Goal: Task Accomplishment & Management: Manage account settings

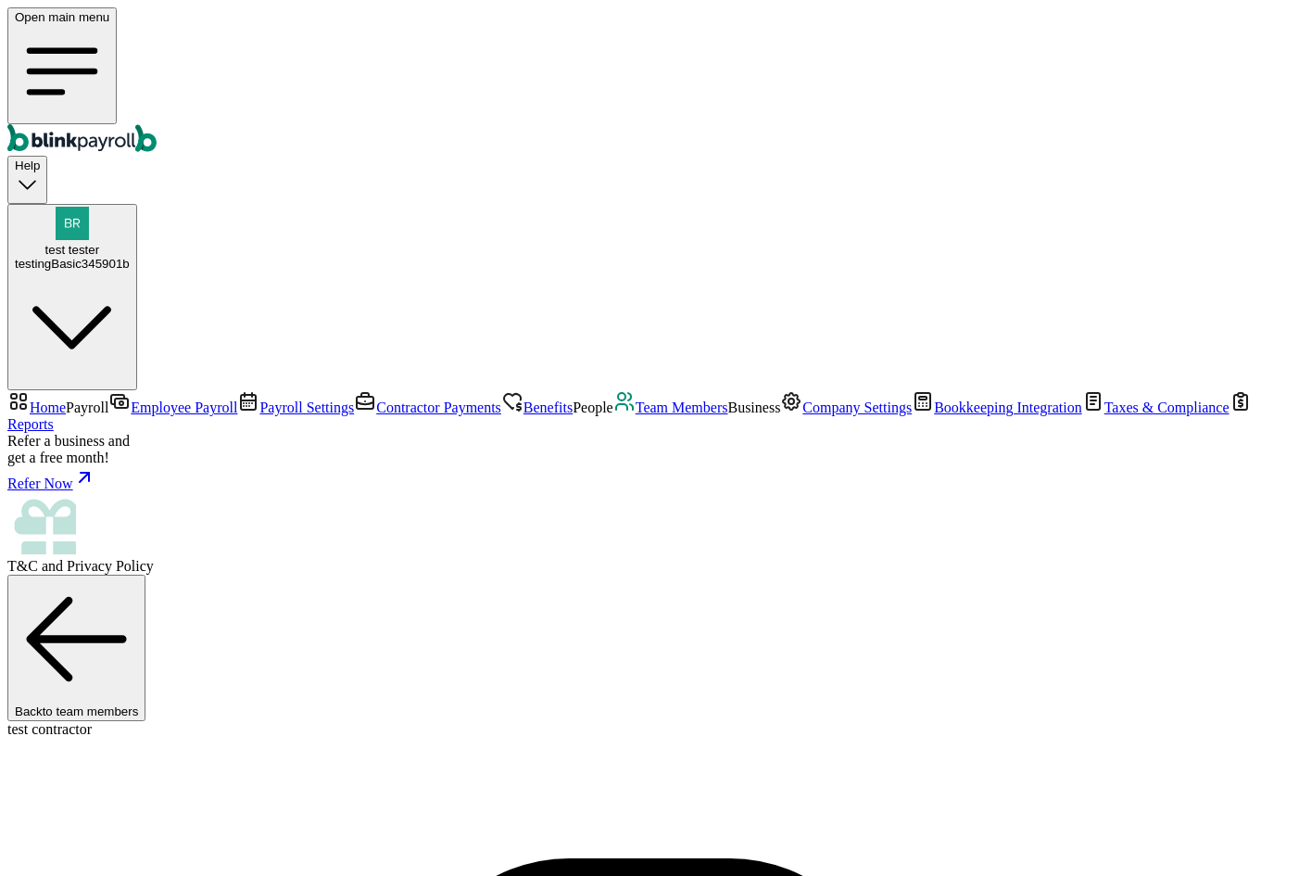
scroll to position [60, 0]
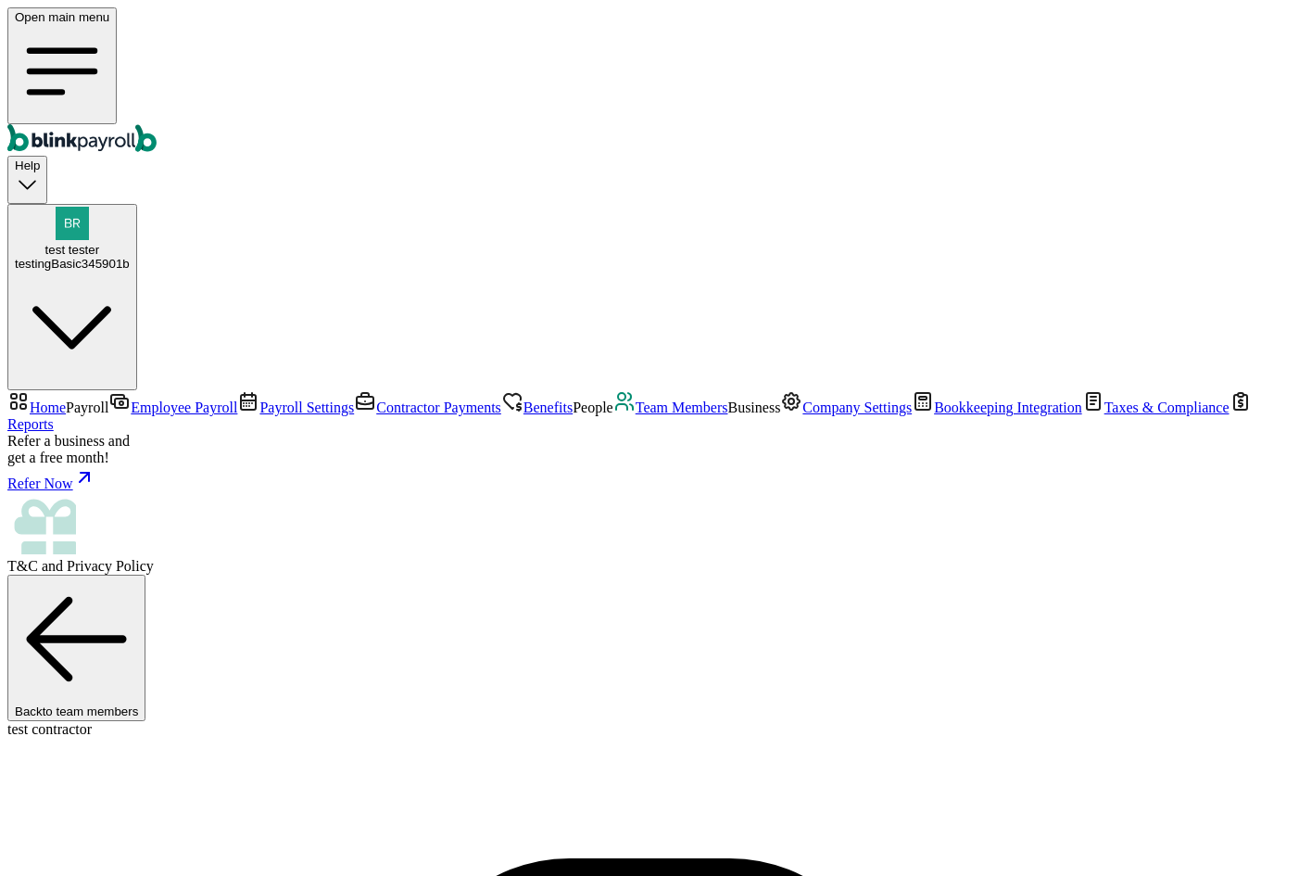
select select "3 1 Dallas Ct"
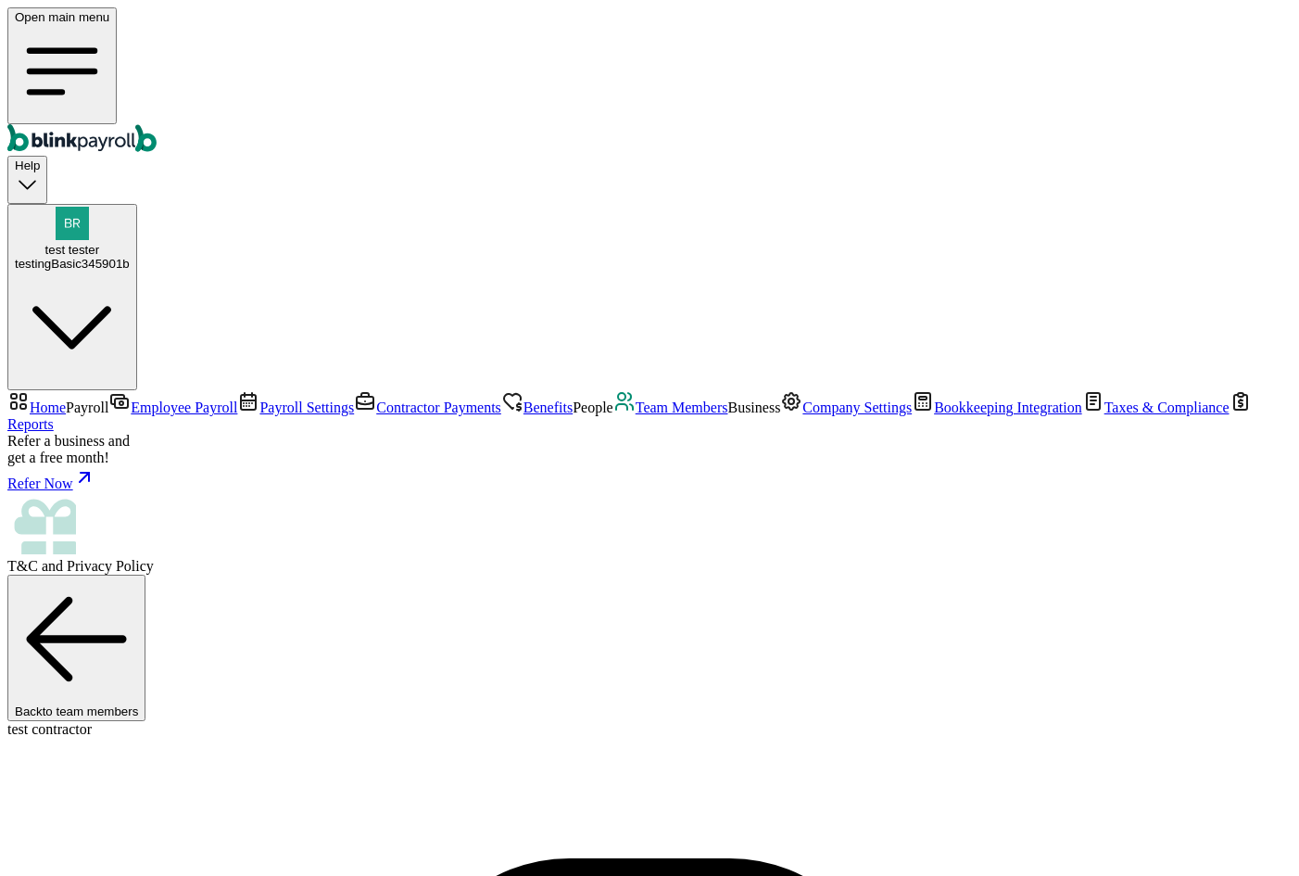
scroll to position [93, 0]
click at [636, 415] on span "Team Members" at bounding box center [682, 407] width 93 height 16
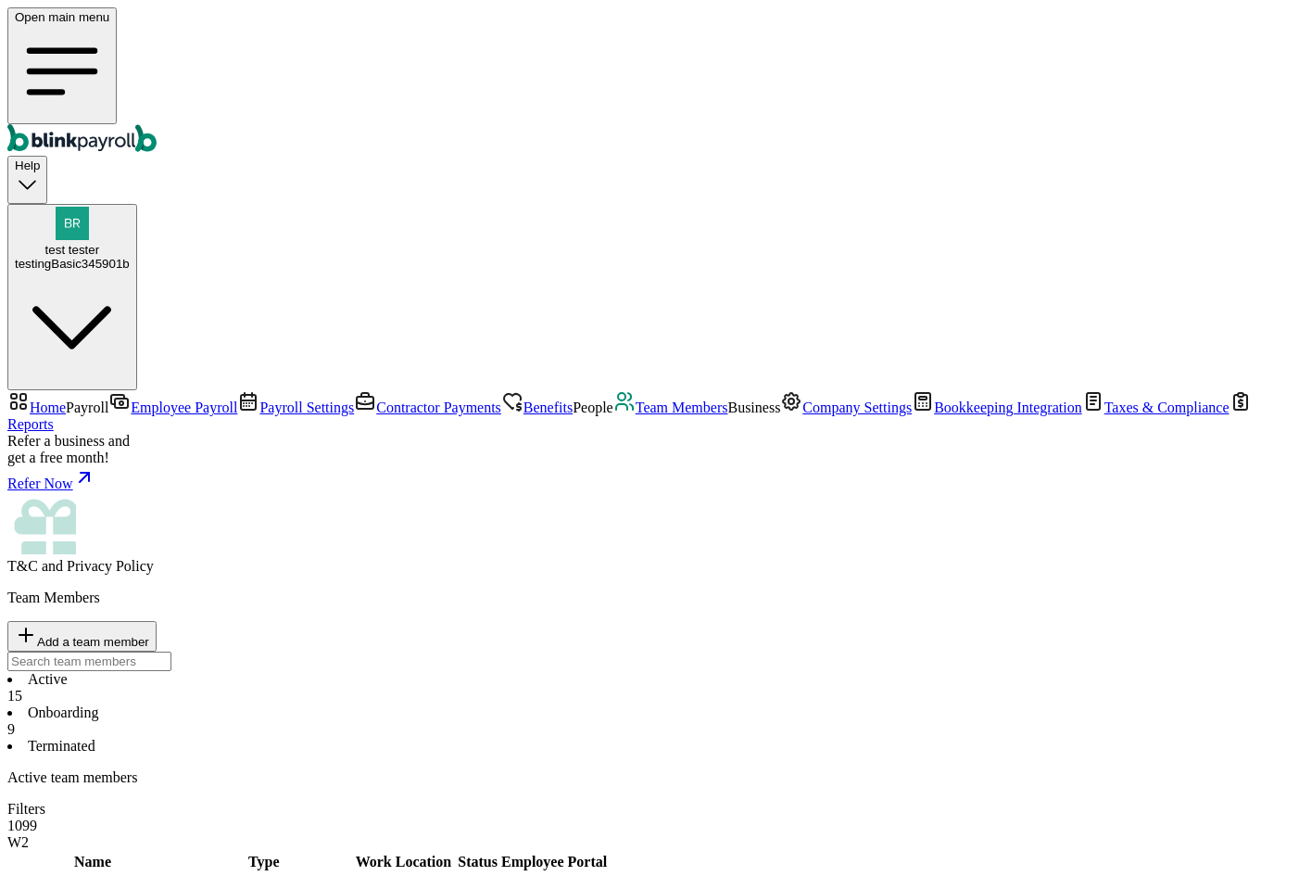
select select "2025"
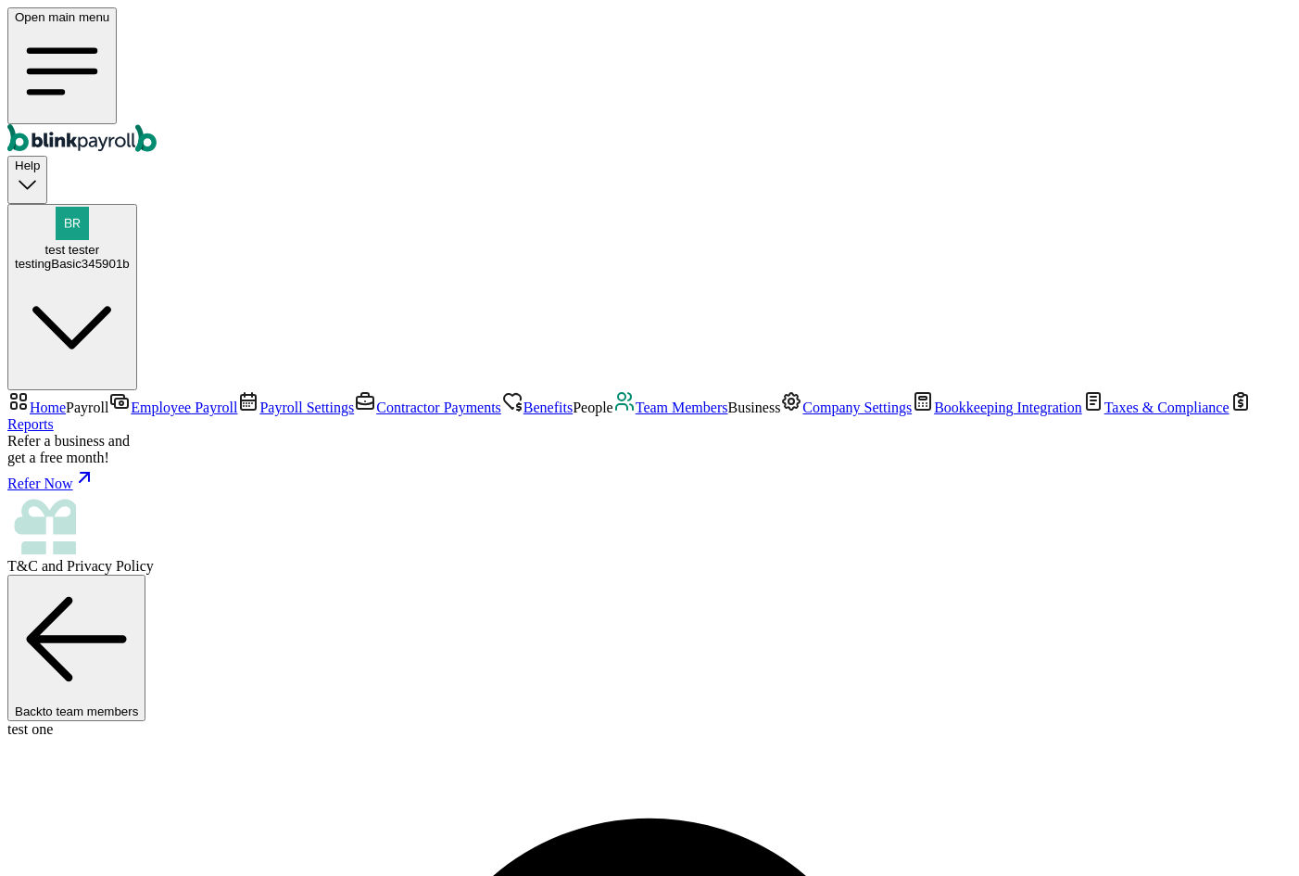
select select "2025"
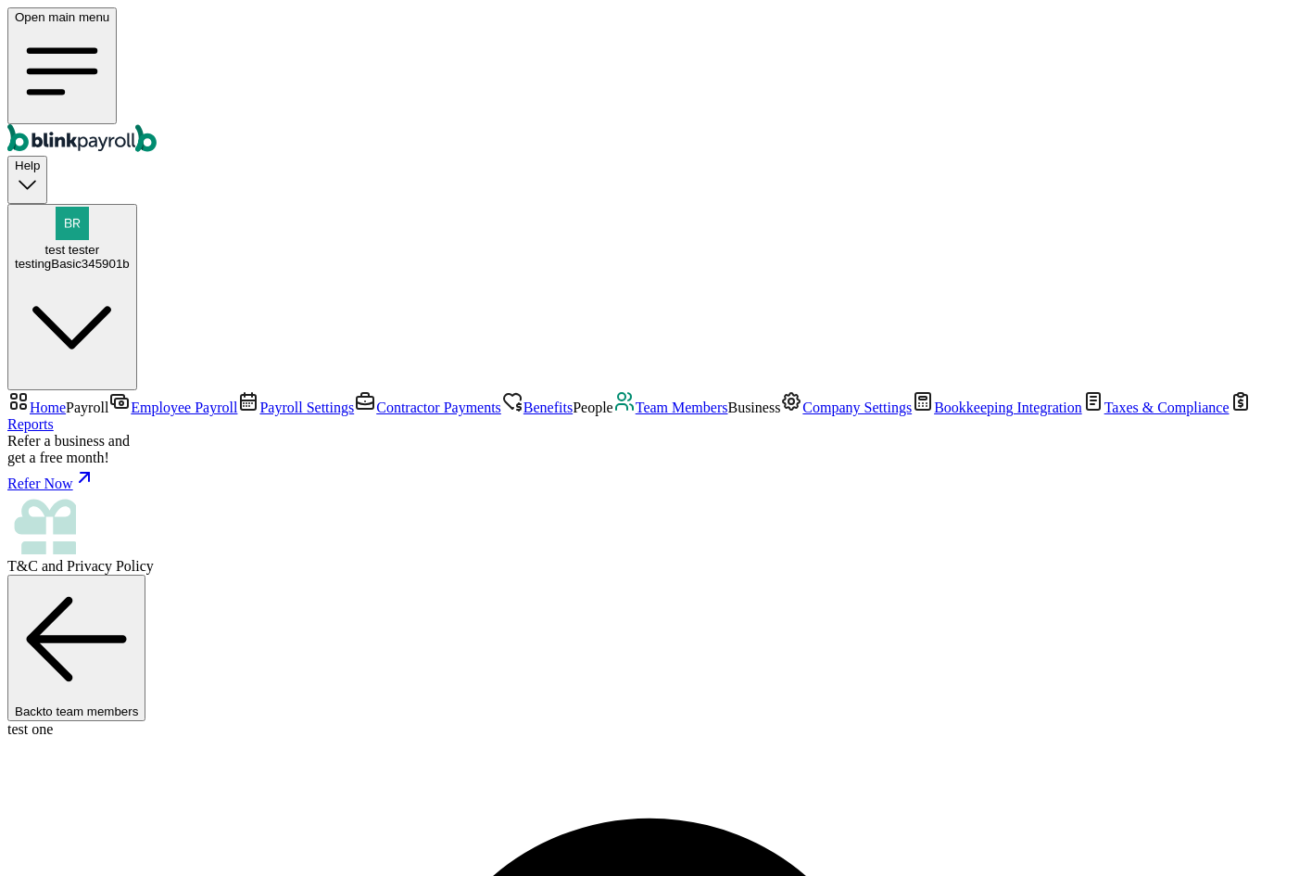
copy span "blinkpayroll"
click at [636, 415] on span "Team Members" at bounding box center [682, 407] width 93 height 16
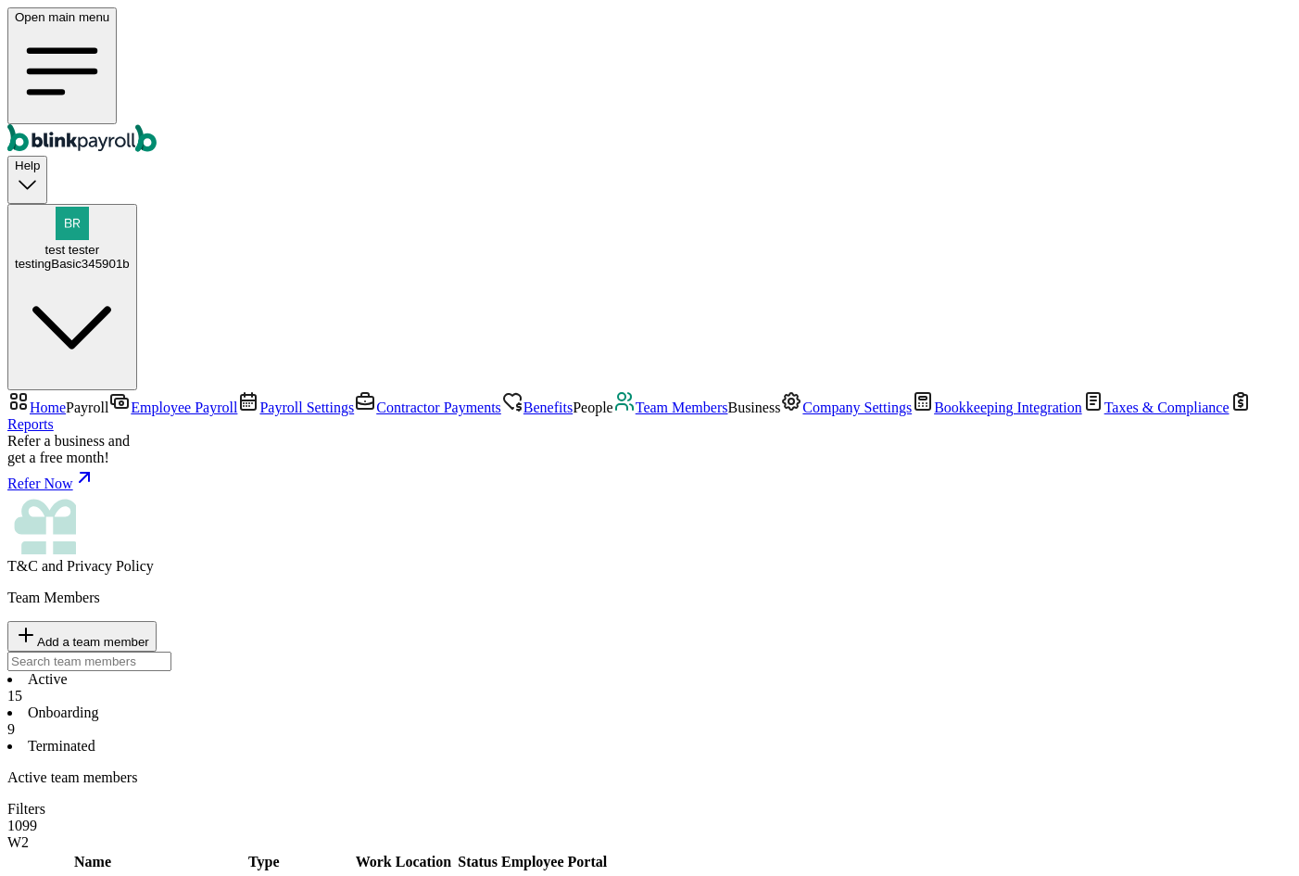
select select "2025"
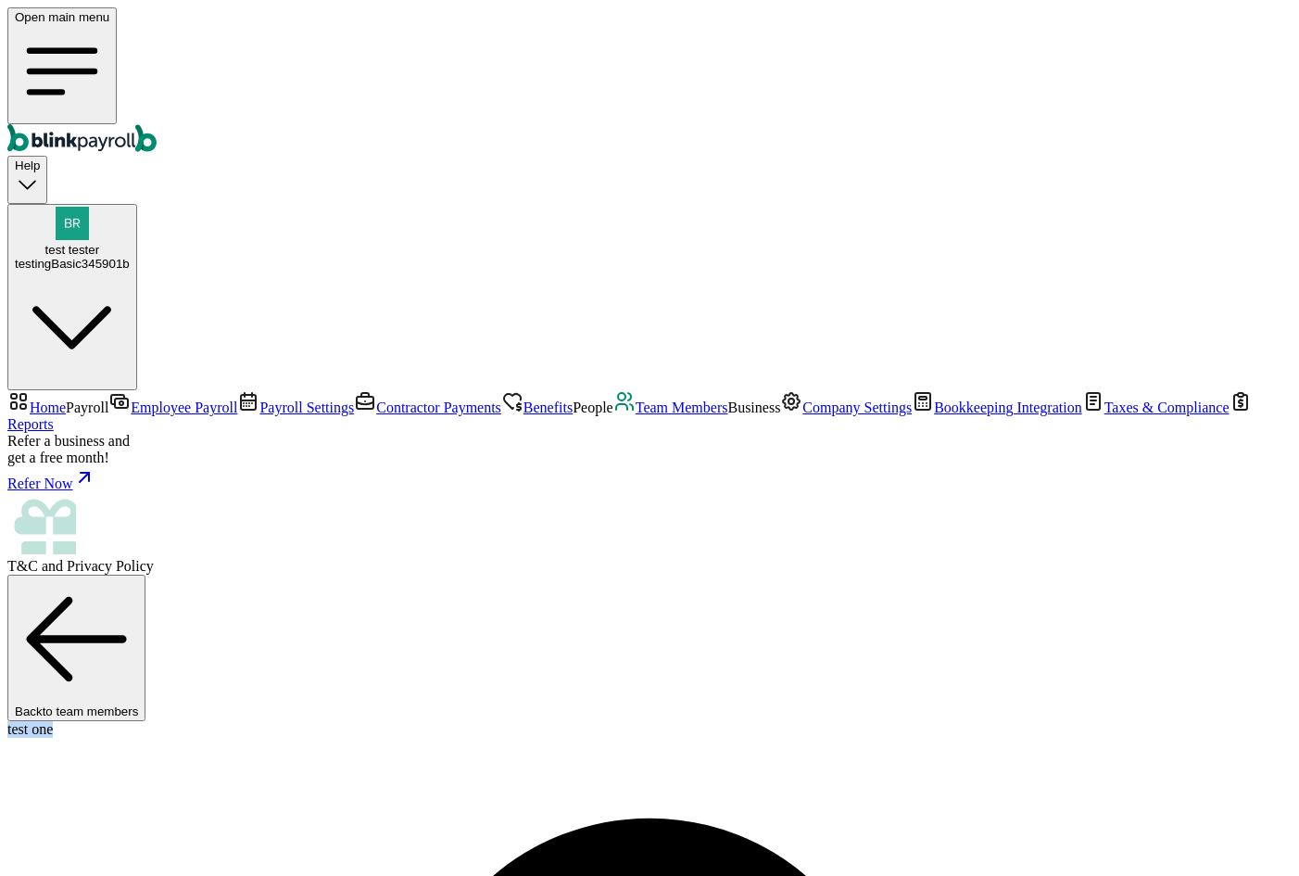
drag, startPoint x: 270, startPoint y: 172, endPoint x: 367, endPoint y: 172, distance: 97.3
click at [367, 721] on div "test one" at bounding box center [649, 729] width 1285 height 17
drag, startPoint x: 729, startPoint y: 667, endPoint x: 738, endPoint y: 694, distance: 28.1
click at [130, 243] on div "test tester testingBasic345901b" at bounding box center [72, 257] width 115 height 28
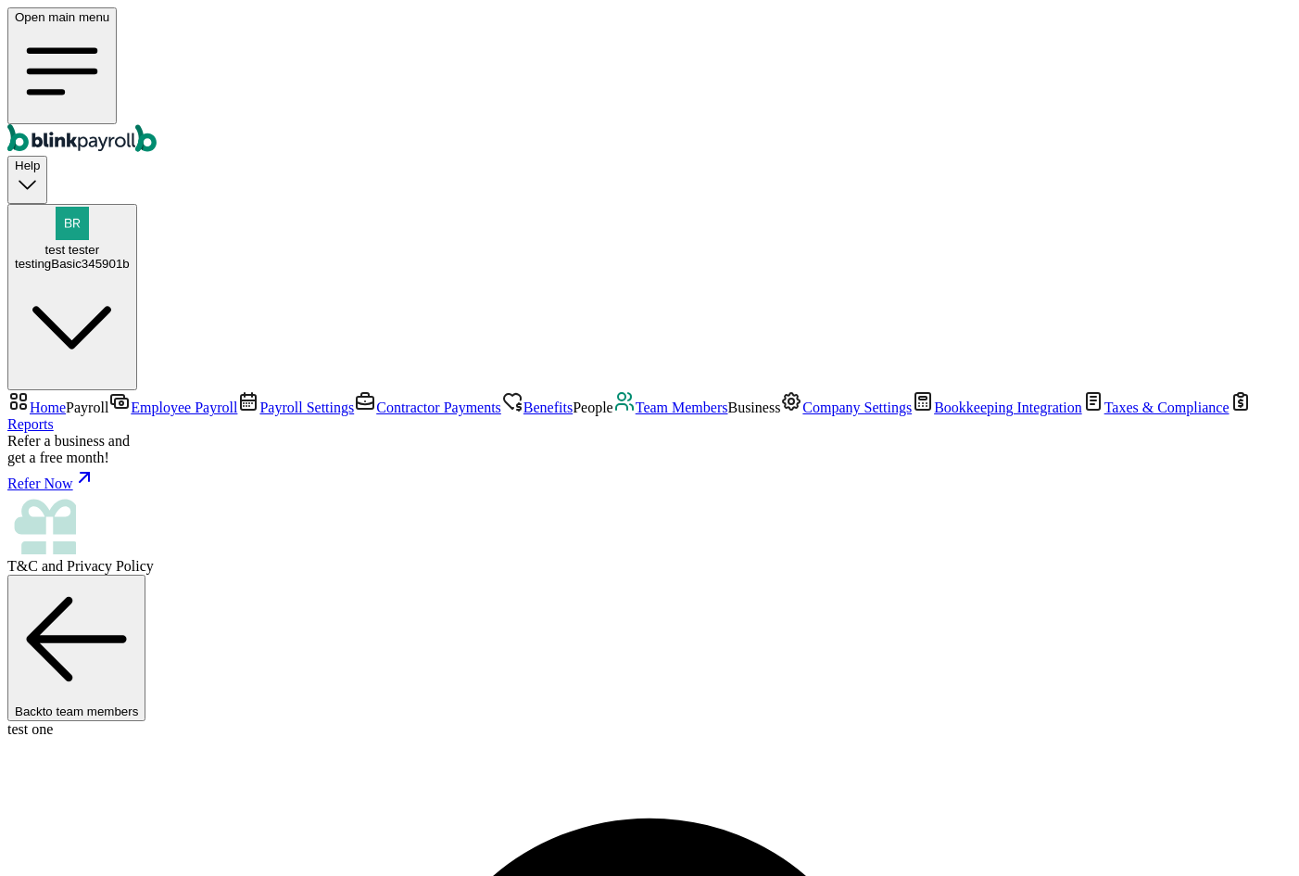
click at [130, 243] on div "test tester testingBasic345901b" at bounding box center [72, 257] width 115 height 28
click at [100, 243] on span "test tester" at bounding box center [72, 250] width 55 height 14
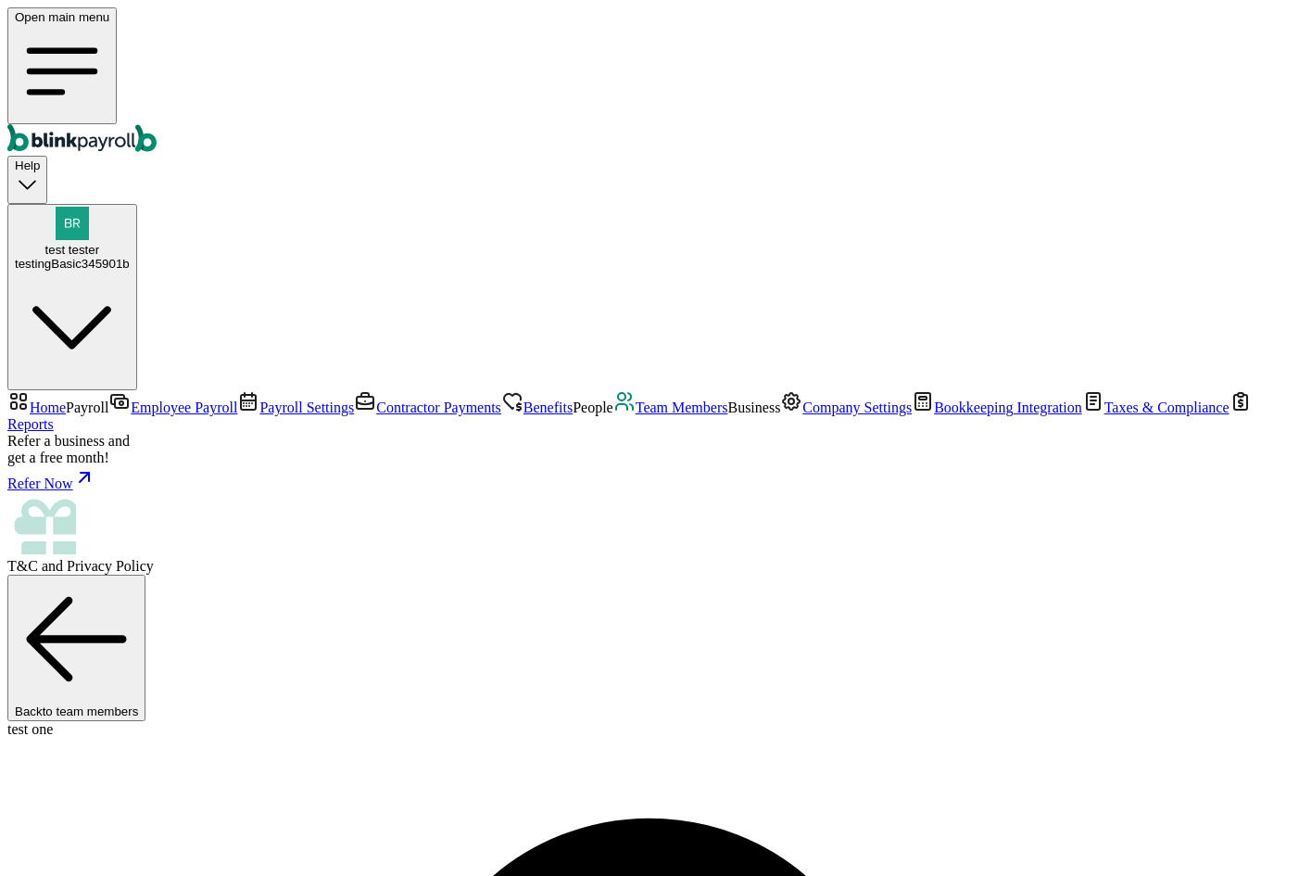
copy span "branko+test33545bas@blinkpayroll.com"
click at [376, 399] on span "Contractor Payments" at bounding box center [438, 407] width 125 height 16
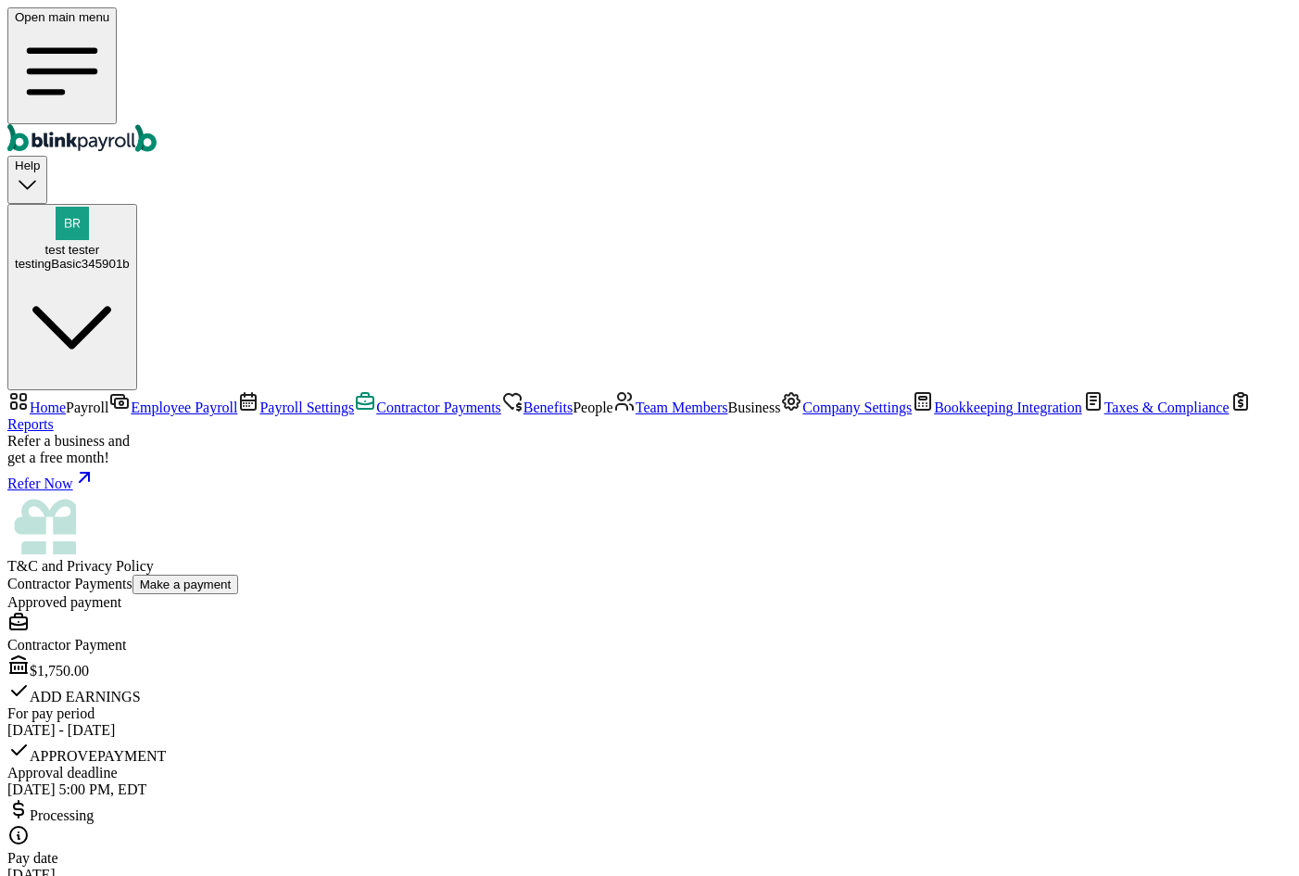
click at [614, 415] on link "Team Members" at bounding box center [671, 407] width 115 height 16
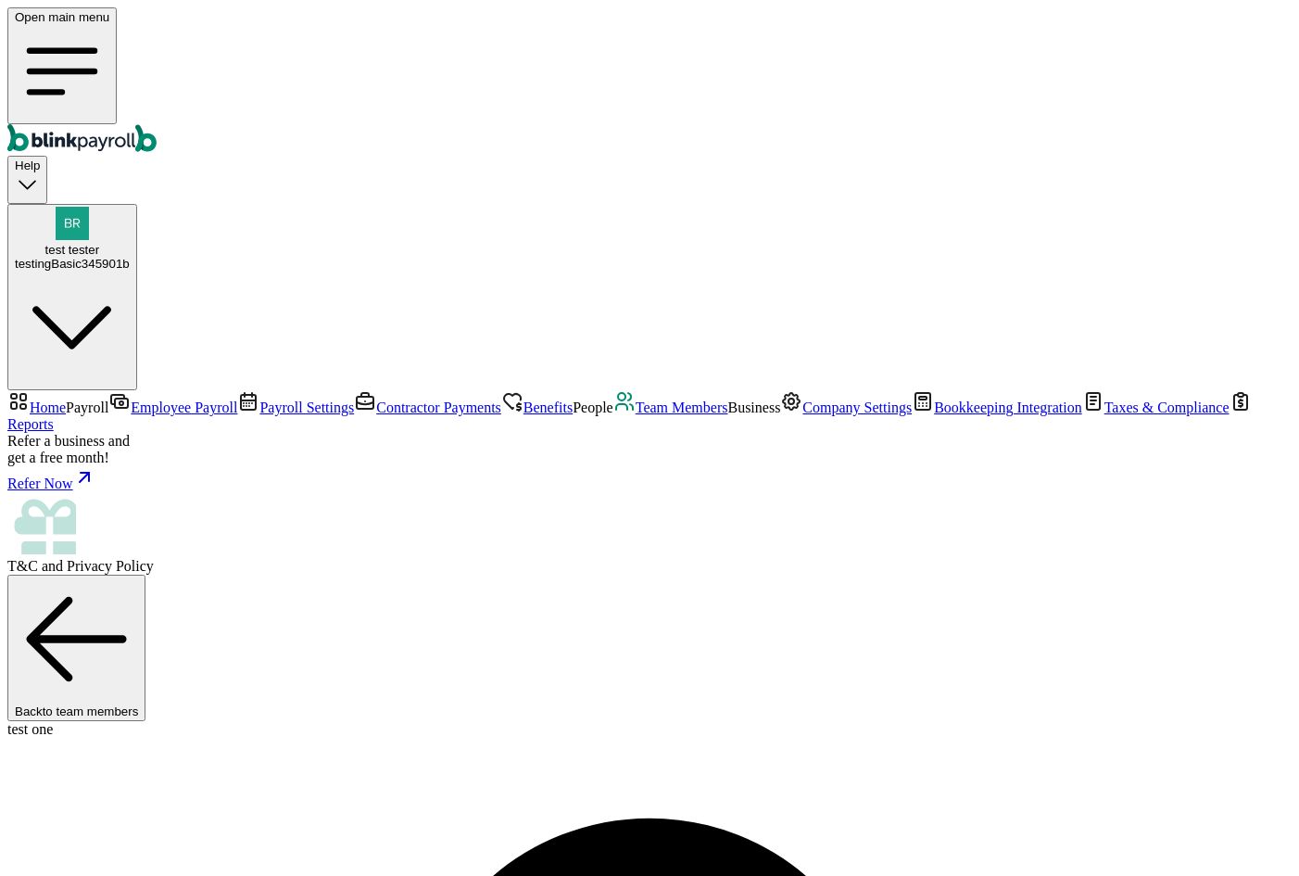
select select "2025"
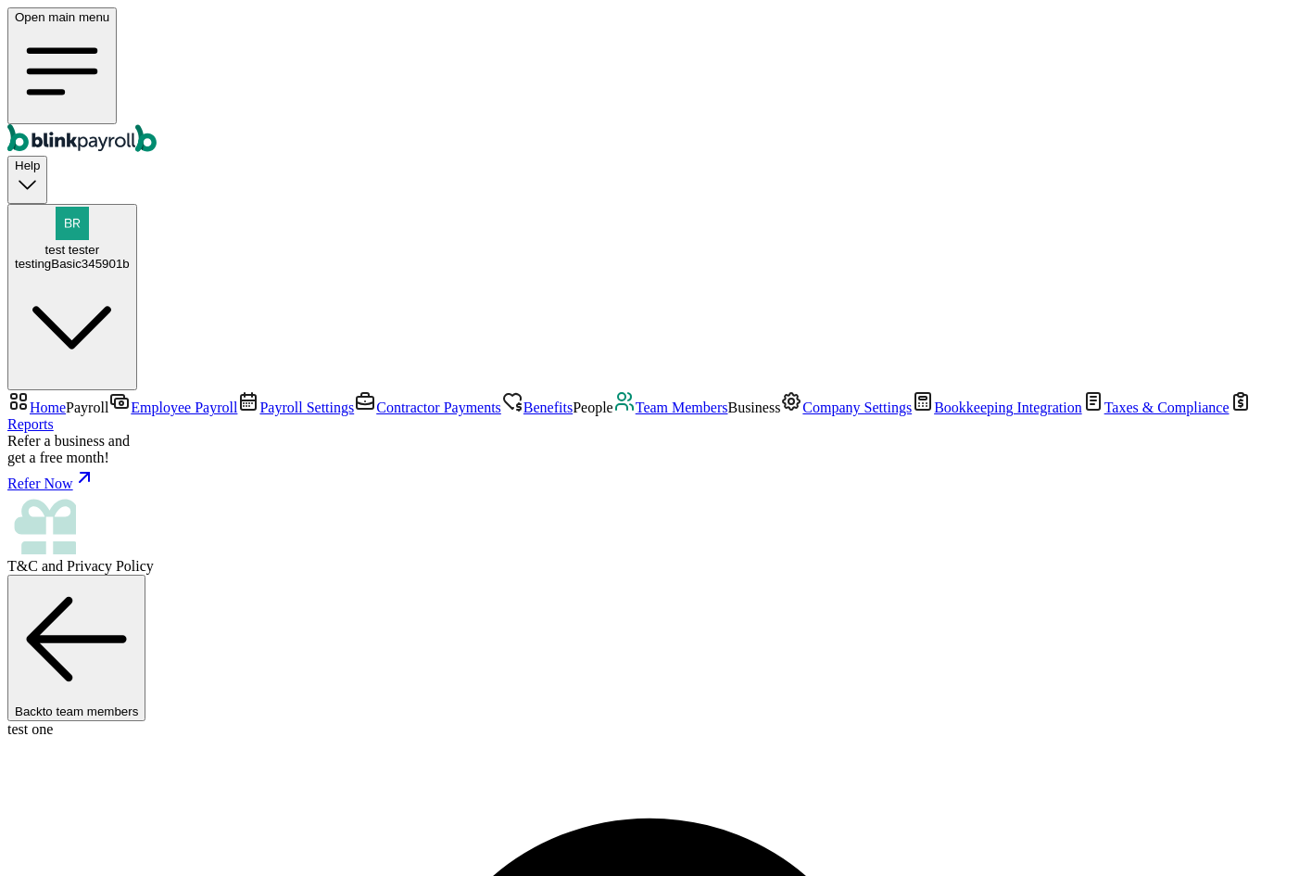
select select "2025"
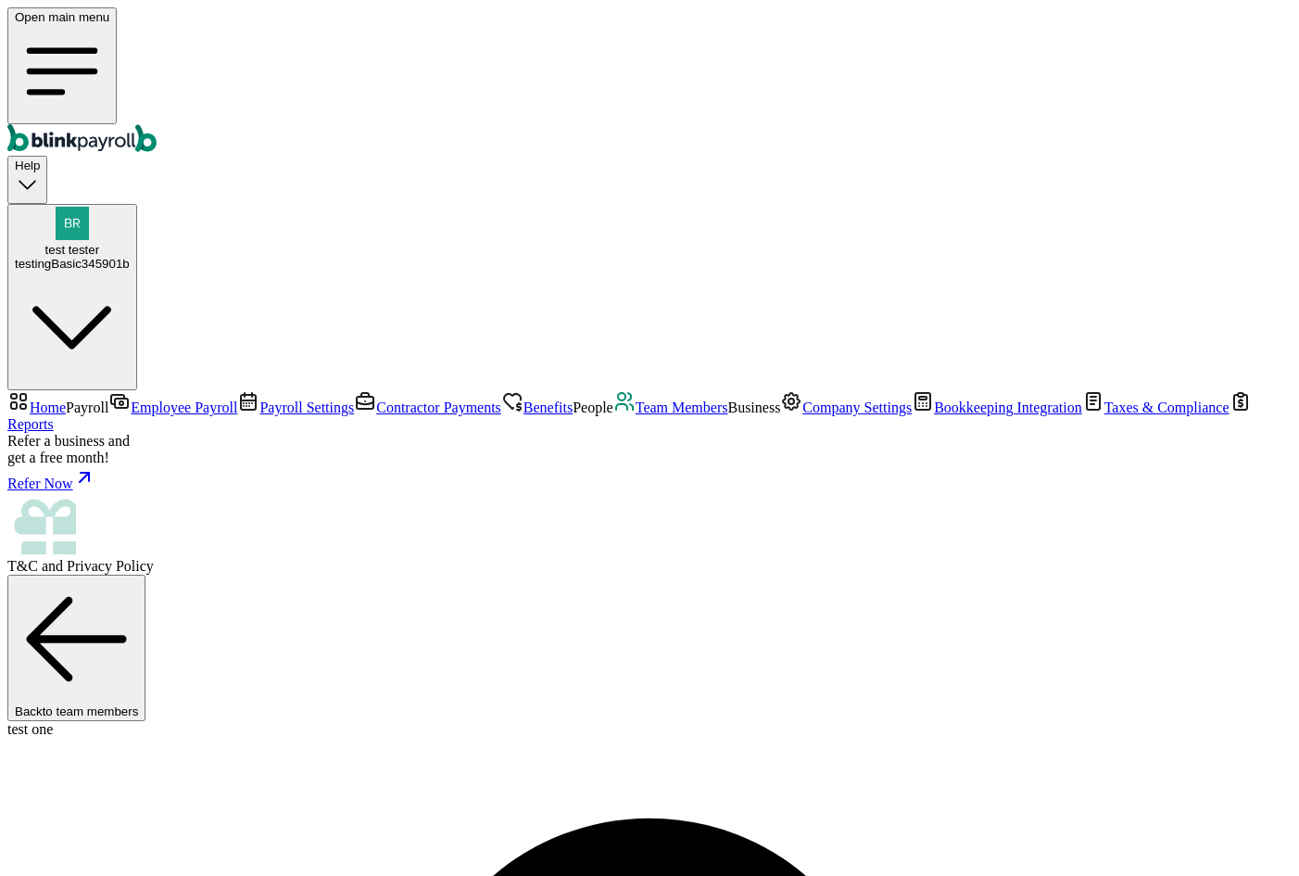
scroll to position [219, 0]
drag, startPoint x: 329, startPoint y: 236, endPoint x: 354, endPoint y: 3, distance: 234.9
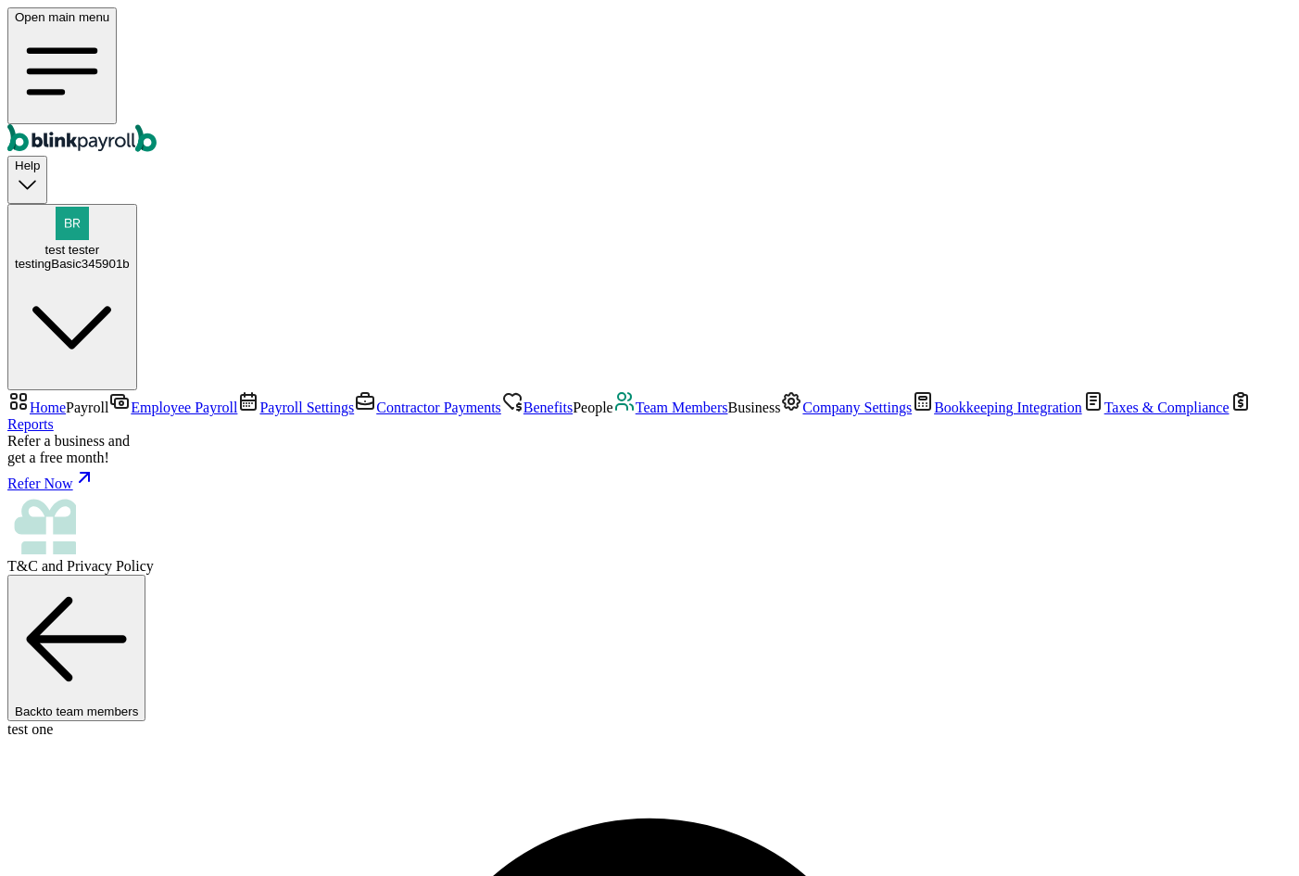
select select "2025"
click at [636, 415] on span "Team Members" at bounding box center [682, 407] width 93 height 16
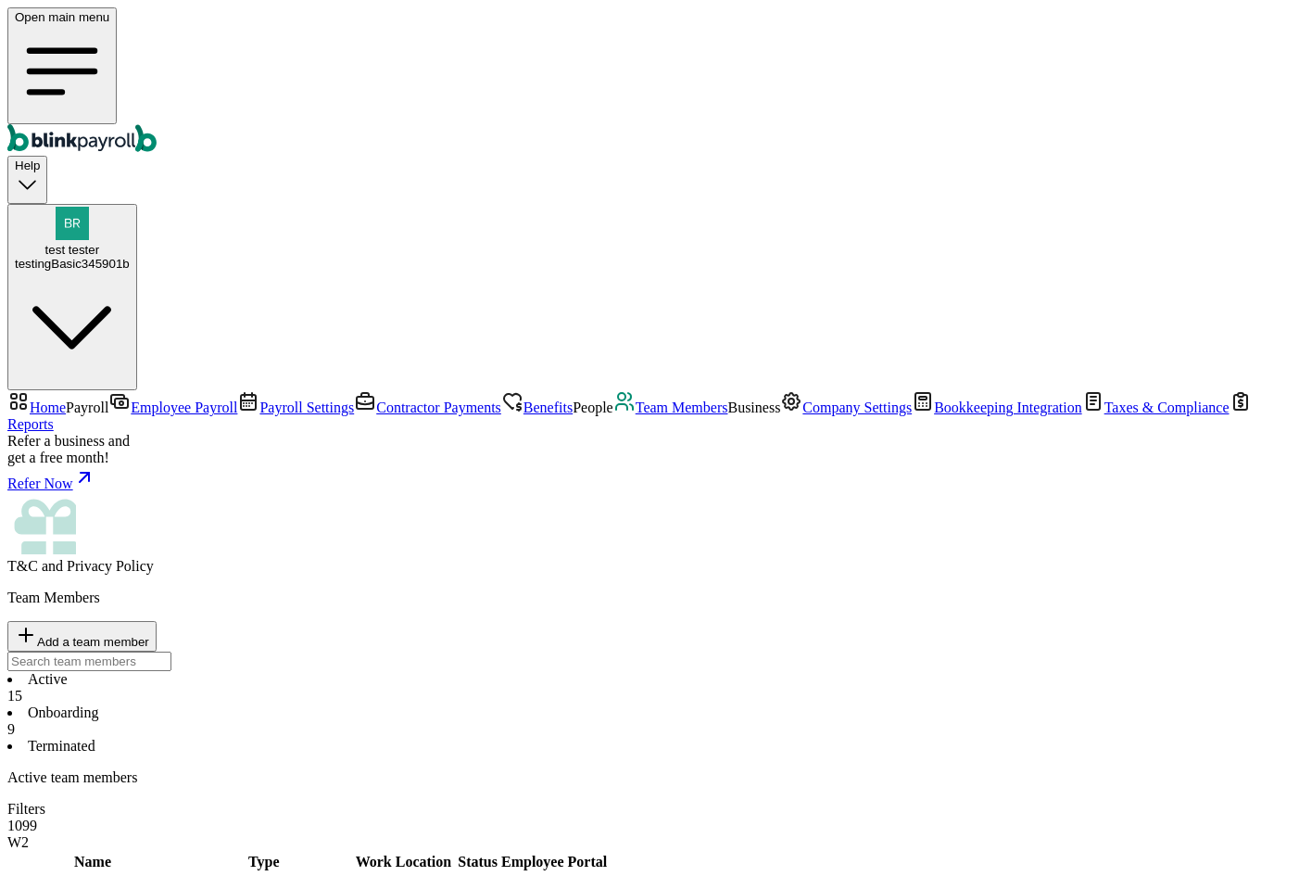
click at [131, 399] on span "Employee Payroll" at bounding box center [184, 407] width 107 height 16
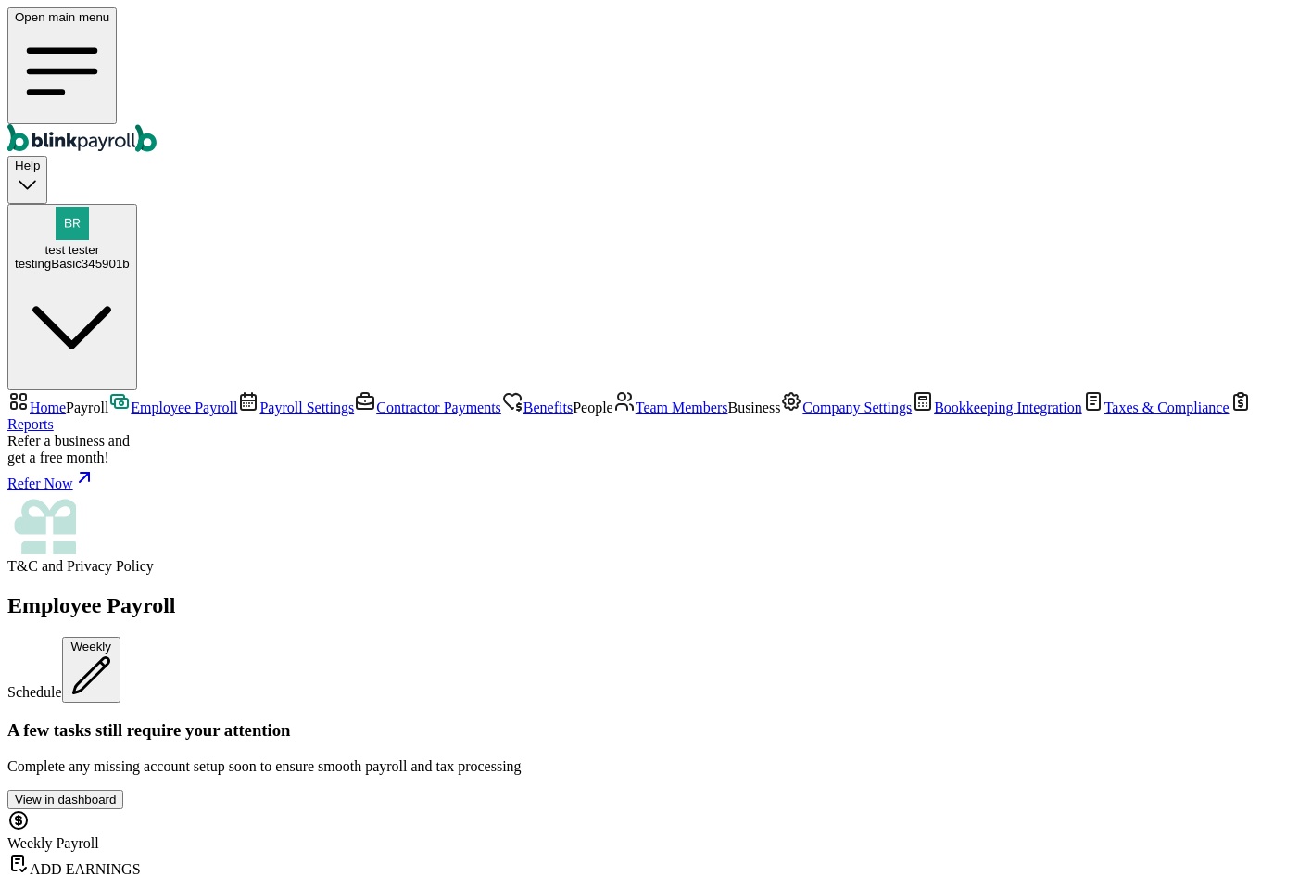
click at [1105, 415] on span "Taxes & Compliance" at bounding box center [1167, 407] width 125 height 16
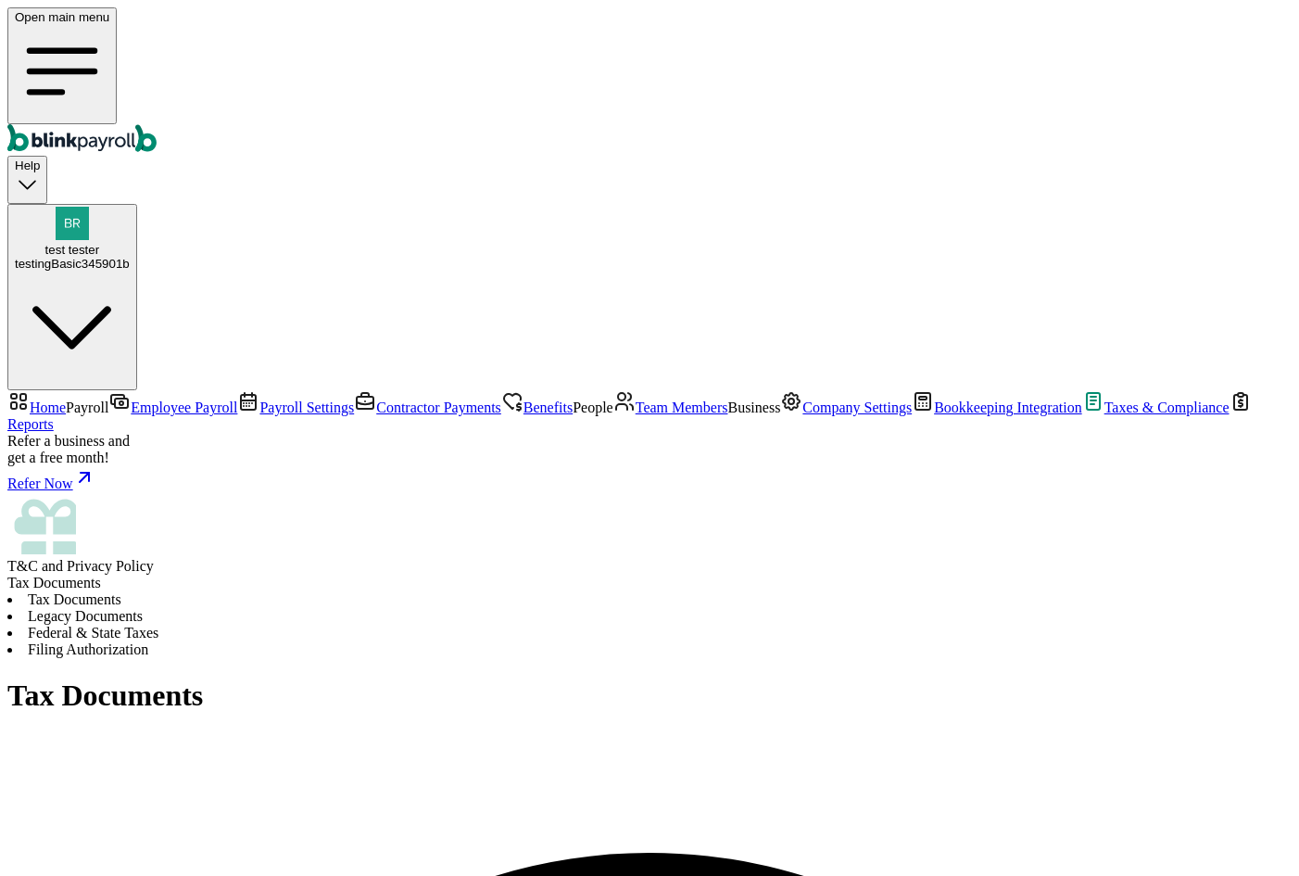
click at [475, 608] on li "Legacy Documents" at bounding box center [649, 616] width 1285 height 17
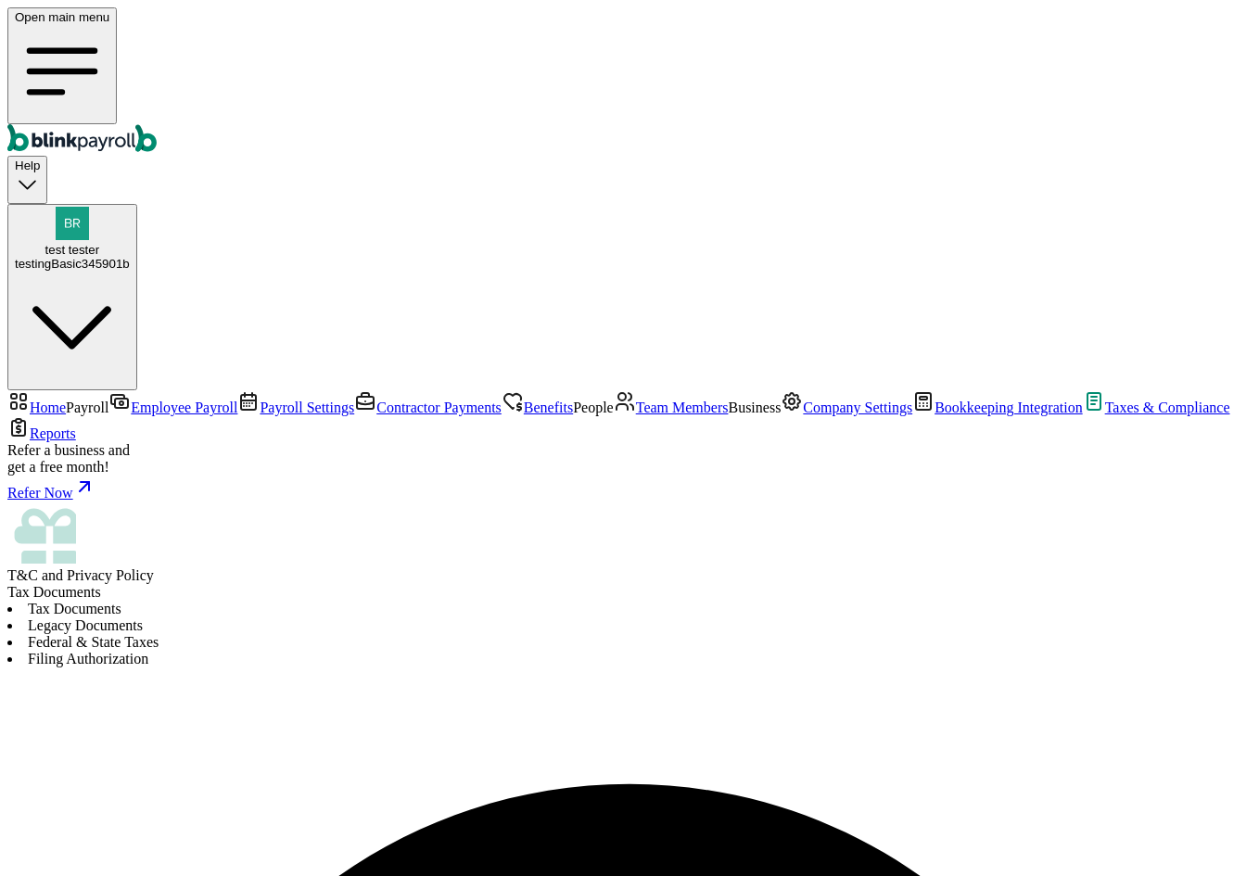
click at [614, 415] on link "Team Members" at bounding box center [671, 407] width 115 height 16
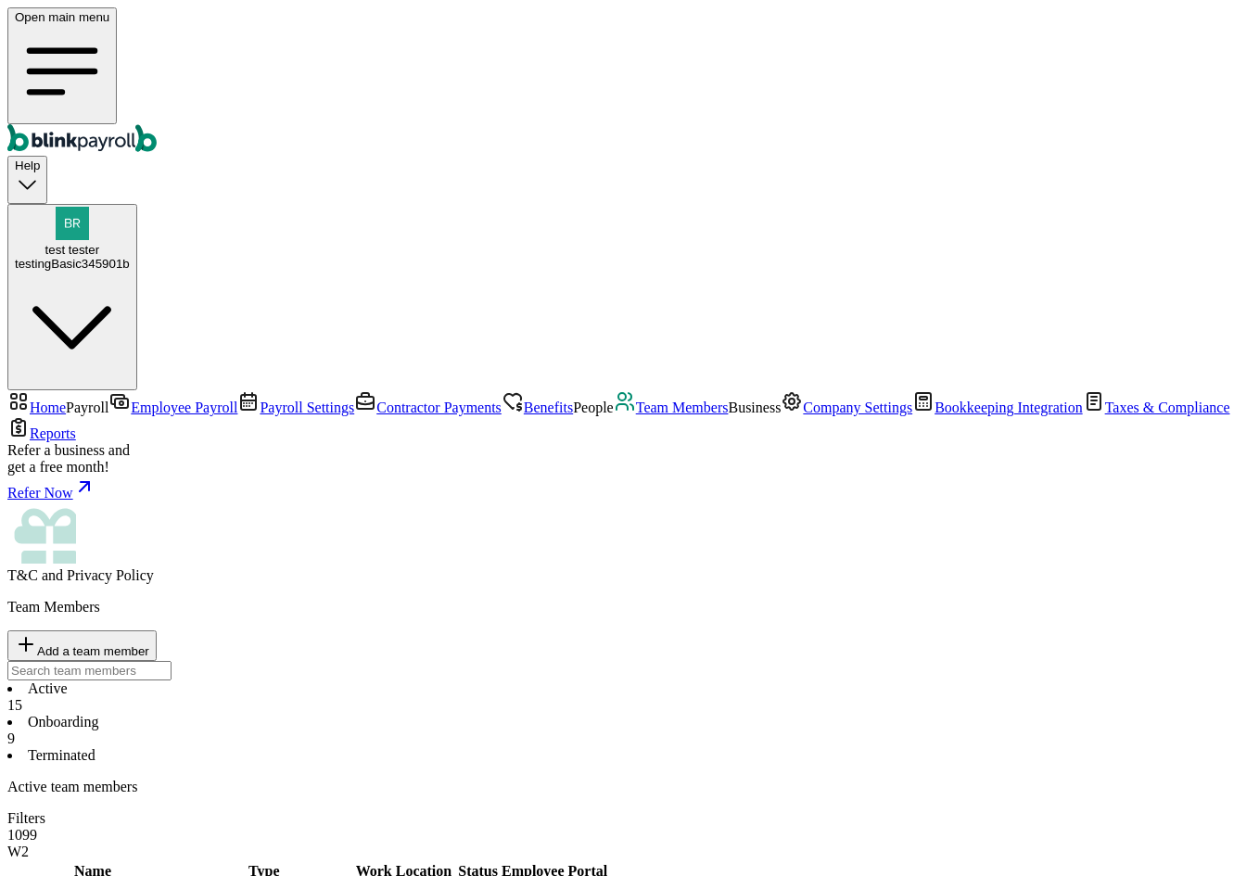
click at [149, 644] on span "Add a team member" at bounding box center [93, 651] width 112 height 14
select select "employee"
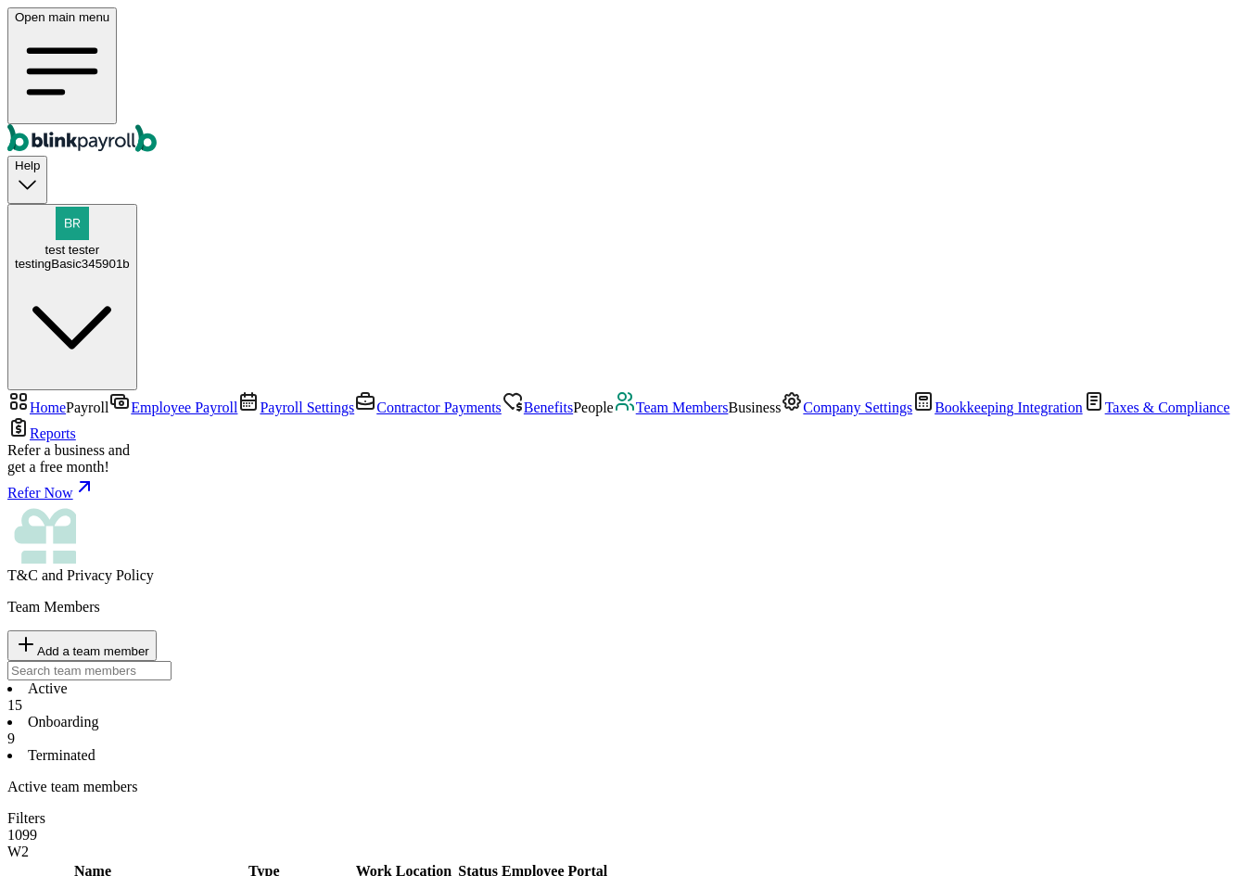
type input "[PERSON_NAME]"
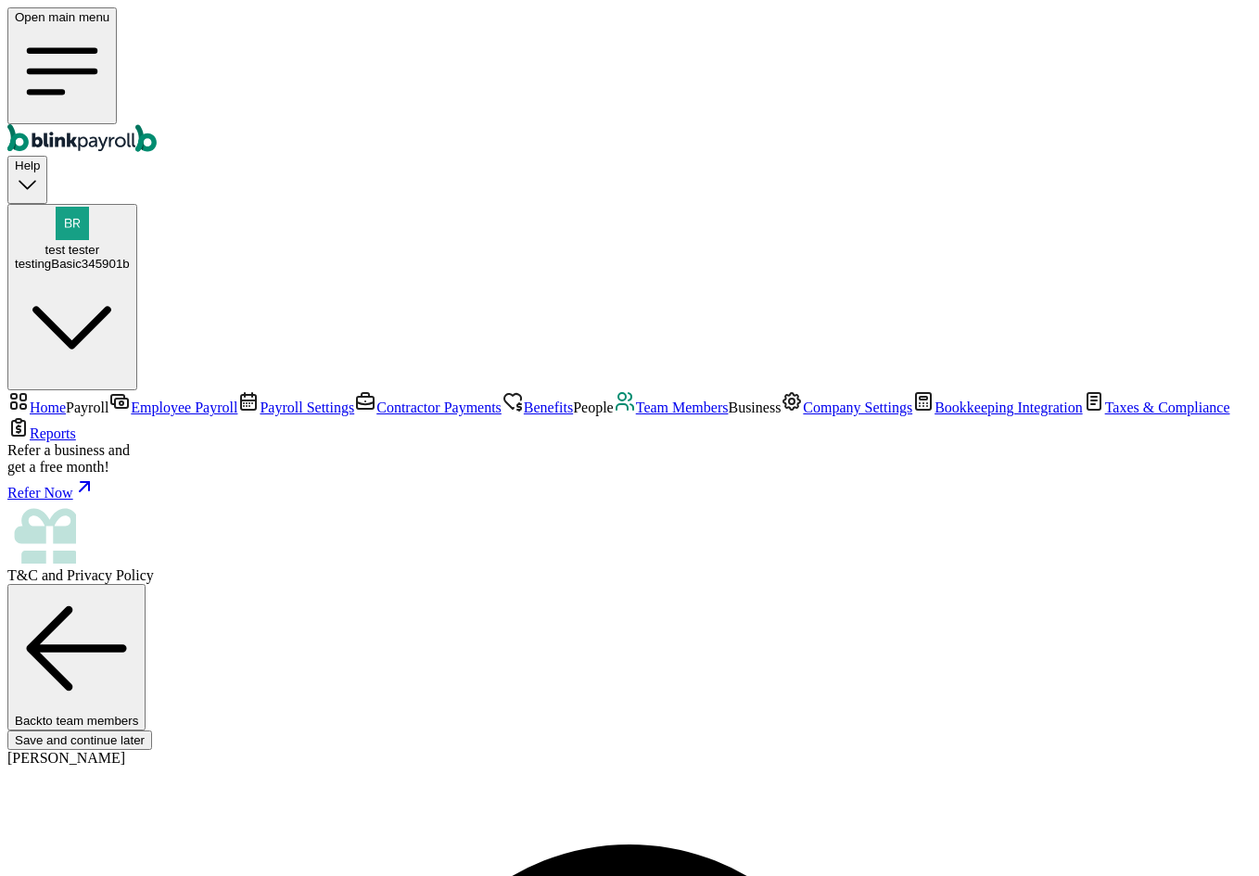
type input "branko+test111-0223@blinkpayroll.com"
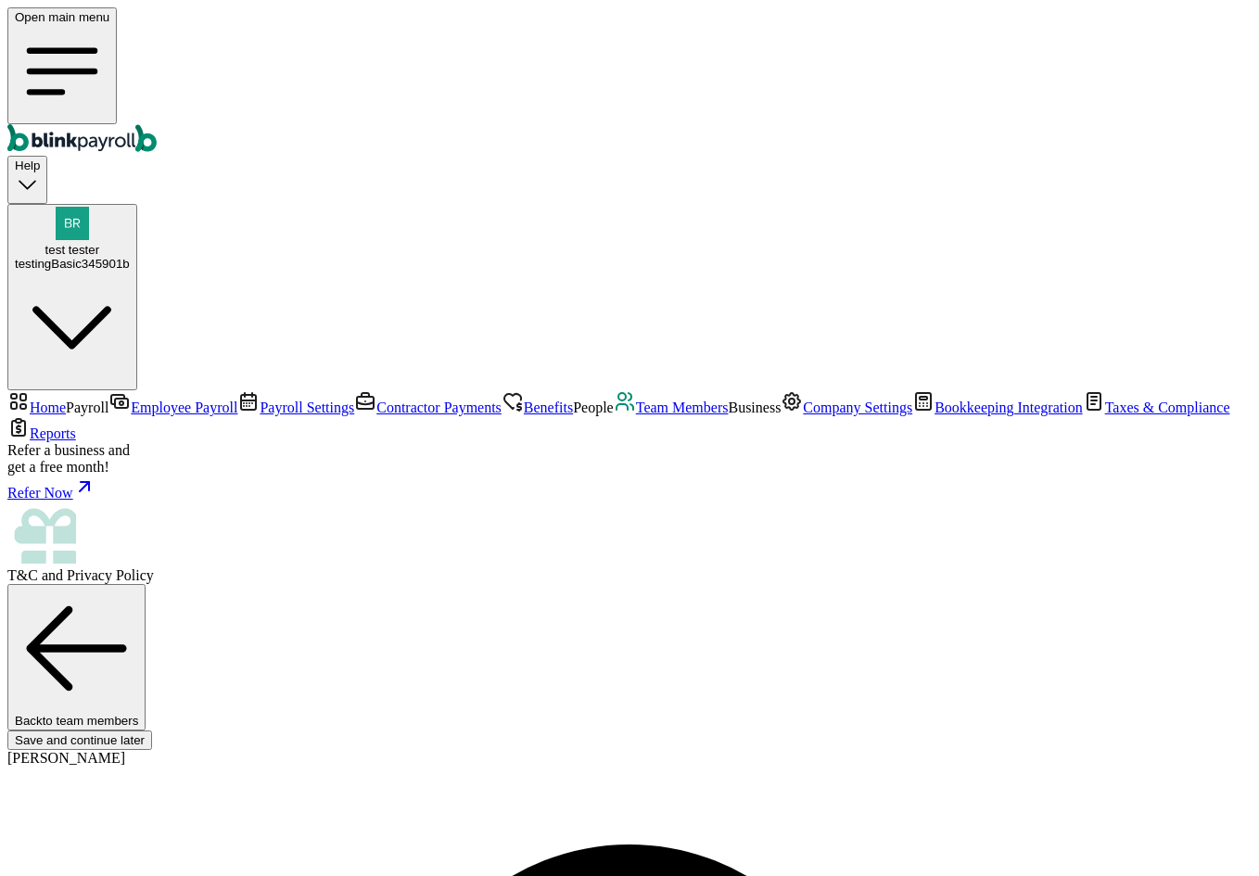
select select "3 1 Dallas Ct"
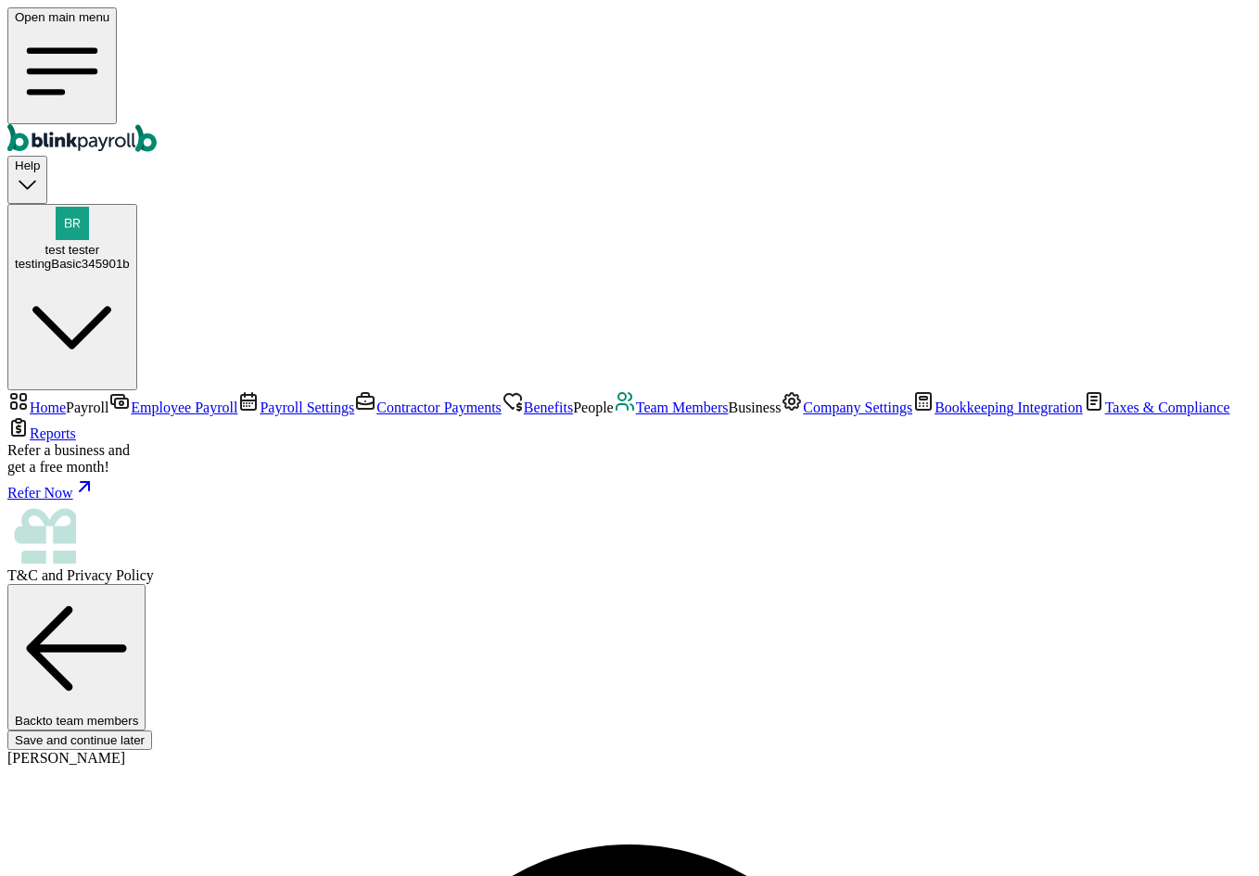
type input "08/01/2025"
radio input "true"
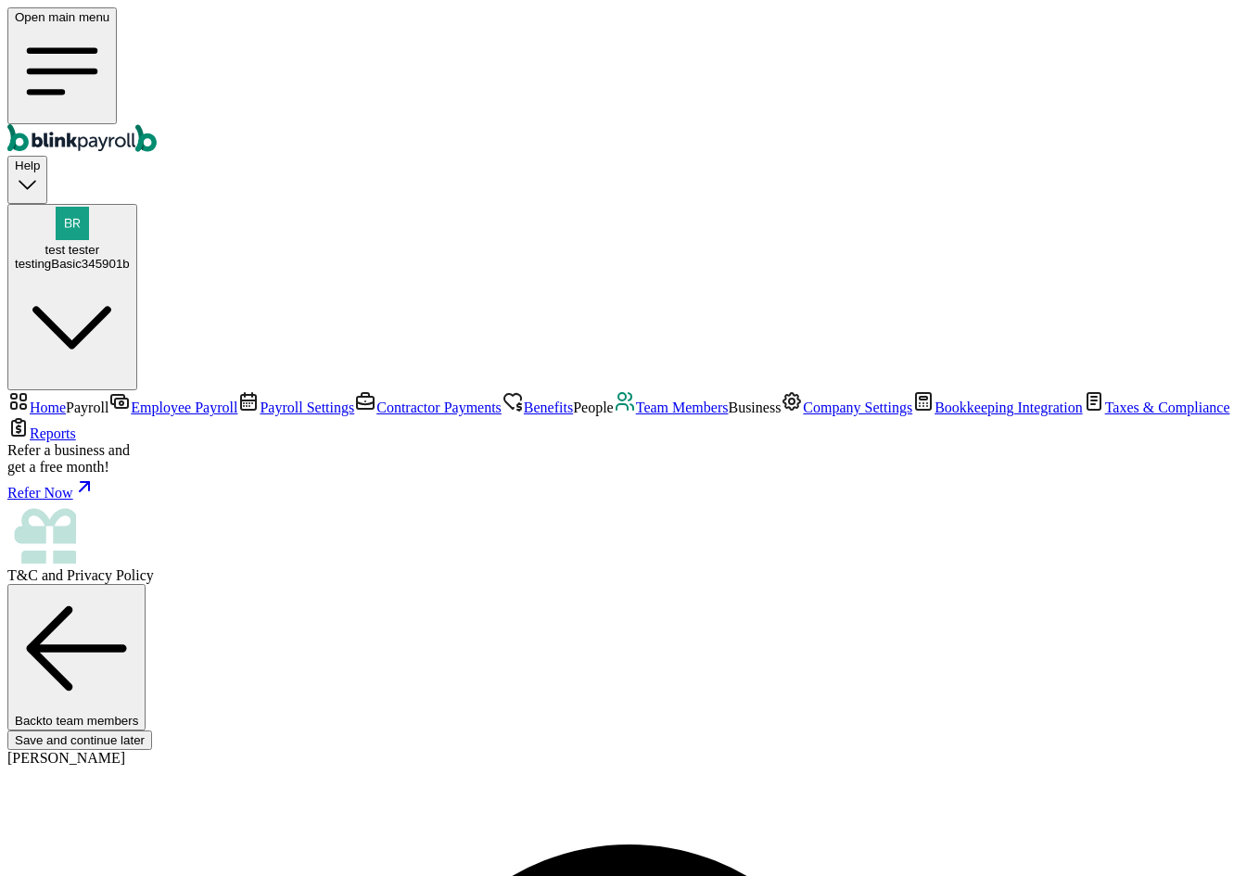
type input "2,000"
select select "3"
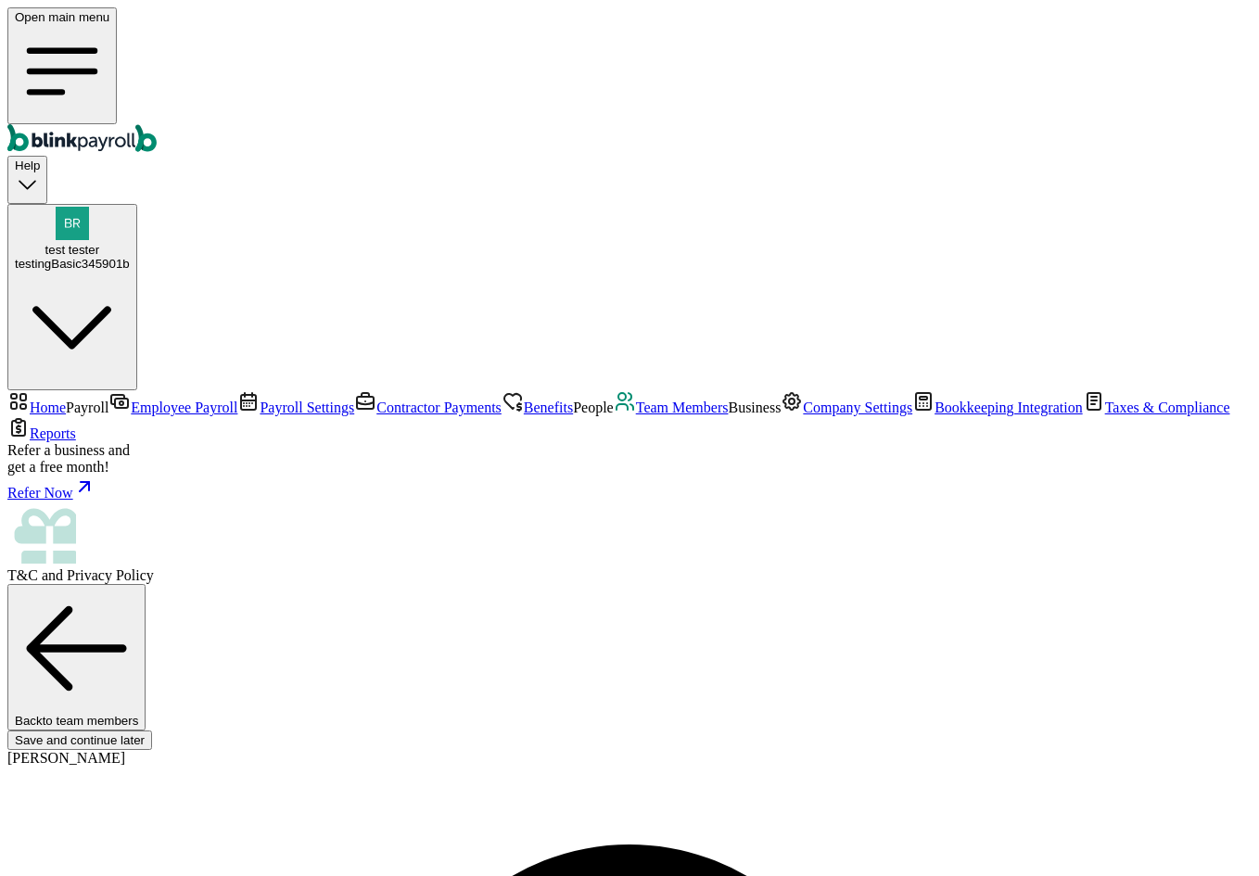
type input "17.31"
radio input "true"
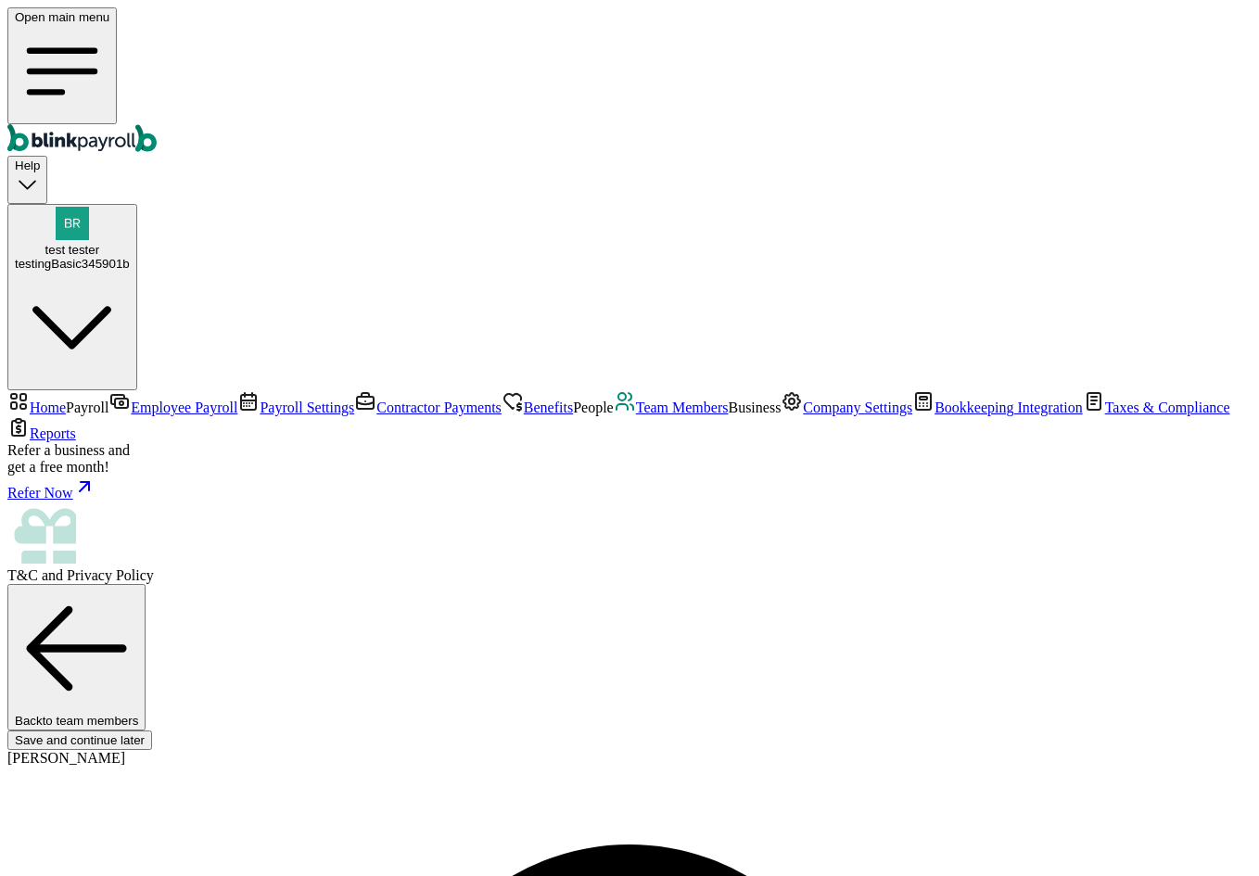
type input "423-42-3324"
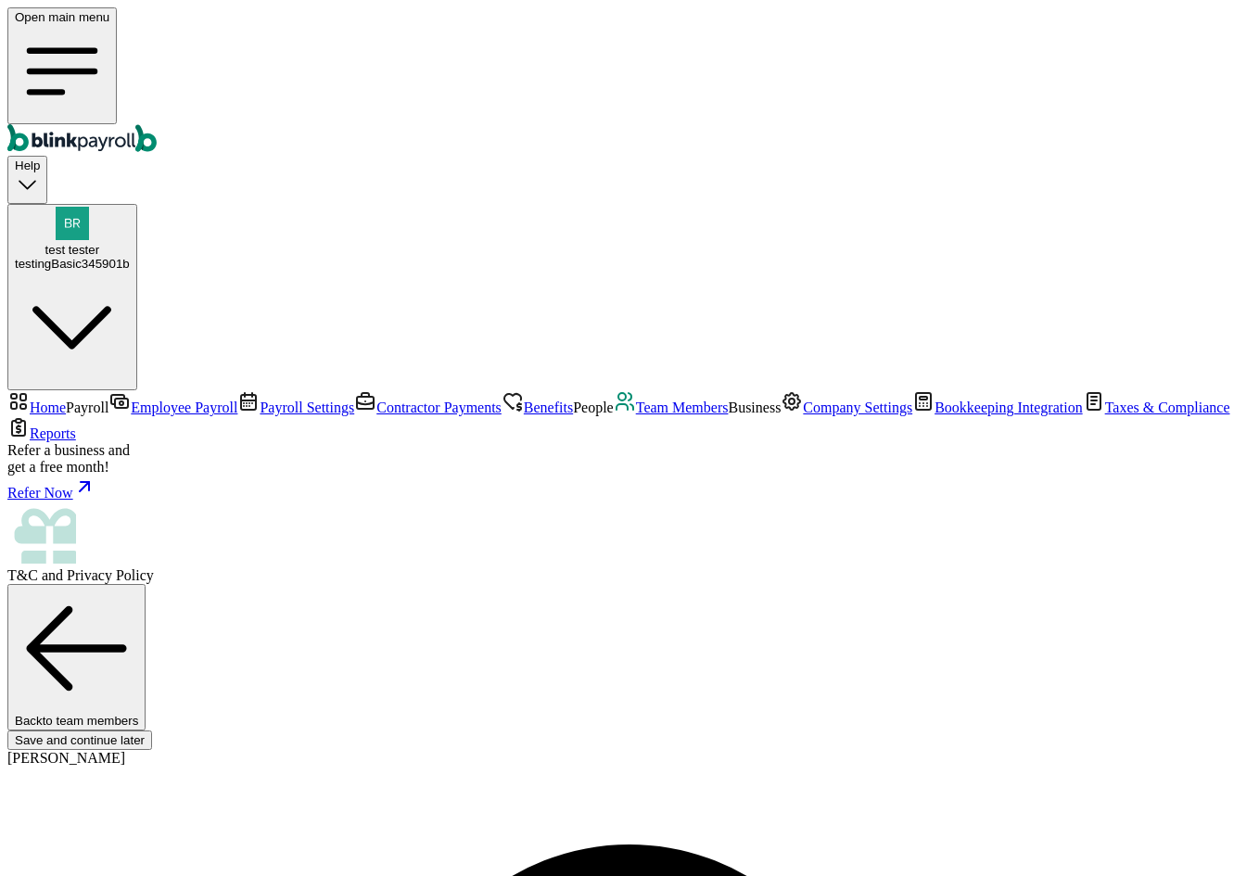
type input "08/04/1977"
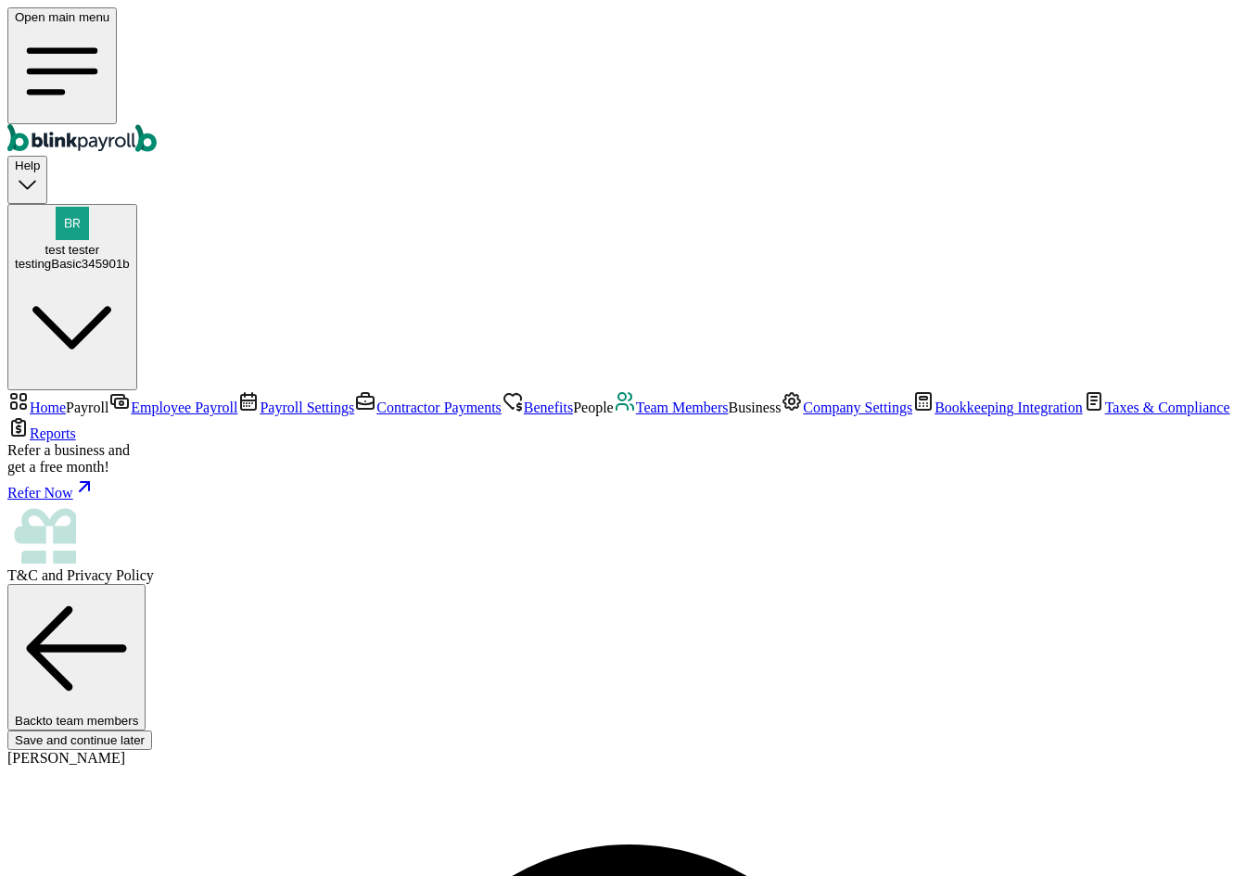
type input "32 1/2 18th St S"
type input "Saint Petersburg"
type input "FL"
type input "33712"
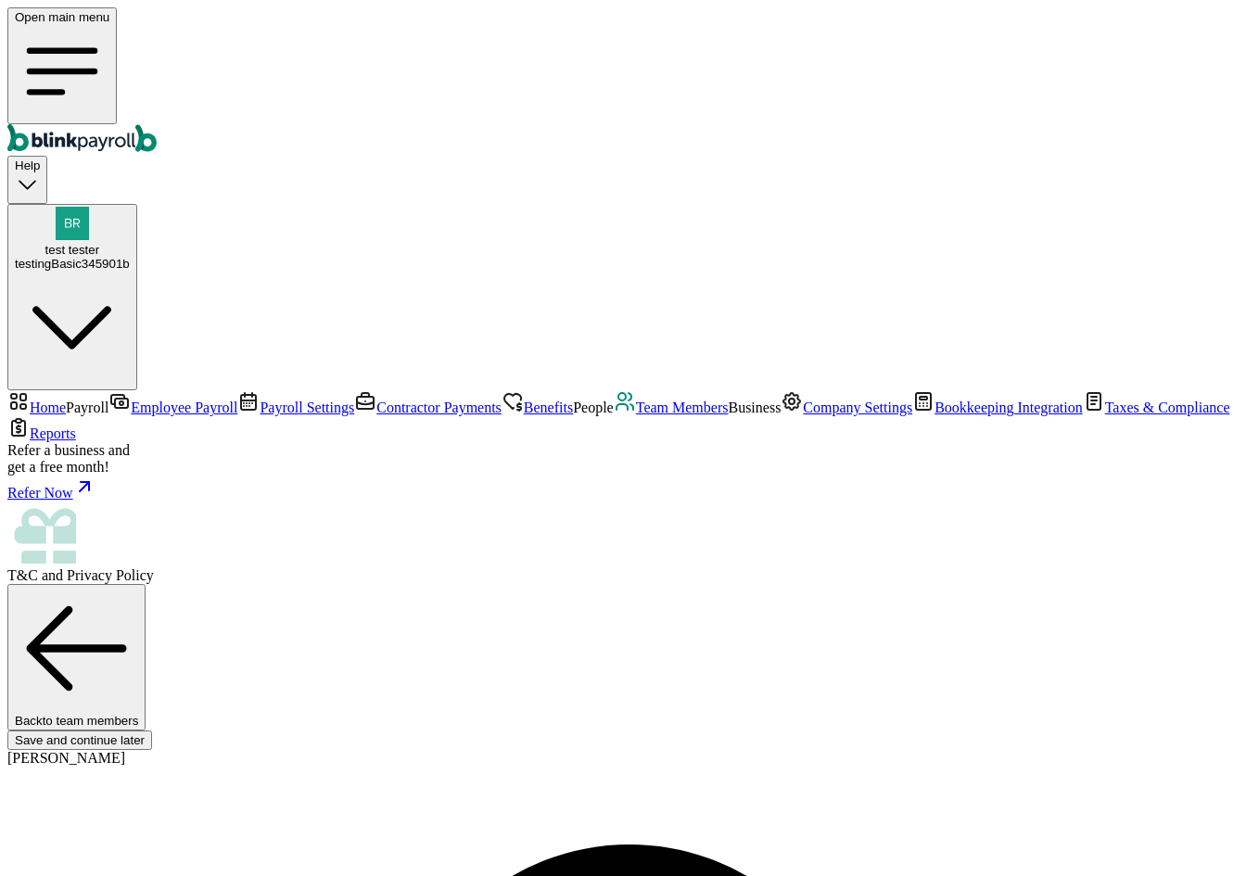
radio input "true"
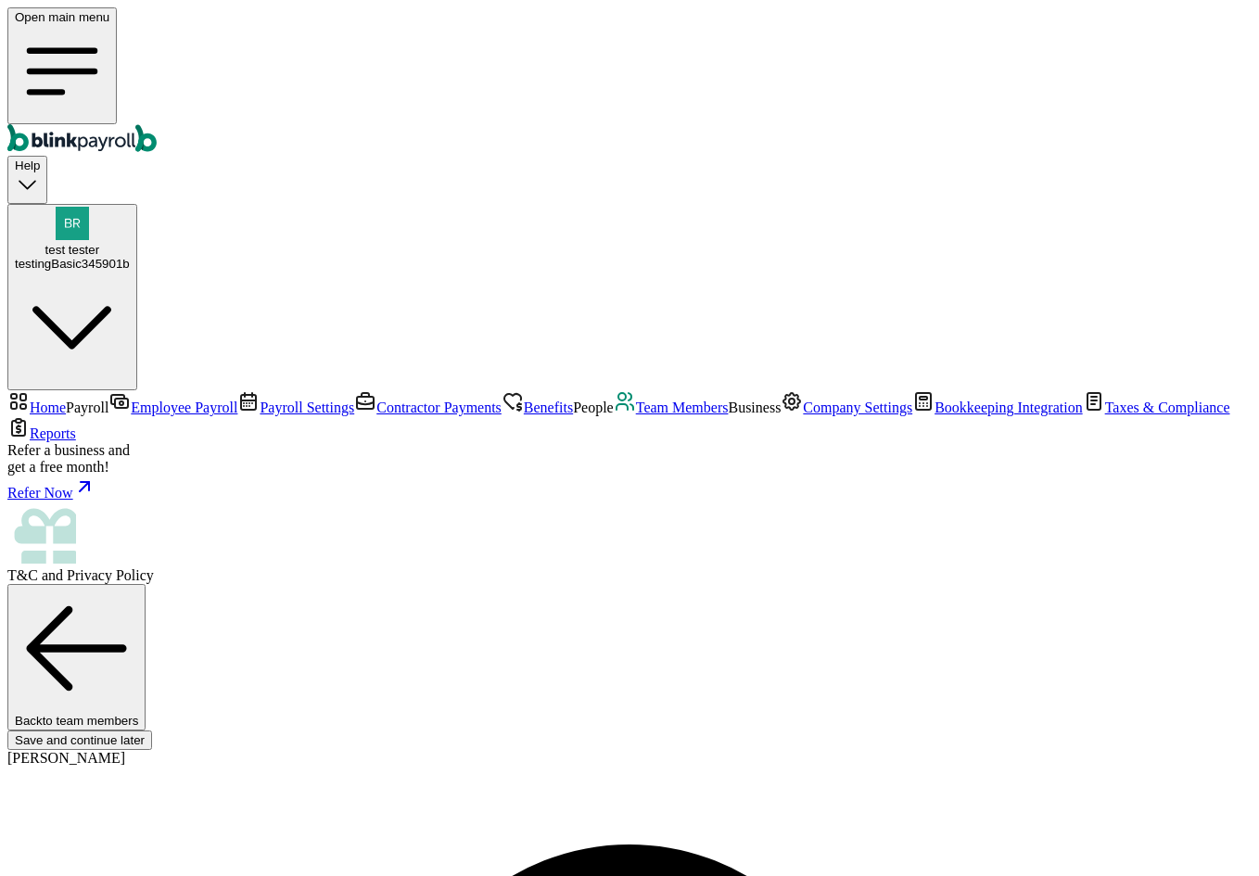
select select "Savings"
type input "441122331"
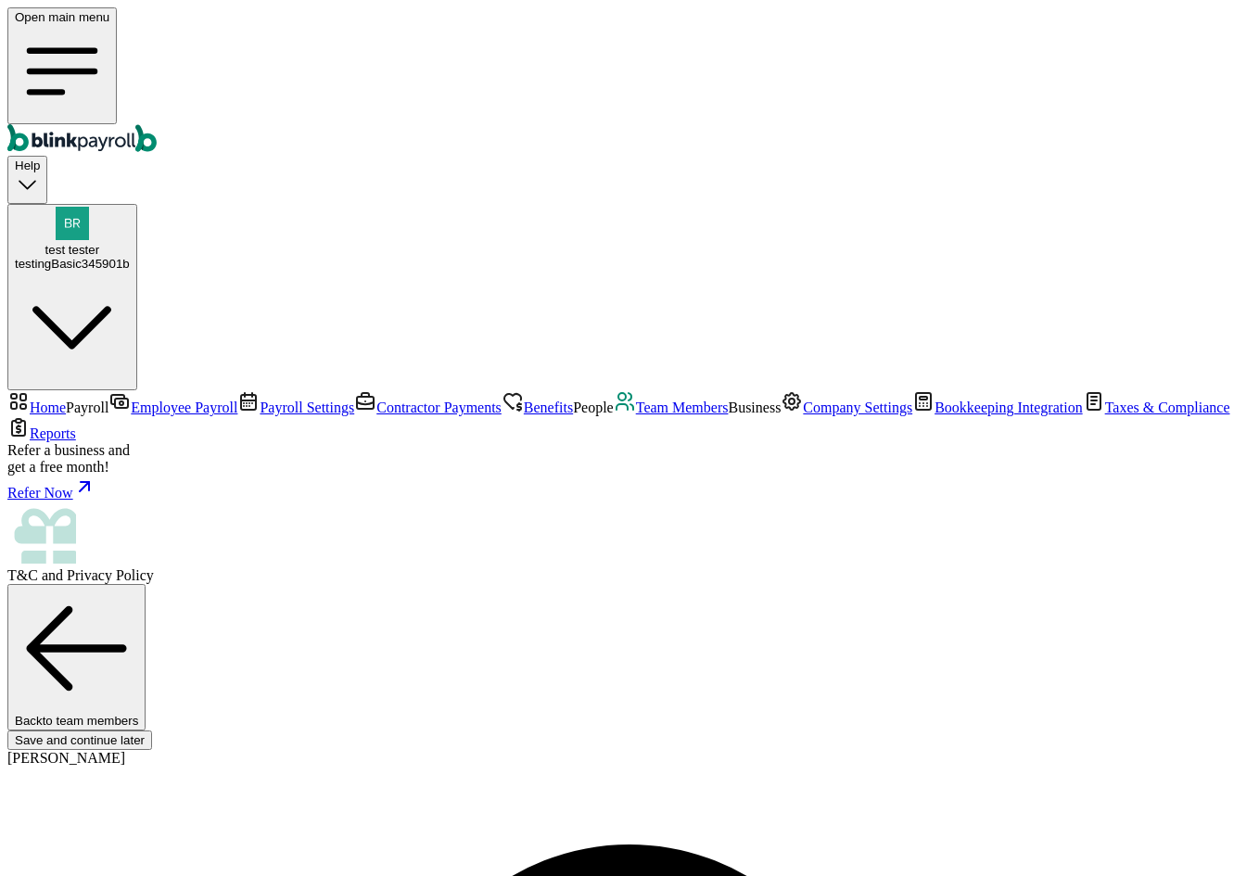
type input "3322"
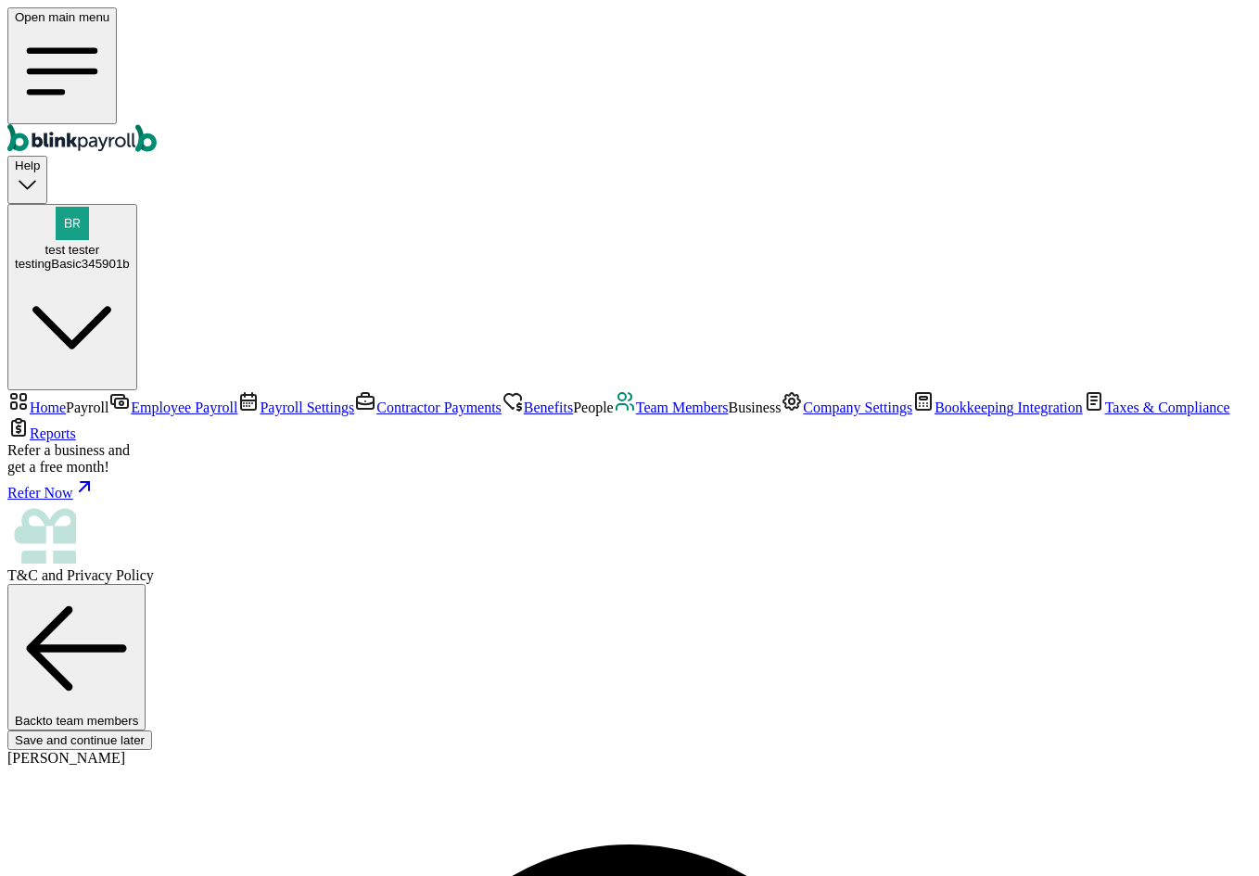
scroll to position [210, 0]
drag, startPoint x: 286, startPoint y: 709, endPoint x: 401, endPoint y: 718, distance: 115.3
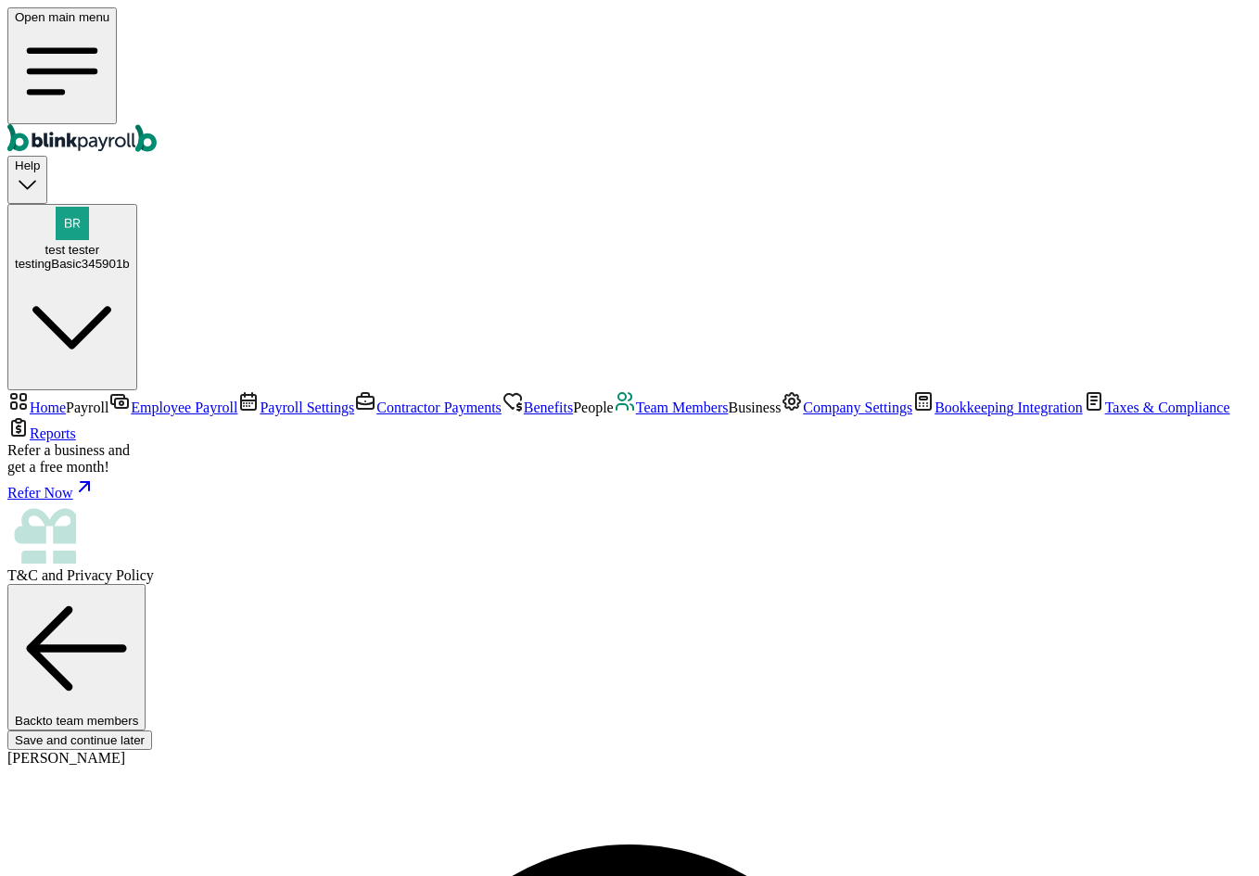
checkbox input "true"
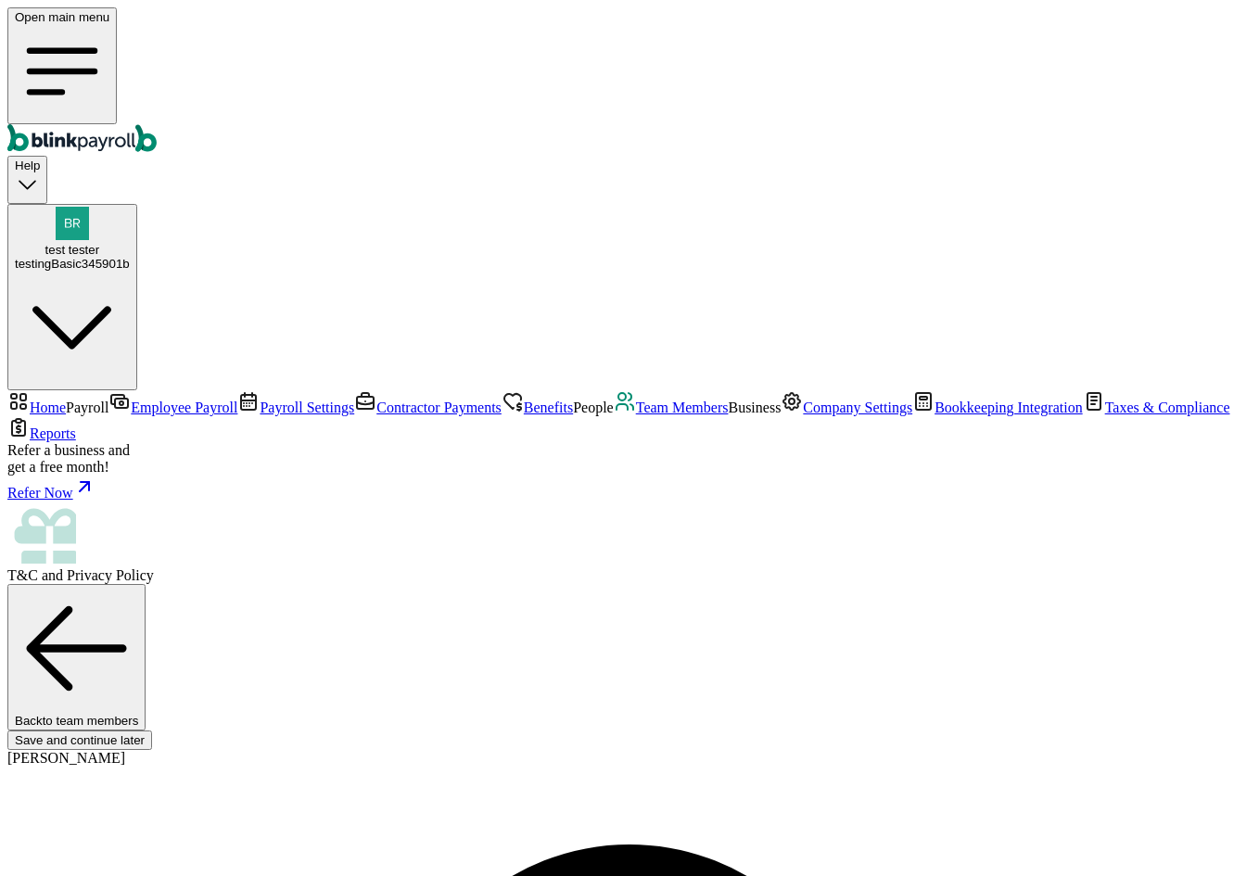
type input "50"
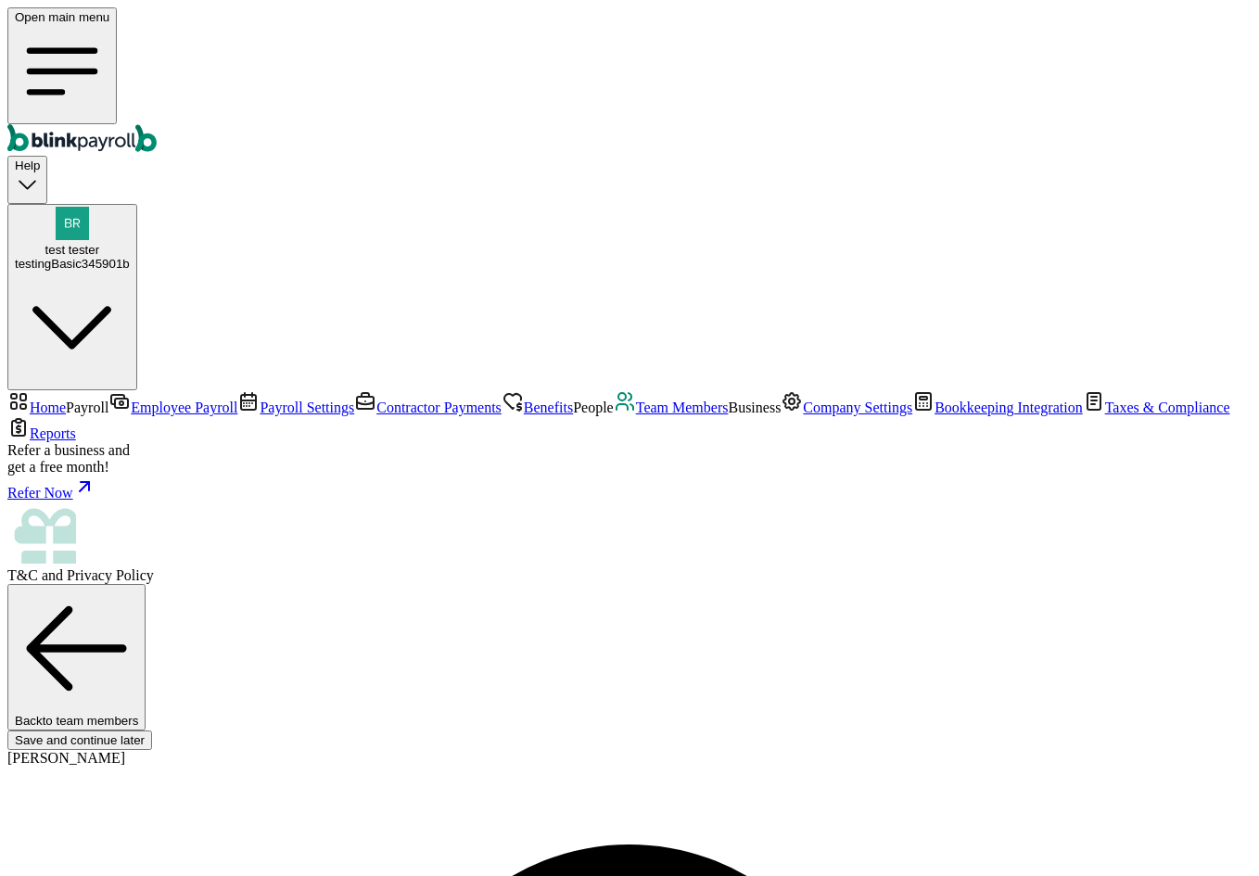
checkbox input "true"
type input "50"
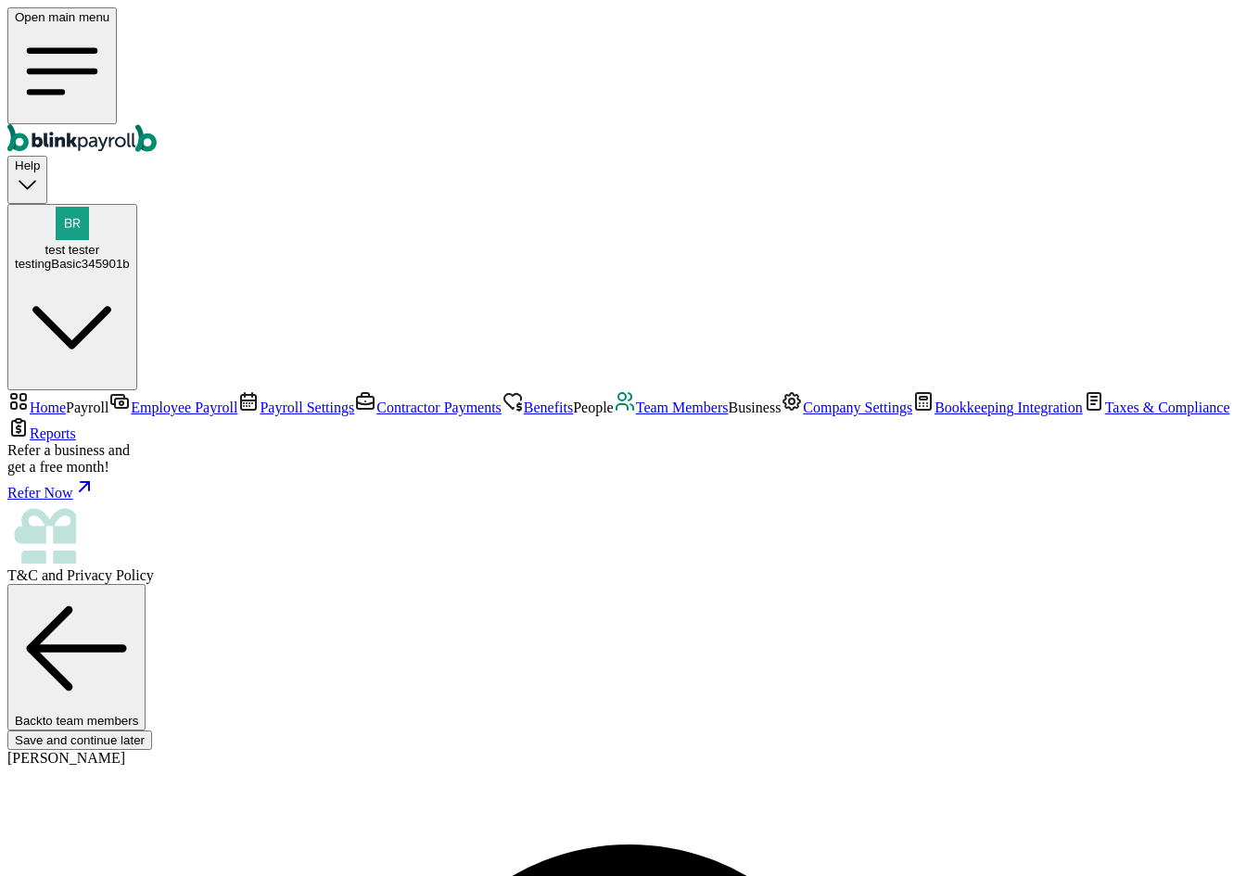
select select "pay_period"
select select "1"
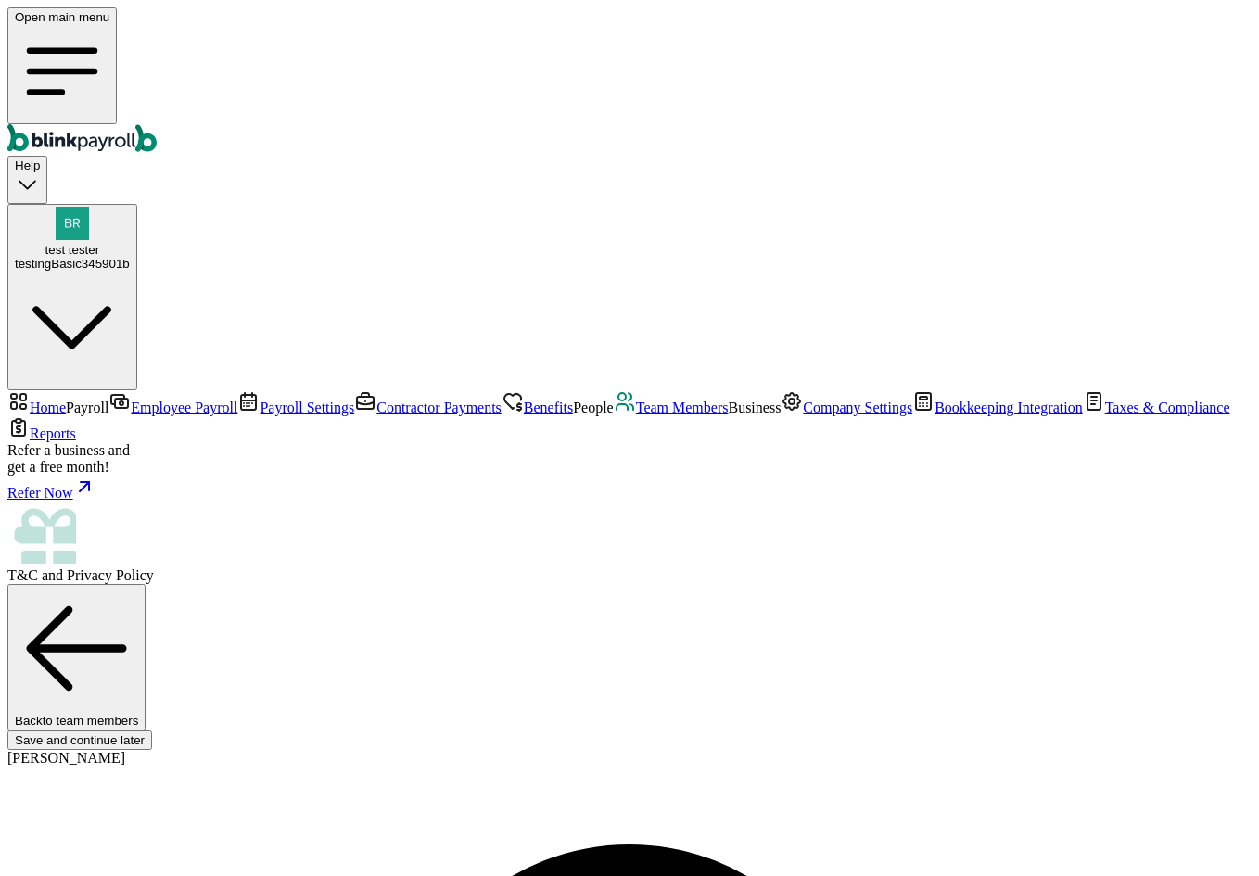
type input "50"
drag, startPoint x: 1145, startPoint y: 805, endPoint x: 1156, endPoint y: 828, distance: 25.7
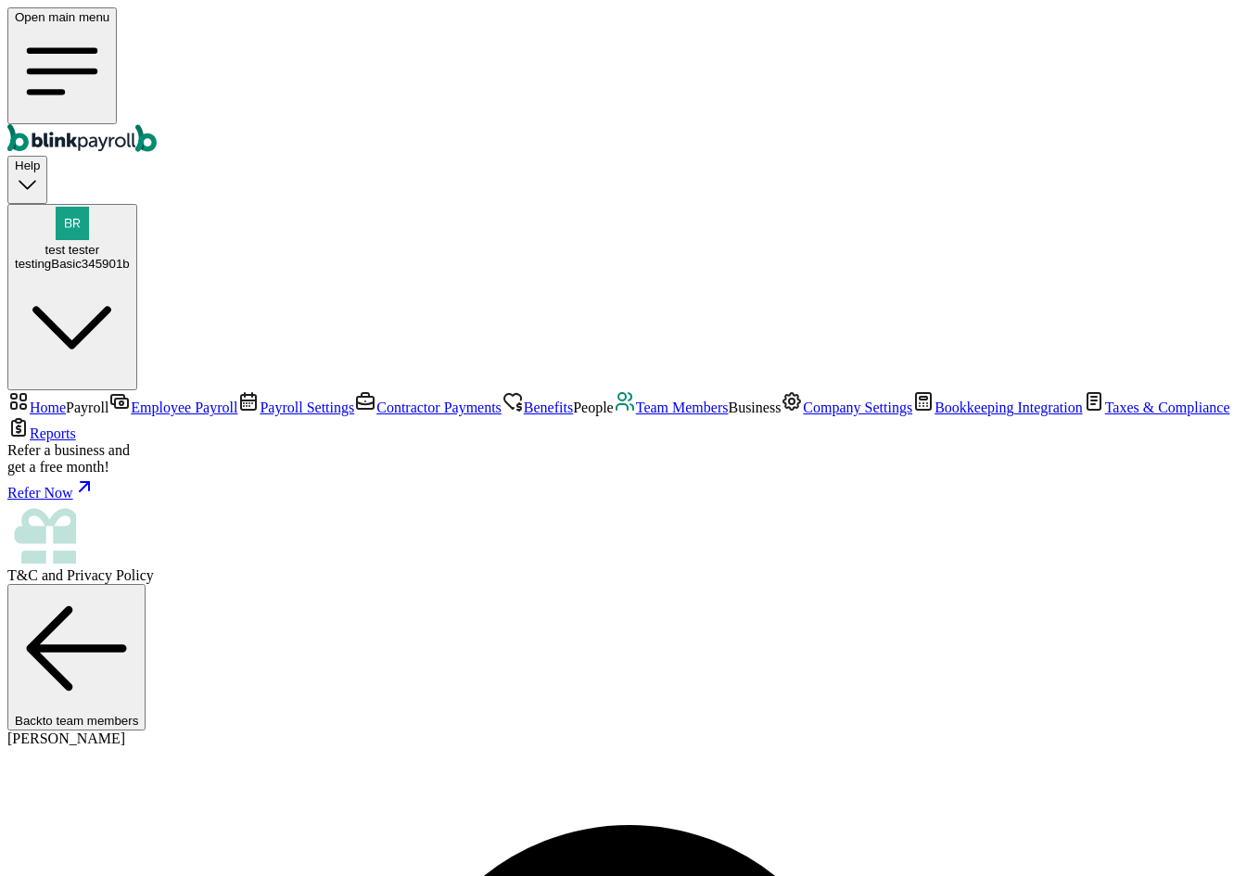
scroll to position [0, 0]
click at [636, 415] on span "Team Members" at bounding box center [682, 407] width 93 height 16
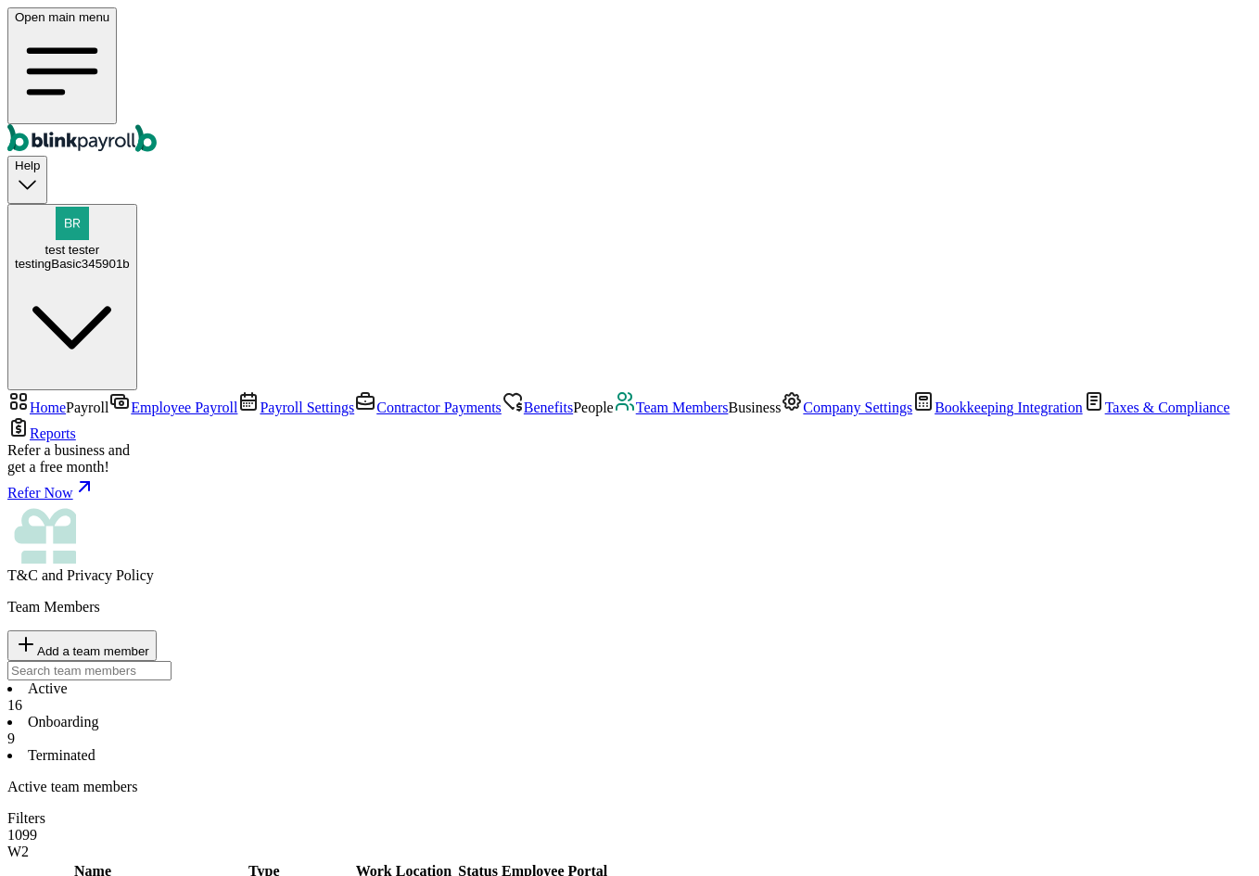
click at [524, 399] on span "Benefits" at bounding box center [548, 407] width 49 height 16
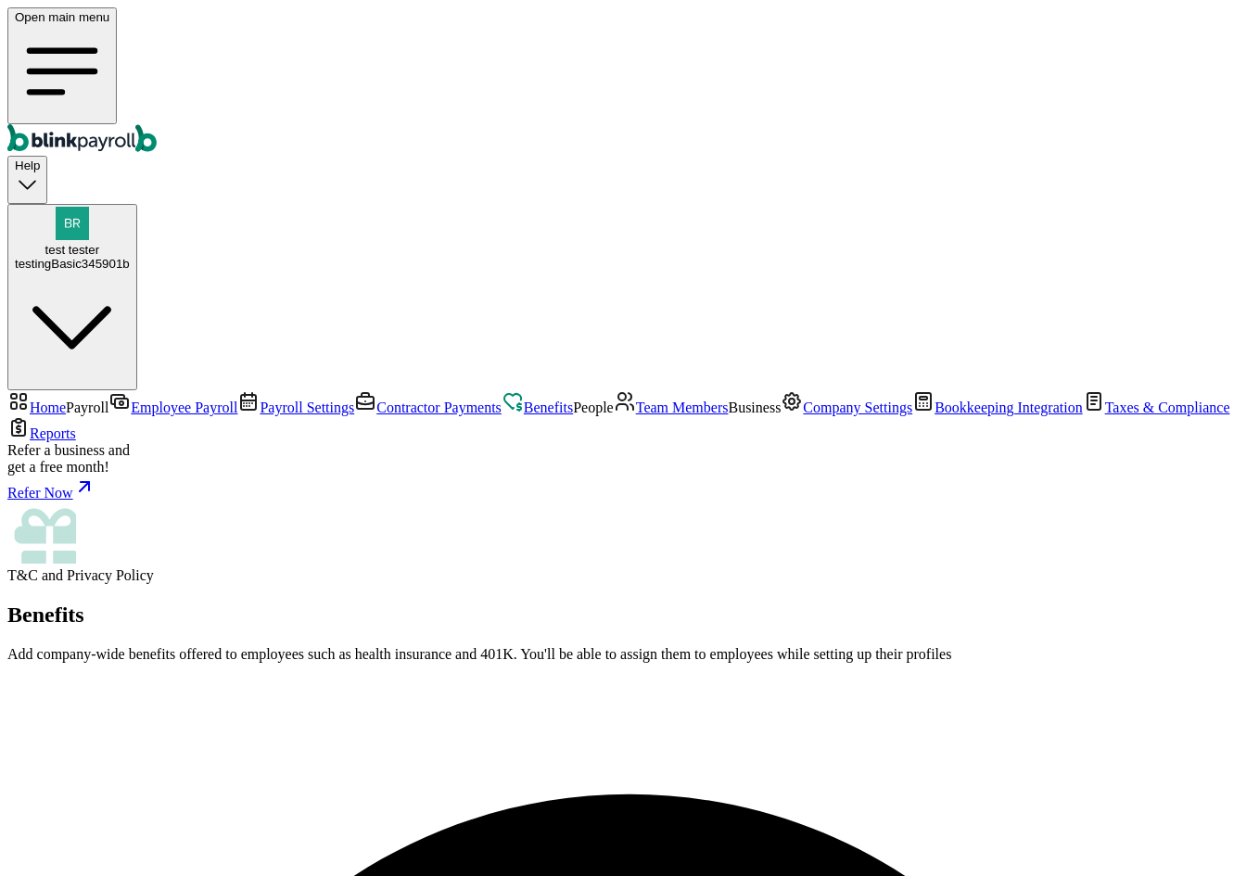
click at [636, 415] on span "Team Members" at bounding box center [682, 407] width 93 height 16
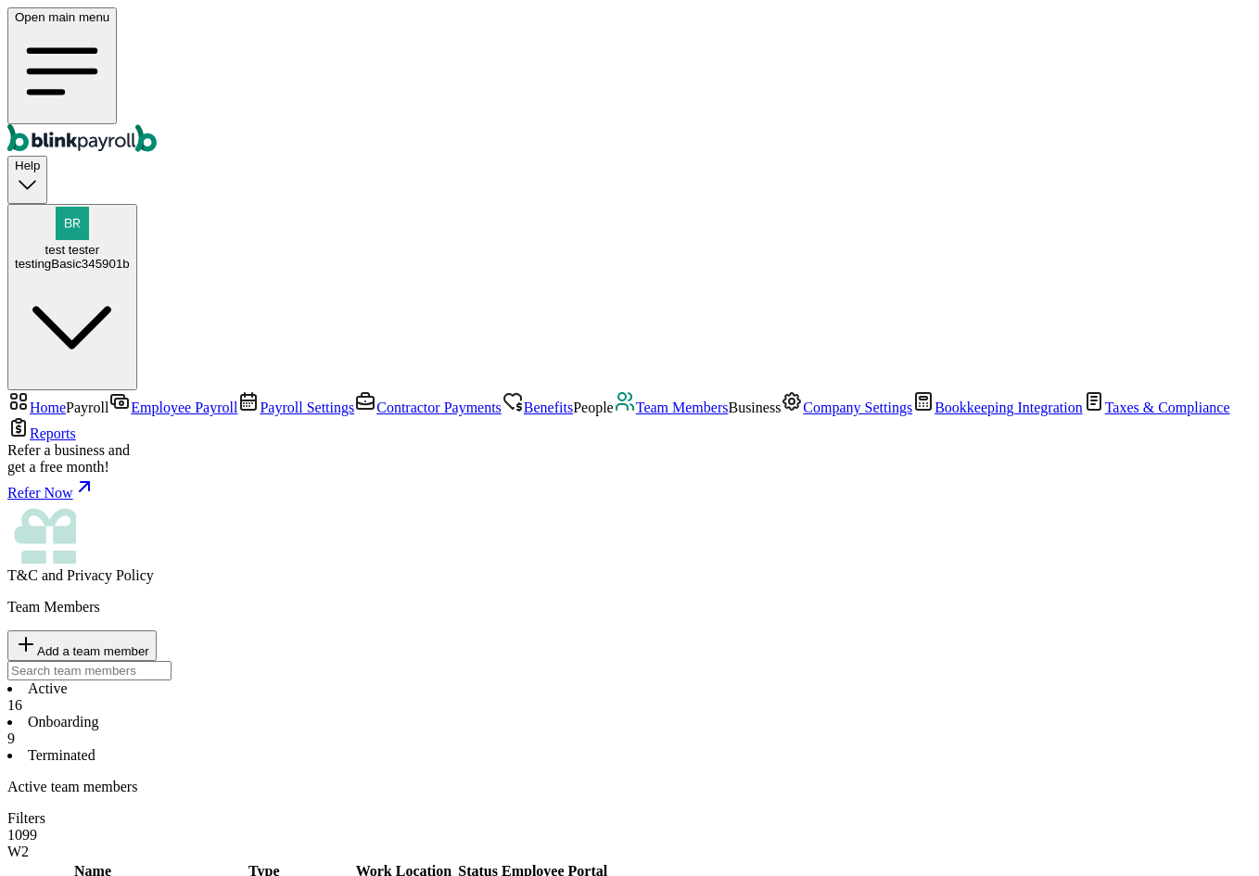
click at [404, 714] on li "Onboarding 9" at bounding box center [629, 730] width 1244 height 33
click at [311, 680] on li "Active 16" at bounding box center [629, 696] width 1244 height 33
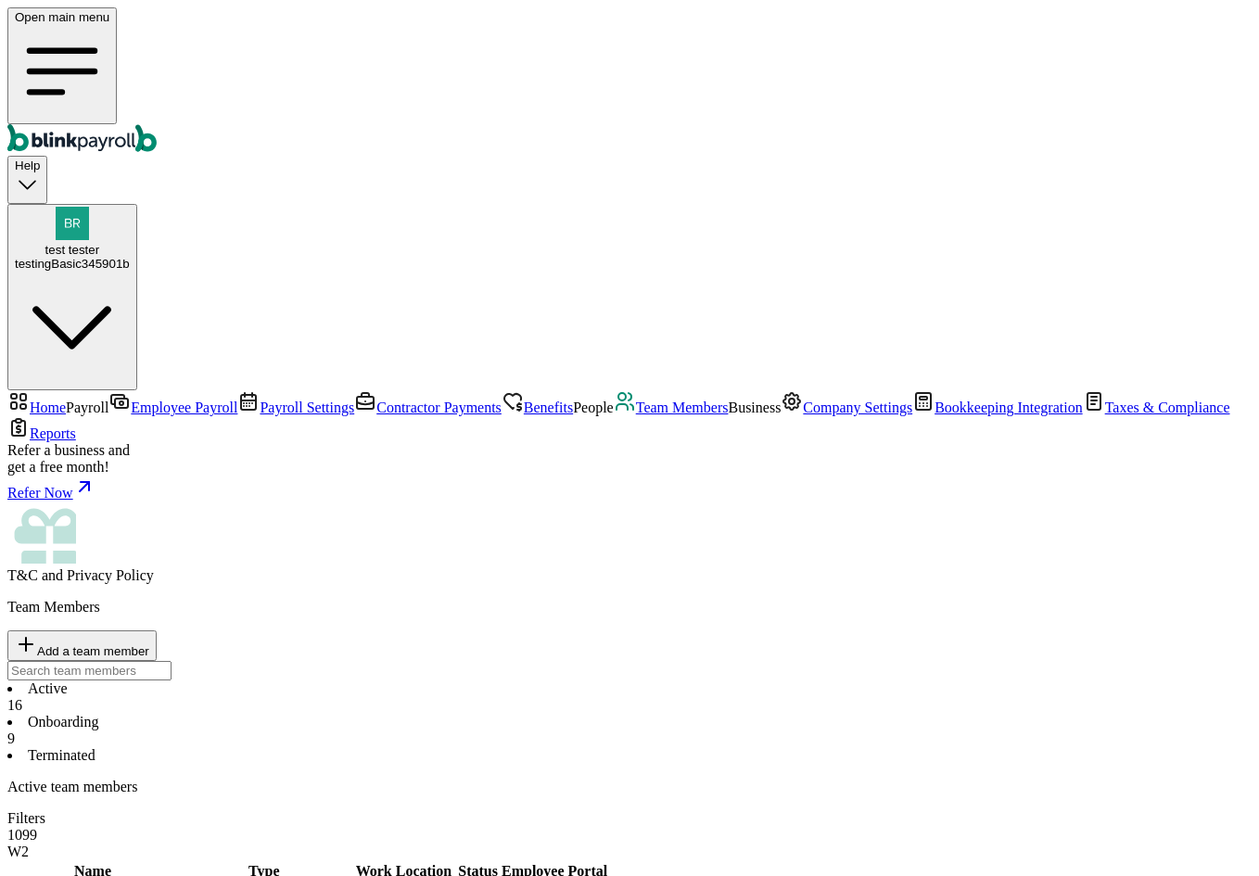
type input "branko+te23st-01@blinkpayroll.com"
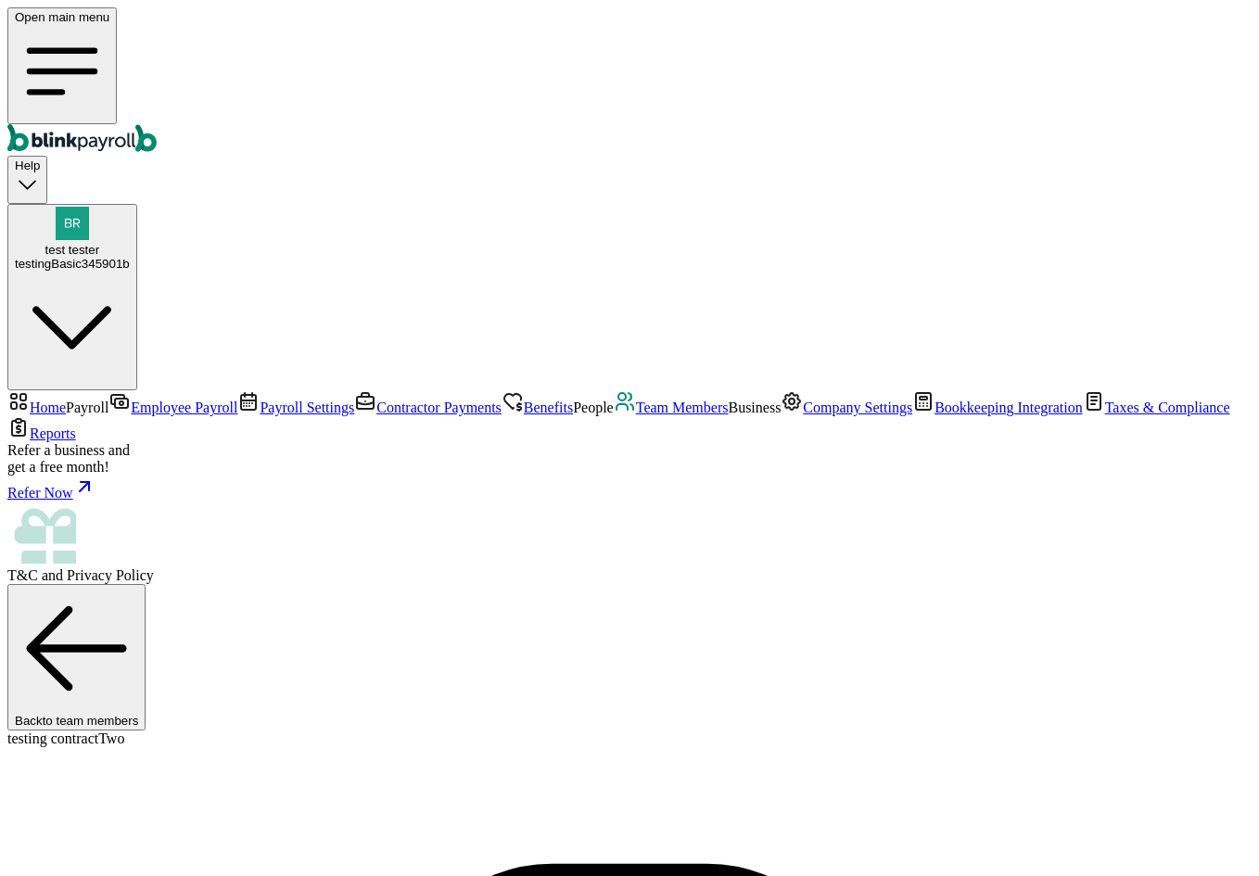
click at [803, 415] on span "Company Settings" at bounding box center [857, 407] width 109 height 16
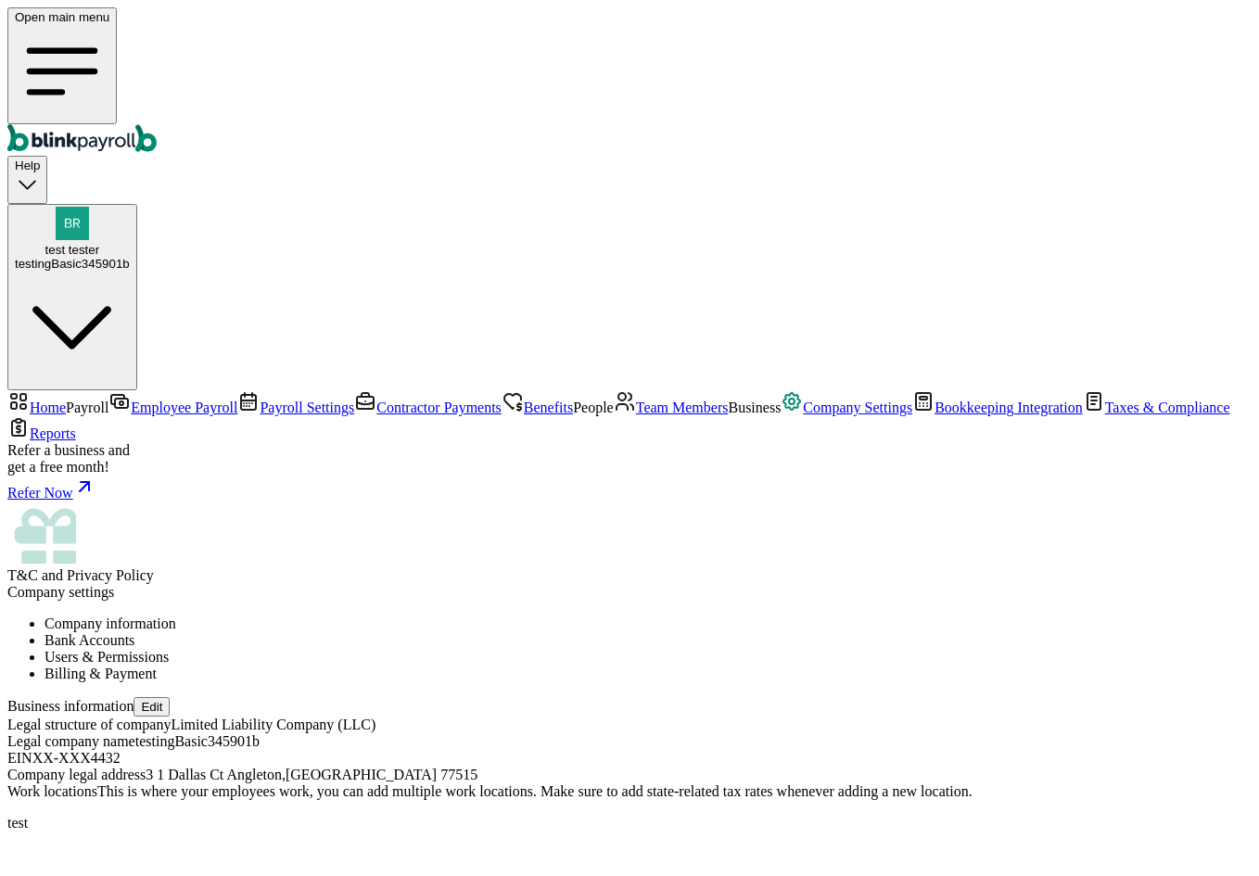
click at [691, 649] on li "Users & Permissions" at bounding box center [647, 657] width 1207 height 17
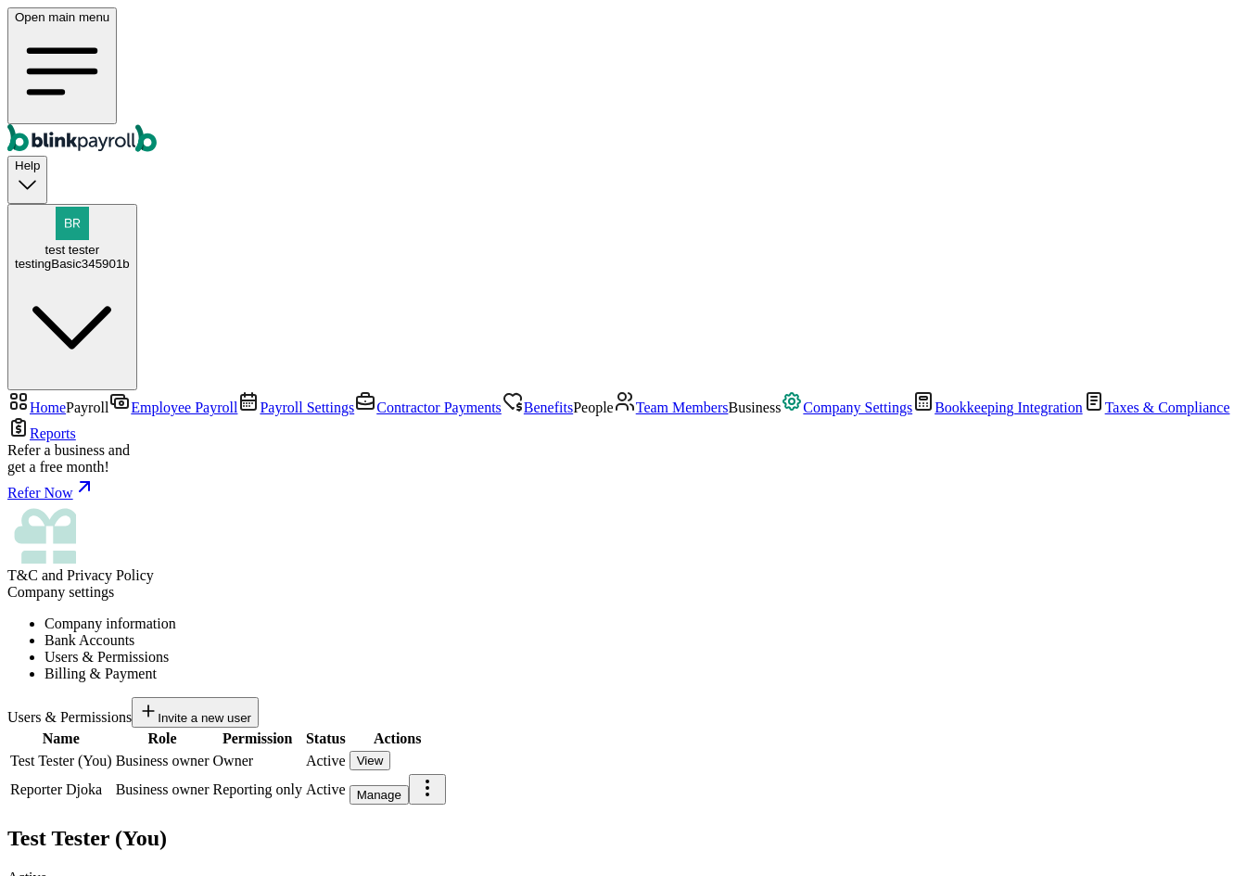
click at [251, 700] on div "Invite a new user" at bounding box center [195, 712] width 112 height 25
type input "new"
type input "collab"
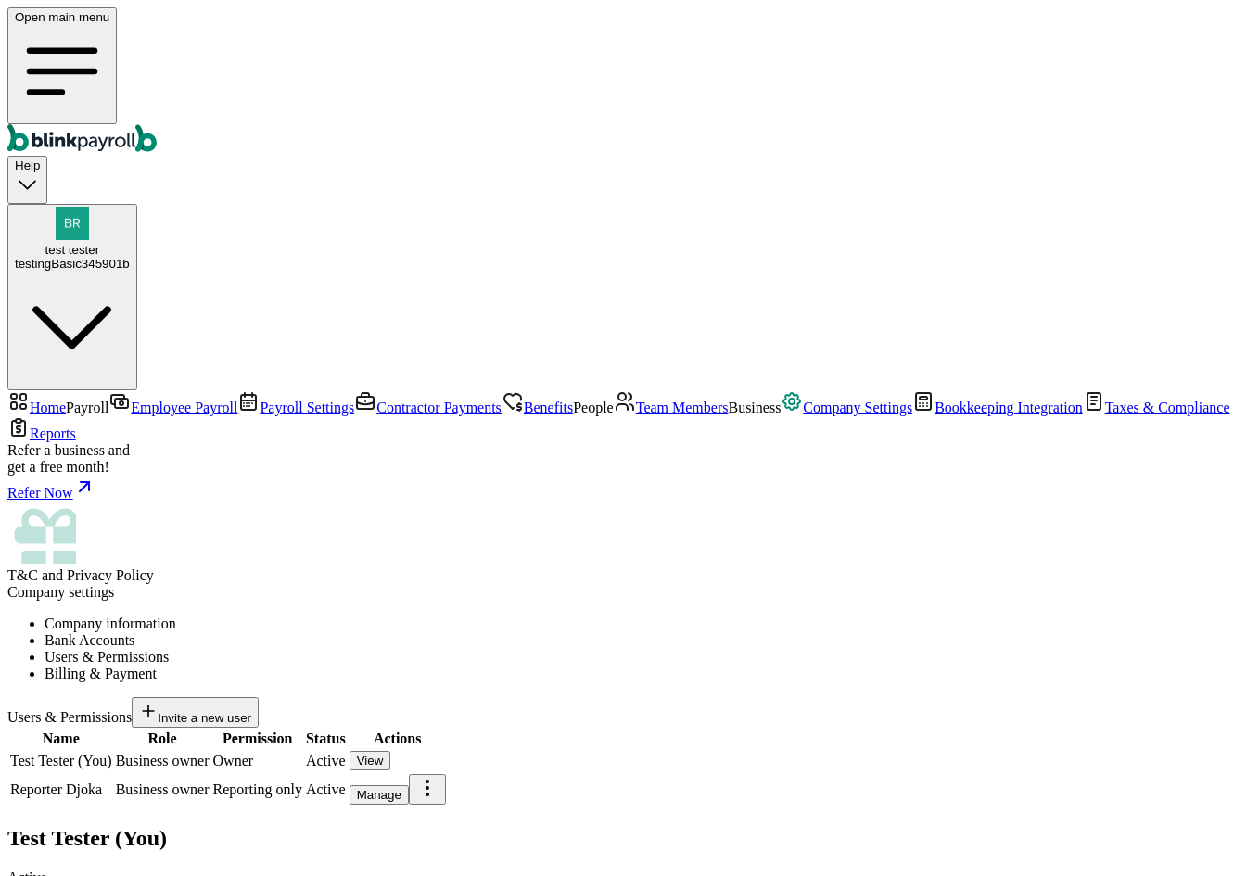
select select "owner"
type input "(434) 322-4323"
click at [614, 415] on link "Team Members" at bounding box center [671, 407] width 115 height 16
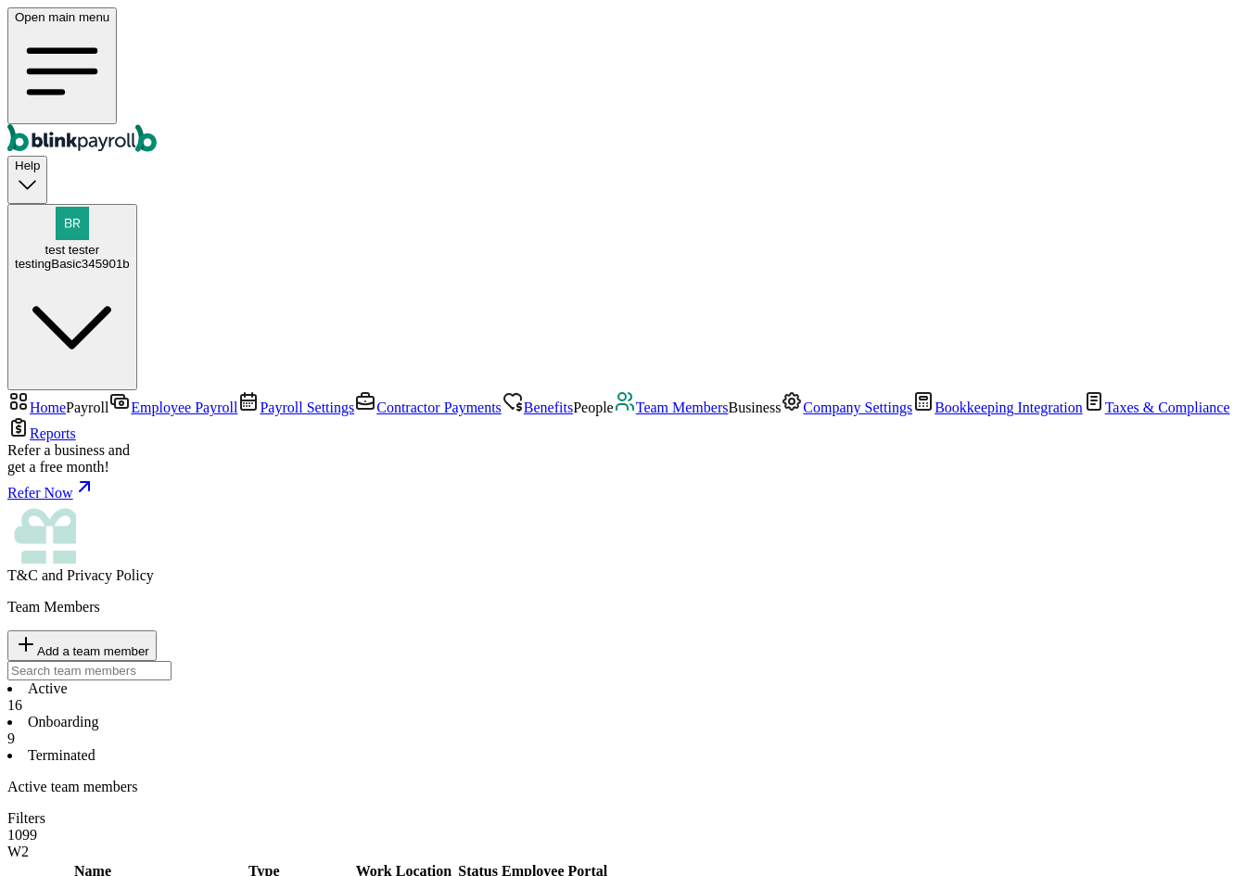
click at [413, 714] on li "Onboarding 9" at bounding box center [629, 730] width 1244 height 33
click at [308, 680] on li "Active 16" at bounding box center [629, 696] width 1244 height 33
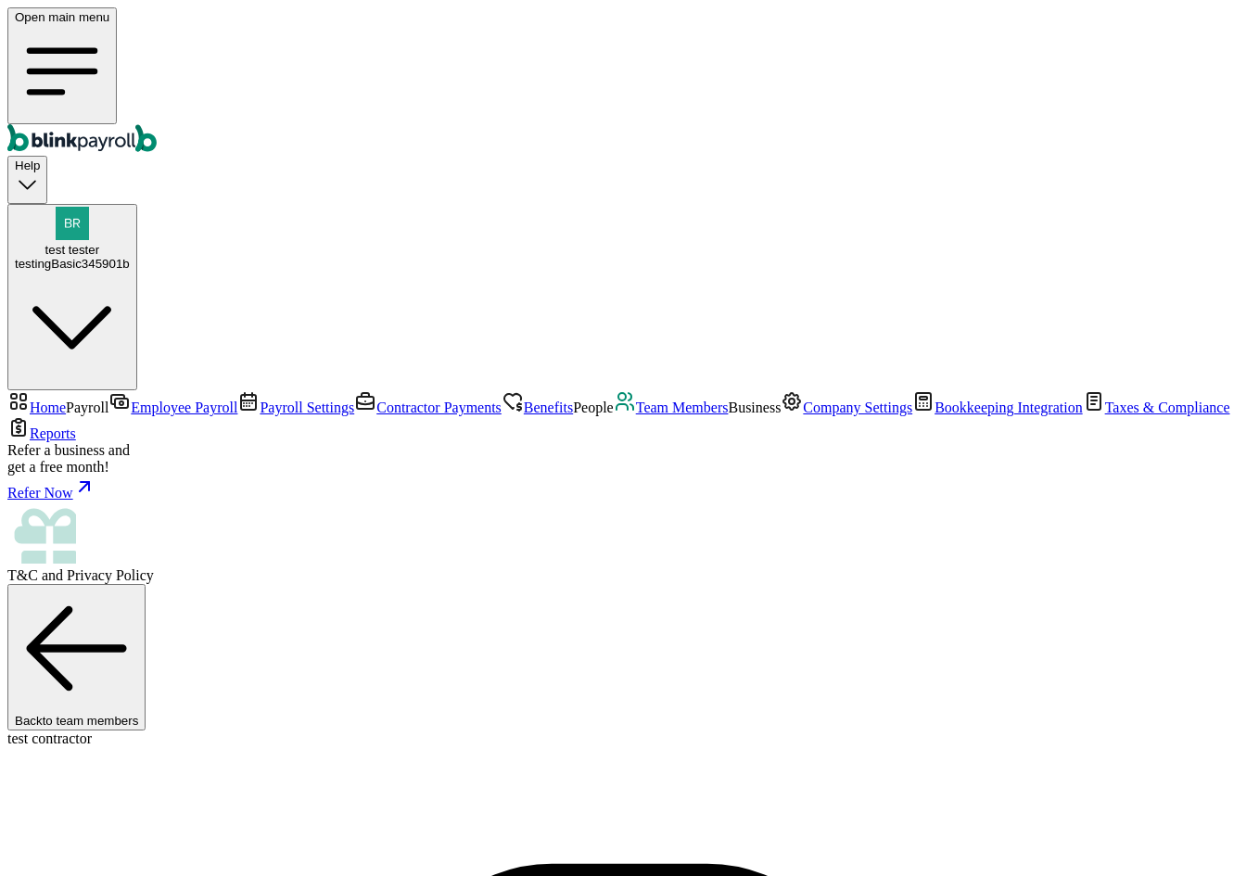
copy span "01"
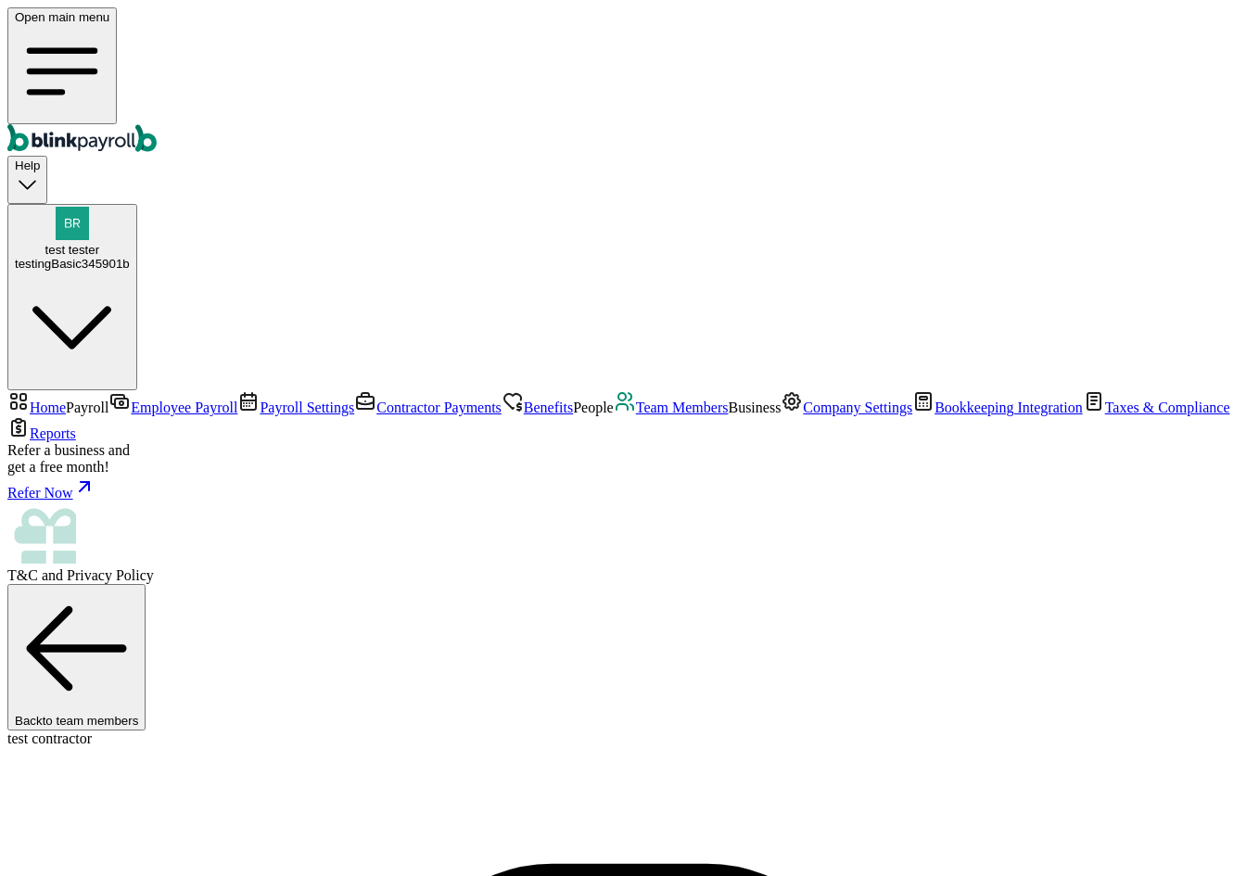
click at [803, 415] on span "Company Settings" at bounding box center [857, 407] width 109 height 16
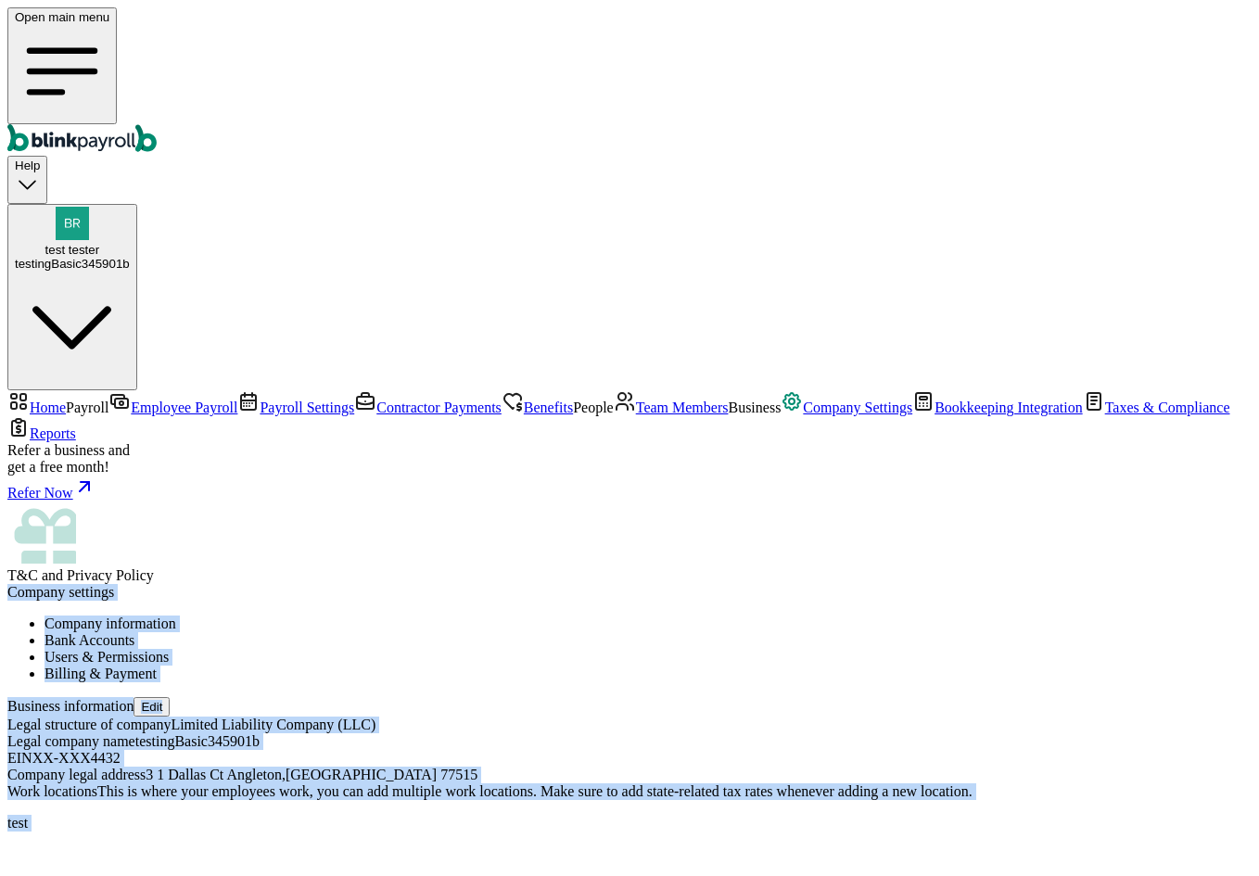
click at [537, 632] on li "Bank Accounts" at bounding box center [647, 640] width 1207 height 17
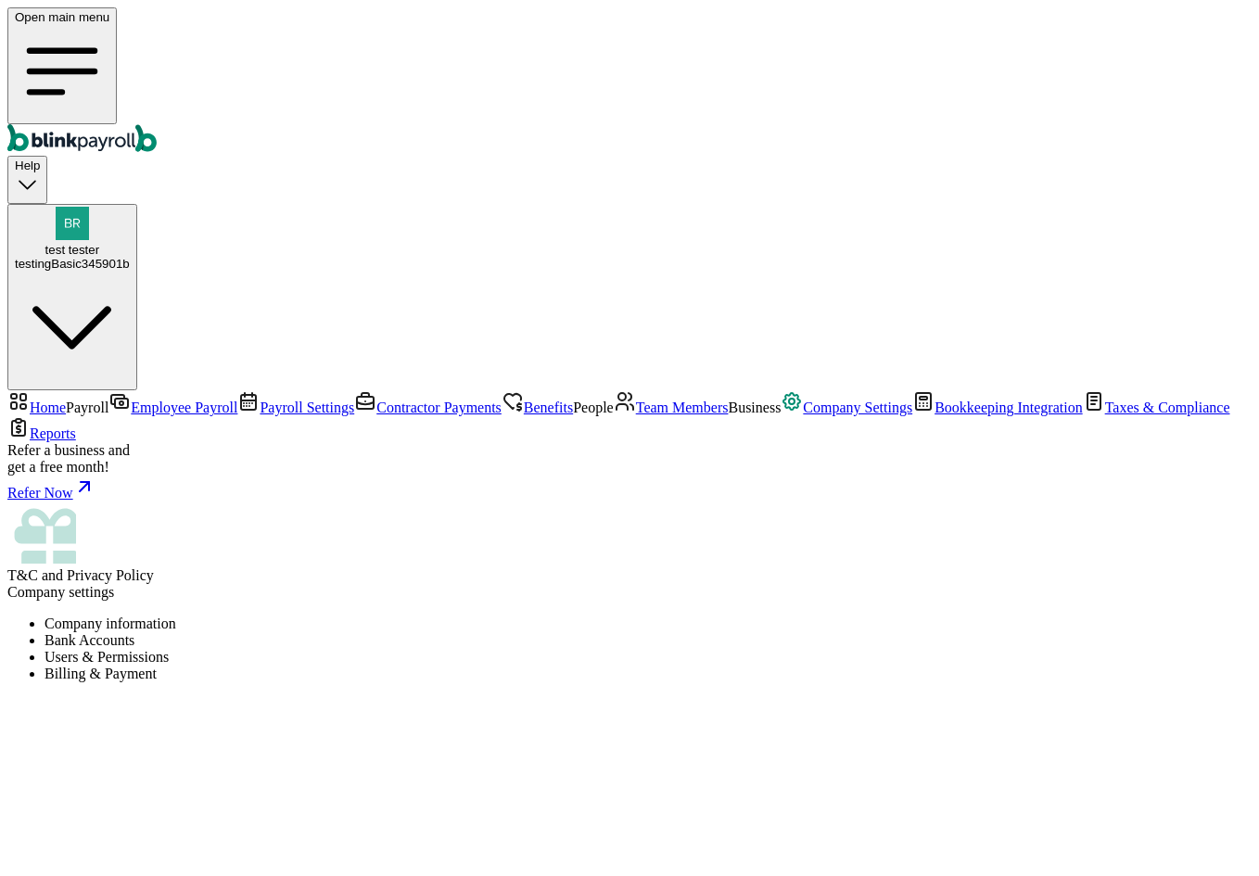
click at [648, 649] on li "Users & Permissions" at bounding box center [647, 657] width 1207 height 17
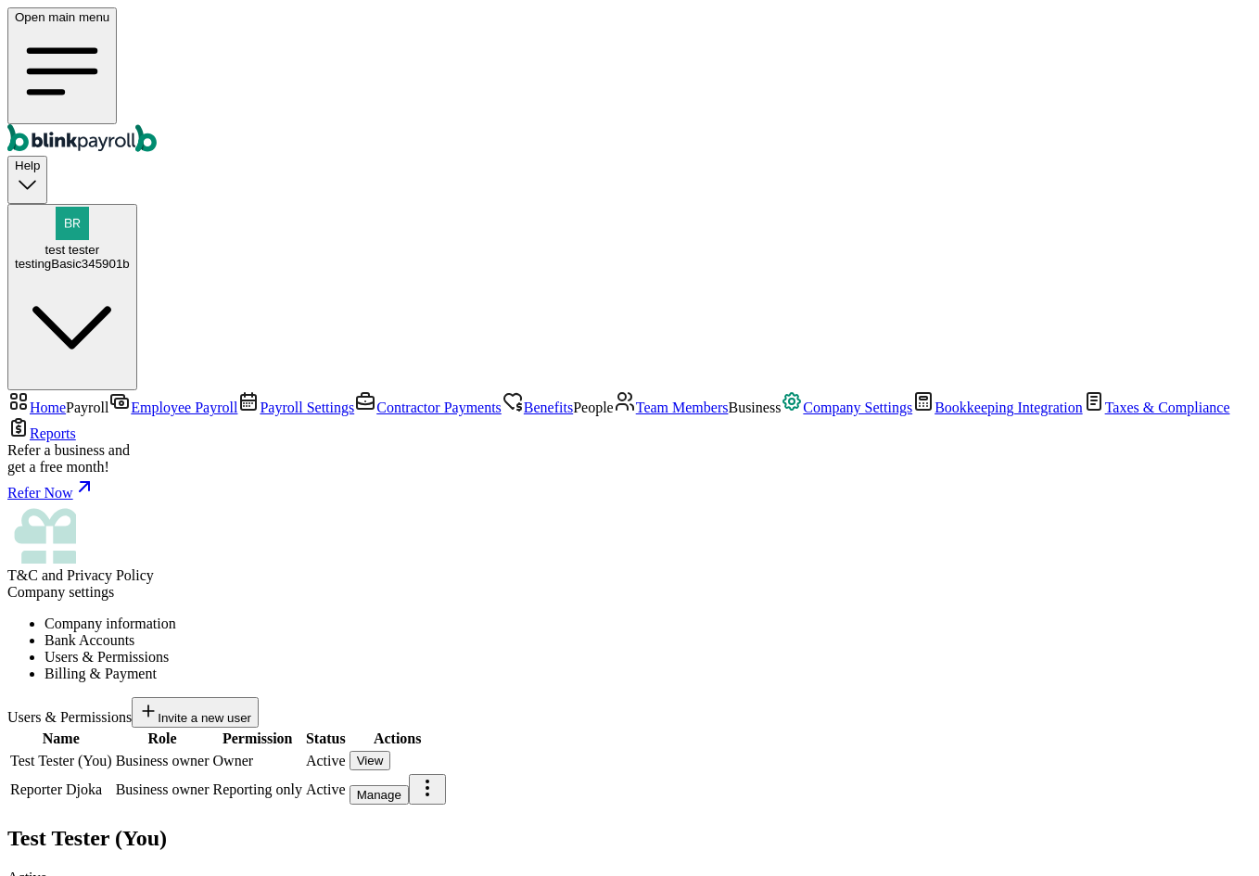
click at [401, 788] on div "Manage" at bounding box center [379, 795] width 44 height 14
click at [614, 415] on link "Team Members" at bounding box center [671, 407] width 115 height 16
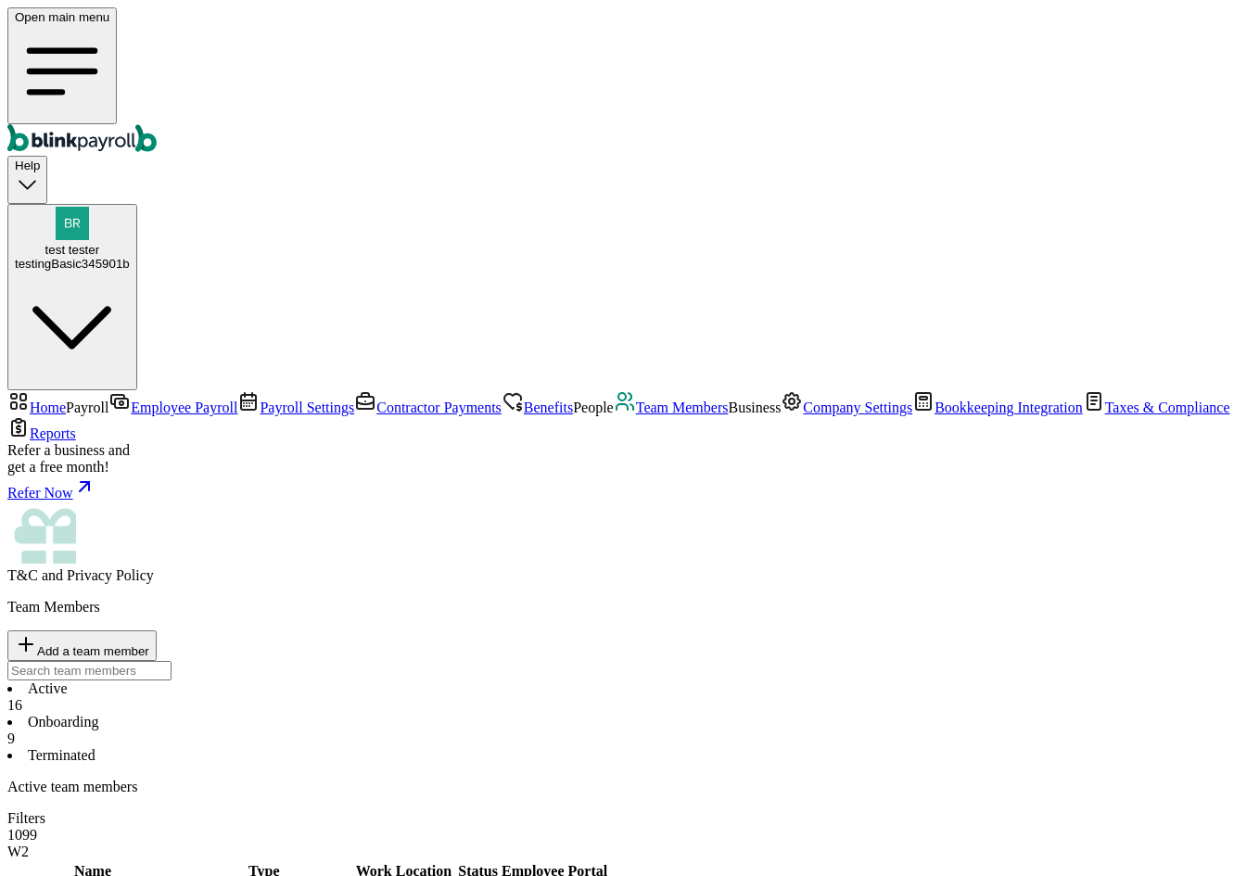
scroll to position [366, 0]
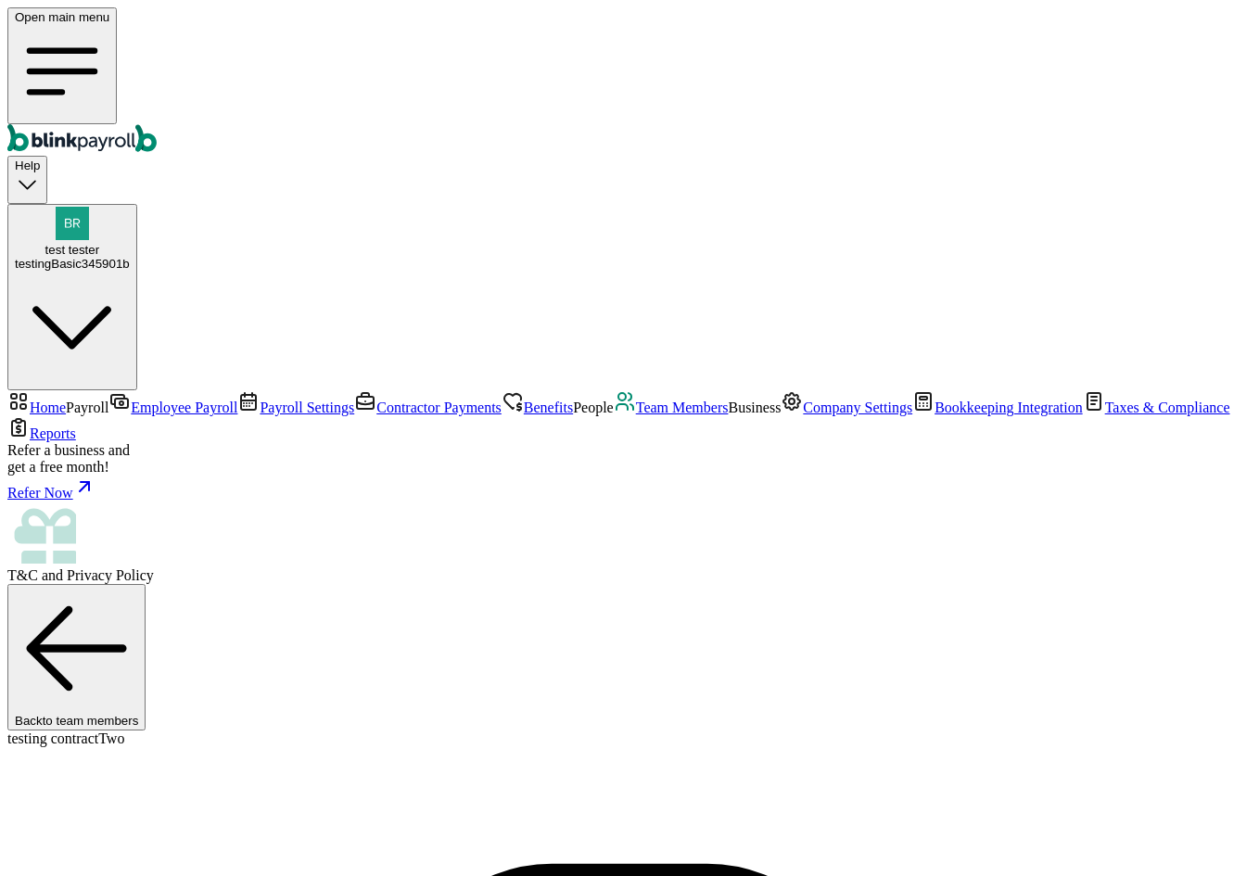
copy span "blinkpayroll"
click at [803, 415] on span "Company Settings" at bounding box center [857, 407] width 109 height 16
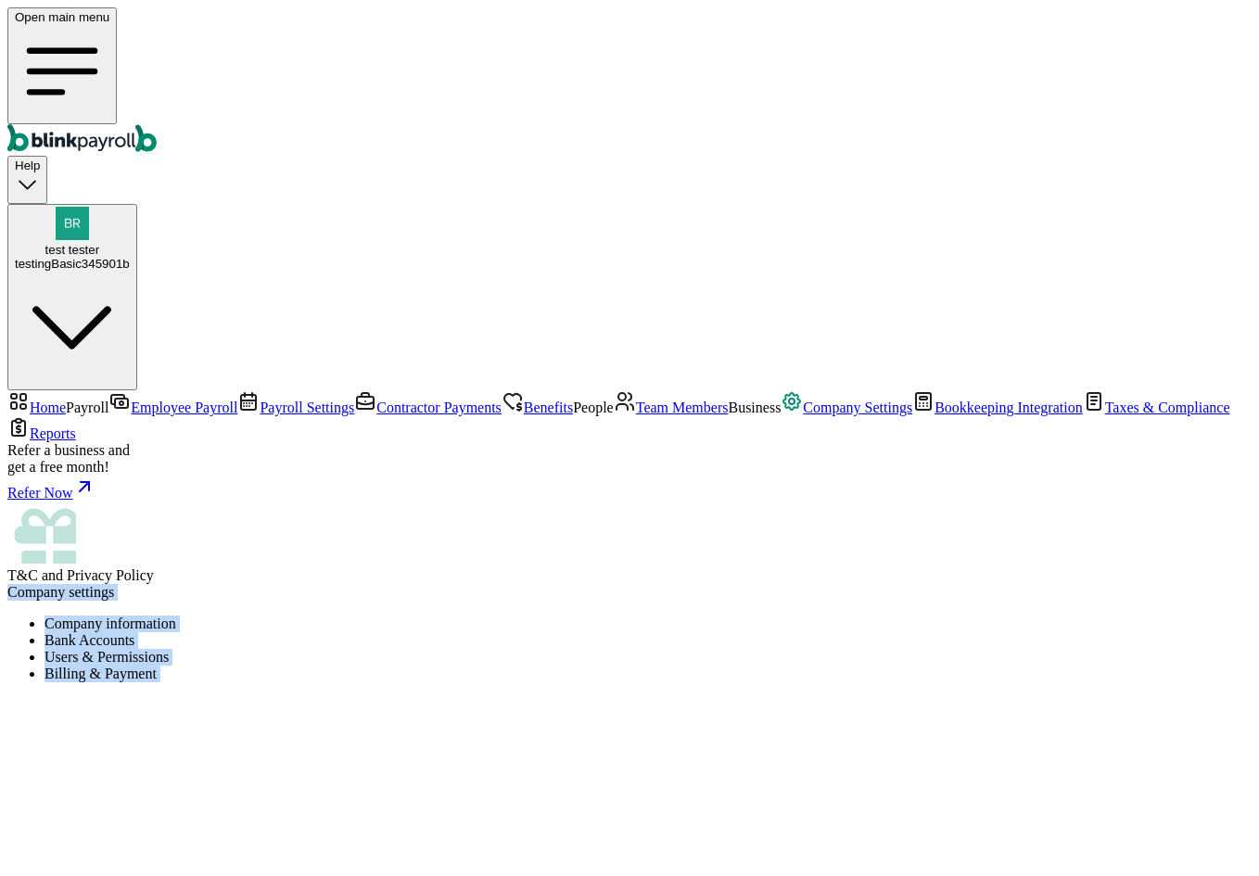
click at [655, 649] on li "Users & Permissions" at bounding box center [647, 657] width 1207 height 17
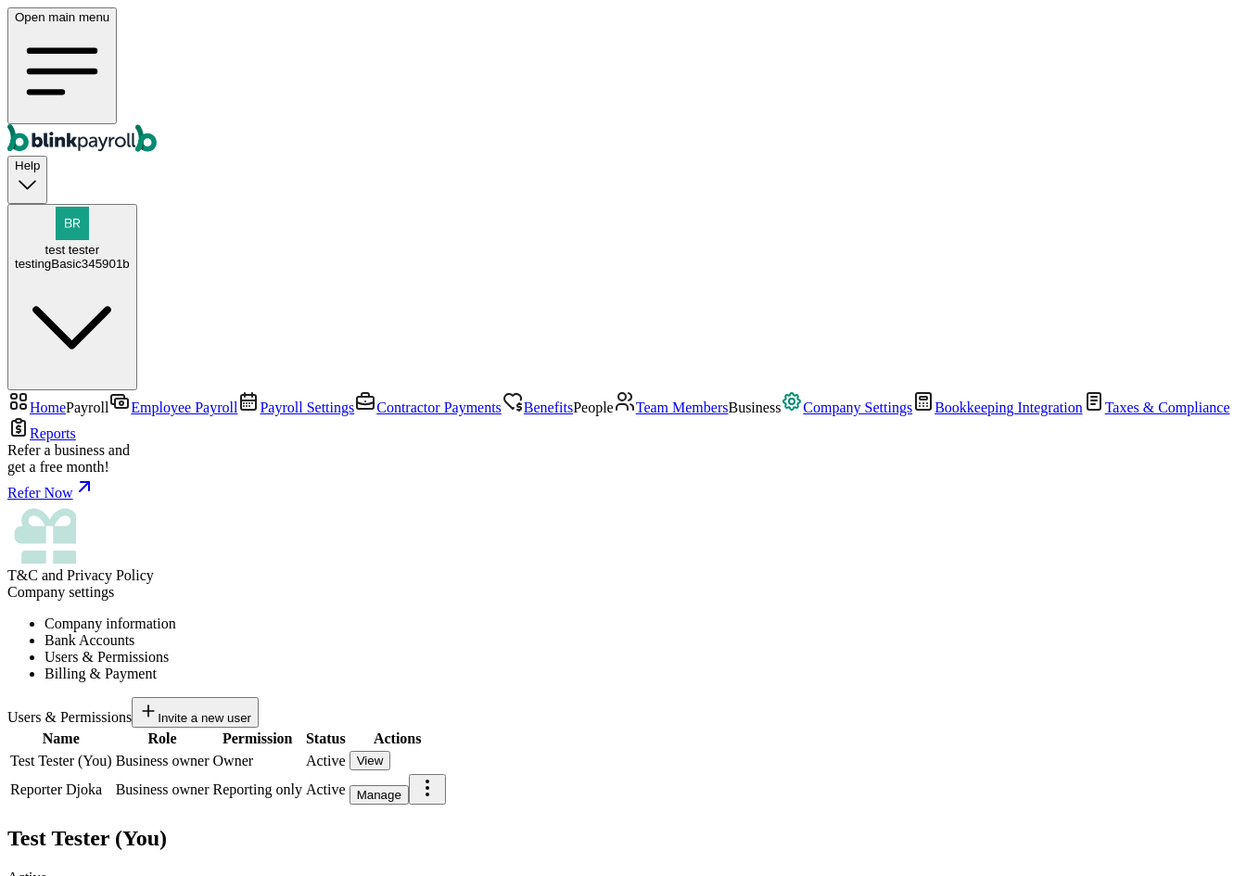
click at [655, 649] on li "Users & Permissions" at bounding box center [647, 657] width 1207 height 17
click at [259, 697] on button "Invite a new user" at bounding box center [195, 712] width 127 height 31
type input "sss"
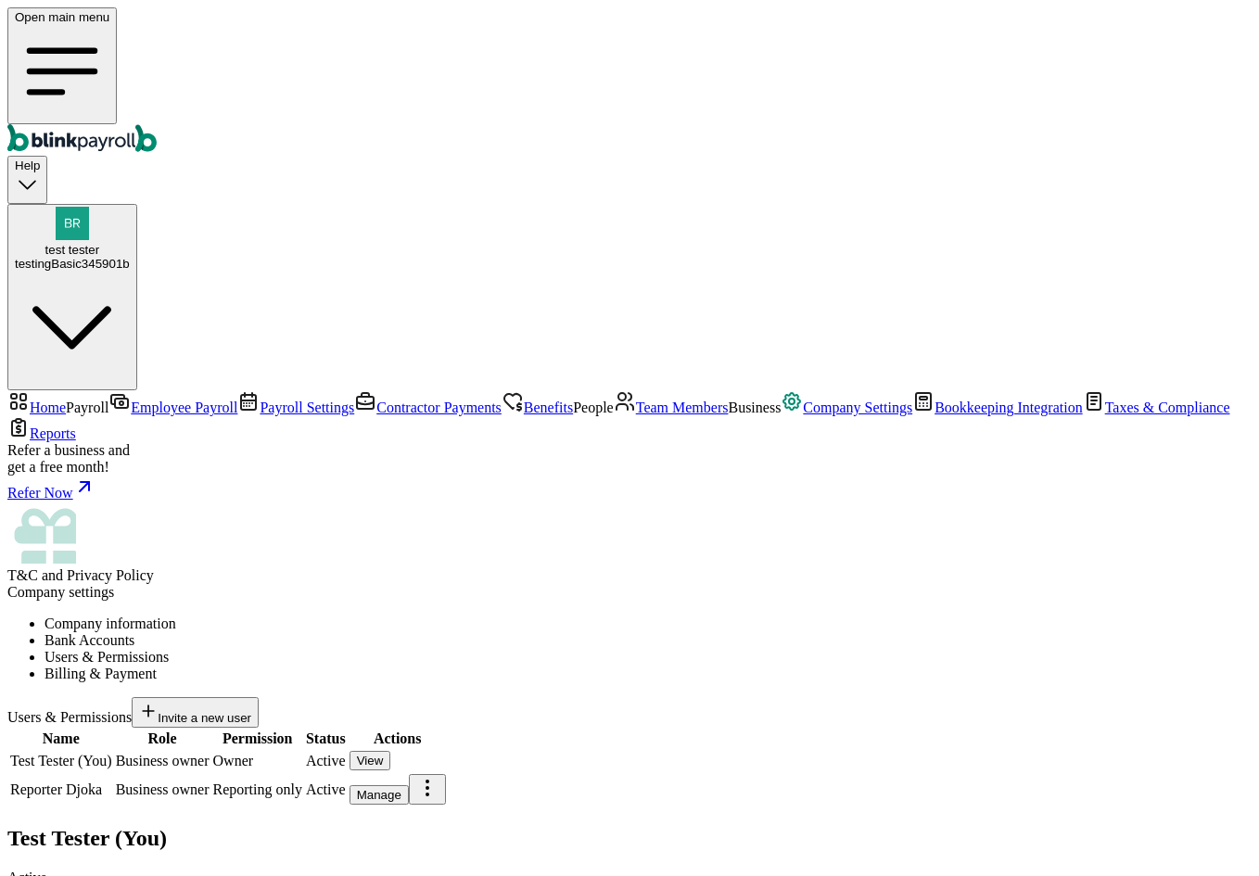
type input "test"
select select "hr"
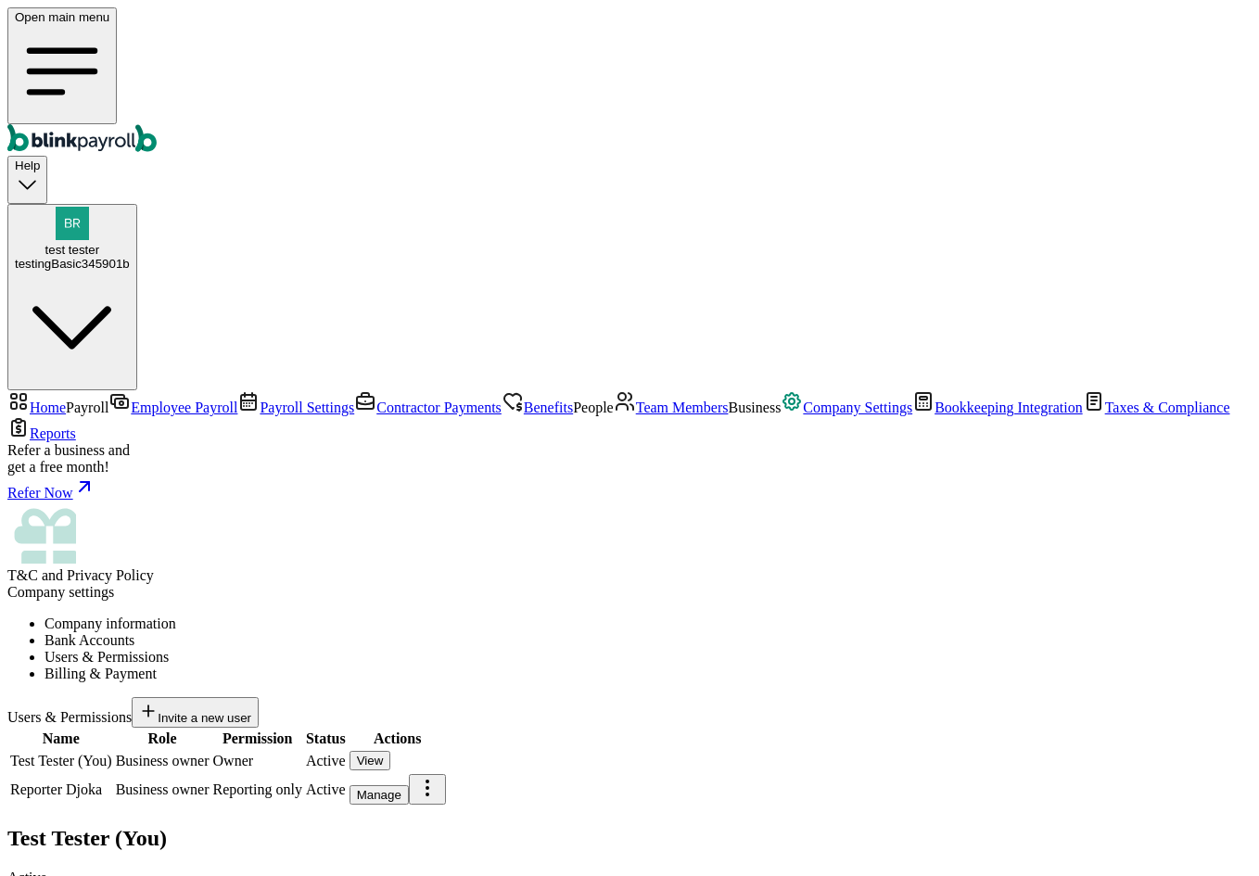
type input "(324) 324-3423"
paste input "branko+te23st-01@blinkpayroll.com"
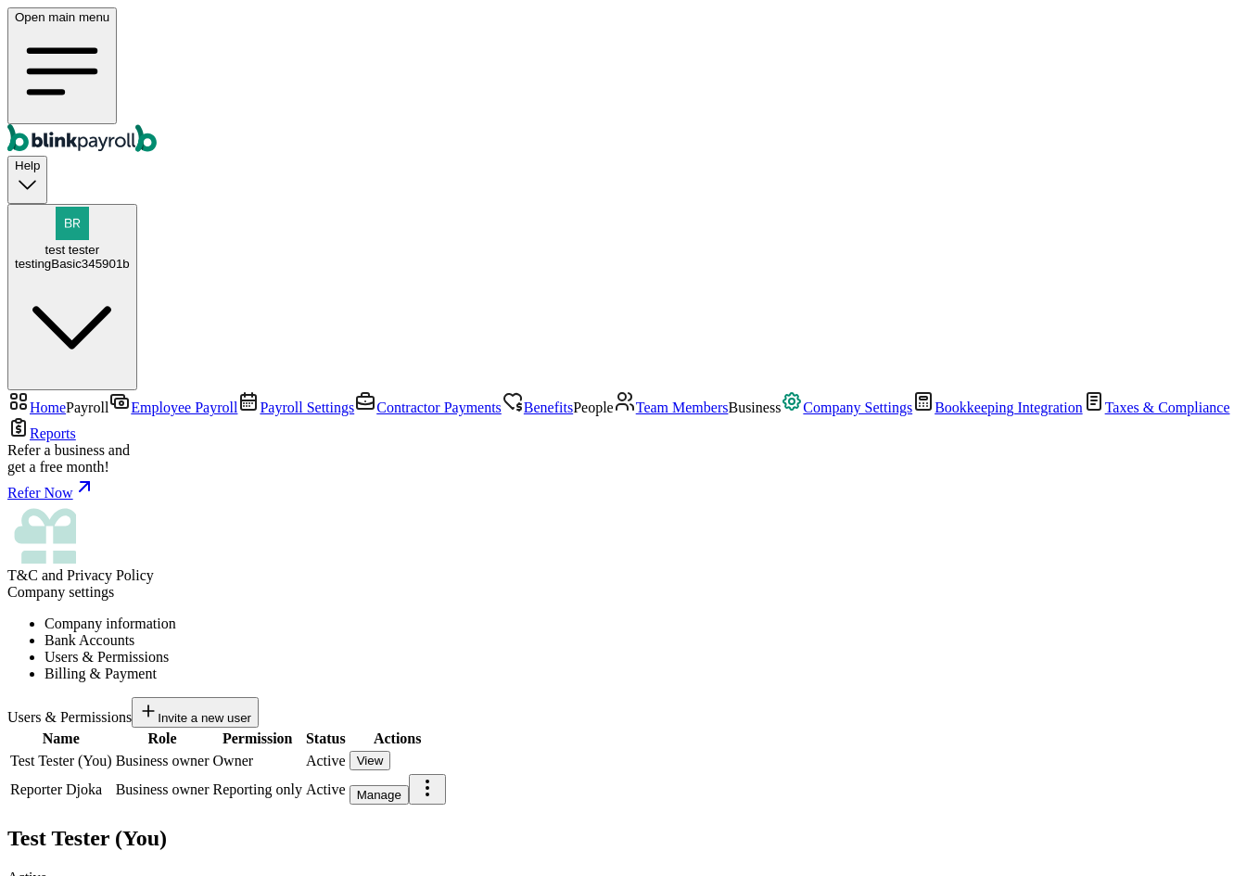
type input "branko+te23st-01@blinkpayroll.com"
drag, startPoint x: 1101, startPoint y: 493, endPoint x: 1111, endPoint y: 514, distance: 23.6
radio input "true"
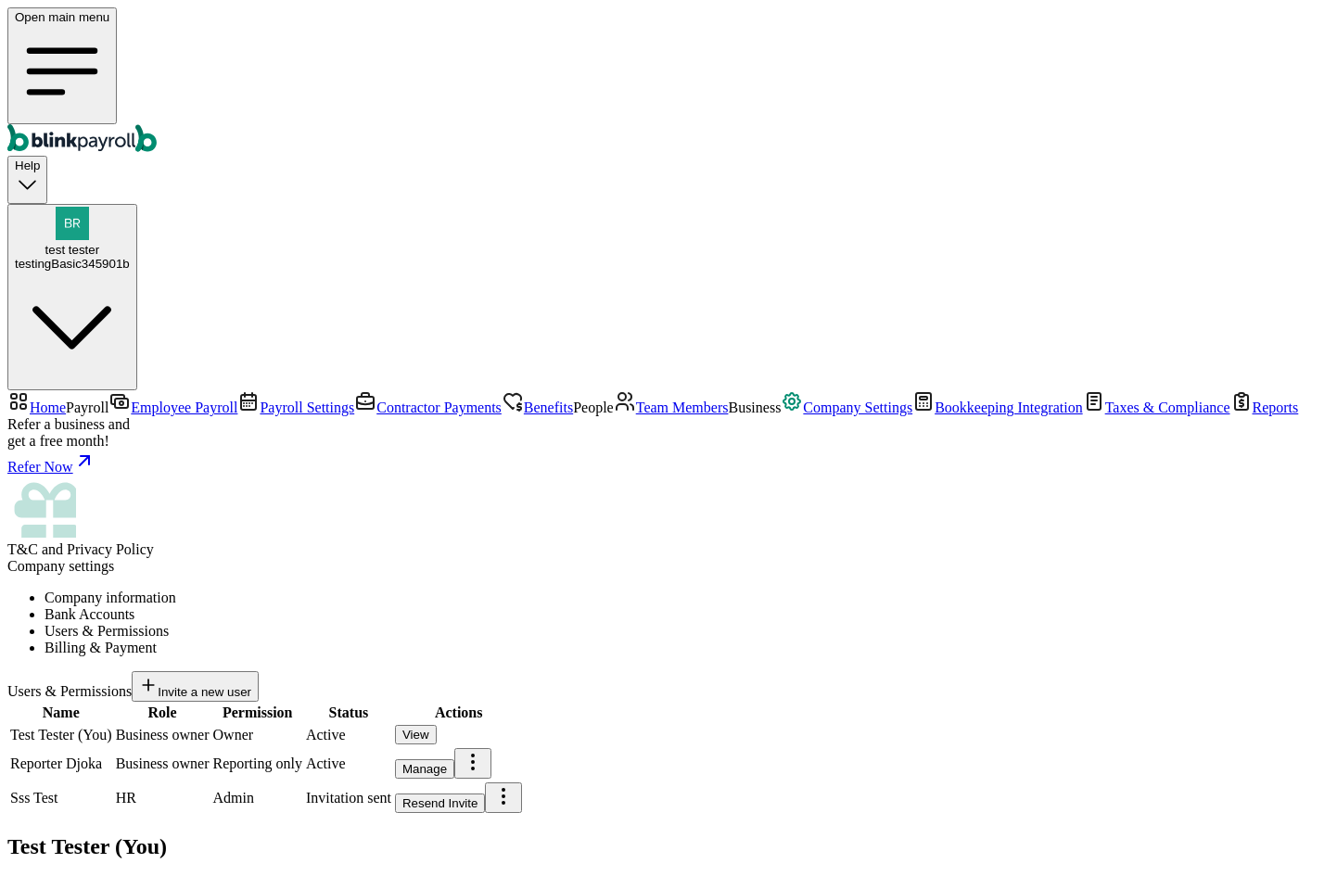
click at [524, 606] on li "Bank Accounts" at bounding box center [686, 614] width 1285 height 17
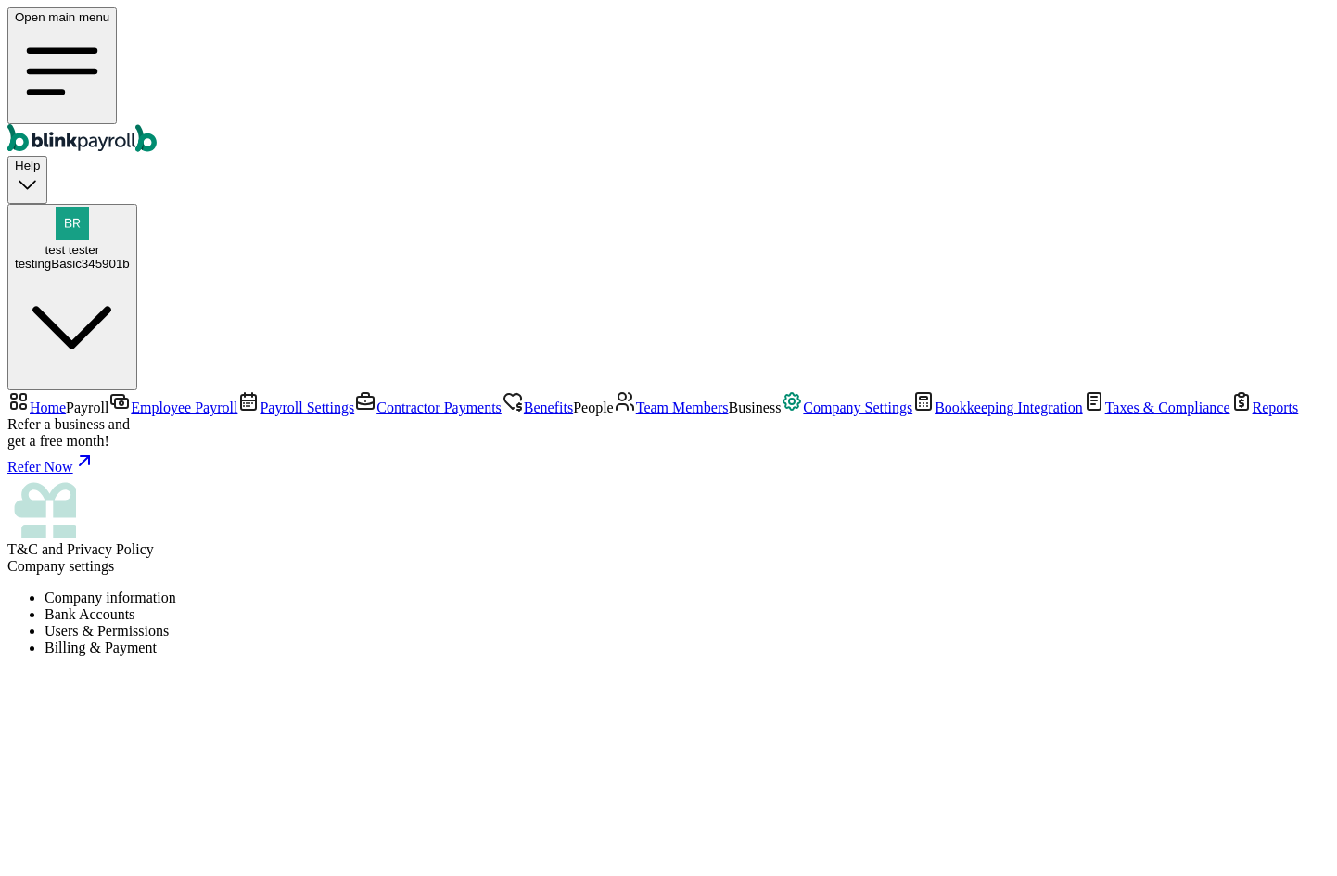
click at [672, 623] on li "Users & Permissions" at bounding box center [686, 631] width 1285 height 17
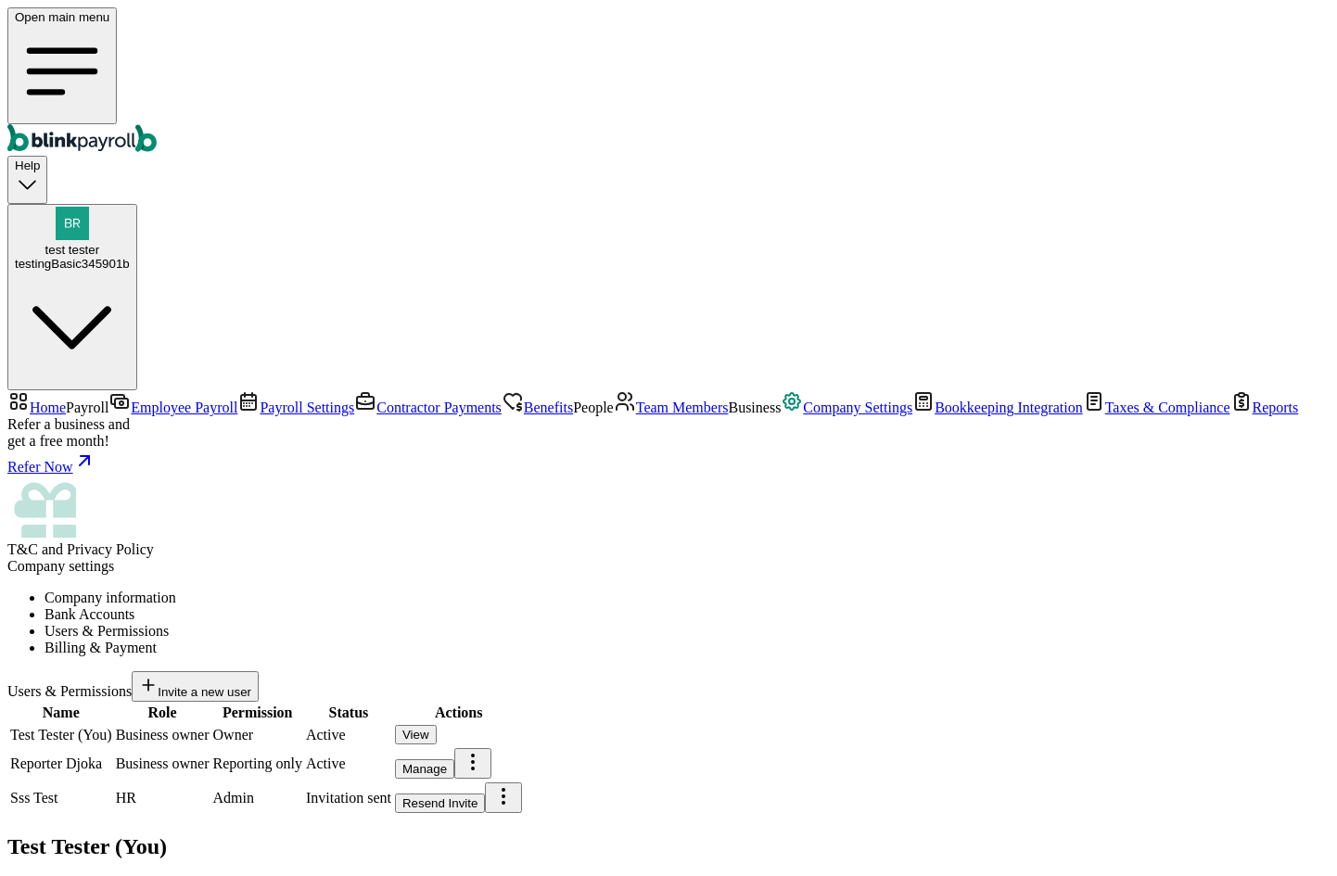
click at [522, 606] on li "Bank Accounts" at bounding box center [686, 614] width 1285 height 17
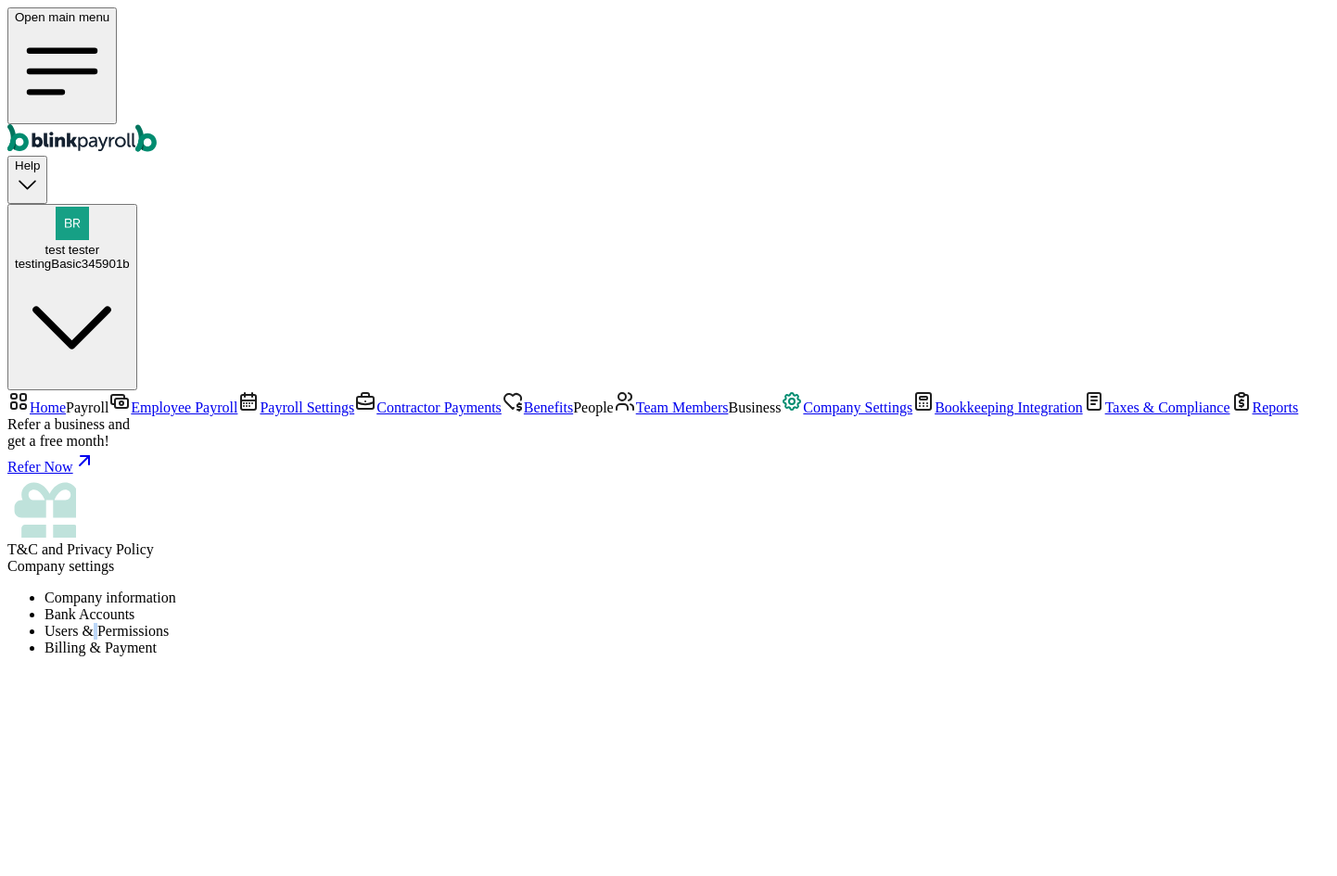
click at [631, 623] on li "Users & Permissions" at bounding box center [686, 631] width 1285 height 17
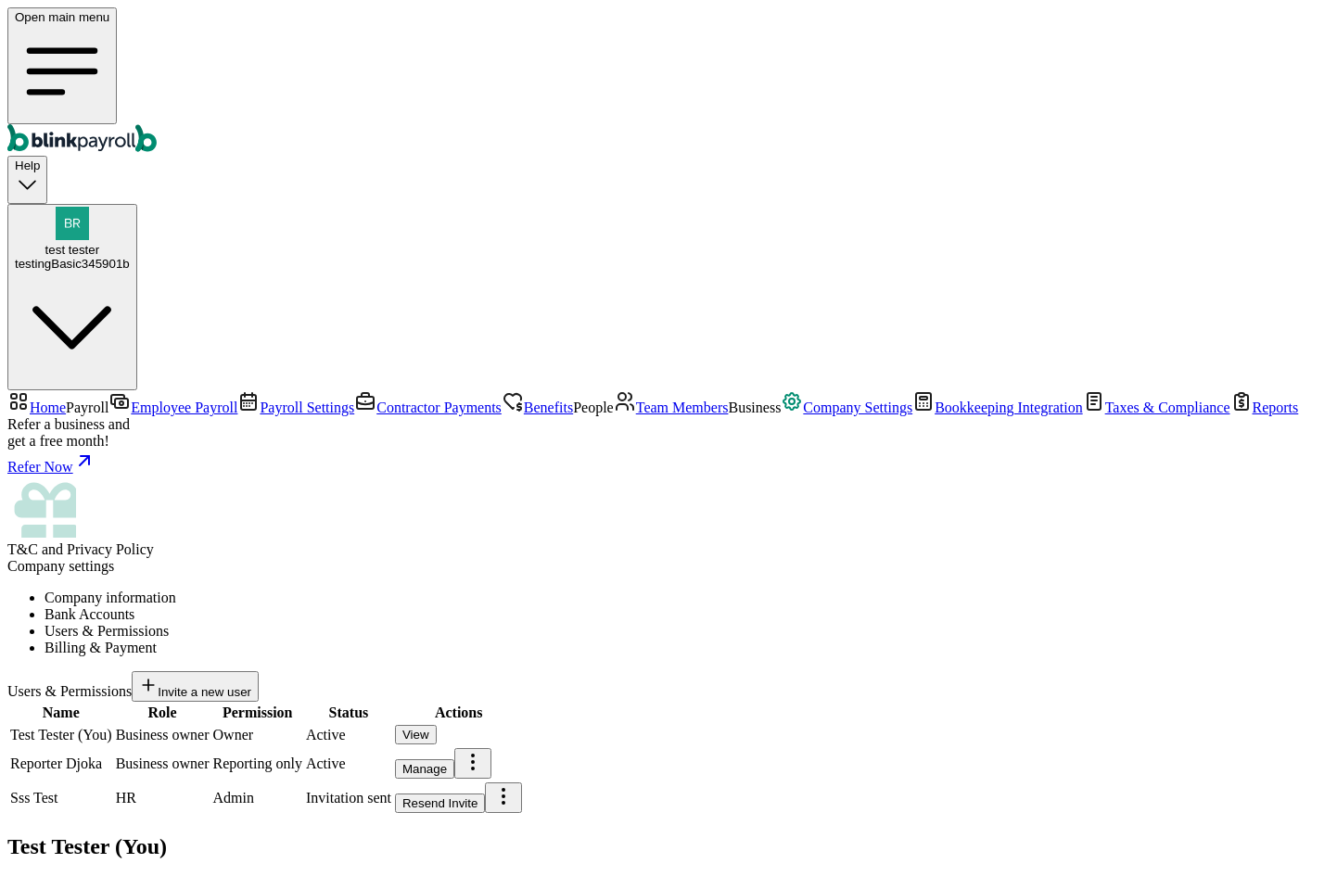
click at [507, 606] on li "Bank Accounts" at bounding box center [686, 614] width 1285 height 17
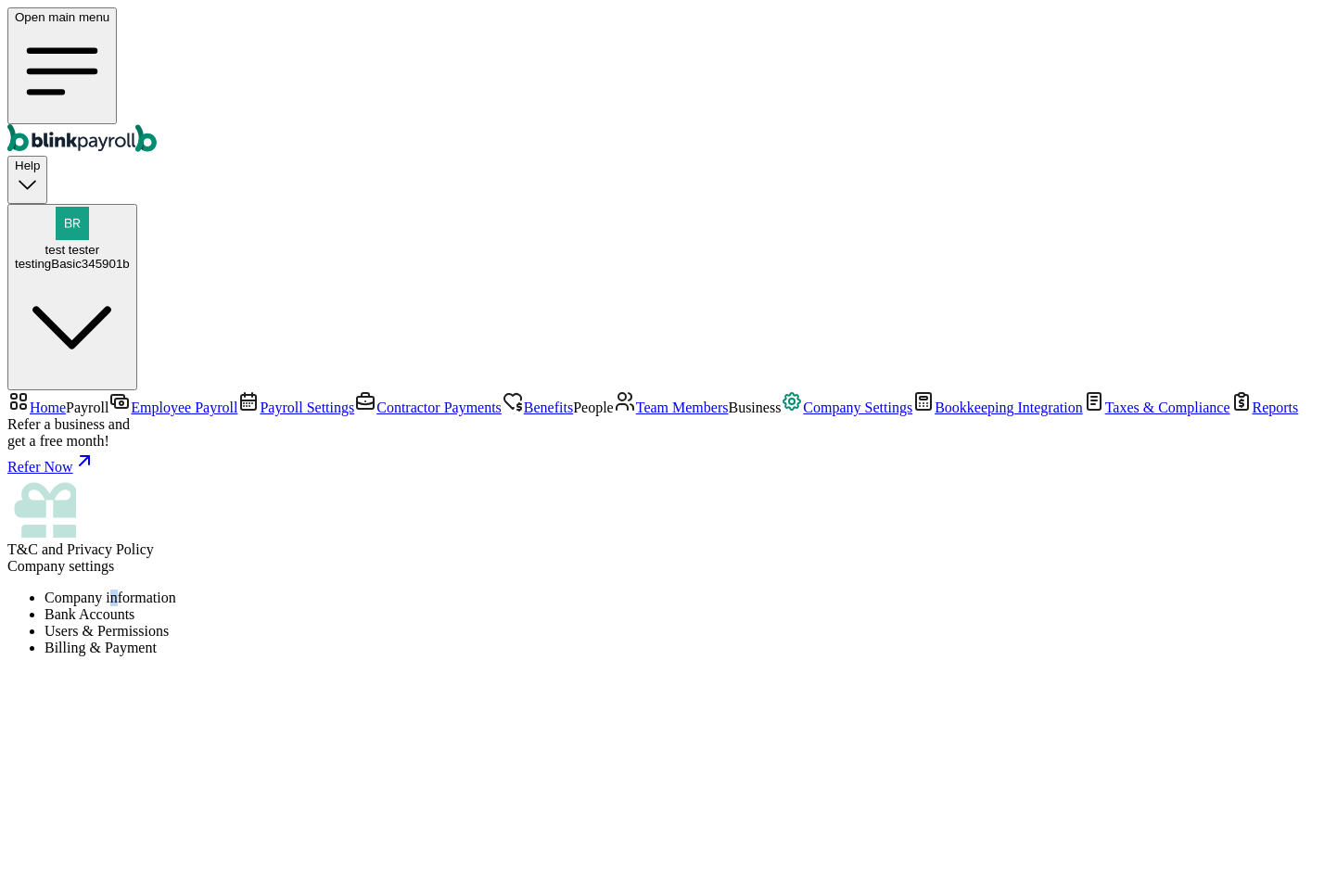
click at [335, 589] on li "Company information" at bounding box center [686, 597] width 1285 height 17
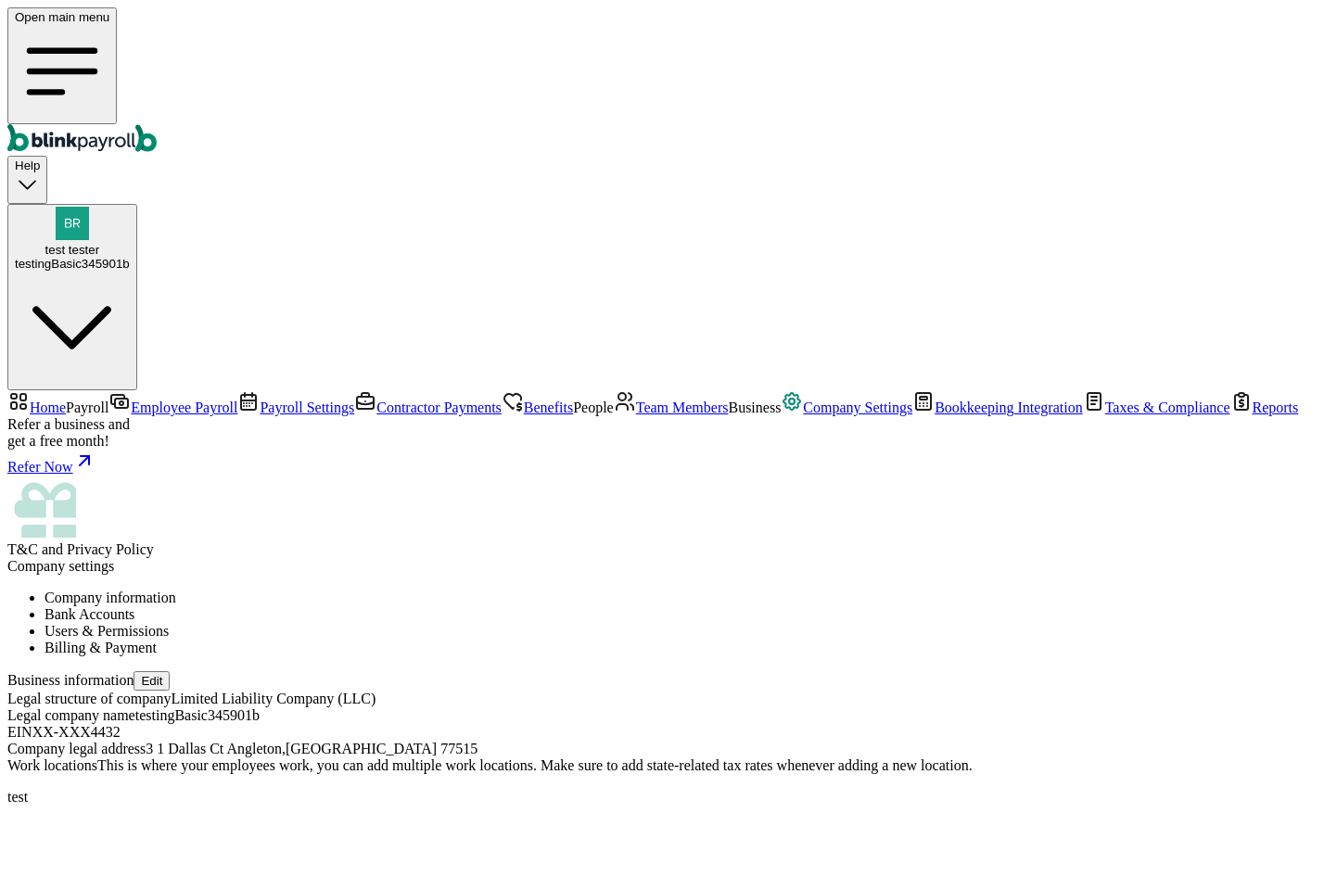
click at [596, 623] on li "Users & Permissions" at bounding box center [686, 631] width 1285 height 17
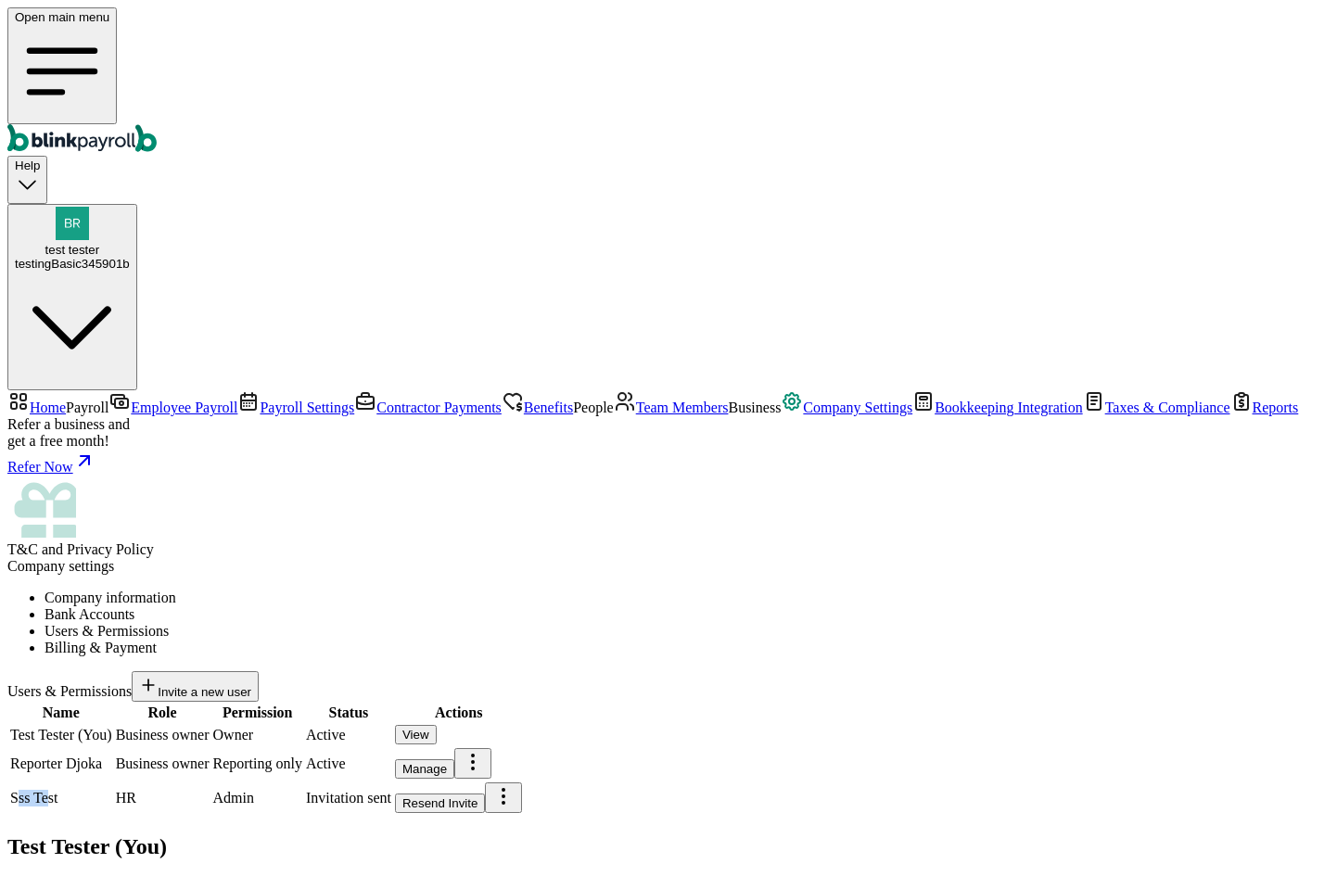
drag, startPoint x: 311, startPoint y: 470, endPoint x: 281, endPoint y: 467, distance: 29.8
click at [113, 781] on td "Sss Test" at bounding box center [61, 797] width 104 height 32
click at [303, 781] on td "Admin" at bounding box center [257, 797] width 91 height 32
click at [447, 606] on li "Bank Accounts" at bounding box center [686, 614] width 1285 height 17
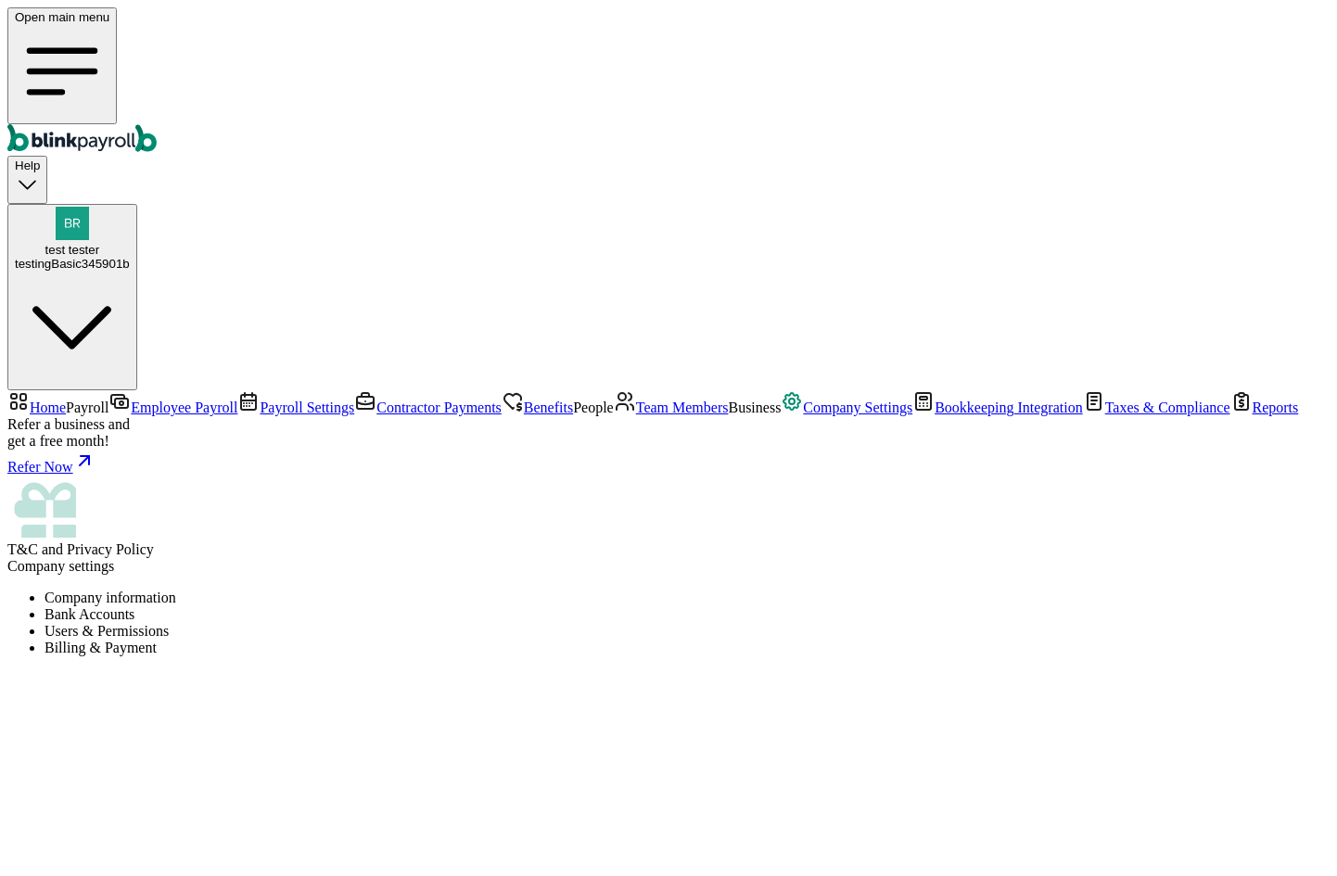
click at [363, 589] on li "Company information" at bounding box center [686, 597] width 1285 height 17
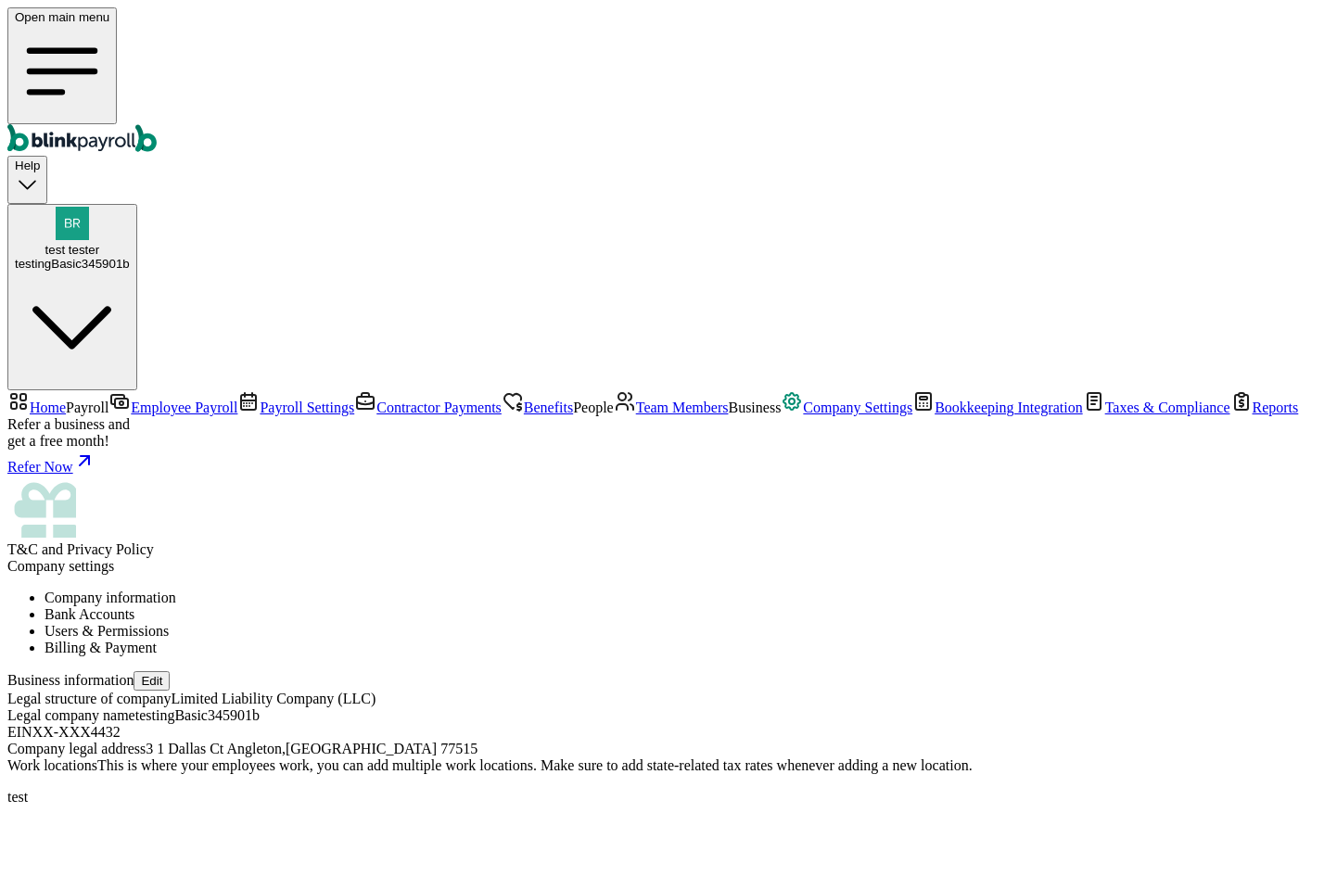
click at [517, 606] on li "Bank Accounts" at bounding box center [686, 614] width 1285 height 17
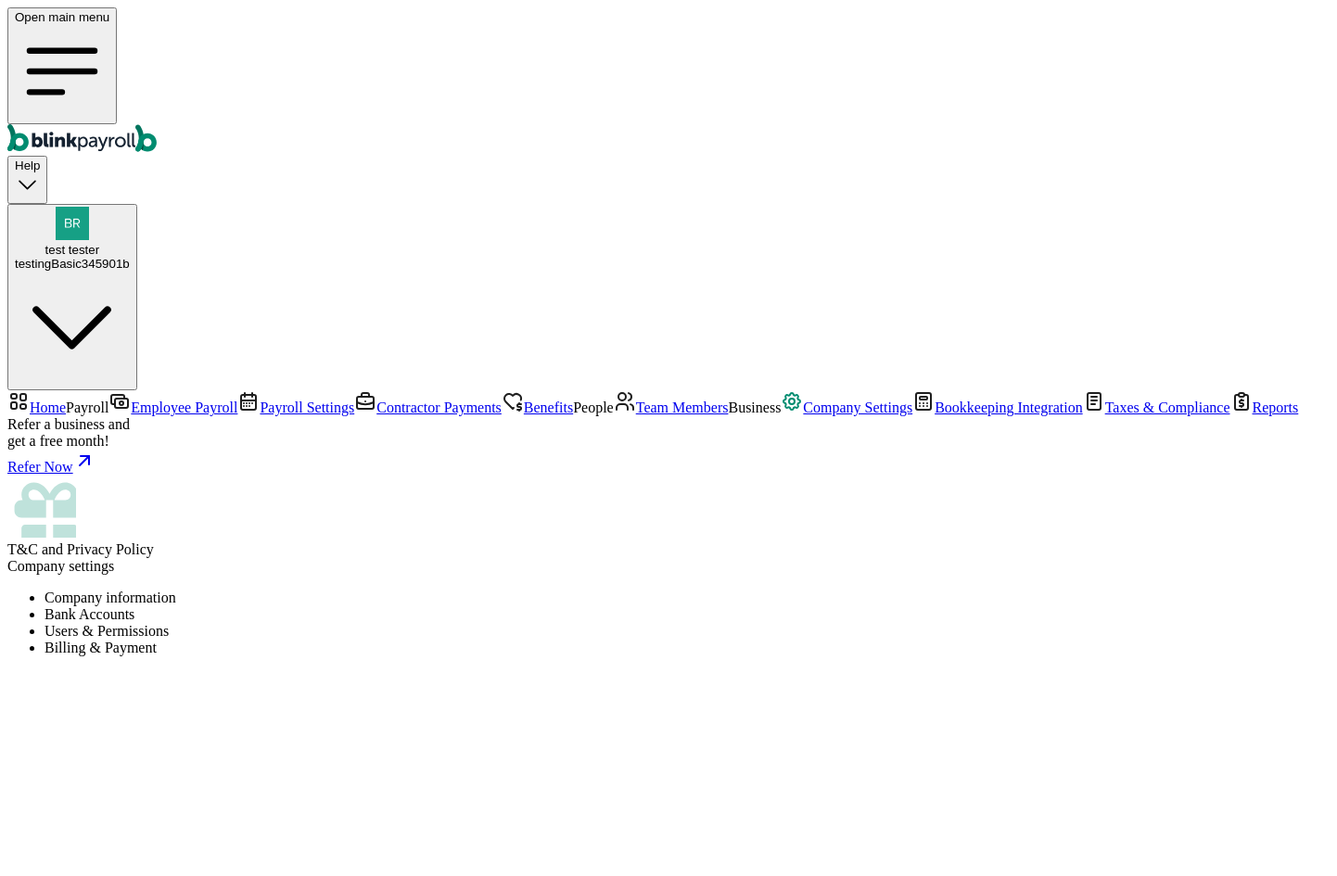
click at [610, 623] on li "Users & Permissions" at bounding box center [686, 631] width 1285 height 17
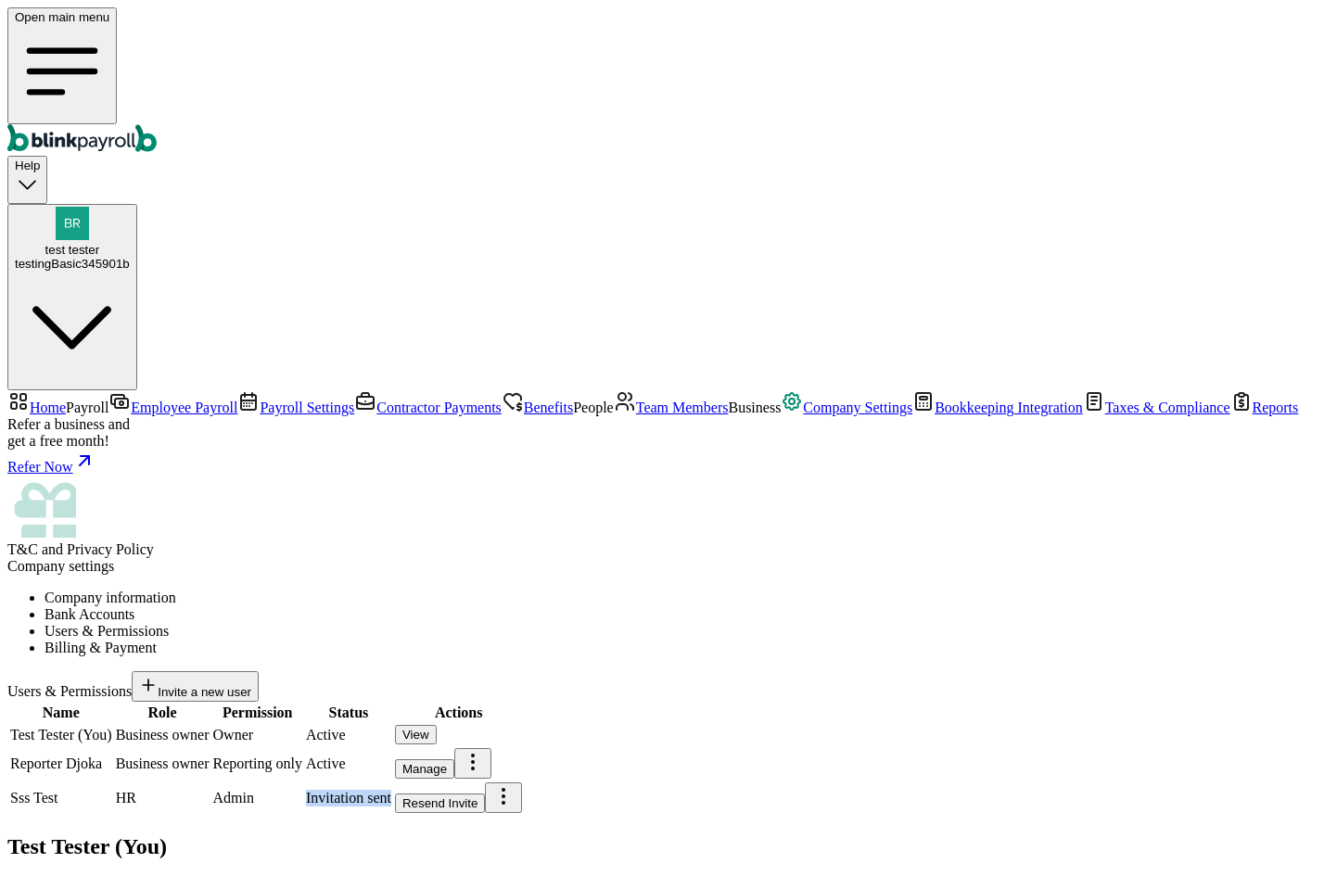
drag, startPoint x: 950, startPoint y: 468, endPoint x: 851, endPoint y: 462, distance: 99.4
click at [392, 781] on td "Invitation sent" at bounding box center [348, 797] width 87 height 32
click at [391, 790] on span "Invitation sent" at bounding box center [348, 798] width 85 height 16
click at [392, 781] on td "Invitation sent" at bounding box center [348, 797] width 87 height 32
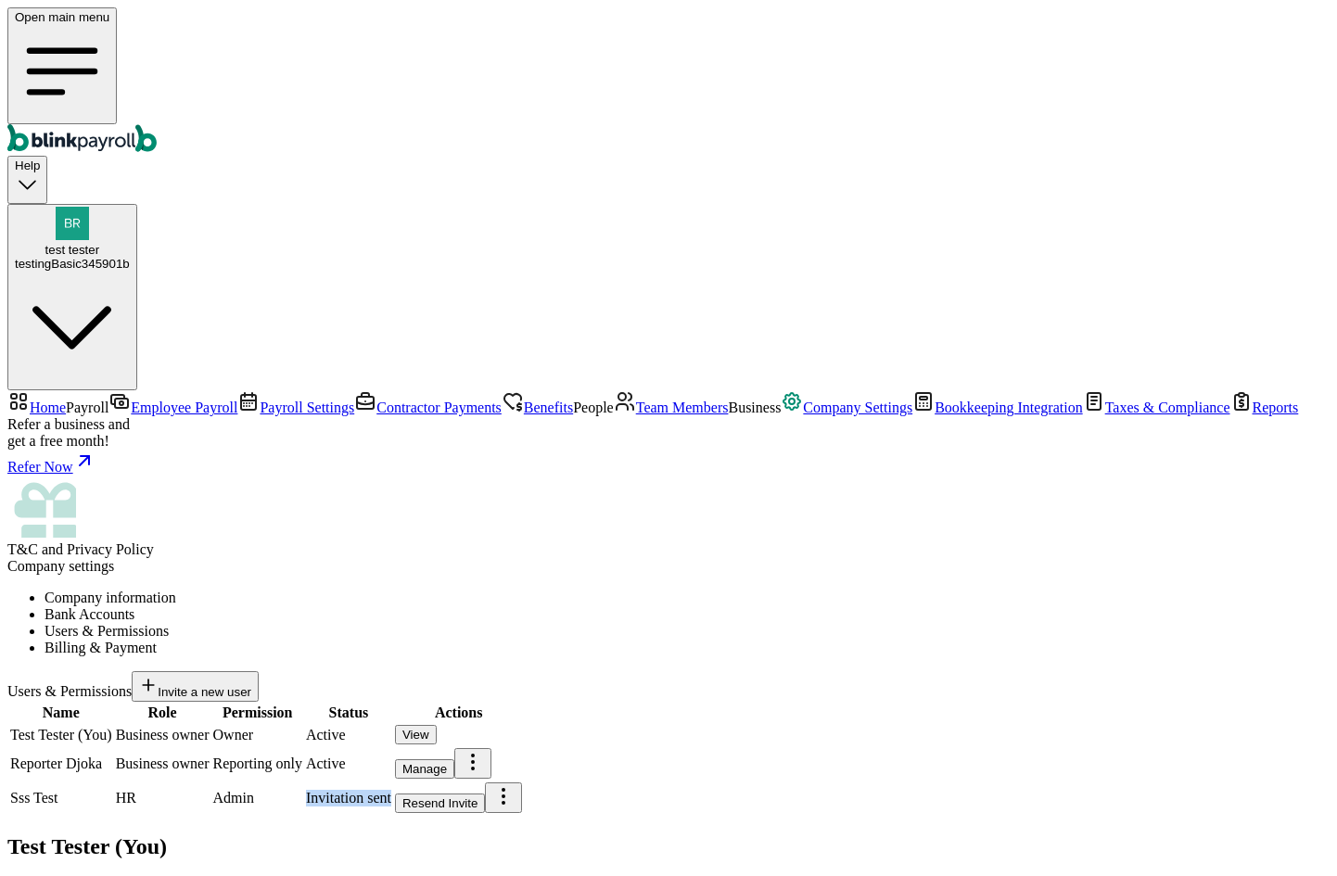
drag, startPoint x: 936, startPoint y: 467, endPoint x: 825, endPoint y: 466, distance: 111.2
click at [523, 781] on tr "Sss Test HR Admin Invitation sent Resend Invite" at bounding box center [265, 797] width 513 height 32
click at [391, 790] on span "Invitation sent" at bounding box center [348, 798] width 85 height 16
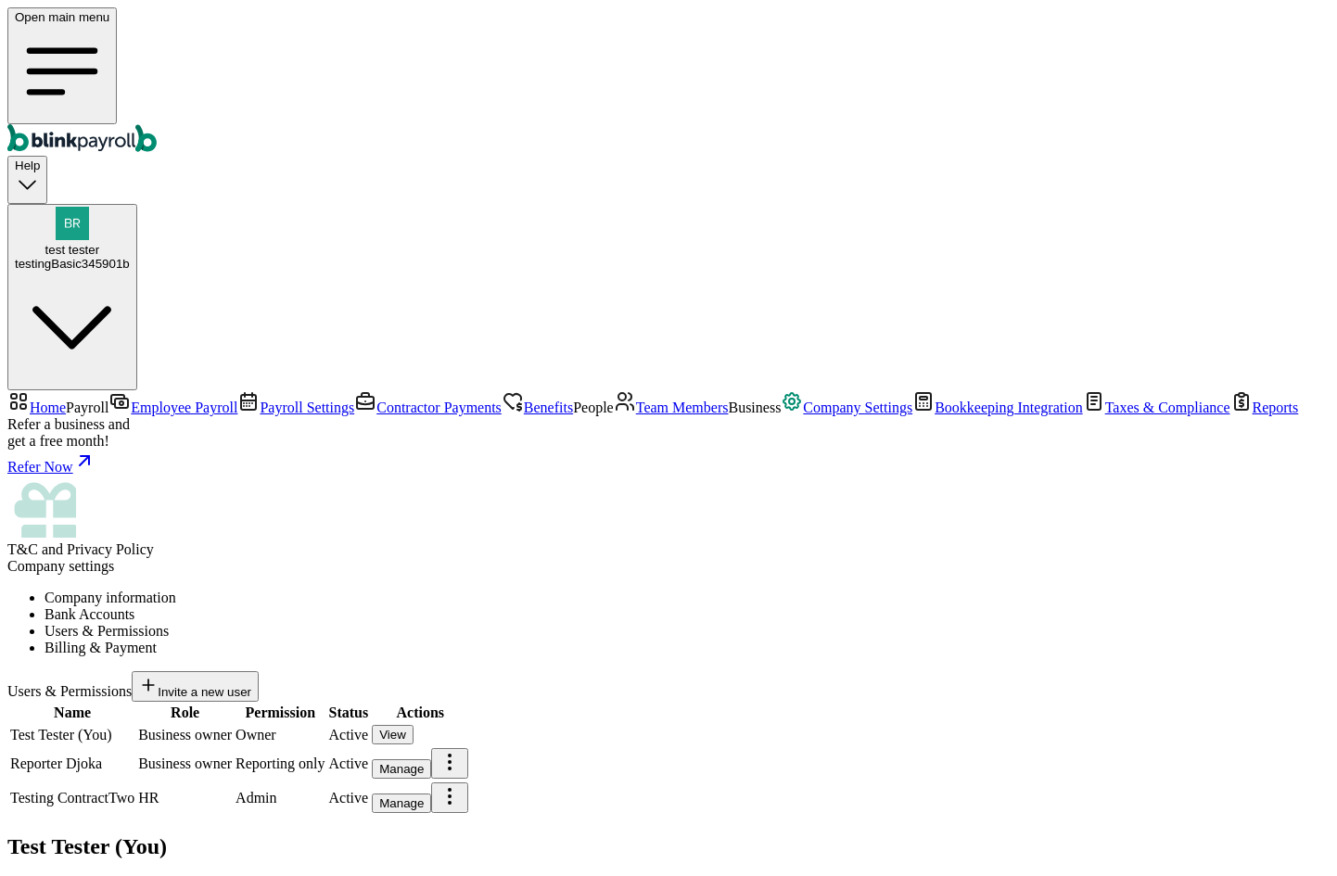
drag, startPoint x: 996, startPoint y: 470, endPoint x: 969, endPoint y: 472, distance: 27.9
click at [370, 781] on td "Active" at bounding box center [349, 797] width 42 height 32
drag, startPoint x: 954, startPoint y: 474, endPoint x: 938, endPoint y: 475, distance: 15.9
click at [370, 781] on td "Active" at bounding box center [349, 797] width 42 height 32
click at [369, 790] on span "Active" at bounding box center [349, 798] width 40 height 16
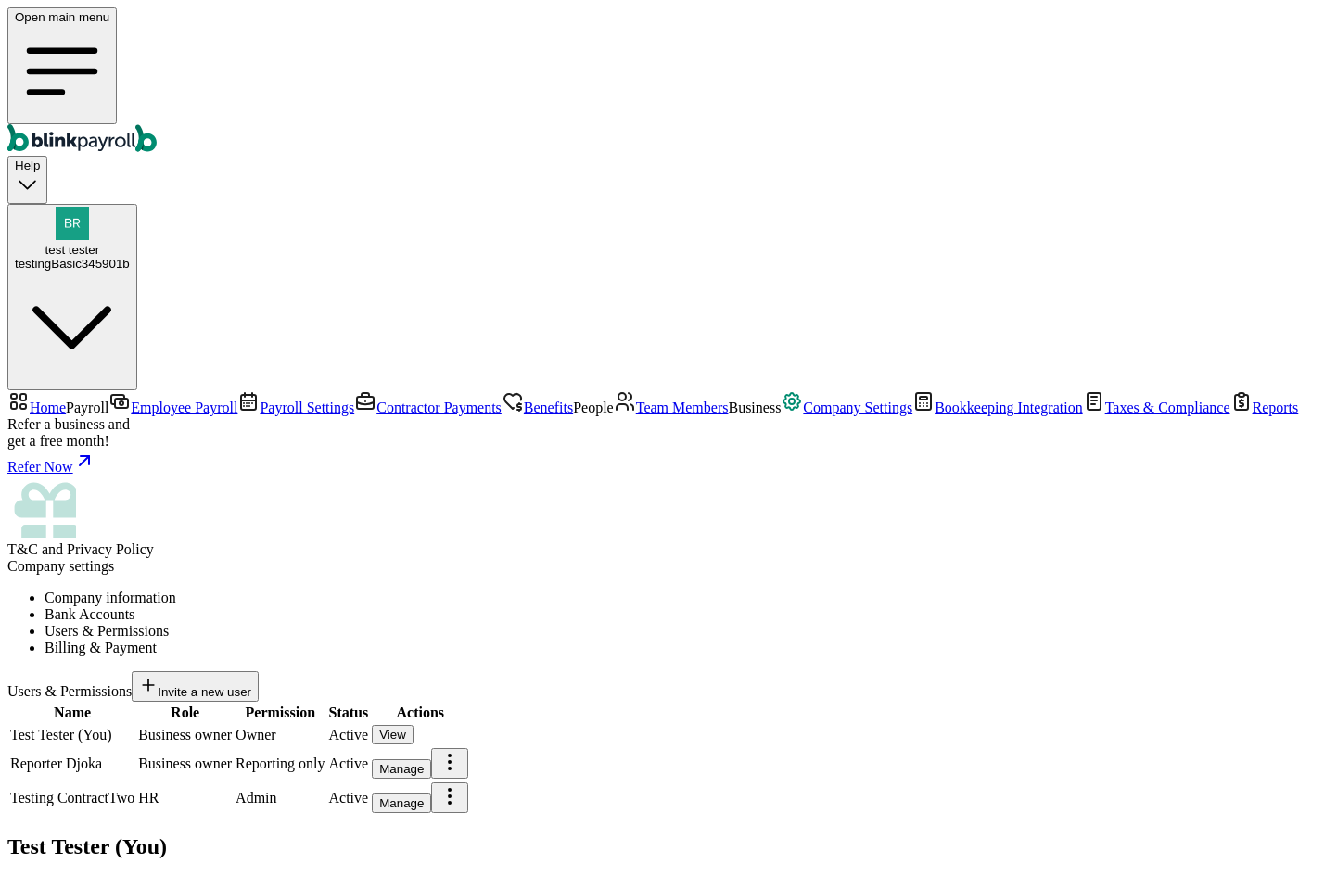
click at [369, 790] on span "Active" at bounding box center [349, 798] width 40 height 16
click at [431, 793] on button "Manage" at bounding box center [401, 802] width 59 height 19
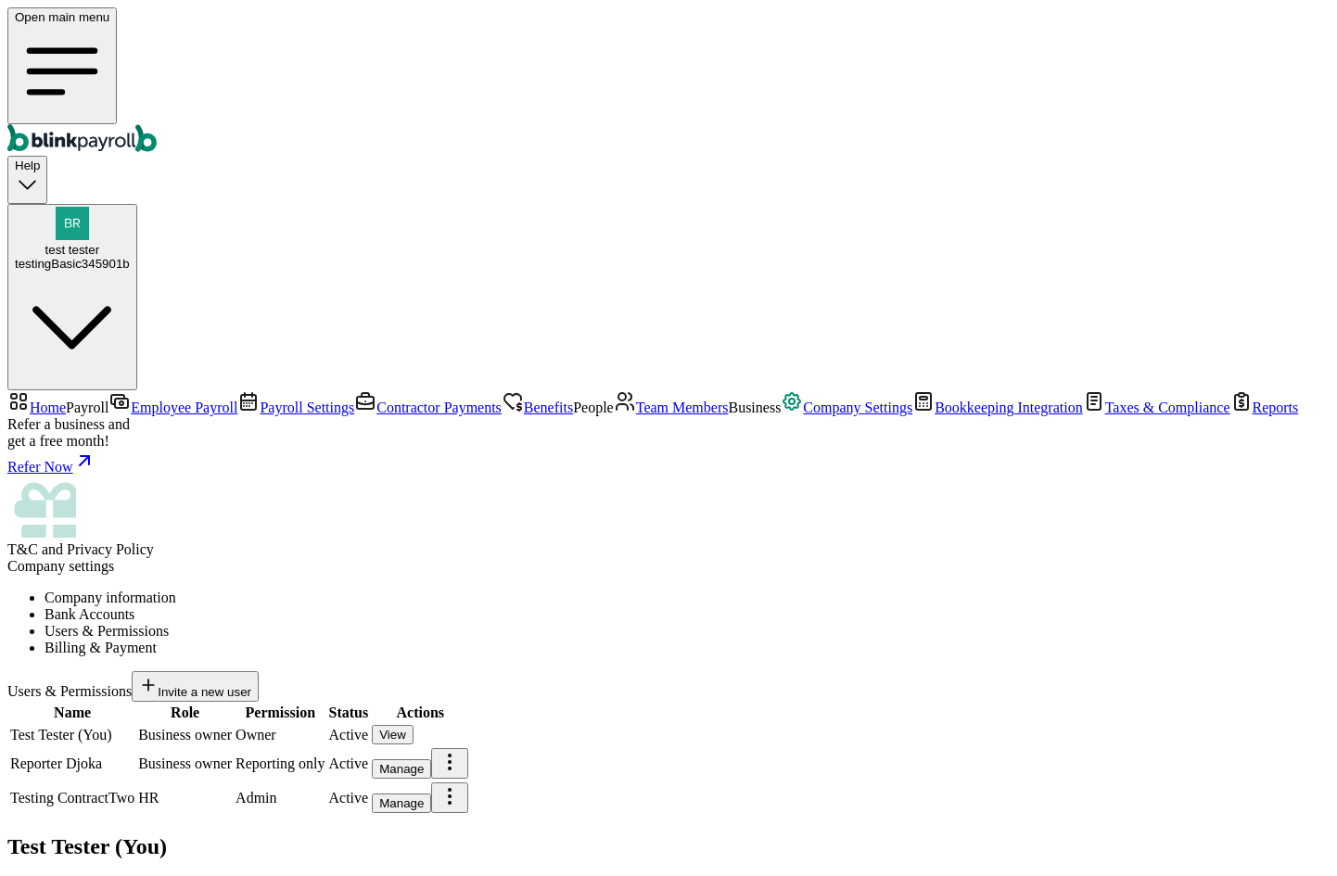
click at [470, 606] on li "Bank Accounts" at bounding box center [686, 614] width 1285 height 17
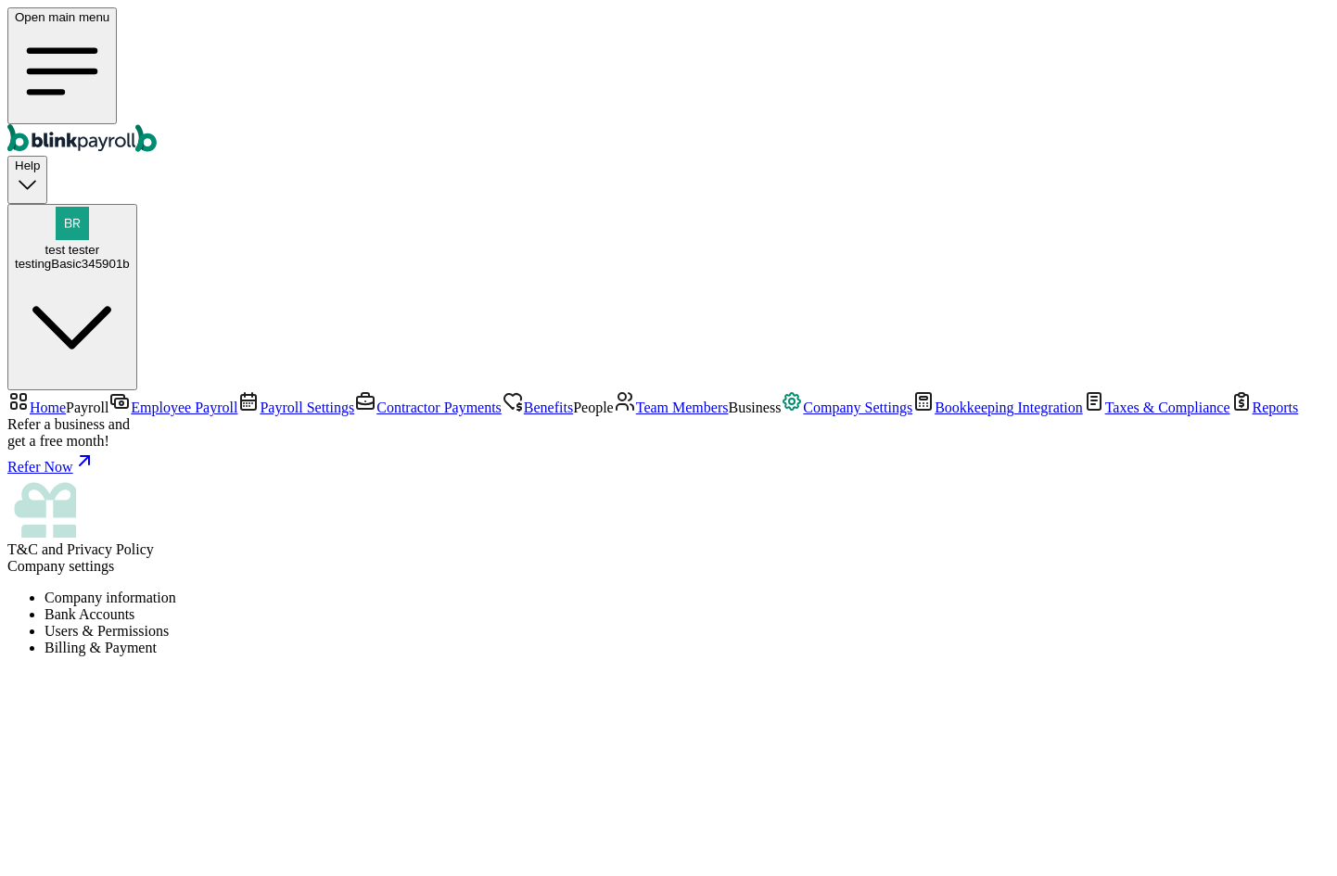
click at [307, 558] on div "Company settings Company information Bank Accounts Users & Permissions Billing …" at bounding box center [668, 686] width 1322 height 256
click at [311, 589] on li "Company information" at bounding box center [686, 597] width 1285 height 17
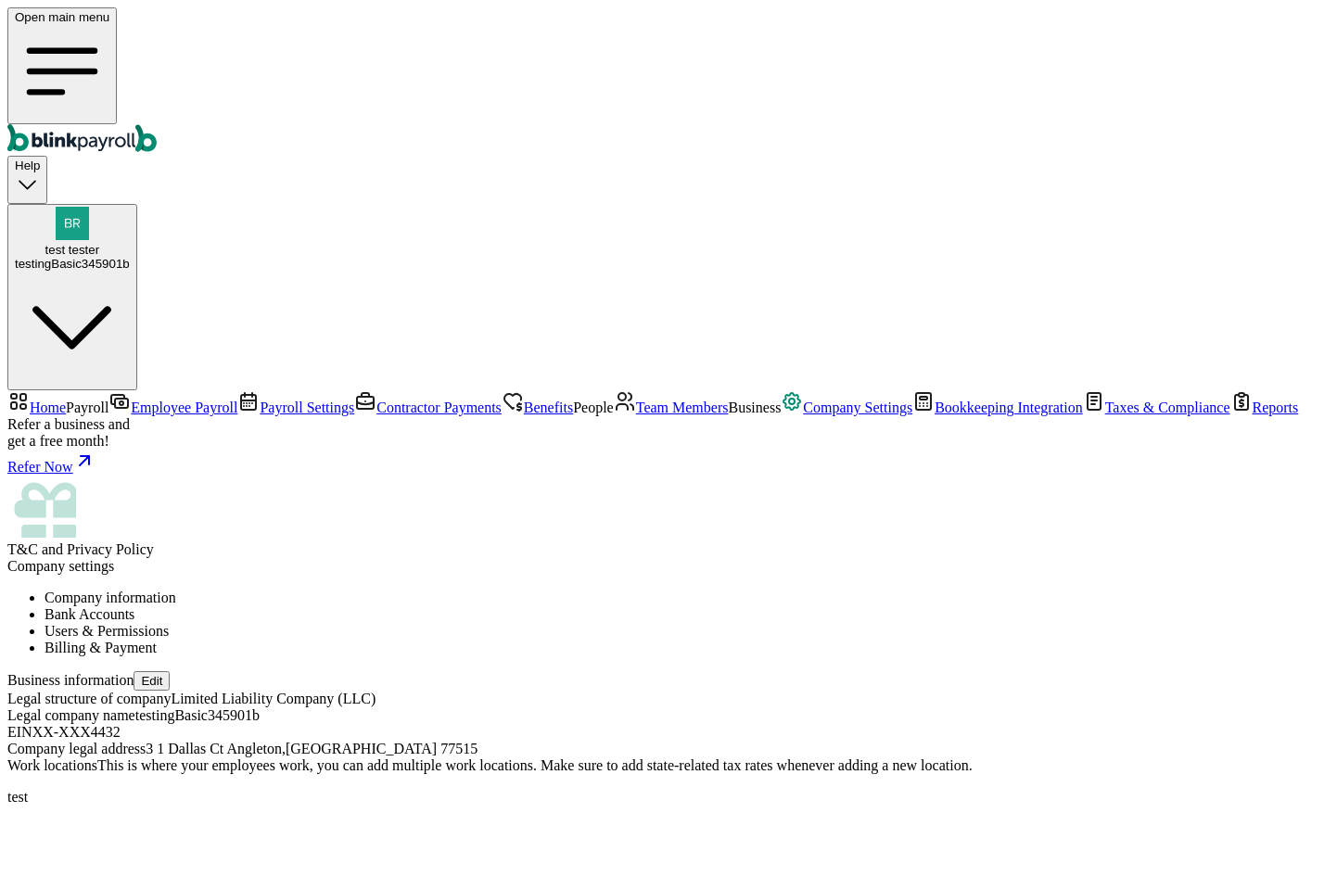
scroll to position [128, 0]
click at [934, 415] on span "Bookkeeping Integration" at bounding box center [1008, 407] width 148 height 16
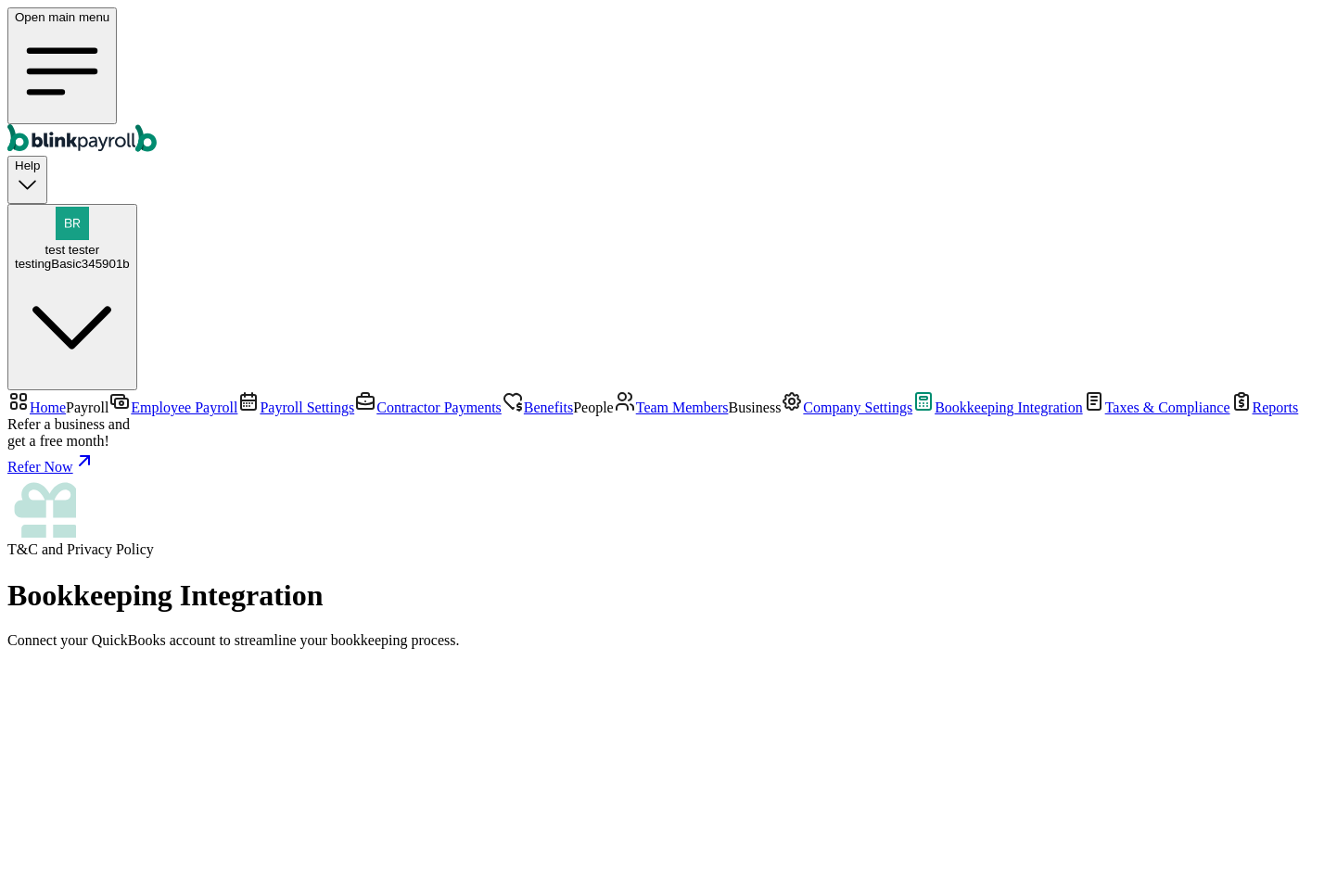
click at [780, 415] on link "Company Settings" at bounding box center [846, 407] width 132 height 16
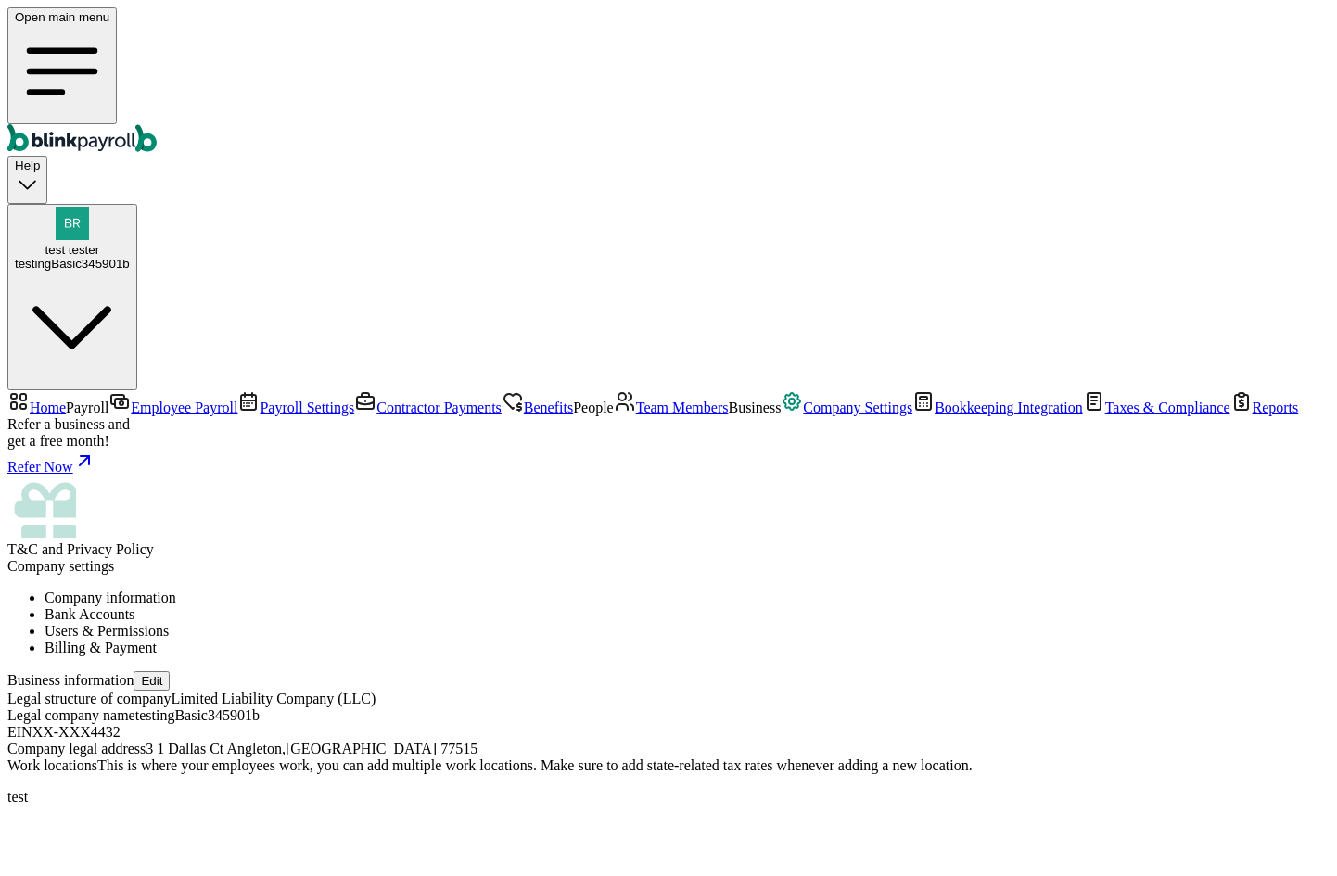
drag, startPoint x: 566, startPoint y: 207, endPoint x: 614, endPoint y: 183, distance: 53.1
click at [633, 623] on li "Users & Permissions" at bounding box center [686, 631] width 1285 height 17
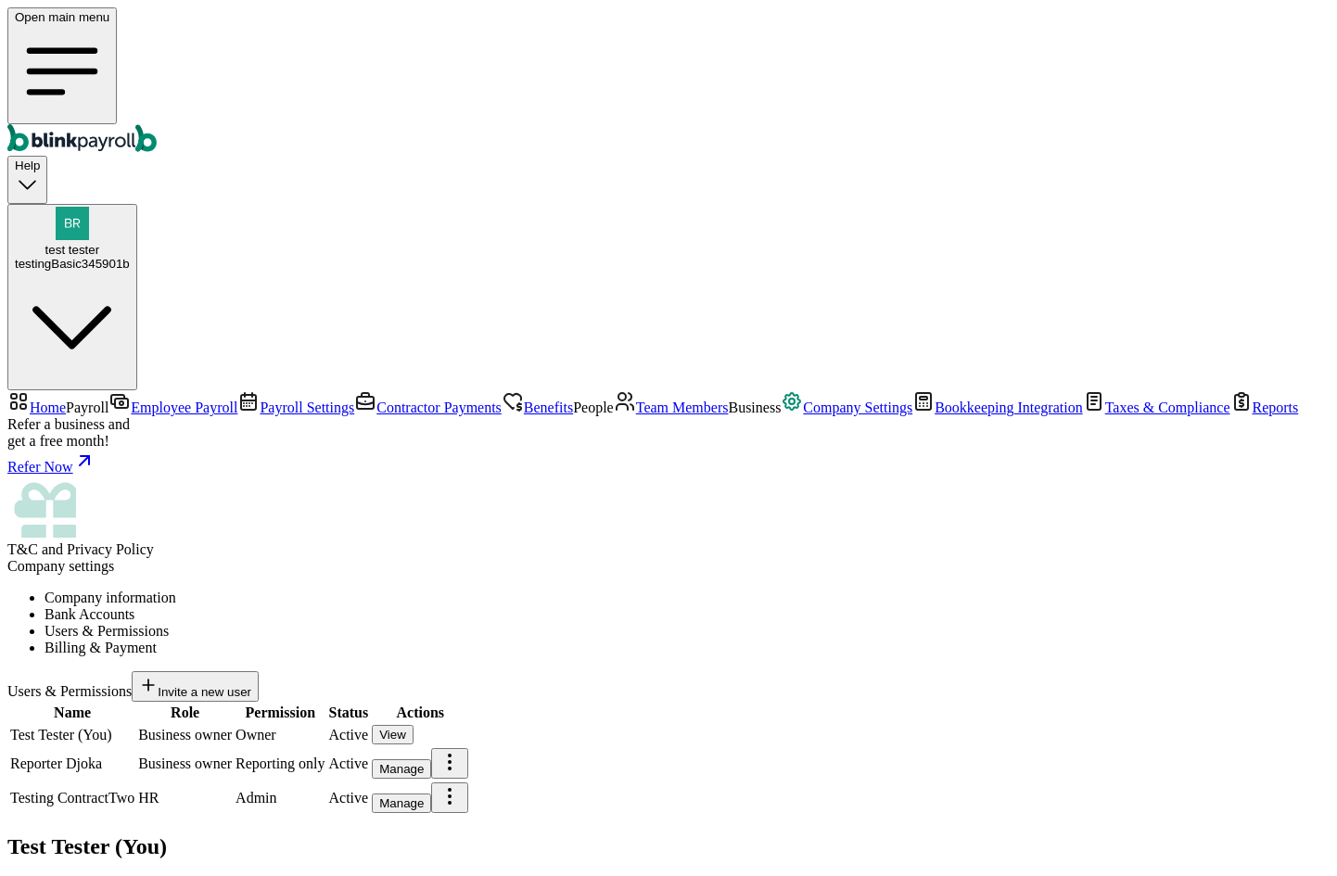
click at [431, 793] on button "Manage" at bounding box center [401, 802] width 59 height 19
click at [496, 606] on li "Bank Accounts" at bounding box center [686, 614] width 1285 height 17
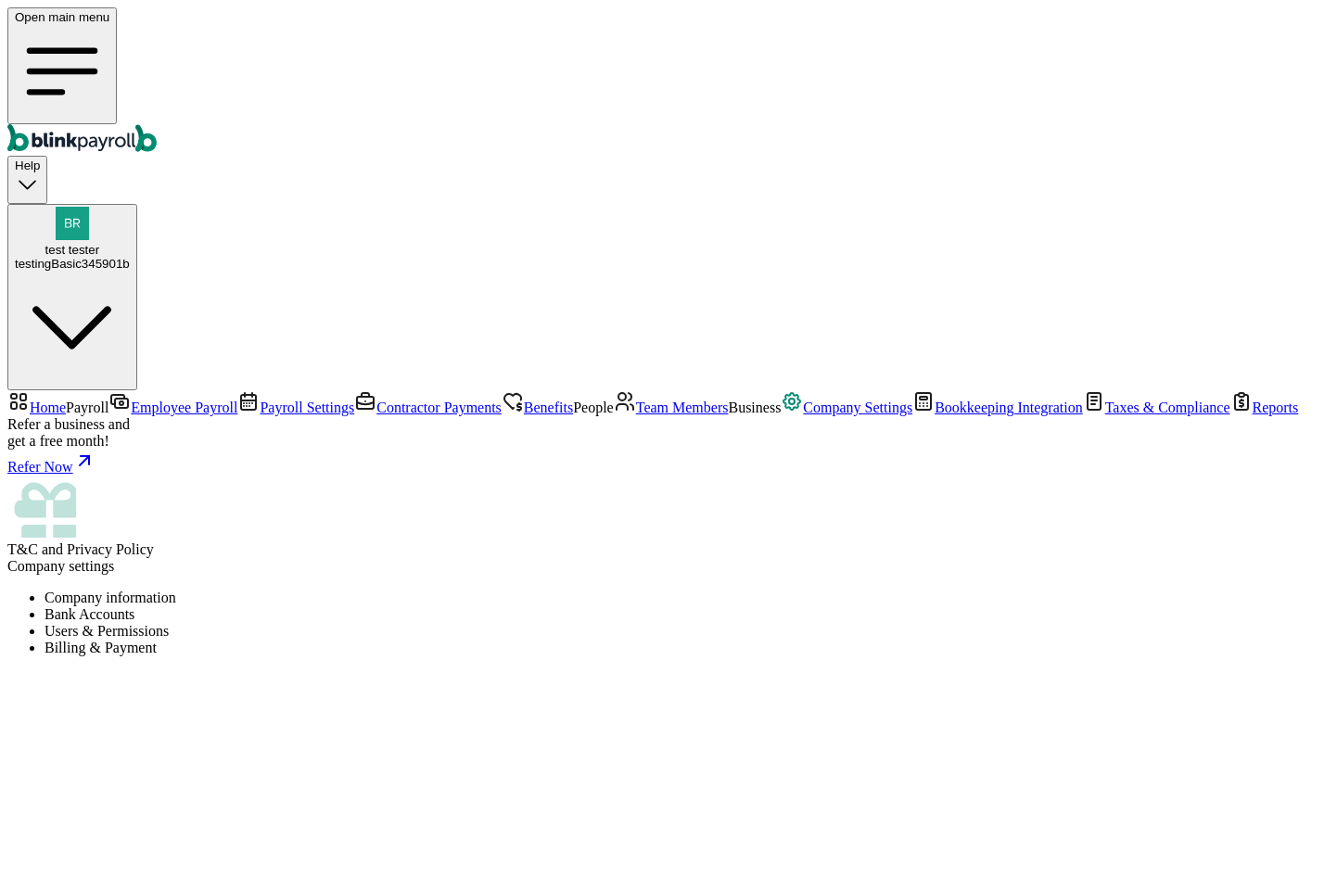
click at [614, 415] on link "Team Members" at bounding box center [671, 407] width 115 height 16
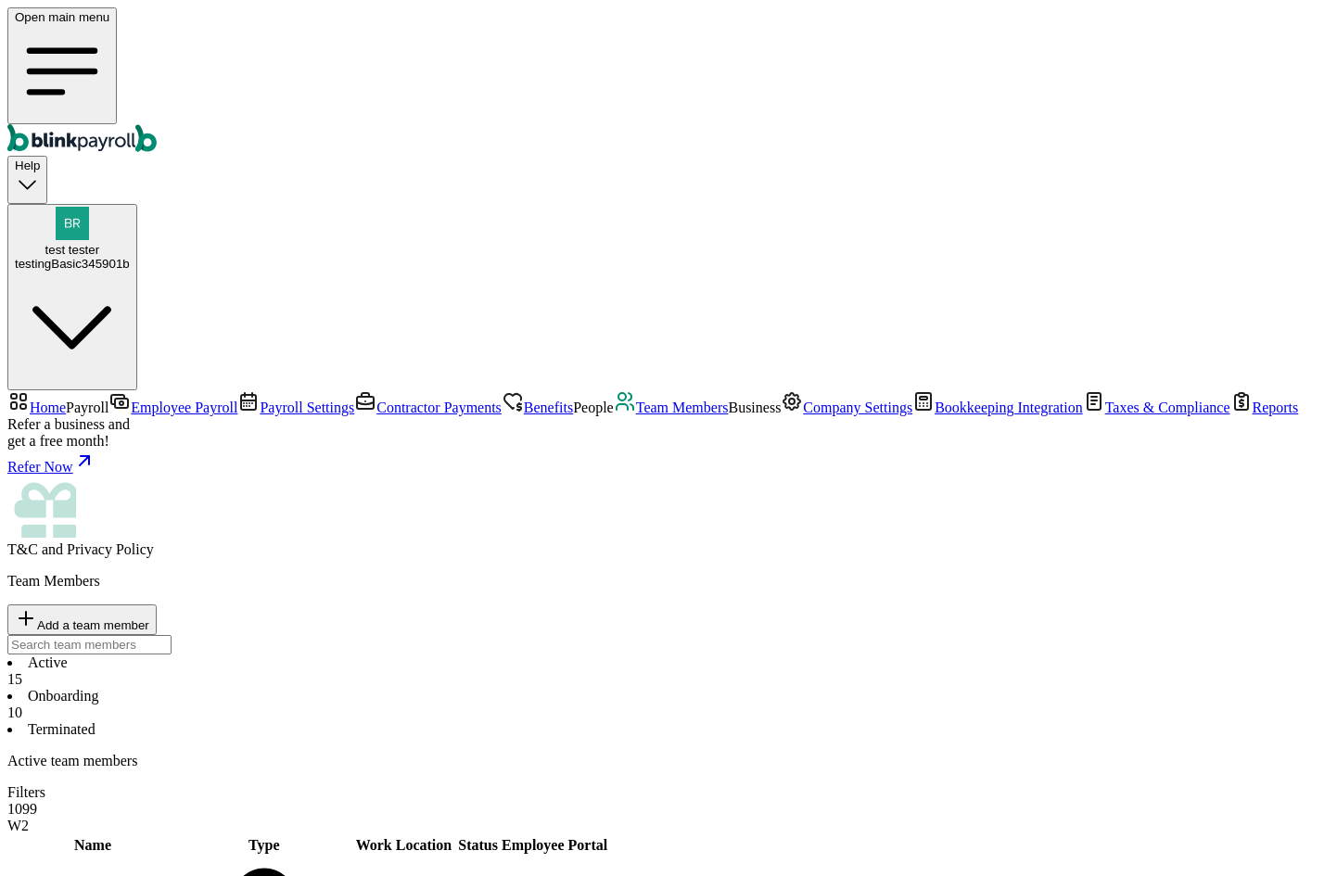
scroll to position [313, 0]
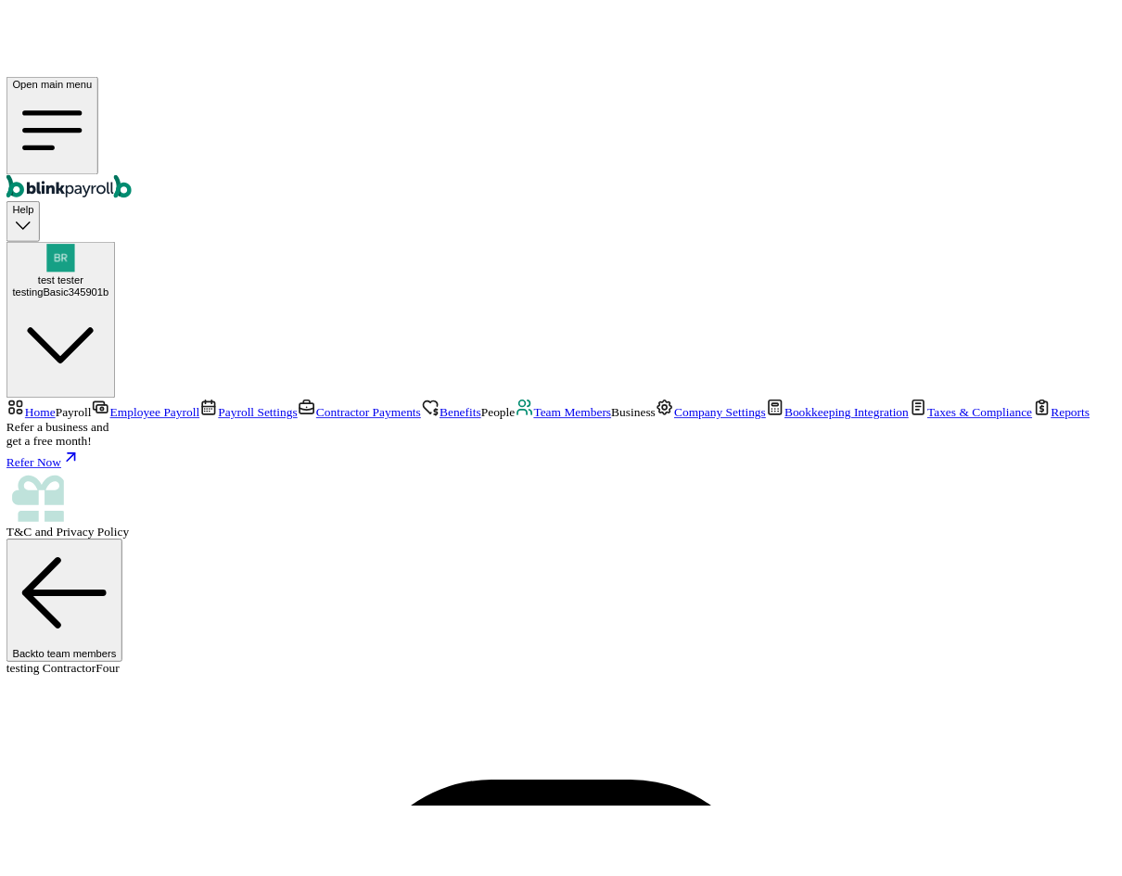
scroll to position [176, 0]
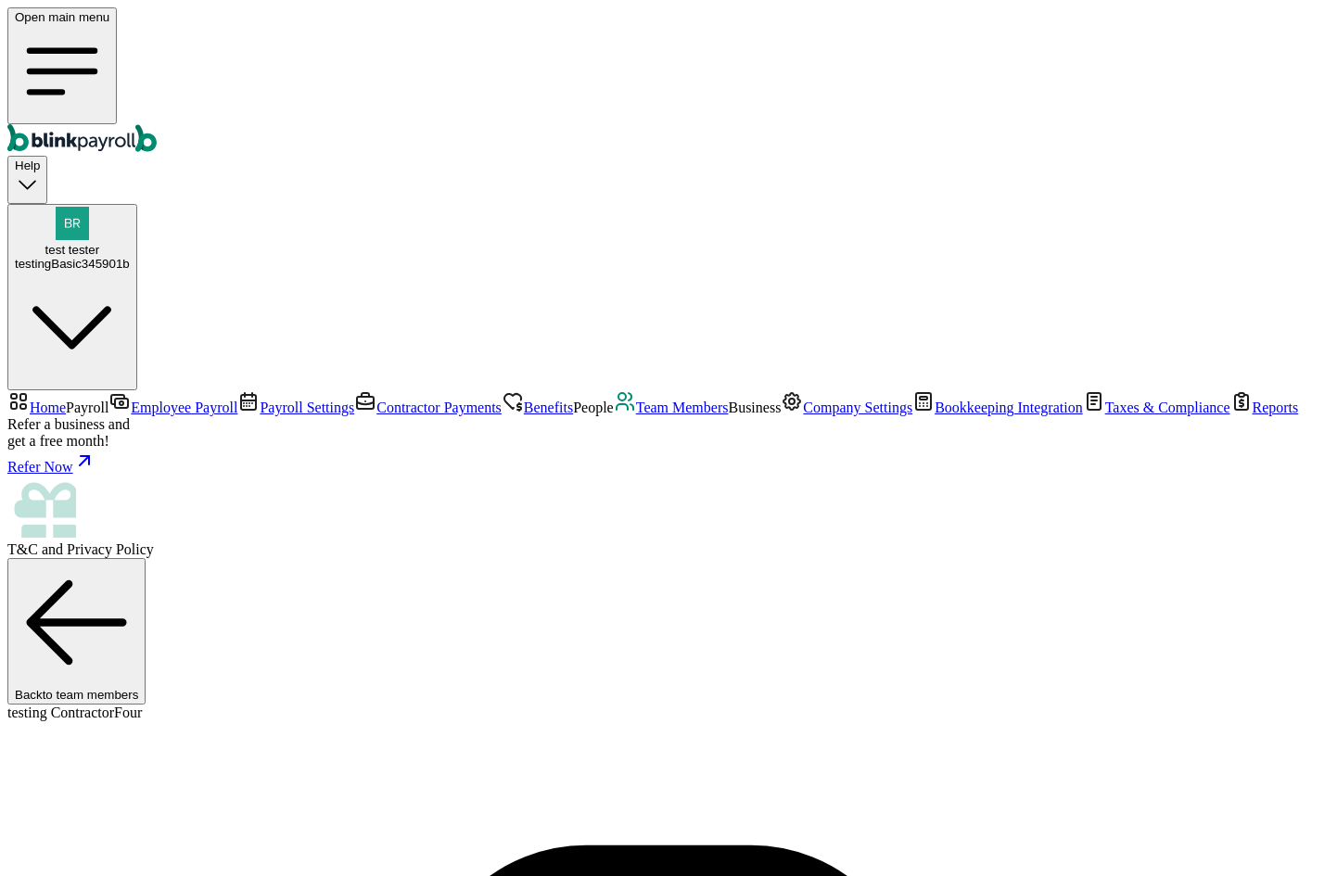
type input "branko+test+111-01@blinkpayroll.com"
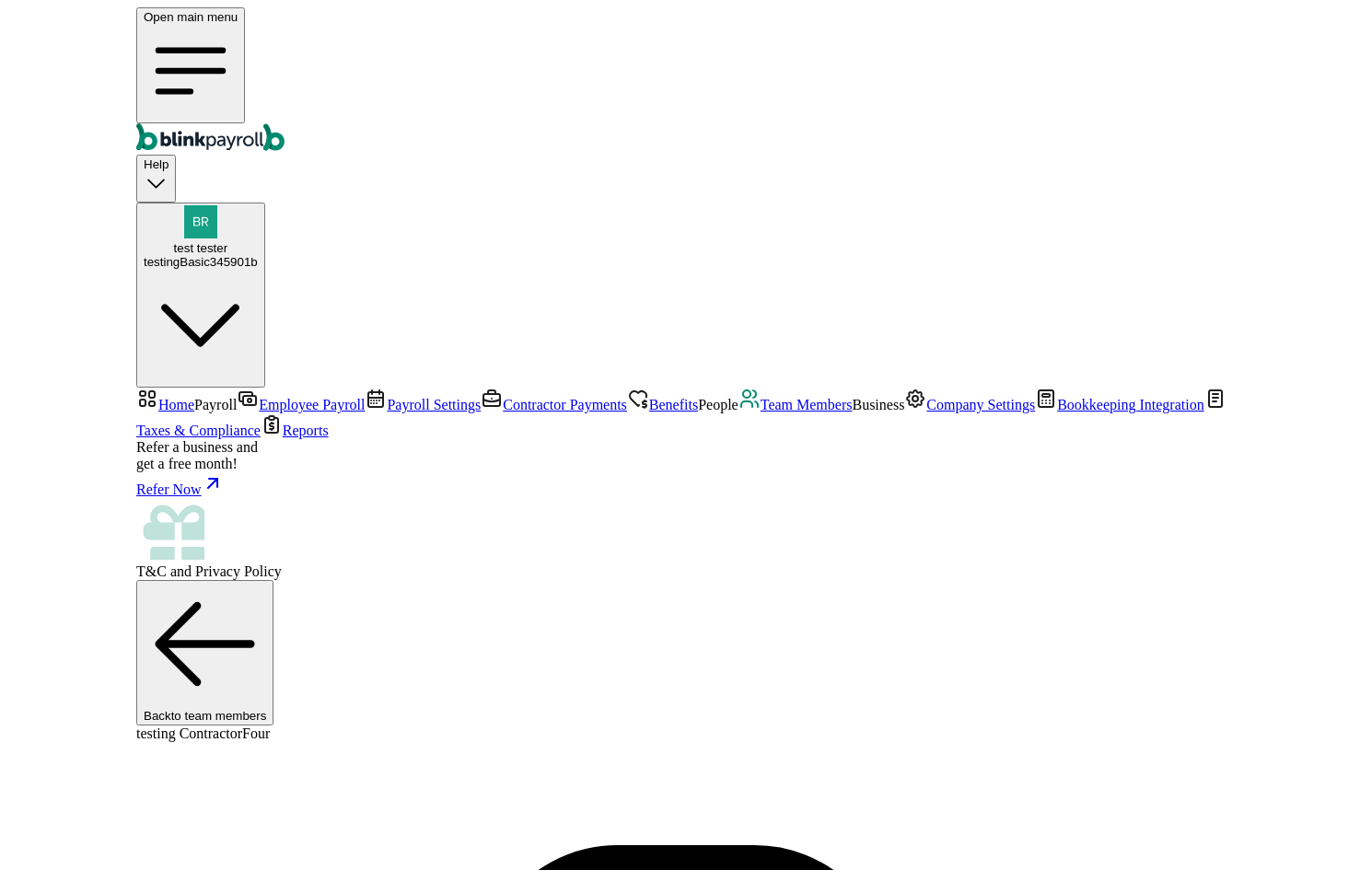
scroll to position [218, 0]
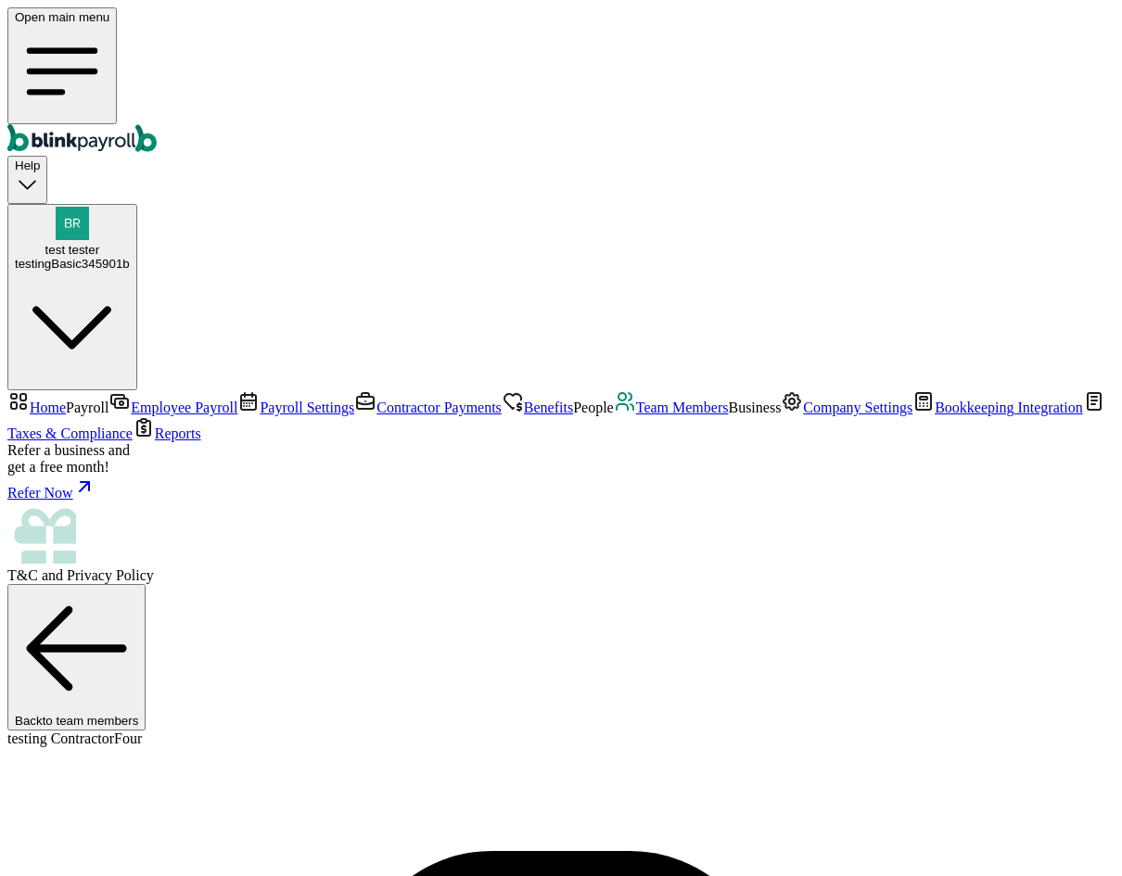
click at [117, 390] on nav "Home Payroll Employee Payroll Payroll Settings Contractor Payments Benefits Peo…" at bounding box center [560, 487] width 1107 height 194
click at [376, 399] on span "Contractor Payments" at bounding box center [438, 407] width 125 height 16
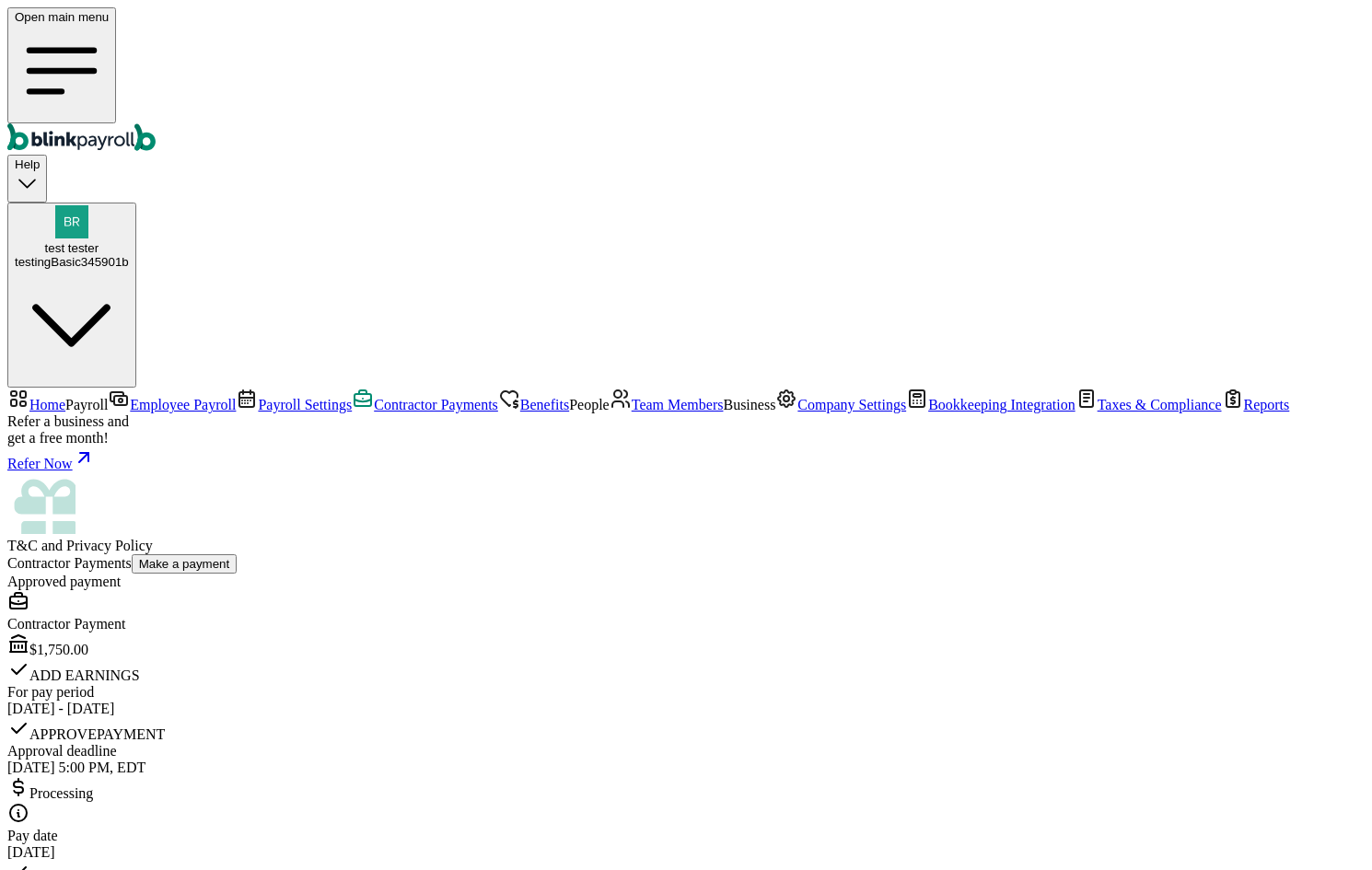
click at [610, 412] on link "Team Members" at bounding box center [667, 404] width 114 height 16
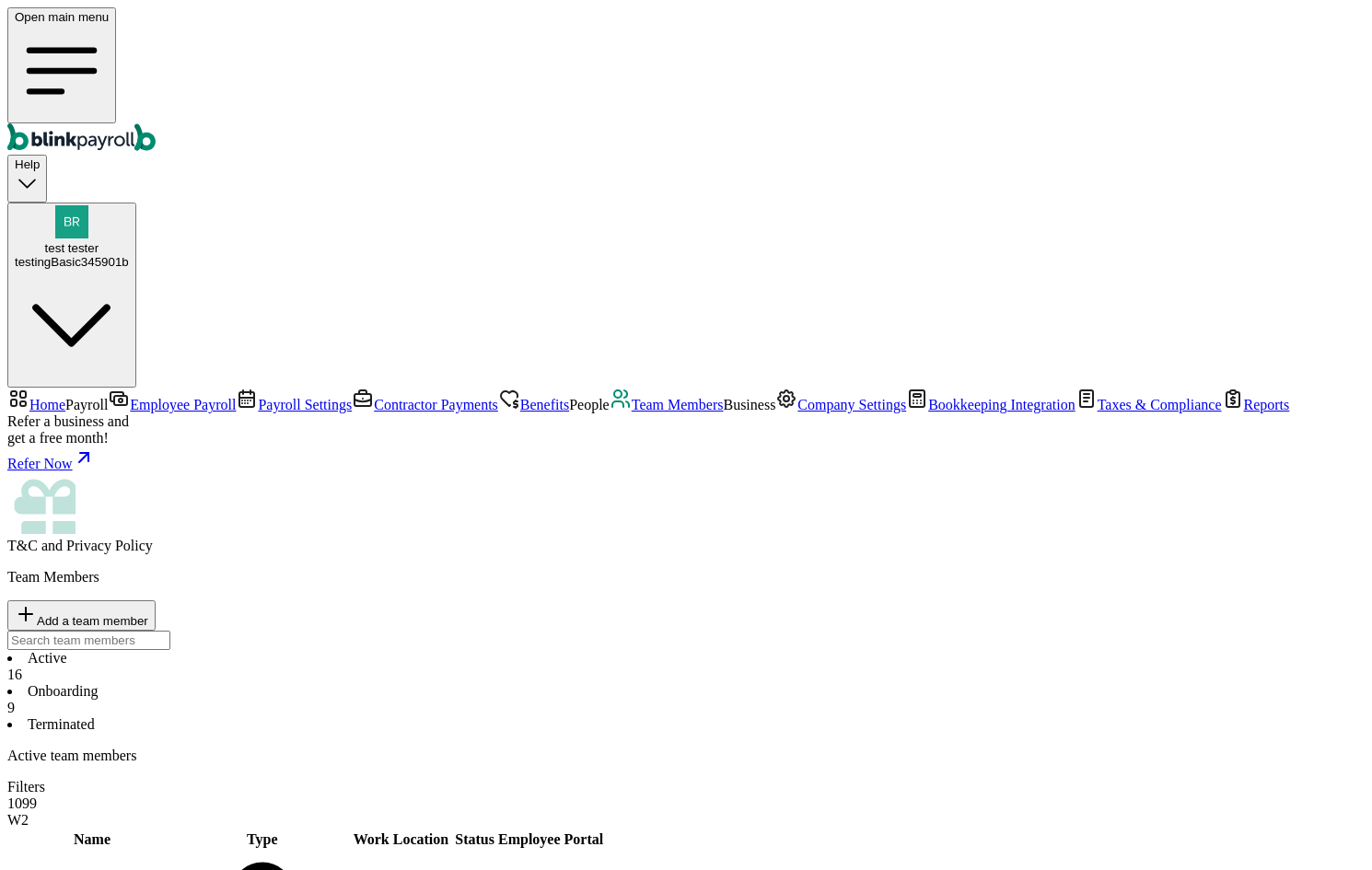
click at [374, 396] on span "Contractor Payments" at bounding box center [435, 404] width 124 height 16
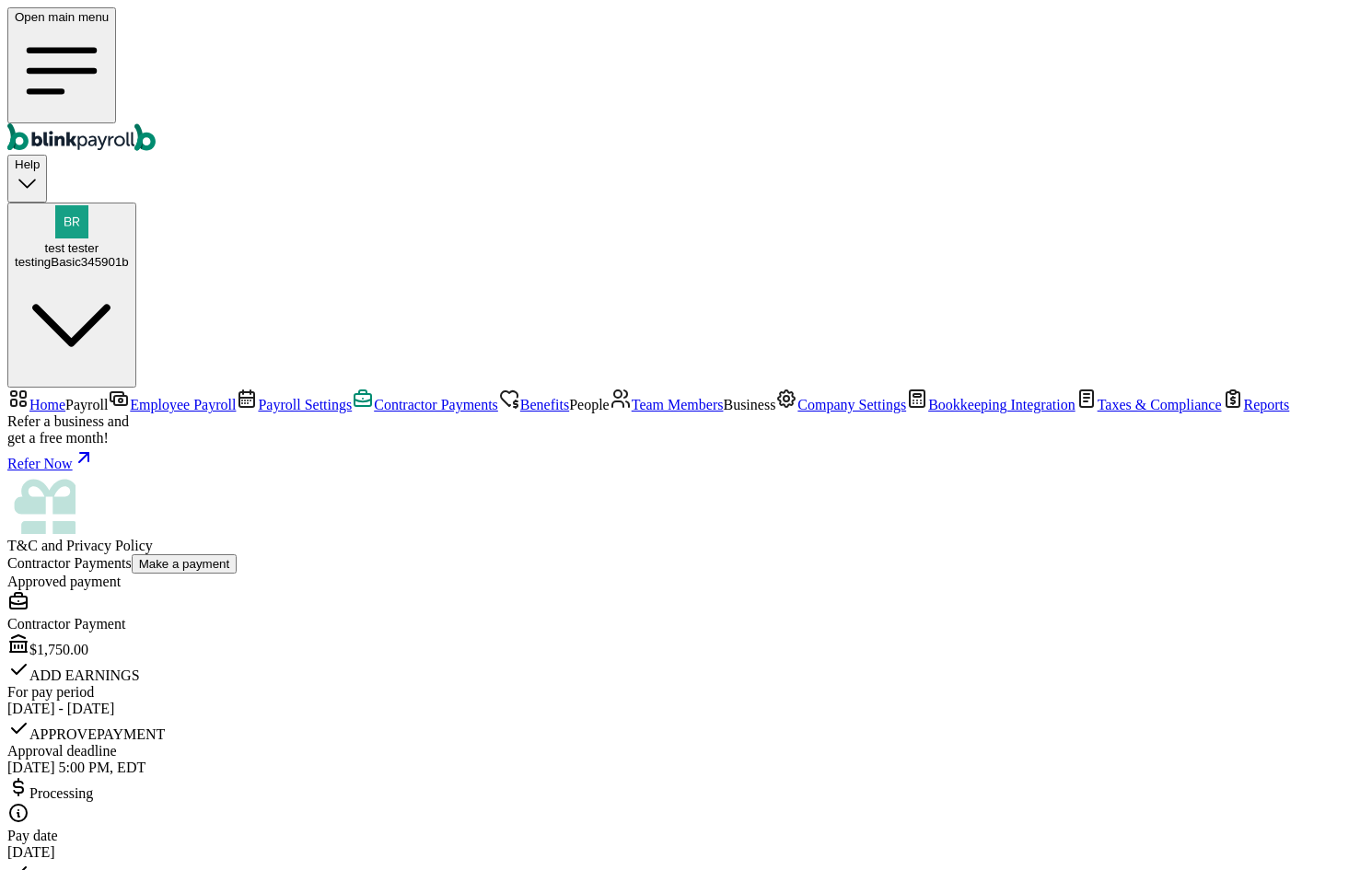
click at [237, 554] on button "Make a payment" at bounding box center [185, 563] width 106 height 19
select select "direct_deposit"
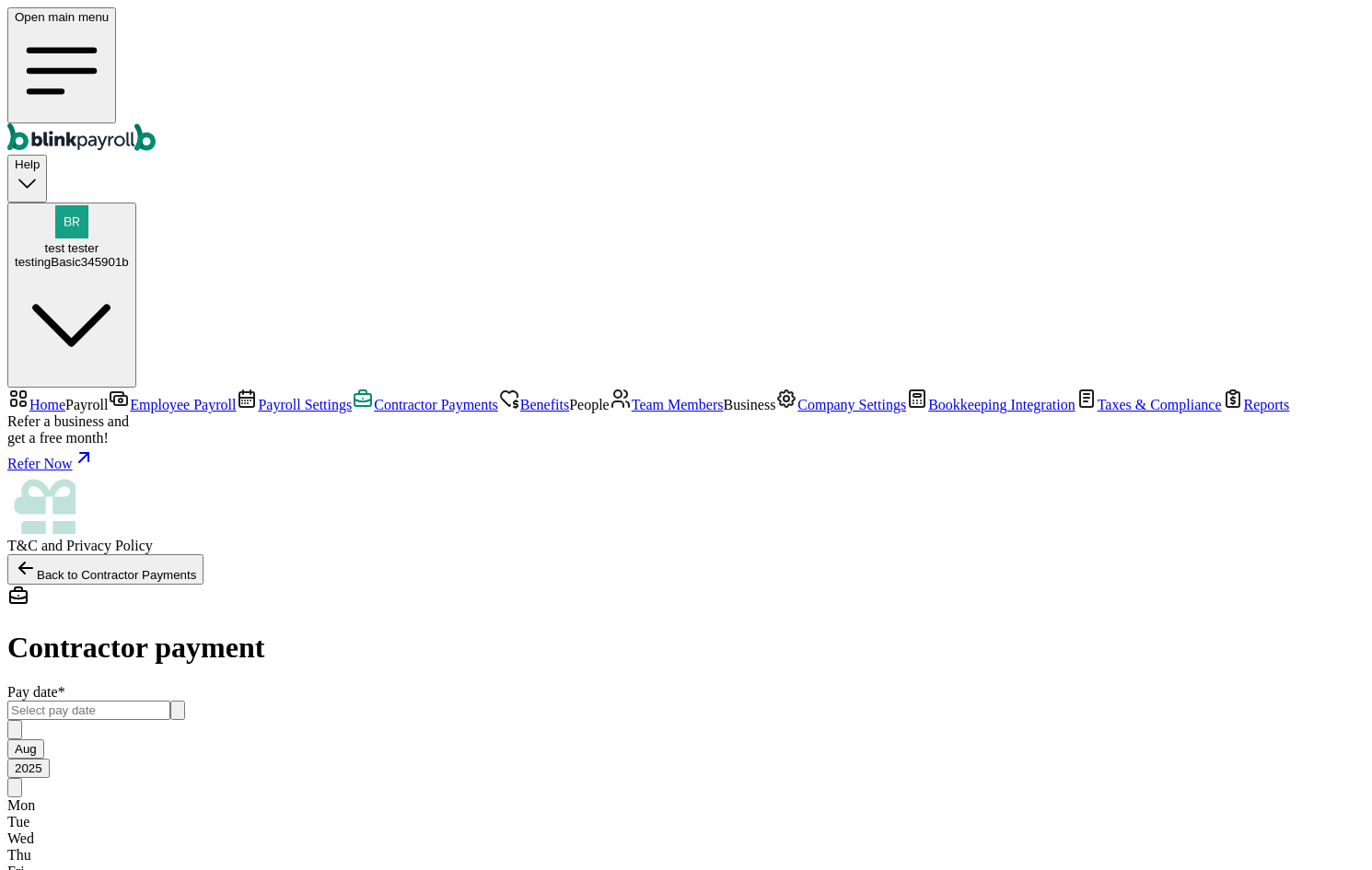
click at [170, 700] on input "text" at bounding box center [88, 709] width 163 height 19
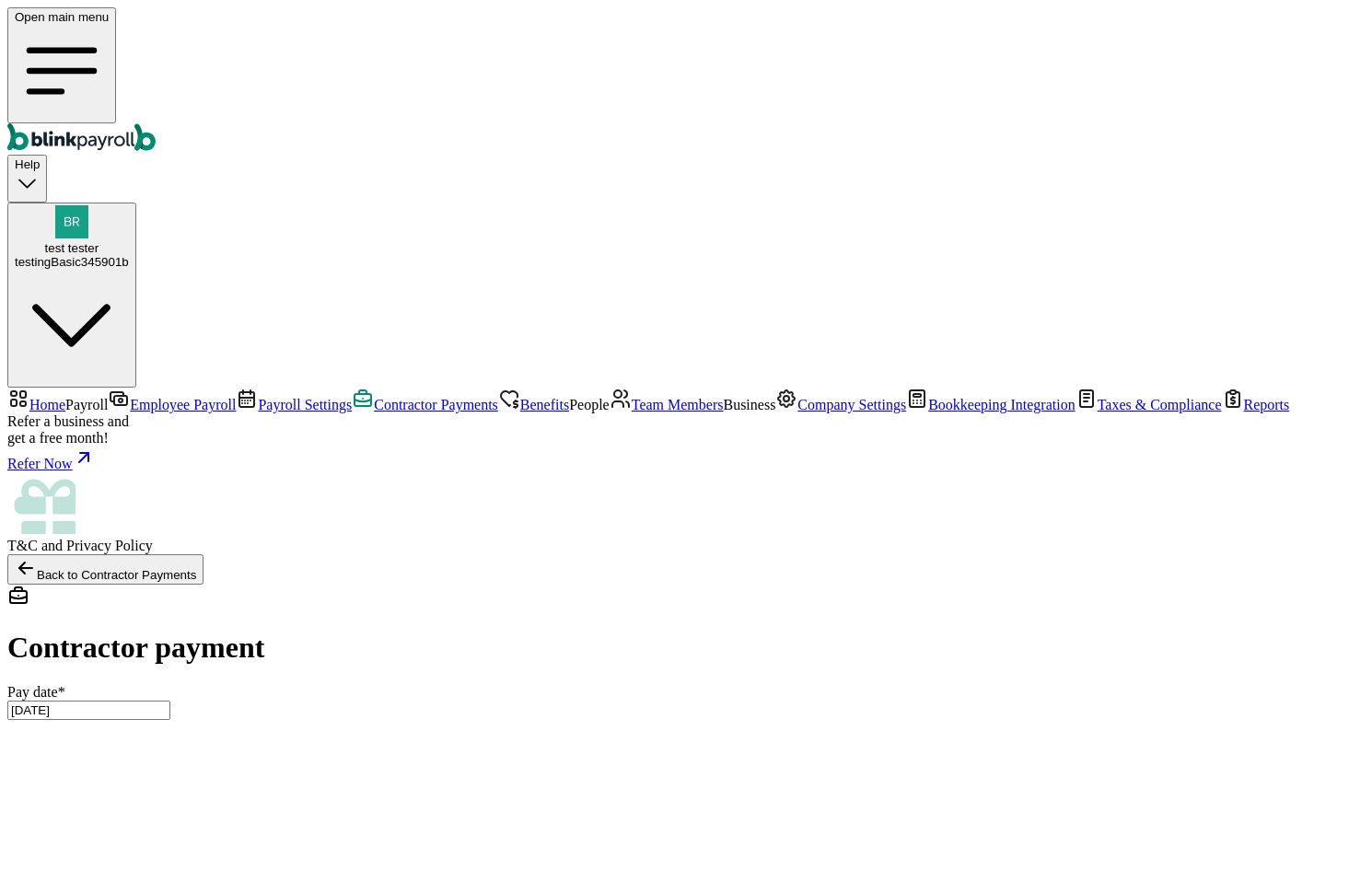
type input "08/01/2025 ~ 08/15/2025"
type input "50.00"
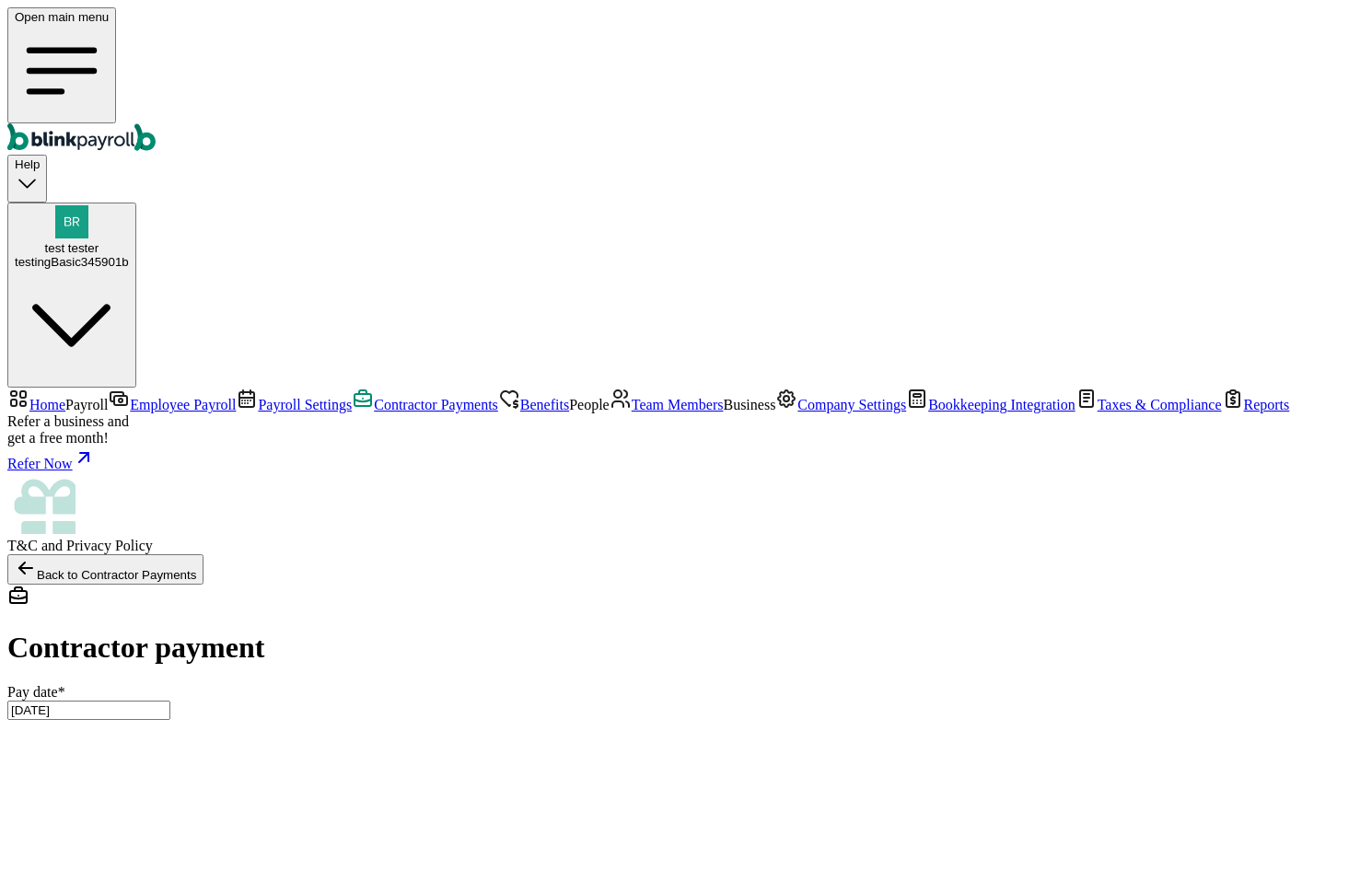
type input "50.00"
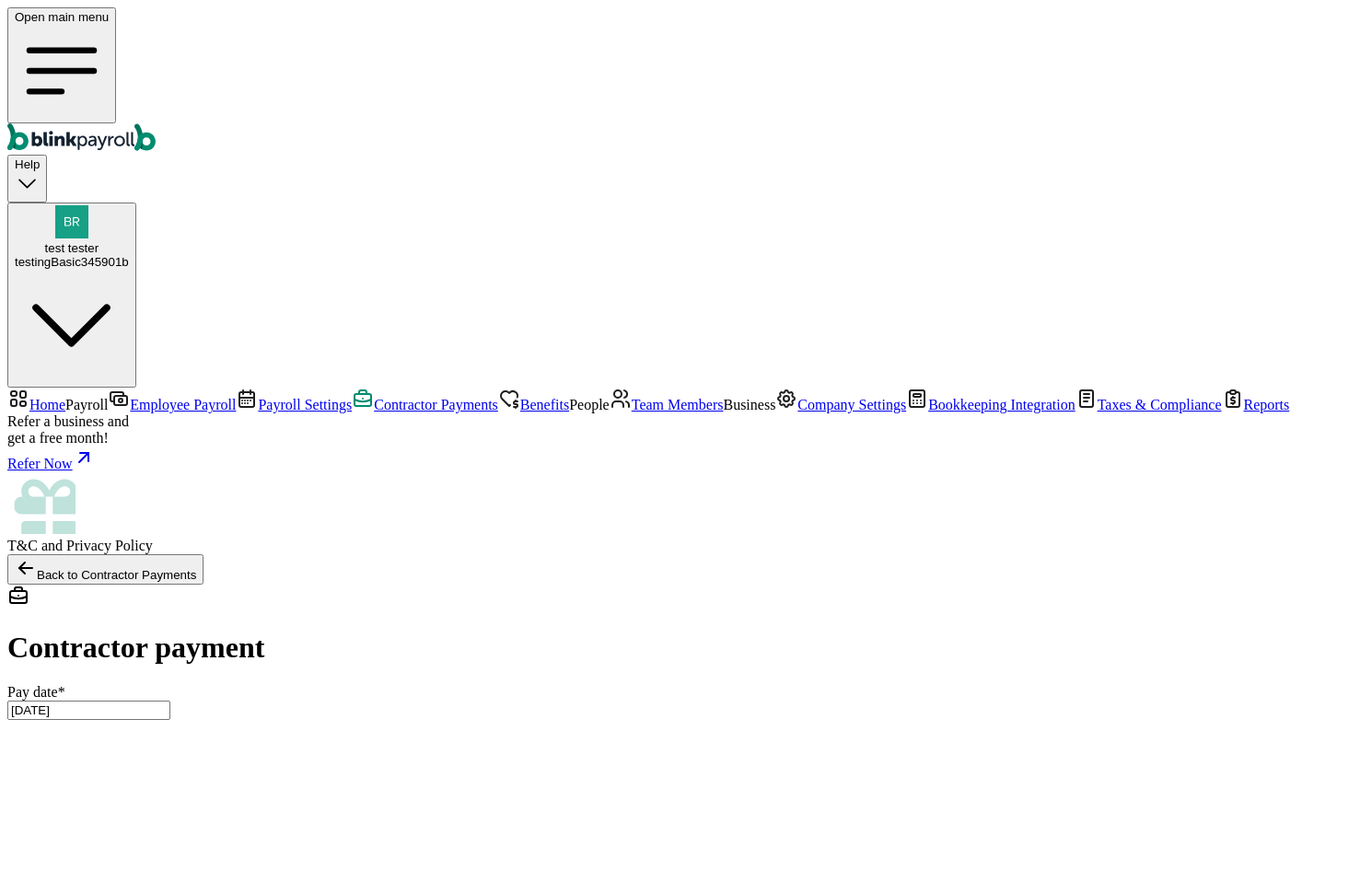
type input "50.00"
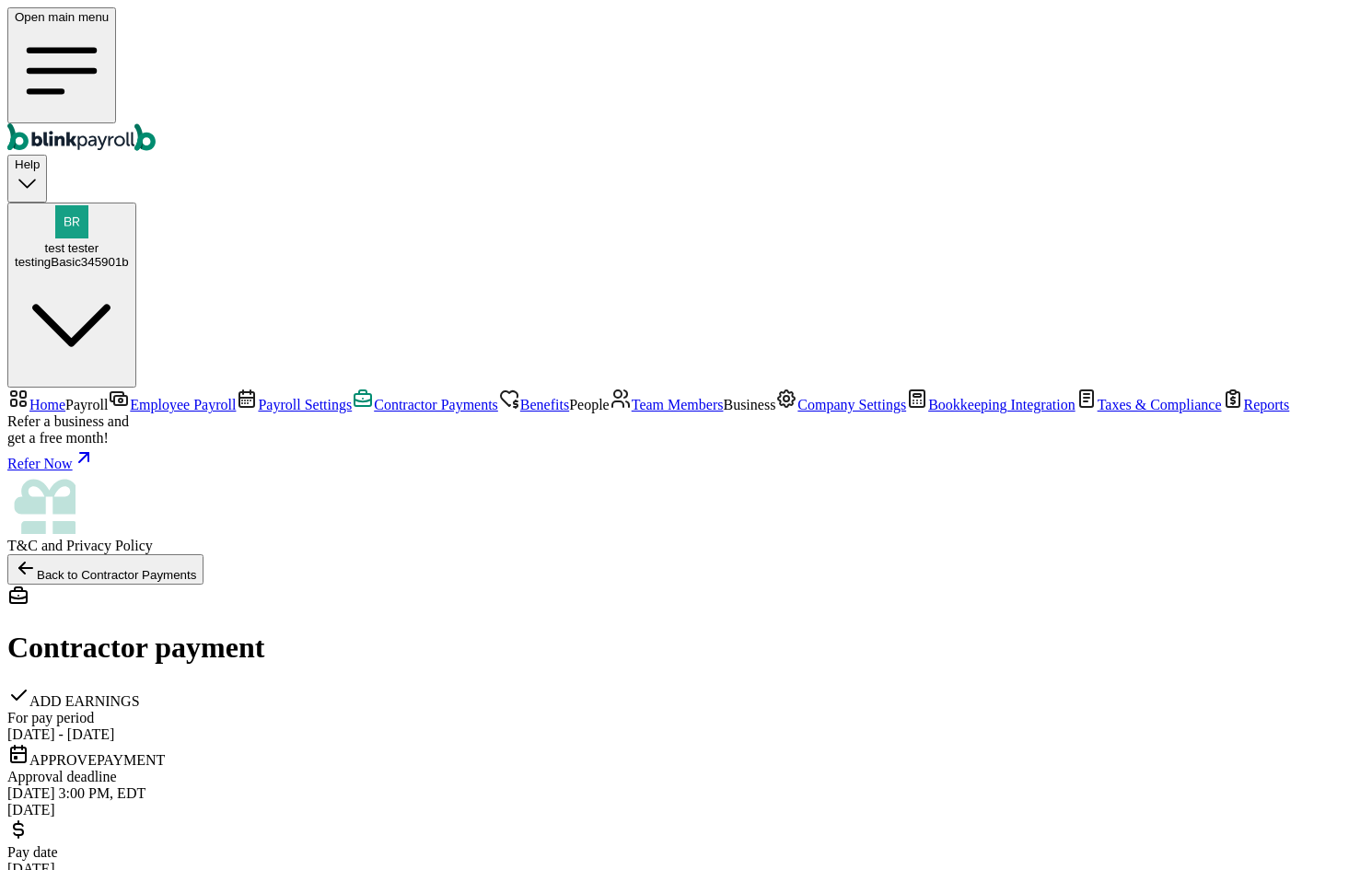
drag, startPoint x: 438, startPoint y: 289, endPoint x: 514, endPoint y: 308, distance: 78.3
click at [511, 684] on div "ADD EARNINGS For pay period Aug 1 - Aug 15, 2025 APPROVE PAYMENT Approval deadl…" at bounding box center [686, 781] width 1357 height 194
click at [537, 786] on div "Aug 27, 2025, 3:00 PM, EDT" at bounding box center [686, 794] width 1357 height 17
click at [621, 786] on div "Aug 27, 2025, 3:00 PM, EDT Today" at bounding box center [686, 801] width 1357 height 33
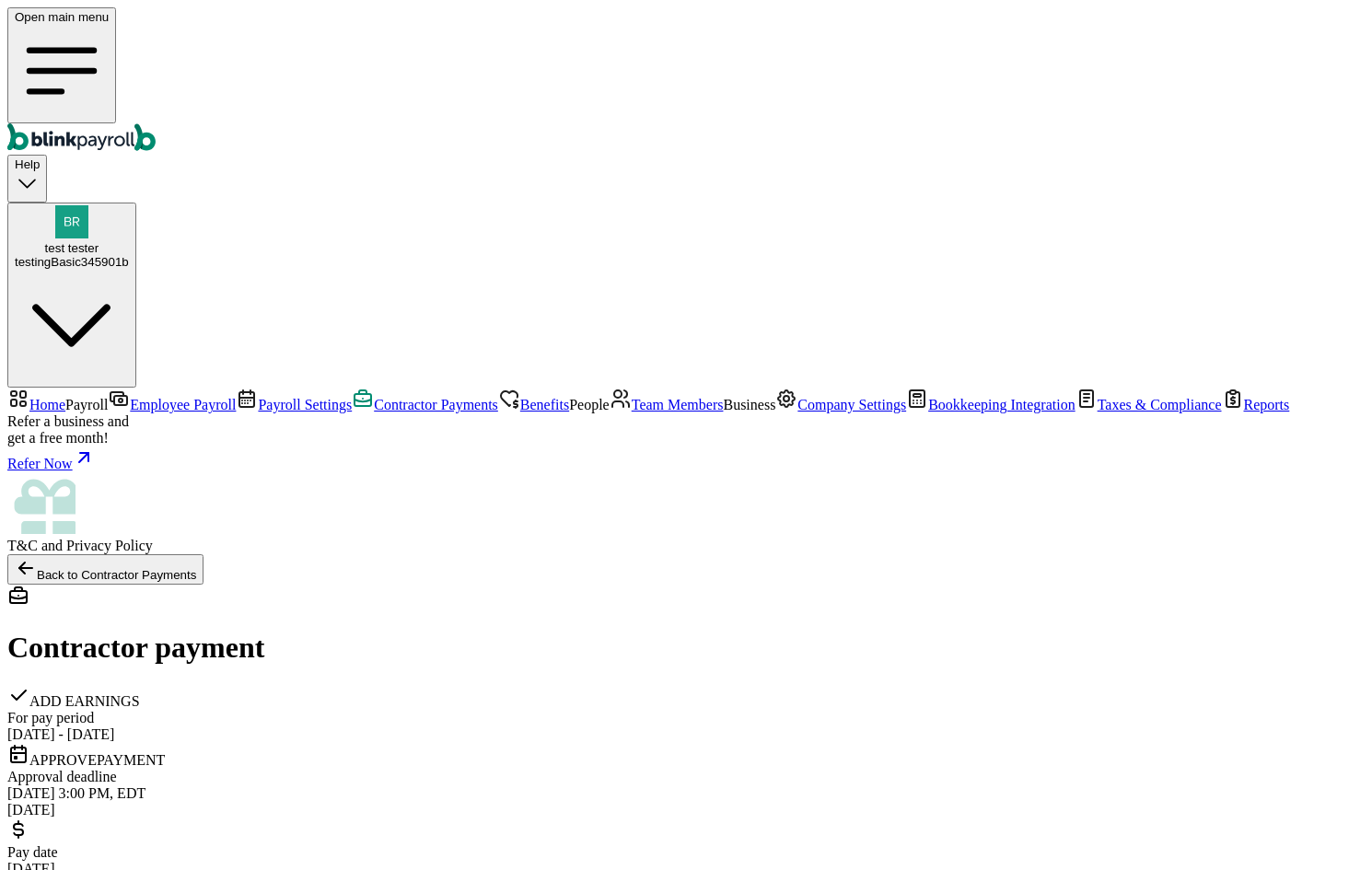
checkbox input "true"
click at [126, 396] on link "Employee Payroll" at bounding box center [171, 404] width 128 height 16
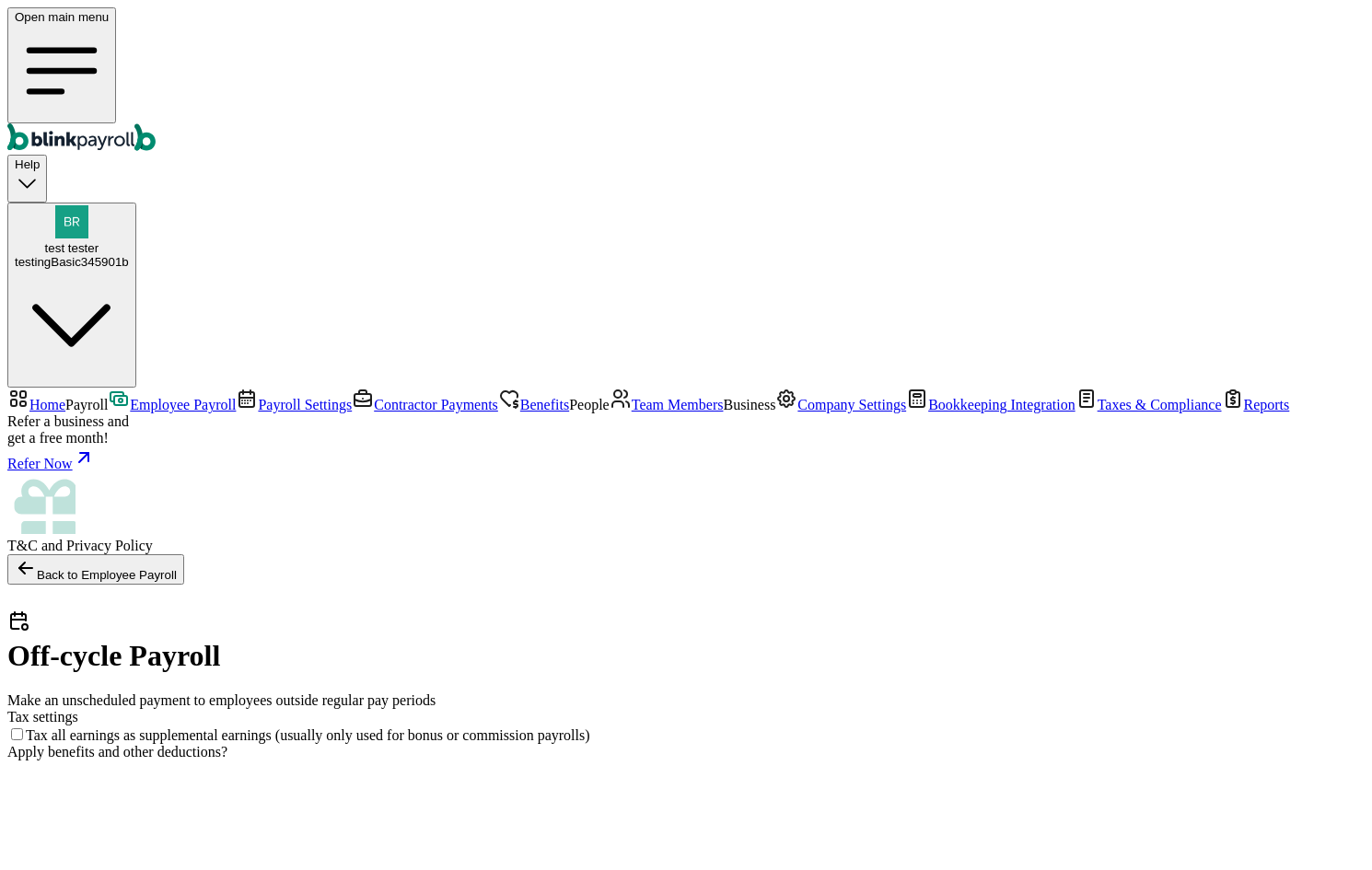
click at [130, 396] on span "Employee Payroll" at bounding box center [183, 404] width 106 height 16
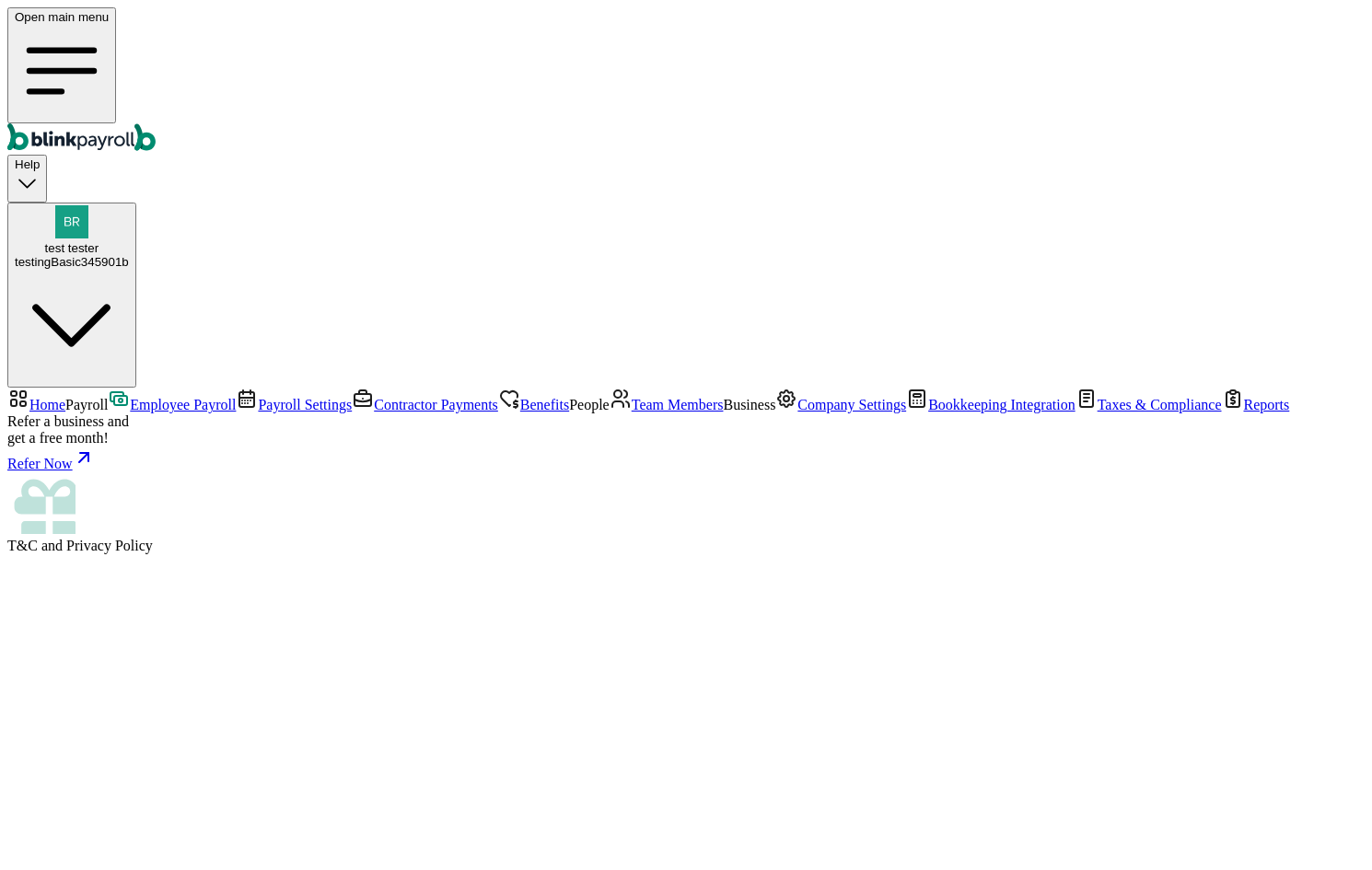
select select "direct_deposit"
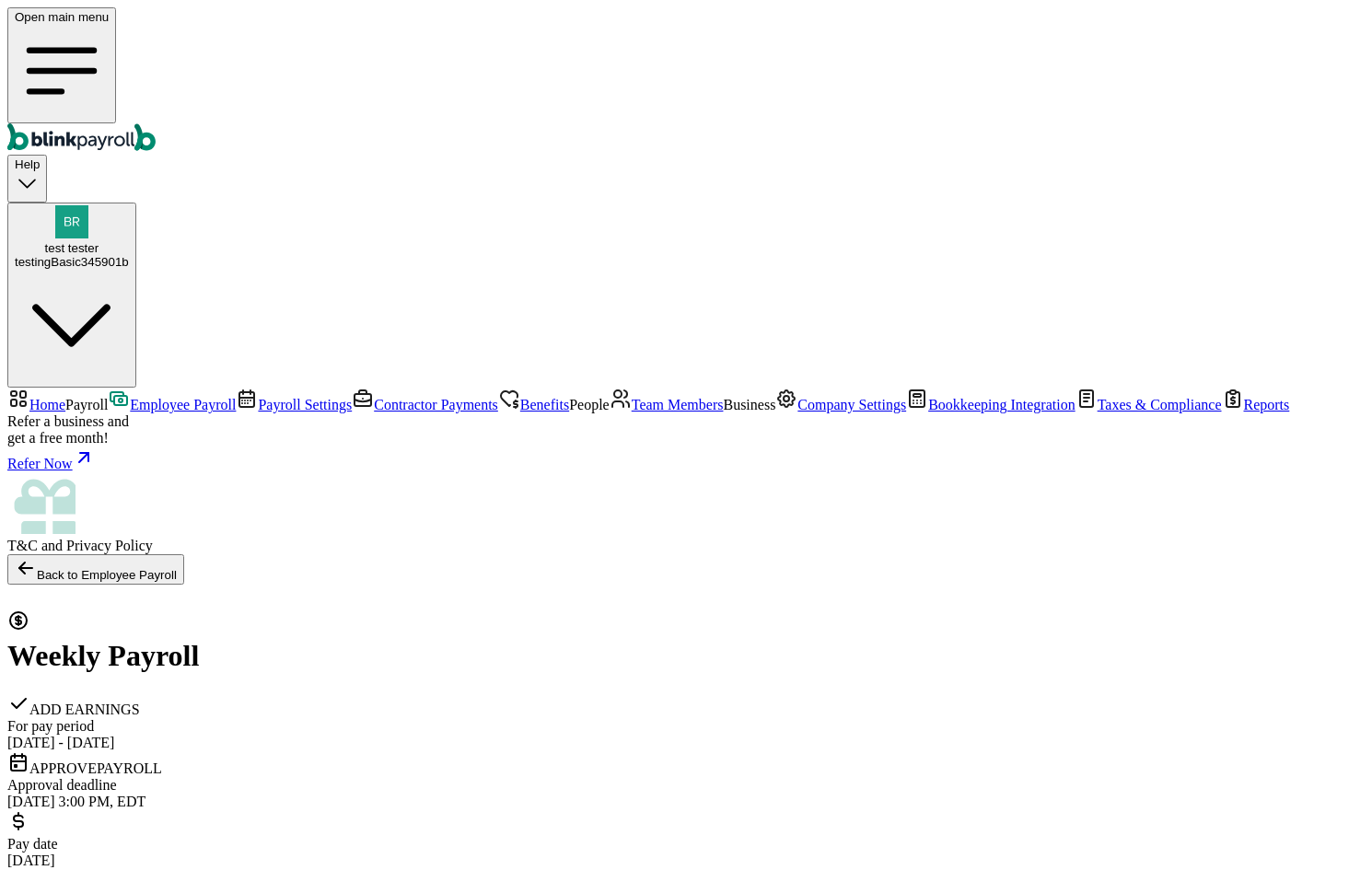
checkbox input "true"
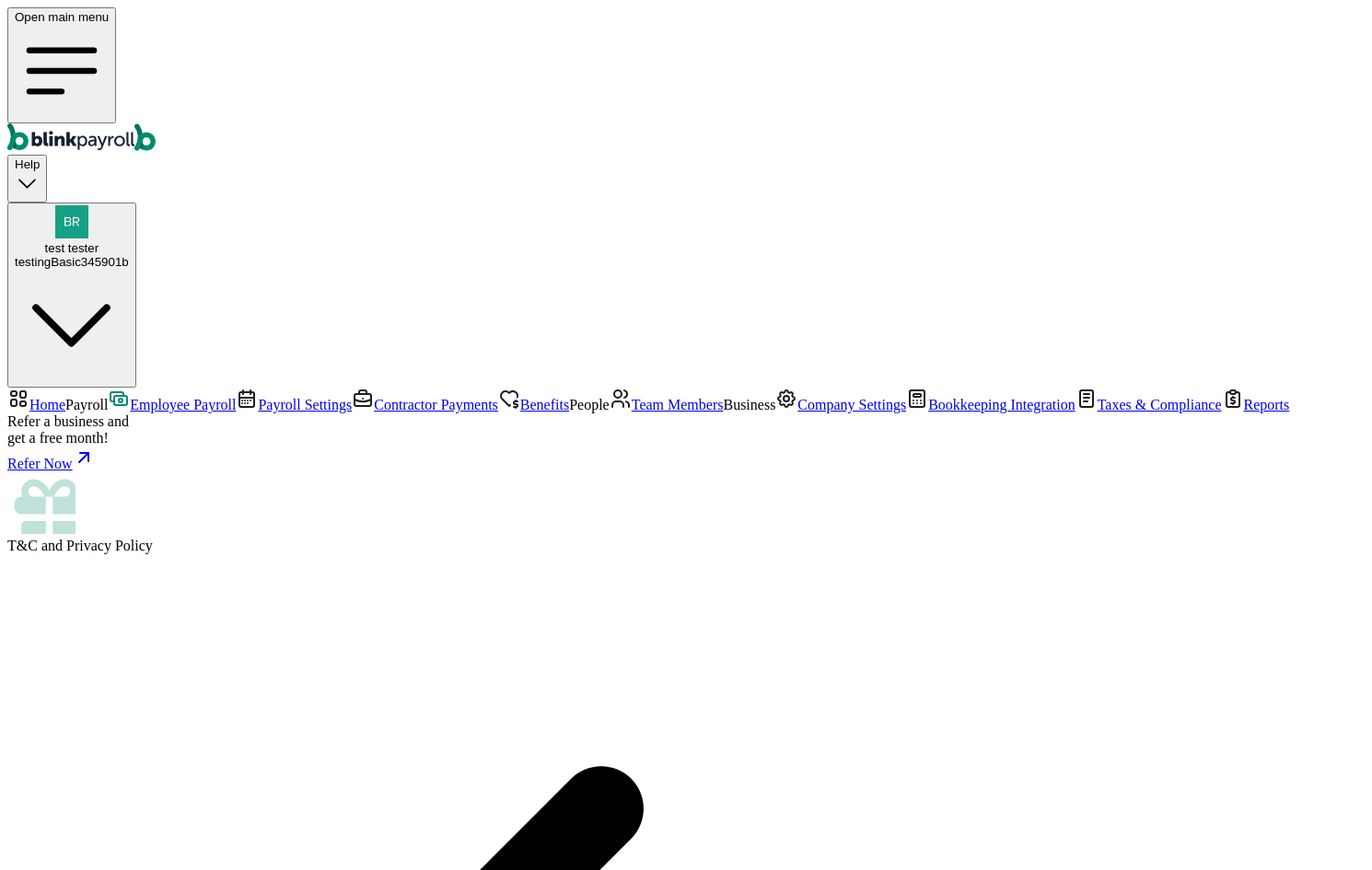
drag, startPoint x: 921, startPoint y: 345, endPoint x: 916, endPoint y: 326, distance: 19.6
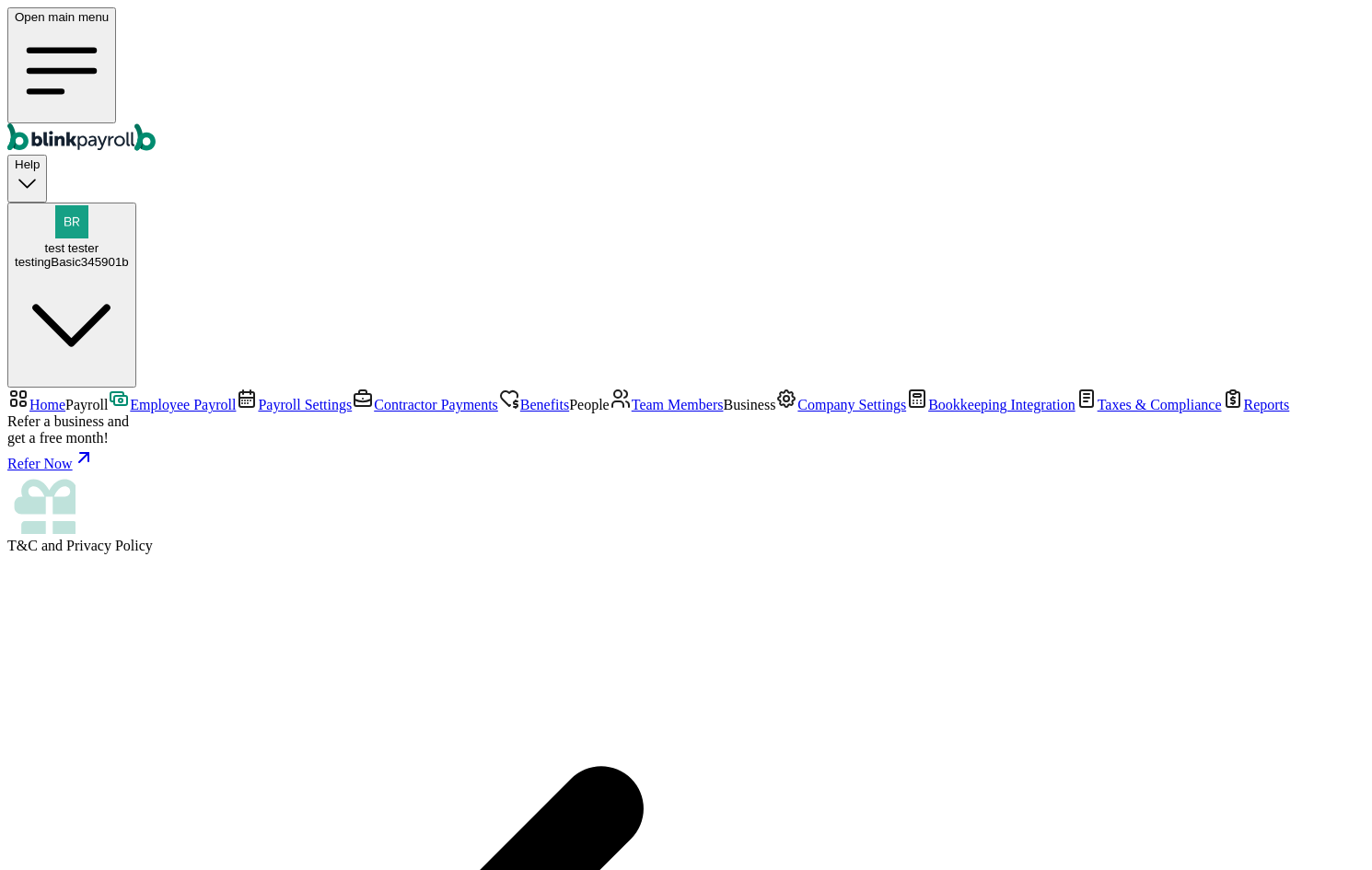
scroll to position [0, 0]
click at [798, 412] on span "Company Settings" at bounding box center [851, 404] width 108 height 16
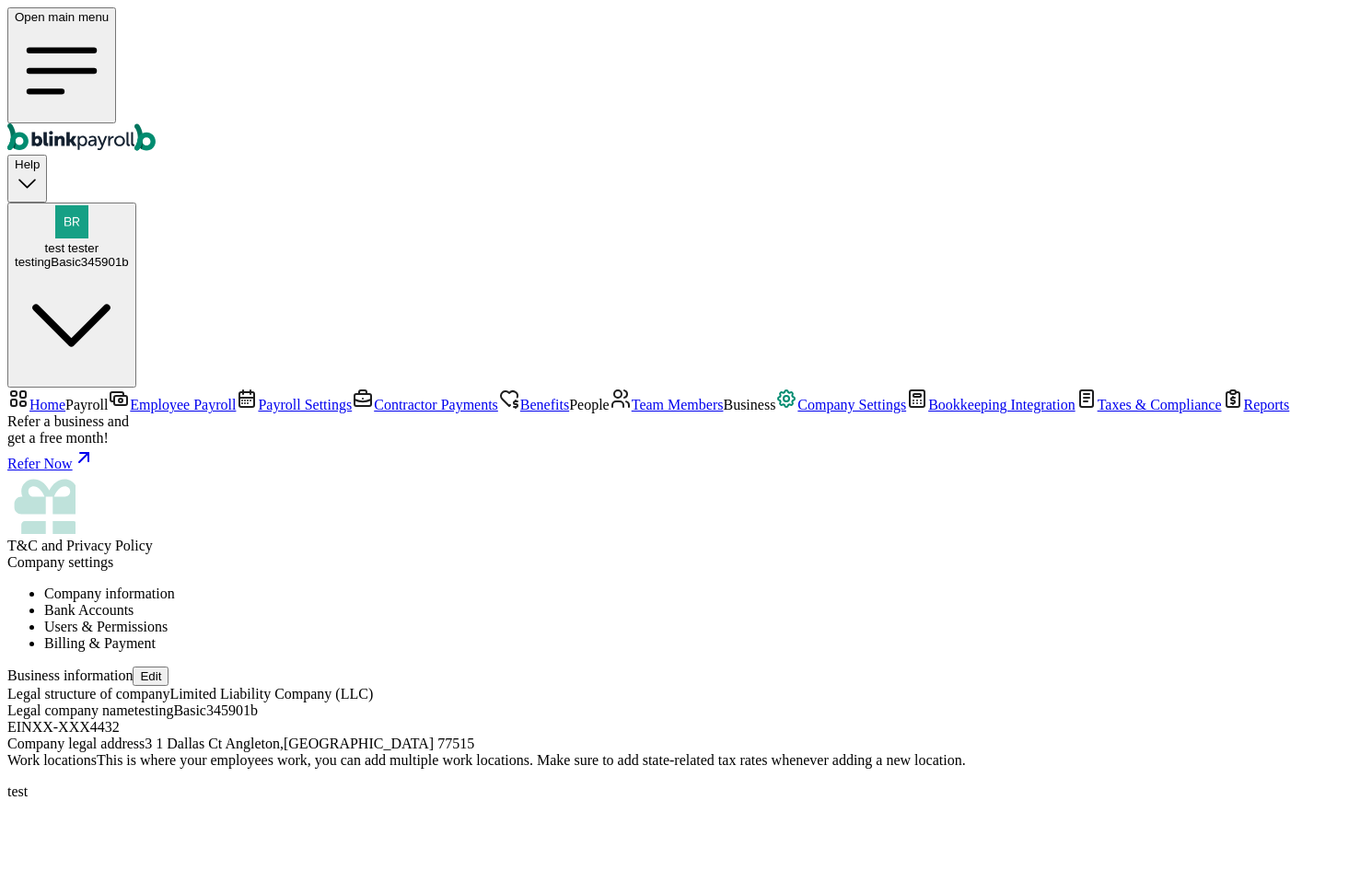
click at [374, 396] on span "Contractor Payments" at bounding box center [435, 404] width 124 height 16
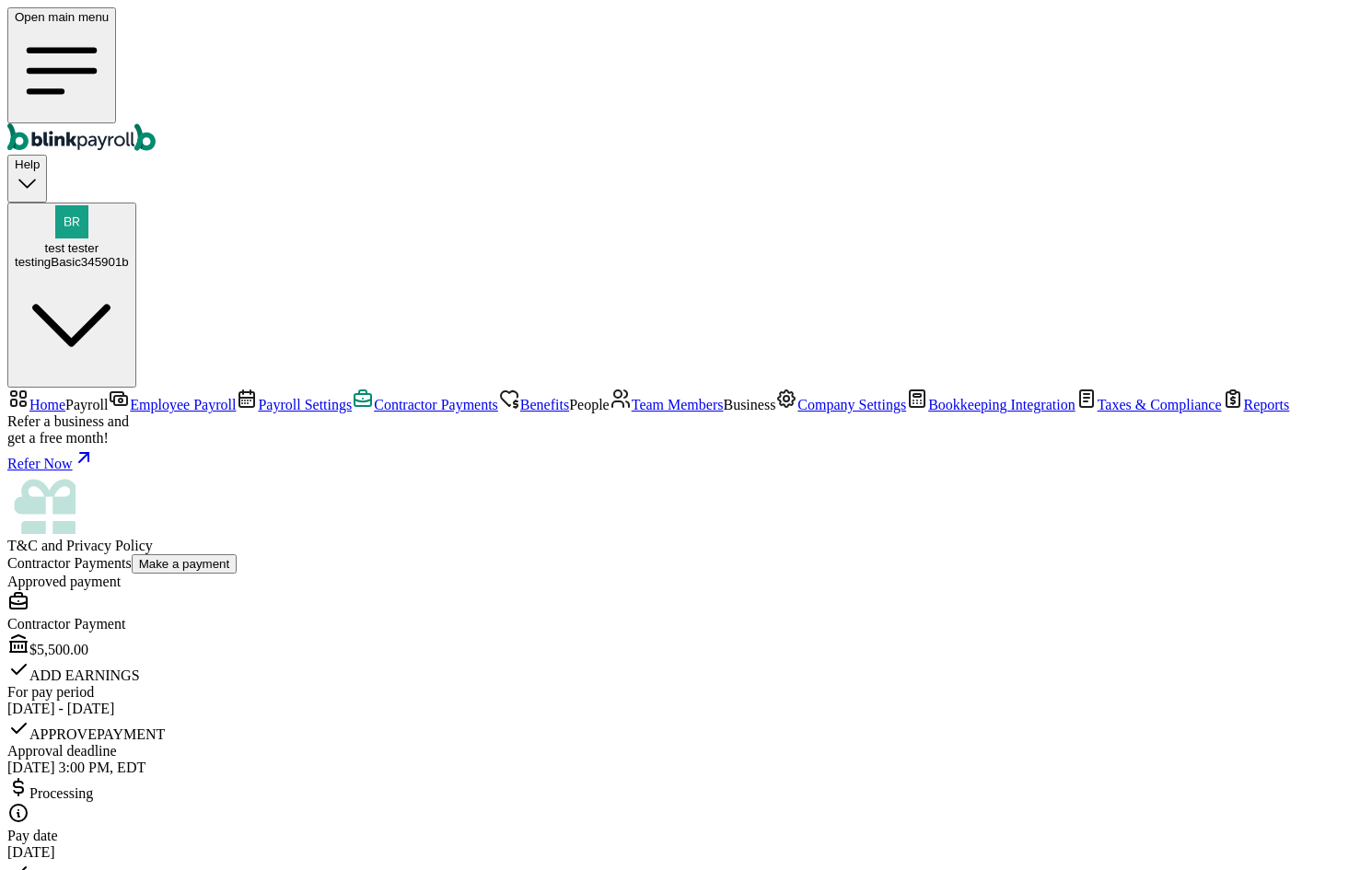
click at [155, 396] on link "Employee Payroll" at bounding box center [171, 404] width 128 height 16
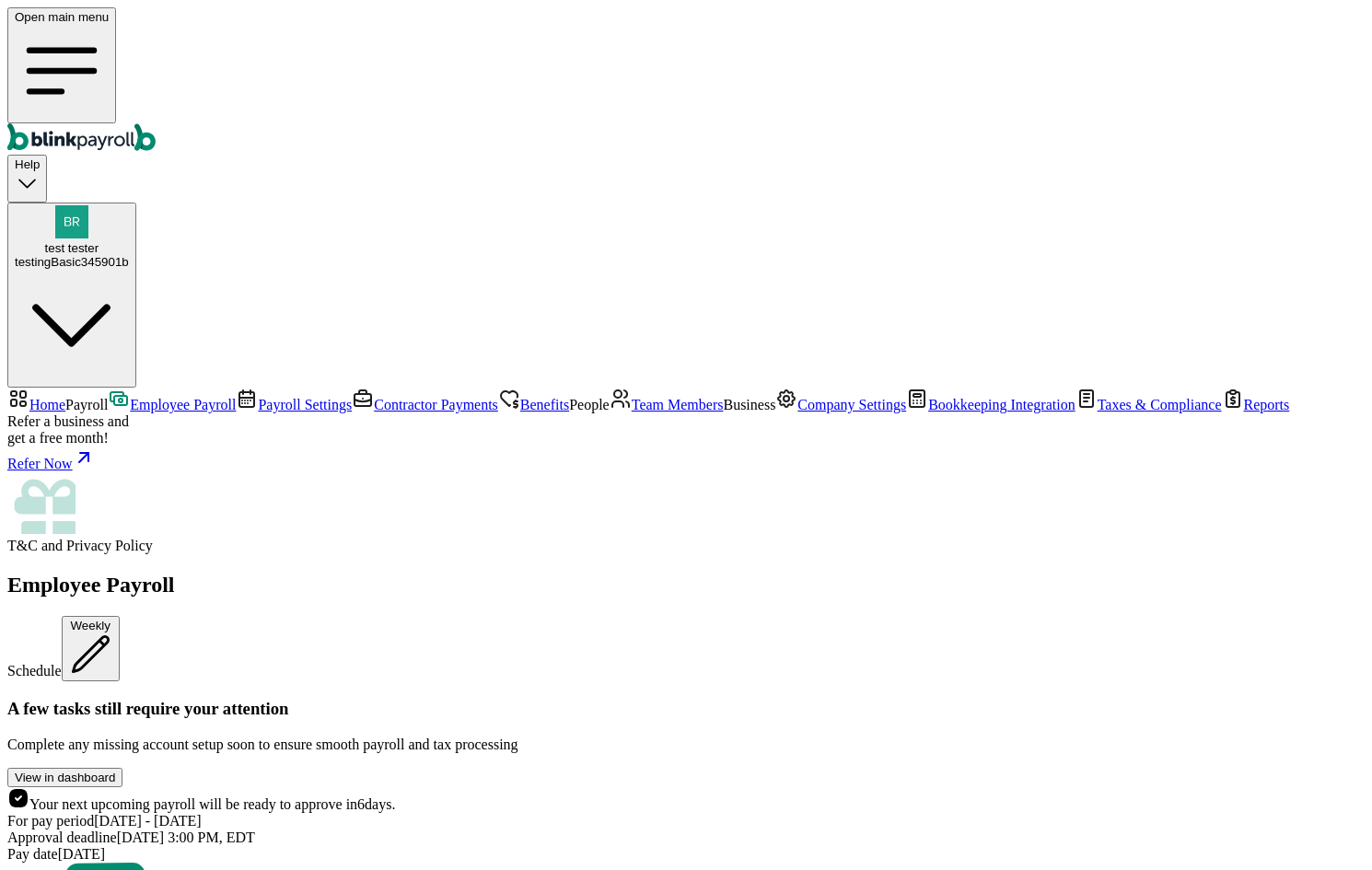
click at [374, 396] on span "Contractor Payments" at bounding box center [435, 404] width 124 height 16
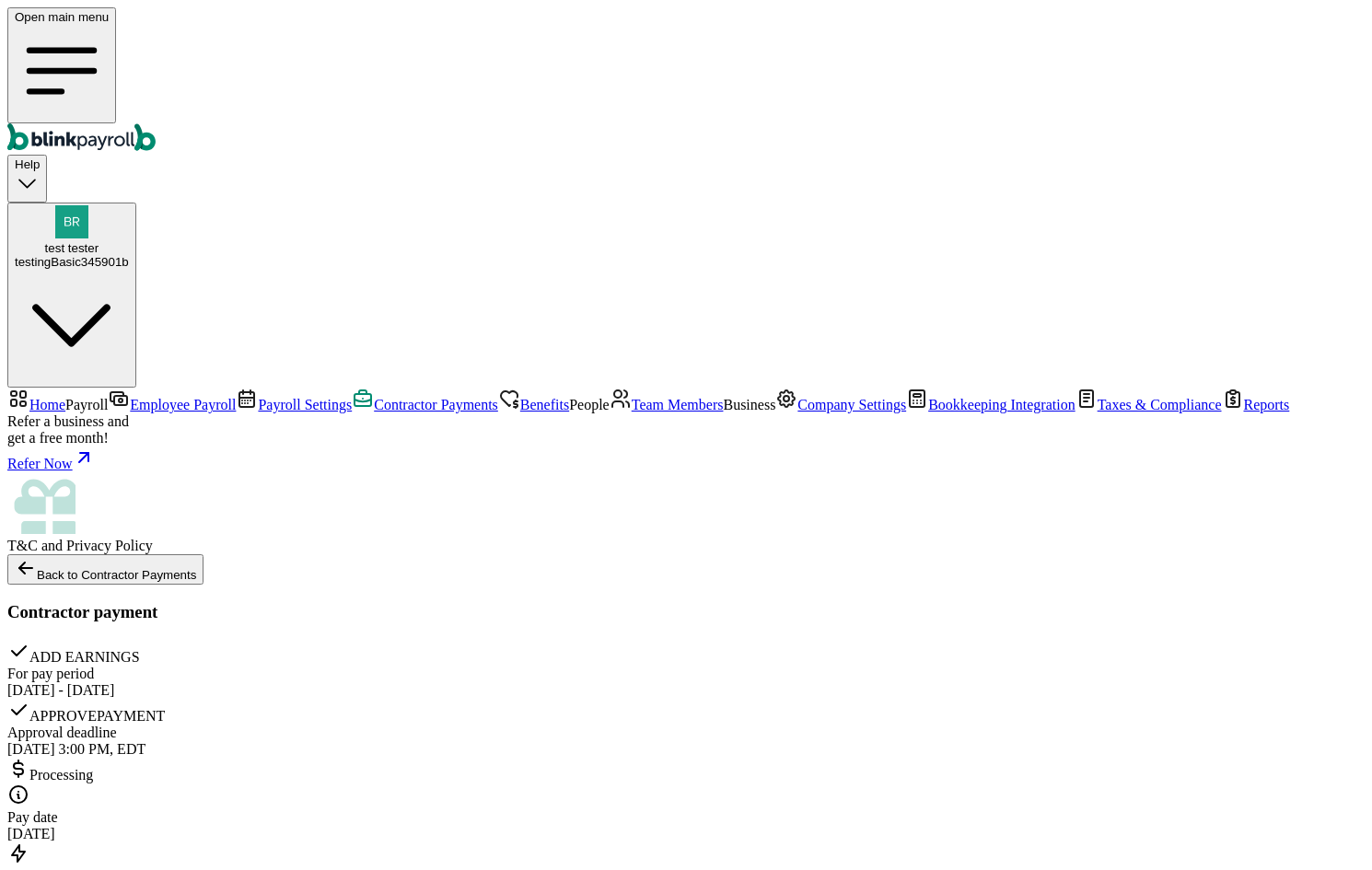
click at [130, 396] on span "Employee Payroll" at bounding box center [183, 404] width 106 height 16
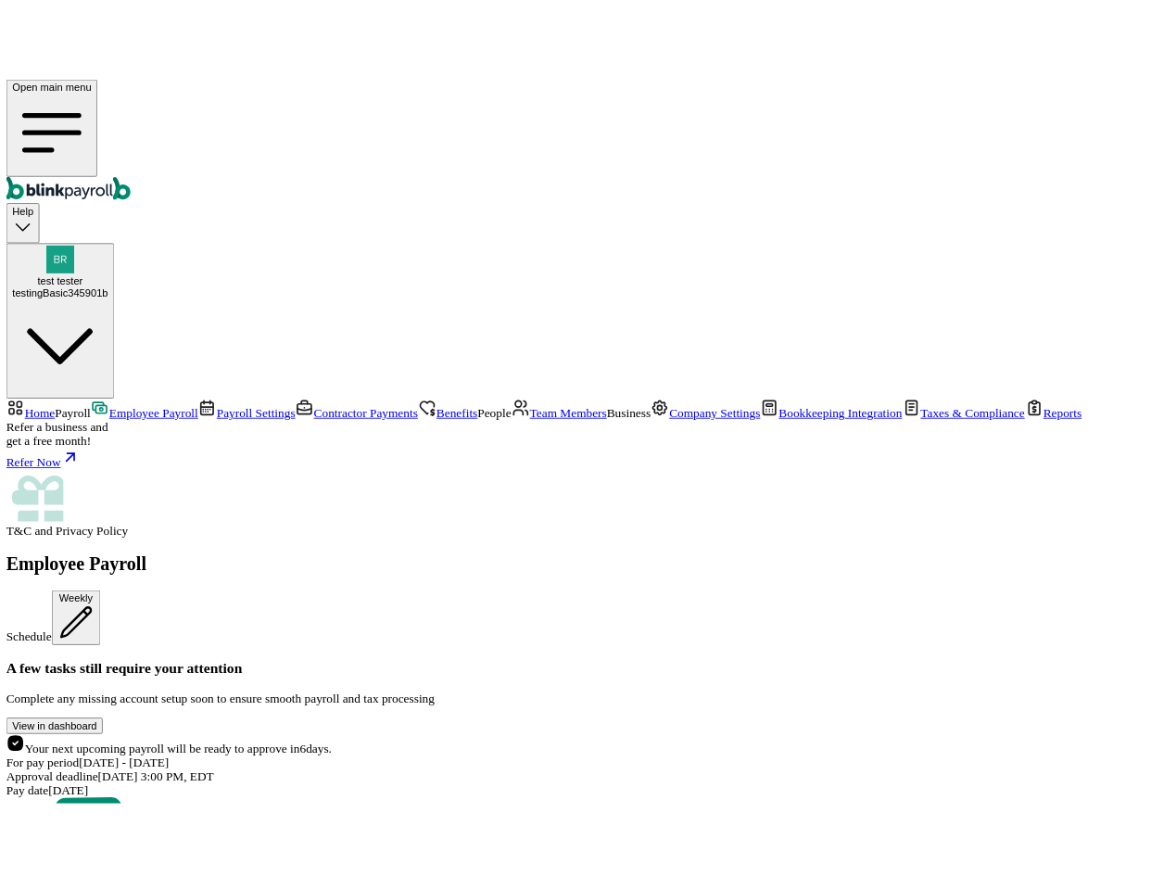
scroll to position [185, 0]
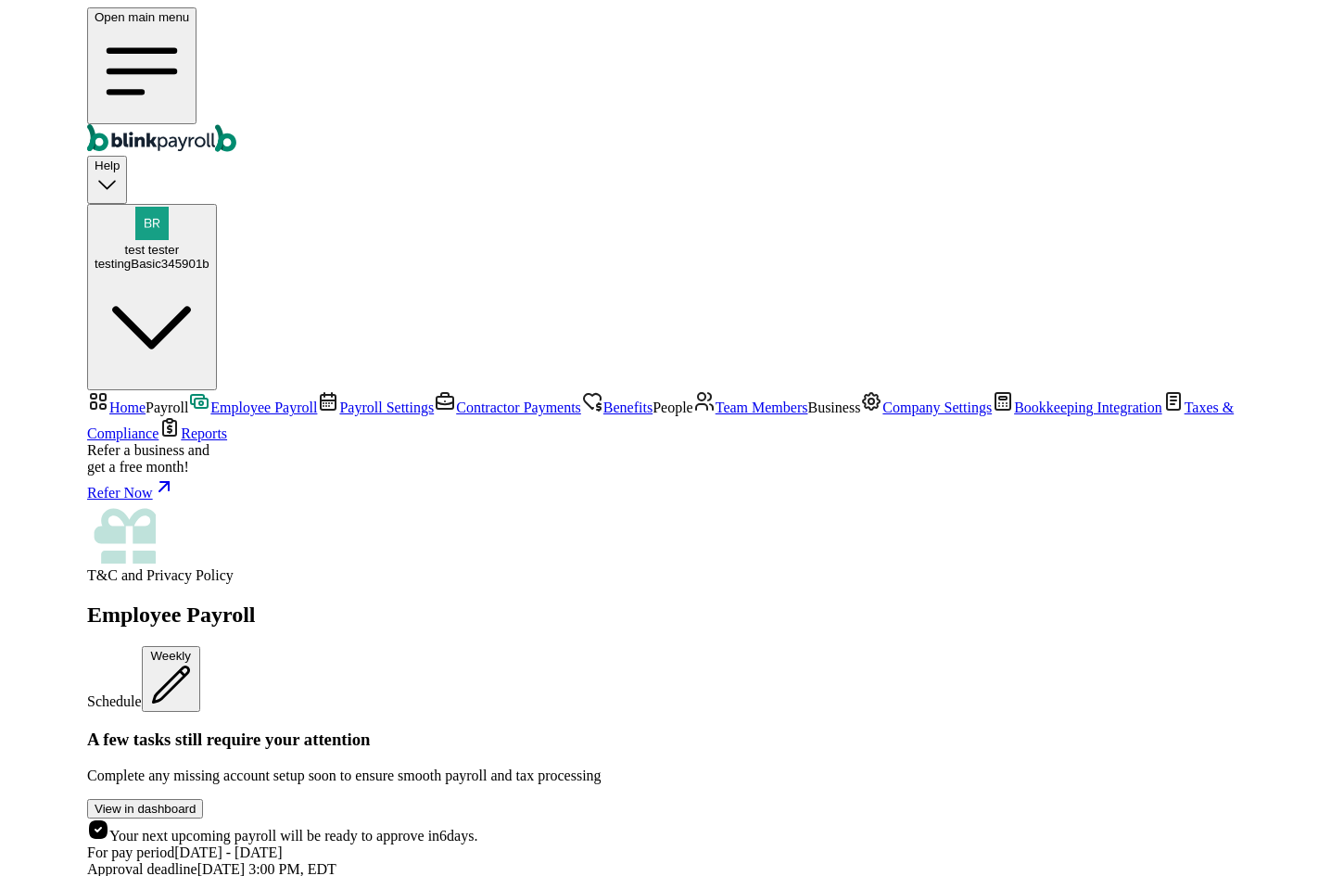
scroll to position [700, 0]
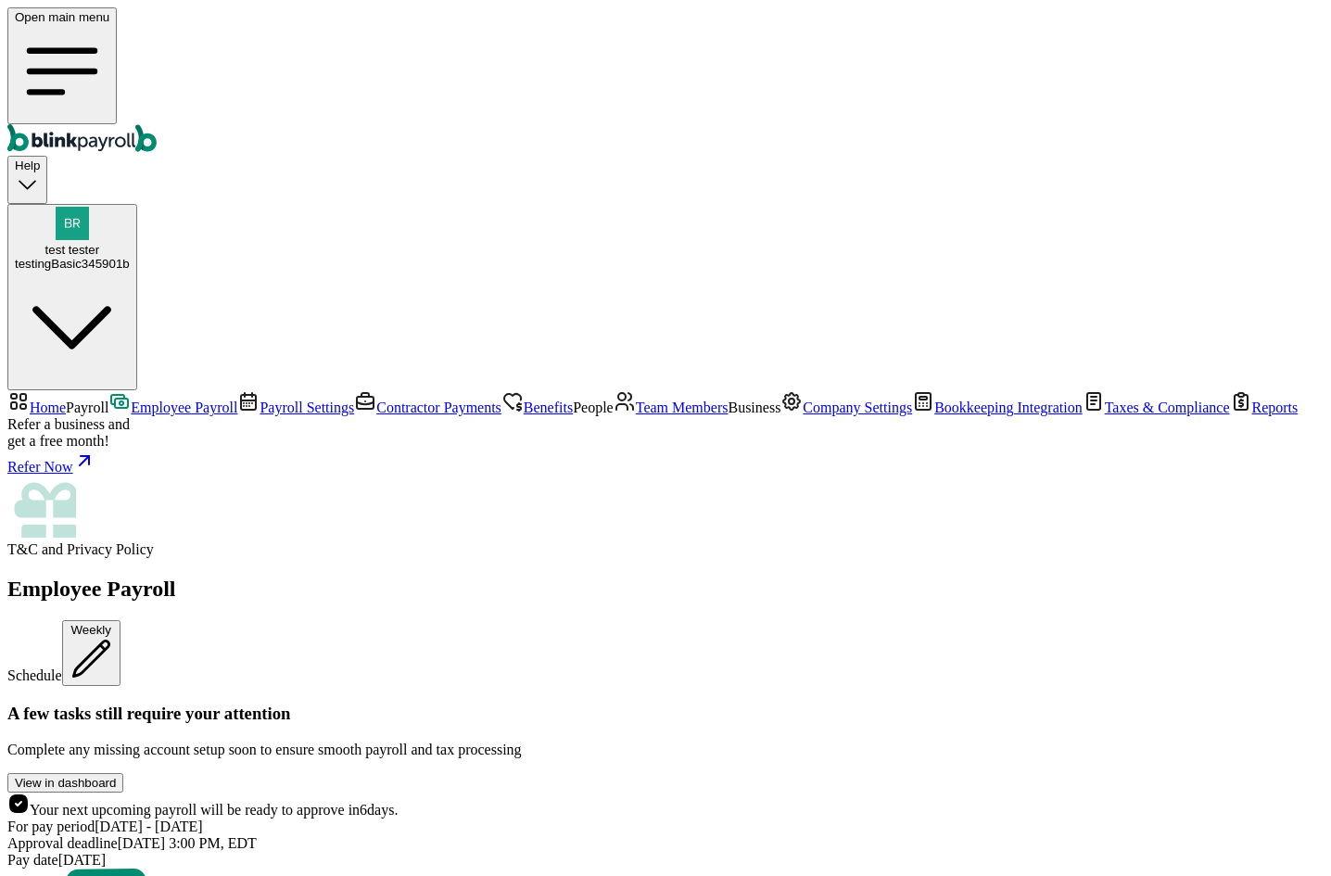
click at [354, 399] on link "Contractor Payments" at bounding box center [427, 407] width 147 height 16
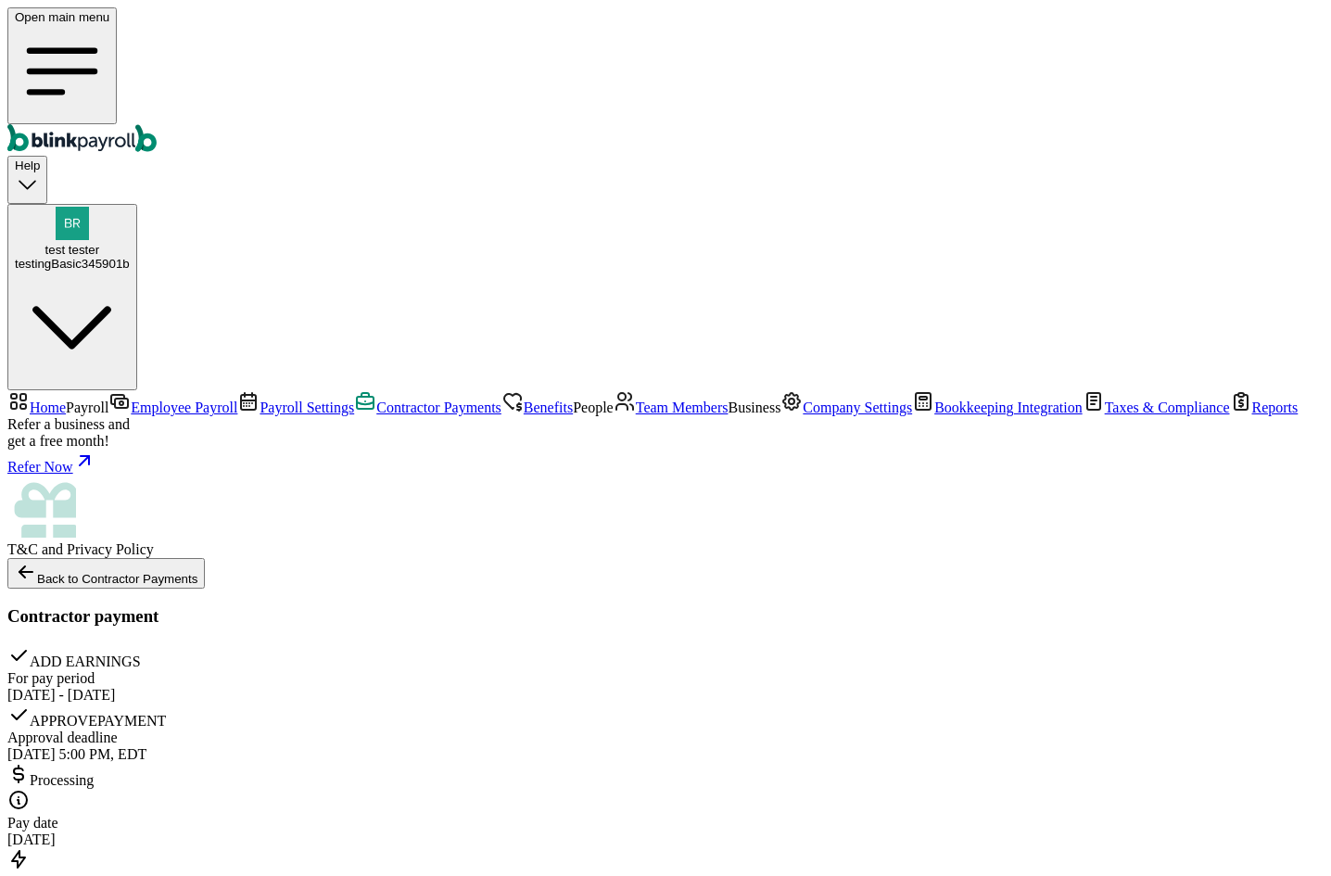
click at [376, 399] on span "Contractor Payments" at bounding box center [438, 407] width 125 height 16
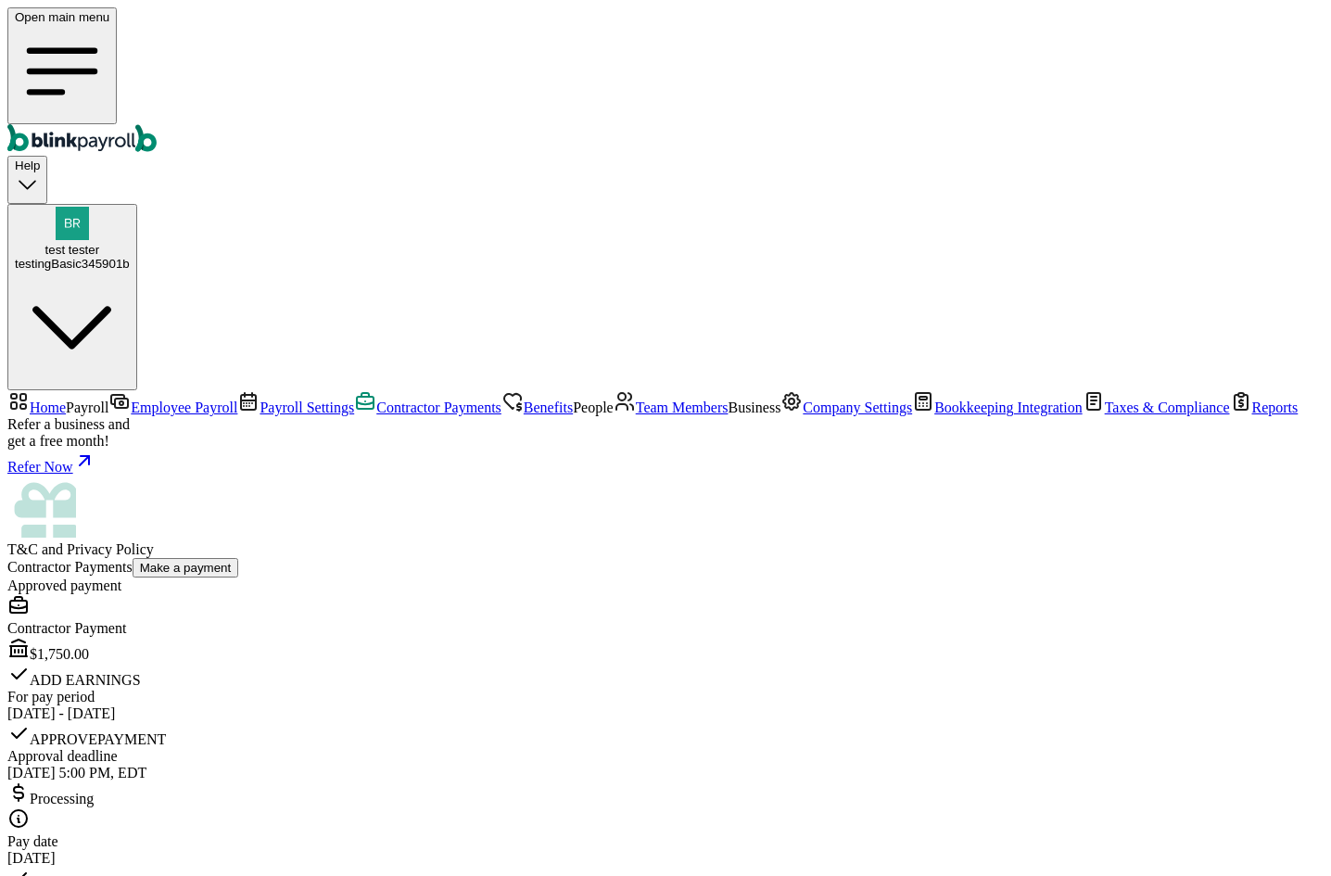
click at [237, 399] on link "Payroll Settings" at bounding box center [295, 407] width 117 height 16
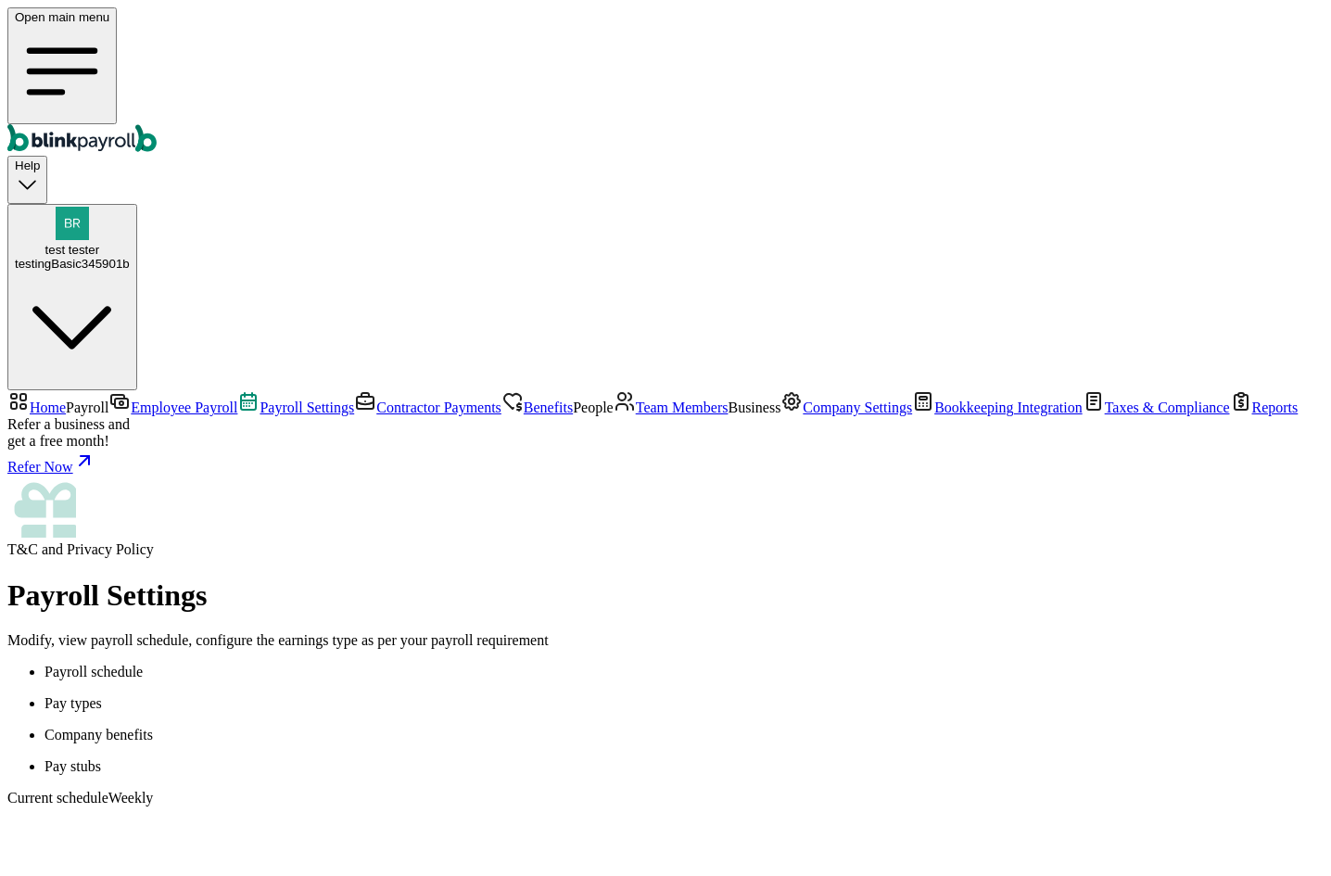
scroll to position [167, 0]
click at [376, 399] on span "Contractor Payments" at bounding box center [438, 407] width 125 height 16
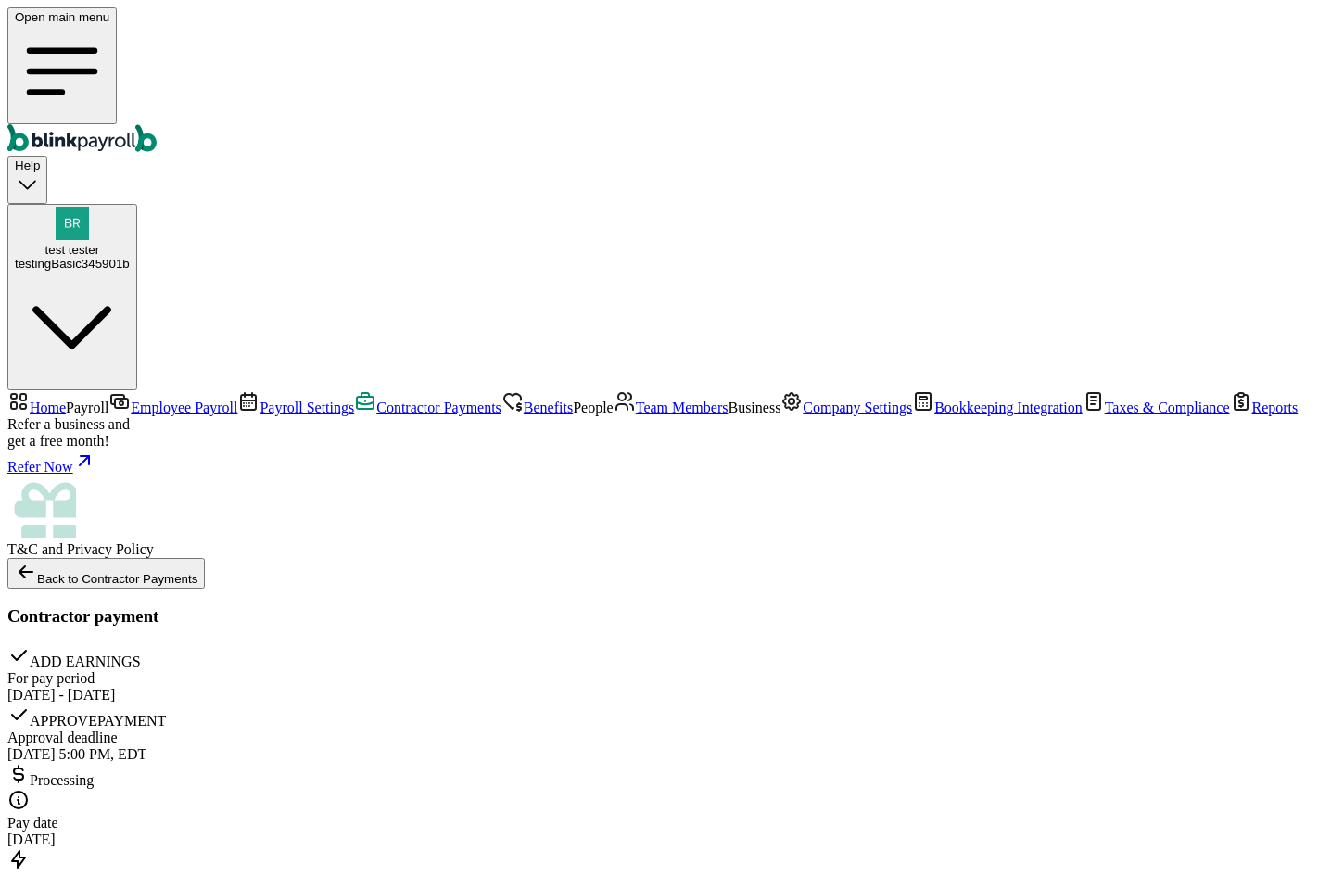
click at [376, 399] on span "Contractor Payments" at bounding box center [438, 407] width 125 height 16
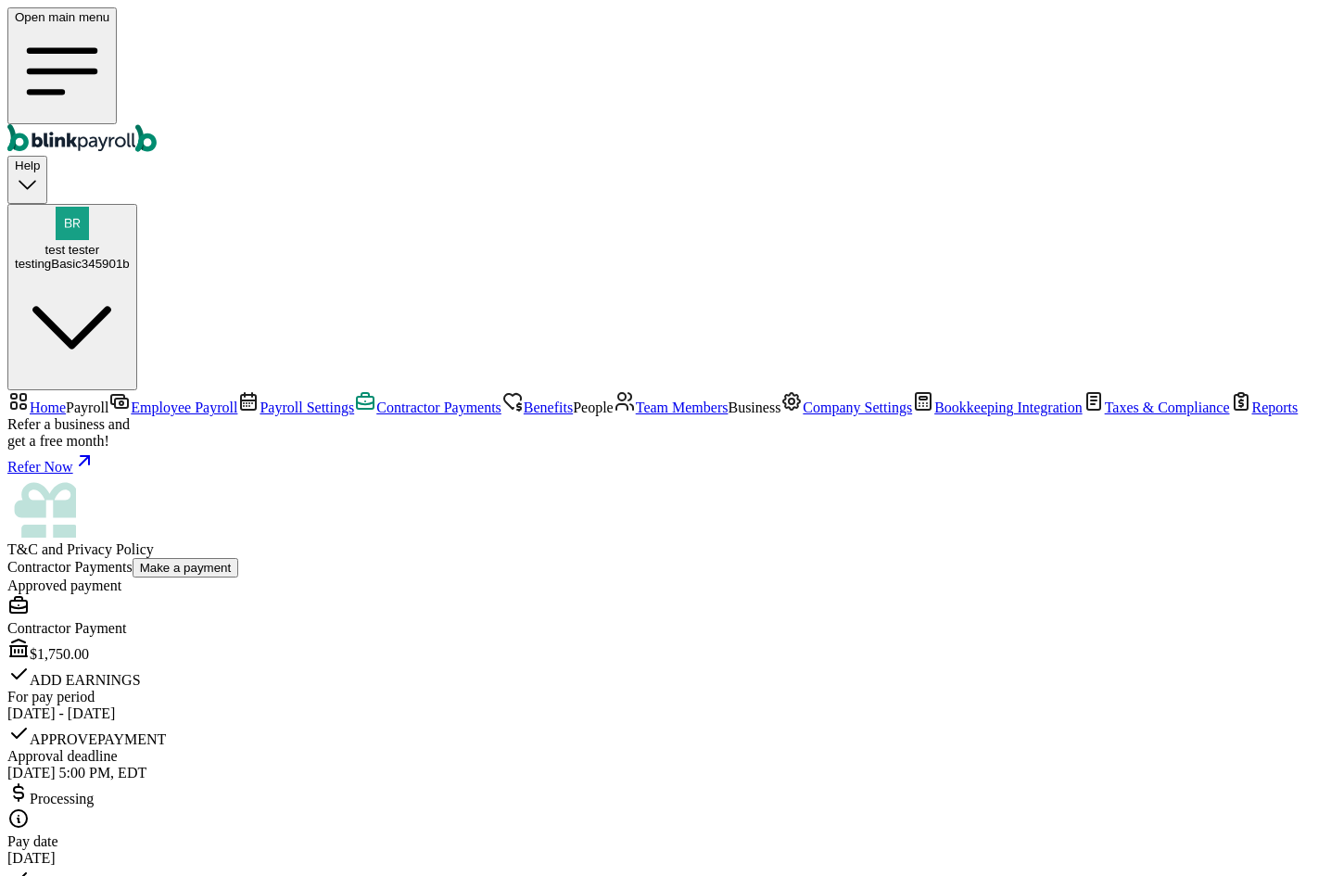
scroll to position [2966, 0]
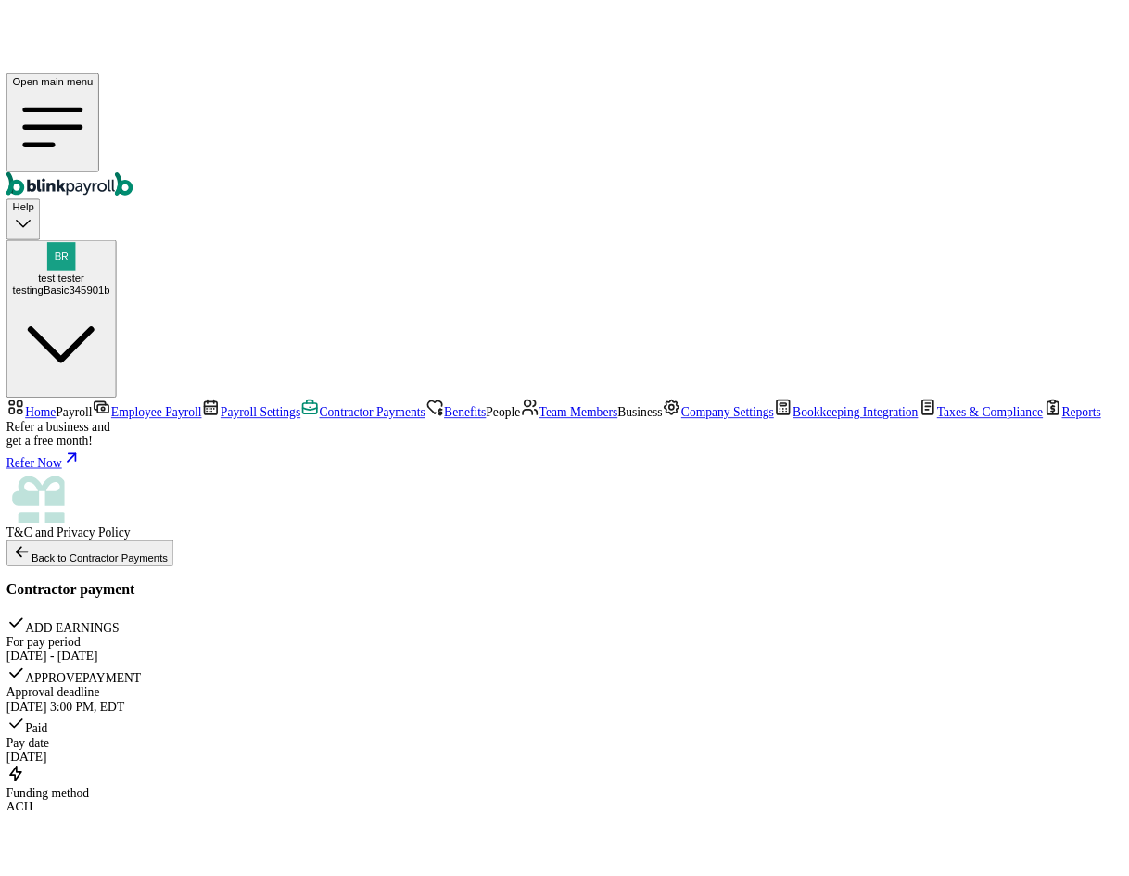
scroll to position [439, 0]
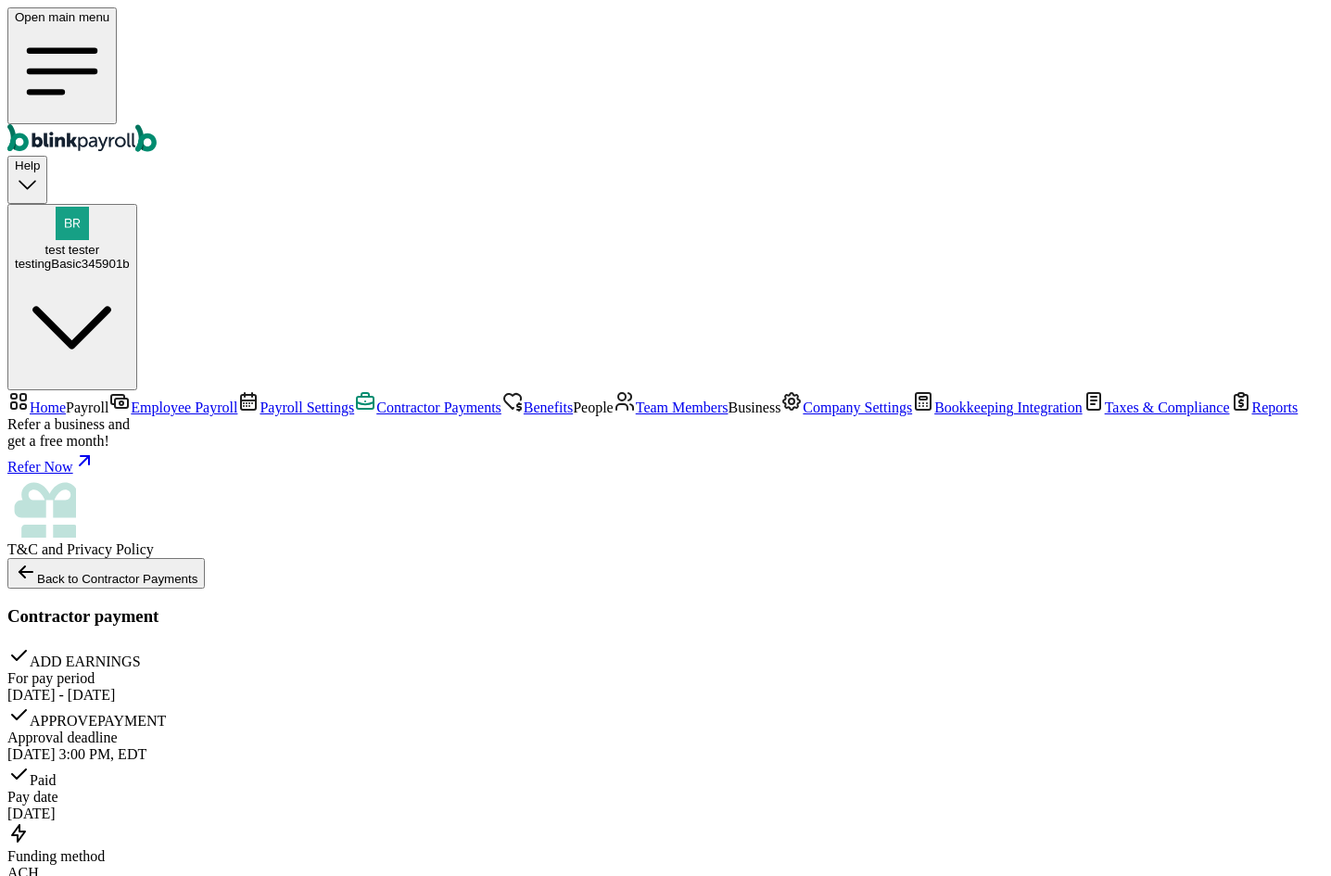
type input "branko+test-jj11-01@blinkpayroll.com"
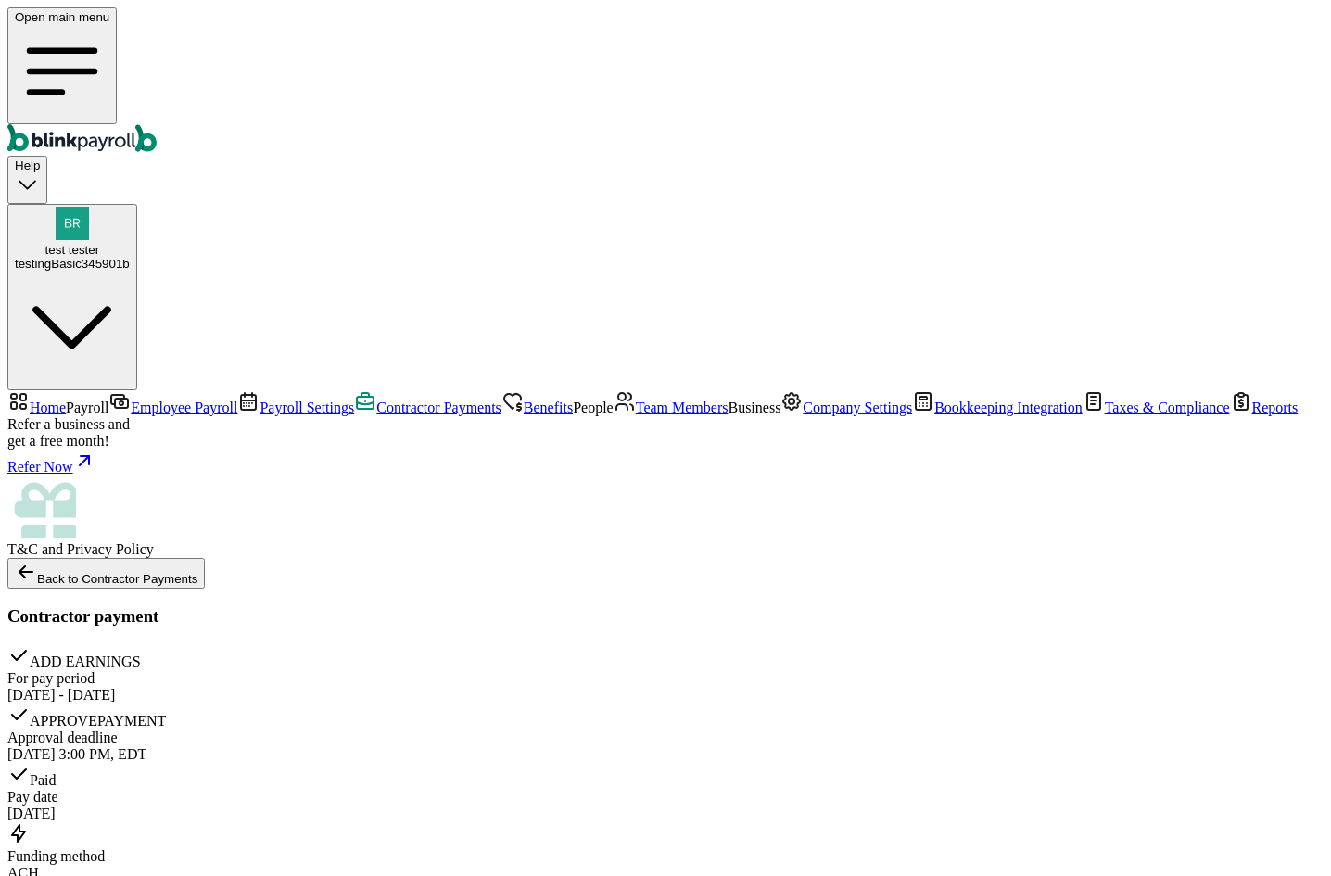
drag, startPoint x: 1246, startPoint y: 796, endPoint x: 1255, endPoint y: 815, distance: 20.7
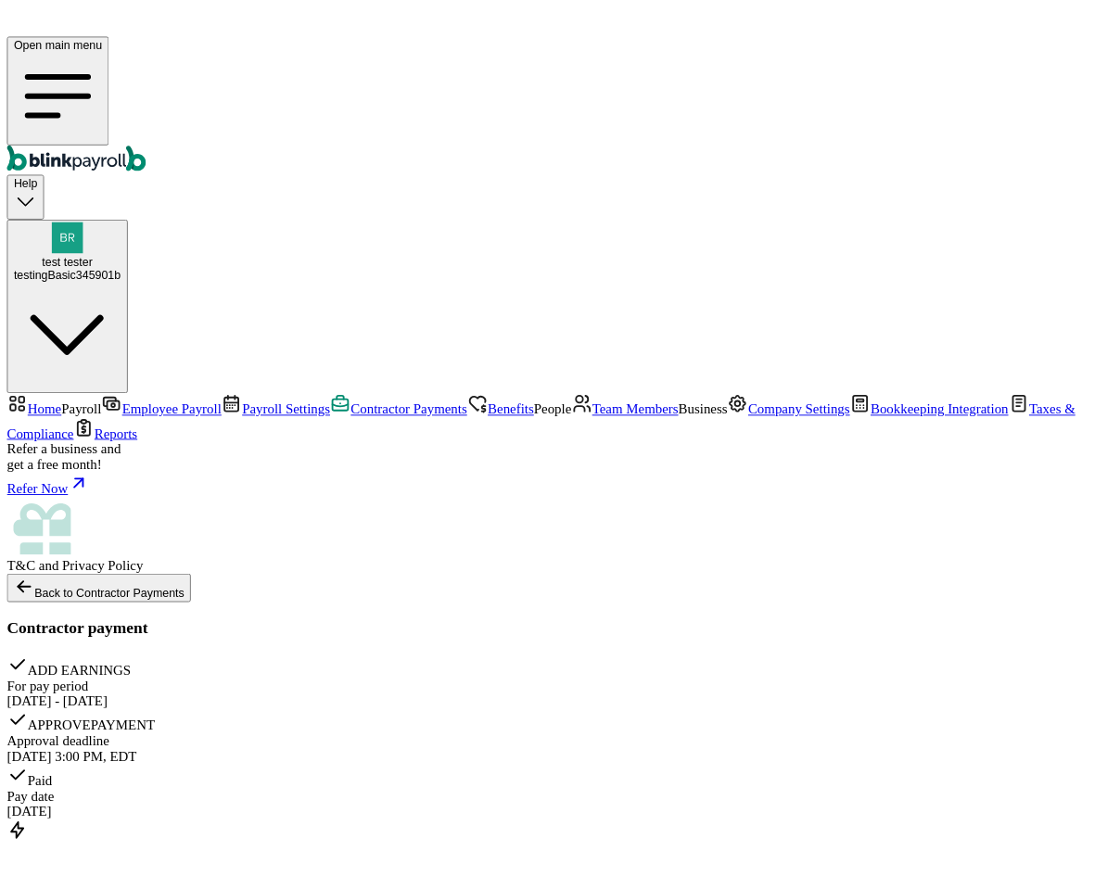
scroll to position [586, 0]
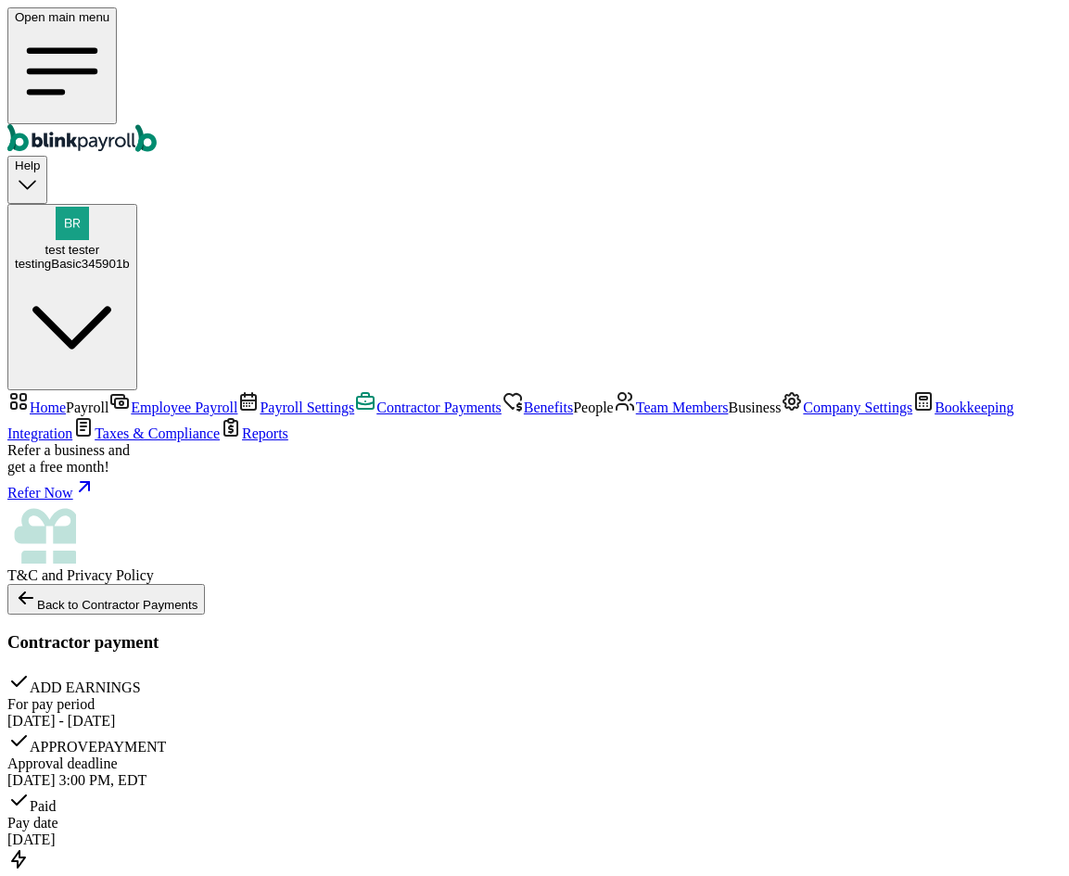
drag, startPoint x: 607, startPoint y: 158, endPoint x: 362, endPoint y: 155, distance: 244.7
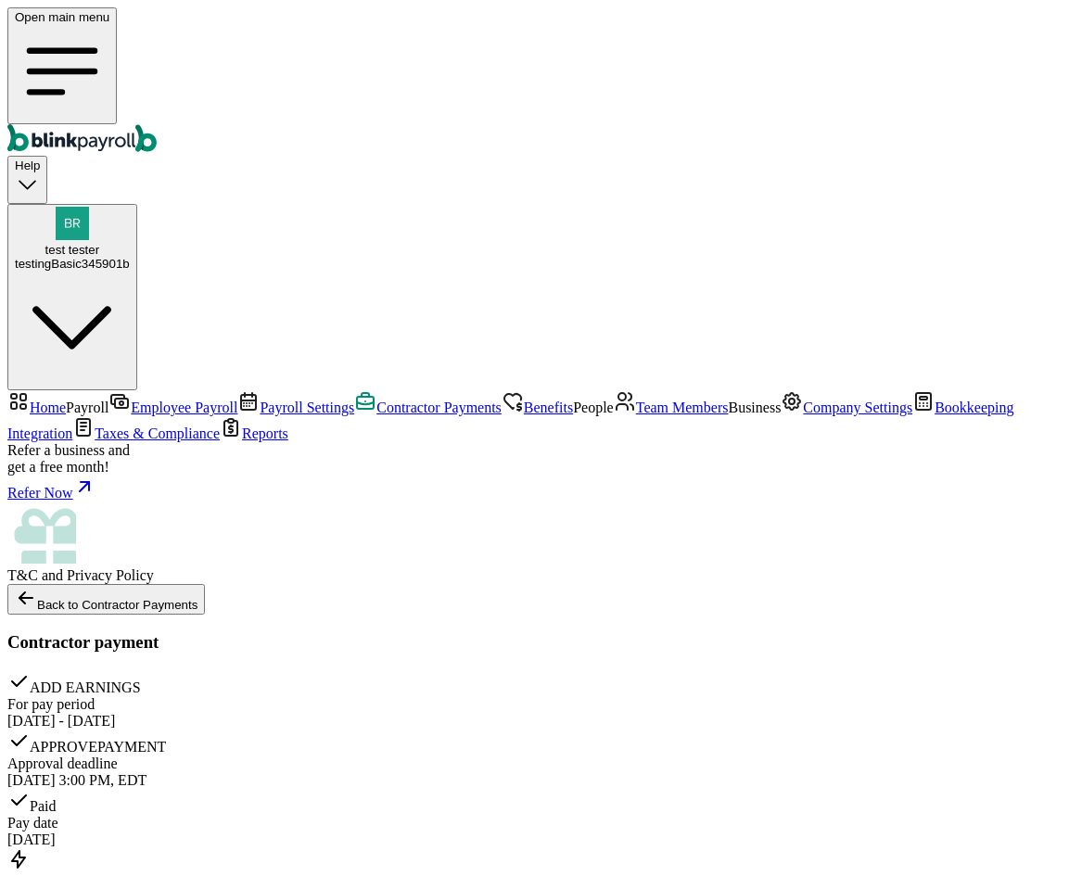
drag, startPoint x: 816, startPoint y: 48, endPoint x: 939, endPoint y: 62, distance: 124.1
drag, startPoint x: 1068, startPoint y: 417, endPoint x: 1053, endPoint y: 417, distance: 14.8
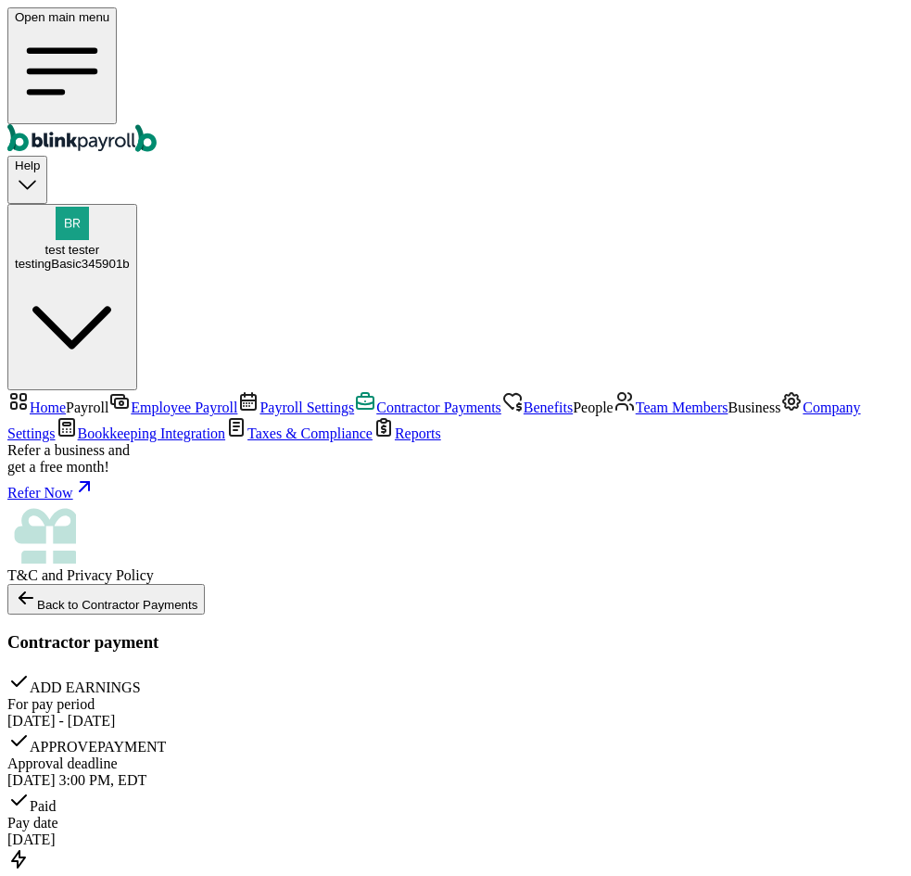
drag, startPoint x: 878, startPoint y: 292, endPoint x: 862, endPoint y: 291, distance: 15.8
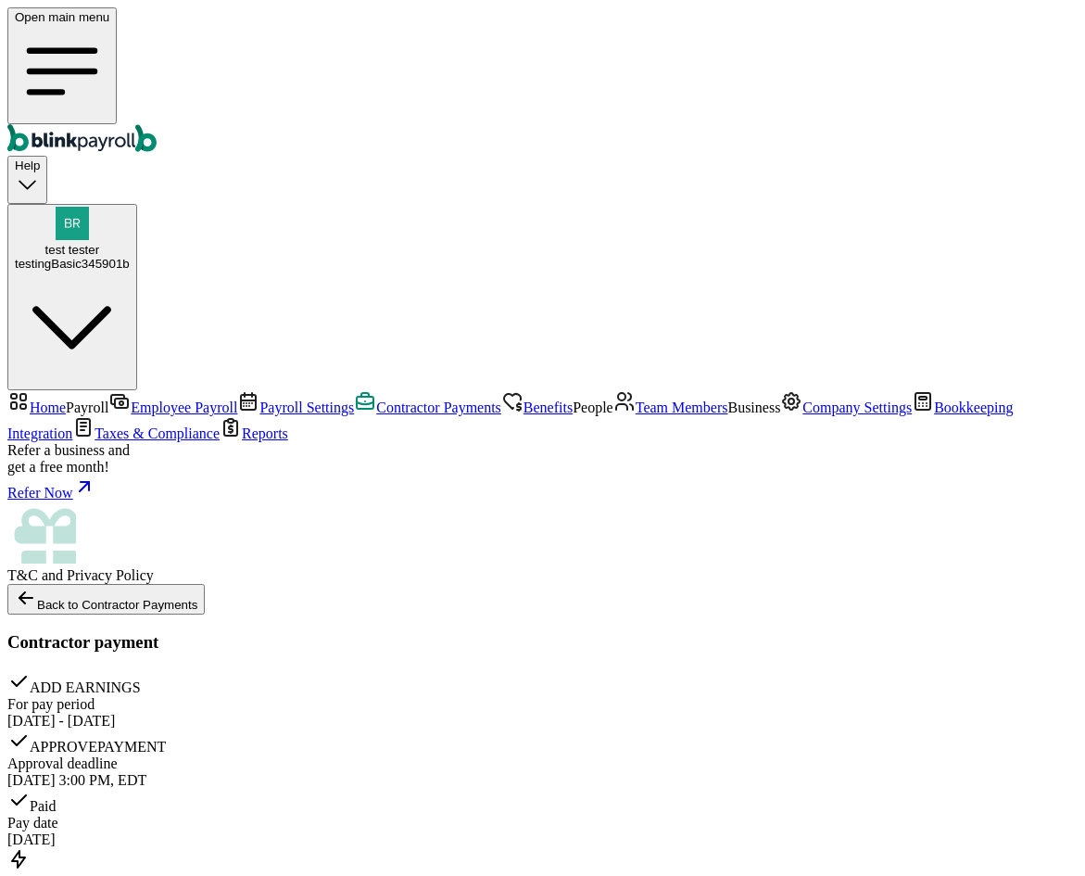
drag, startPoint x: 632, startPoint y: 166, endPoint x: 372, endPoint y: 165, distance: 260.5
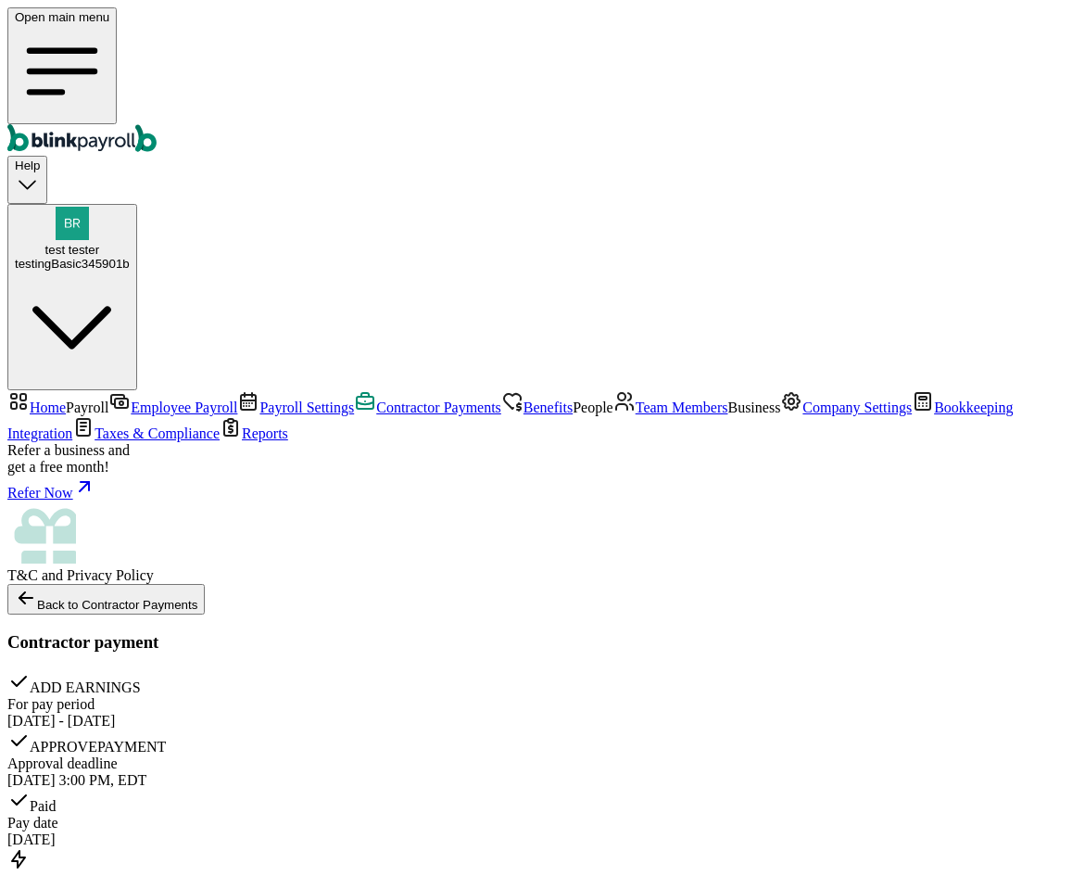
drag, startPoint x: 622, startPoint y: 158, endPoint x: 480, endPoint y: 169, distance: 142.2
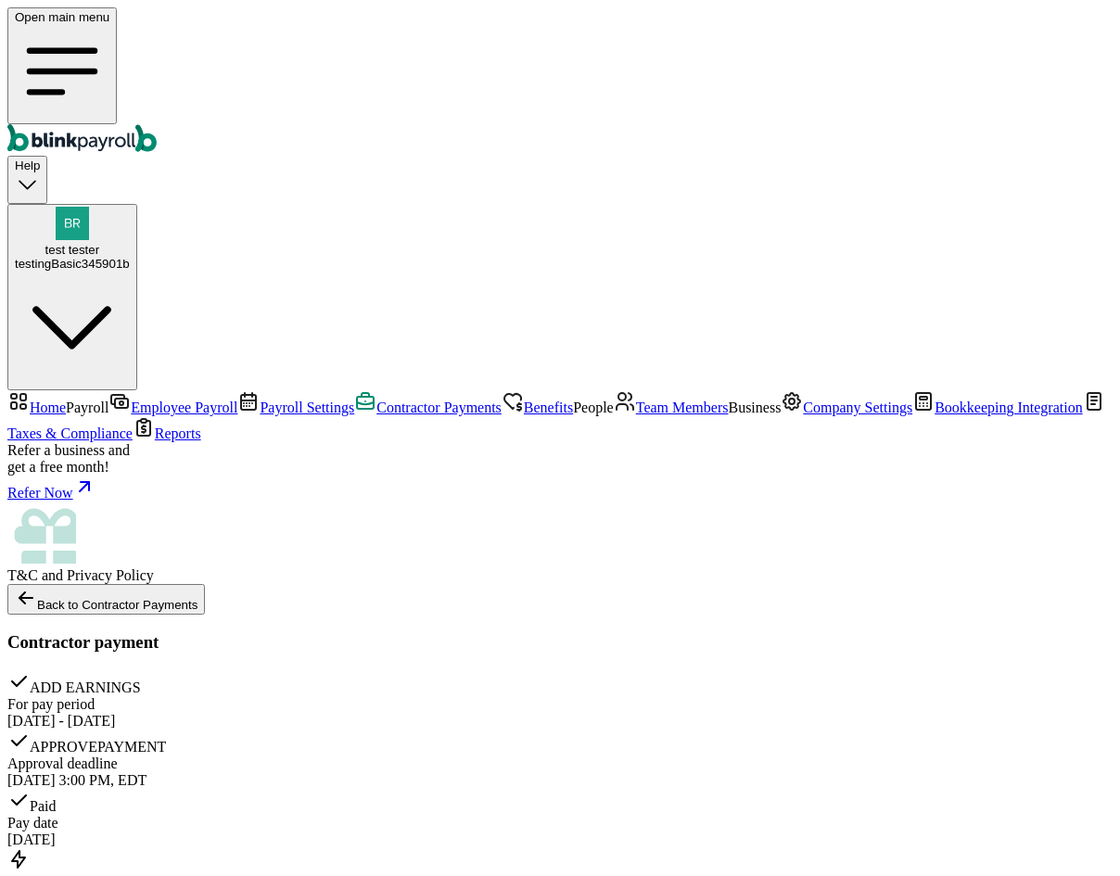
drag, startPoint x: 412, startPoint y: 154, endPoint x: 663, endPoint y: 150, distance: 250.3
drag, startPoint x: 664, startPoint y: 158, endPoint x: 388, endPoint y: 163, distance: 275.3
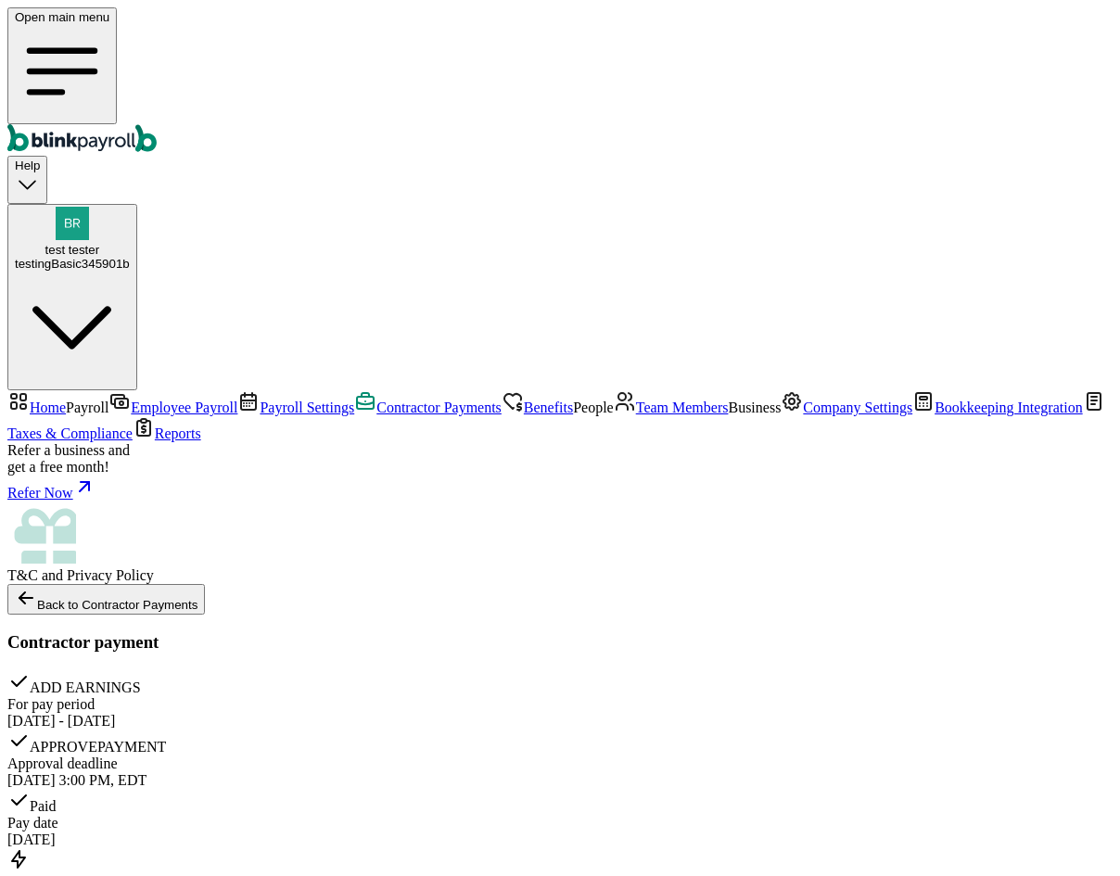
drag, startPoint x: 662, startPoint y: 154, endPoint x: 415, endPoint y: 146, distance: 246.7
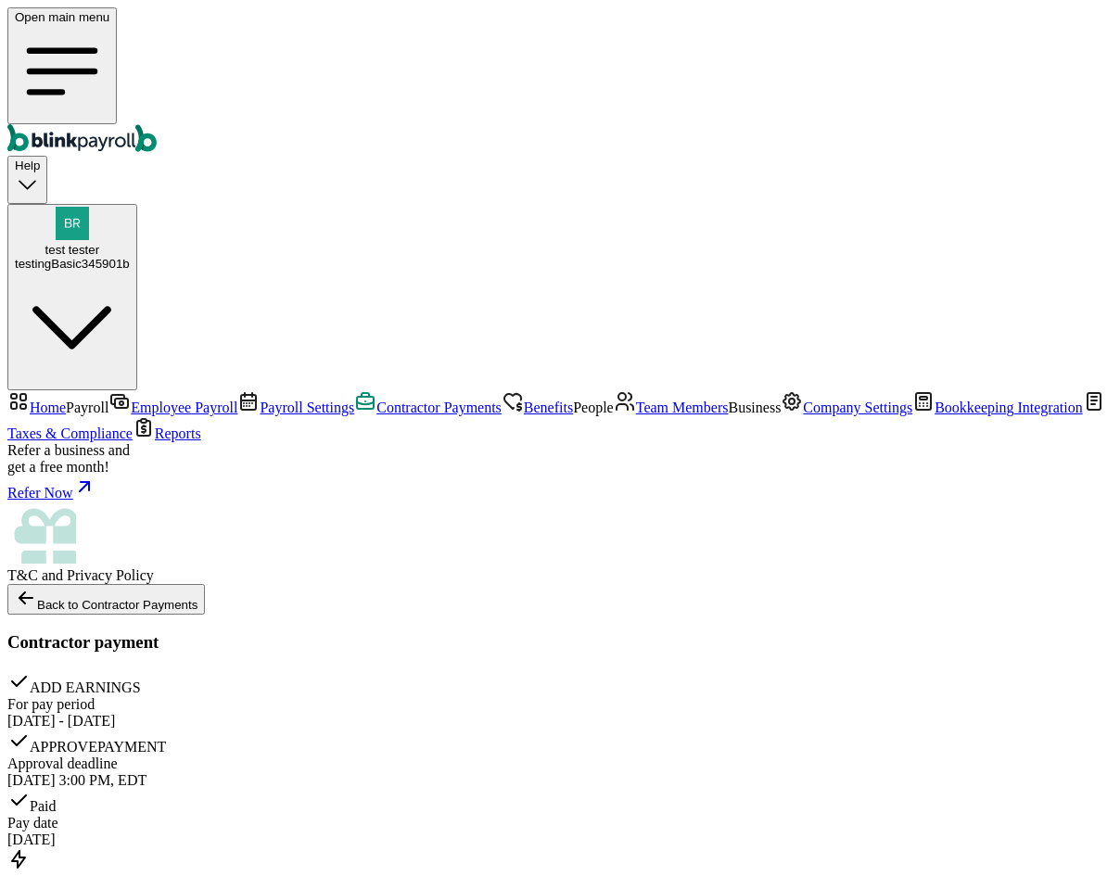
drag, startPoint x: 658, startPoint y: 158, endPoint x: 390, endPoint y: 152, distance: 267.9
click at [636, 415] on span "Team Members" at bounding box center [682, 407] width 93 height 16
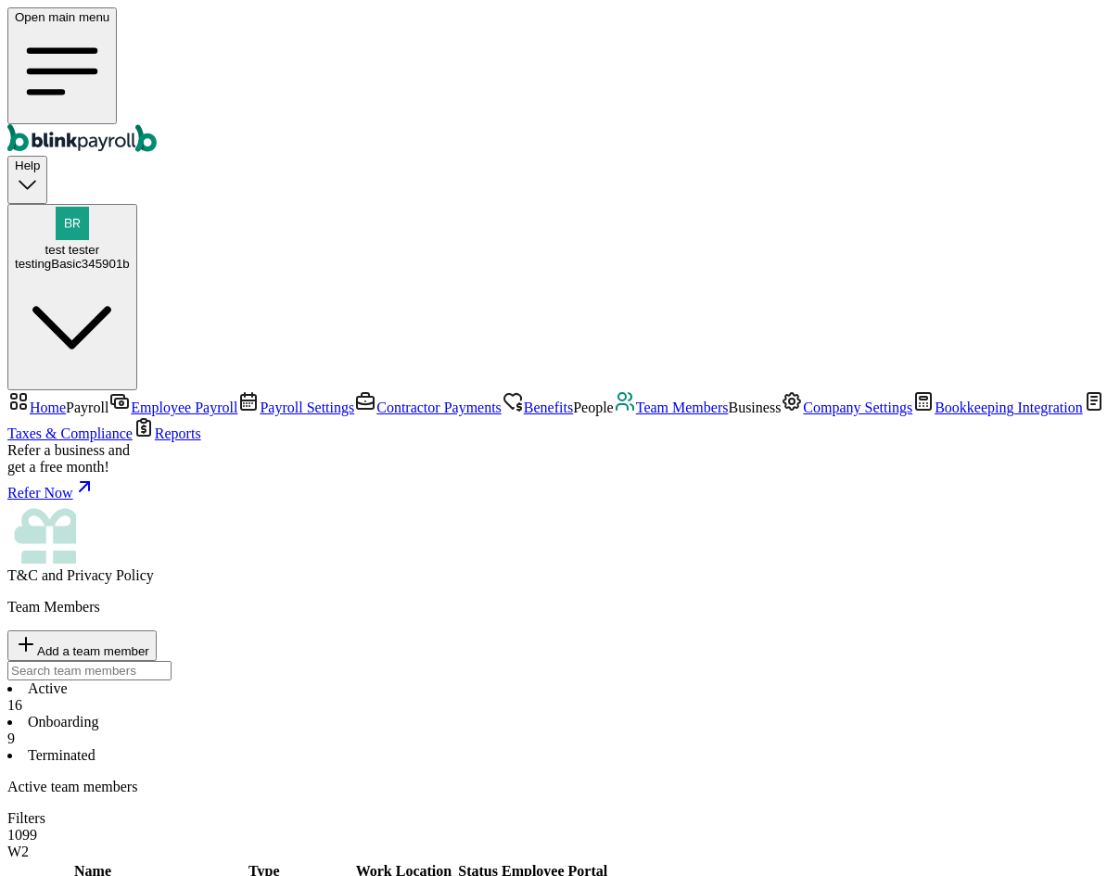
click at [148, 399] on span "Employee Payroll" at bounding box center [184, 407] width 107 height 16
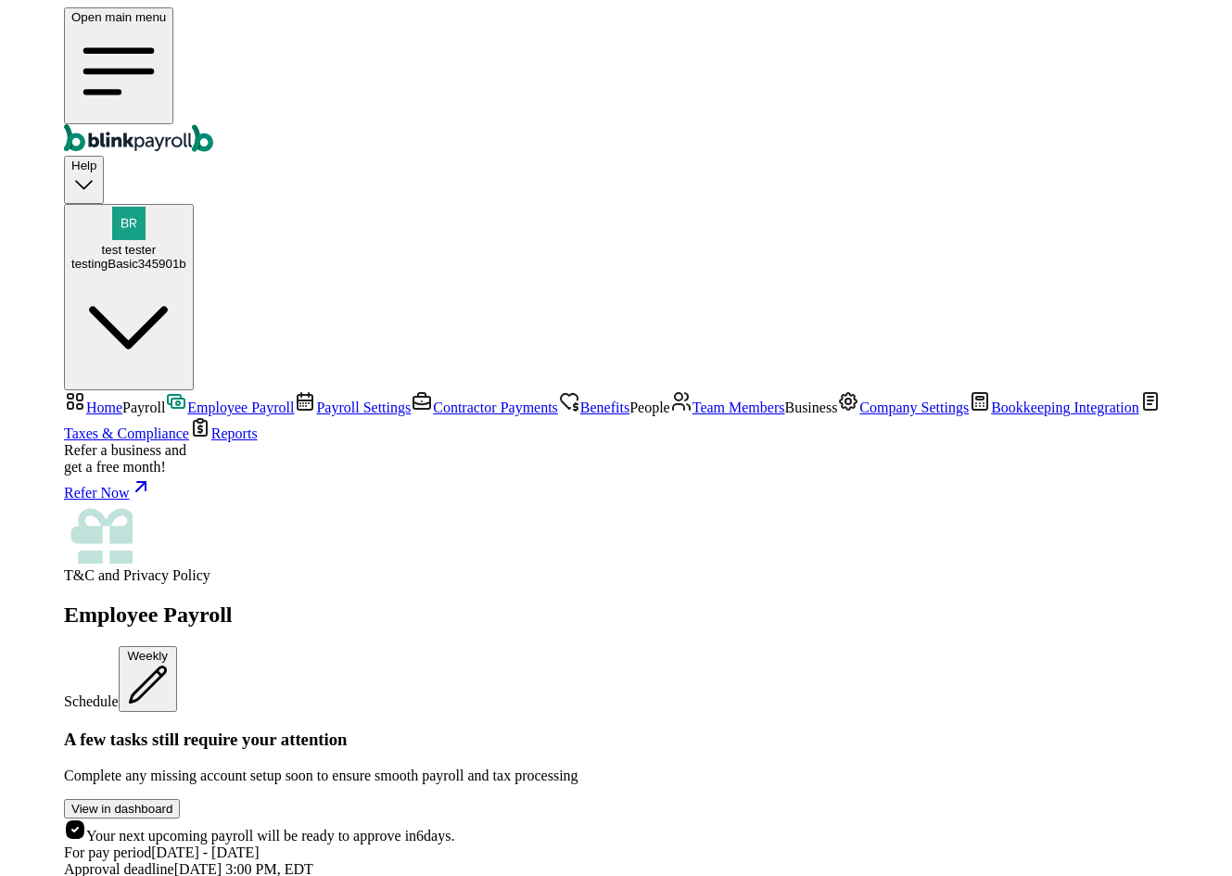
scroll to position [3539, 0]
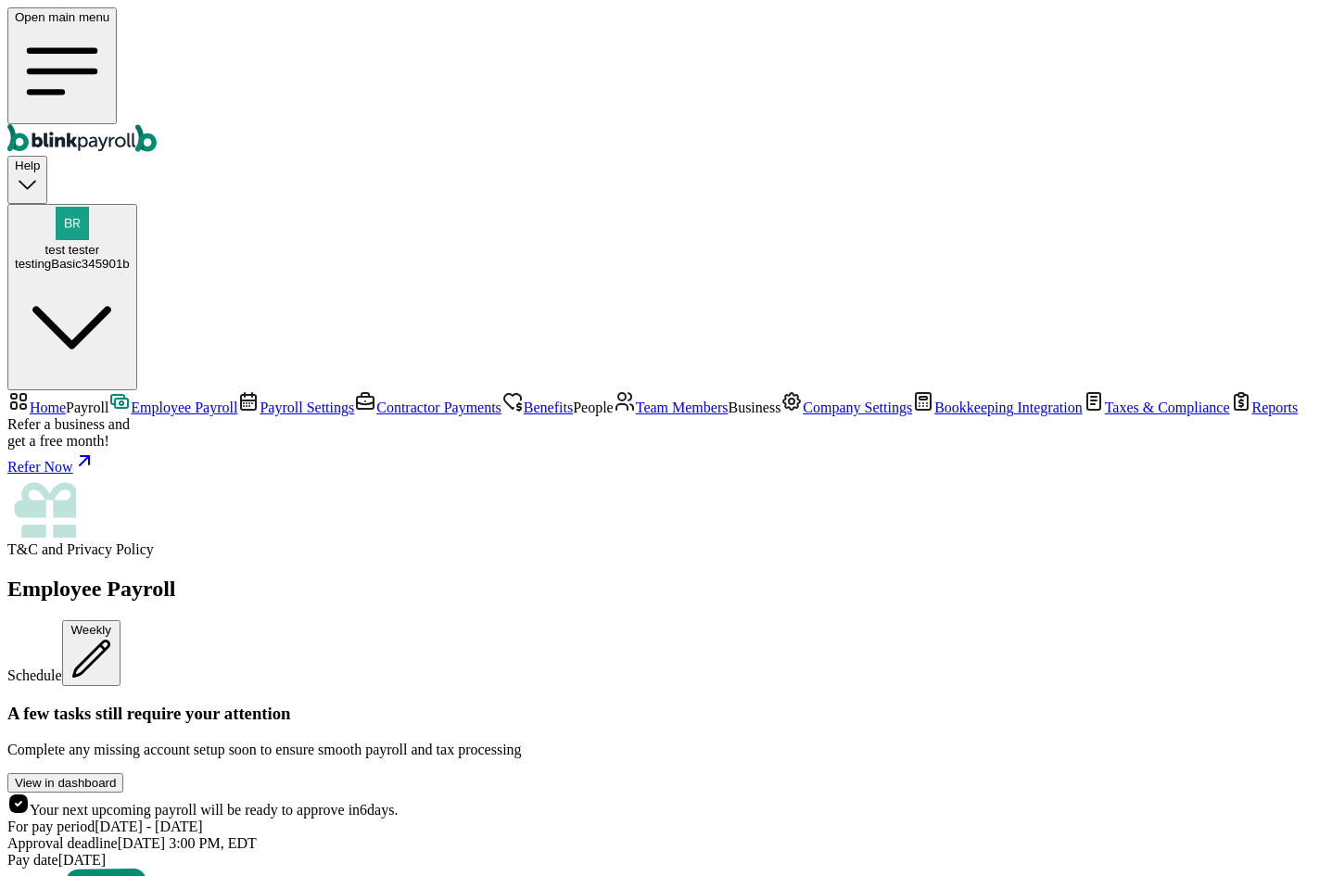
scroll to position [4058, 0]
drag, startPoint x: 640, startPoint y: 644, endPoint x: 873, endPoint y: 672, distance: 235.2
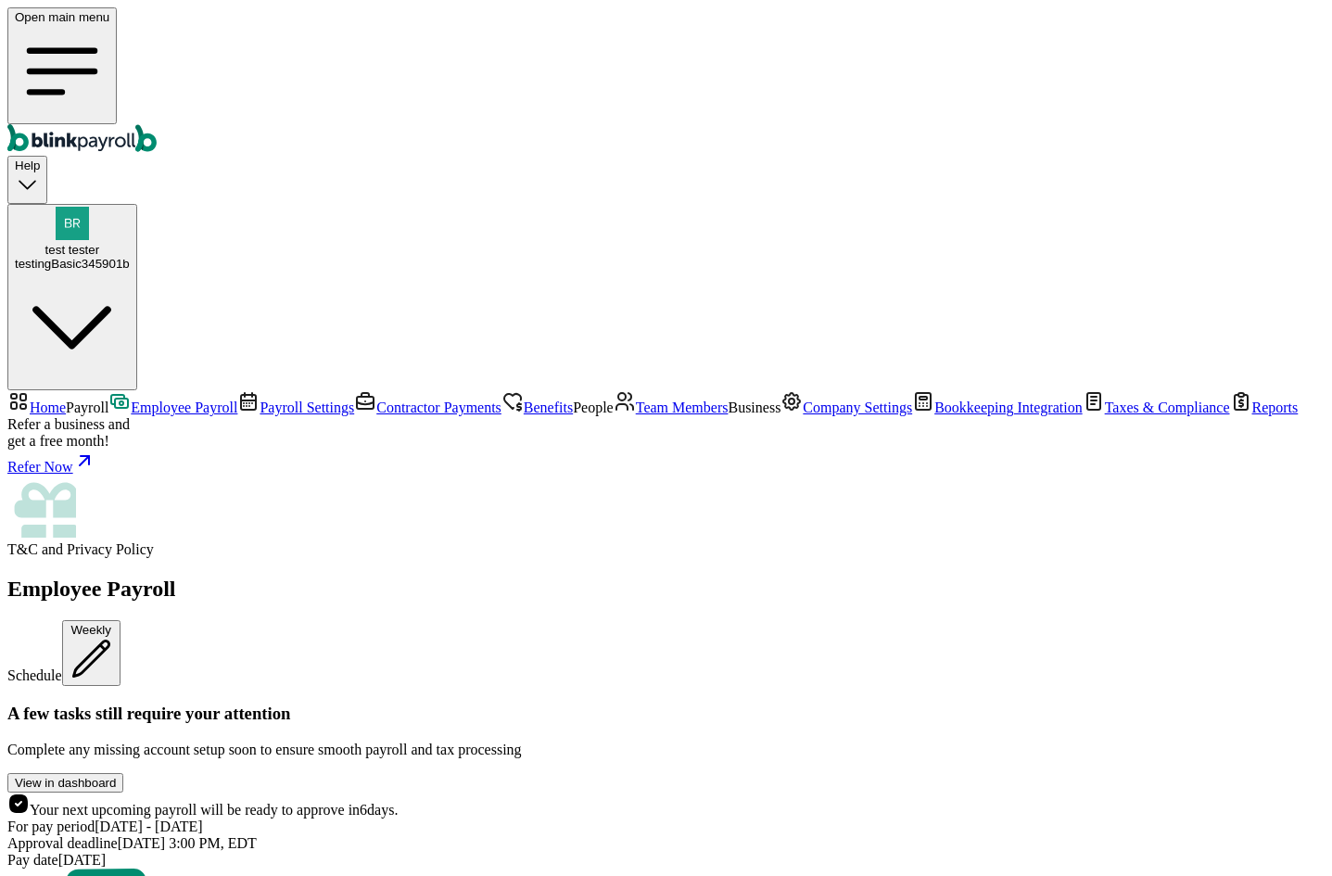
drag, startPoint x: 807, startPoint y: 651, endPoint x: 859, endPoint y: 664, distance: 53.5
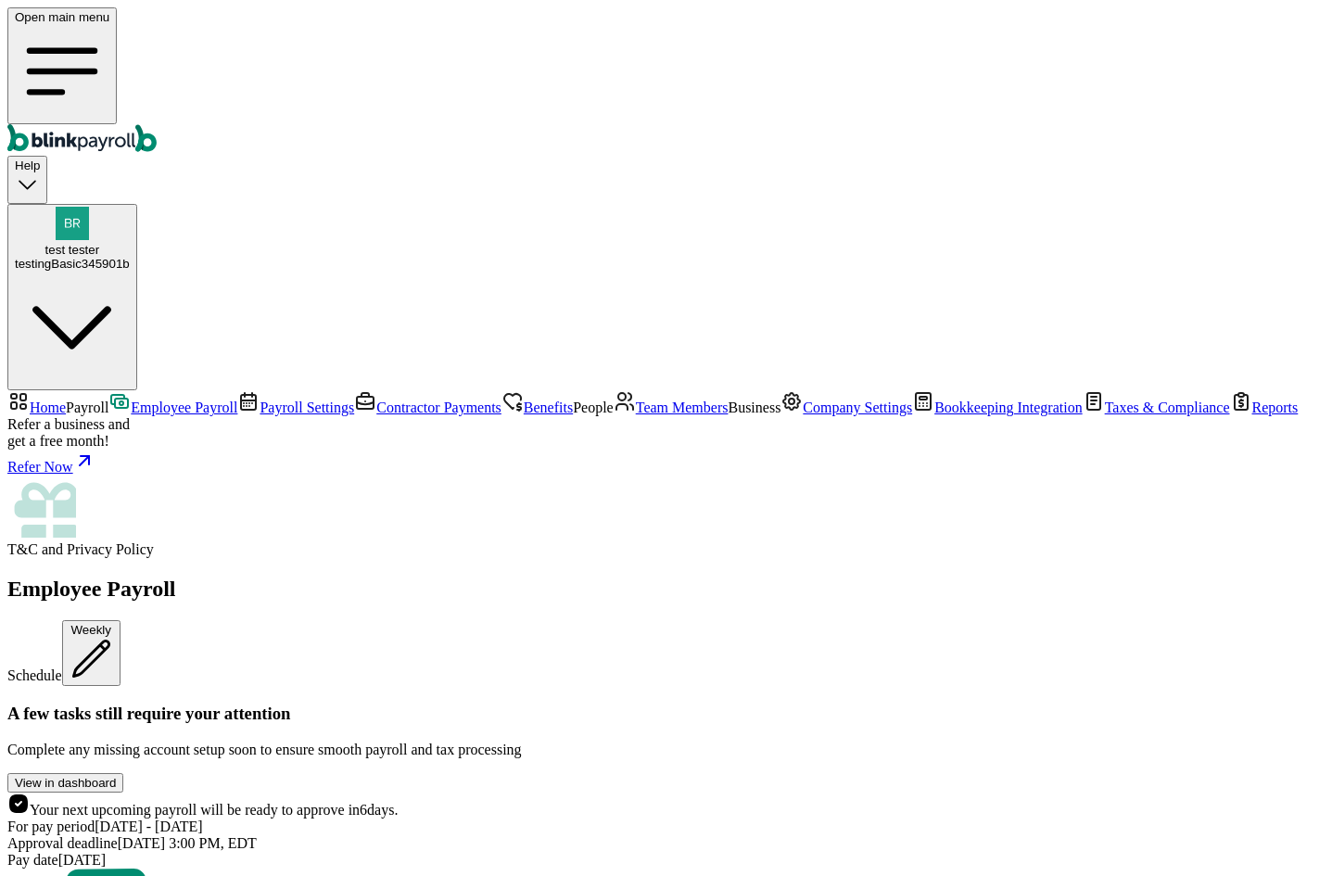
scroll to position [4151, 0]
drag, startPoint x: 778, startPoint y: 465, endPoint x: 746, endPoint y: 450, distance: 35.2
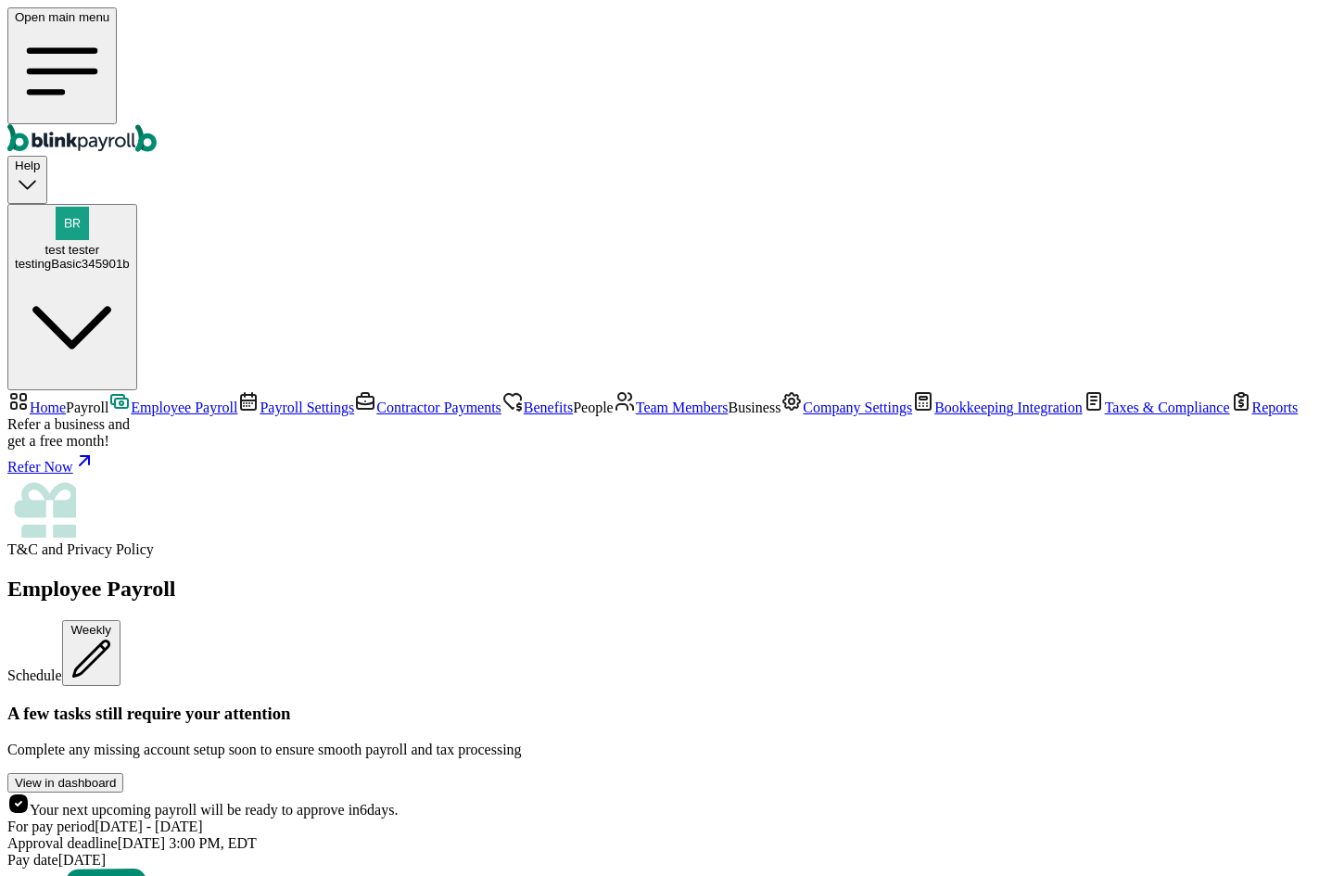
drag, startPoint x: 867, startPoint y: 574, endPoint x: 643, endPoint y: 560, distance: 223.8
drag, startPoint x: 856, startPoint y: 579, endPoint x: 770, endPoint y: 560, distance: 88.4
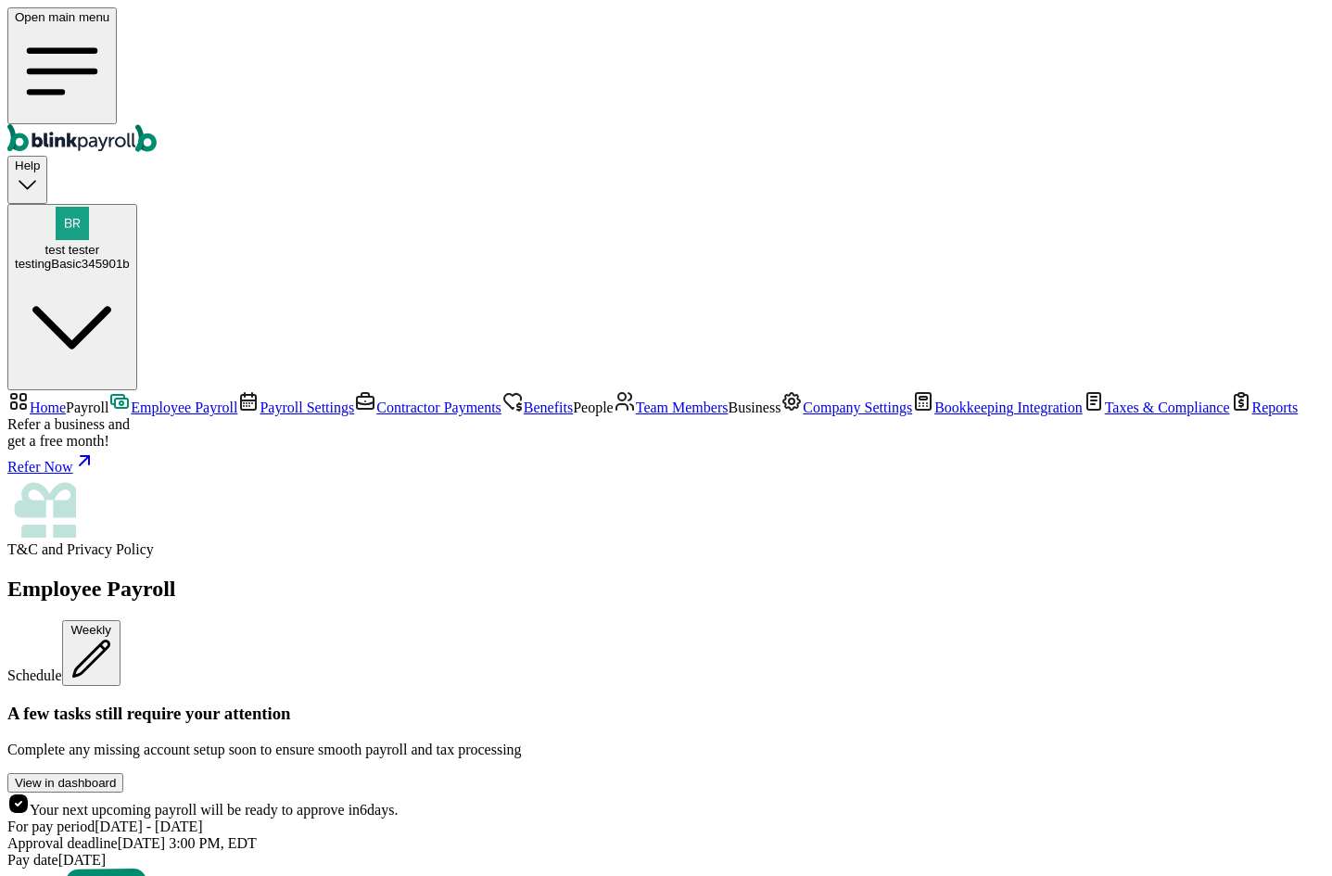
drag, startPoint x: 774, startPoint y: 645, endPoint x: 863, endPoint y: 670, distance: 92.4
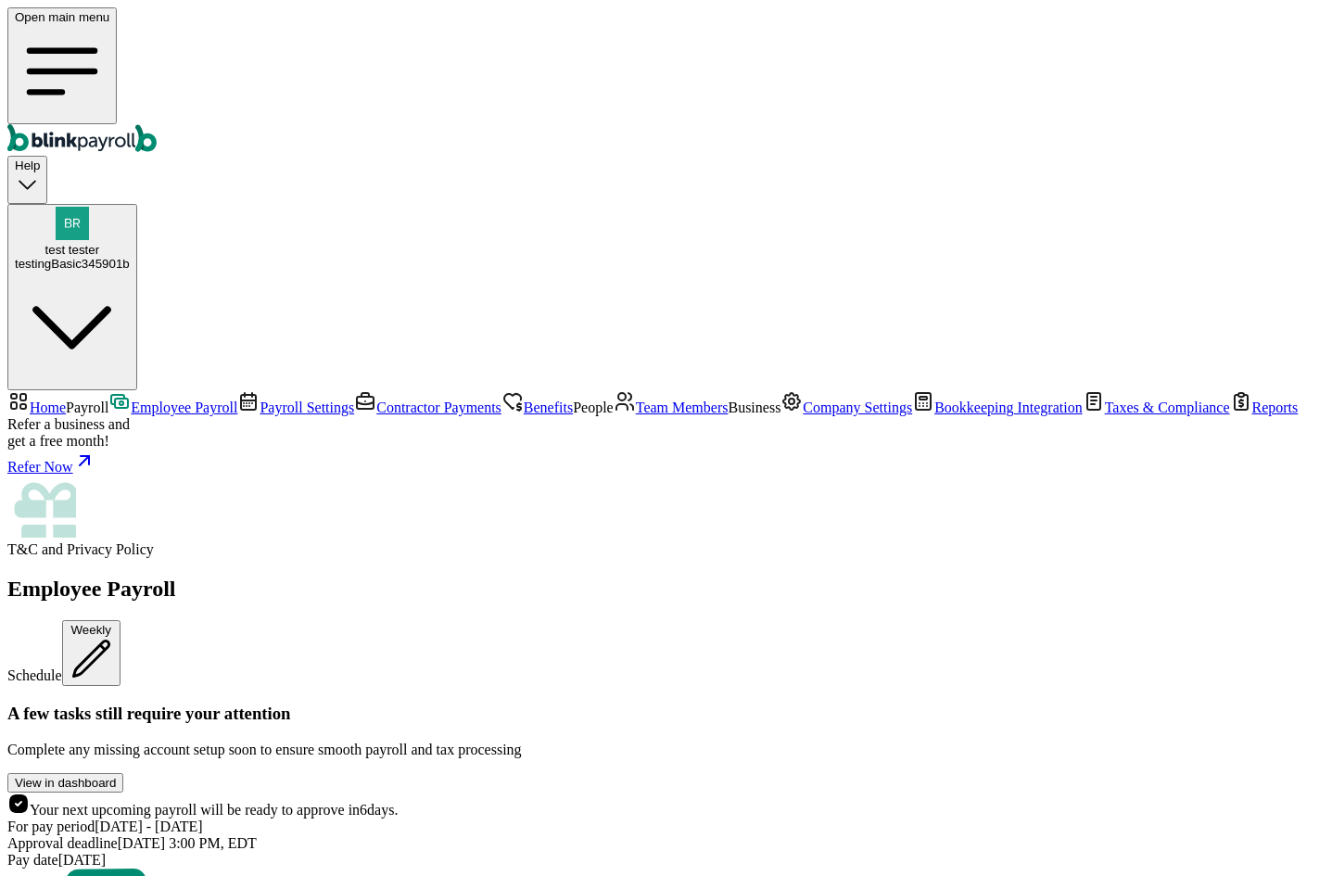
scroll to position [3780, 0]
drag, startPoint x: 856, startPoint y: 856, endPoint x: 770, endPoint y: 830, distance: 90.0
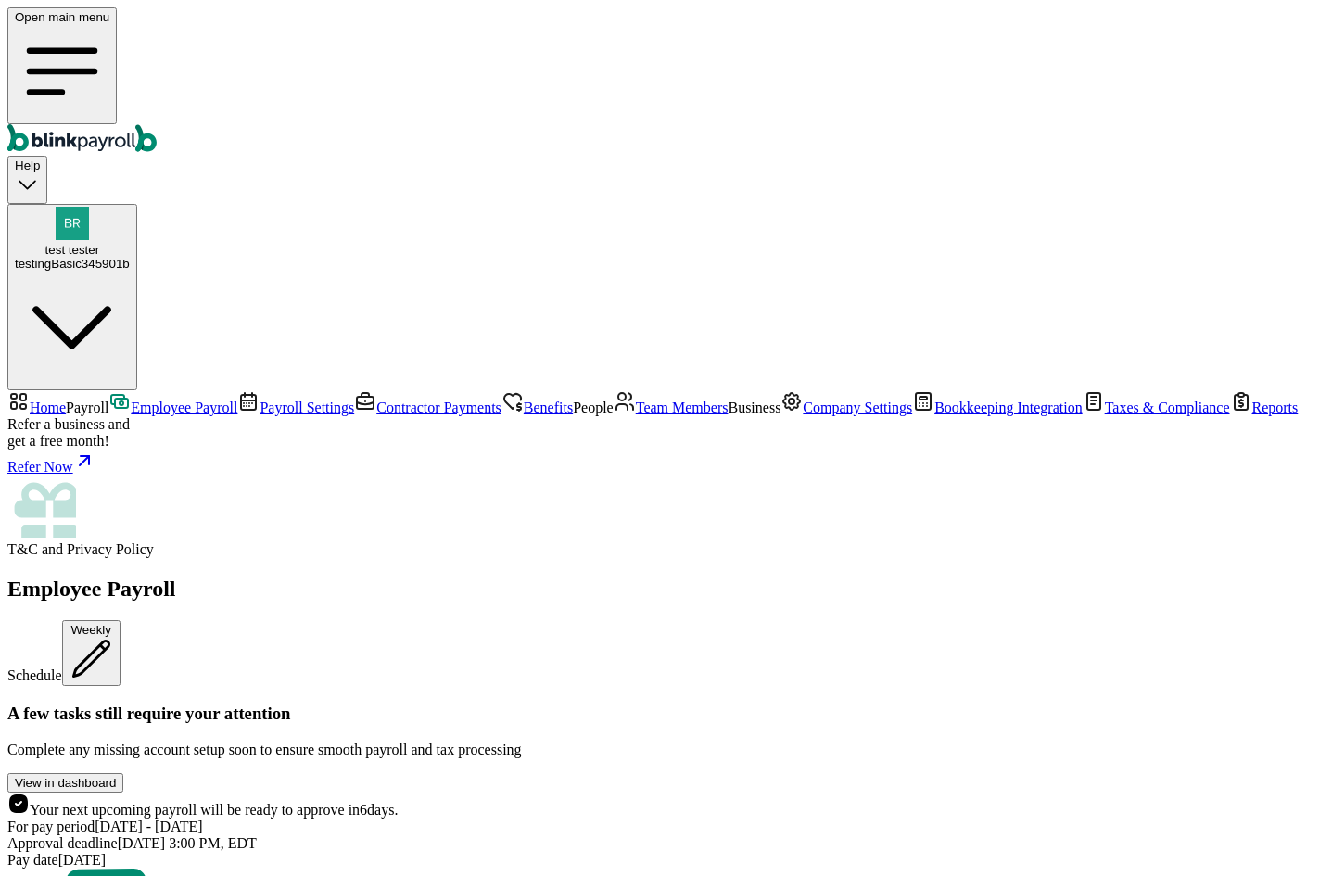
scroll to position [3316, 0]
click at [354, 399] on link "Contractor Payments" at bounding box center [427, 407] width 147 height 16
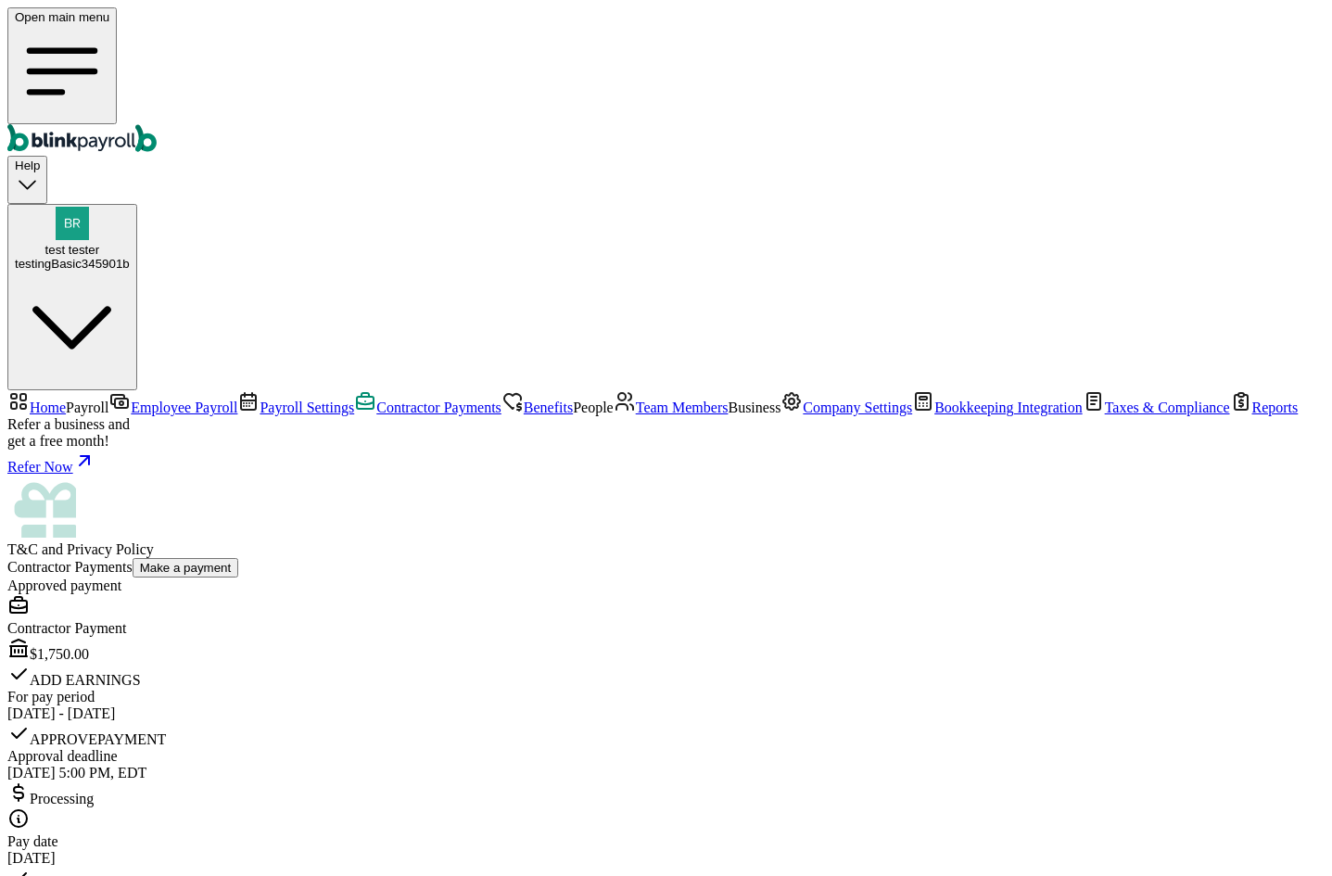
scroll to position [2668, 0]
drag, startPoint x: 751, startPoint y: 364, endPoint x: 841, endPoint y: 365, distance: 89.9
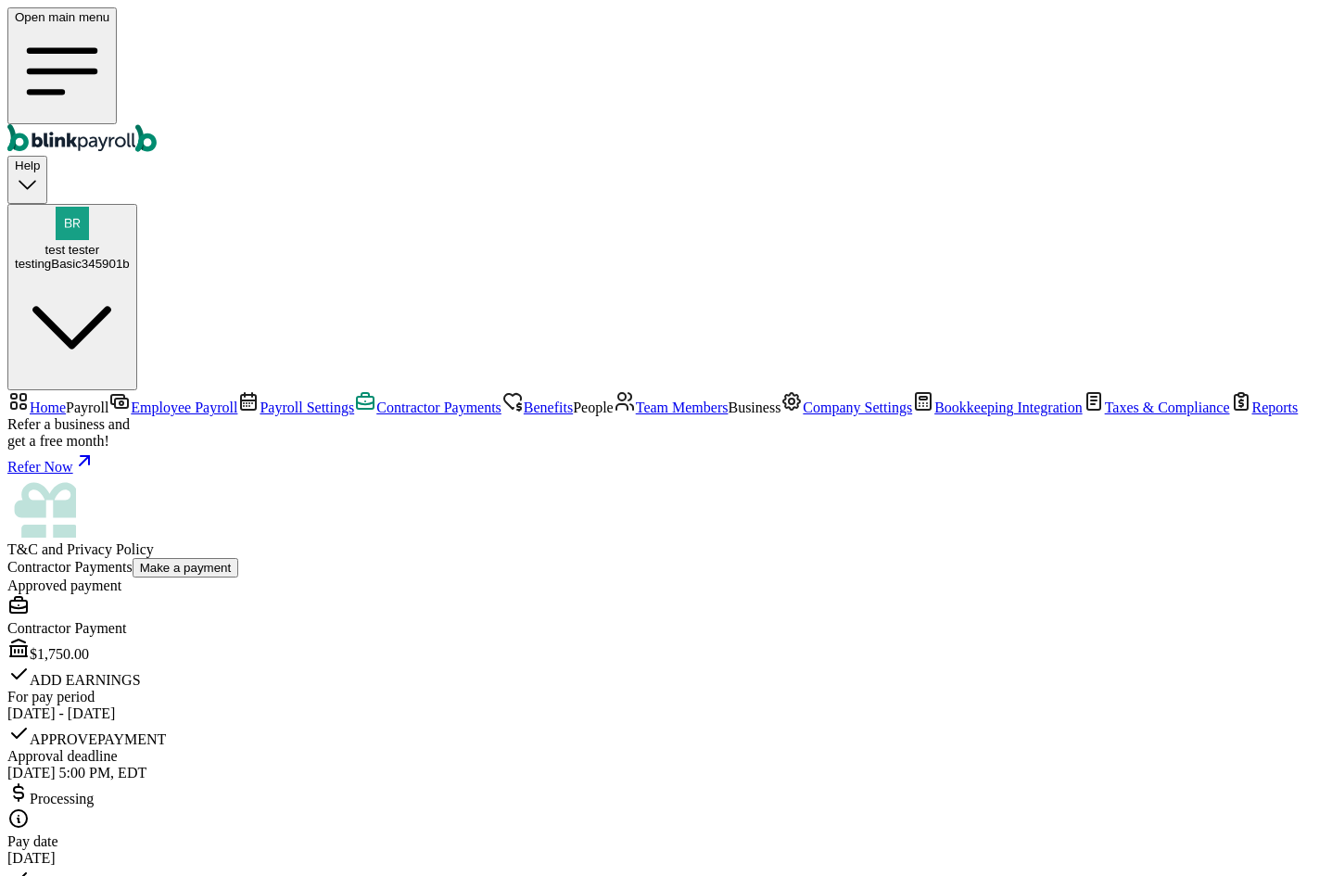
click at [129, 399] on link "Employee Payroll" at bounding box center [172, 407] width 129 height 16
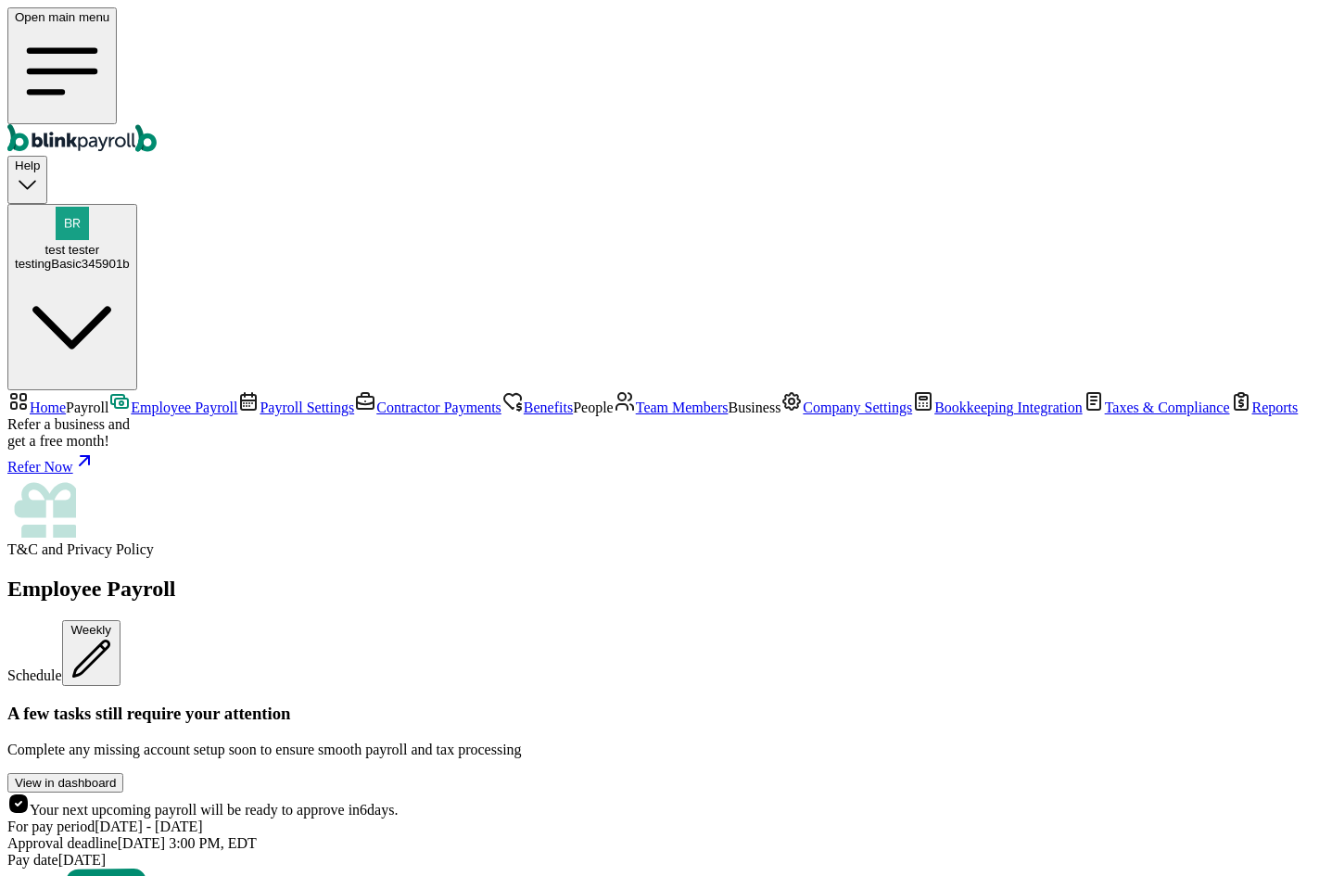
scroll to position [3502, 0]
drag, startPoint x: 856, startPoint y: 757, endPoint x: 762, endPoint y: 724, distance: 99.4
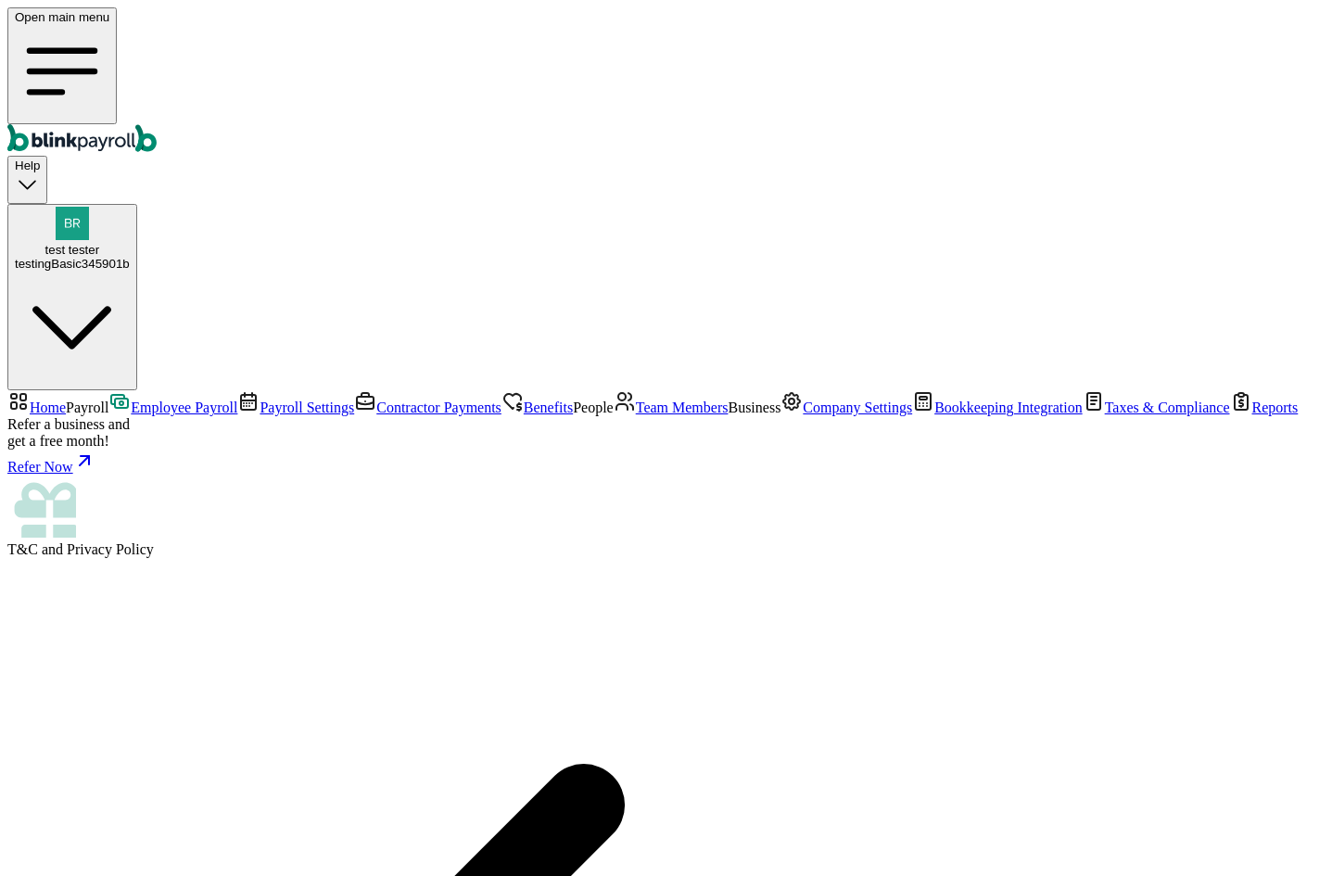
click at [130, 257] on div "testingBasic345901b" at bounding box center [72, 264] width 115 height 14
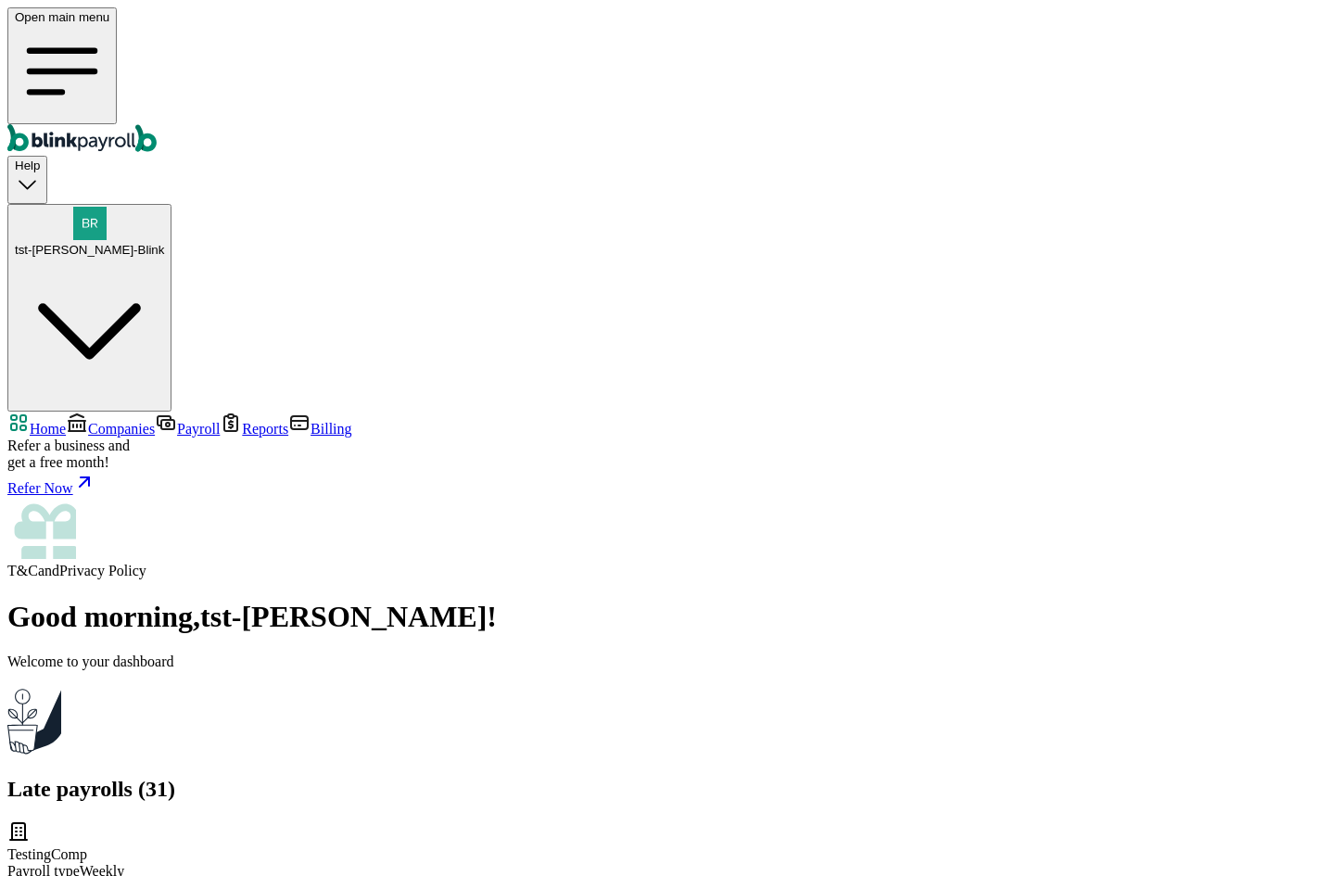
click at [120, 421] on link "Companies" at bounding box center [110, 429] width 89 height 16
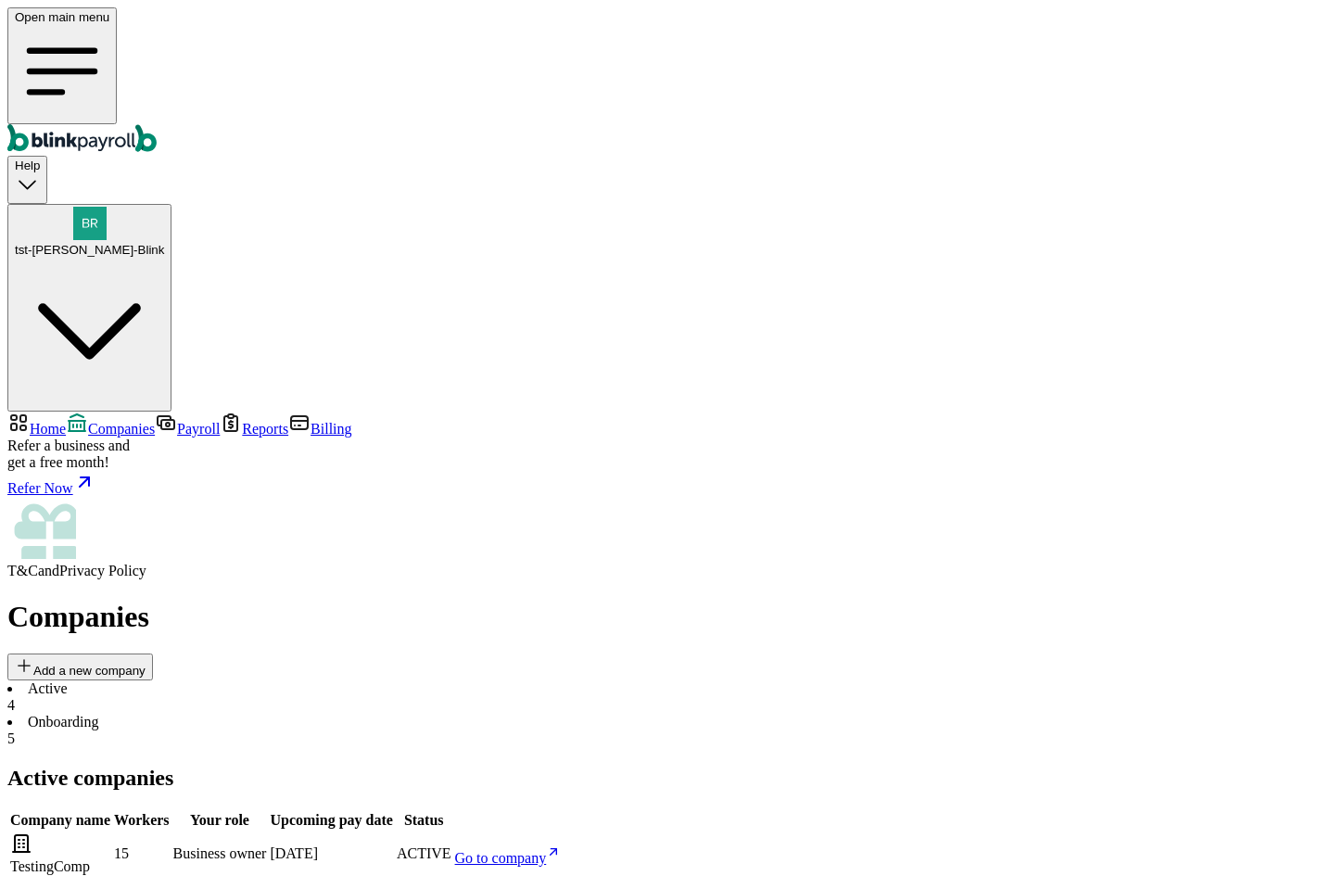
click at [220, 421] on link "Reports" at bounding box center [254, 429] width 69 height 16
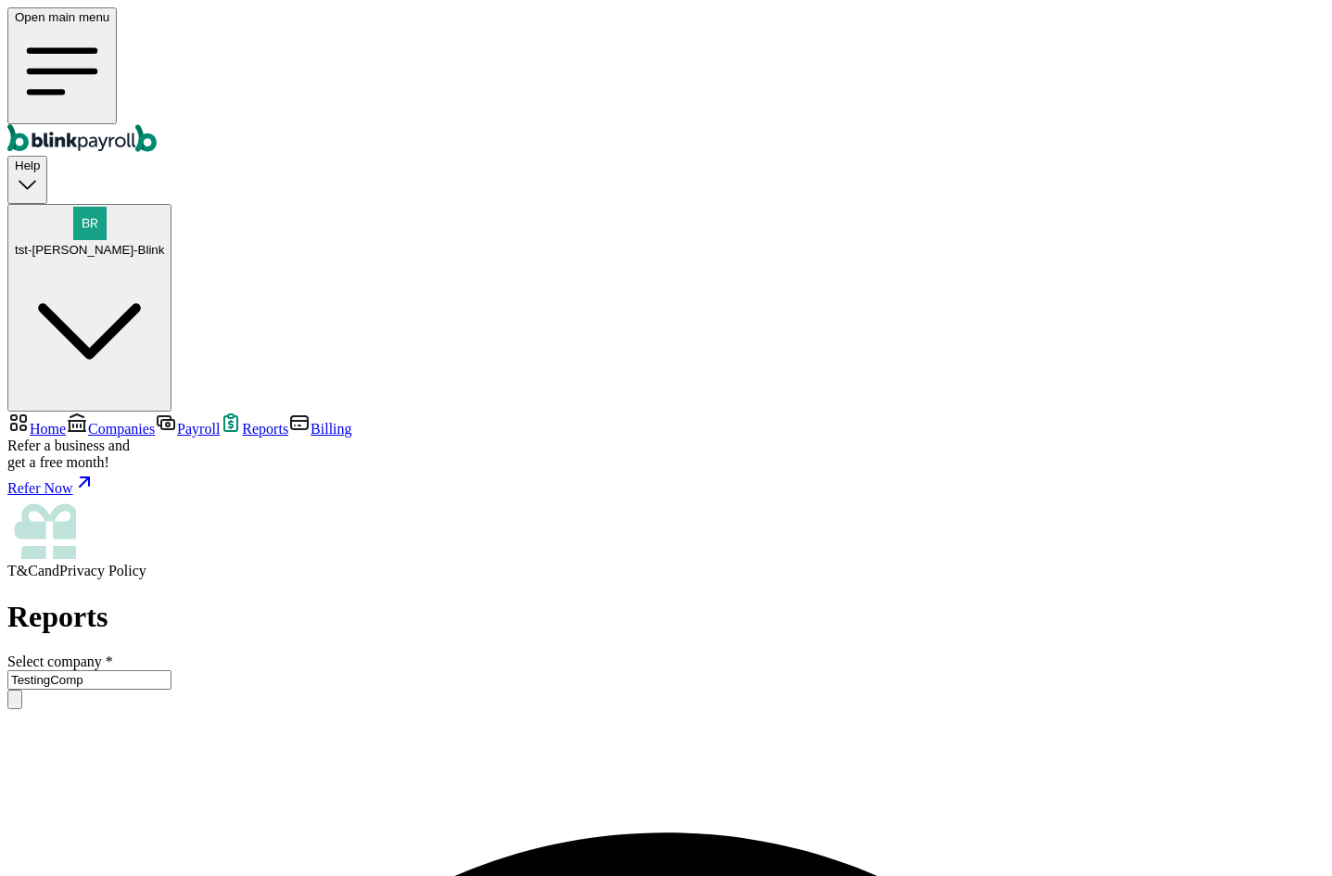
click at [311, 421] on span "Billing" at bounding box center [331, 429] width 41 height 16
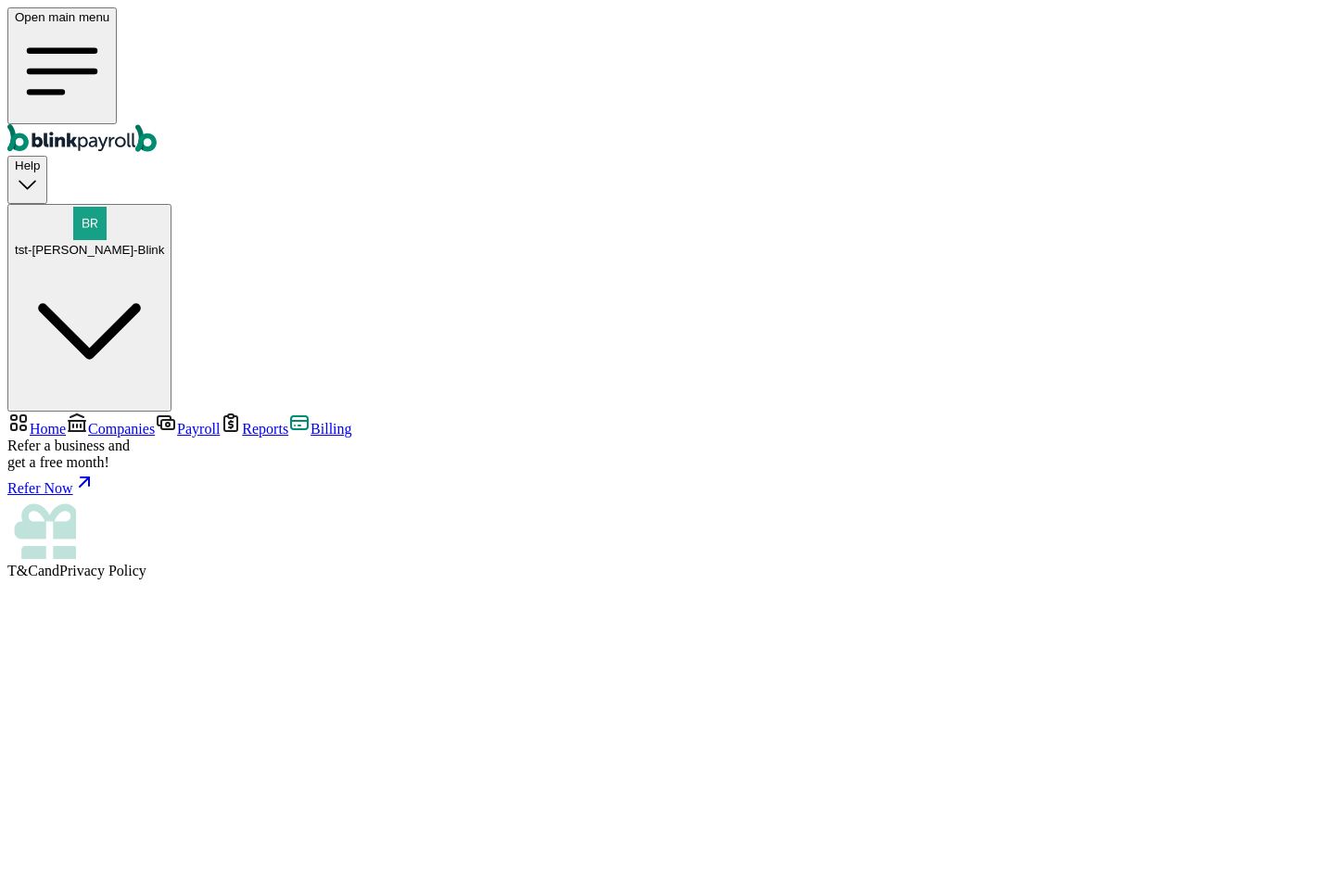
click at [242, 421] on span "Reports" at bounding box center [265, 429] width 46 height 16
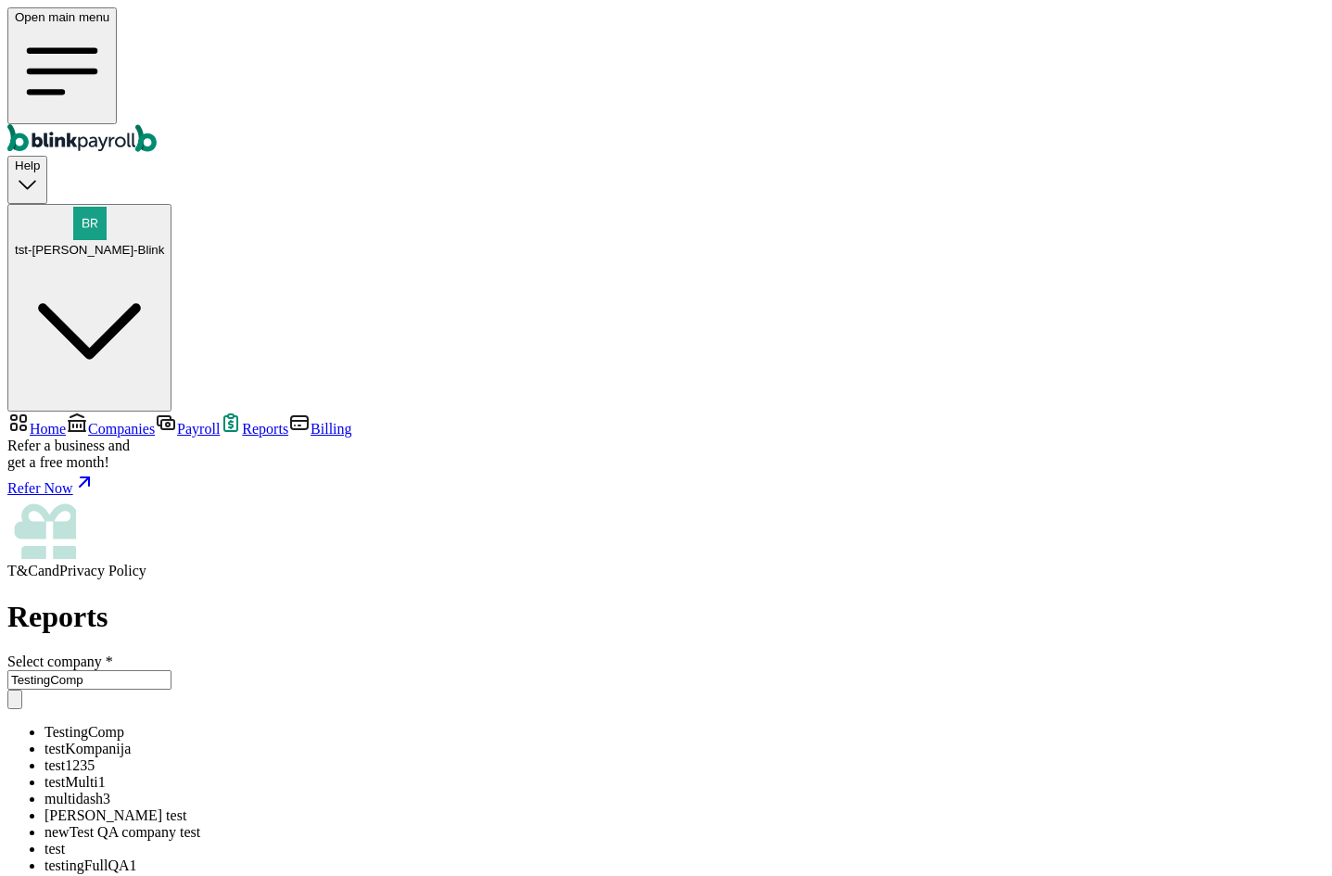
click at [171, 670] on input "TestingComp" at bounding box center [89, 679] width 164 height 19
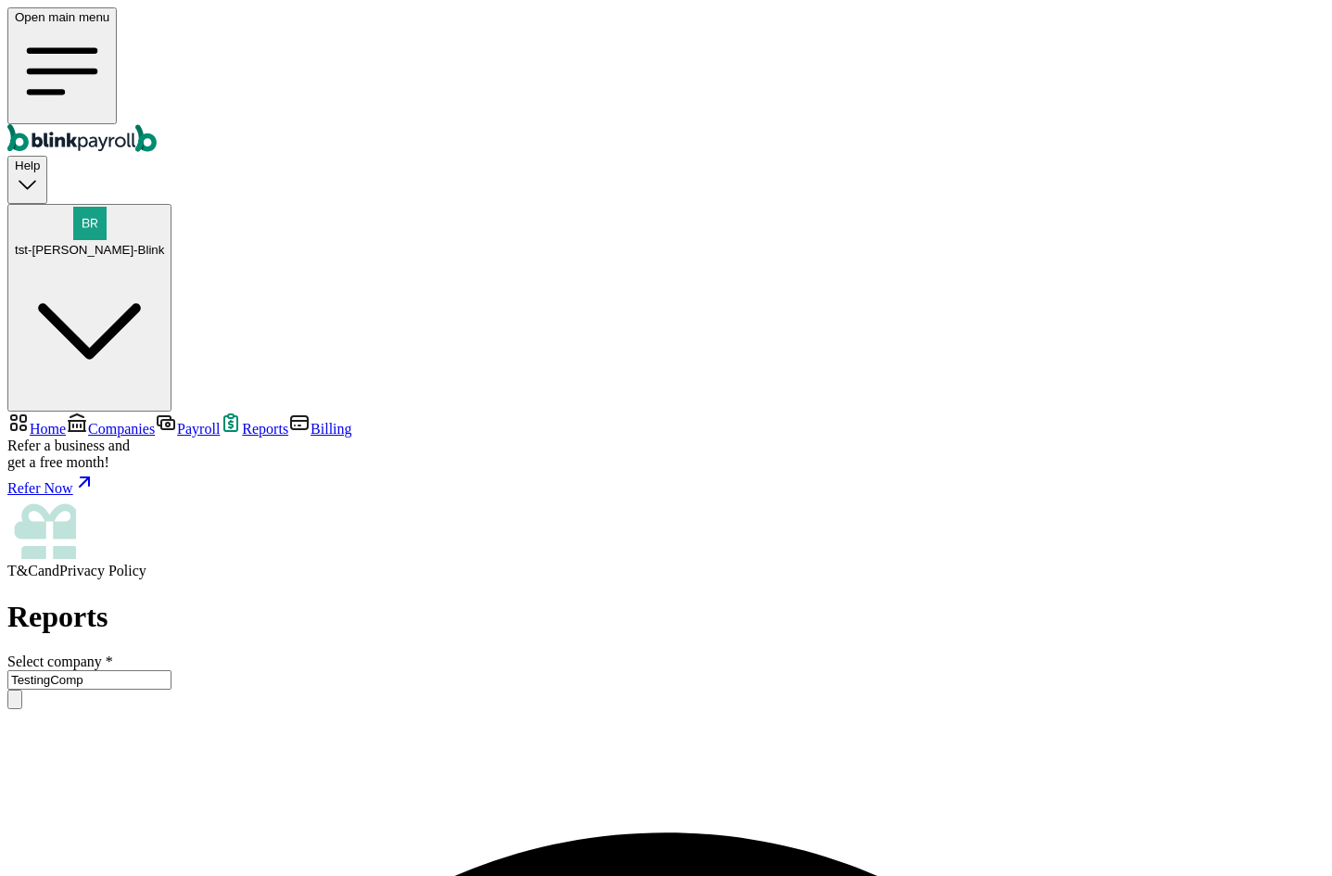
click at [66, 421] on span "Home" at bounding box center [48, 429] width 36 height 16
click at [136, 421] on span "Companies" at bounding box center [121, 429] width 67 height 16
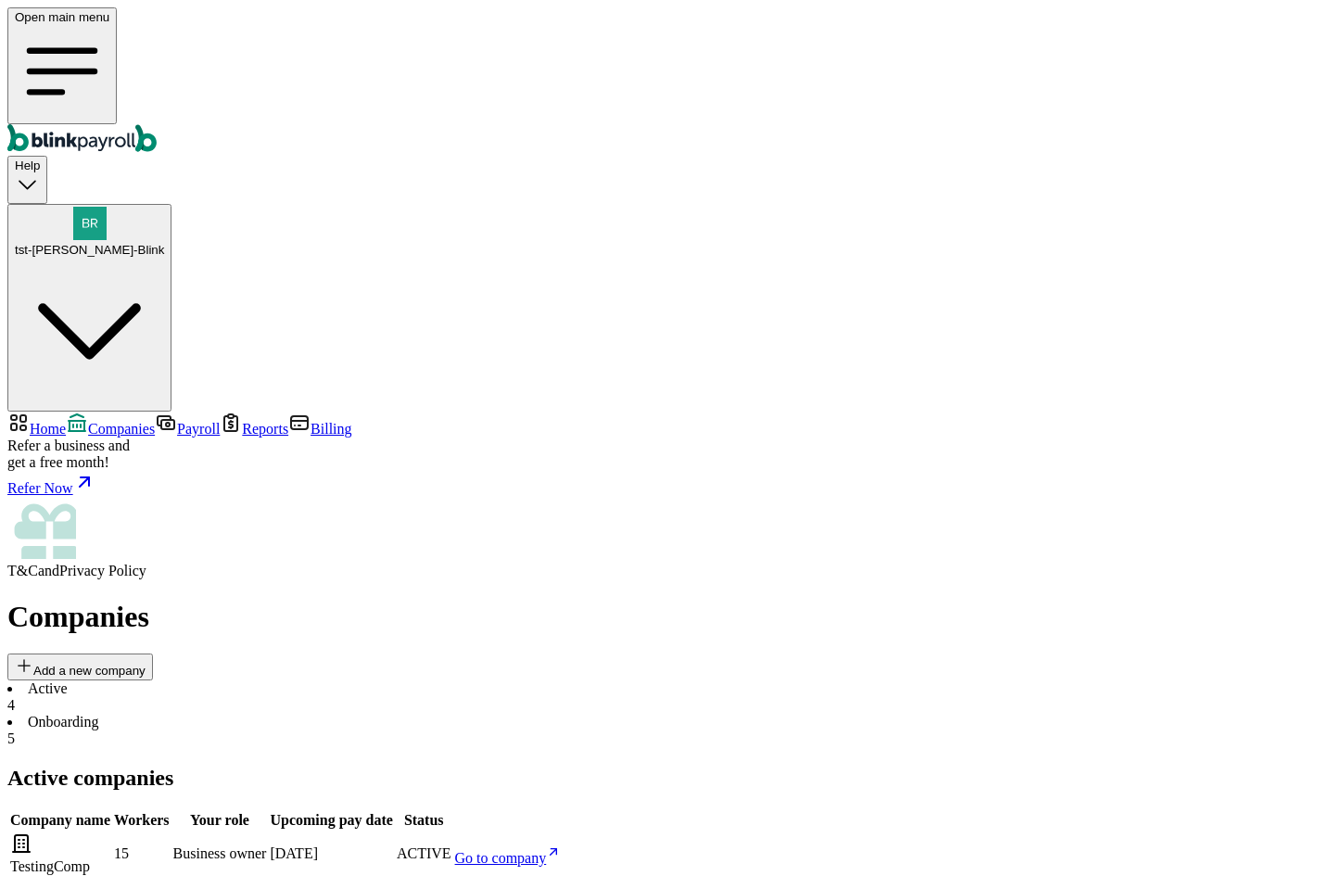
click at [242, 421] on span "Reports" at bounding box center [265, 429] width 46 height 16
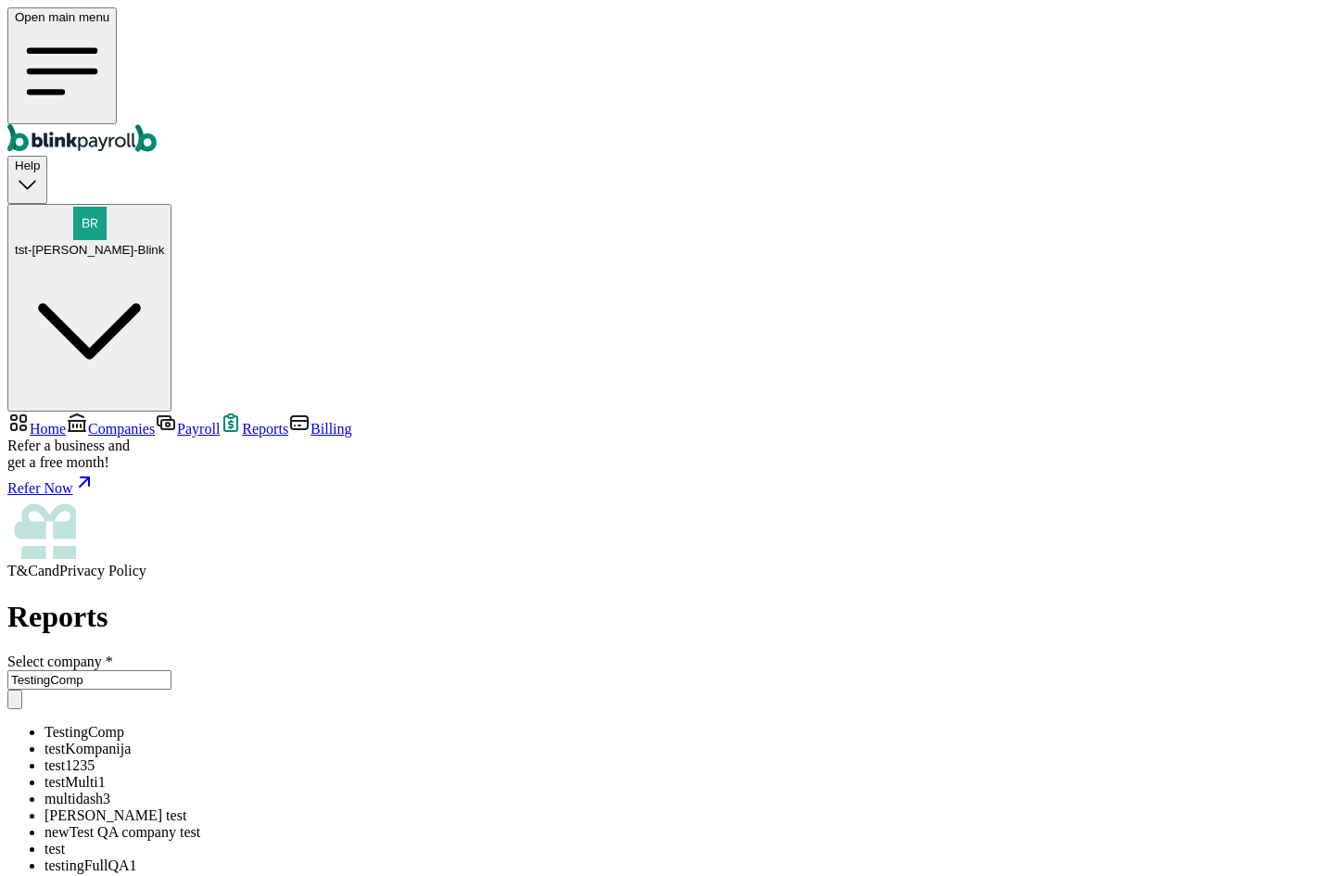
click at [171, 670] on input "TestingComp" at bounding box center [89, 679] width 164 height 19
click at [689, 653] on div "Select company * TestingComp TestingComp testKompanija test1235 testMulti1 mult…" at bounding box center [665, 763] width 1317 height 221
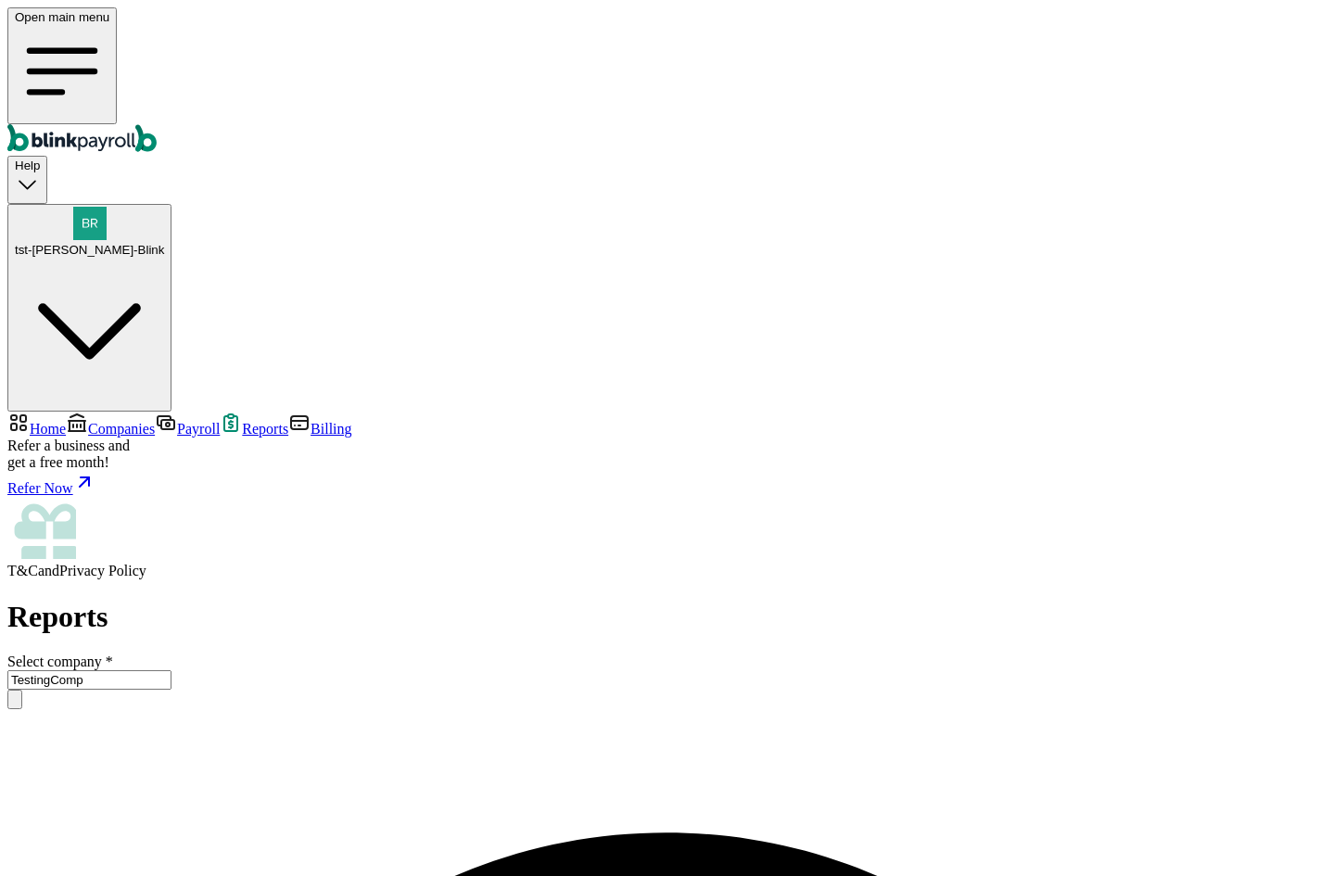
click at [171, 670] on input "TestingComp" at bounding box center [89, 679] width 164 height 19
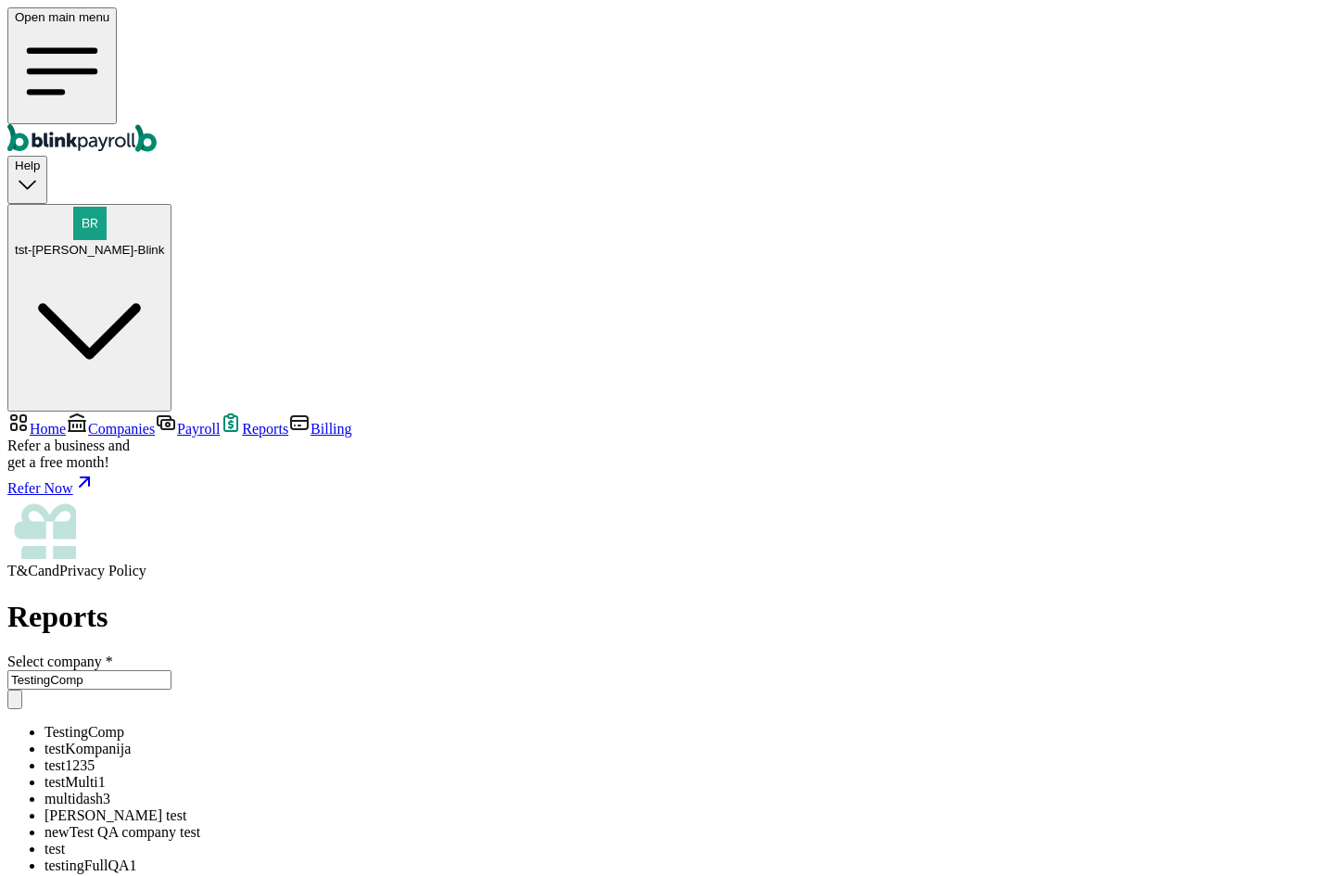
click at [140, 421] on span "Companies" at bounding box center [121, 429] width 67 height 16
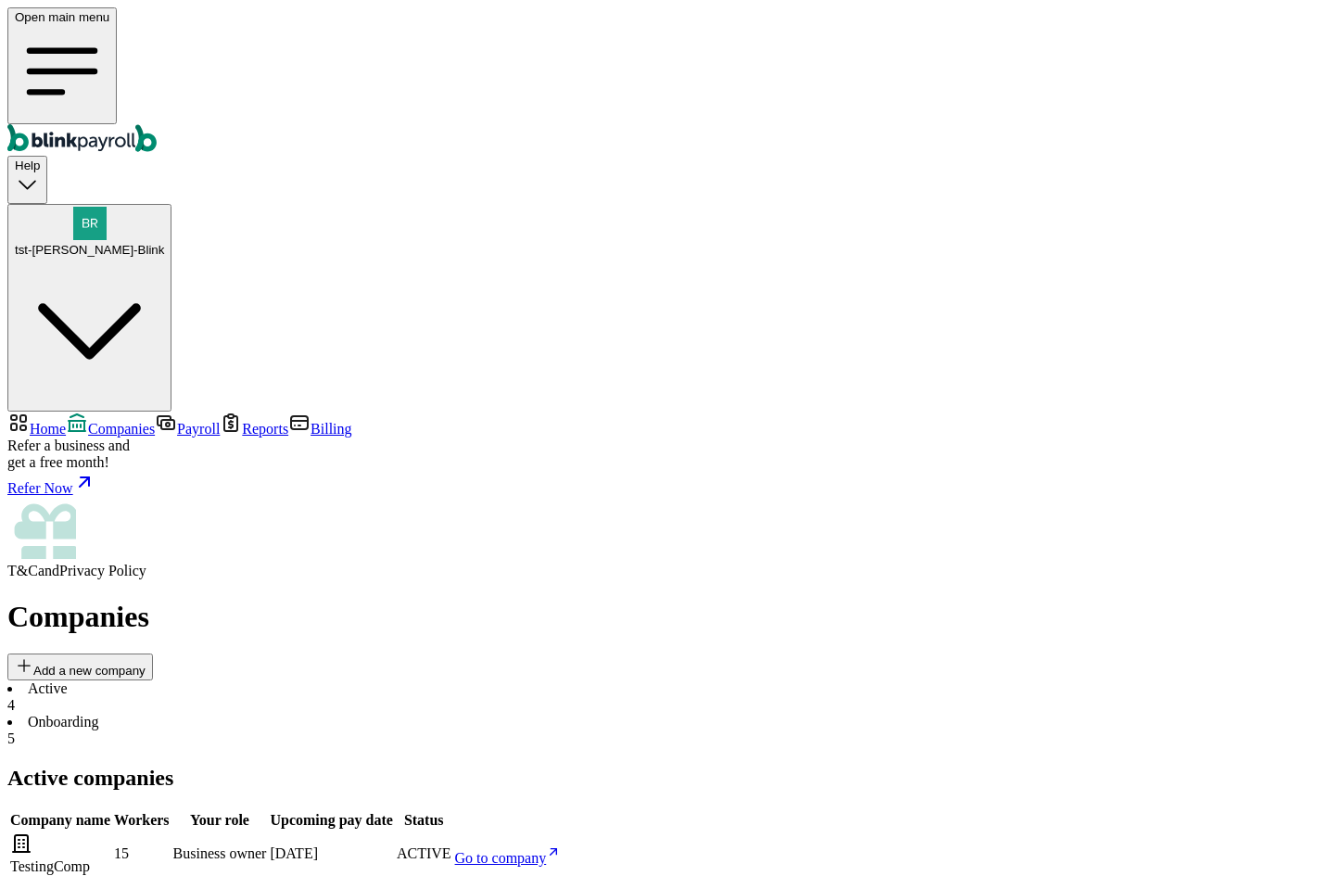
click at [242, 421] on span "Reports" at bounding box center [265, 429] width 46 height 16
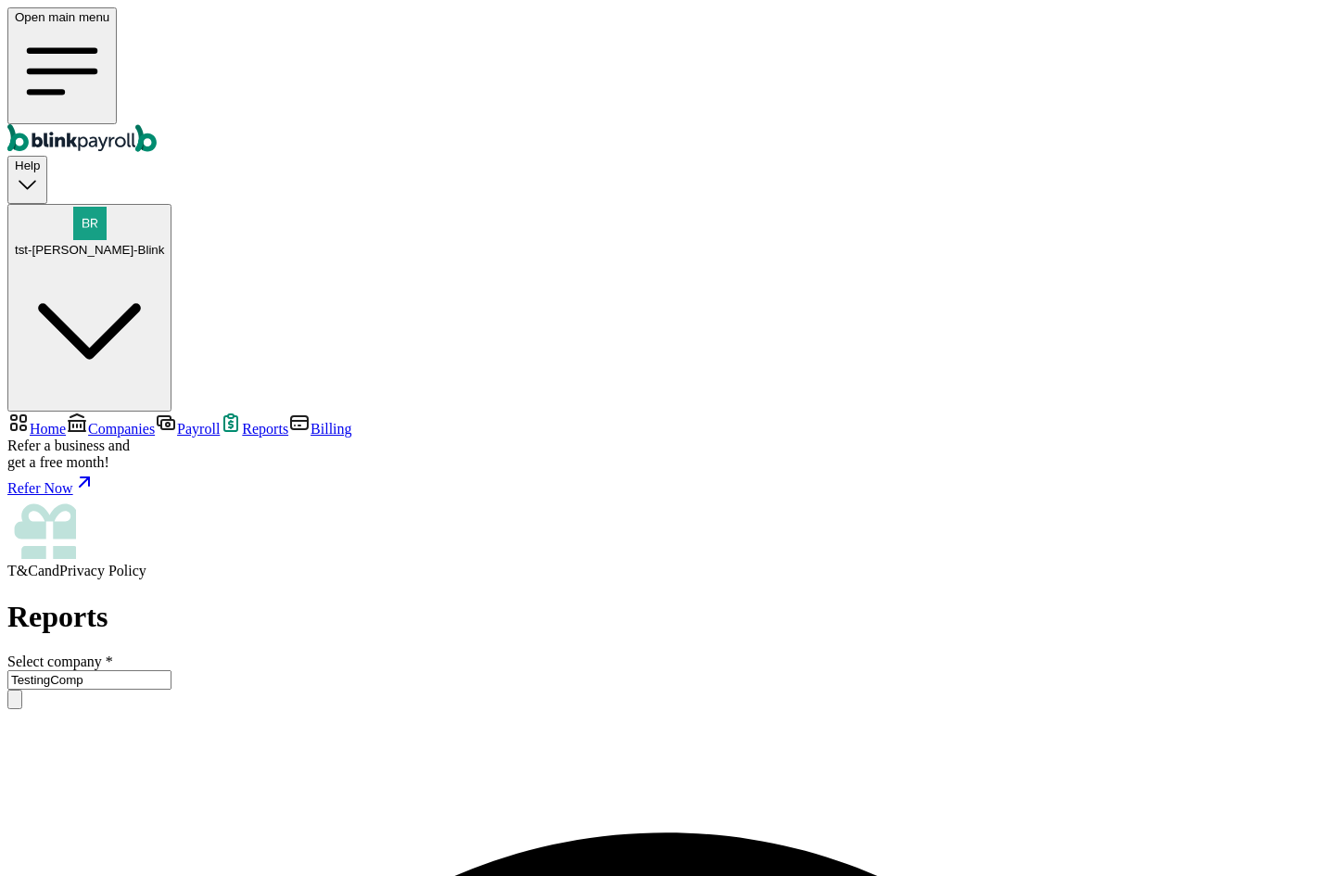
click at [311, 421] on span "Billing" at bounding box center [331, 429] width 41 height 16
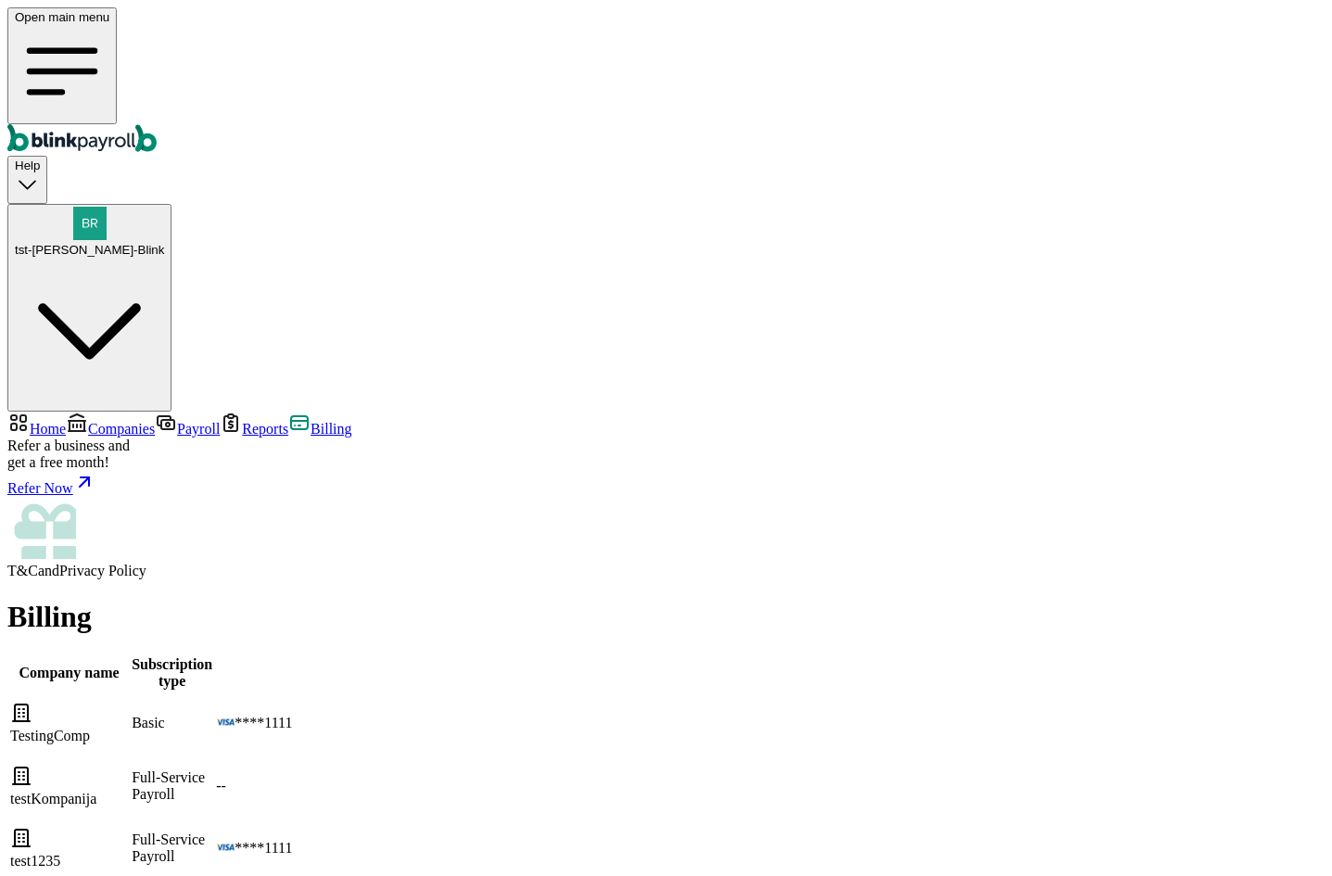
click at [164, 243] on span "tst-[PERSON_NAME]-Blink" at bounding box center [89, 250] width 149 height 14
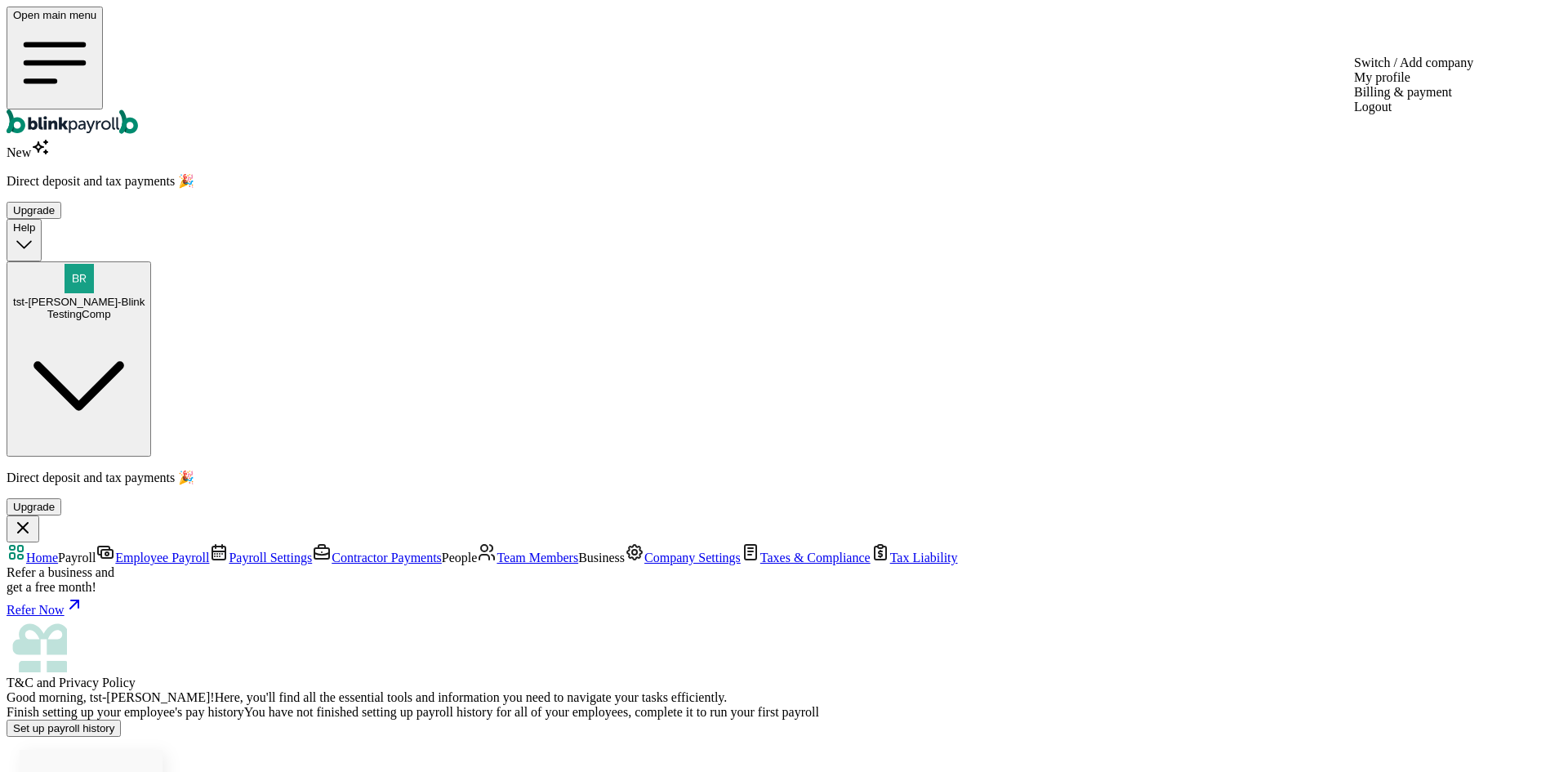
click at [144, 296] on span "tst-[PERSON_NAME]-Blink" at bounding box center [78, 302] width 131 height 12
click at [144, 308] on div "TestingComp" at bounding box center [78, 314] width 131 height 12
click at [644, 551] on span "Company Settings" at bounding box center [692, 558] width 96 height 14
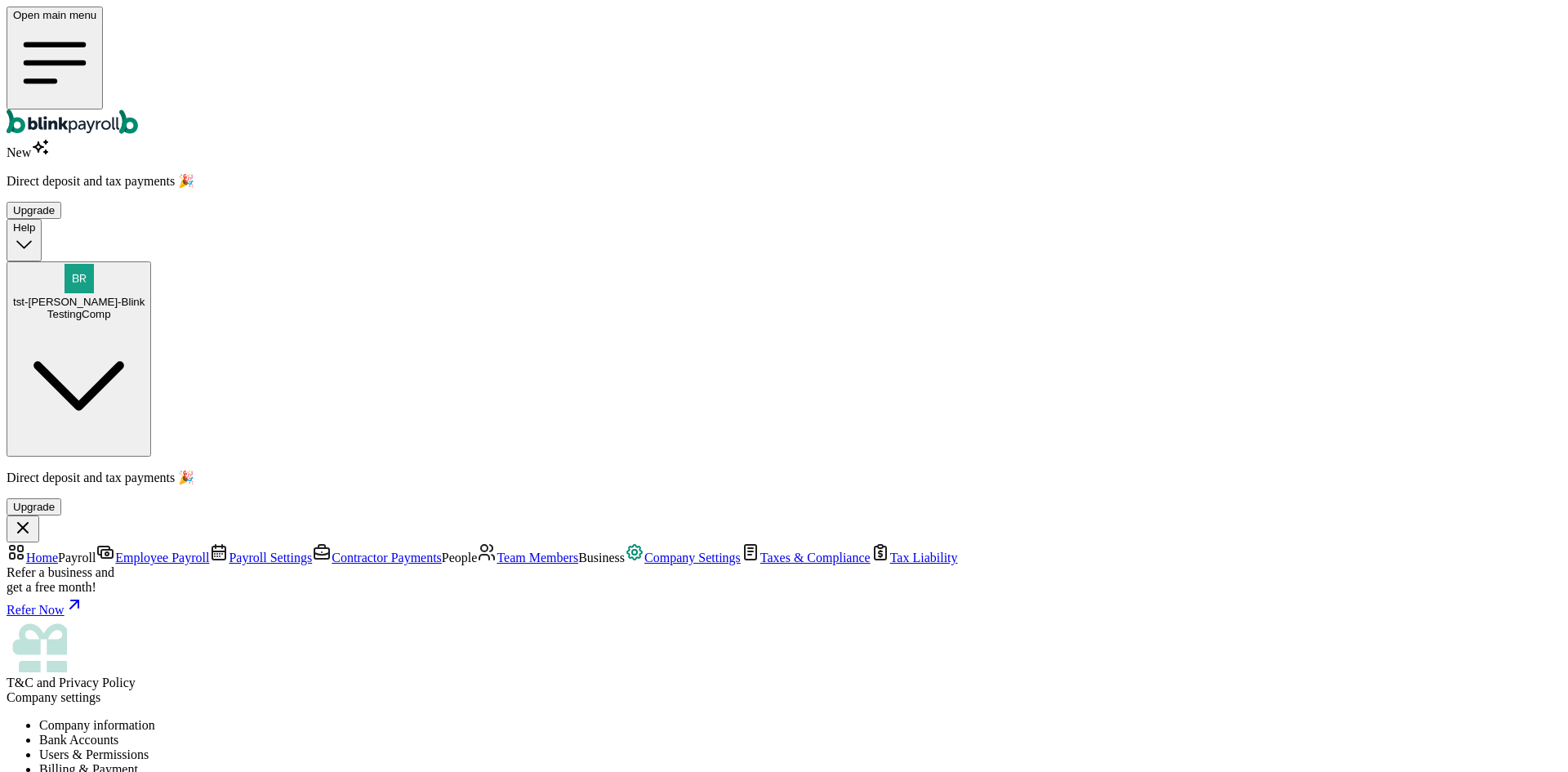
click at [604, 762] on li "Billing & Payment" at bounding box center [800, 769] width 1522 height 15
click at [497, 551] on span "Team Members" at bounding box center [537, 558] width 82 height 14
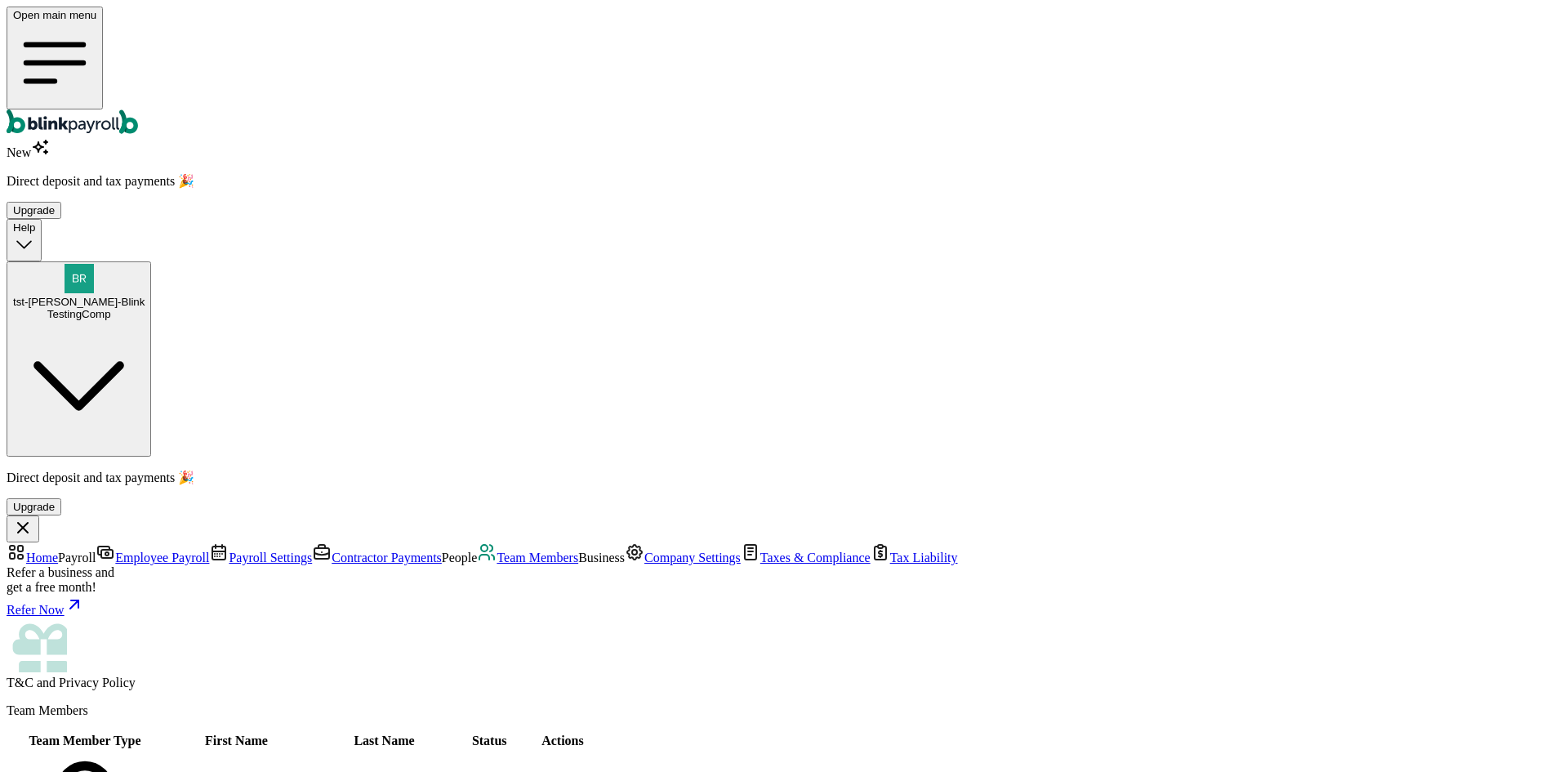
select select "employee"
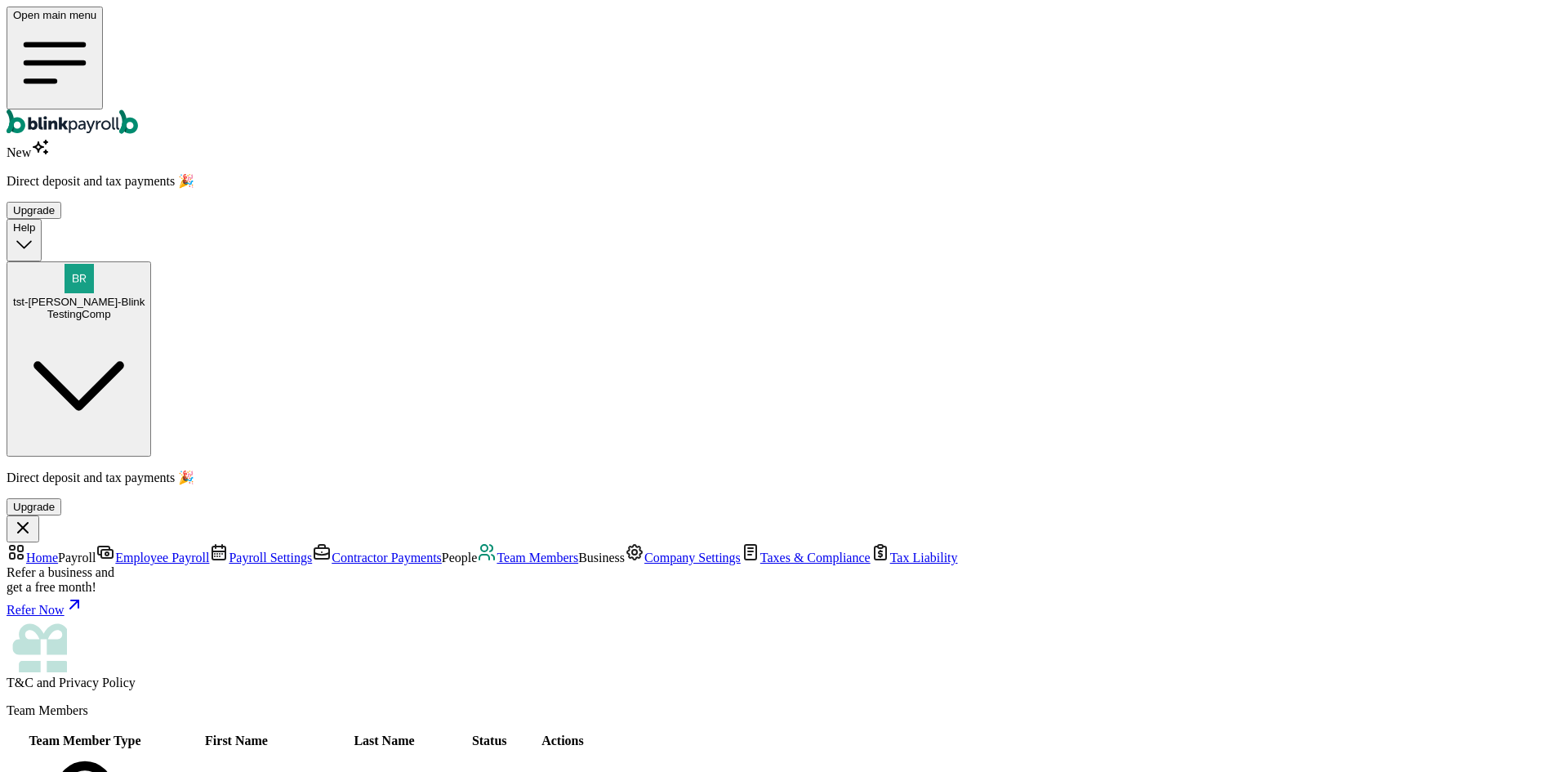
type input "basic"
type input "oneTest"
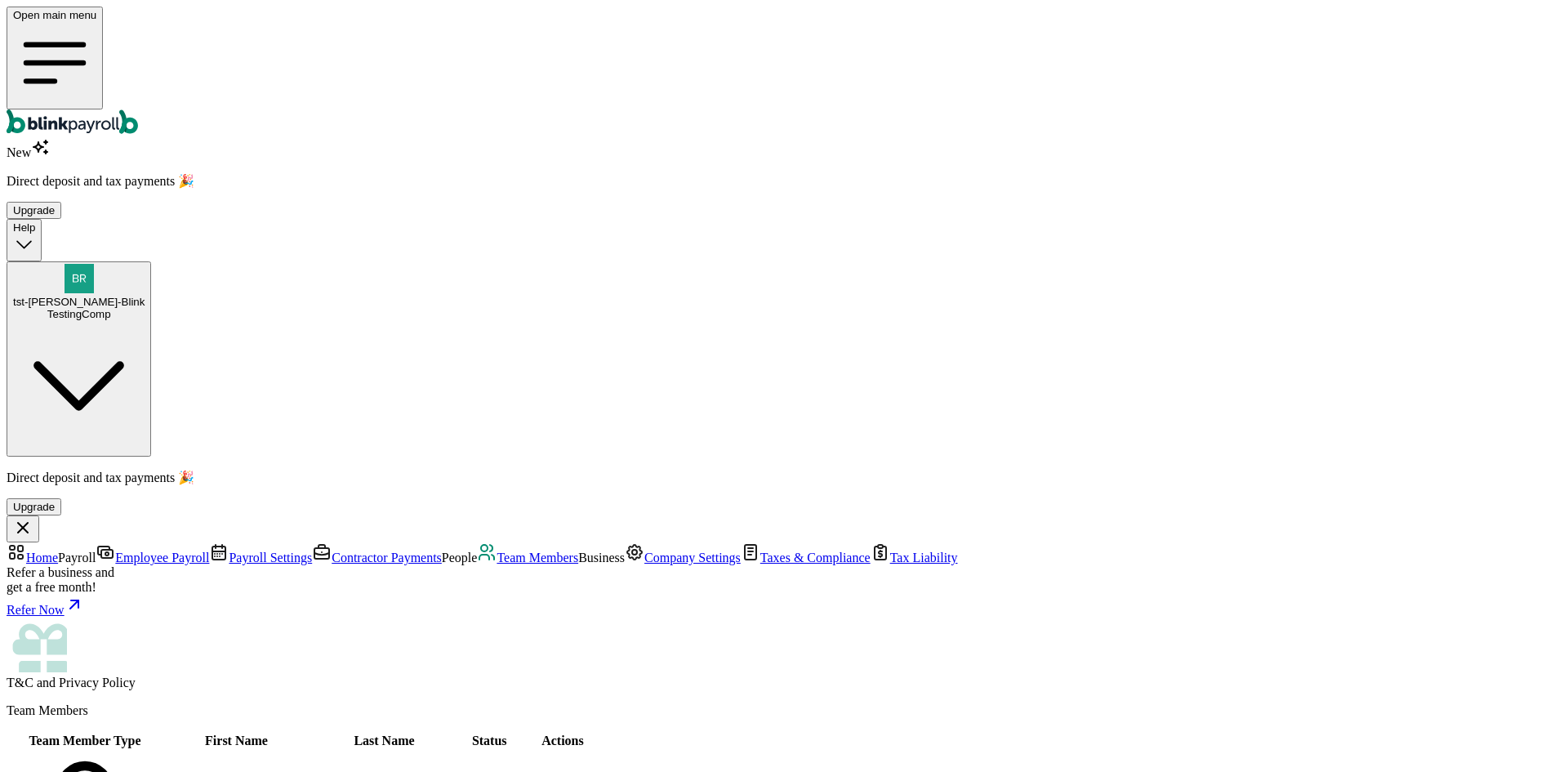
type input "test"
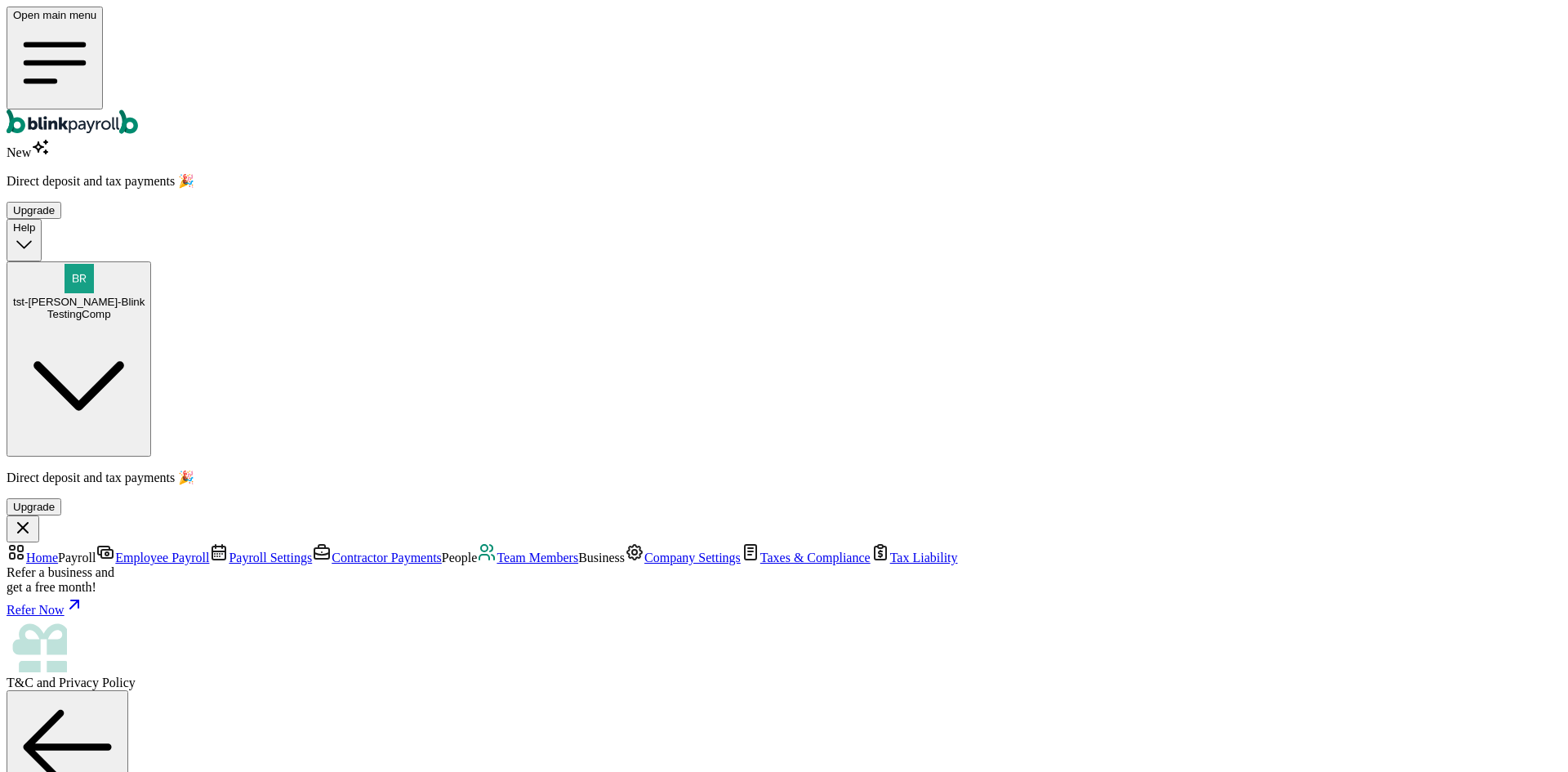
type input "branko+test111zzww-01@blinkpayroll.com"
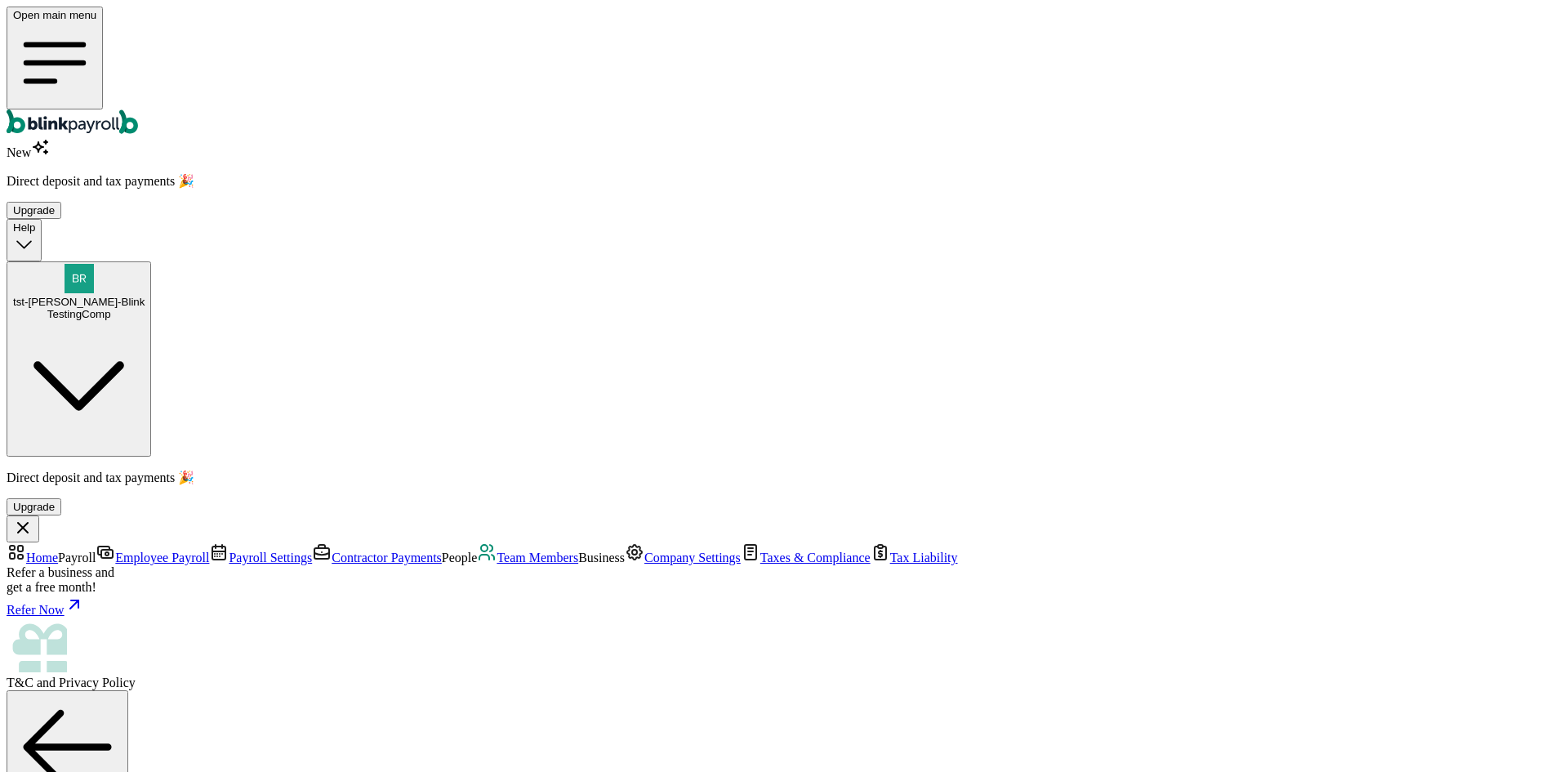
type input "07/28/1977"
select select "3100 Southwest 62nd Avenue"
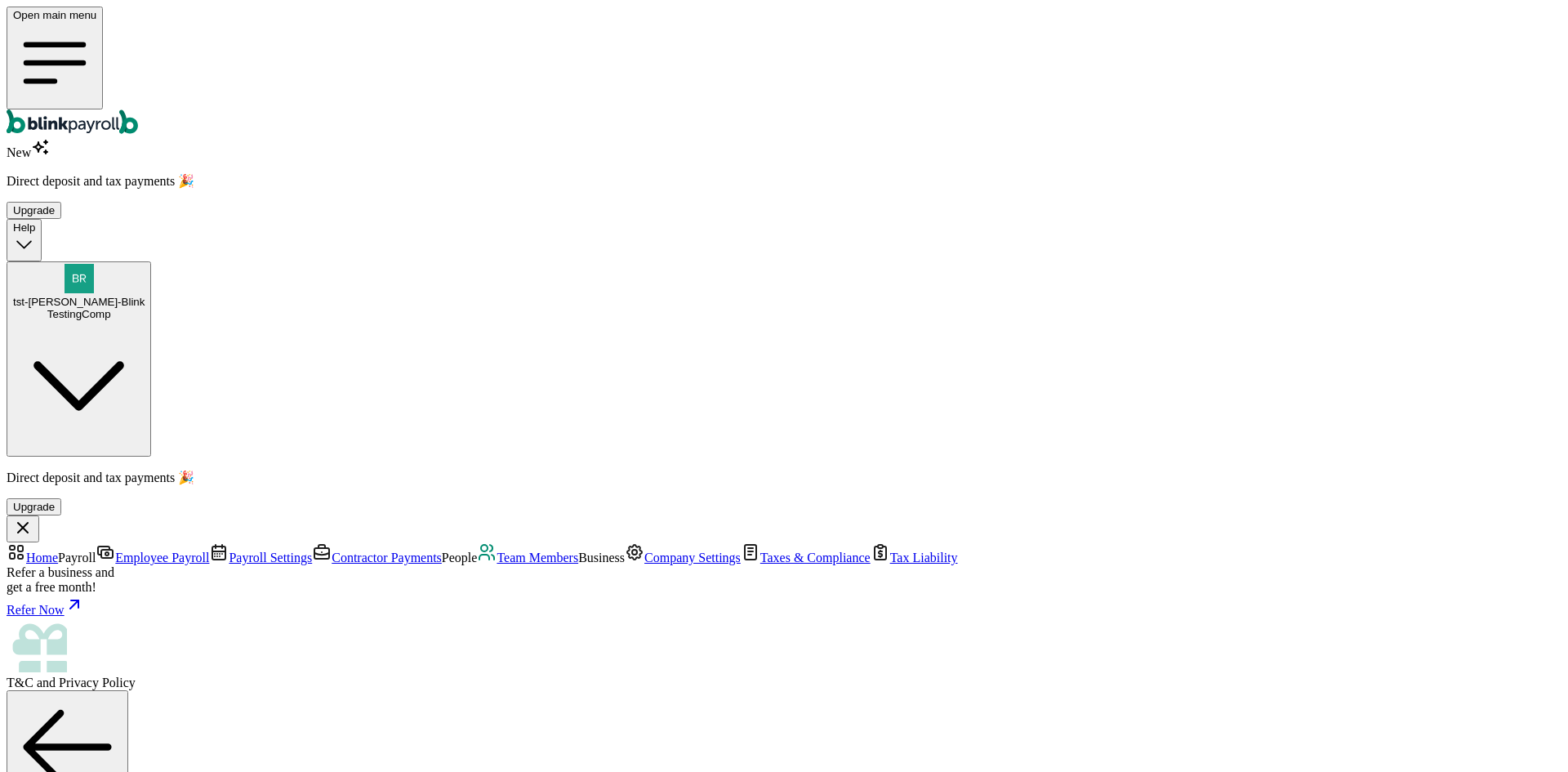
radio input "true"
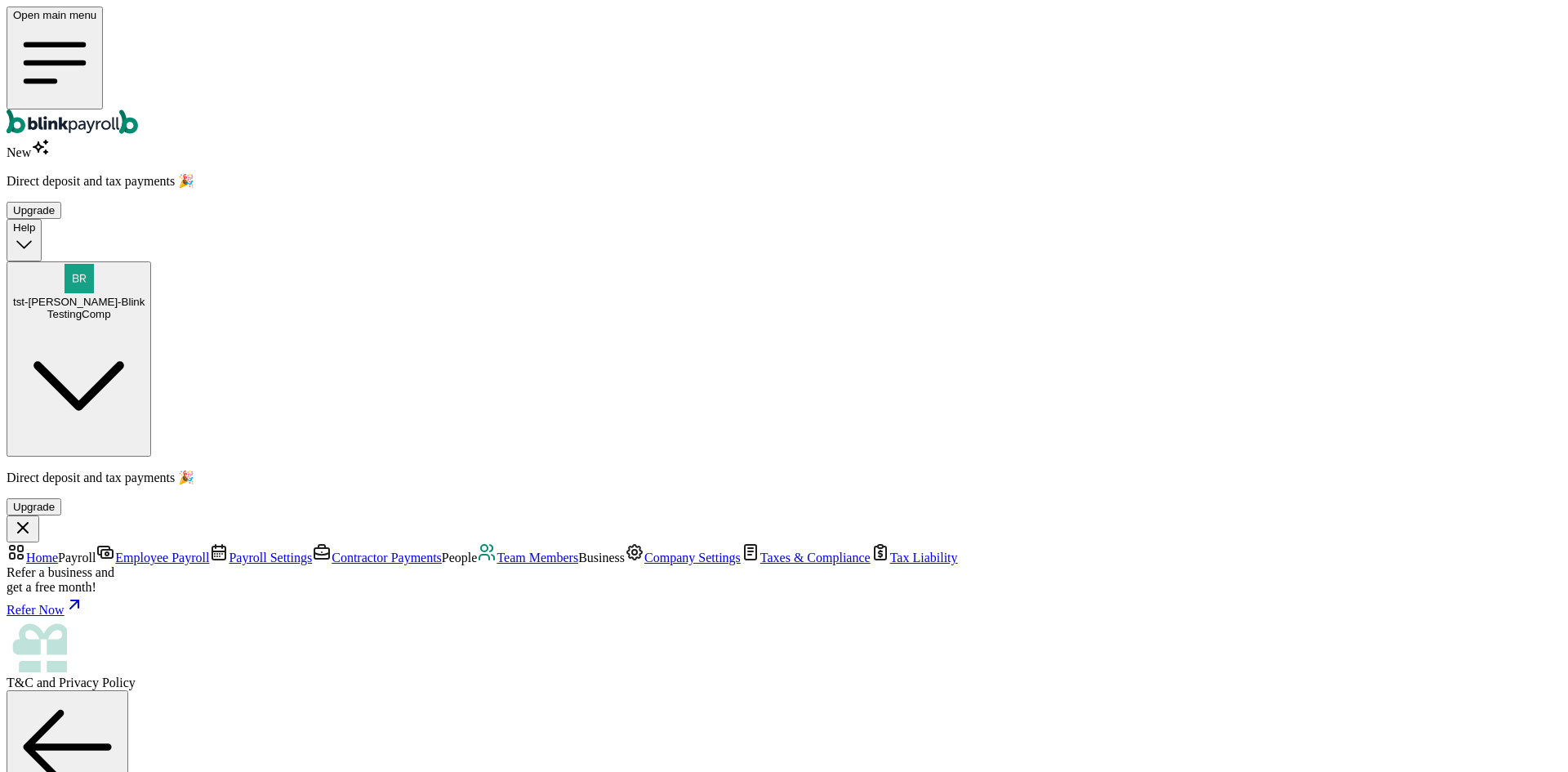
type input "2,000"
drag, startPoint x: 469, startPoint y: 434, endPoint x: 459, endPoint y: 440, distance: 11.7
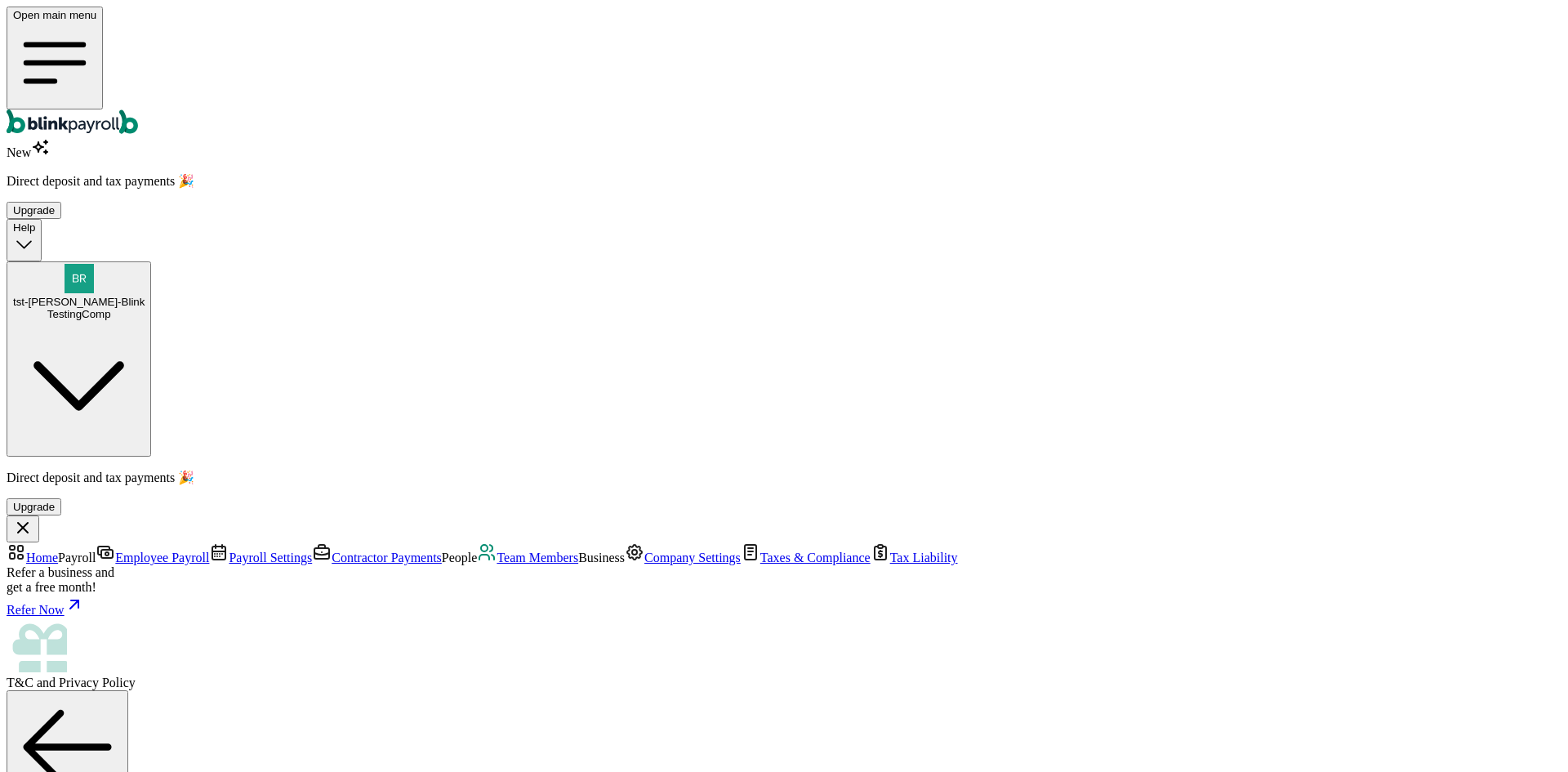
select select "3"
type input "17.31"
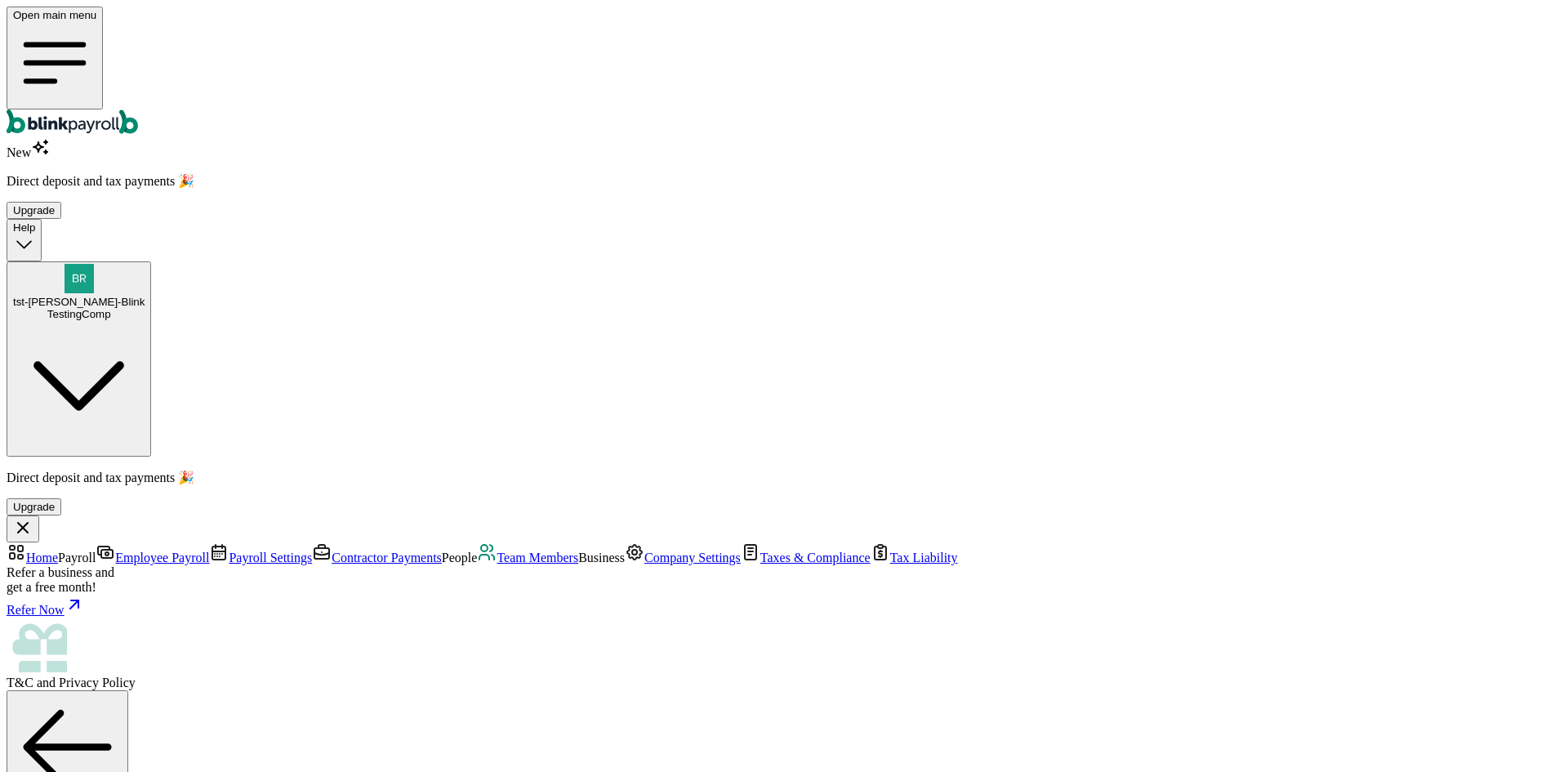
radio input "true"
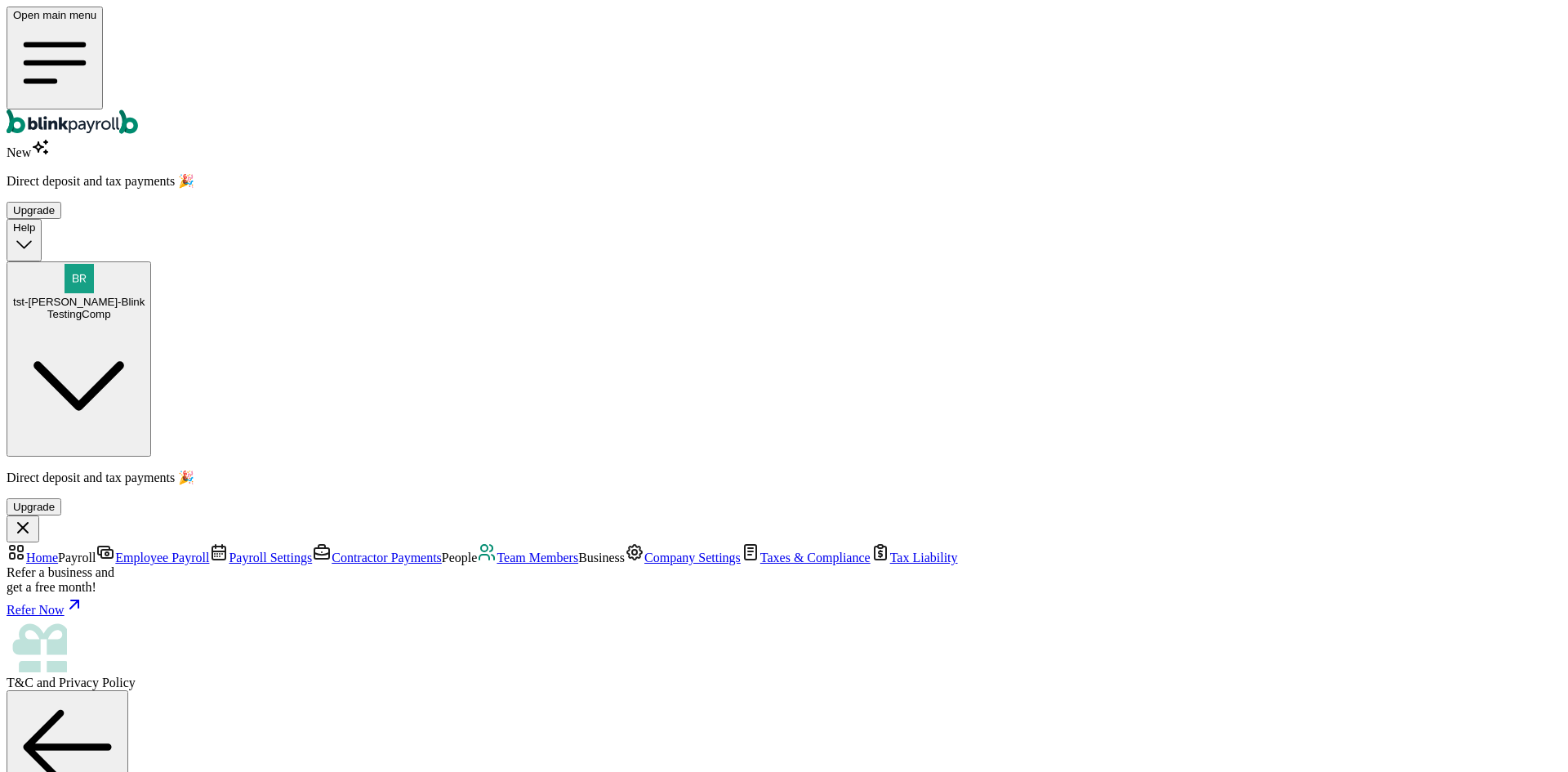
scroll to position [0, 0]
checkbox input "true"
type input "20"
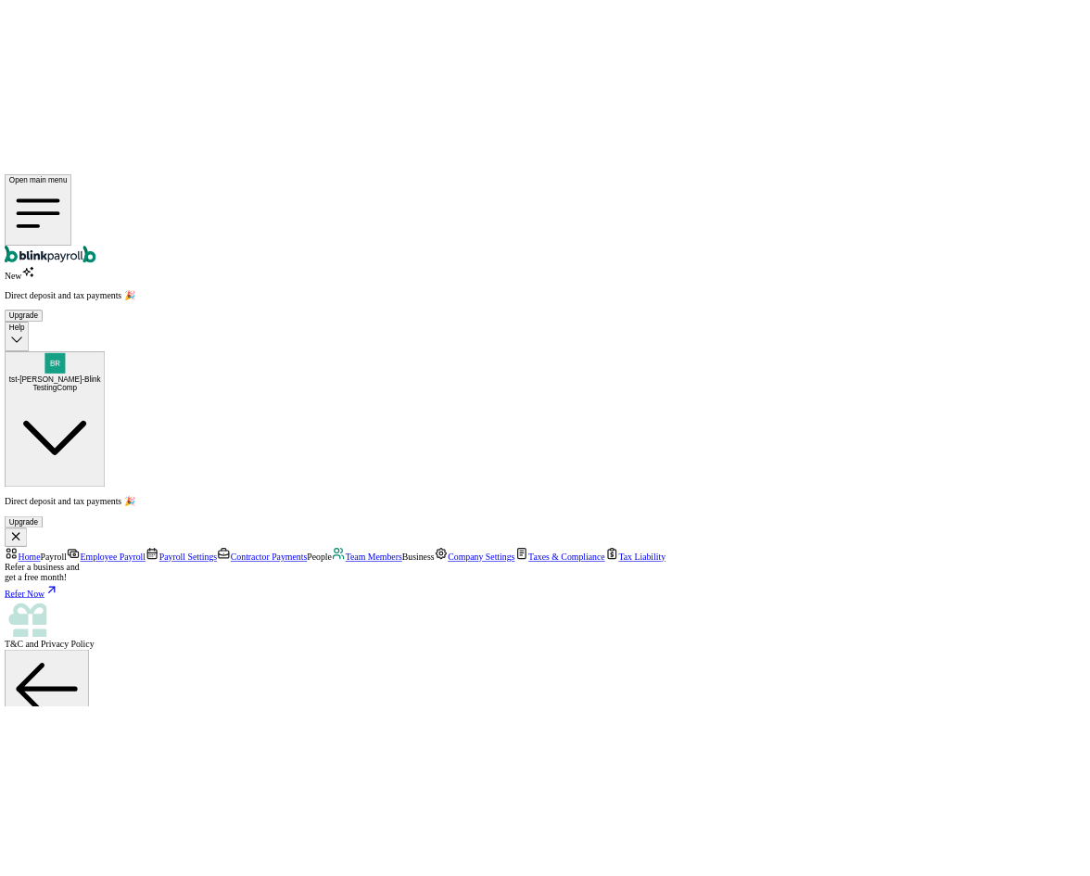
scroll to position [219, 0]
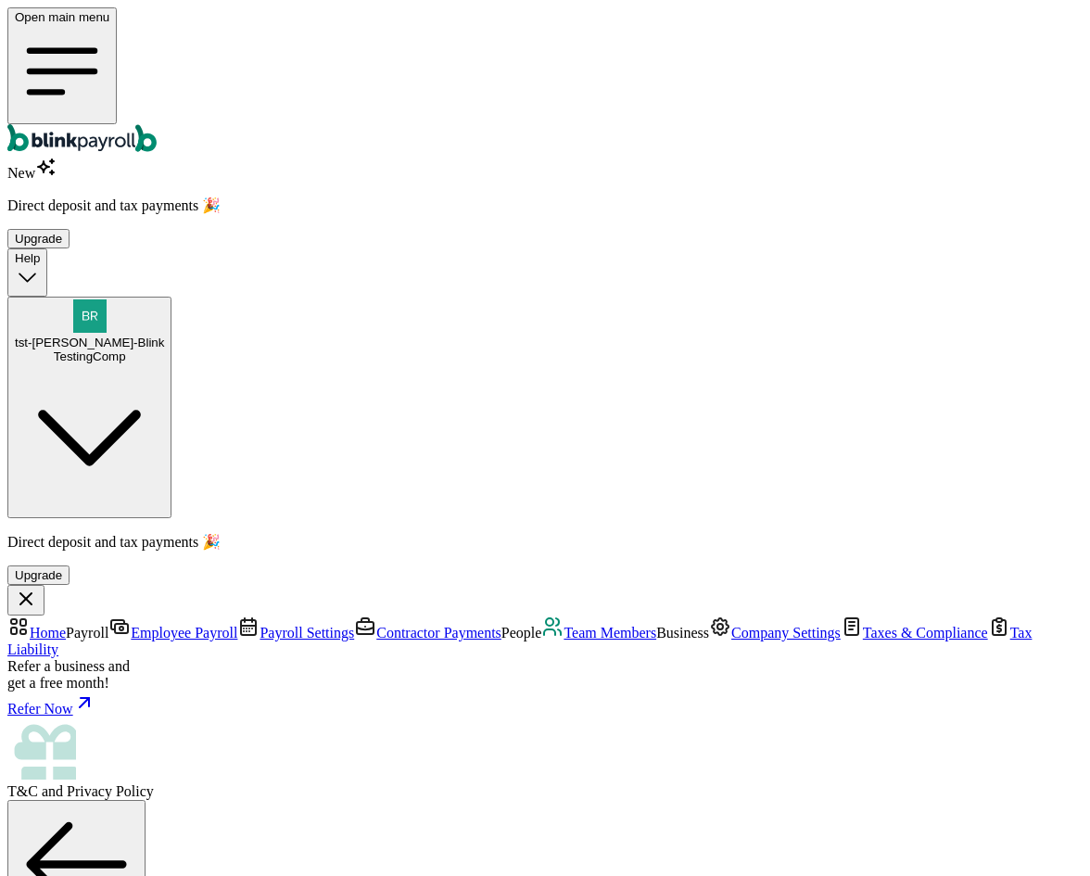
click at [541, 625] on link "Team Members" at bounding box center [598, 633] width 115 height 16
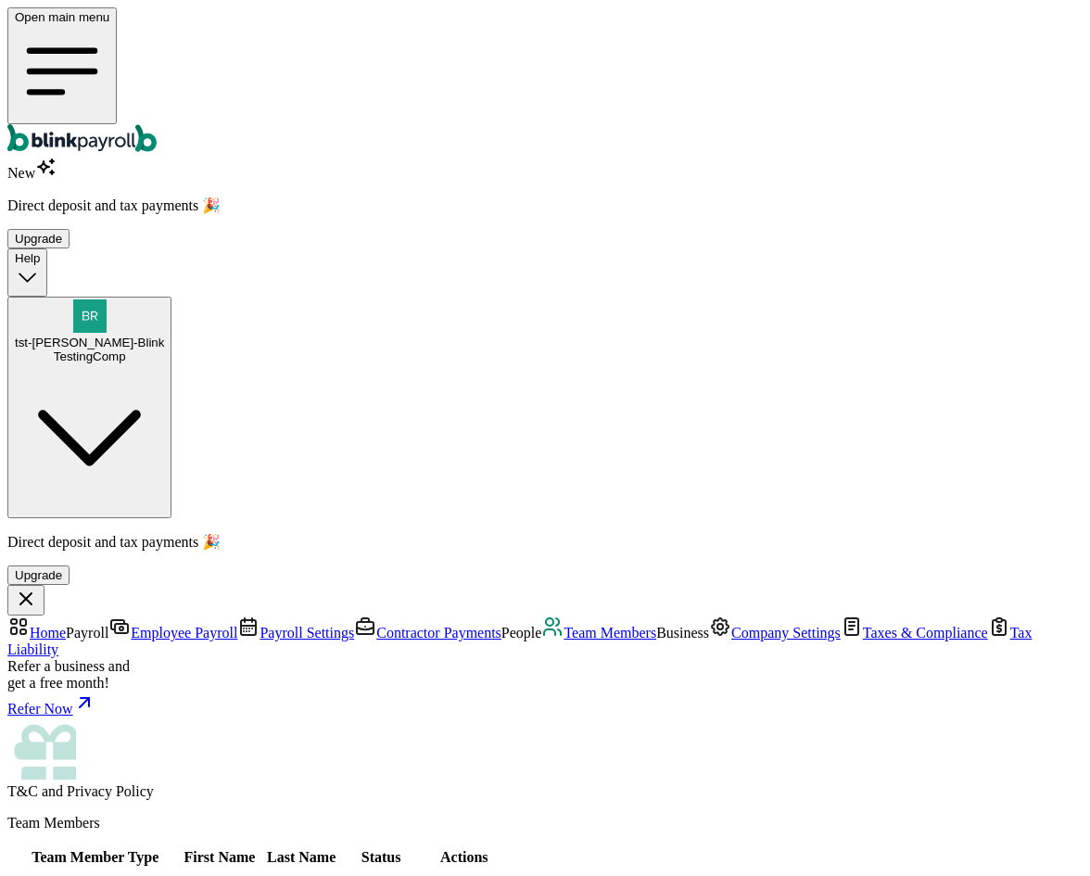
scroll to position [278, 0]
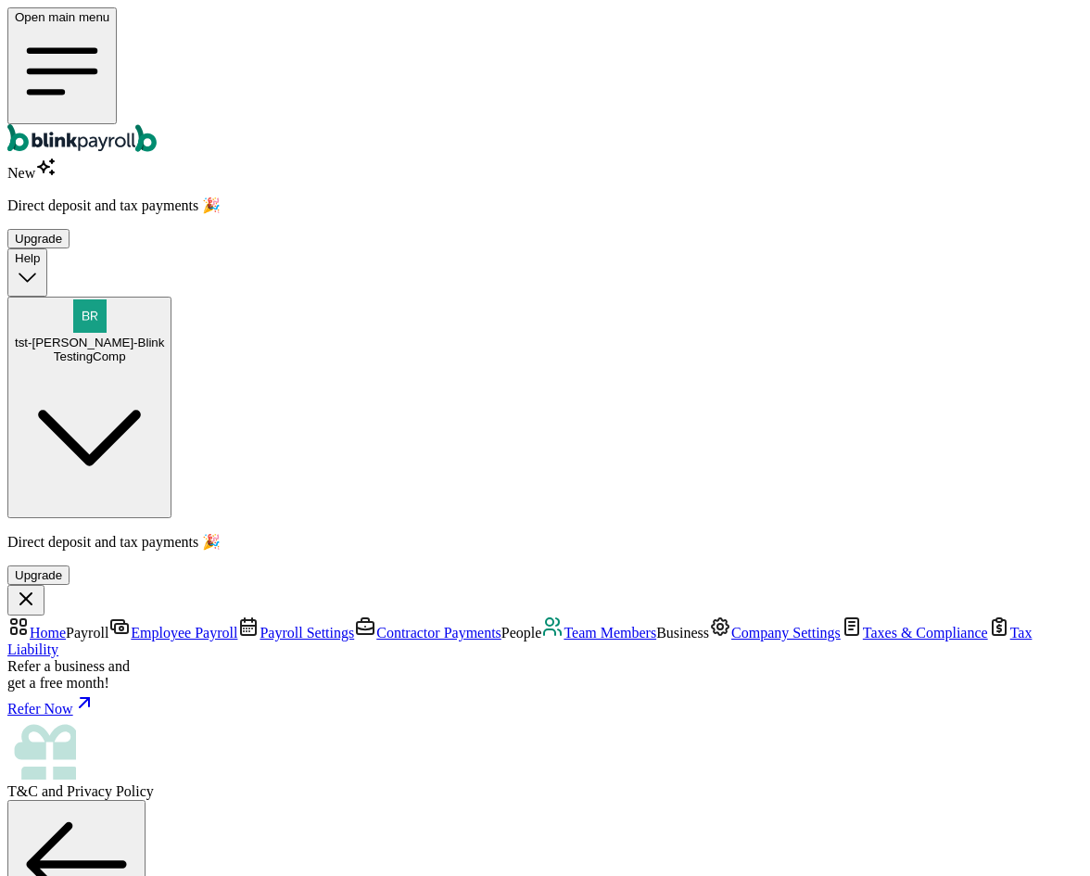
scroll to position [60, 0]
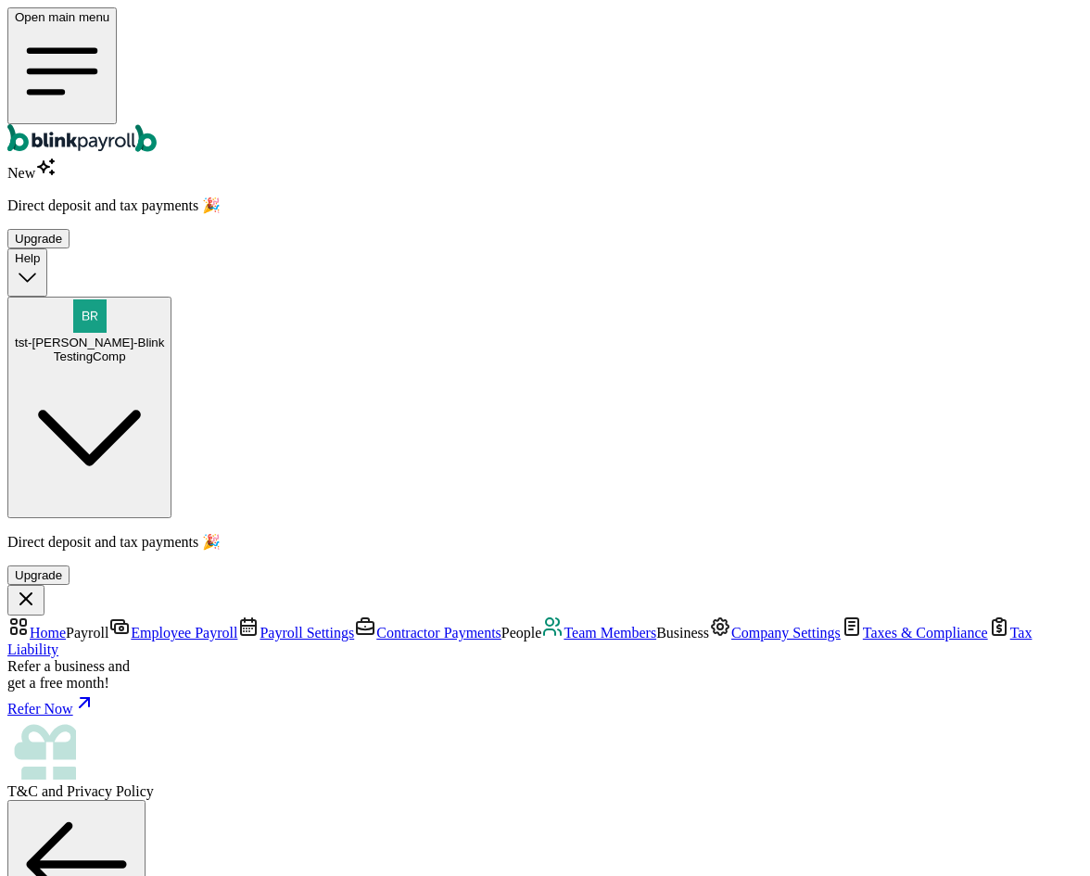
drag, startPoint x: 89, startPoint y: 404, endPoint x: 99, endPoint y: 403, distance: 10.2
click at [564, 625] on span "Team Members" at bounding box center [610, 633] width 93 height 16
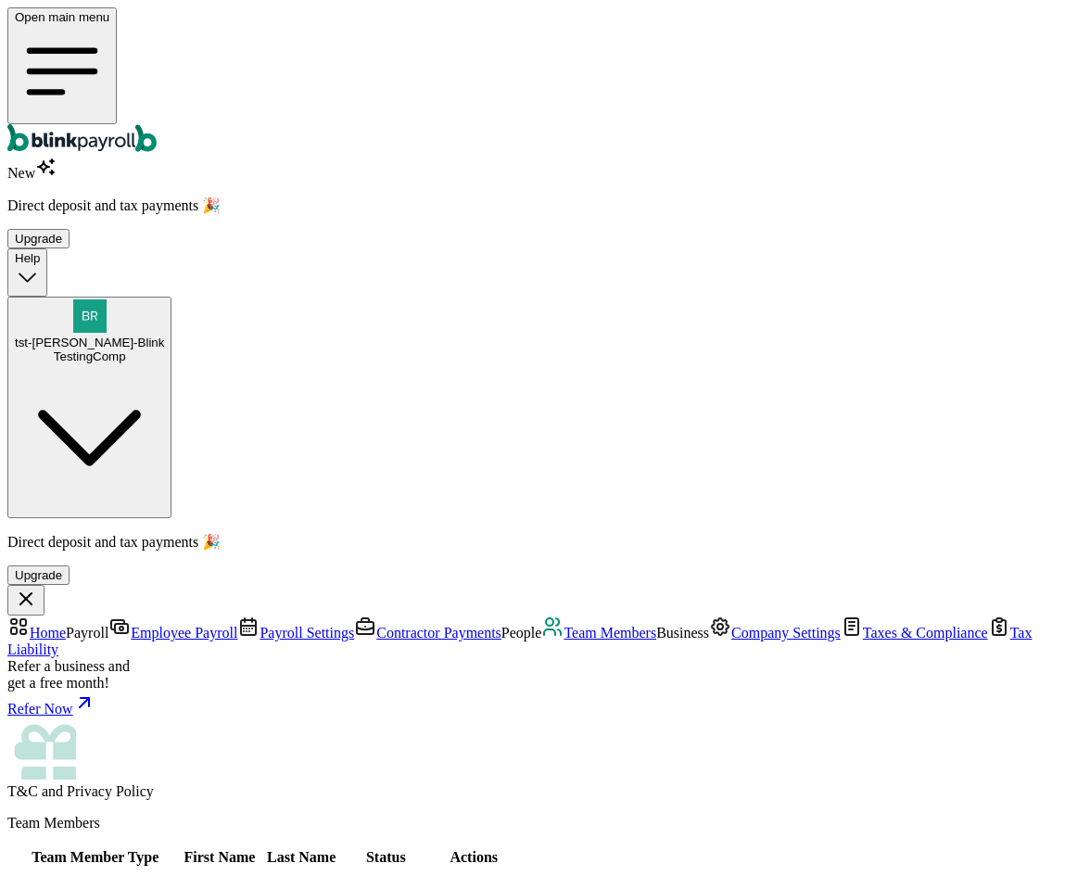
scroll to position [556, 0]
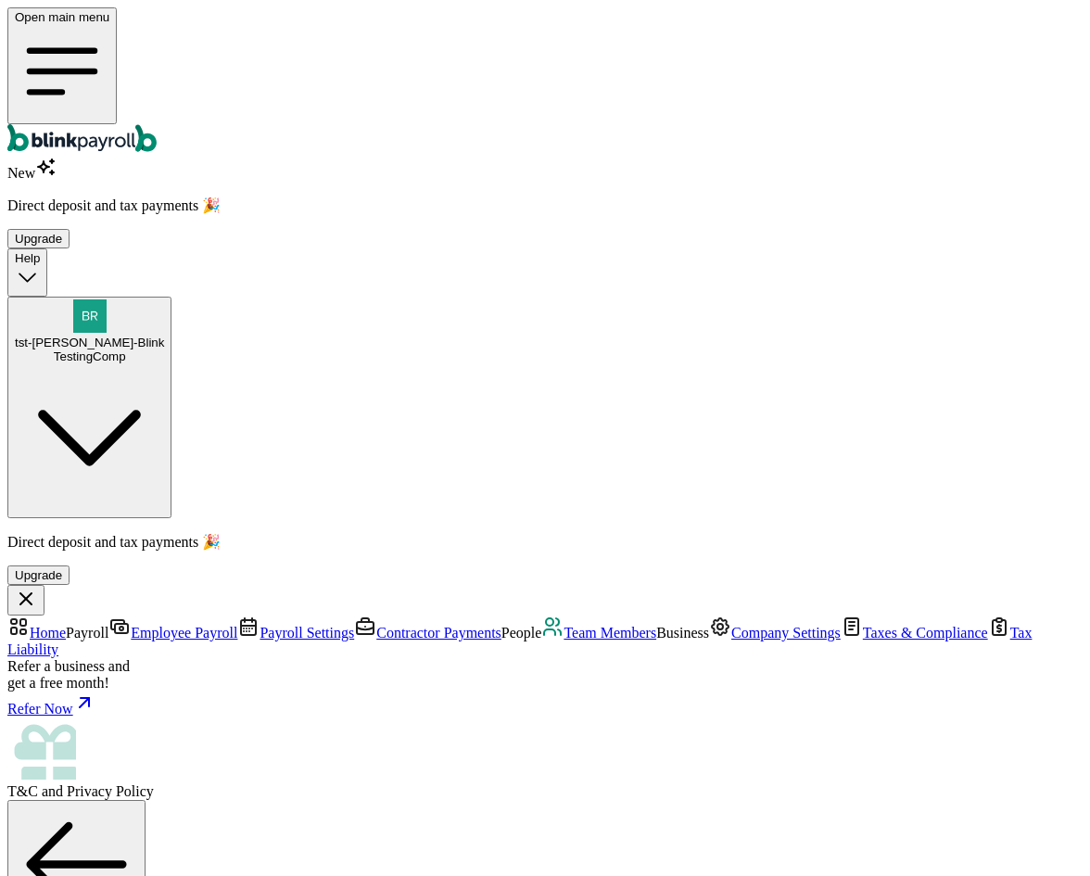
scroll to position [60, 0]
click at [354, 625] on link "Contractor Payments" at bounding box center [427, 633] width 147 height 16
click at [564, 625] on span "Team Members" at bounding box center [610, 633] width 93 height 16
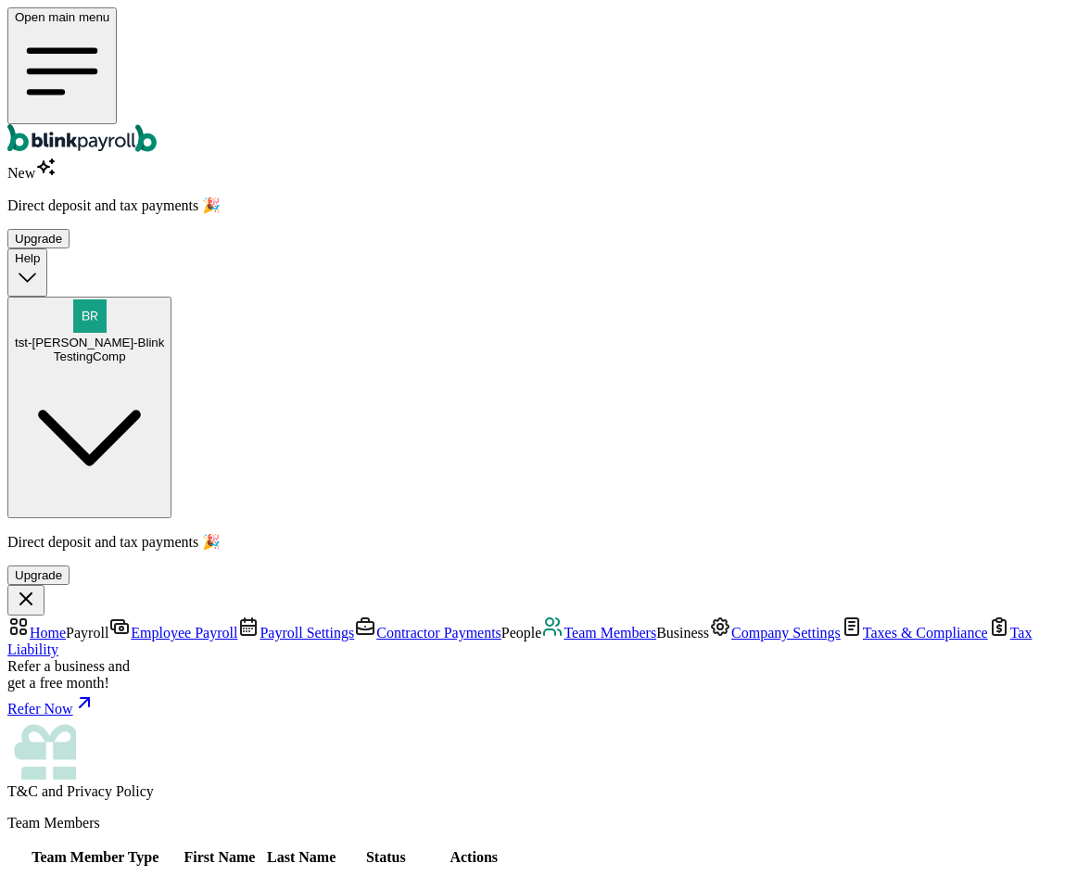
scroll to position [338, 0]
drag, startPoint x: 792, startPoint y: 629, endPoint x: 873, endPoint y: 629, distance: 81.6
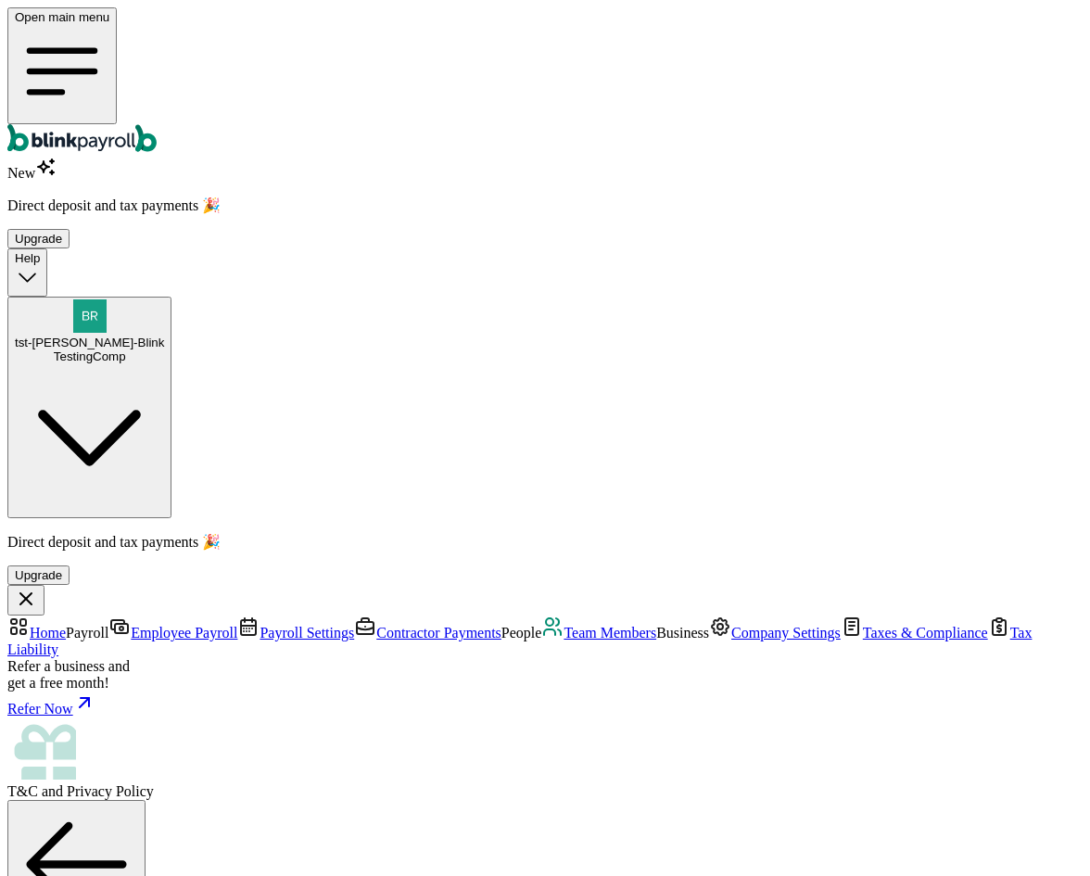
scroll to position [60, 0]
drag, startPoint x: 323, startPoint y: 467, endPoint x: 666, endPoint y: 460, distance: 343.0
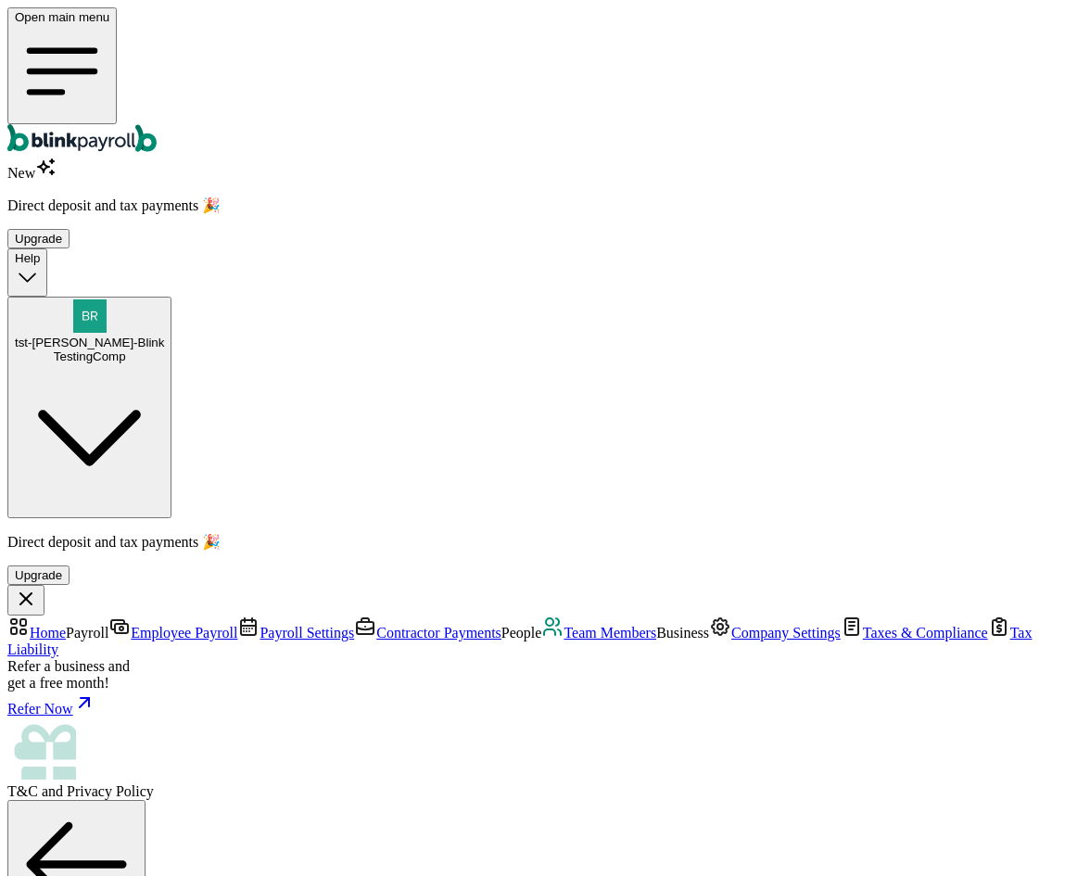
drag, startPoint x: 280, startPoint y: 467, endPoint x: 707, endPoint y: 477, distance: 427.4
drag, startPoint x: 627, startPoint y: 289, endPoint x: 700, endPoint y: 296, distance: 73.5
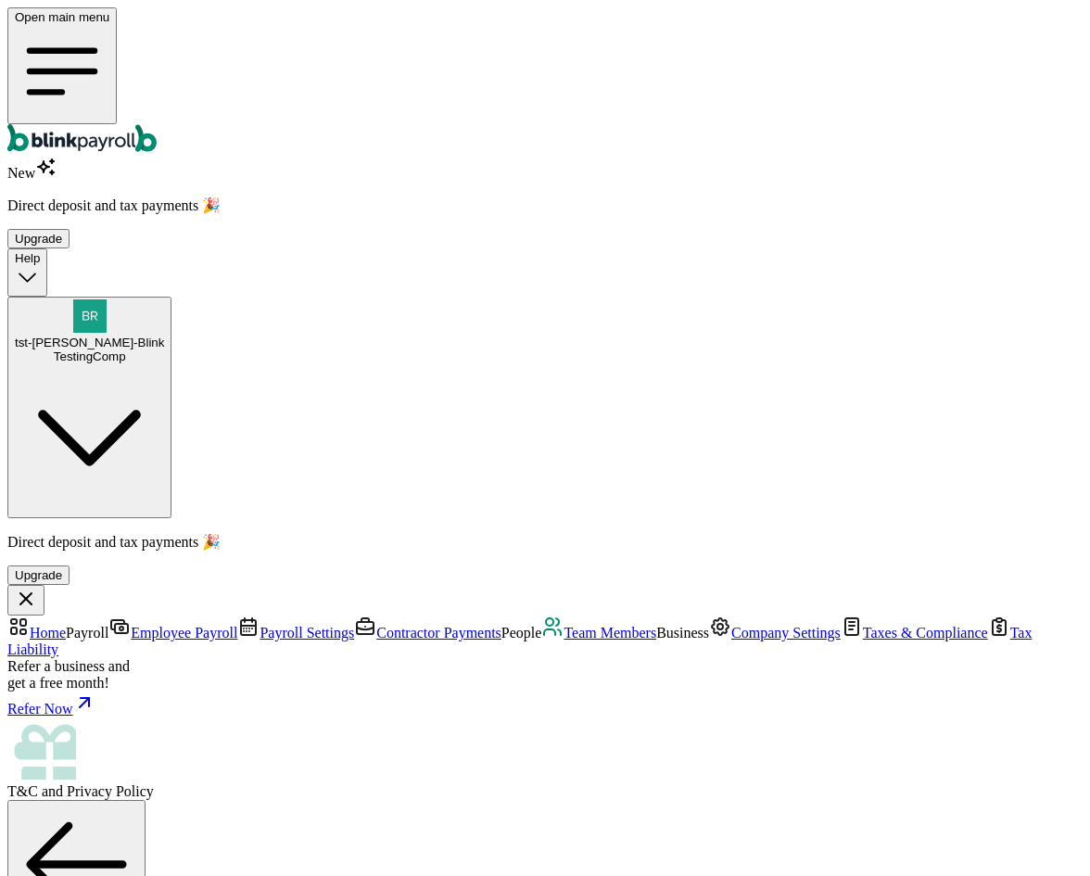
drag, startPoint x: 640, startPoint y: 298, endPoint x: 734, endPoint y: 309, distance: 95.2
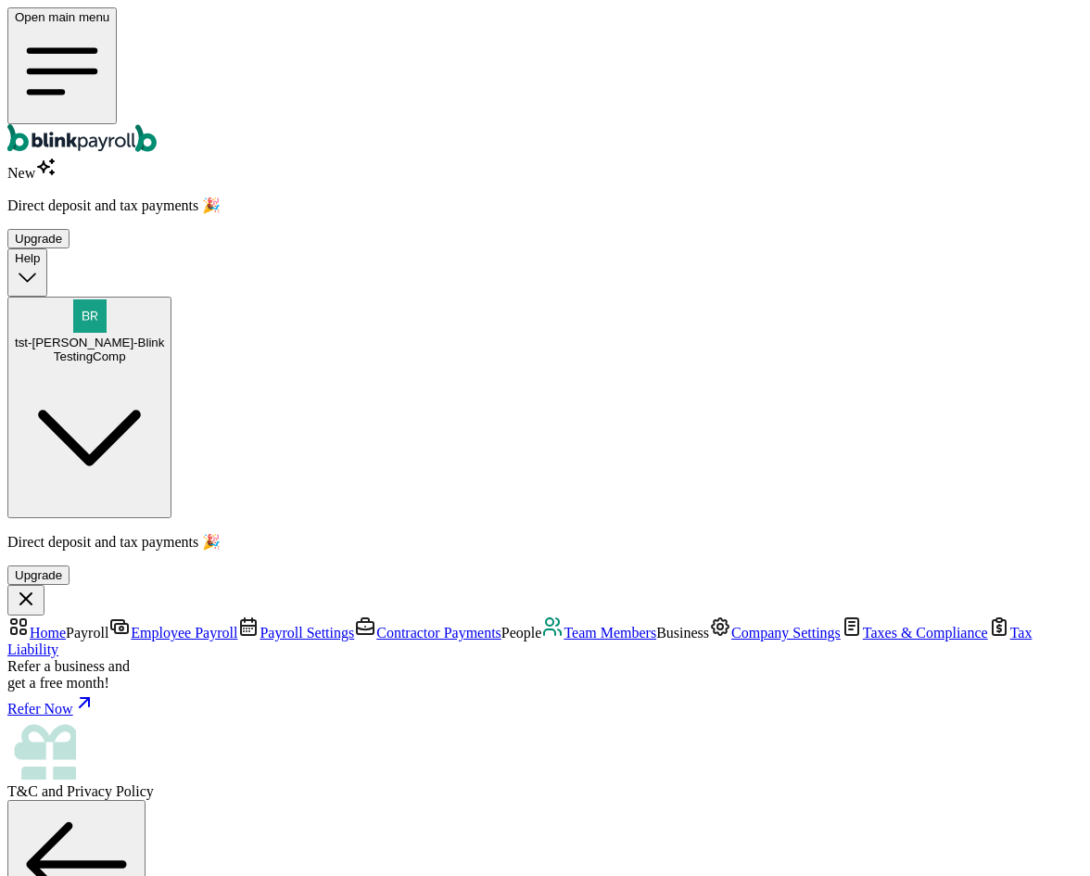
scroll to position [771, 0]
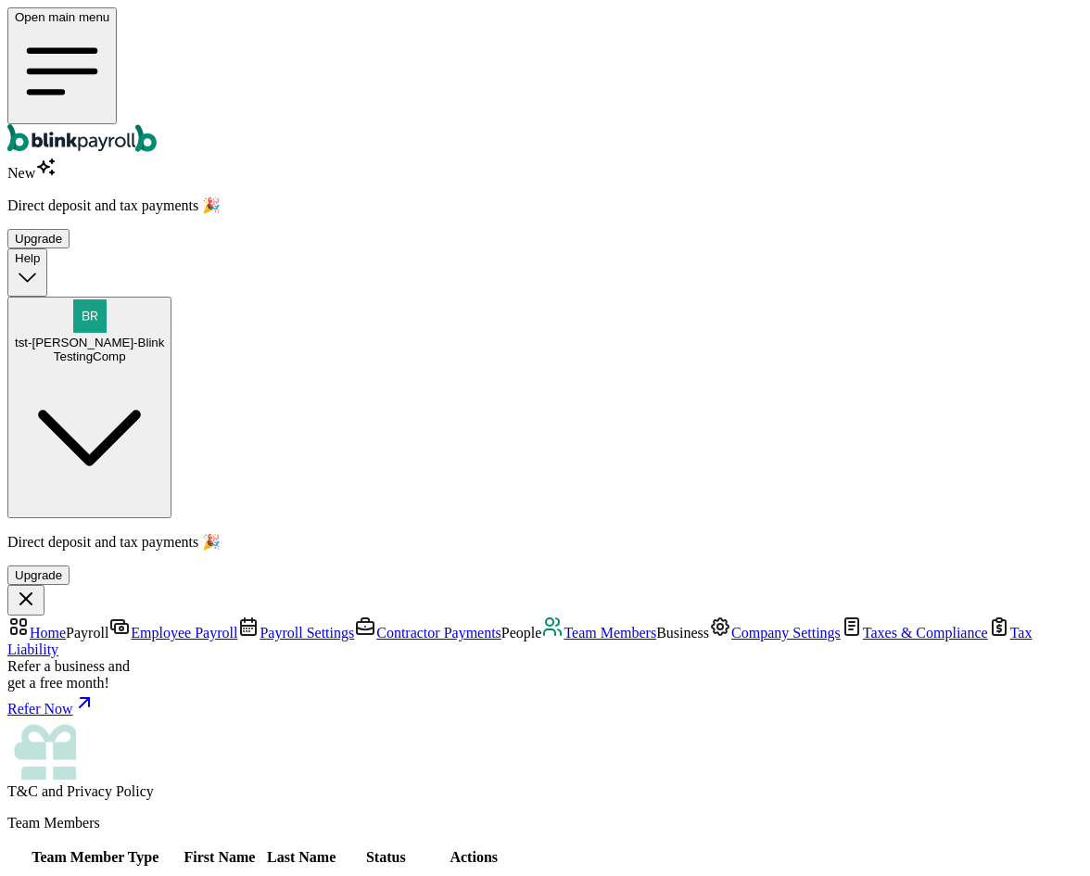
scroll to position [371, 0]
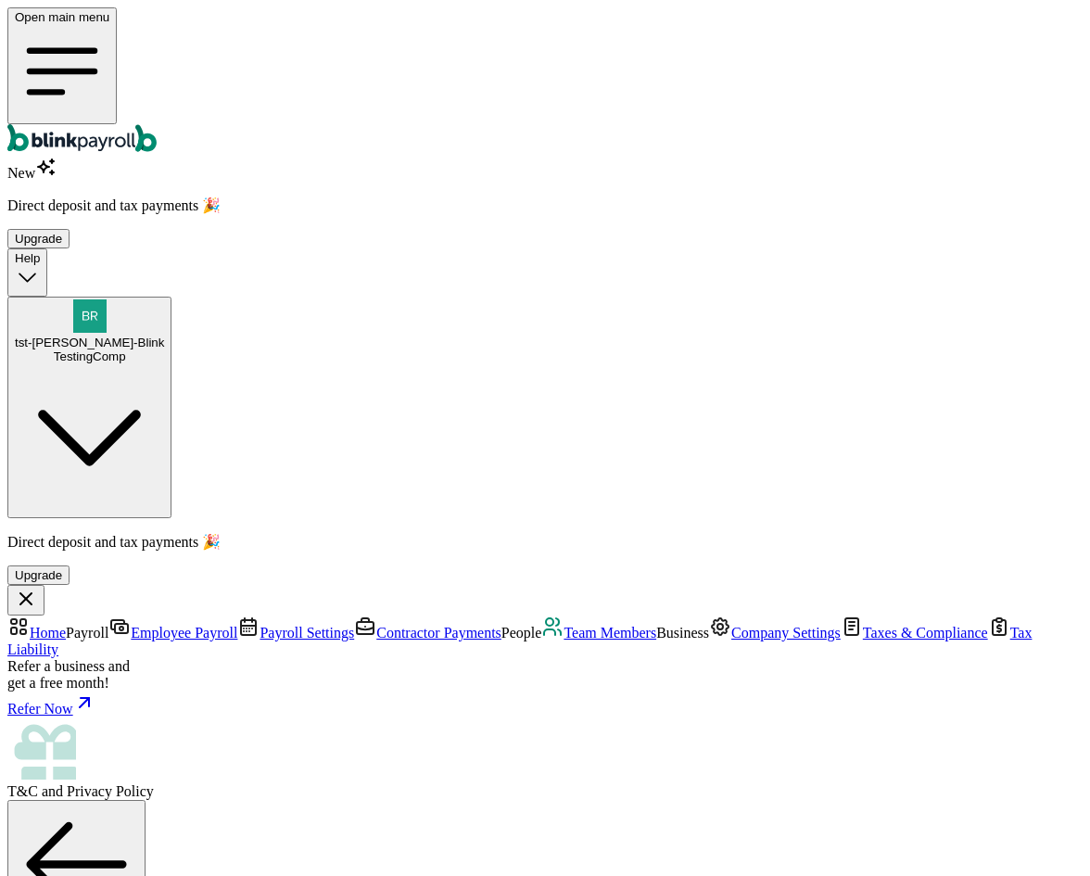
select select "2025"
click at [564, 625] on span "Team Members" at bounding box center [610, 633] width 93 height 16
select select "2025"
drag, startPoint x: 272, startPoint y: 295, endPoint x: 952, endPoint y: 475, distance: 703.7
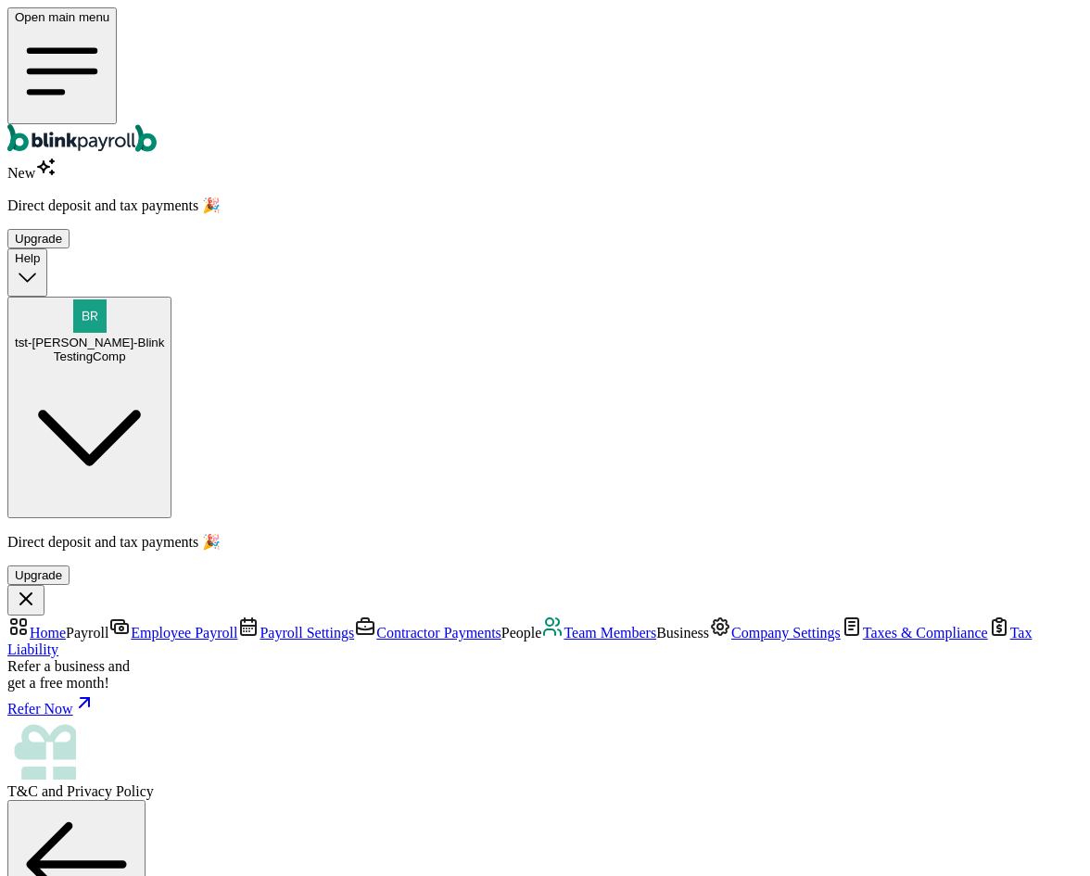
drag, startPoint x: 529, startPoint y: 526, endPoint x: 259, endPoint y: 285, distance: 361.8
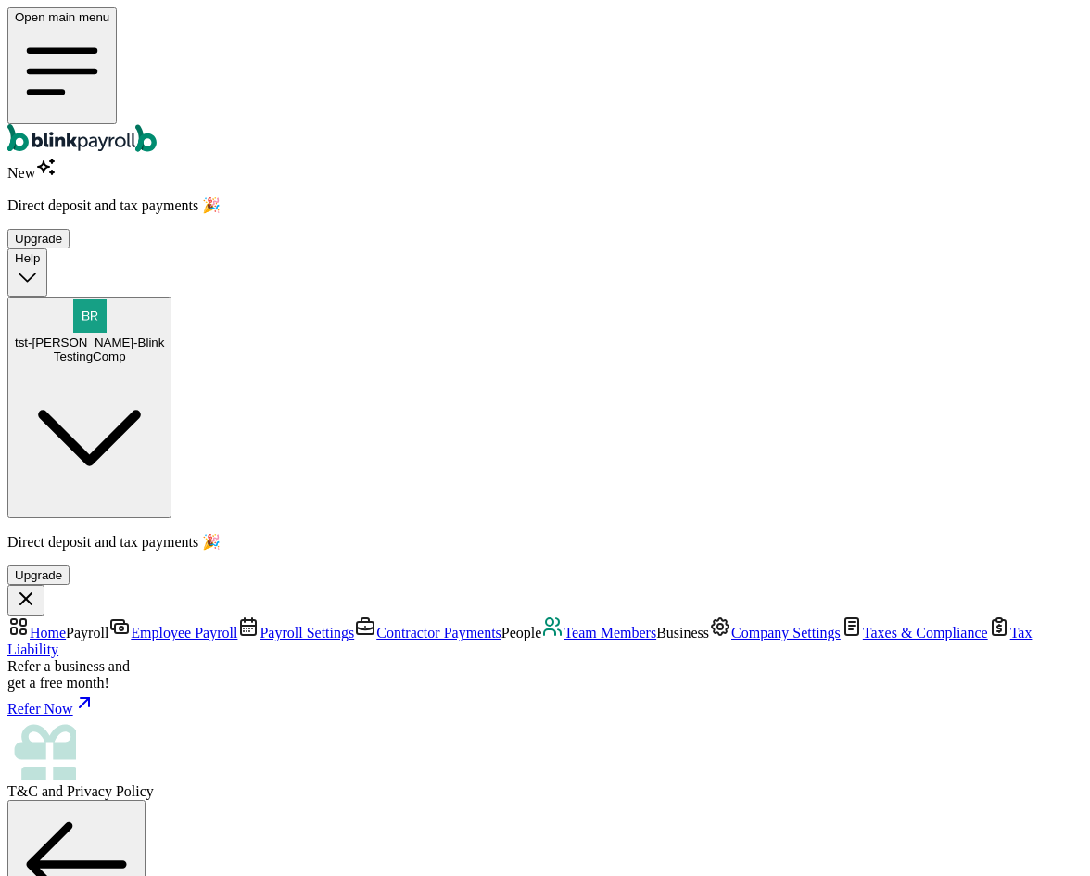
drag, startPoint x: 263, startPoint y: 288, endPoint x: 977, endPoint y: 483, distance: 739.8
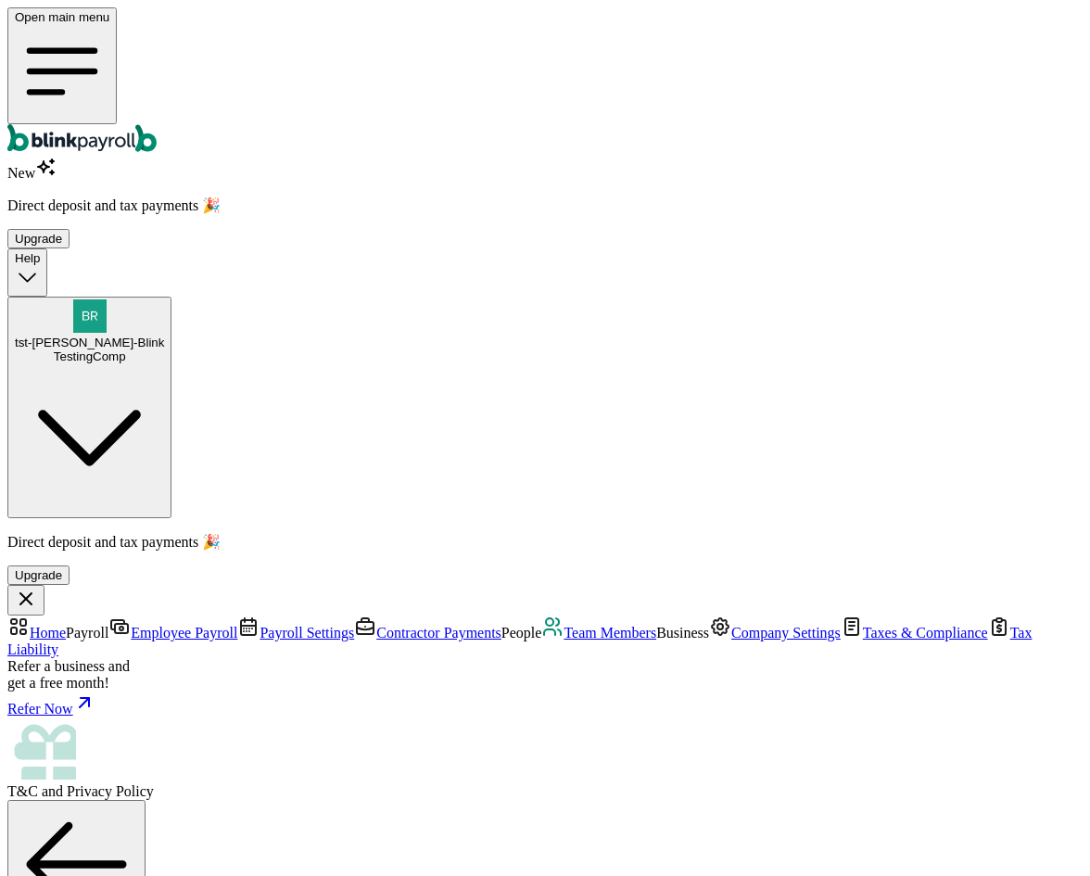
select select "2023"
select select "2025"
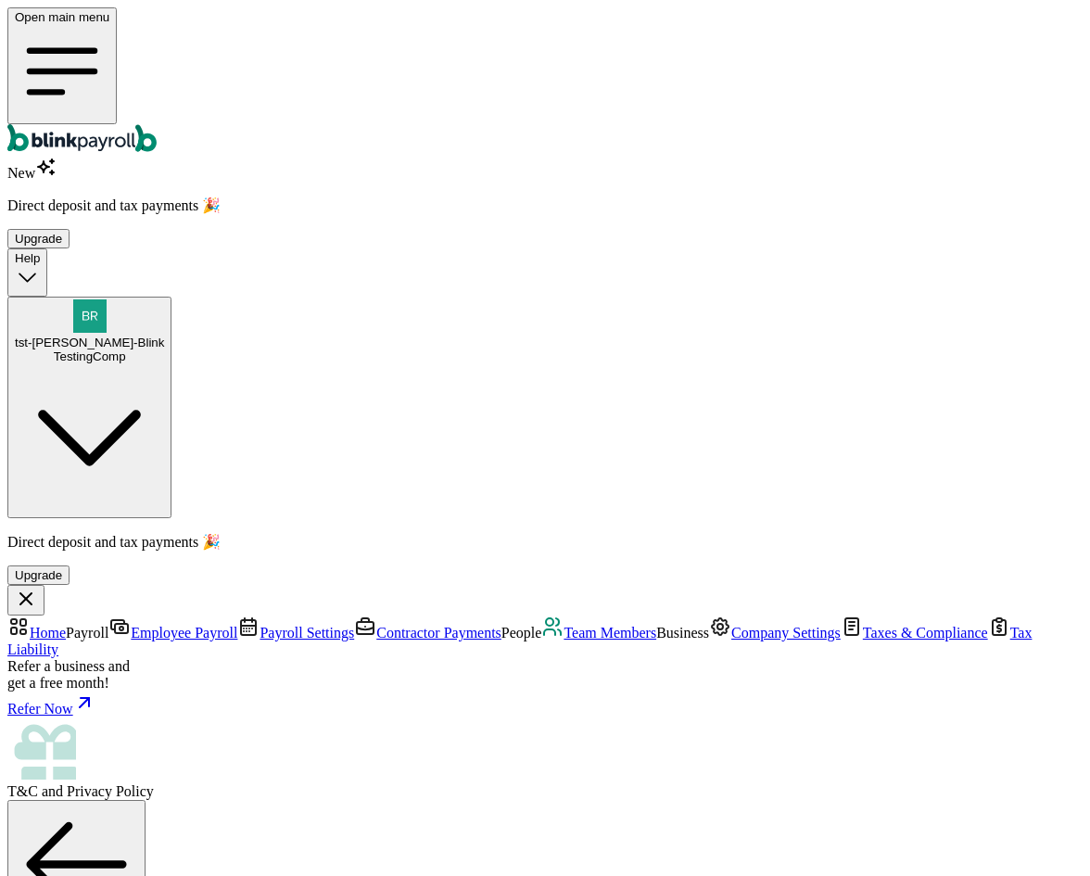
select select "2024"
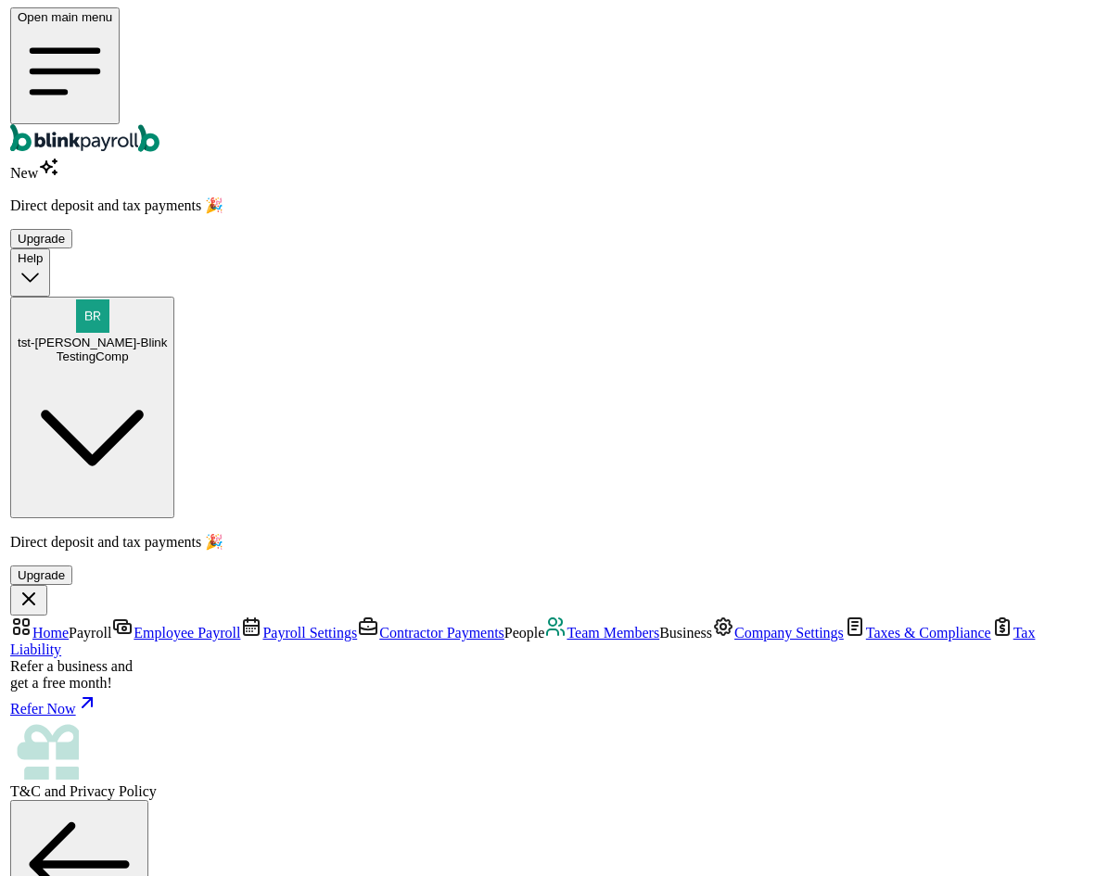
scroll to position [0, 0]
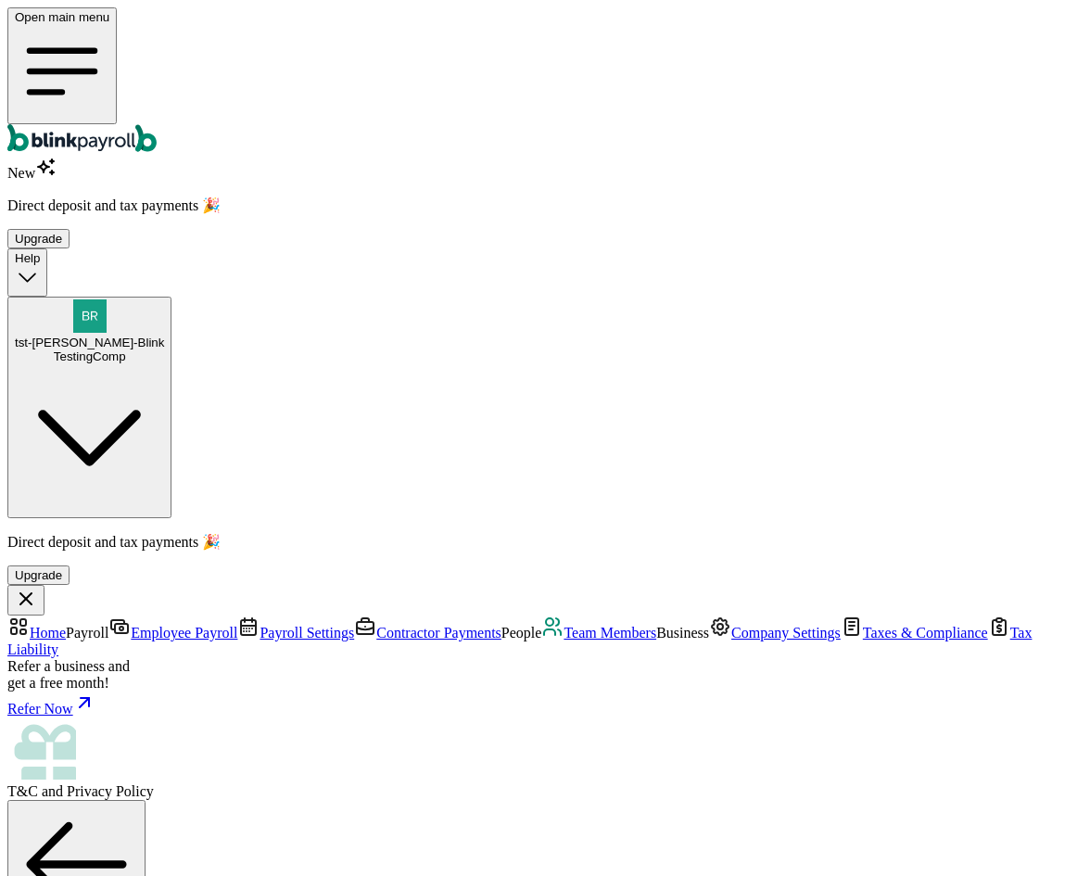
click at [136, 625] on link "Tax Liability" at bounding box center [519, 641] width 1024 height 32
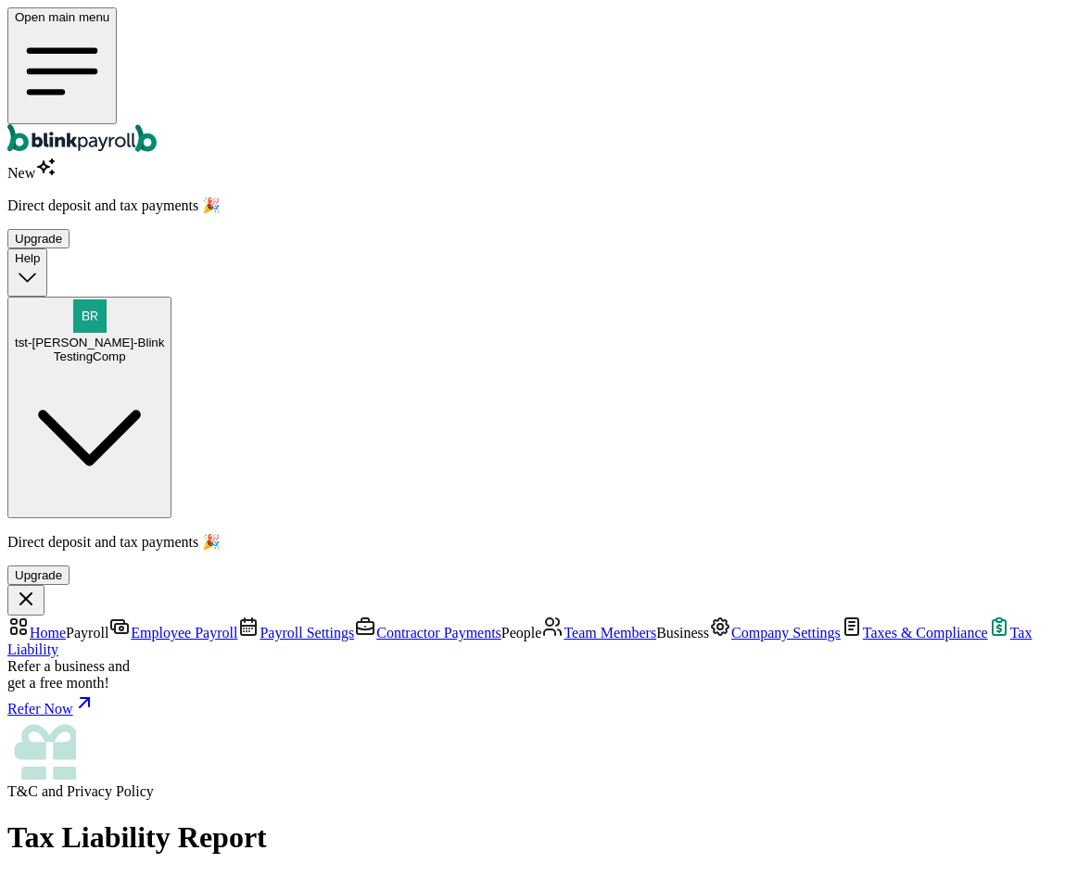
click at [40, 251] on span "Help" at bounding box center [27, 258] width 25 height 14
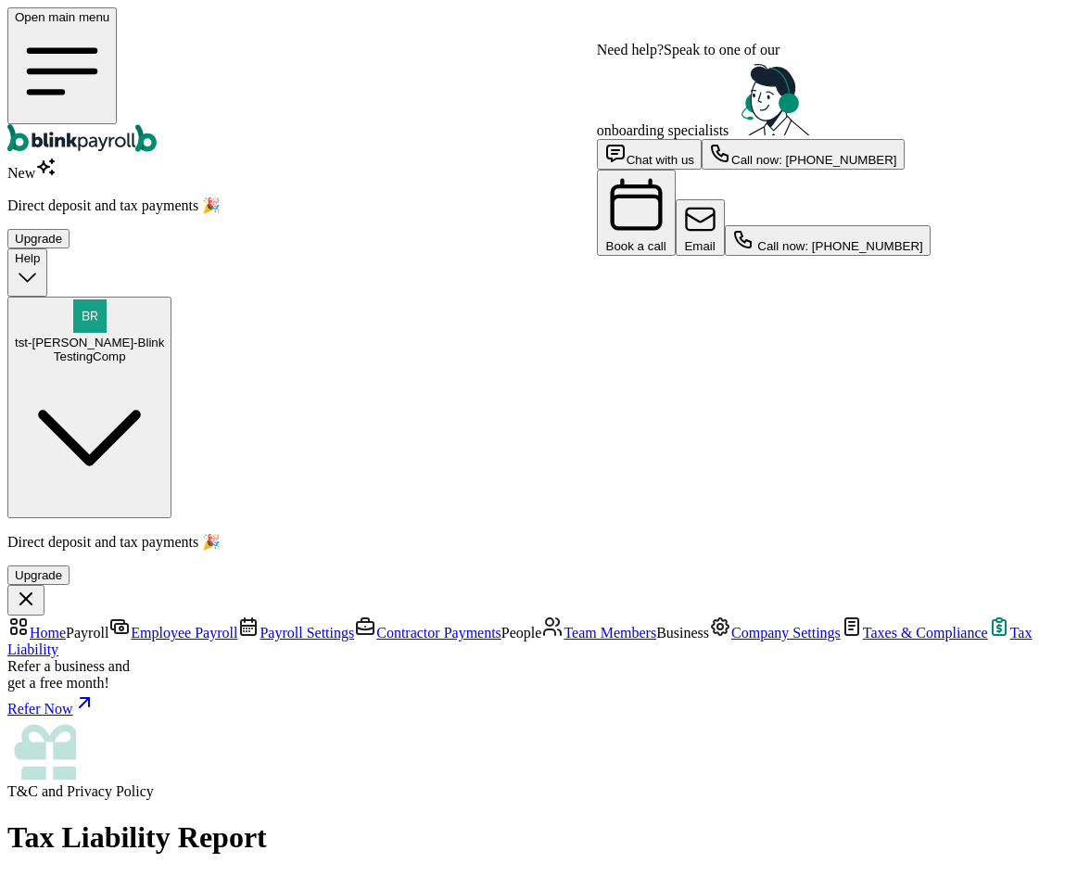
click at [40, 251] on span "Help" at bounding box center [27, 258] width 25 height 14
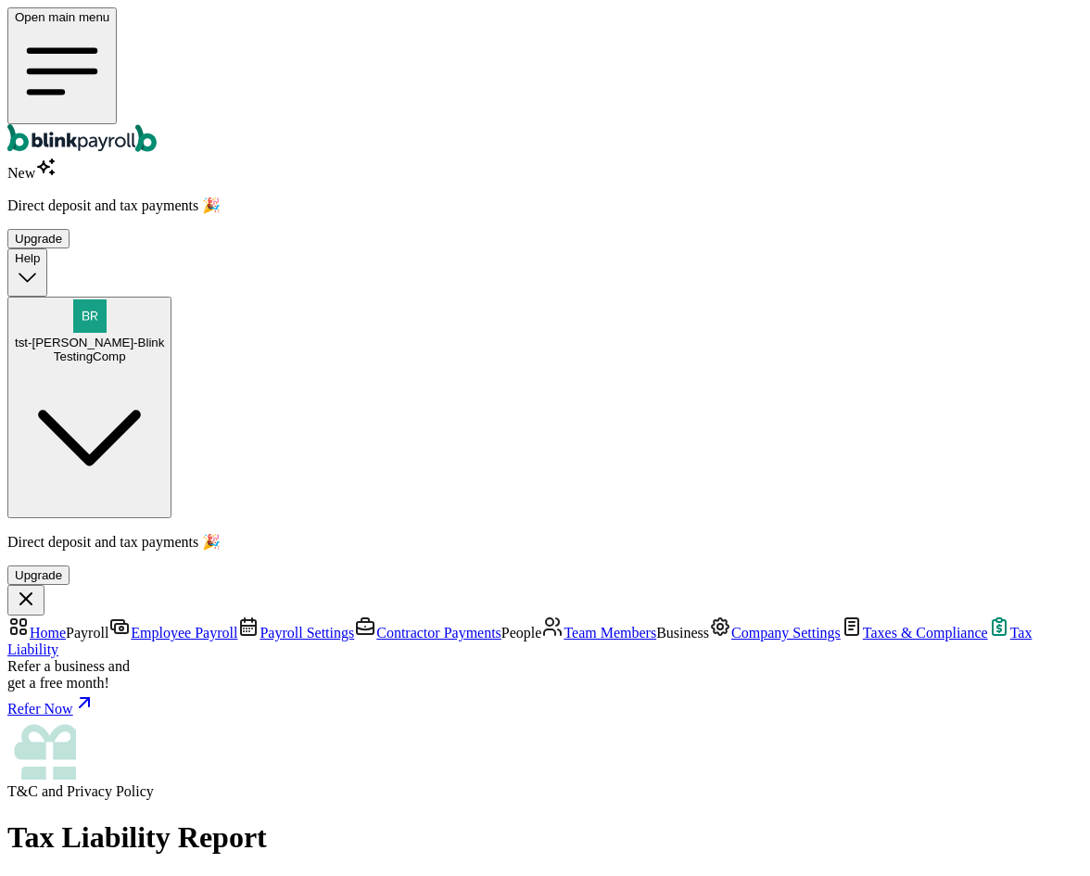
click at [841, 625] on link "Taxes & Compliance" at bounding box center [914, 633] width 147 height 16
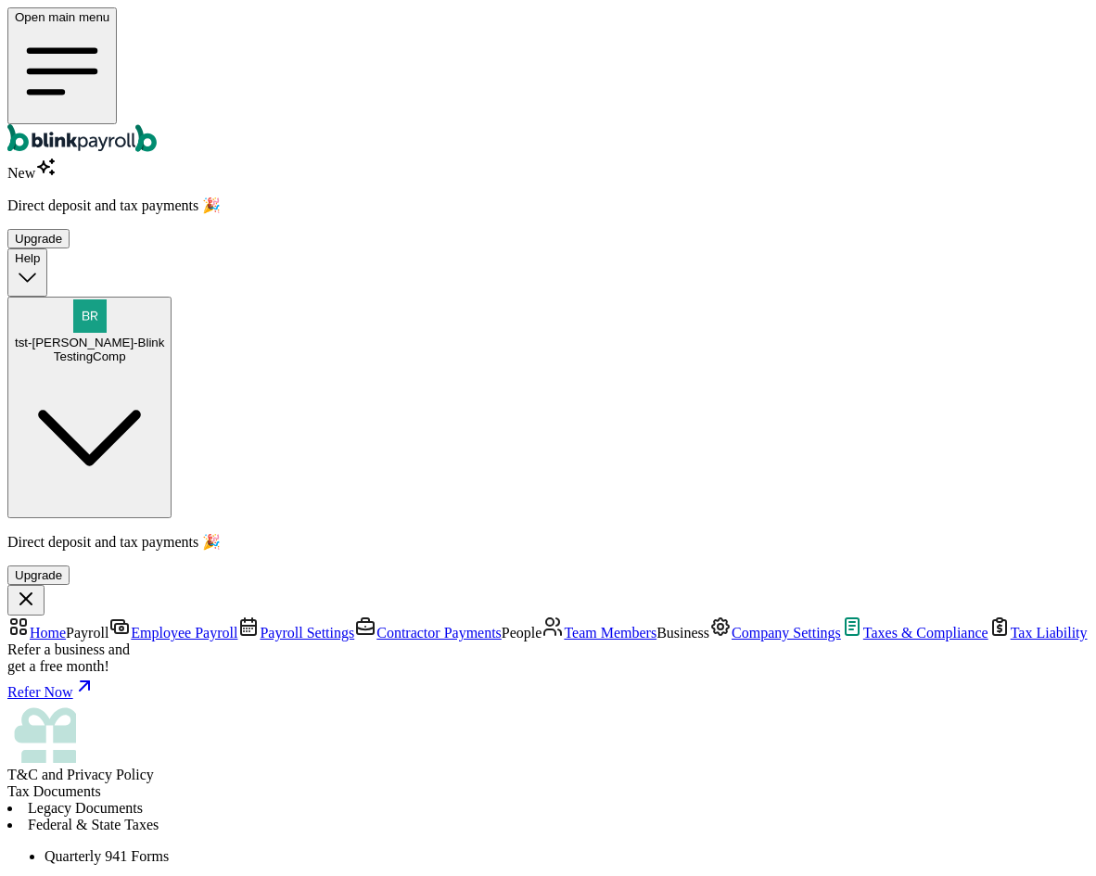
click at [131, 625] on span "Employee Payroll" at bounding box center [184, 633] width 107 height 16
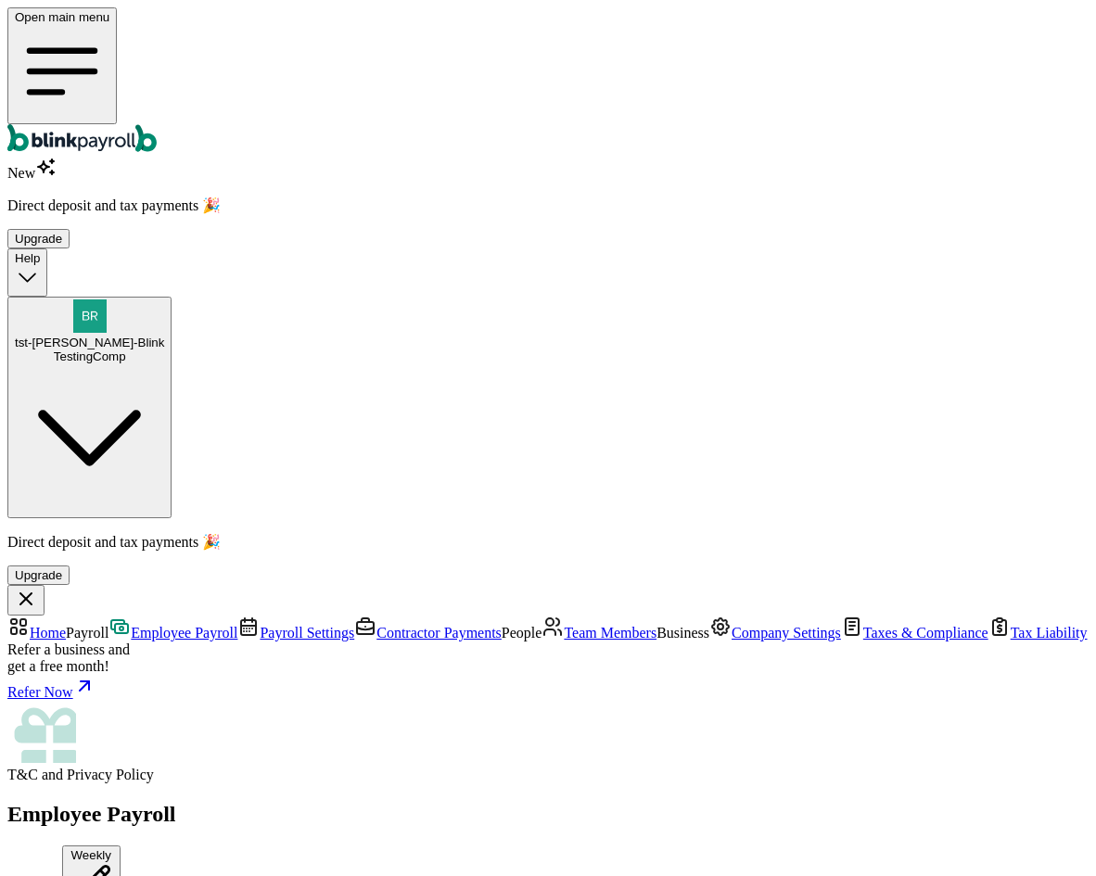
click at [120, 124] on icon "Global" at bounding box center [71, 138] width 128 height 28
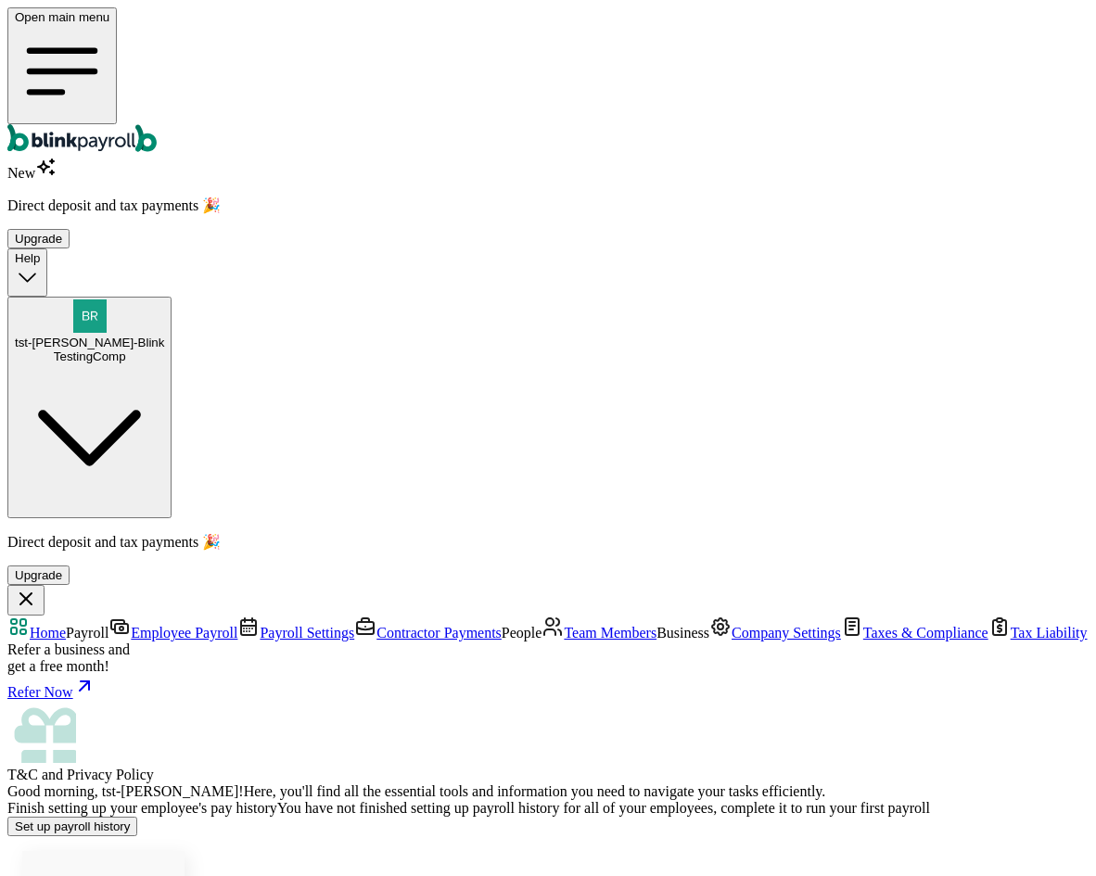
click at [179, 625] on span "Employee Payroll" at bounding box center [184, 633] width 107 height 16
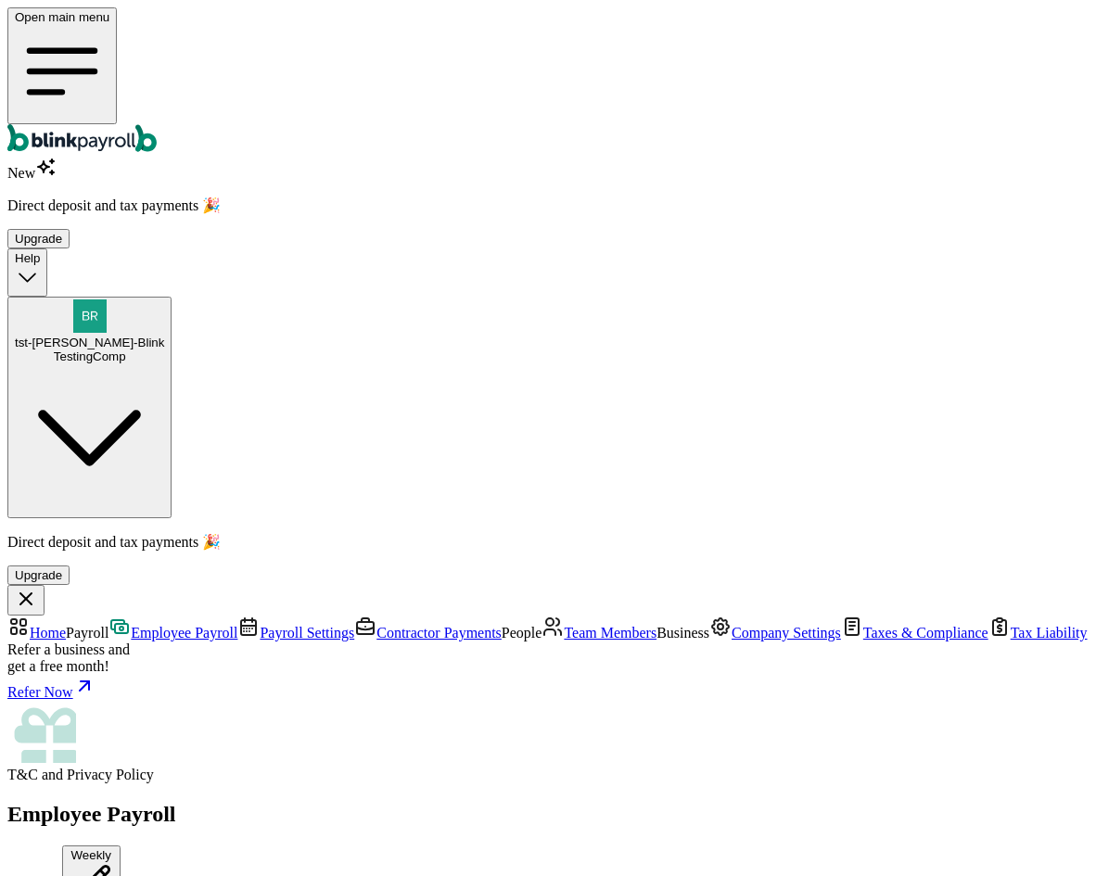
type input "09/02/2025"
click at [93, 124] on icon "Global" at bounding box center [71, 138] width 128 height 28
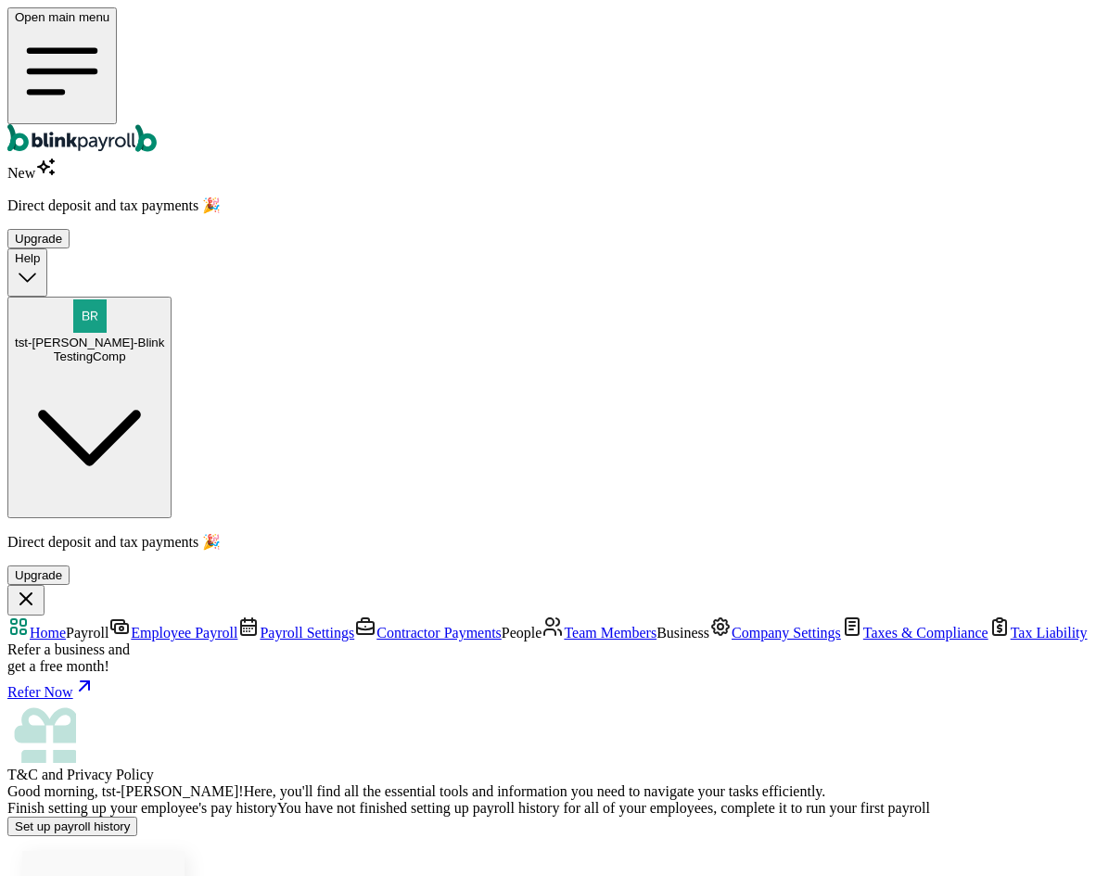
click at [95, 124] on icon "Global" at bounding box center [71, 138] width 128 height 28
click at [384, 817] on div "Set up payroll history" at bounding box center [547, 826] width 1081 height 19
click at [137, 817] on button "Set up payroll history" at bounding box center [72, 826] width 130 height 19
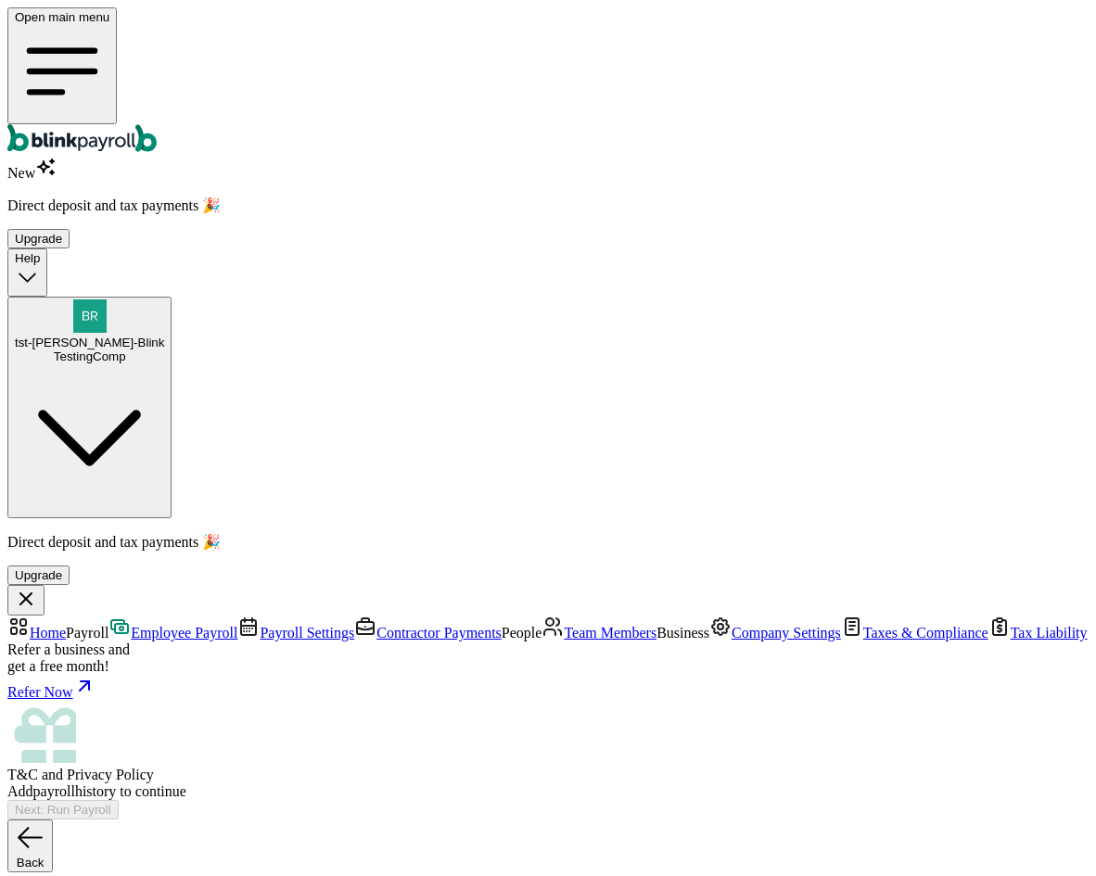
scroll to position [691, 0]
click at [709, 625] on link "Company Settings" at bounding box center [775, 633] width 132 height 16
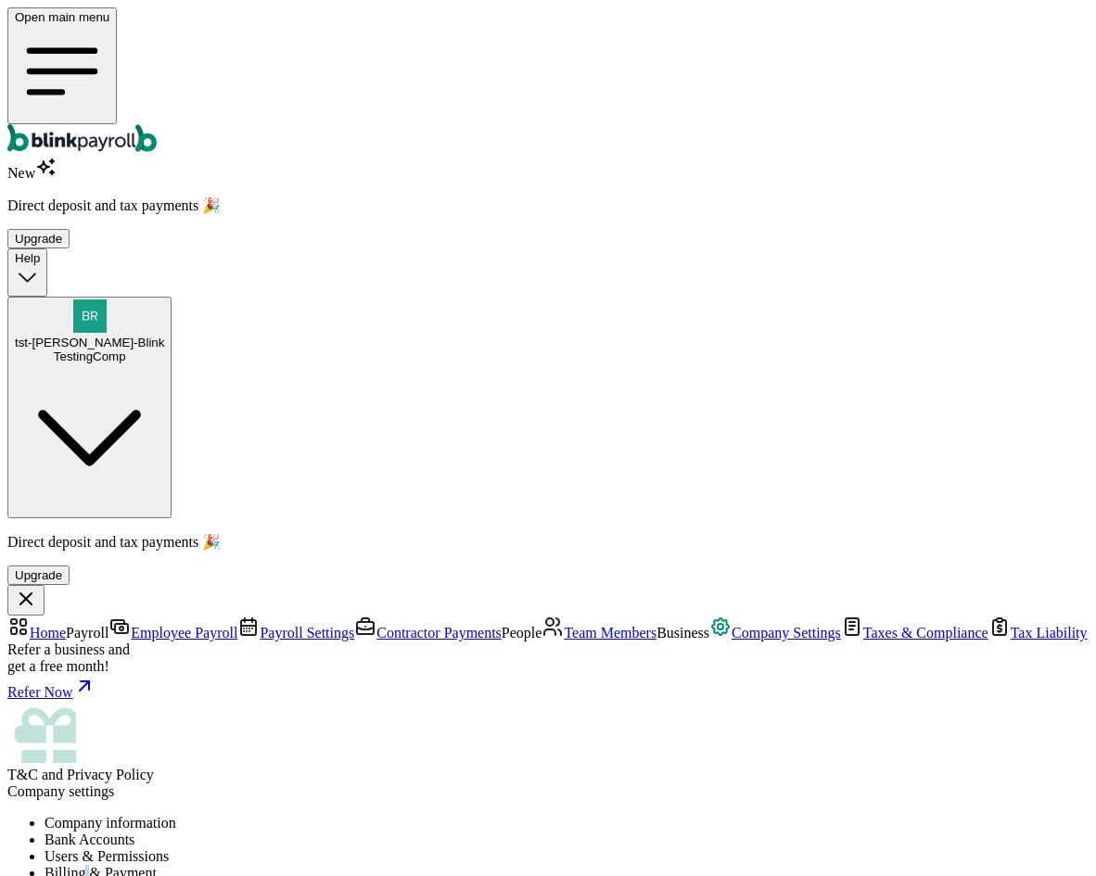
click at [658, 865] on li "Billing & Payment" at bounding box center [566, 873] width 1044 height 17
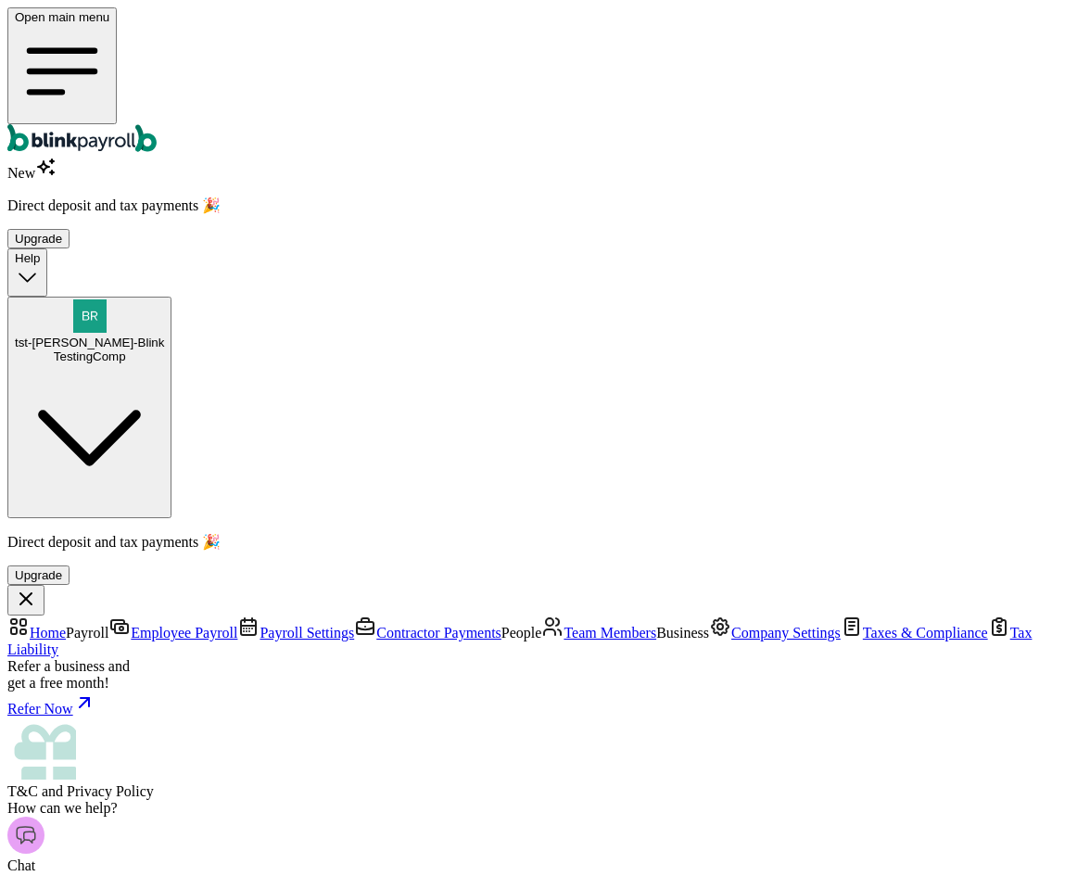
click at [787, 817] on div "Chat" at bounding box center [544, 858] width 1075 height 83
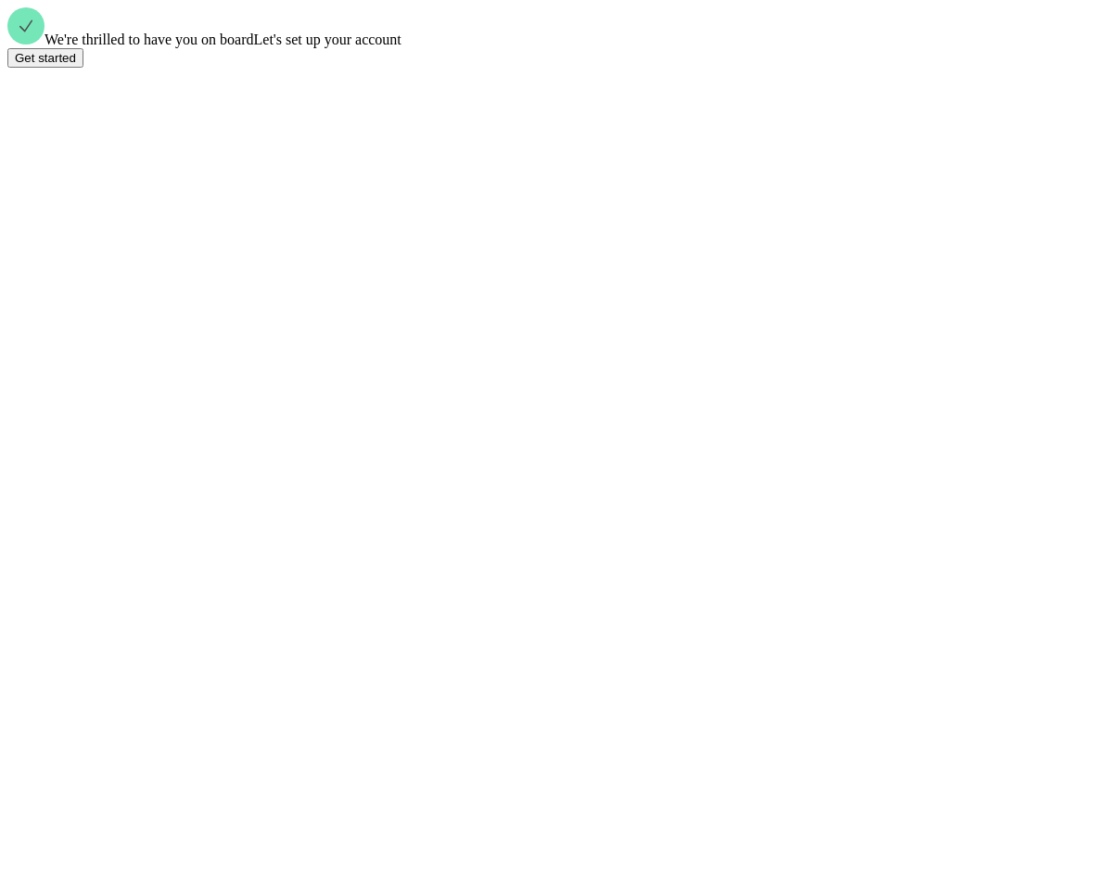
click at [76, 65] on div "Get started" at bounding box center [45, 58] width 61 height 14
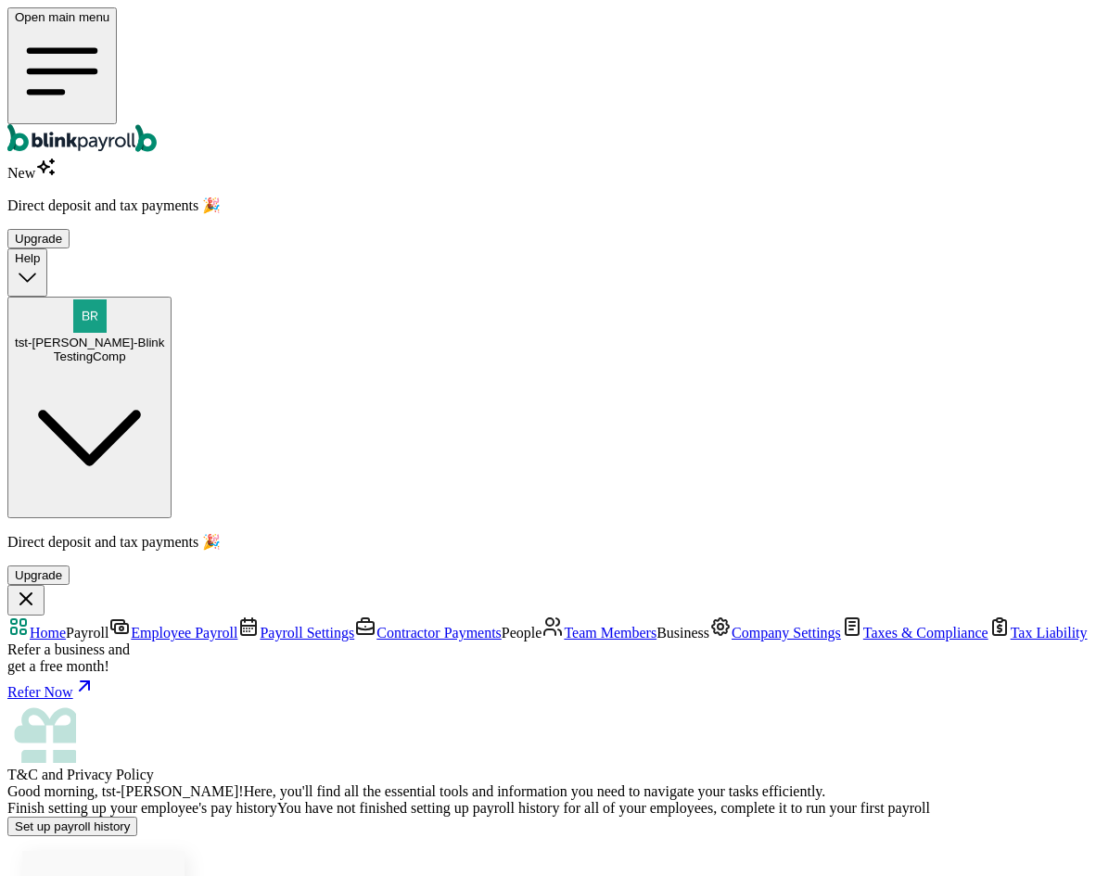
click at [709, 625] on link "Company Settings" at bounding box center [775, 633] width 132 height 16
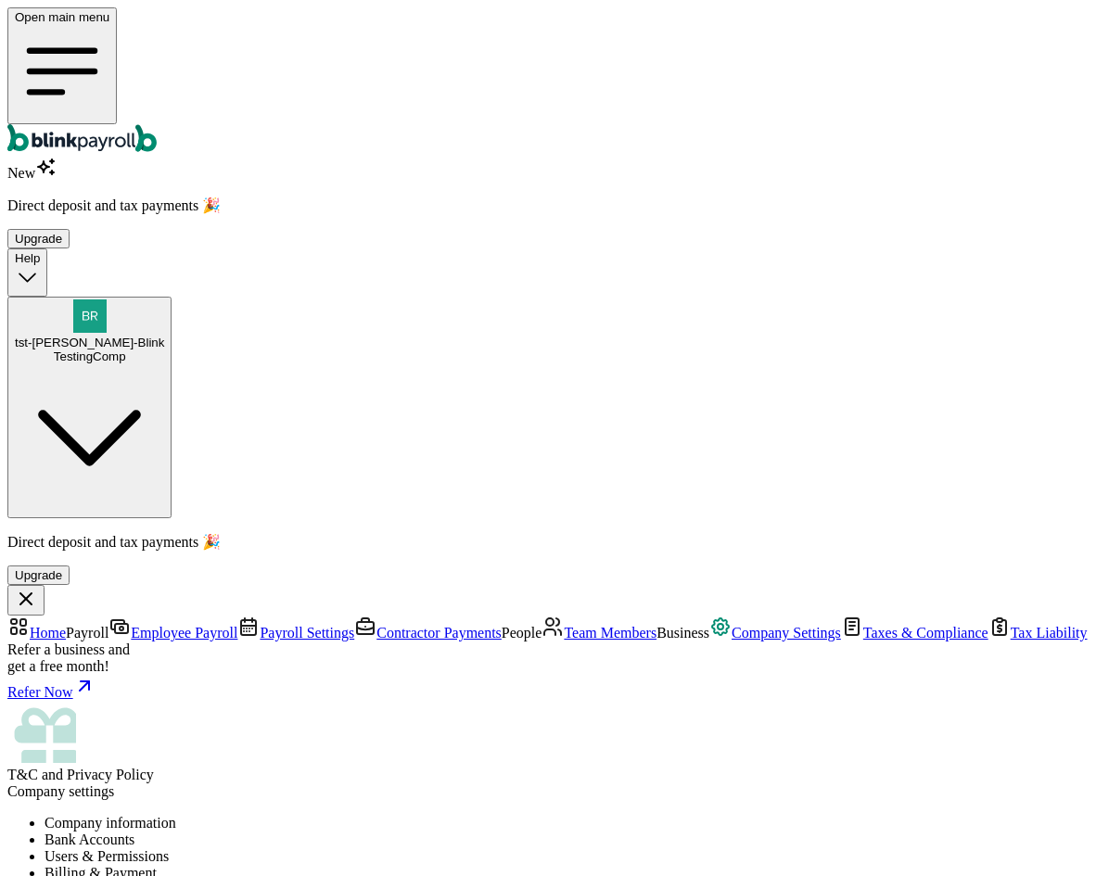
click at [657, 865] on li "Billing & Payment" at bounding box center [566, 873] width 1044 height 17
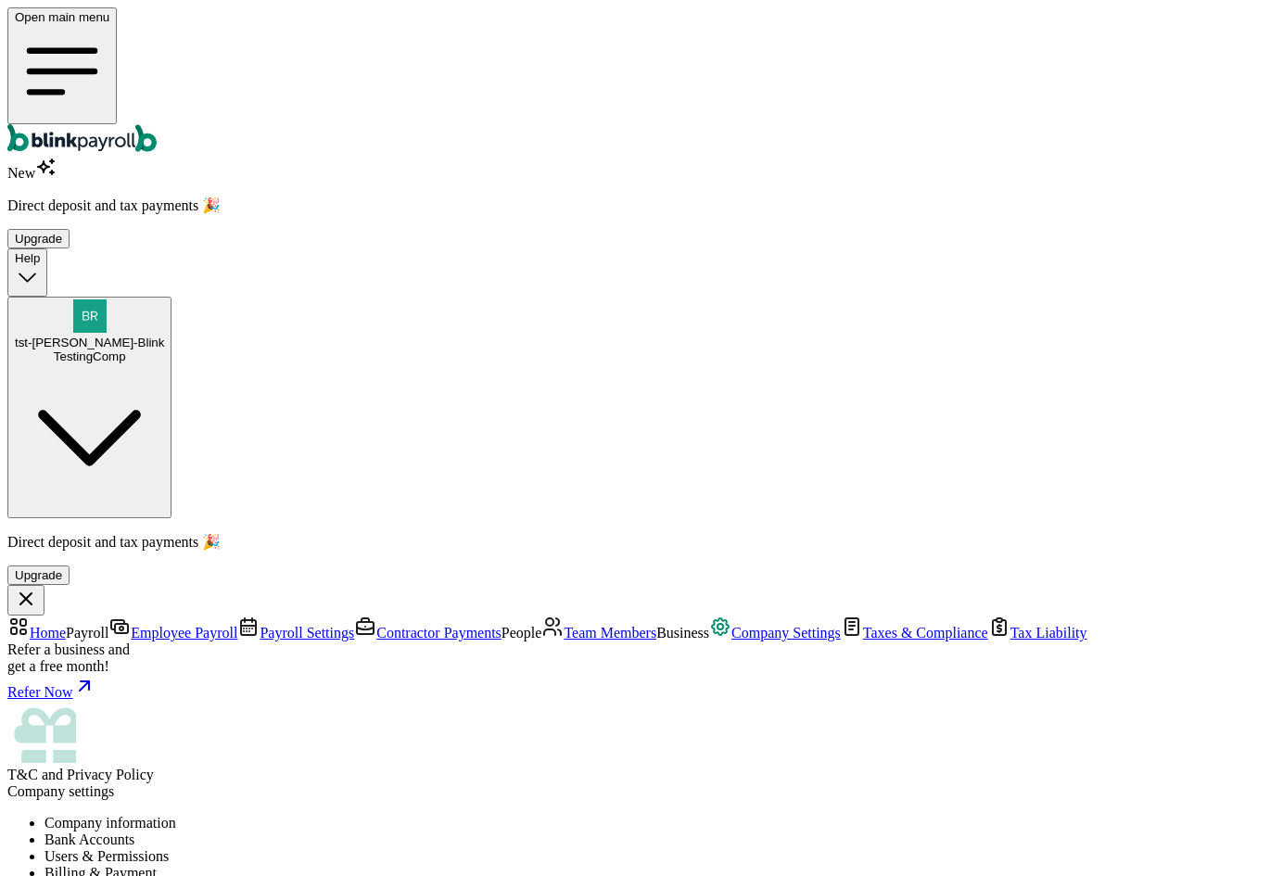
drag, startPoint x: 928, startPoint y: 396, endPoint x: 309, endPoint y: 266, distance: 632.6
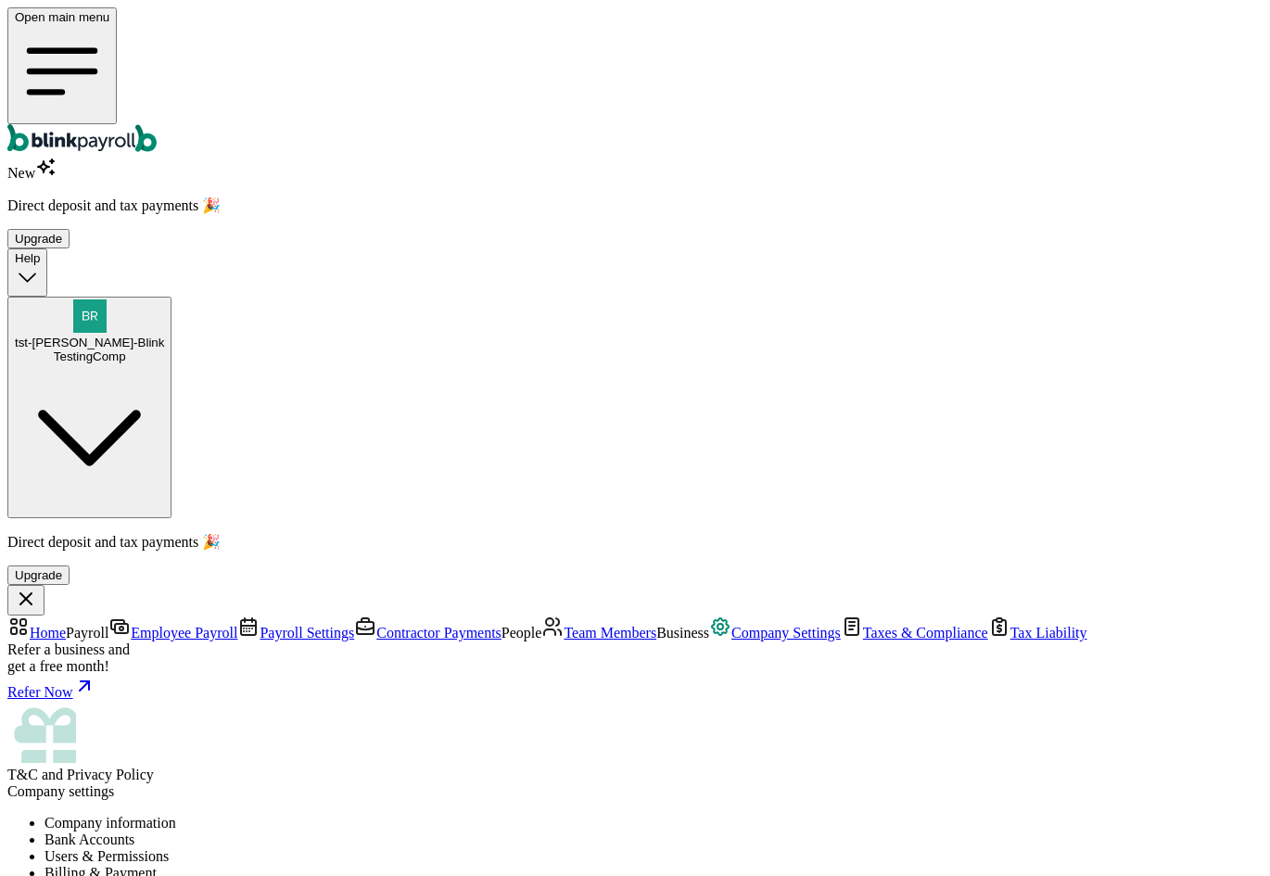
click at [354, 625] on link "Contractor Payments" at bounding box center [427, 633] width 147 height 16
click at [237, 625] on link "Payroll Settings" at bounding box center [295, 633] width 117 height 16
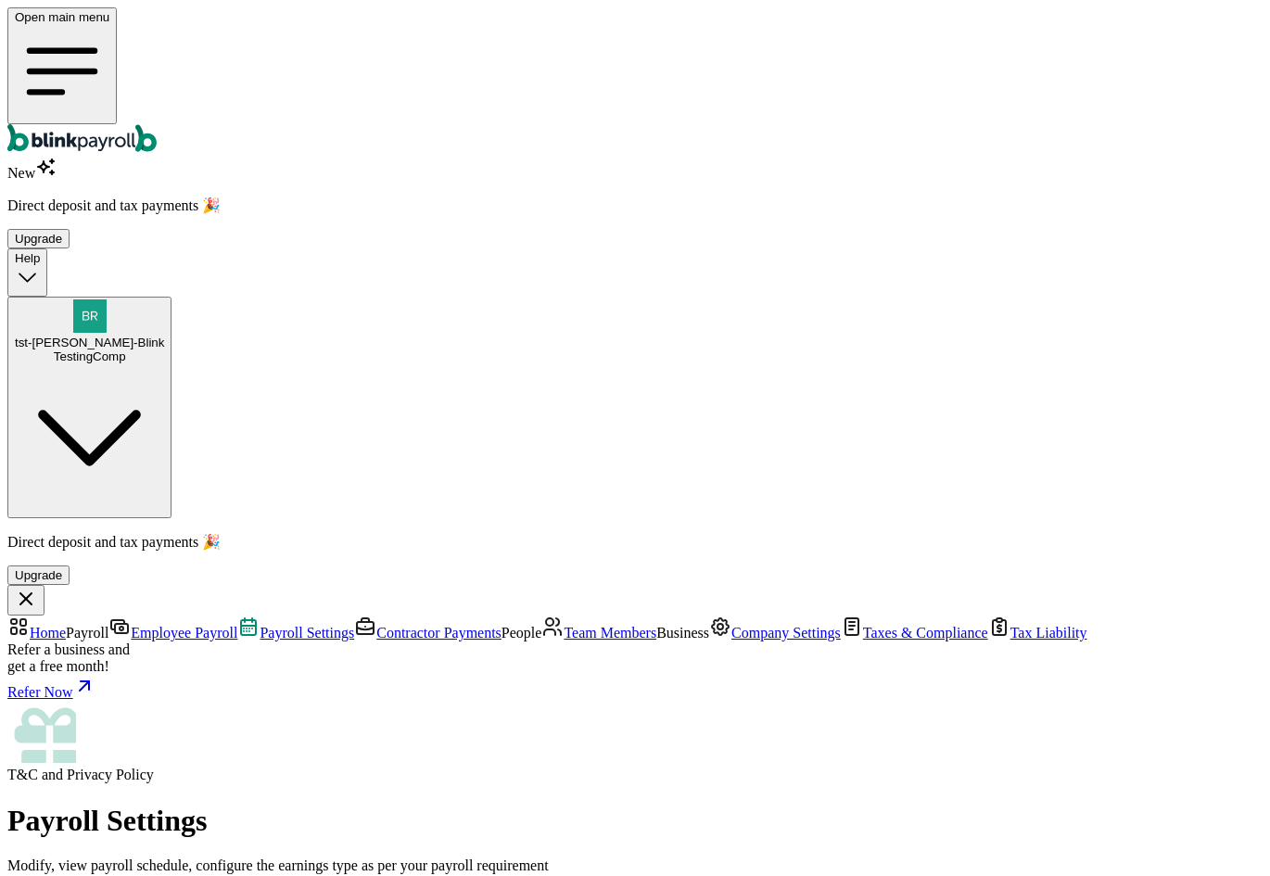
click at [146, 625] on link "Employee Payroll" at bounding box center [172, 633] width 129 height 16
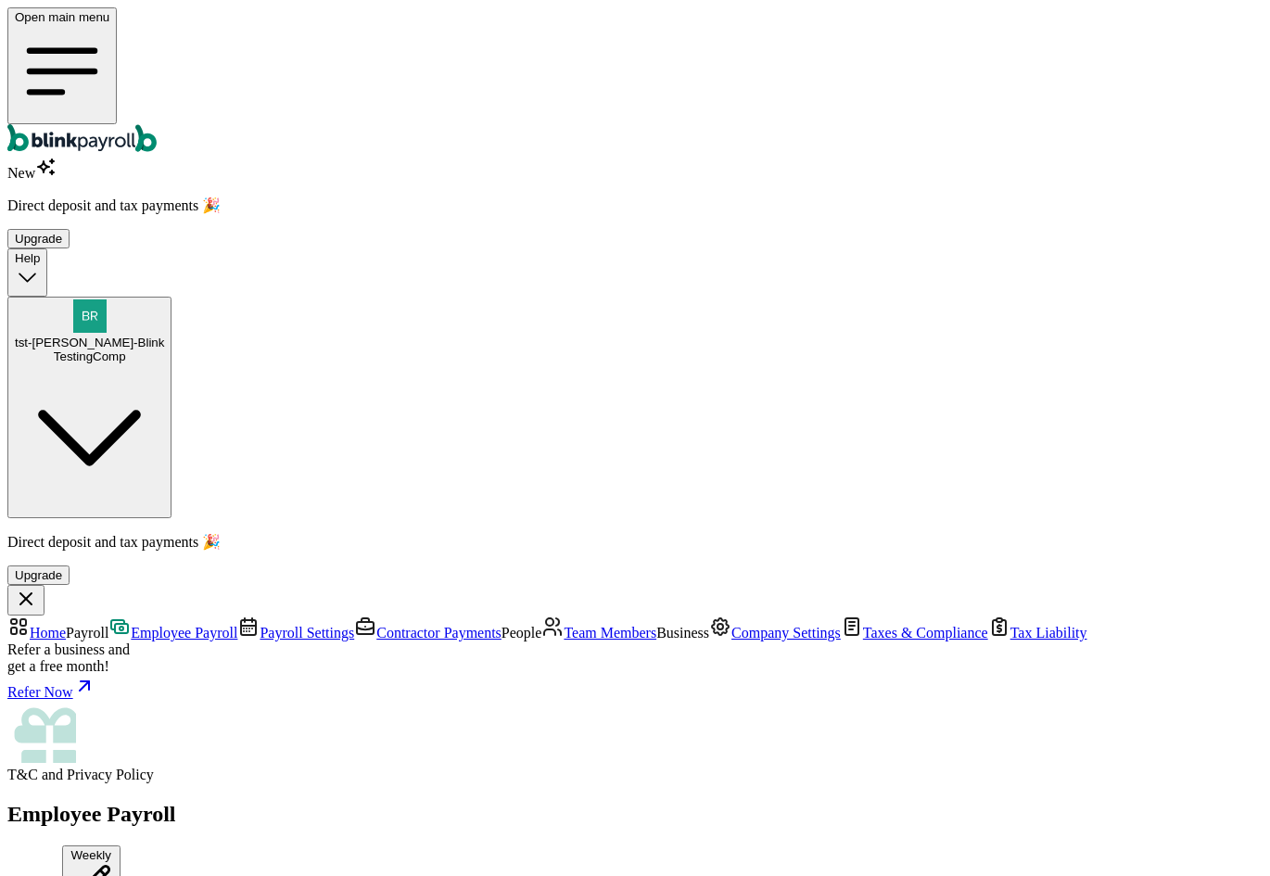
click at [120, 845] on button "Weekly" at bounding box center [91, 878] width 58 height 66
click at [171, 297] on button "tst-Jack tst-Blink TestingComp" at bounding box center [89, 408] width 164 height 222
click at [260, 625] on span "Payroll Settings" at bounding box center [307, 633] width 95 height 16
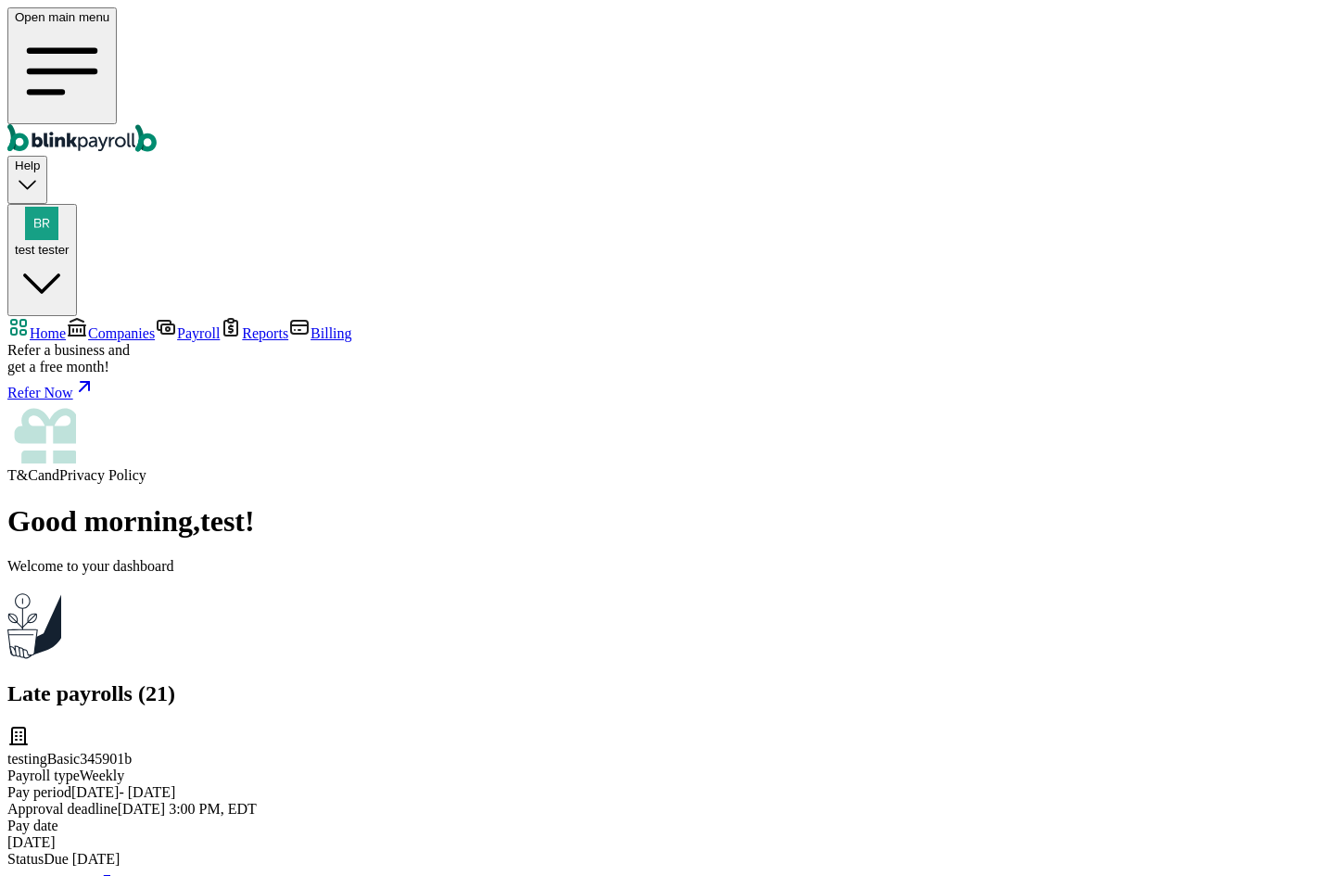
click at [143, 325] on span "Companies" at bounding box center [121, 333] width 67 height 16
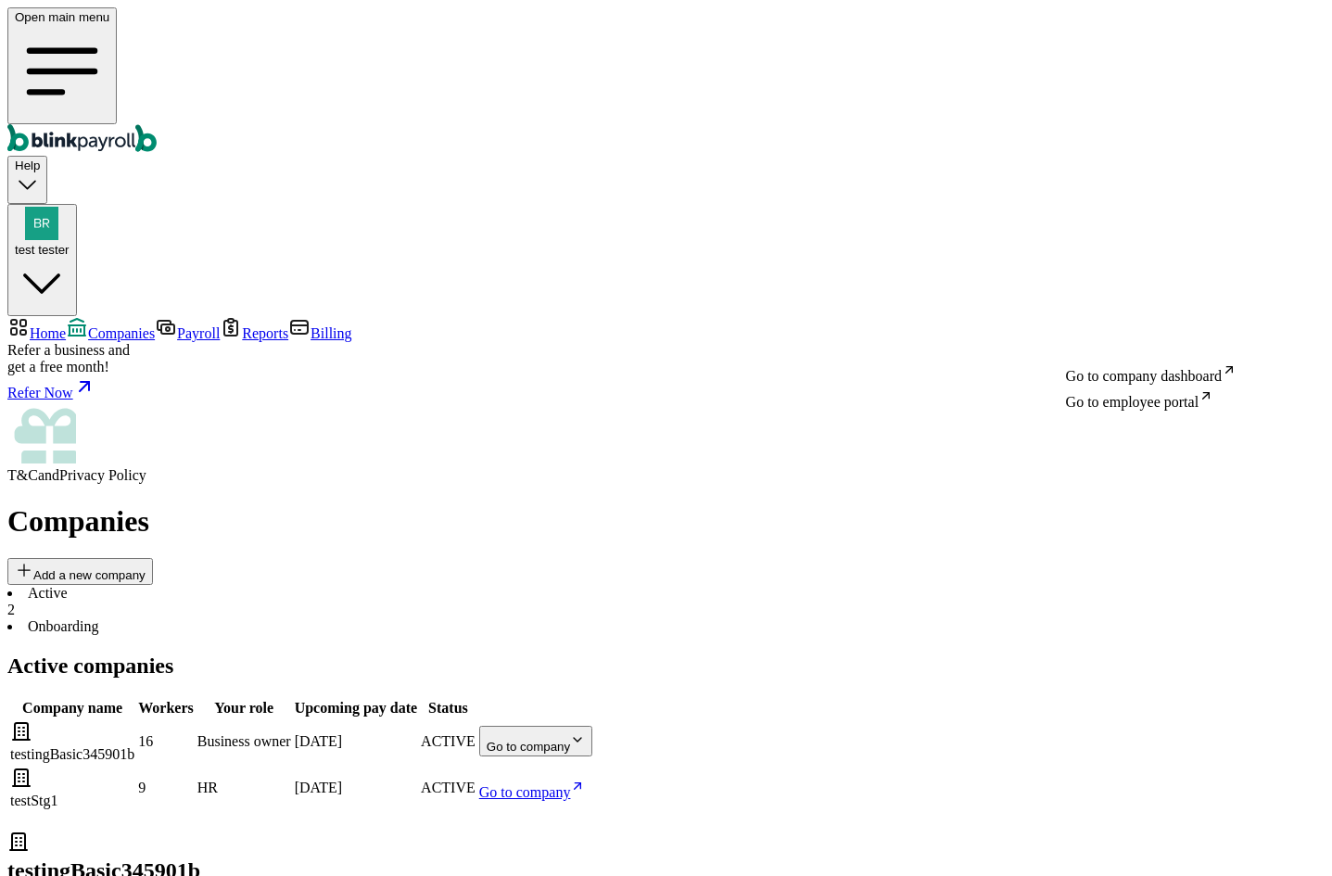
click at [1196, 328] on body "Open main menu Help test tester Home Companies Payroll Reports Billing Refer a …" at bounding box center [665, 607] width 1317 height 1201
click at [311, 325] on span "Billing" at bounding box center [331, 333] width 41 height 16
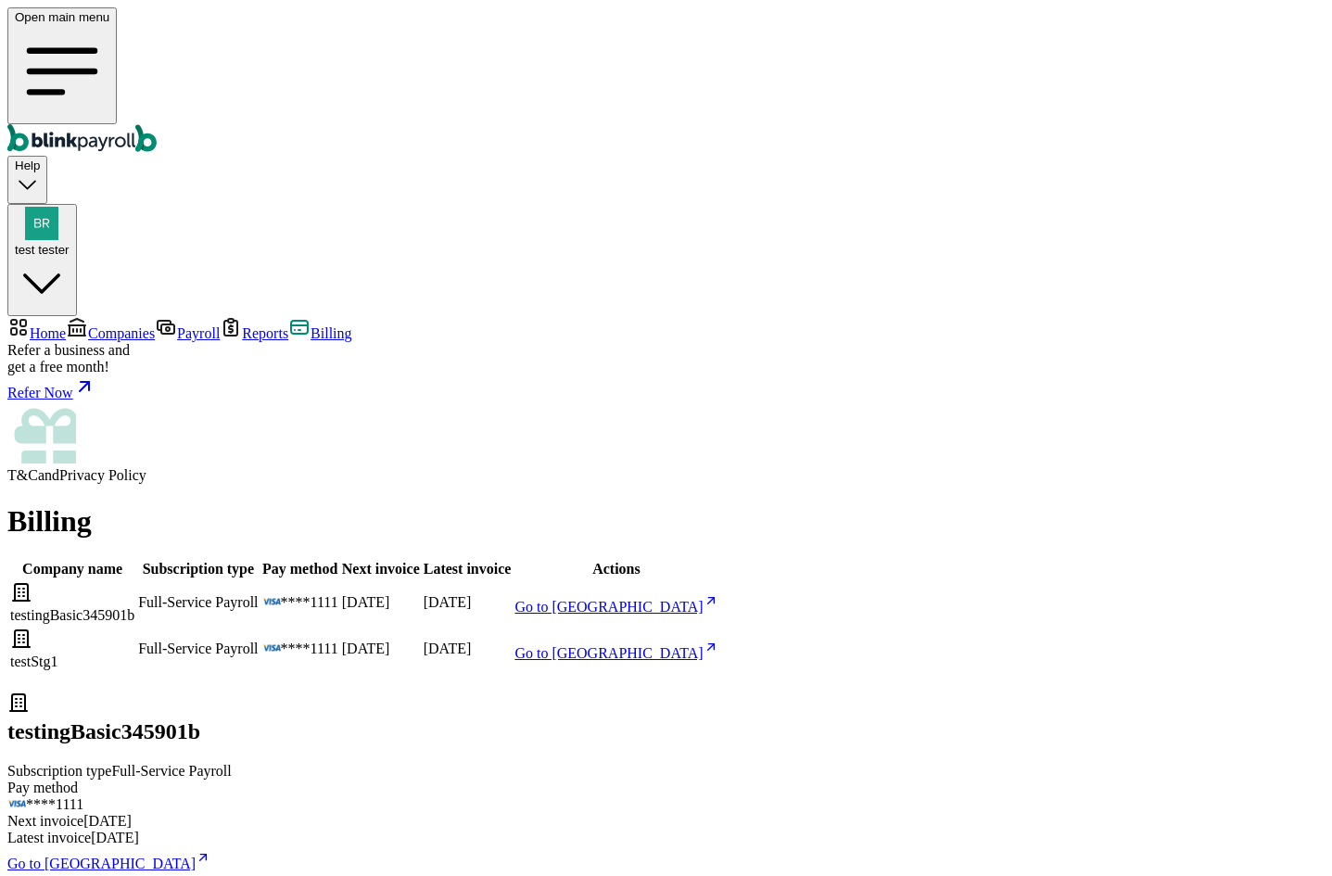
click at [703, 599] on span "Go to [GEOGRAPHIC_DATA]" at bounding box center [608, 607] width 188 height 16
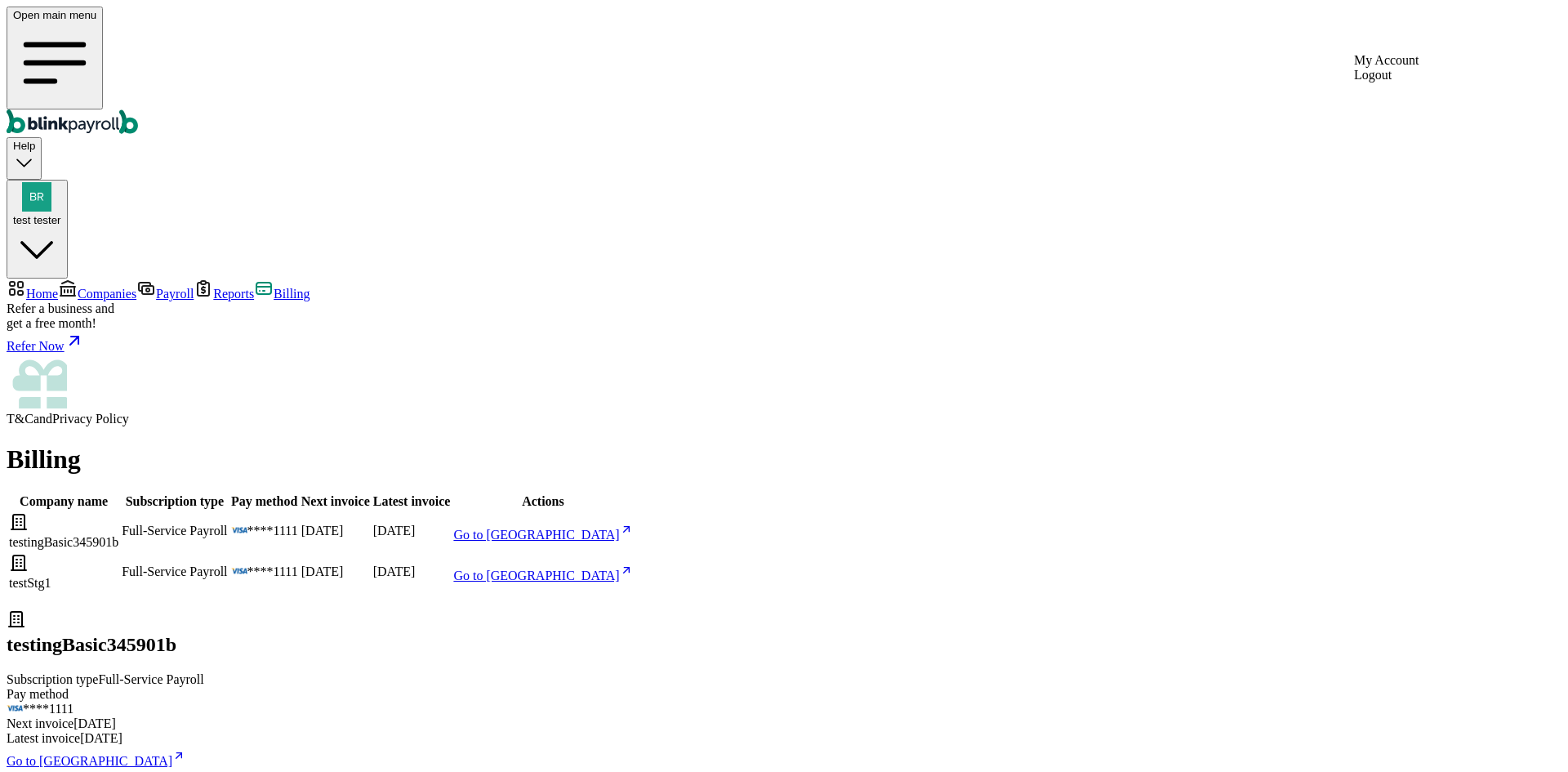
click at [51, 182] on img "button" at bounding box center [36, 197] width 29 height 29
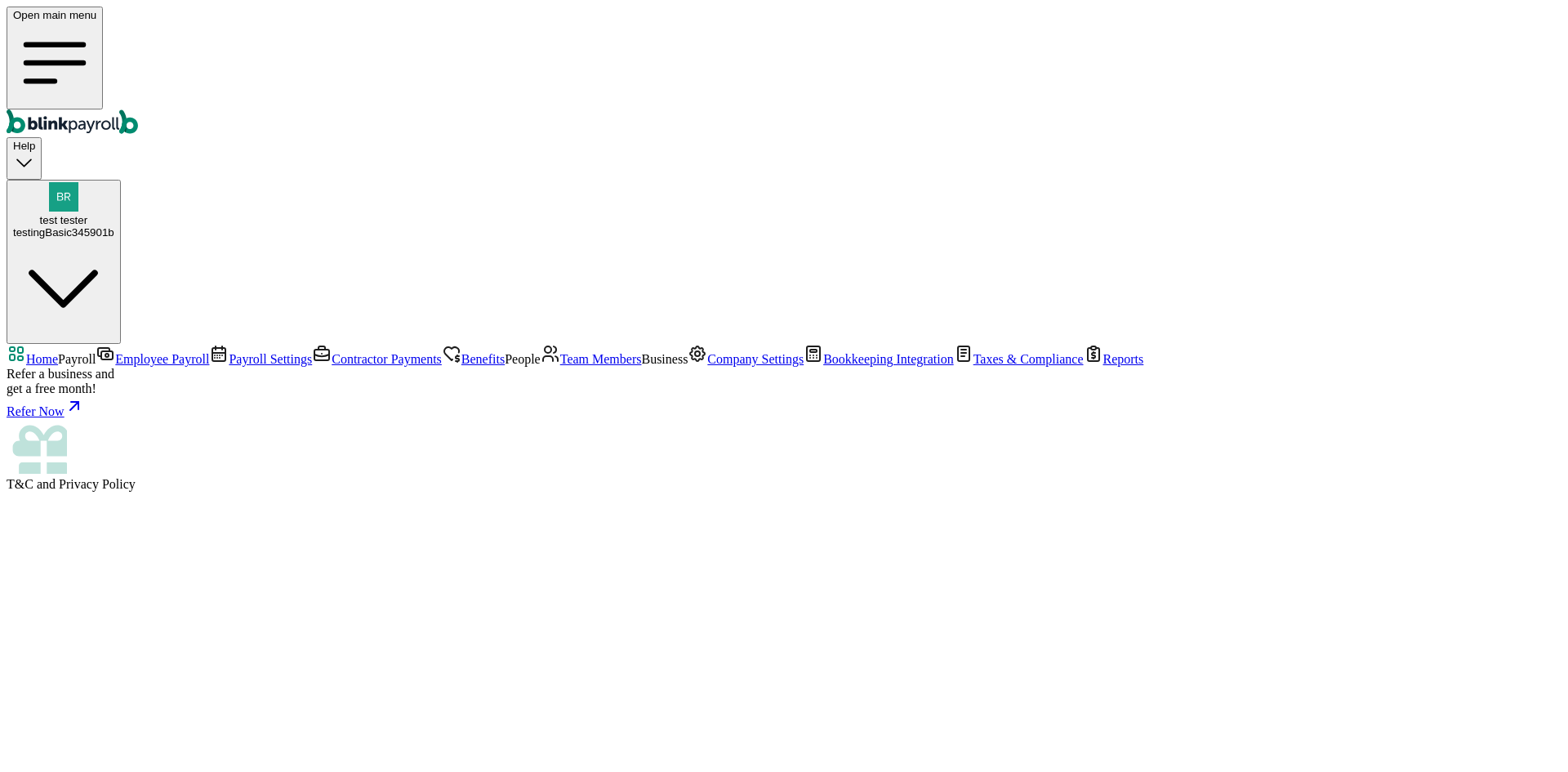
click at [560, 366] on span "Team Members" at bounding box center [601, 359] width 82 height 14
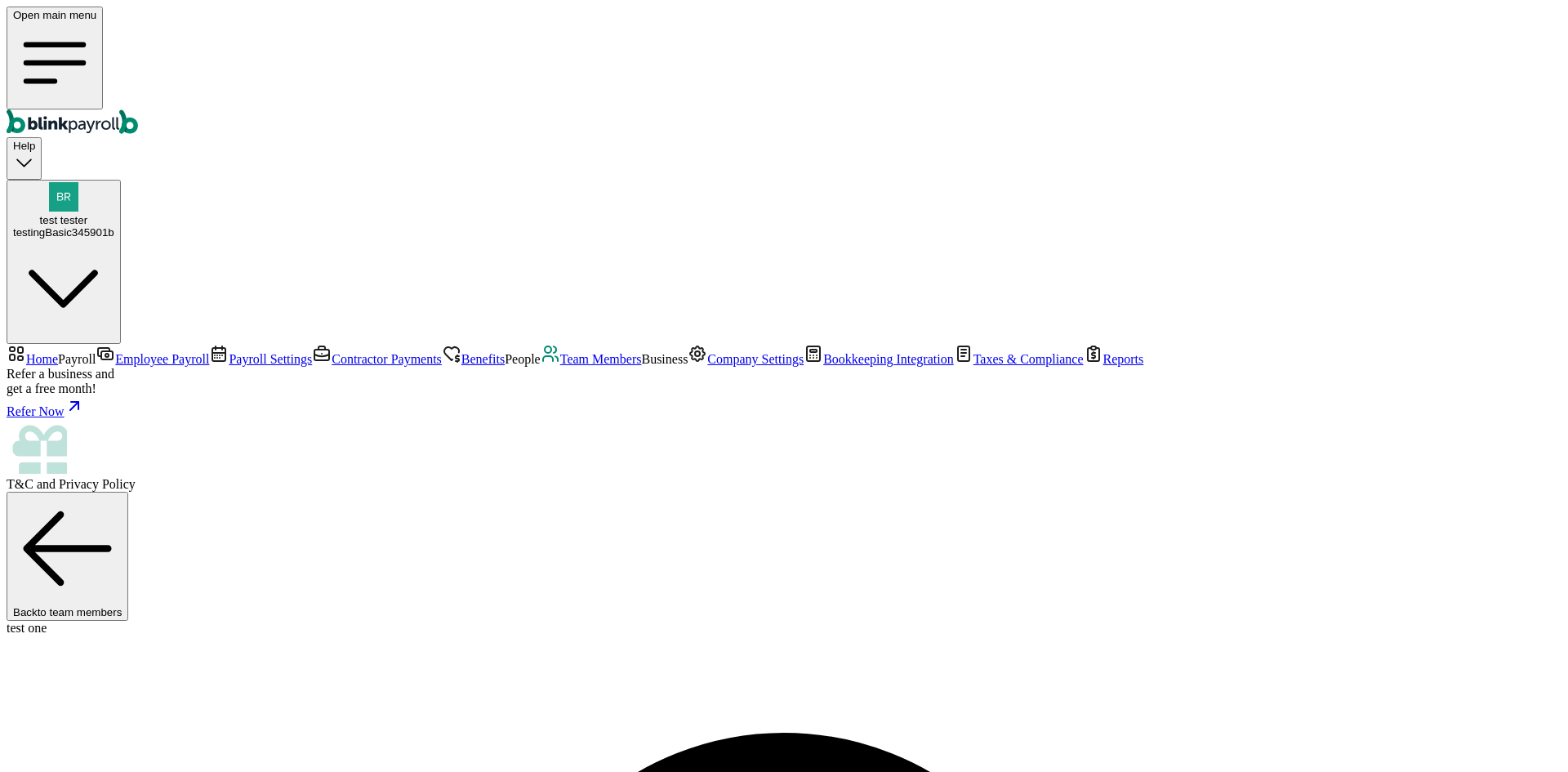
select select "2025"
select select "3 1 Dallas Ct"
select select "3"
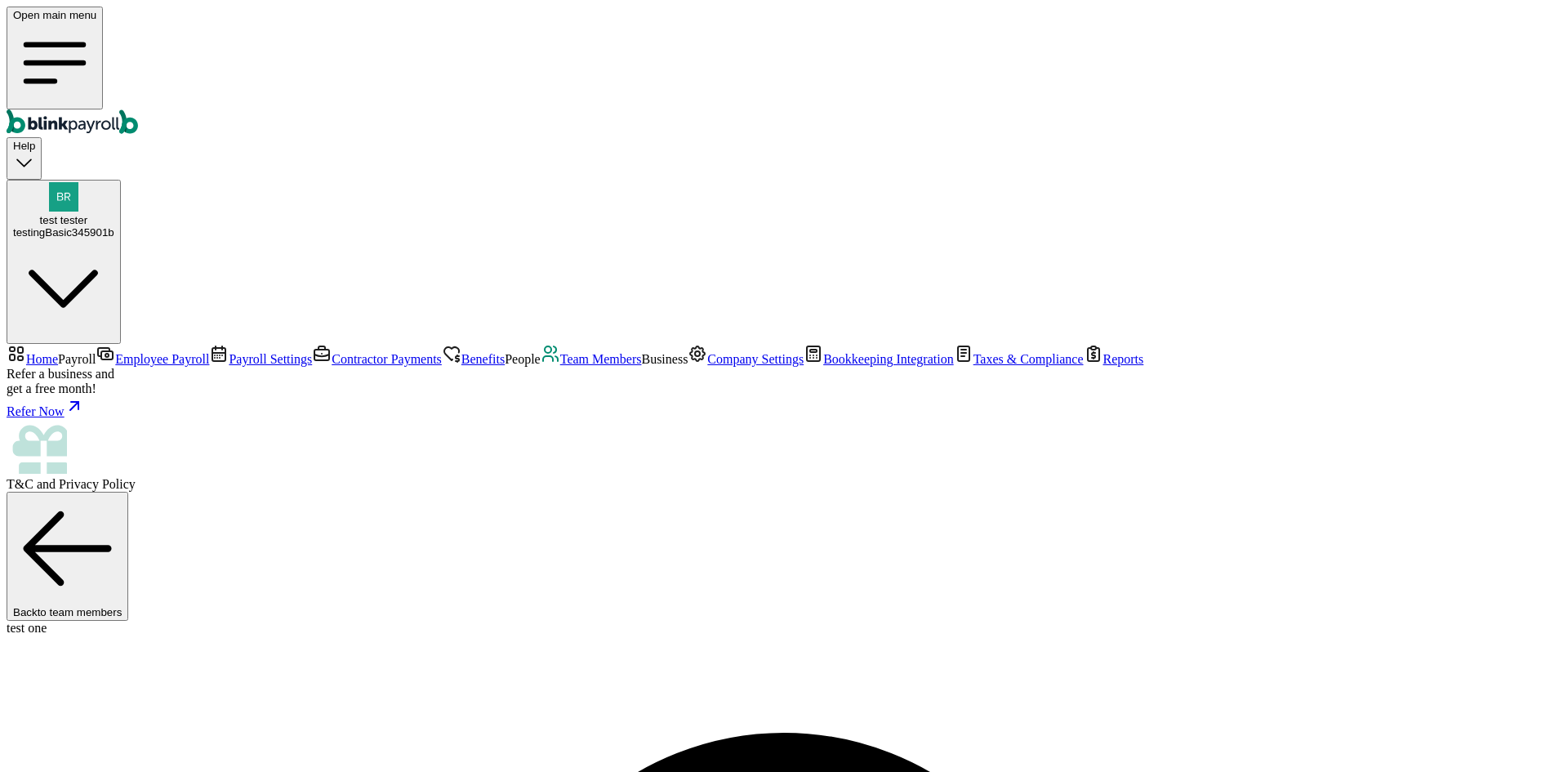
radio input "true"
select select "pay_period"
drag, startPoint x: 1189, startPoint y: 429, endPoint x: 1187, endPoint y: 416, distance: 13.2
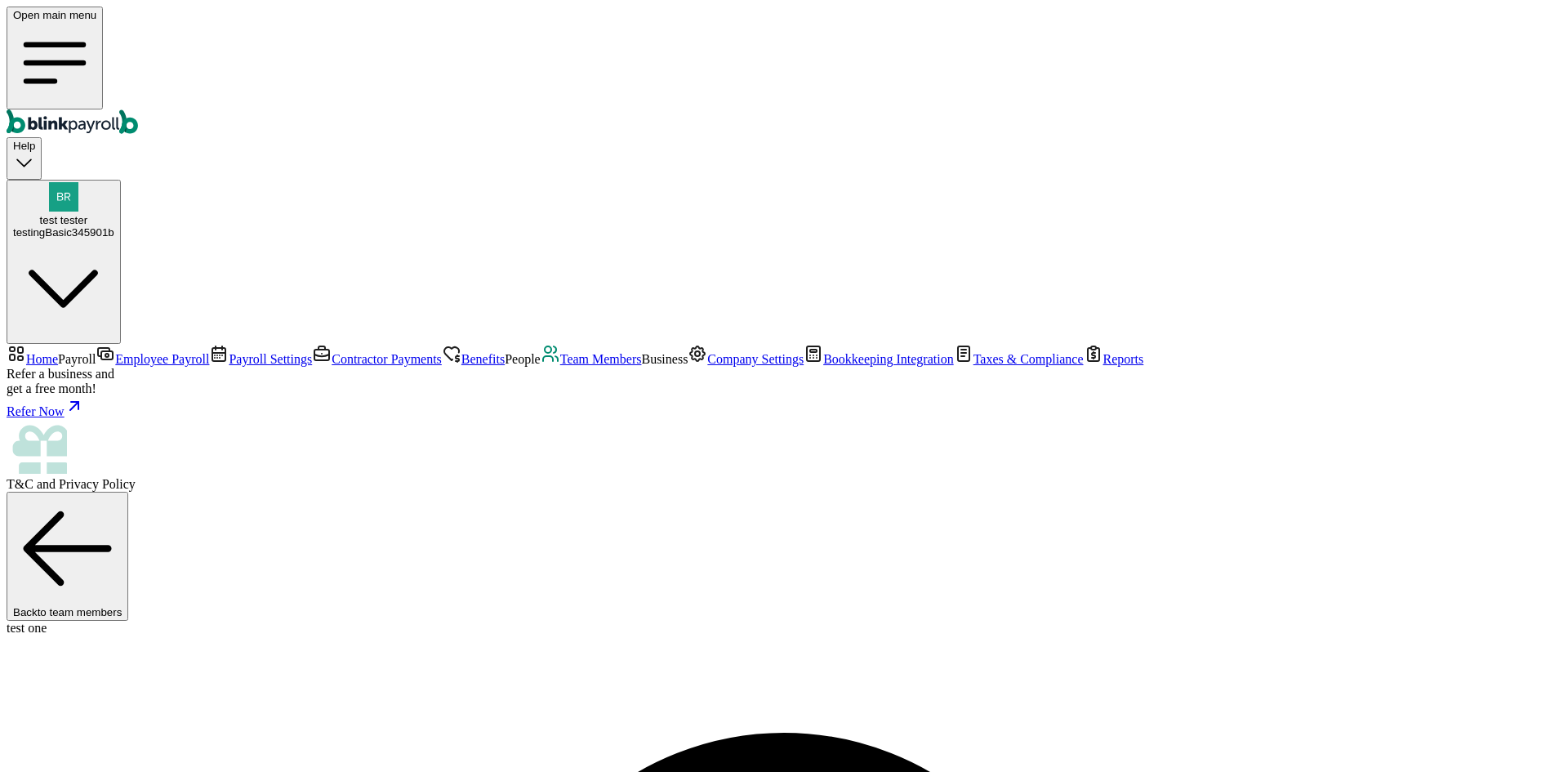
drag, startPoint x: 127, startPoint y: 400, endPoint x: 150, endPoint y: 407, distance: 24.0
click at [541, 366] on link "Team Members" at bounding box center [591, 359] width 101 height 14
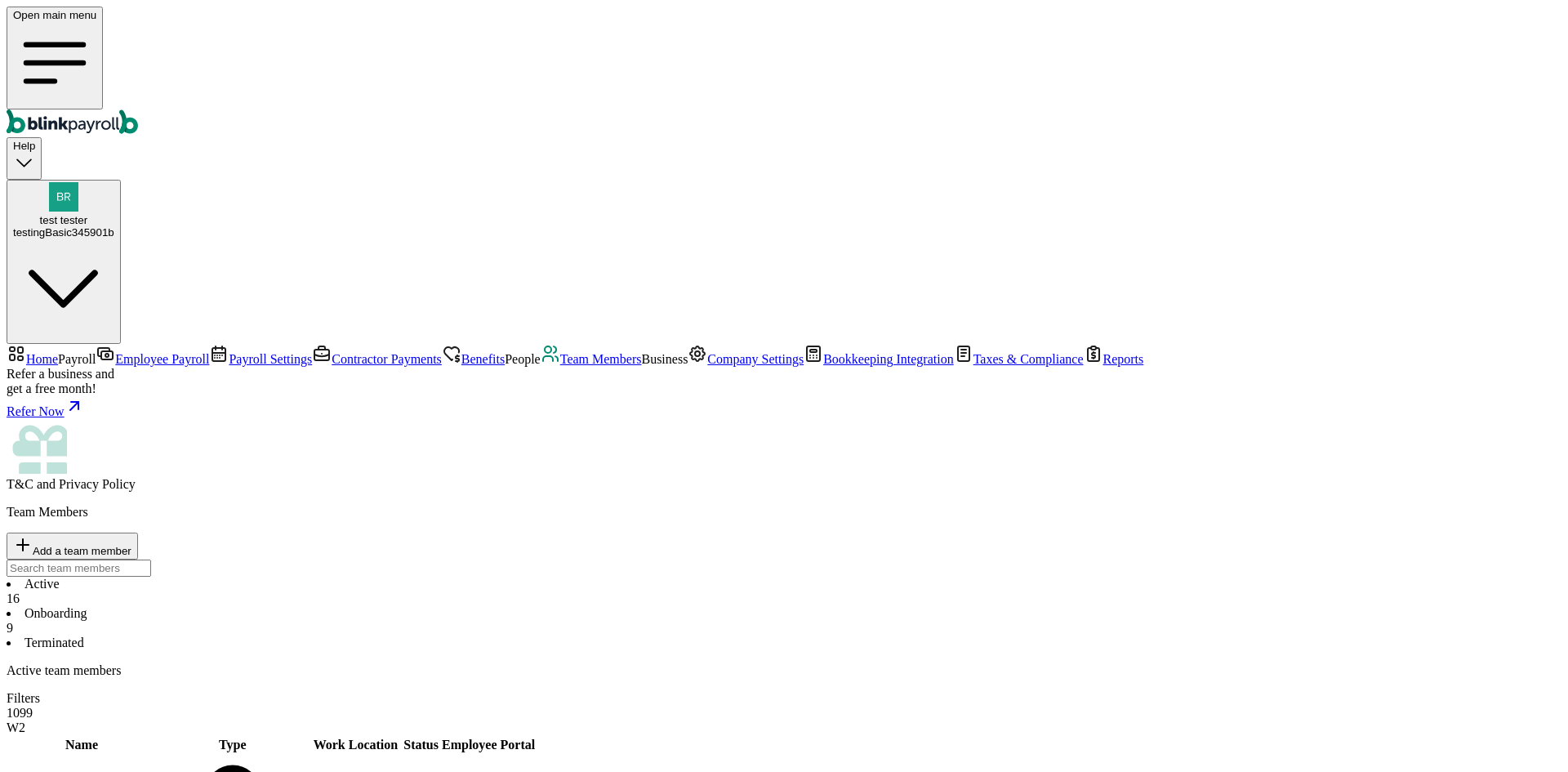
scroll to position [323, 0]
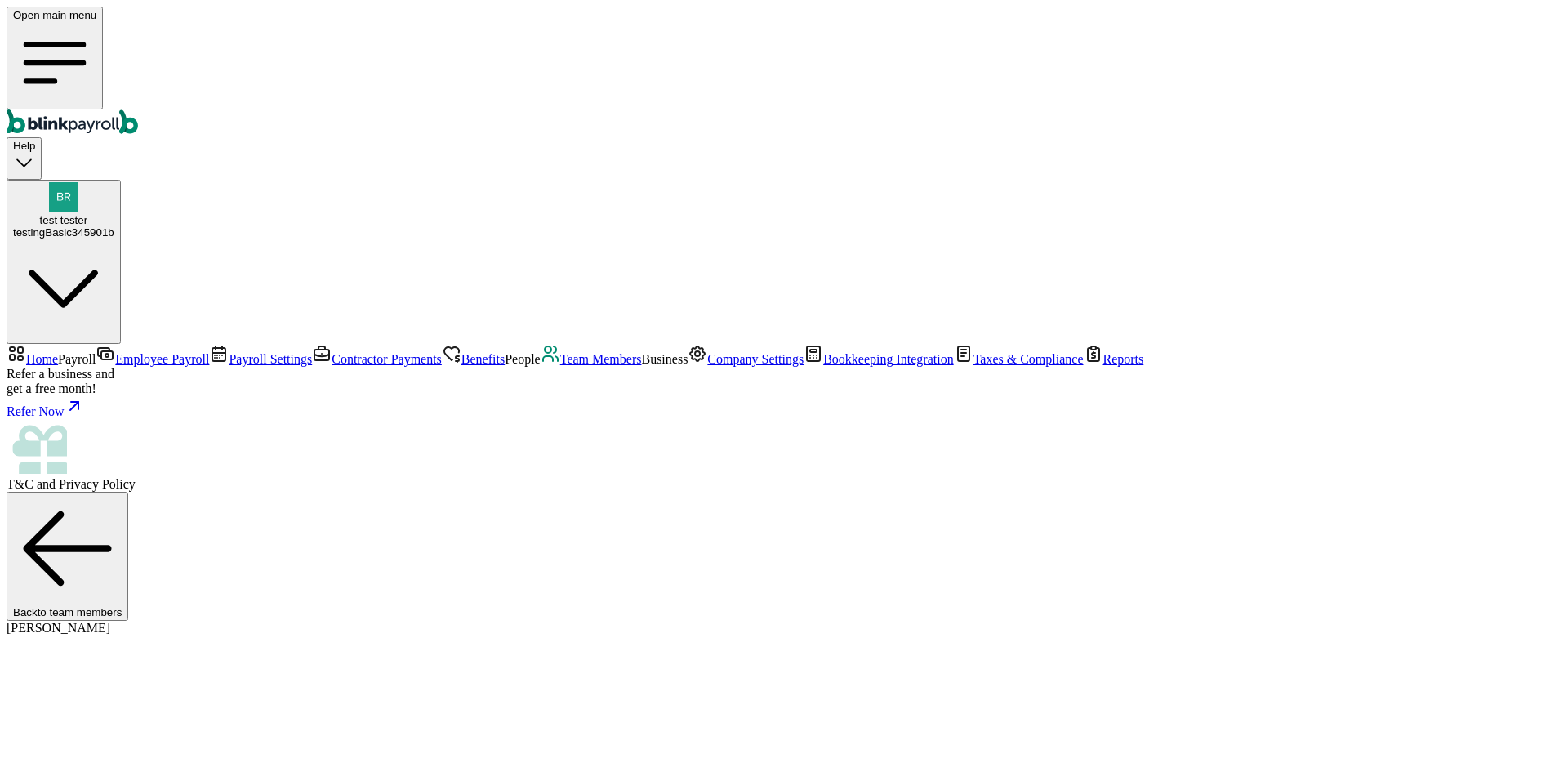
copy span "blinkpayroll"
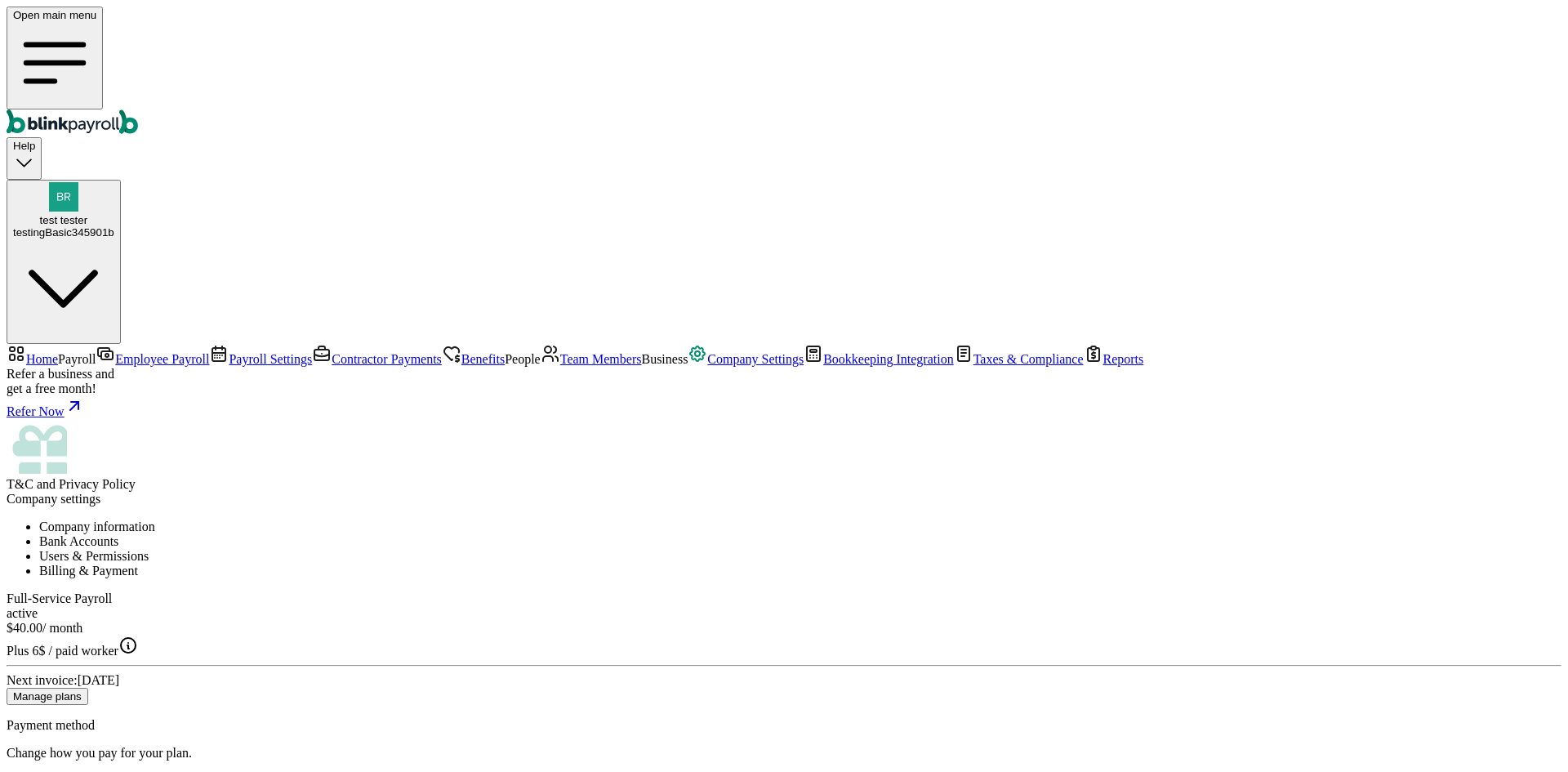
click at [610, 549] on li "Users & Permissions" at bounding box center [800, 556] width 1522 height 15
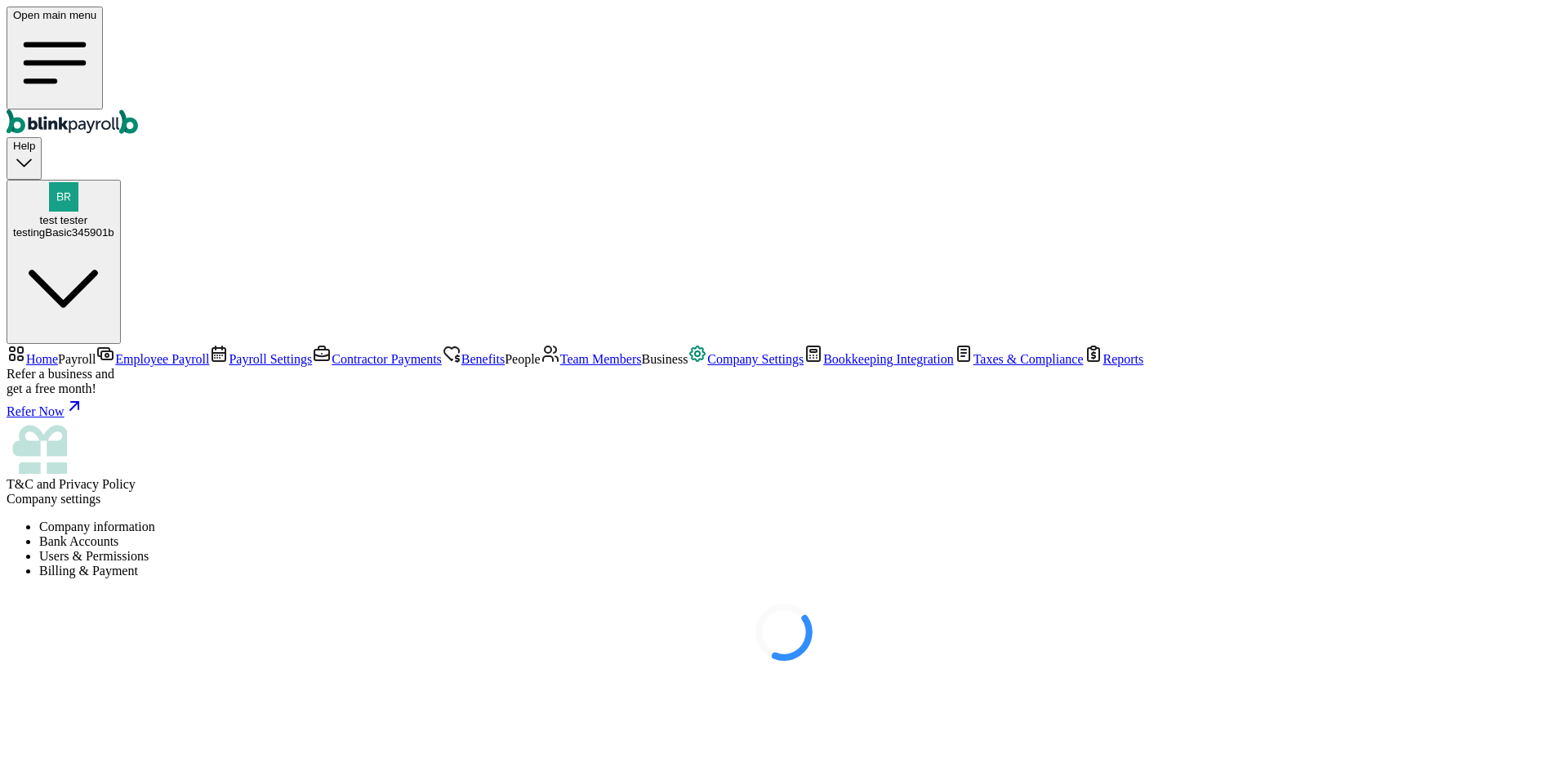
click at [101, 591] on div at bounding box center [783, 632] width 1555 height 82
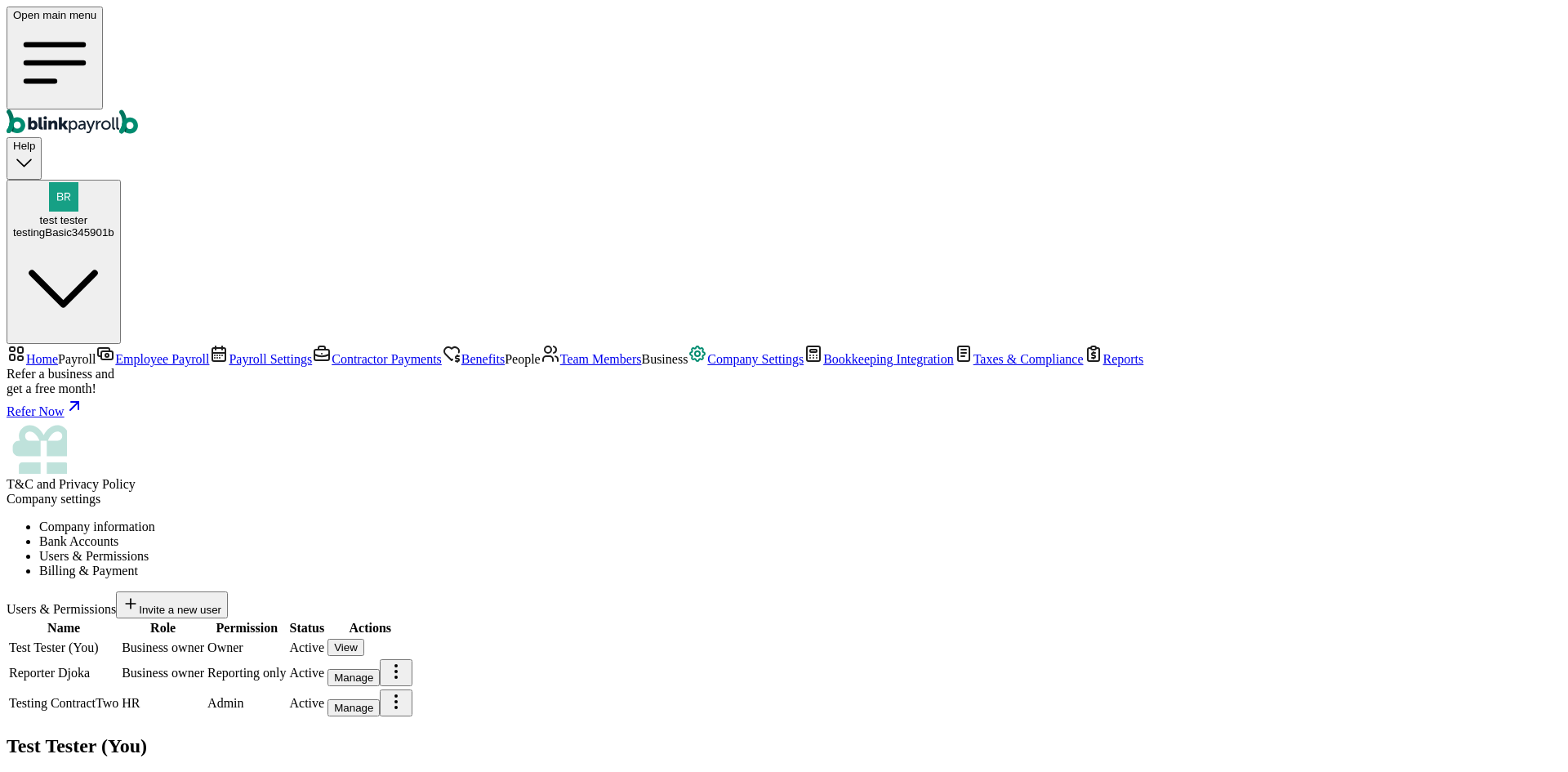
click at [115, 352] on span "Employee Payroll" at bounding box center [162, 359] width 94 height 14
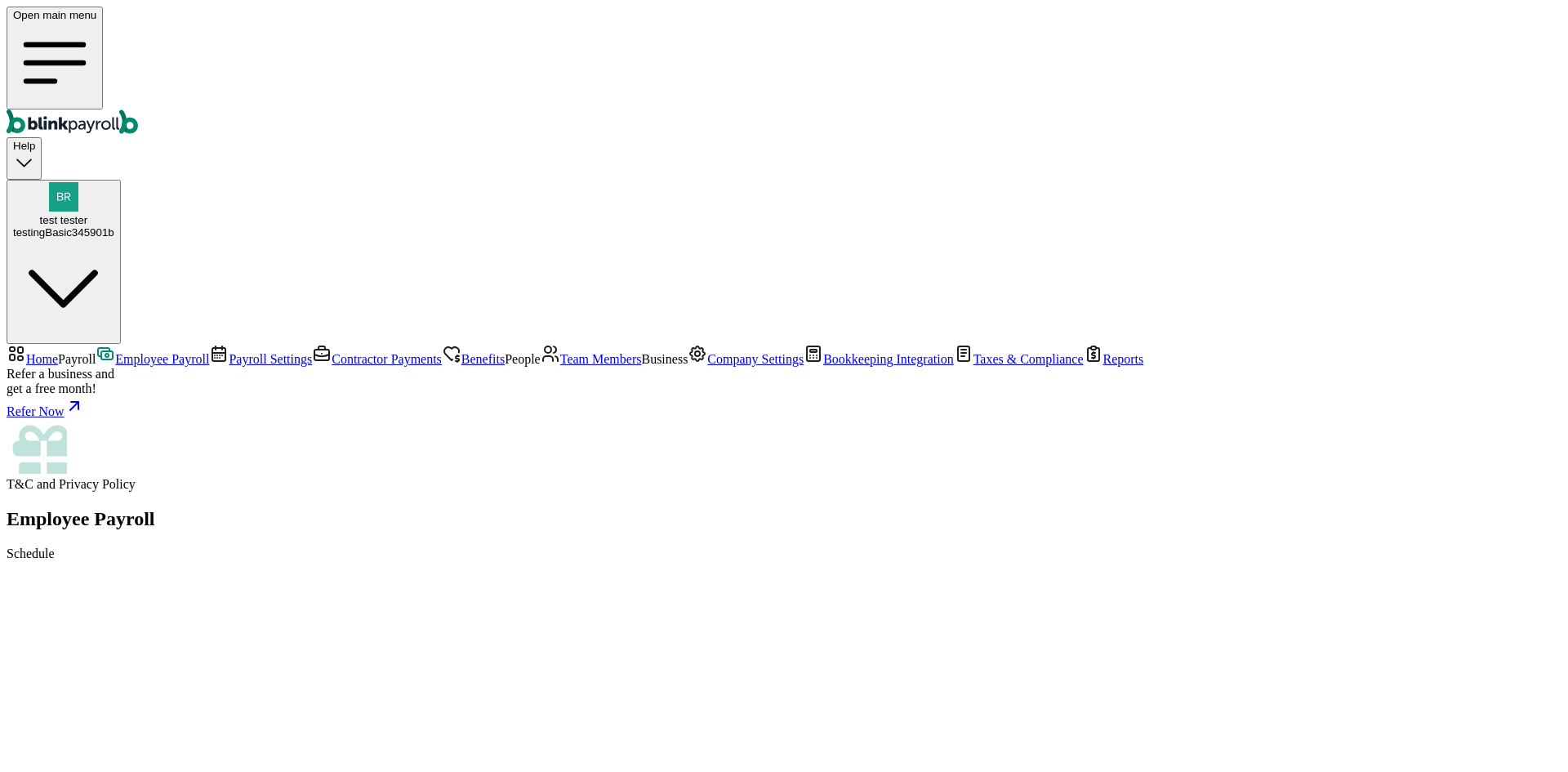
click at [115, 352] on span "Employee Payroll" at bounding box center [162, 359] width 94 height 14
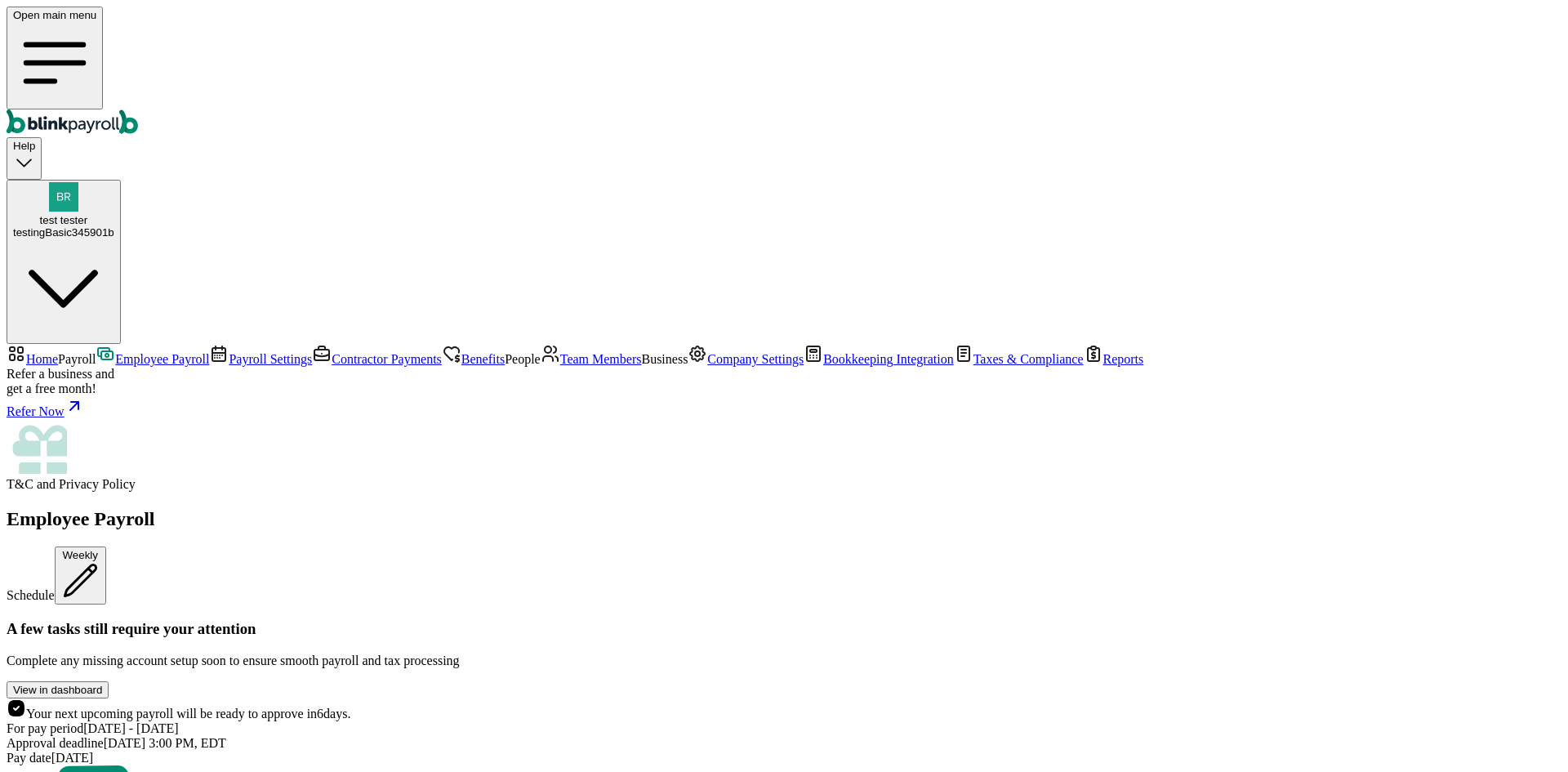
scroll to position [245, 0]
click at [707, 366] on span "Company Settings" at bounding box center [755, 359] width 96 height 14
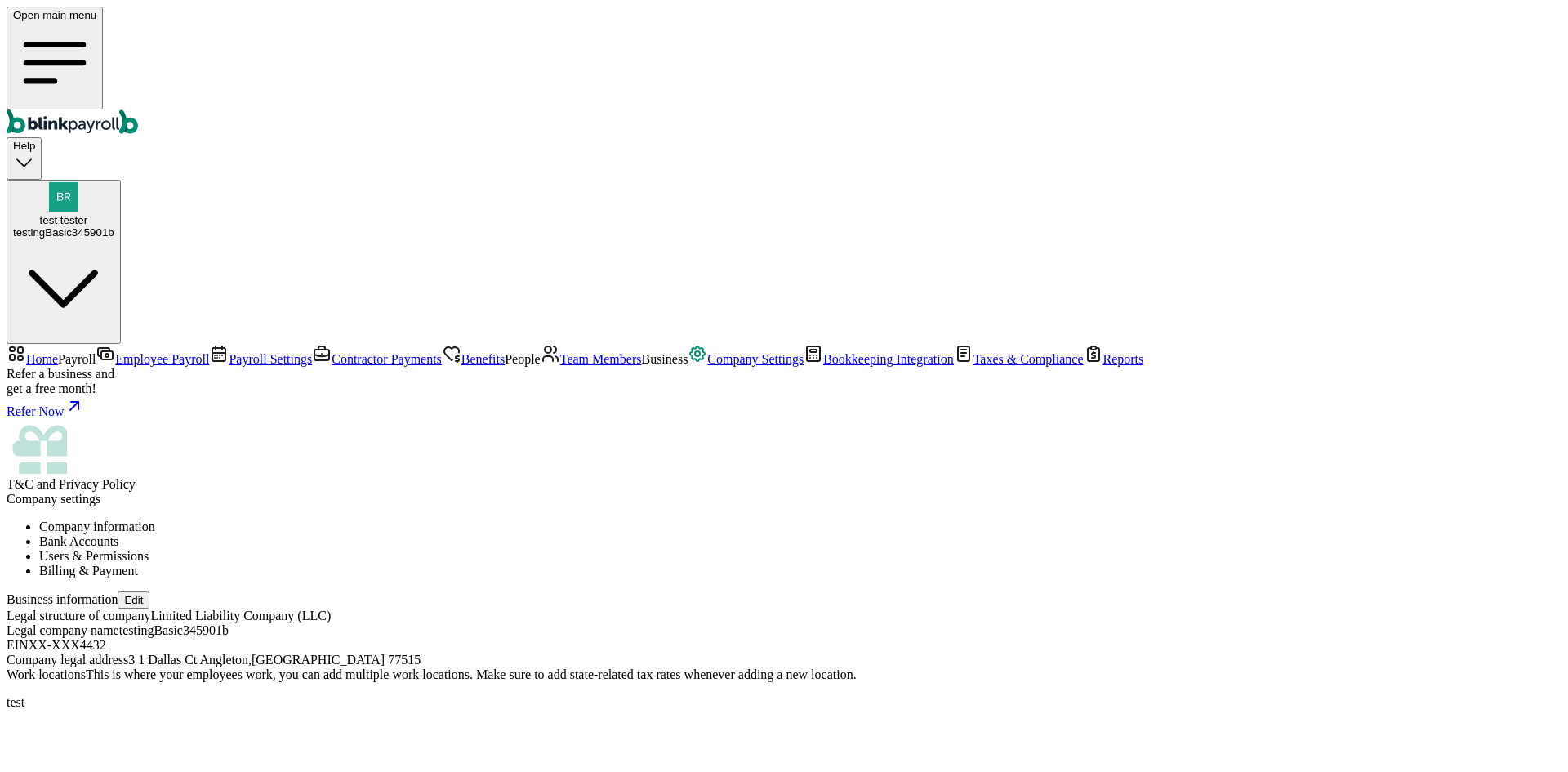
click at [687, 564] on li "Billing & Payment" at bounding box center [800, 571] width 1522 height 15
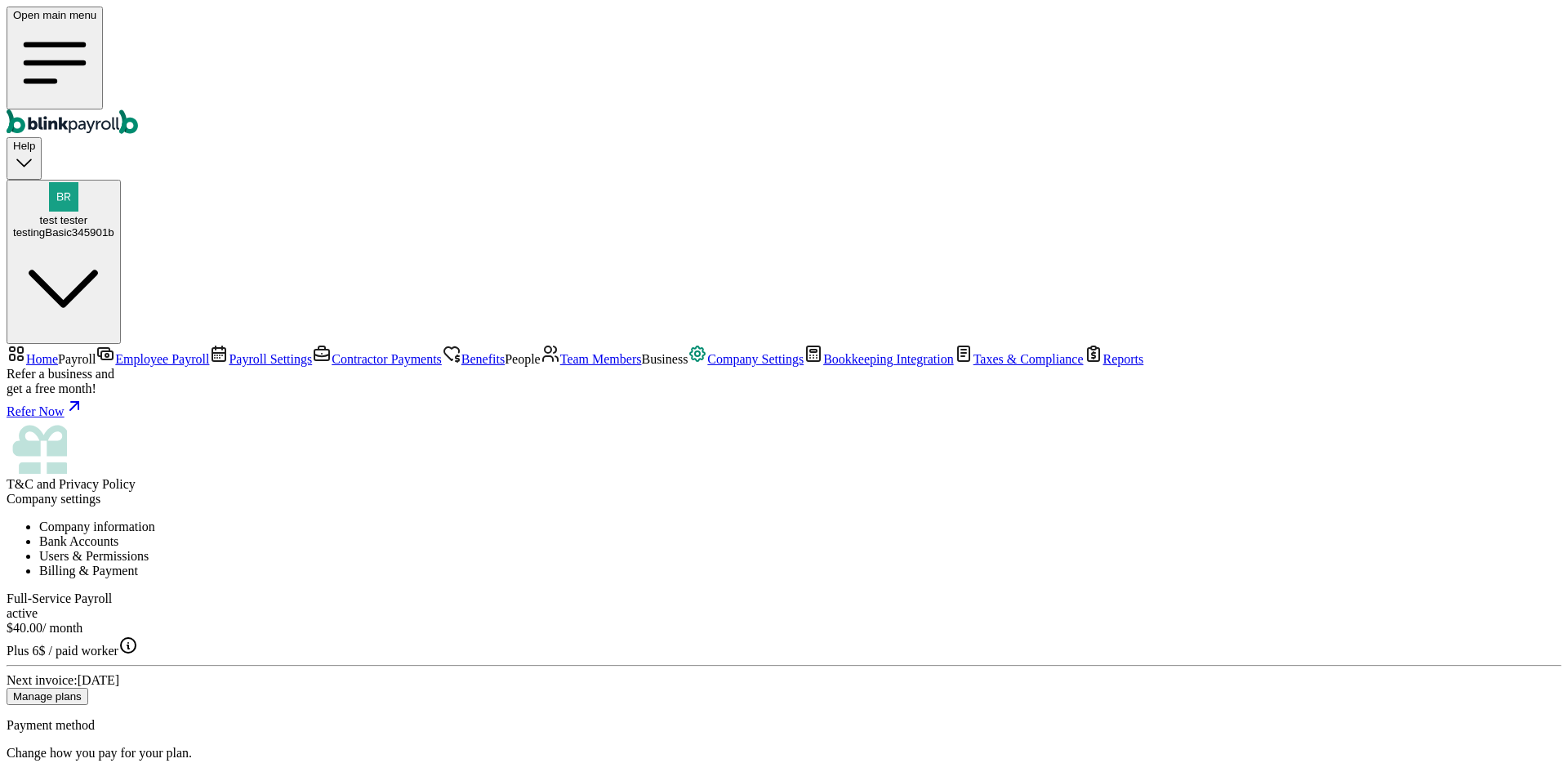
click at [560, 366] on span "Team Members" at bounding box center [601, 359] width 82 height 14
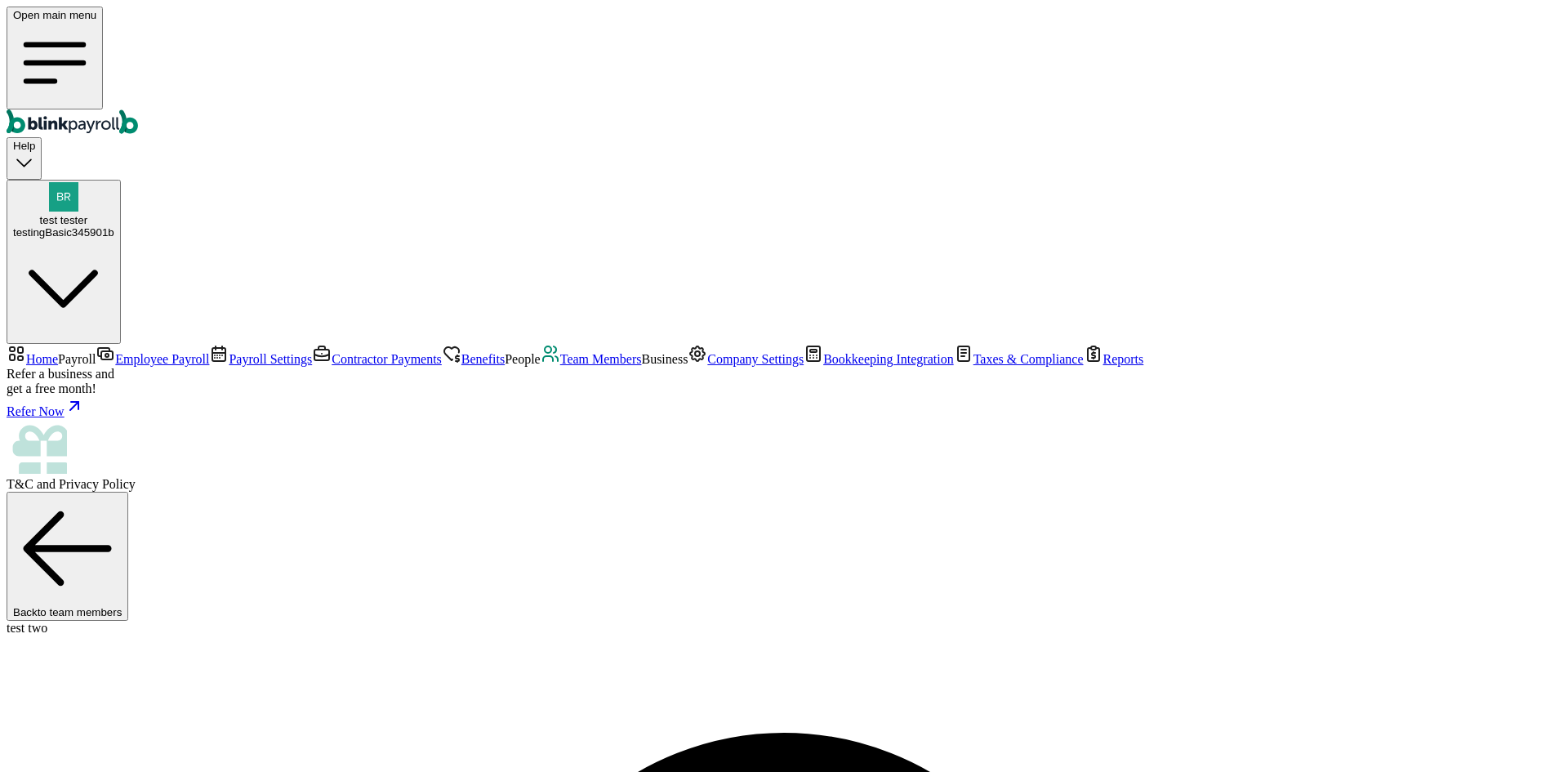
type input "[PERSON_NAME][EMAIL_ADDRESS][DOMAIN_NAME]"
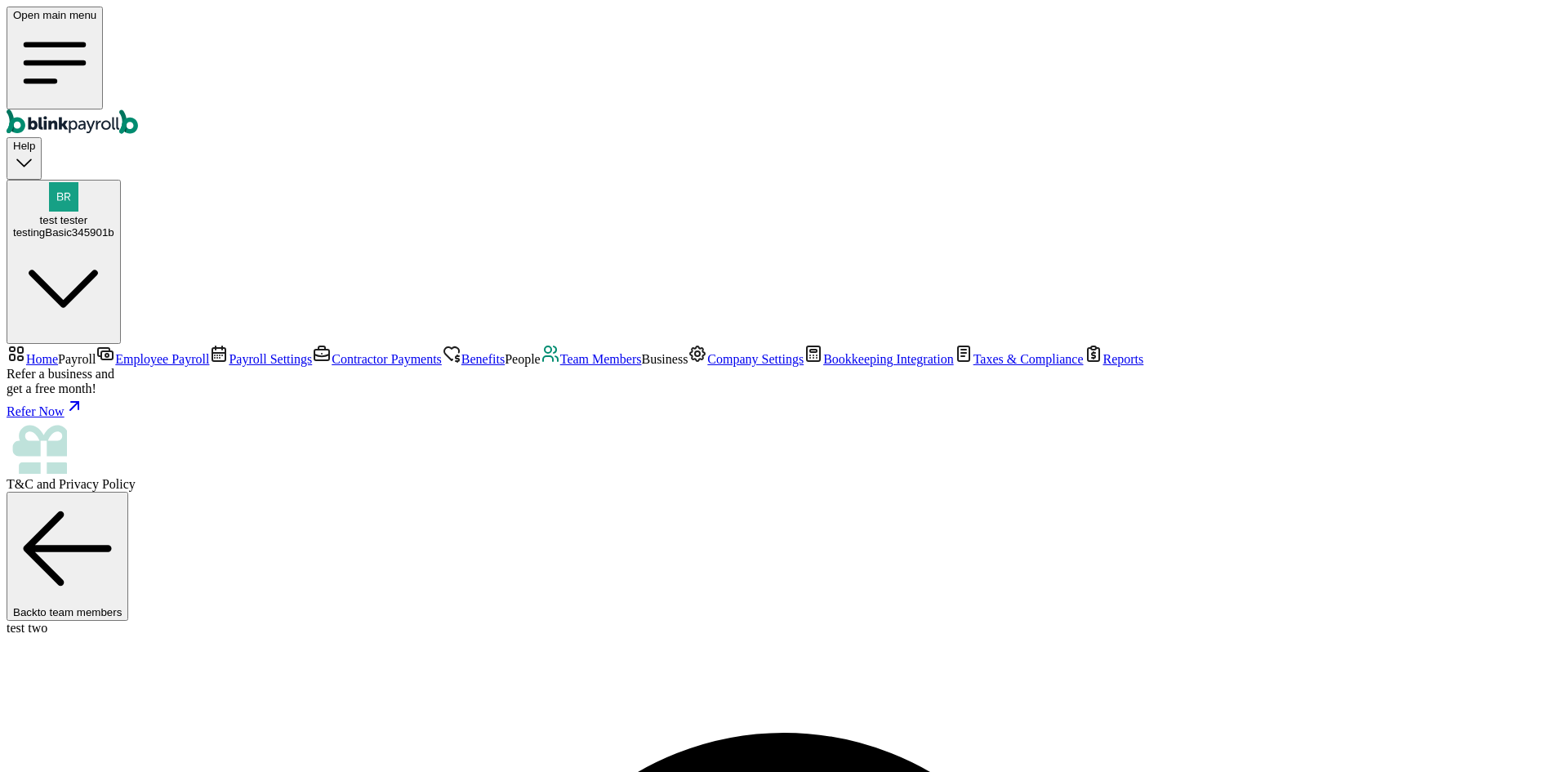
click at [541, 366] on link "Team Members" at bounding box center [591, 359] width 101 height 14
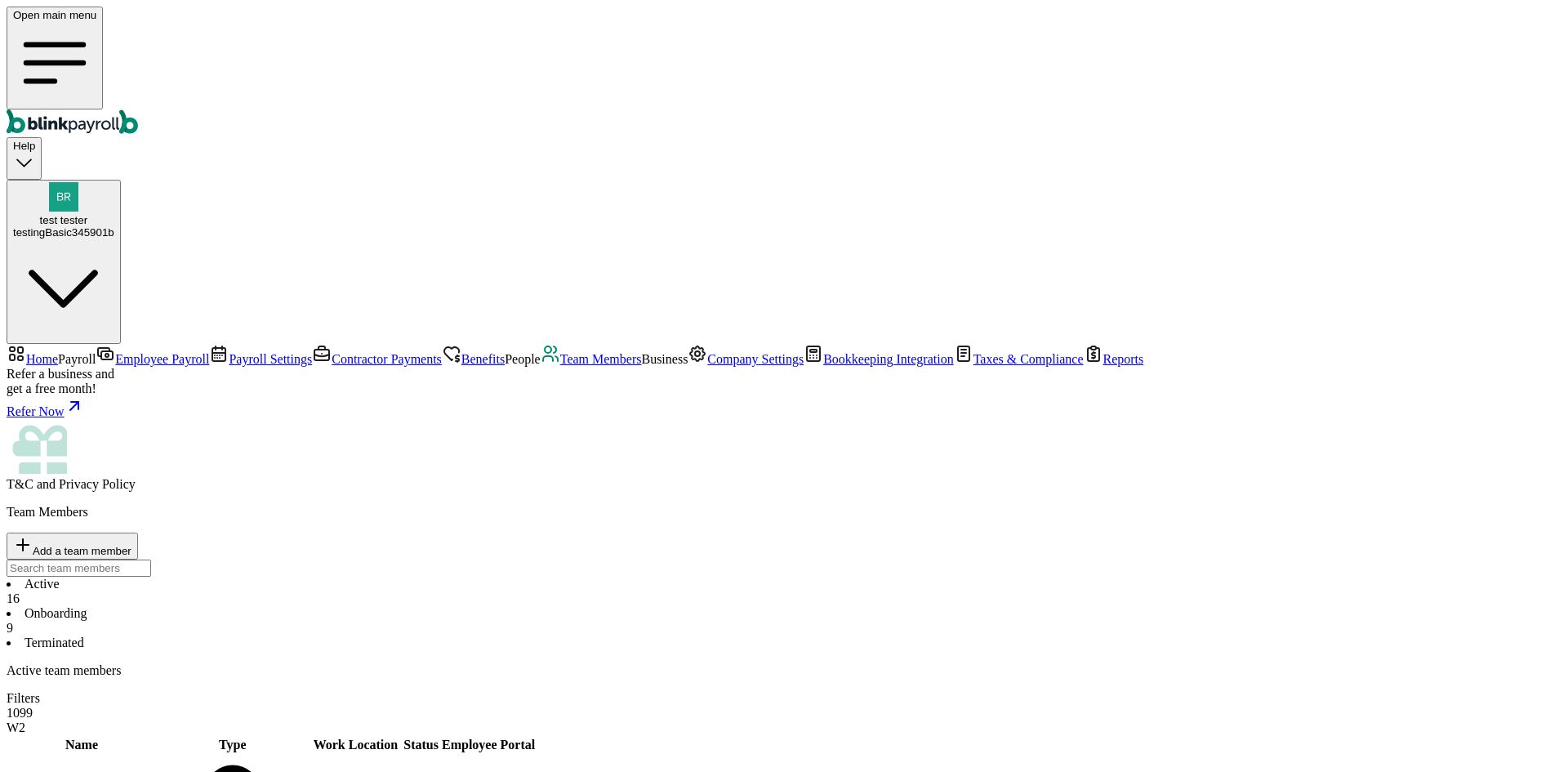
click at [131, 545] on span "Add a team member" at bounding box center [82, 551] width 99 height 12
select select "employee"
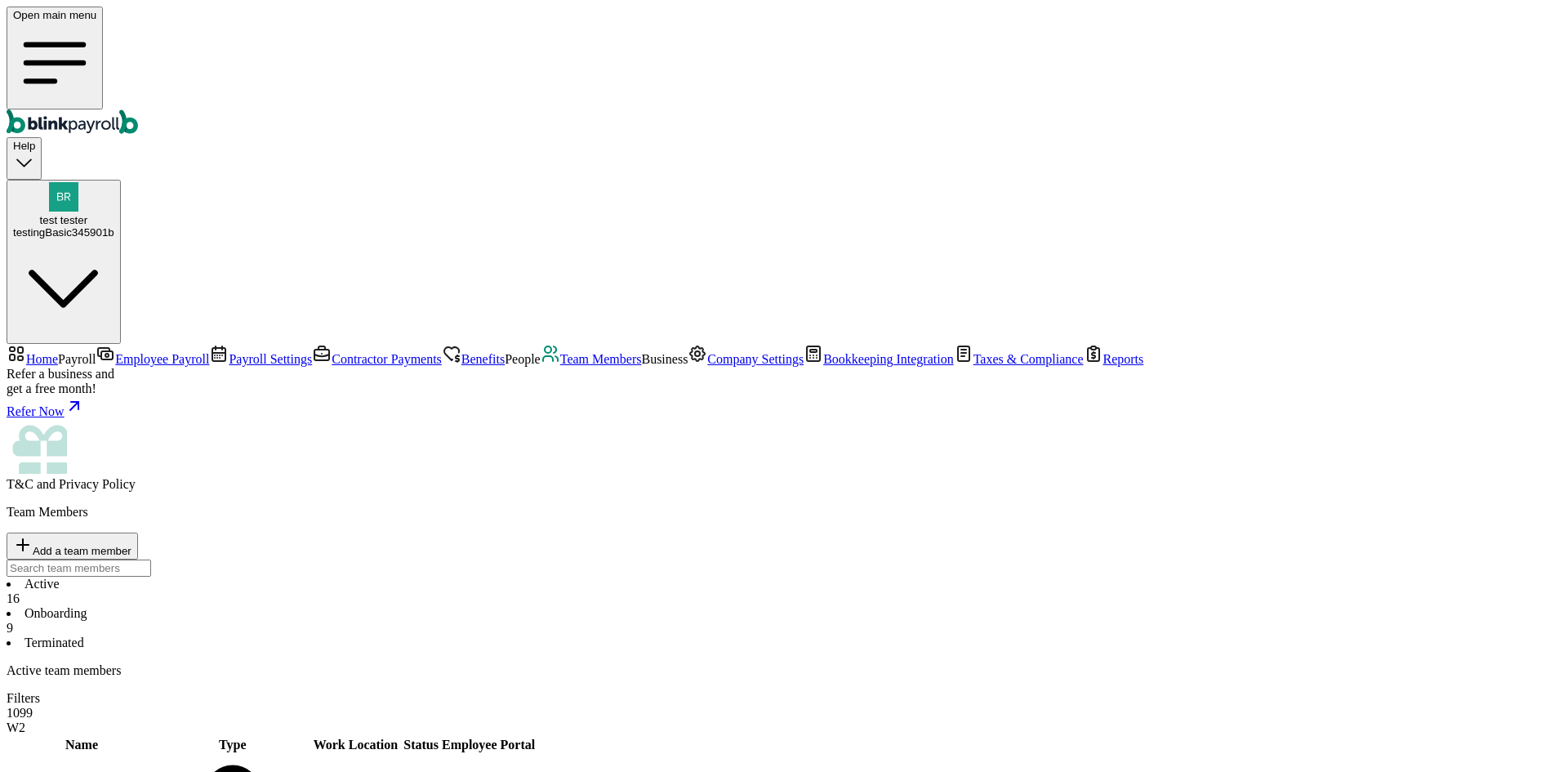
type input "submit"
type input "buttonEmpPort"
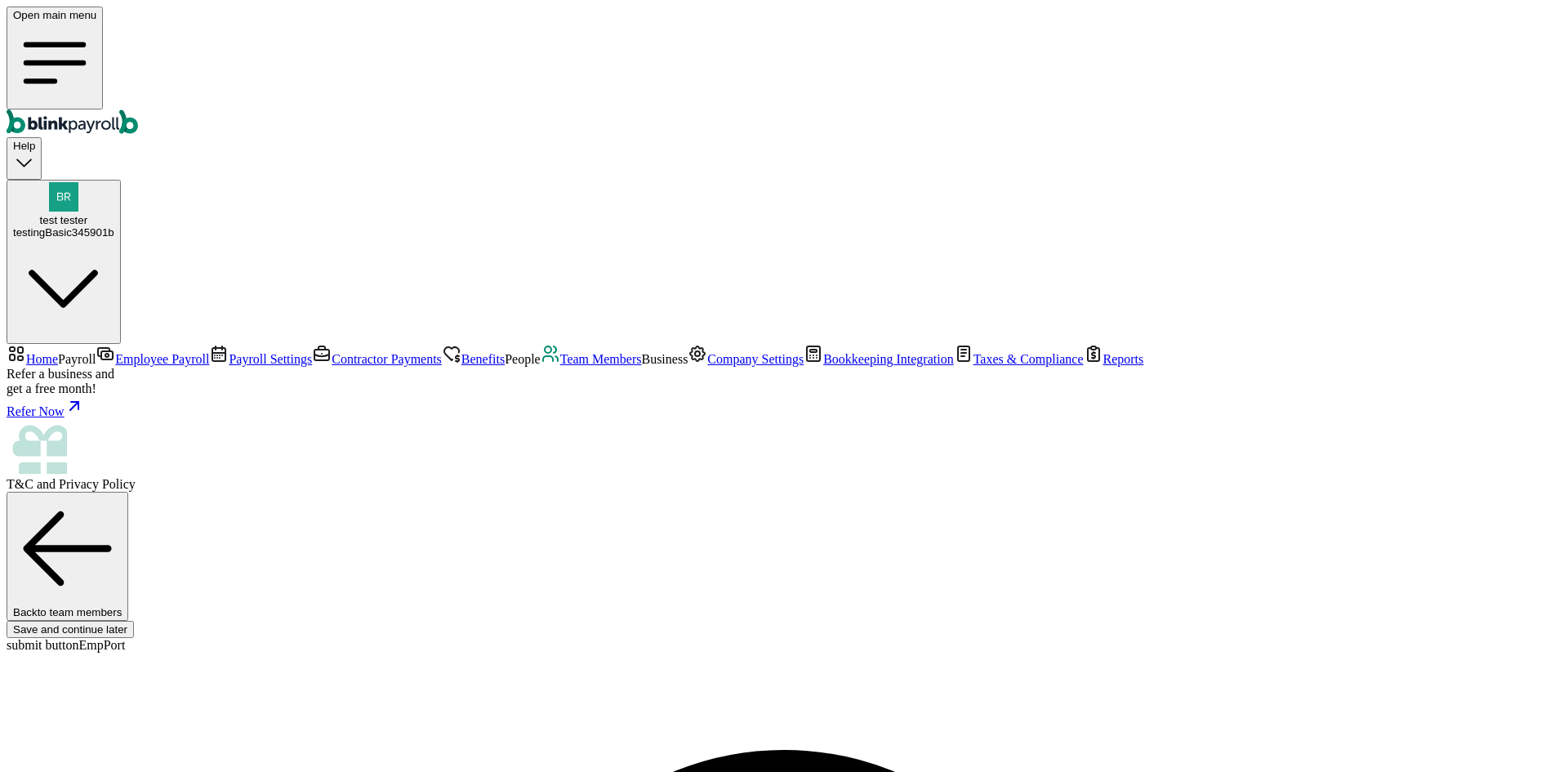
type input "branko+test+subbutt-01@blinkpayroll.com"
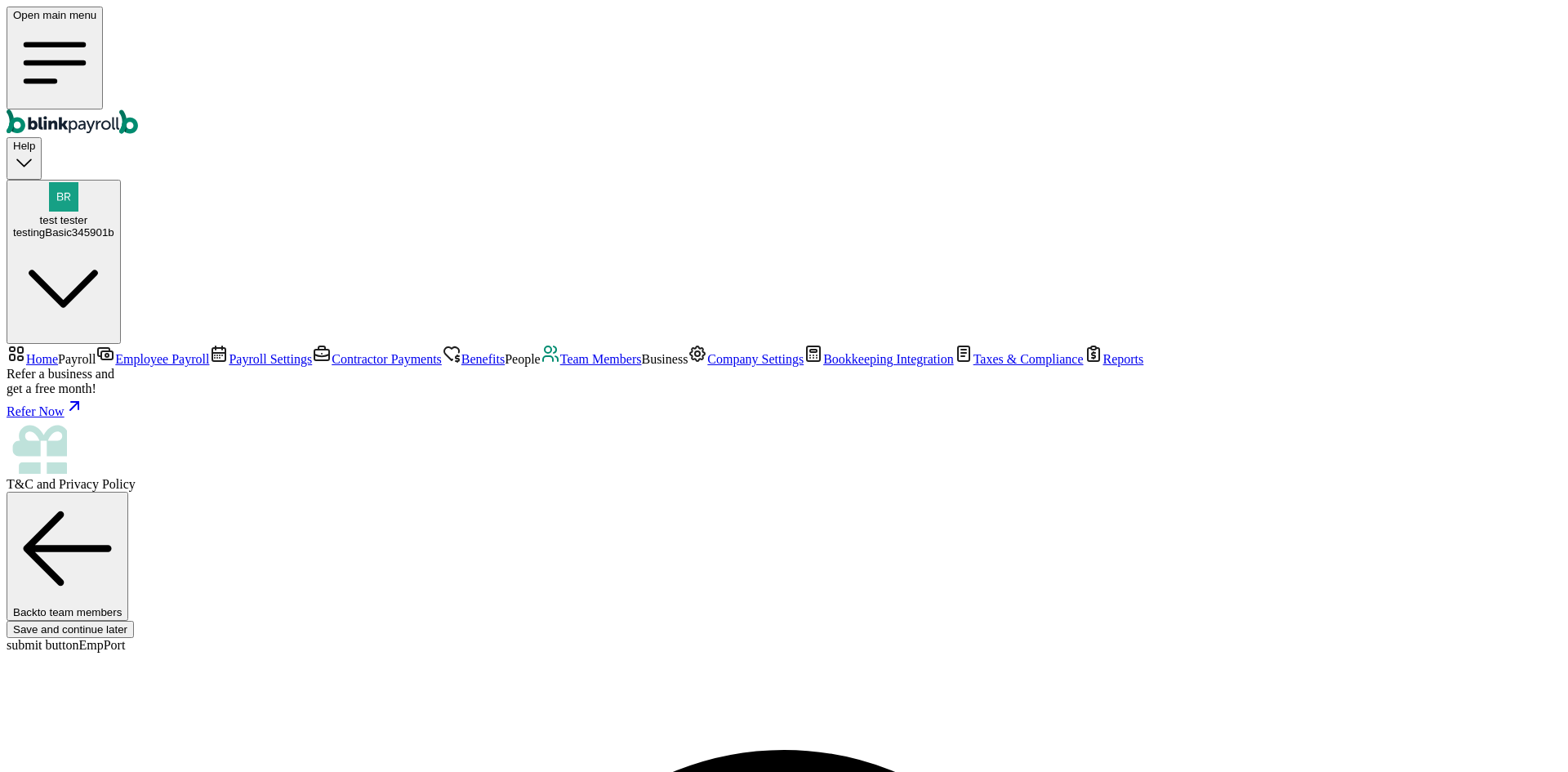
type input "08/01/2025"
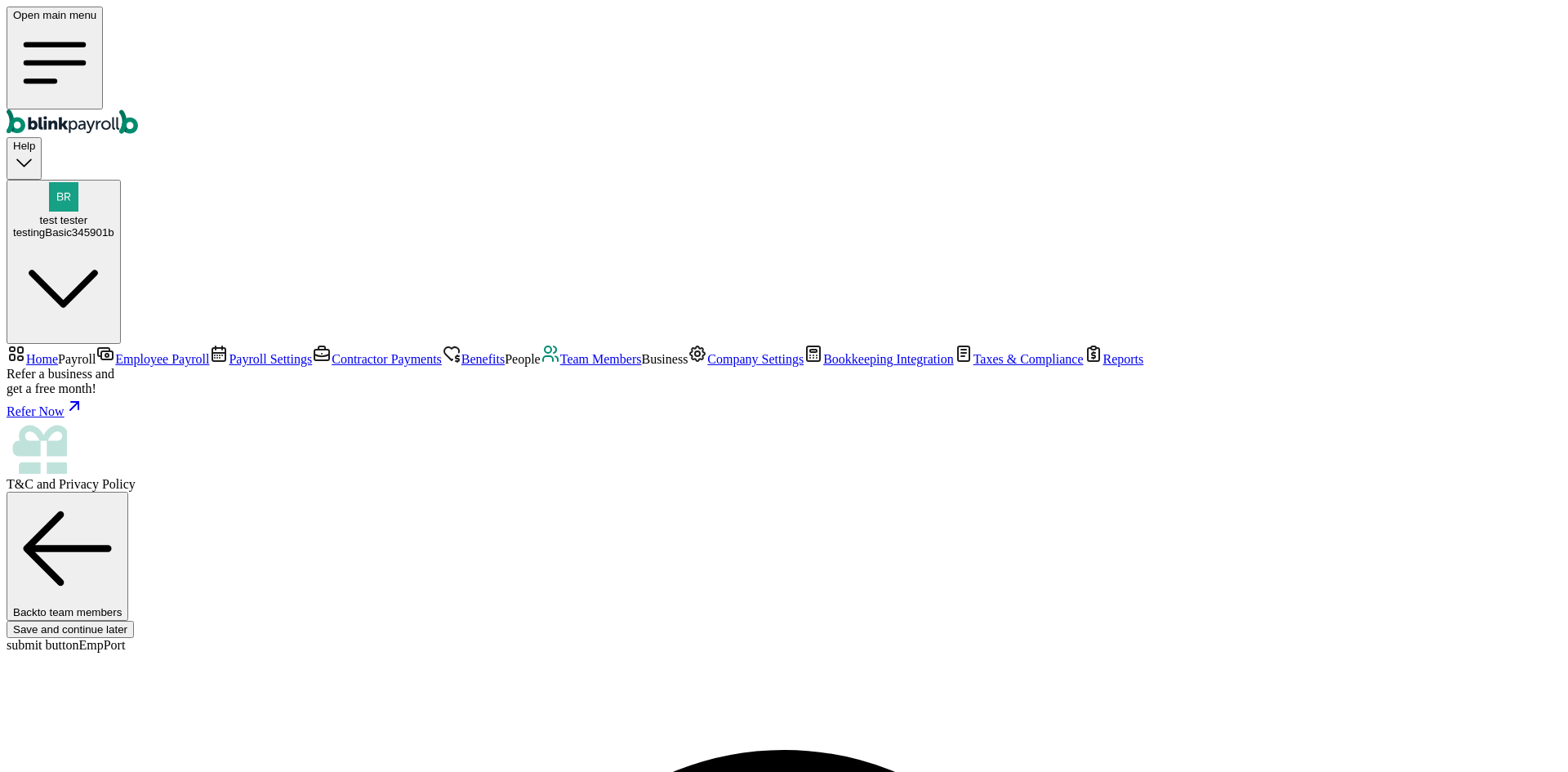
select select "3 1 Dallas Ct"
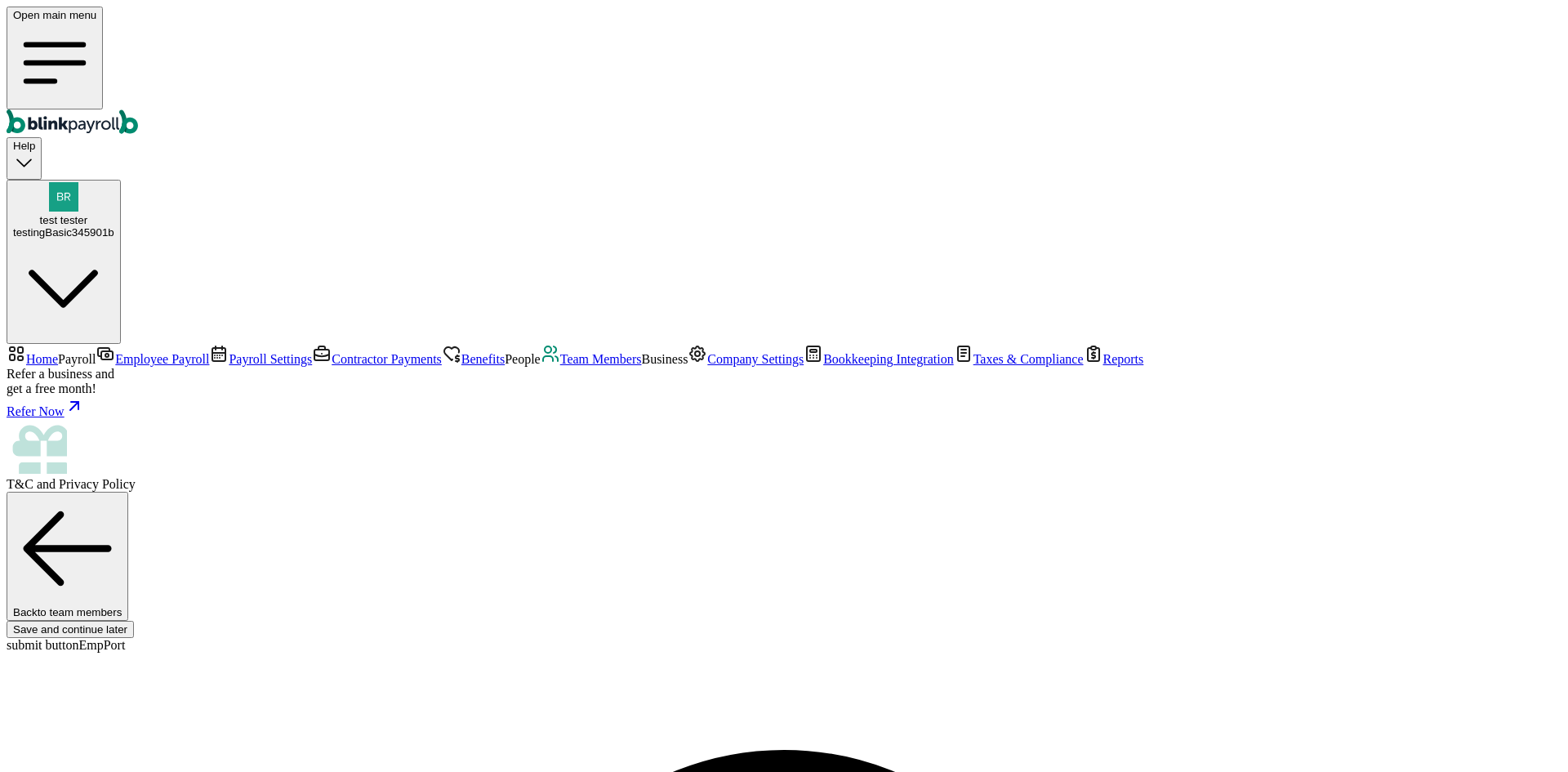
radio input "true"
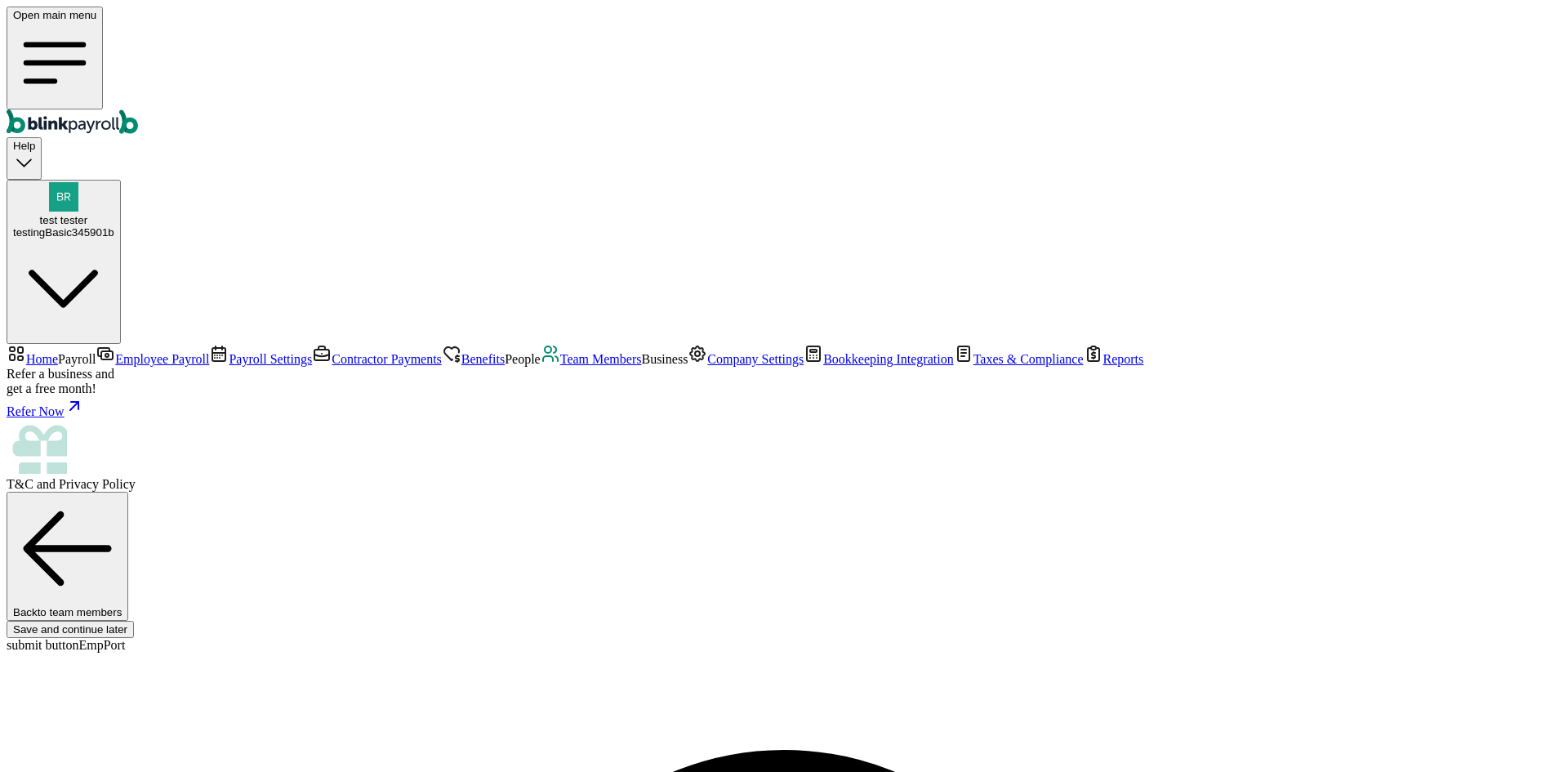
type input "2,000"
select select "3"
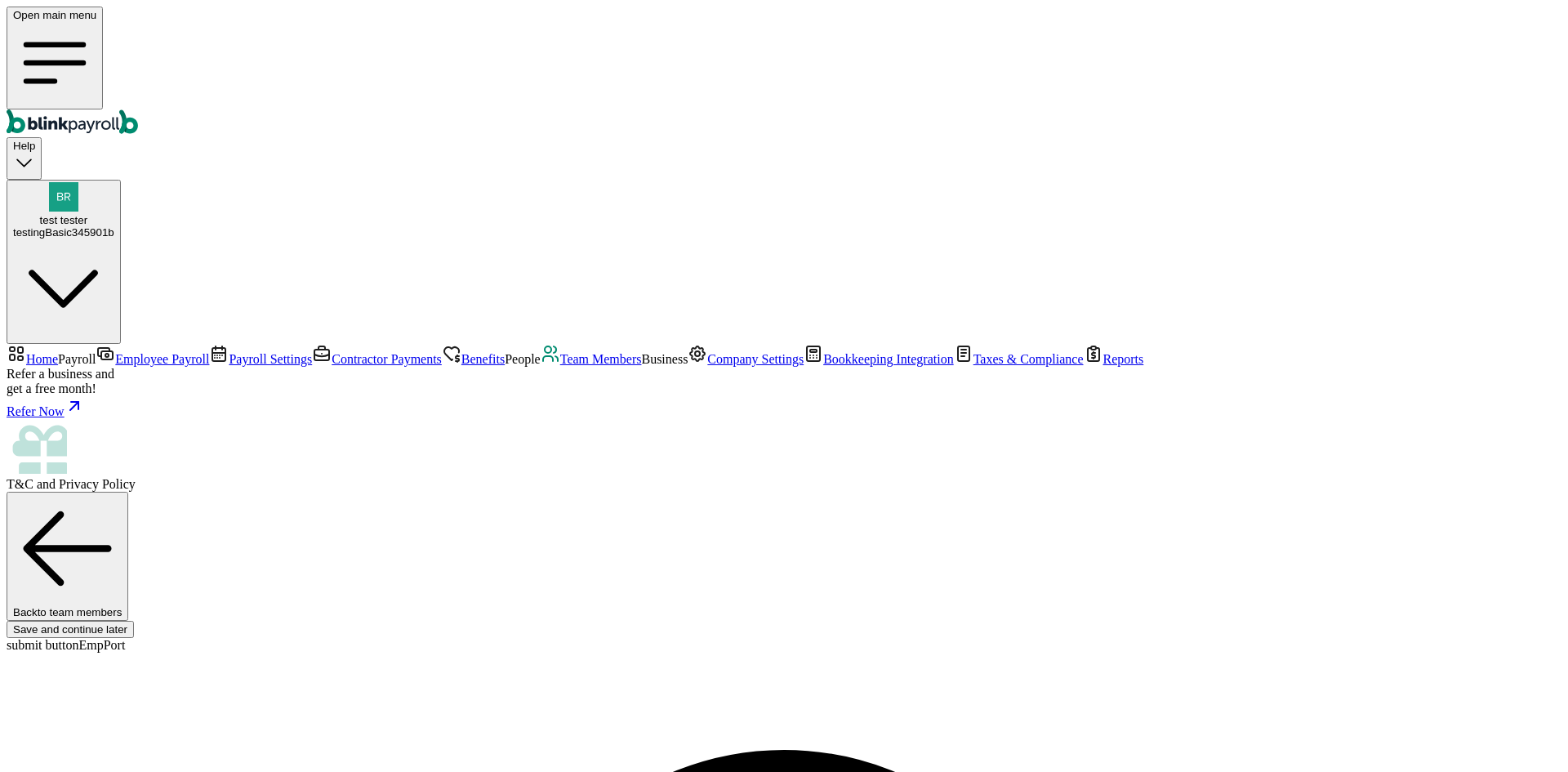
type input "17.31"
radio input "true"
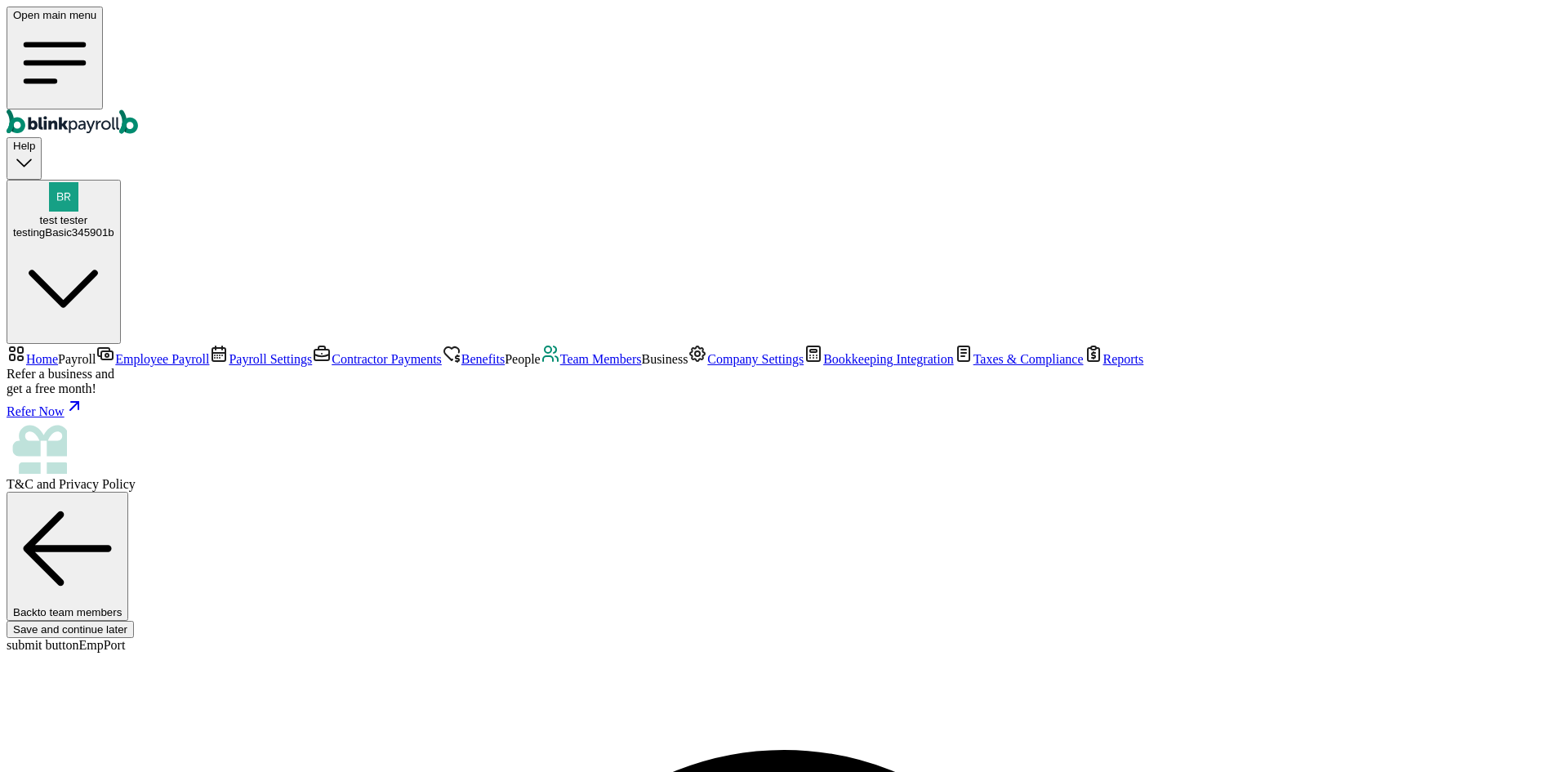
click at [560, 366] on span "Team Members" at bounding box center [601, 359] width 82 height 14
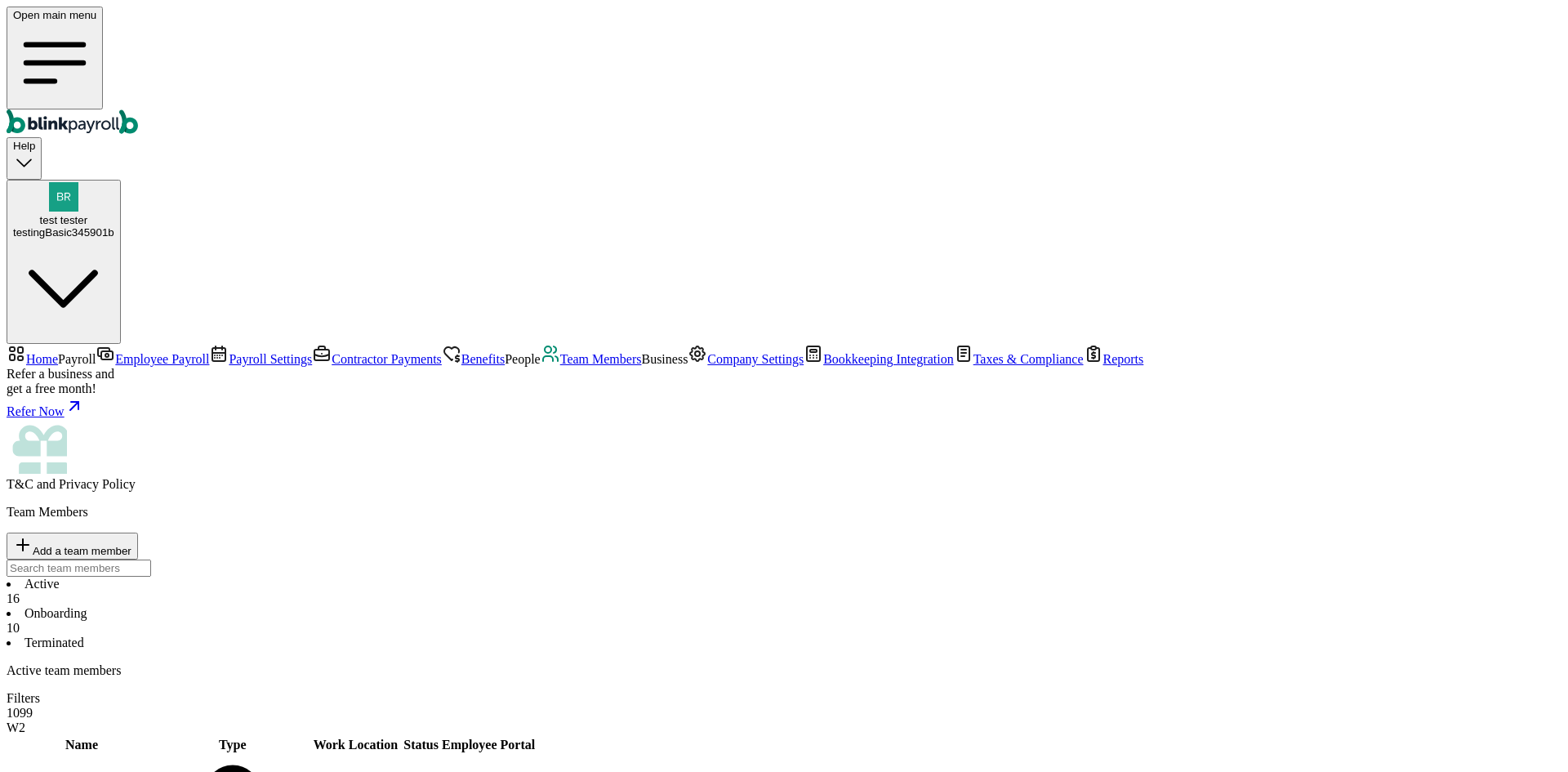
scroll to position [323, 0]
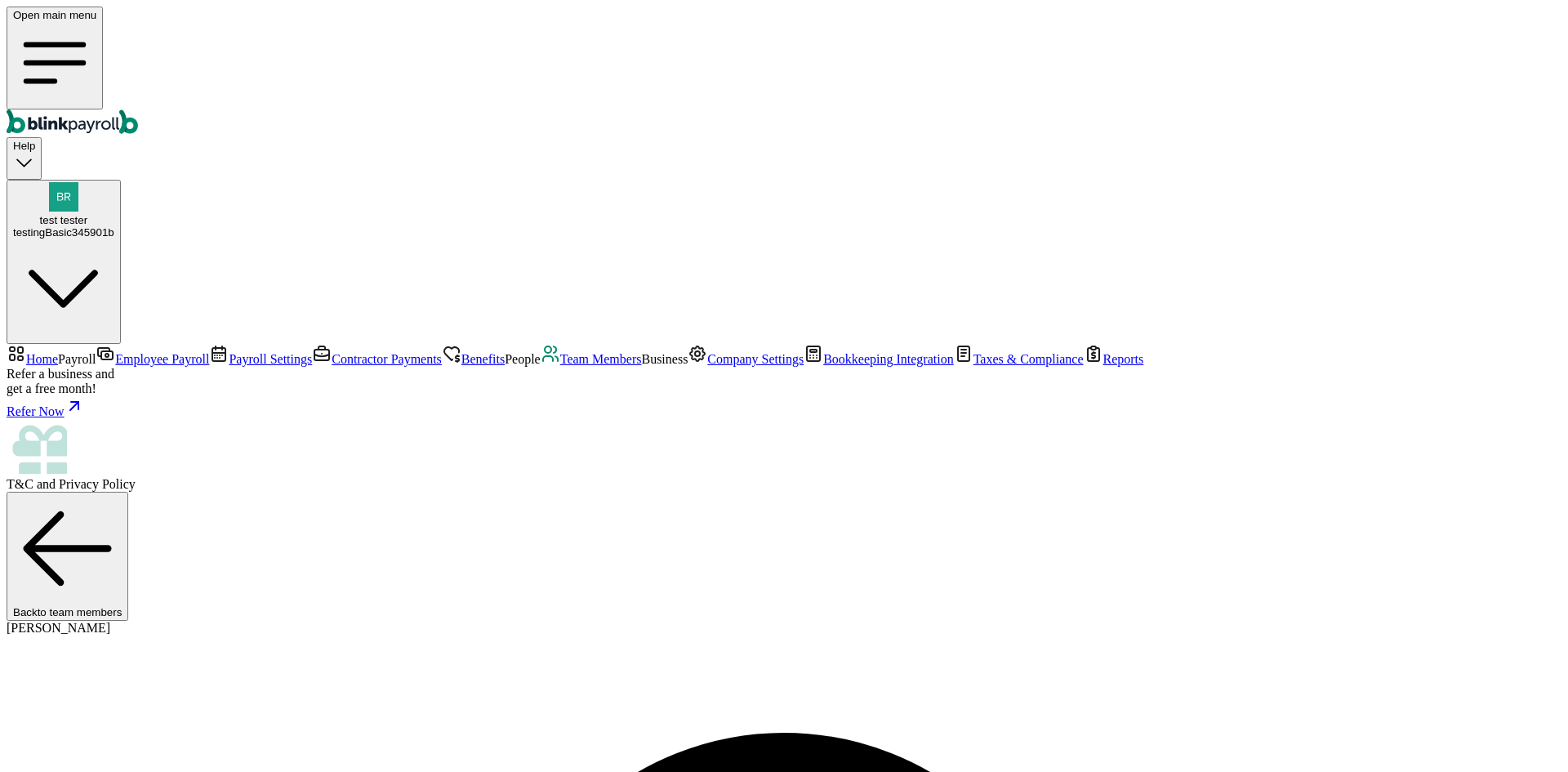
select select "2025"
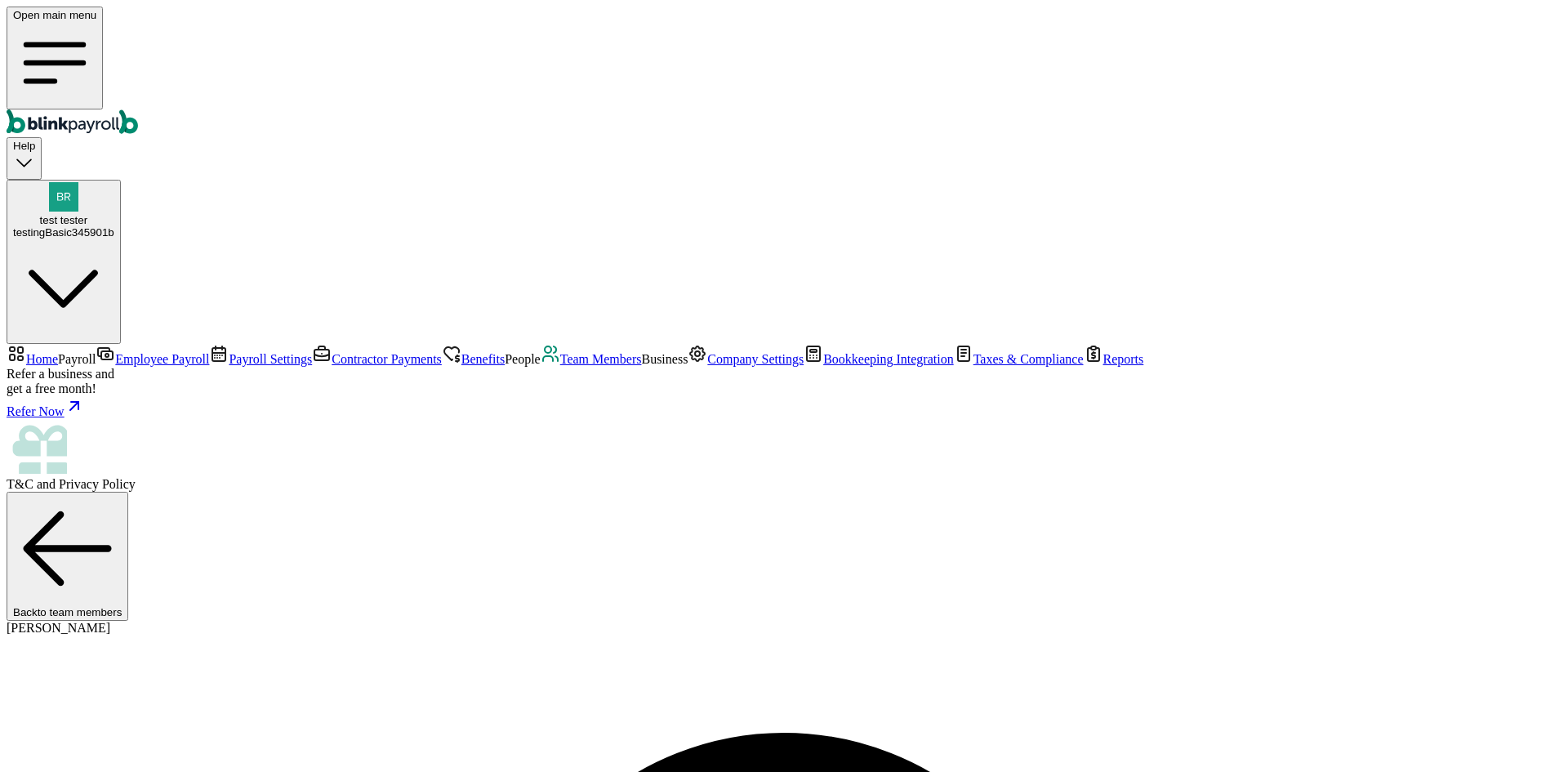
copy span "test111"
drag, startPoint x: 106, startPoint y: 411, endPoint x: 107, endPoint y: 400, distance: 11.0
click at [106, 402] on nav "Home Payroll Employee Payroll Payroll Settings Contractor Payments Benefits Peo…" at bounding box center [783, 418] width 1555 height 148
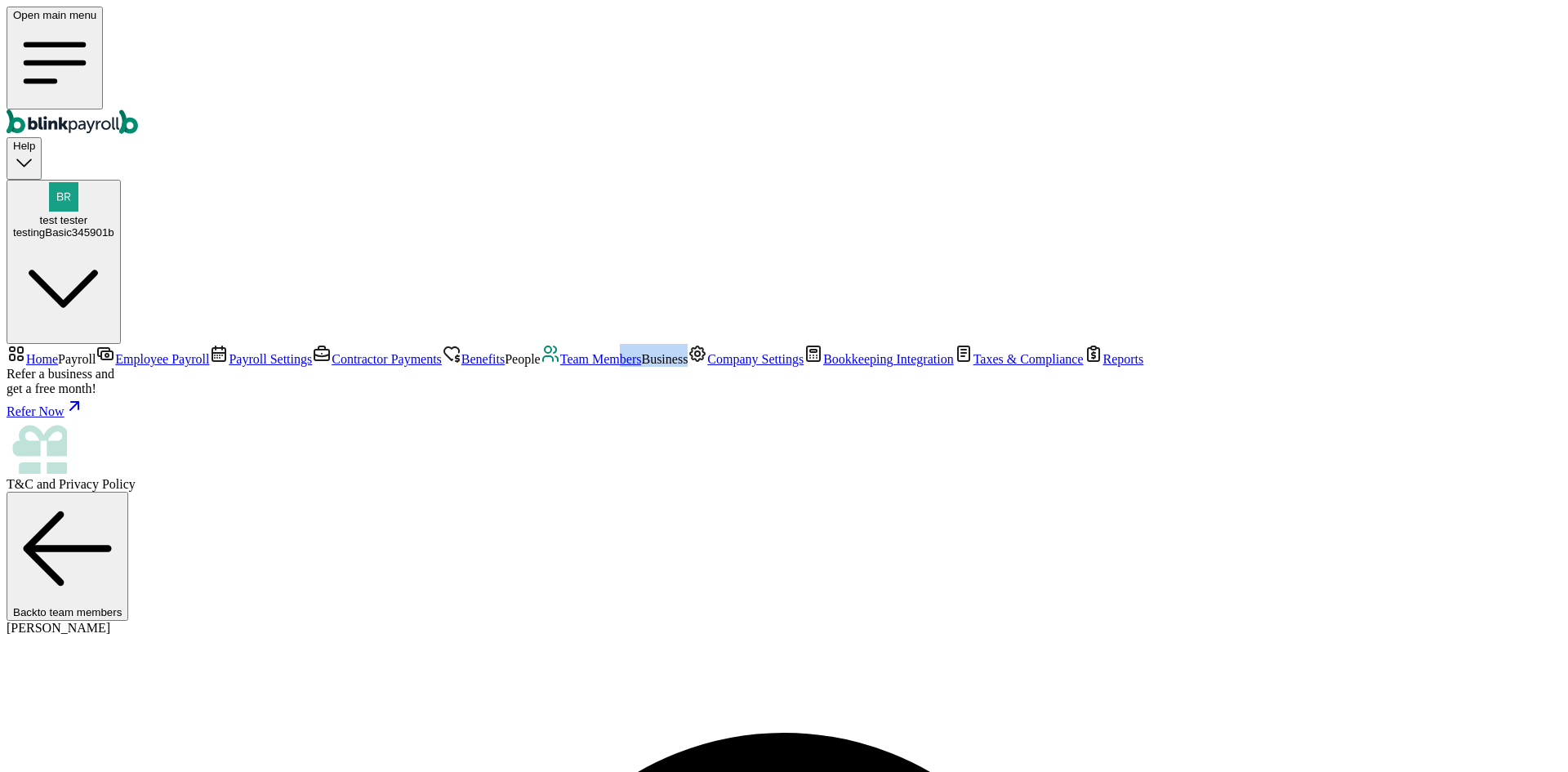
click at [541, 366] on link "Team Members" at bounding box center [591, 359] width 101 height 14
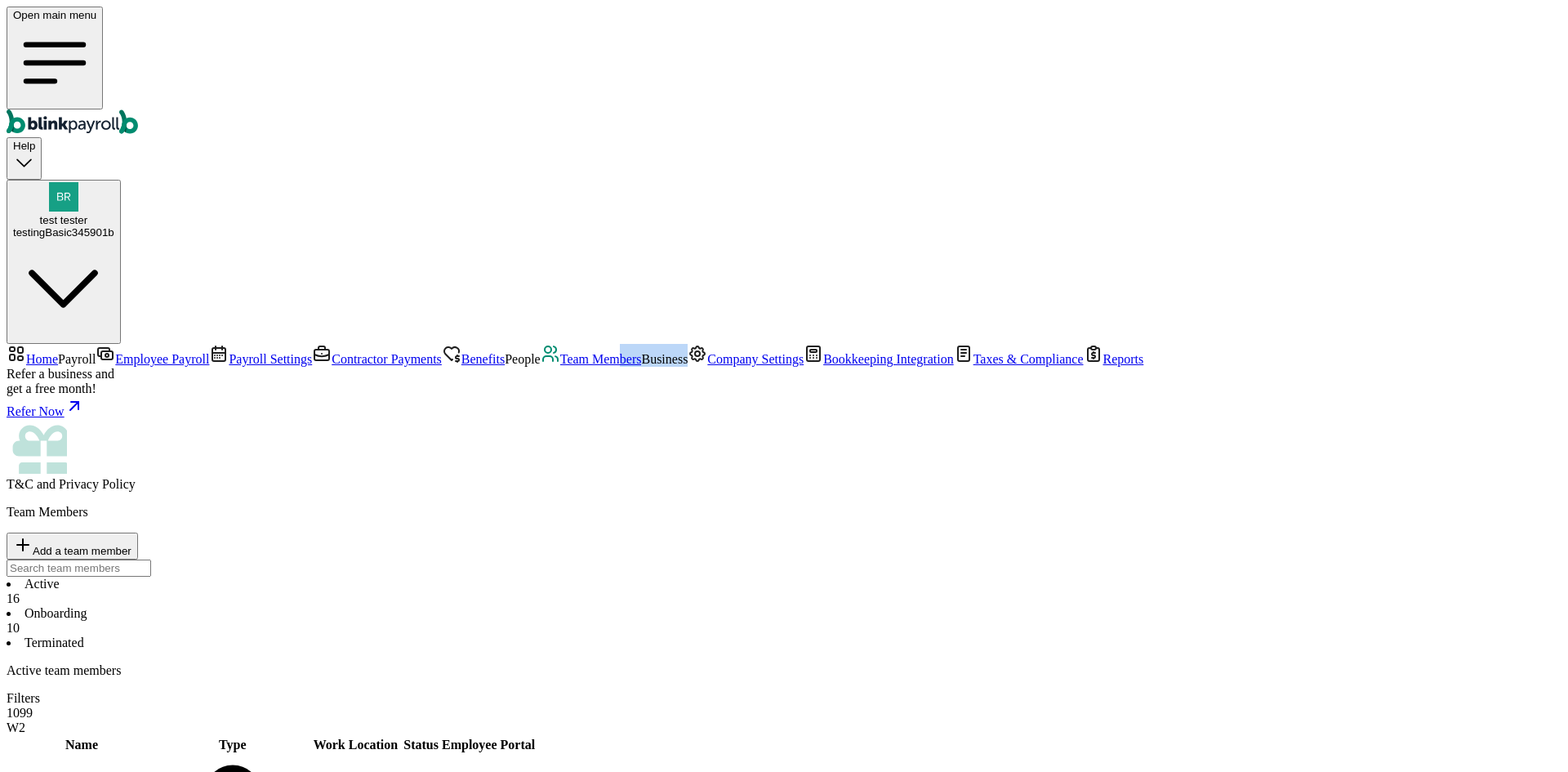
scroll to position [323, 0]
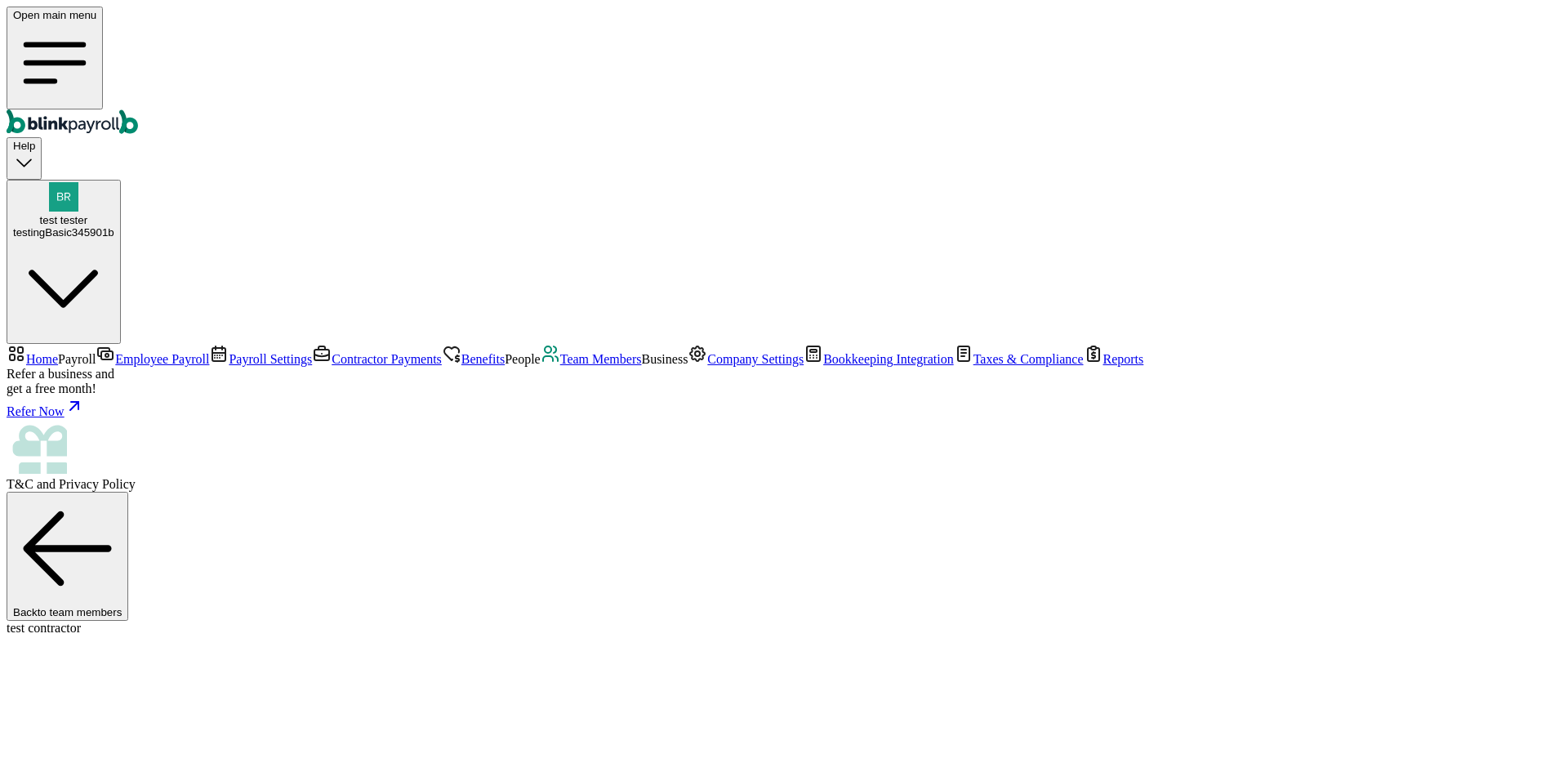
copy span "@"
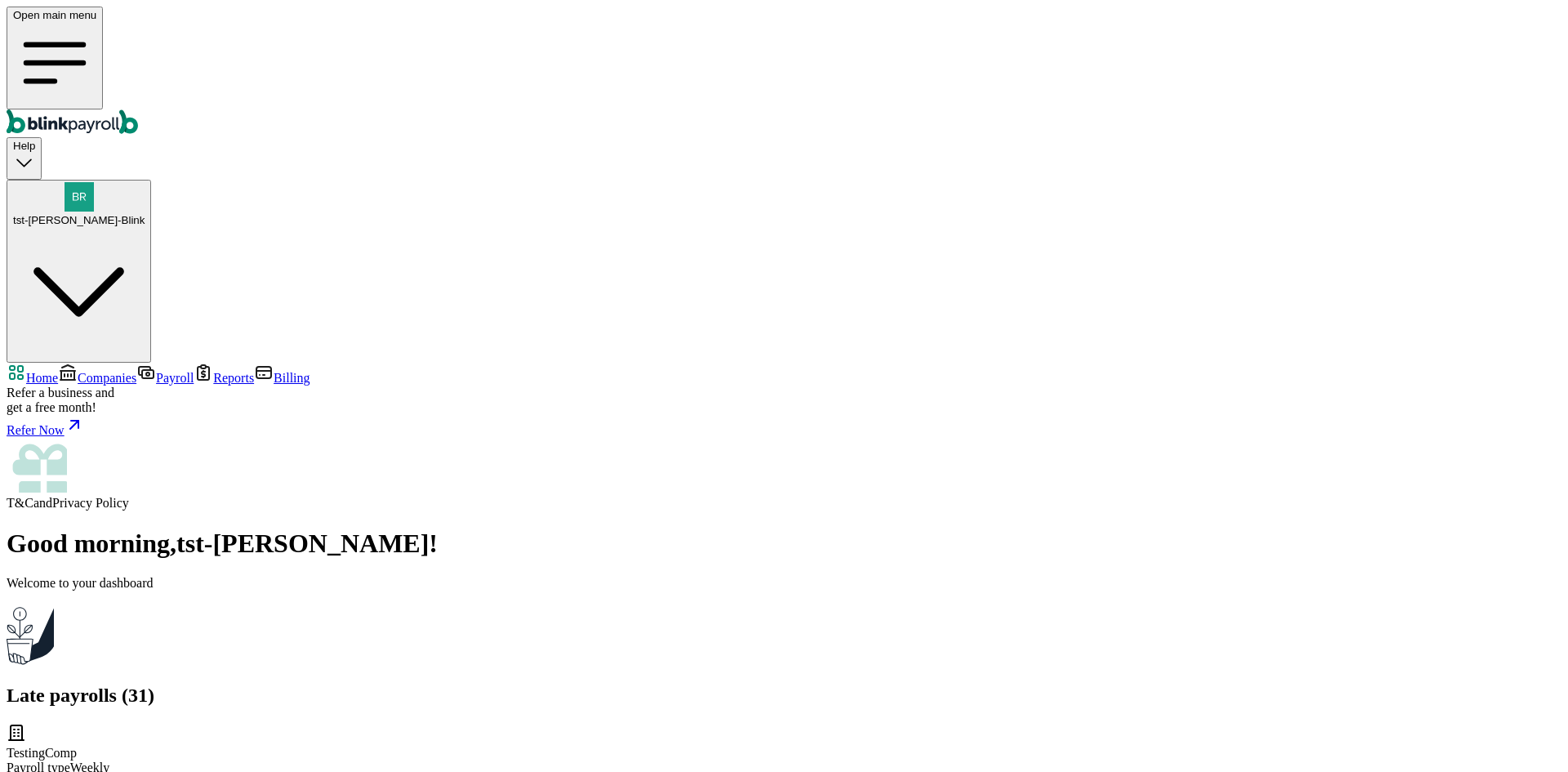
click at [104, 371] on span "Companies" at bounding box center [107, 378] width 59 height 14
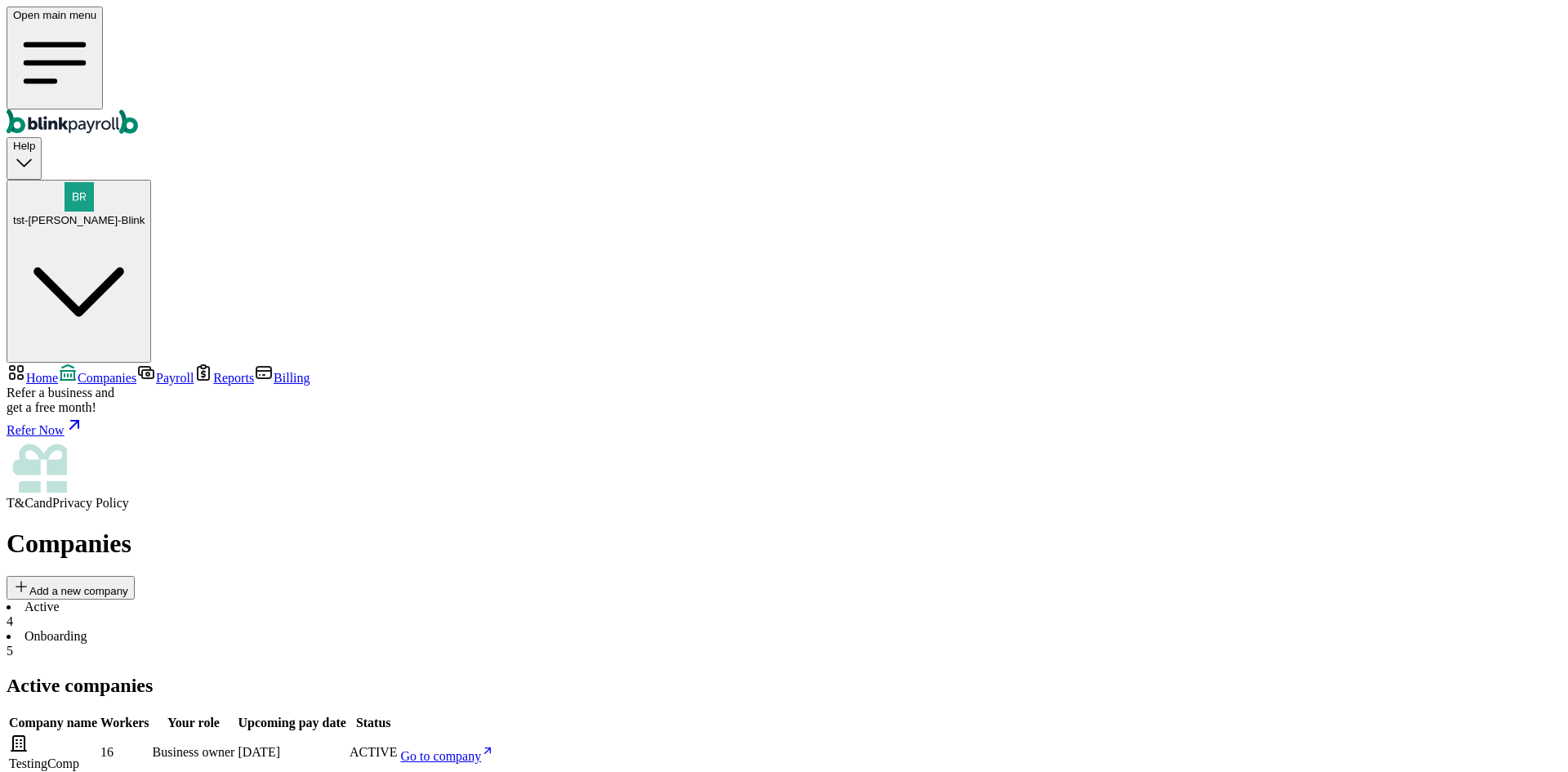
click at [482, 749] on span "Go to company" at bounding box center [441, 756] width 81 height 14
click at [144, 214] on span "tst-[PERSON_NAME]-Blink" at bounding box center [78, 220] width 131 height 12
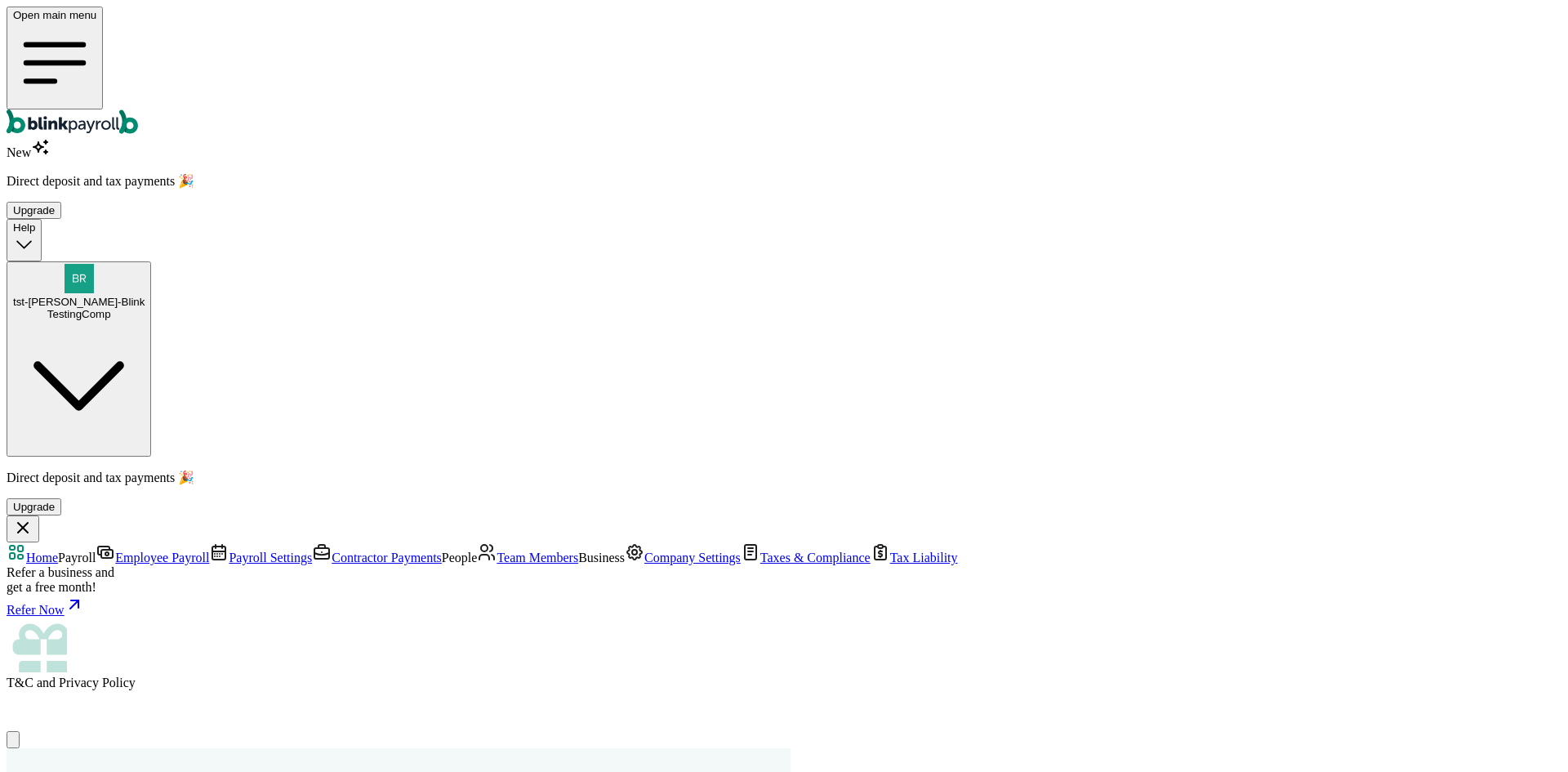
click at [497, 551] on span "Team Members" at bounding box center [537, 558] width 82 height 14
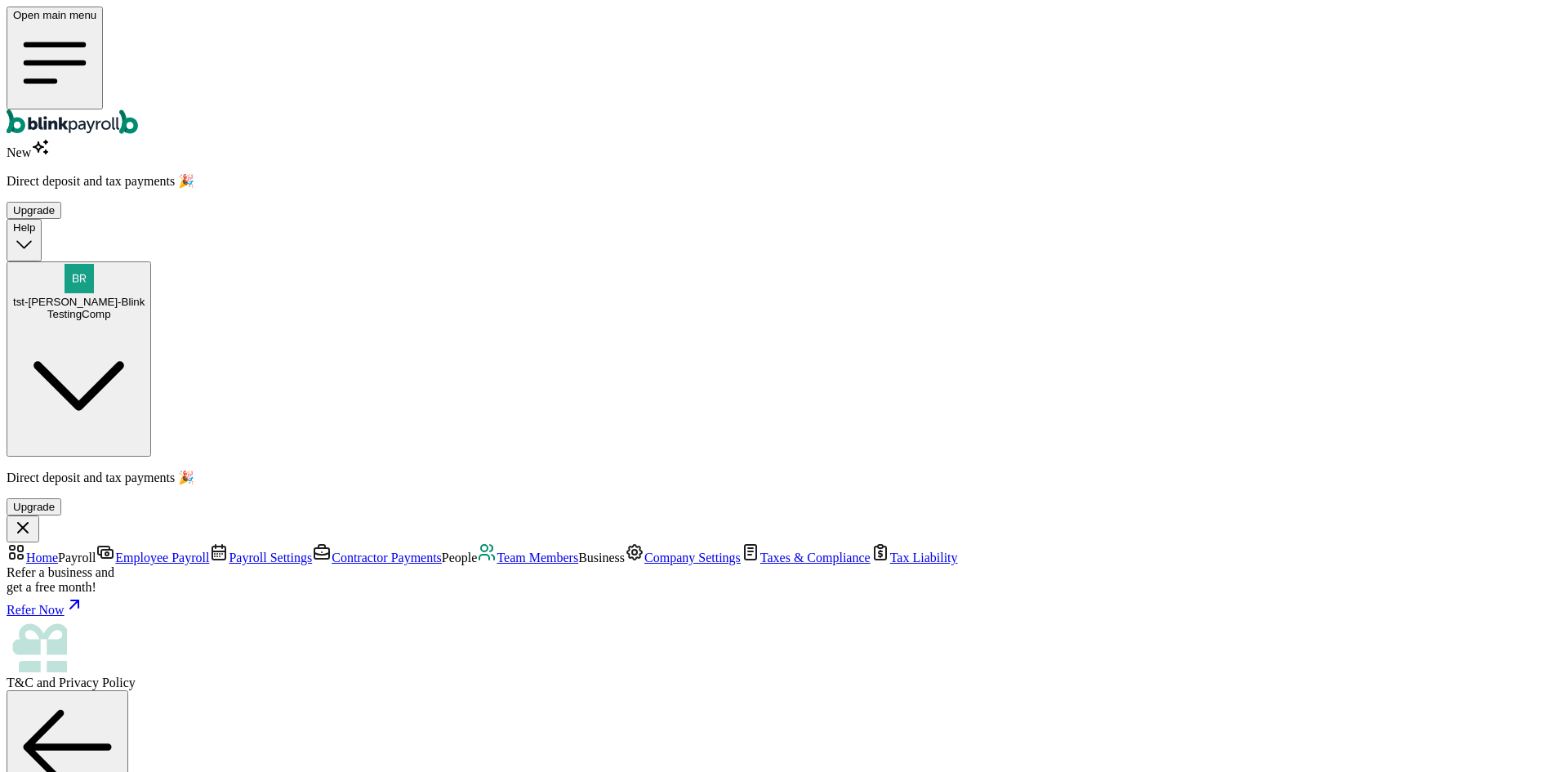
click at [331, 551] on span "Contractor Payments" at bounding box center [386, 558] width 110 height 14
click at [497, 551] on span "Team Members" at bounding box center [537, 558] width 82 height 14
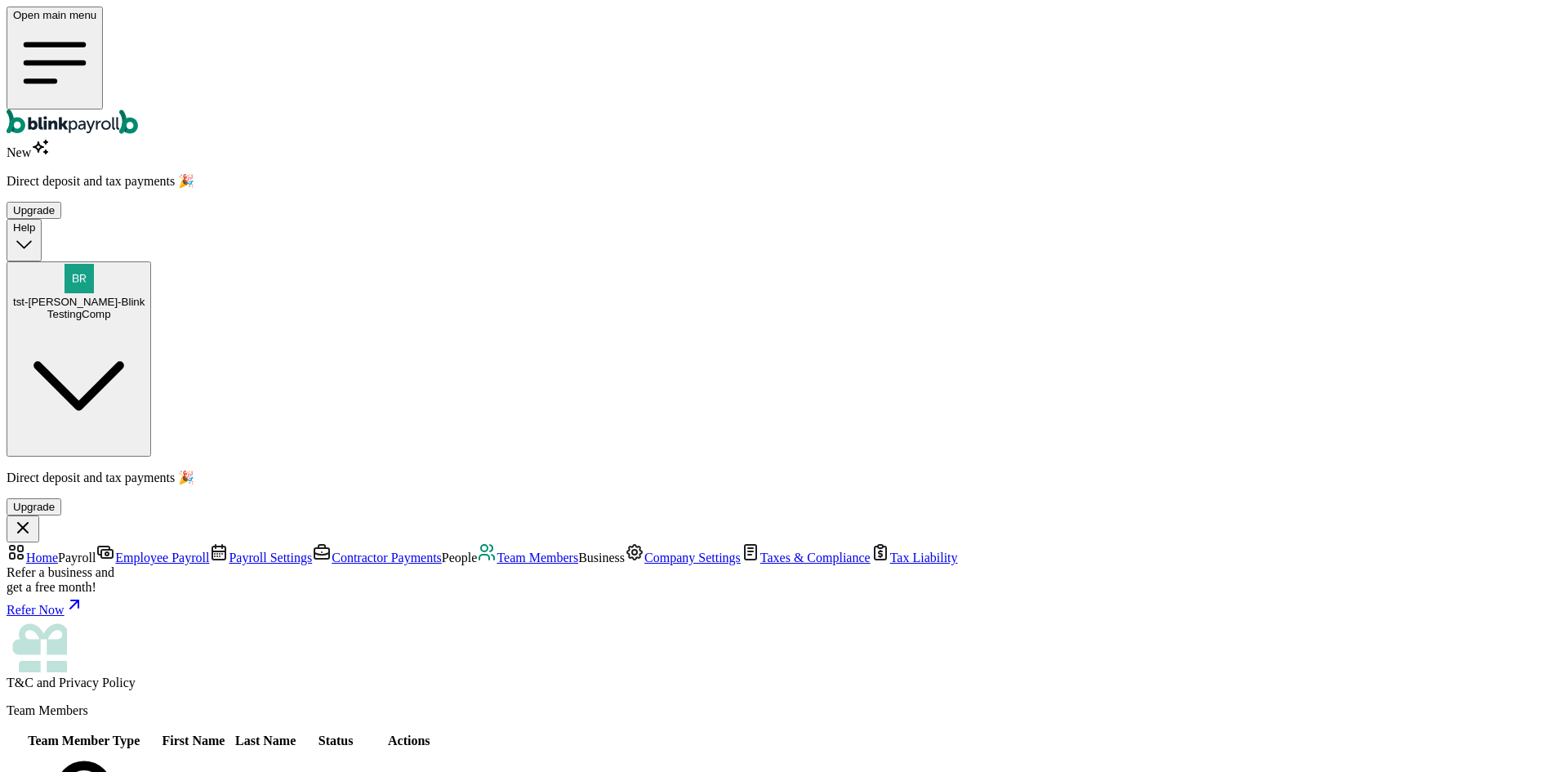
click at [331, 551] on span "Contractor Payments" at bounding box center [386, 558] width 110 height 14
click at [477, 551] on link "Team Members" at bounding box center [527, 558] width 101 height 14
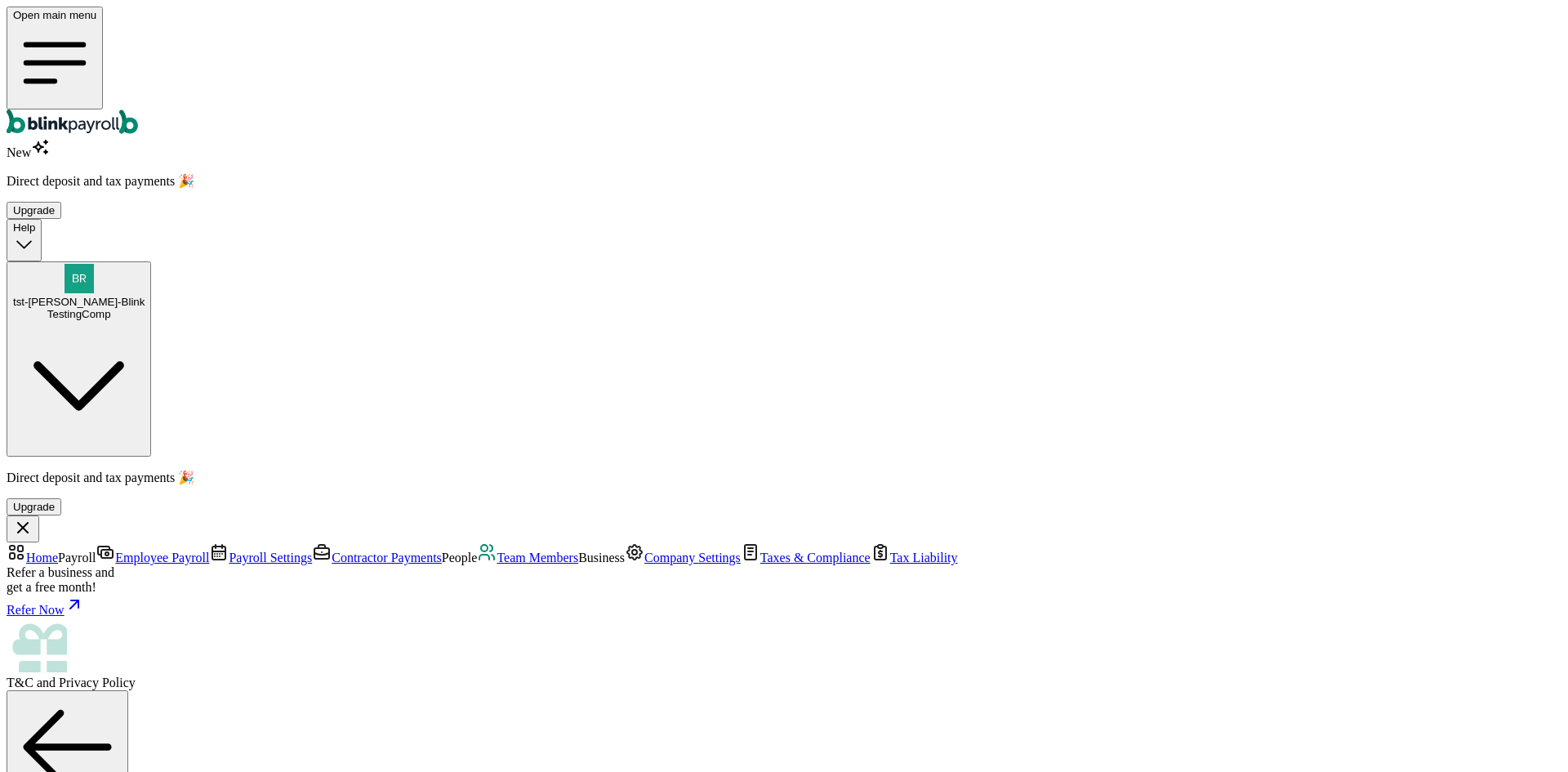
scroll to position [193, 0]
click at [312, 551] on link "Contractor Payments" at bounding box center [376, 558] width 129 height 14
click at [497, 551] on span "Team Members" at bounding box center [537, 558] width 82 height 14
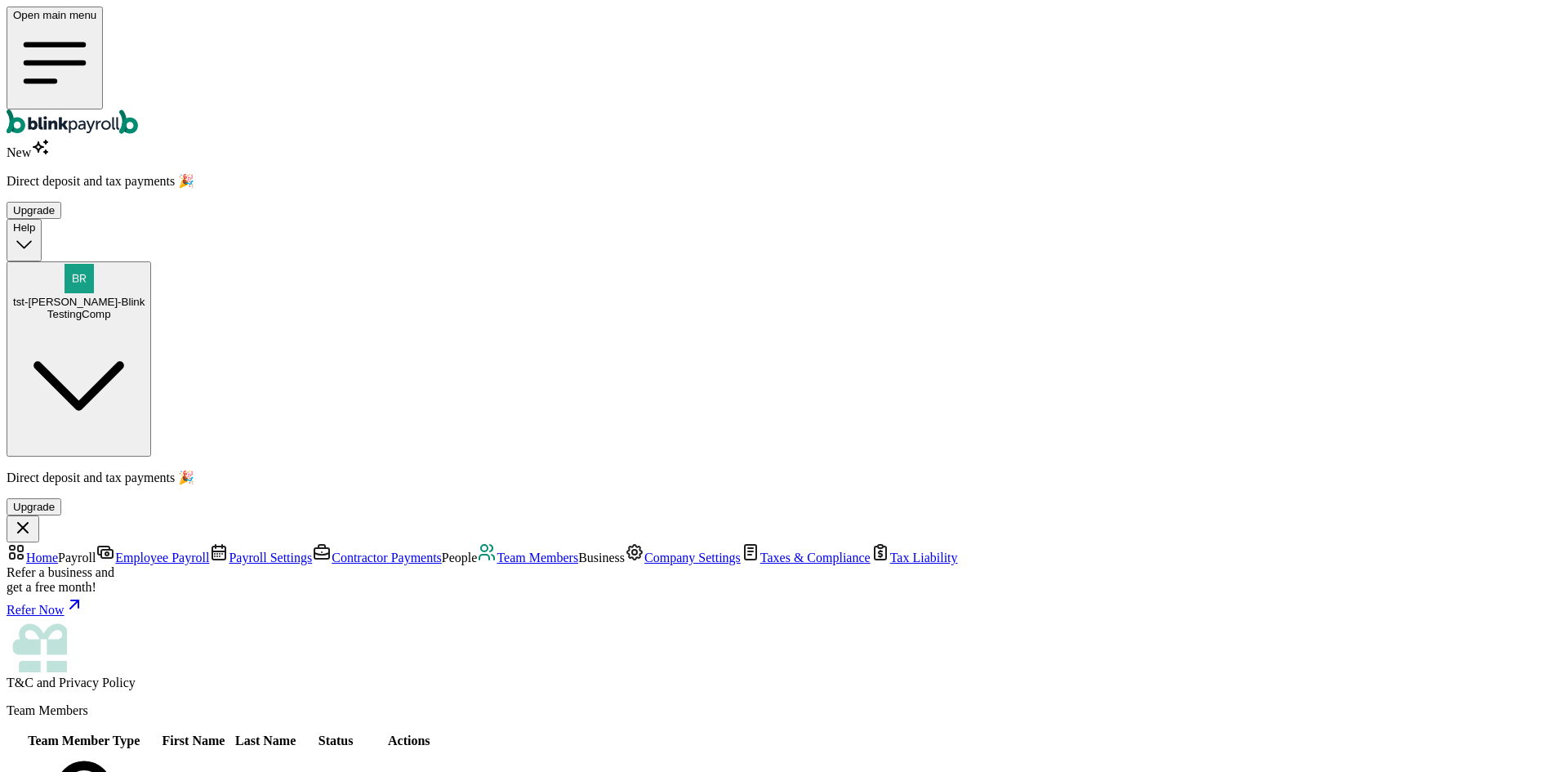
click at [497, 551] on span "Team Members" at bounding box center [537, 558] width 82 height 14
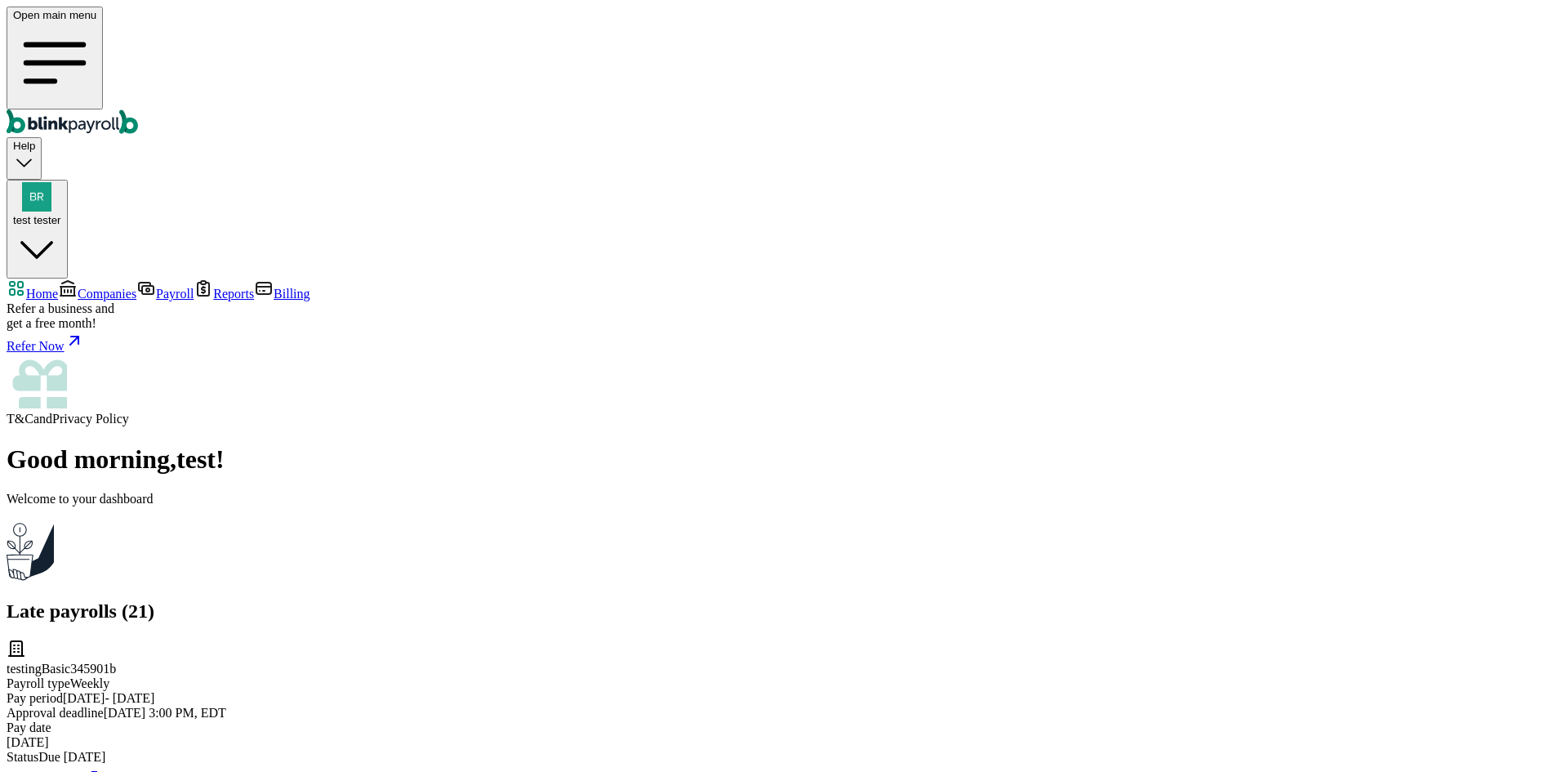
click at [213, 286] on span "Reports" at bounding box center [233, 293] width 41 height 14
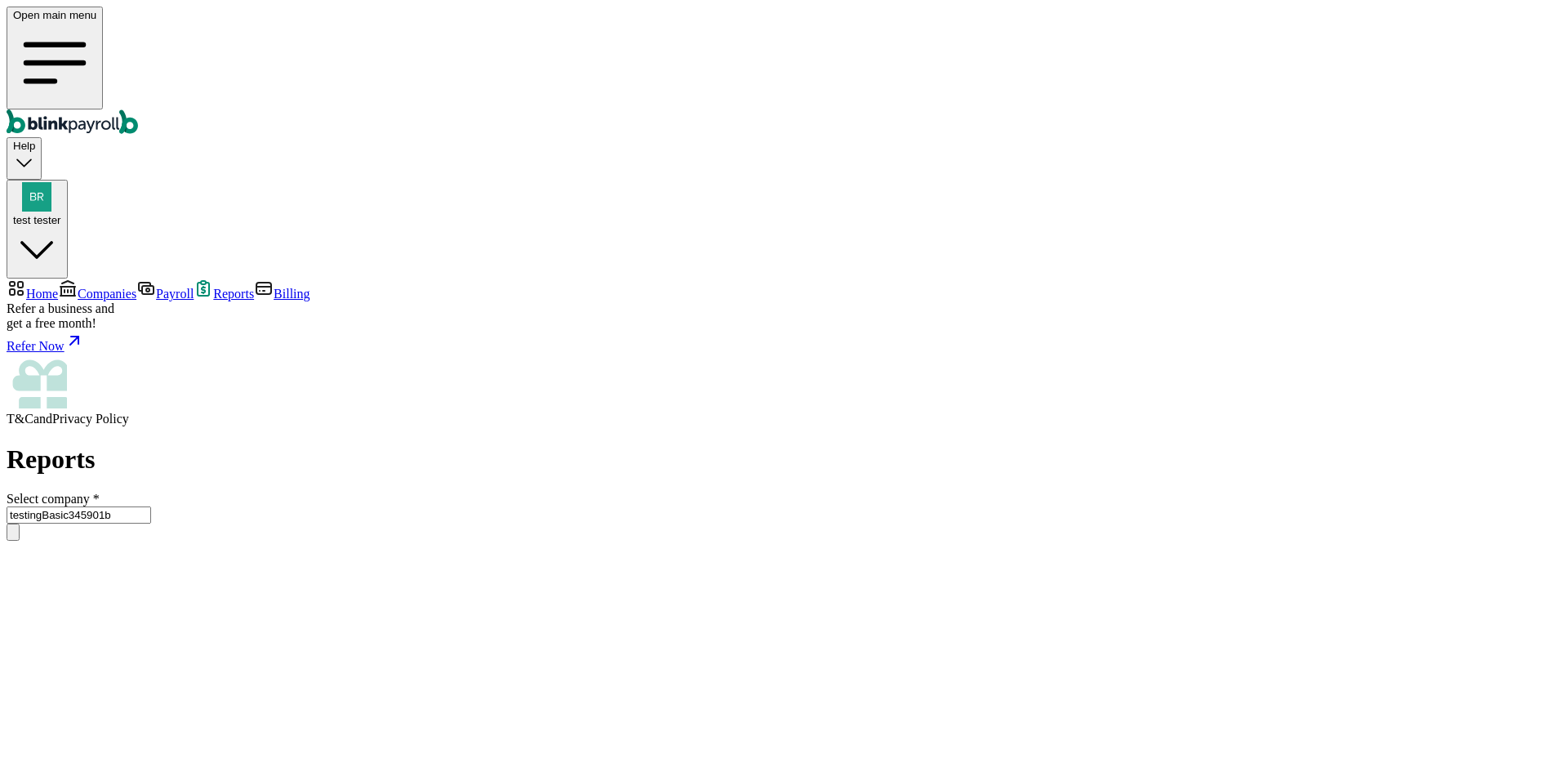
click at [151, 507] on input "testingBasic345901b" at bounding box center [78, 515] width 144 height 17
click at [623, 492] on div "Select company * testingBasic345901b testingBasic345901b testStg1" at bounding box center [783, 538] width 1555 height 92
click at [156, 286] on span "Payroll" at bounding box center [174, 293] width 38 height 14
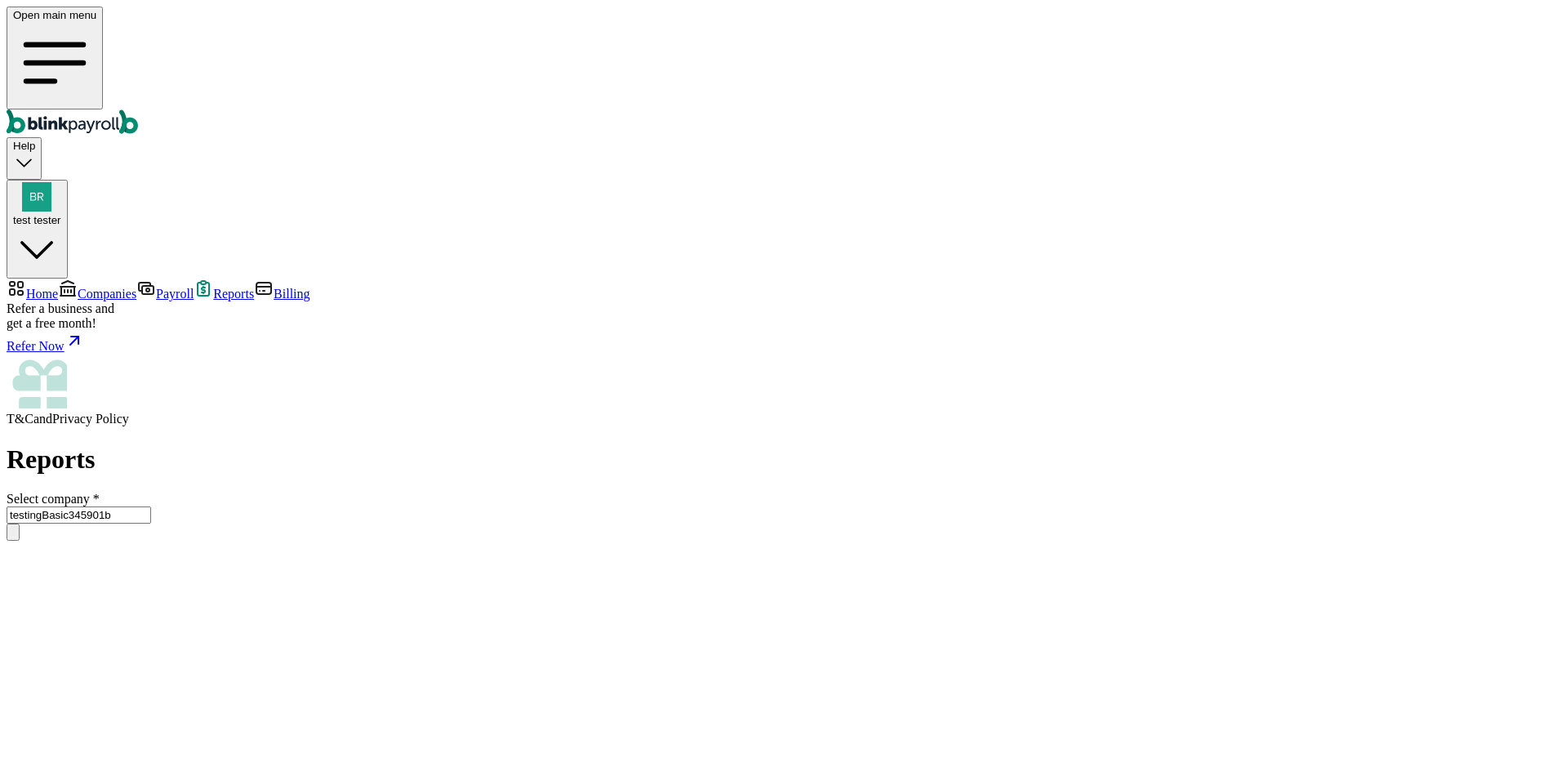
click at [156, 286] on span "Payroll" at bounding box center [174, 293] width 38 height 14
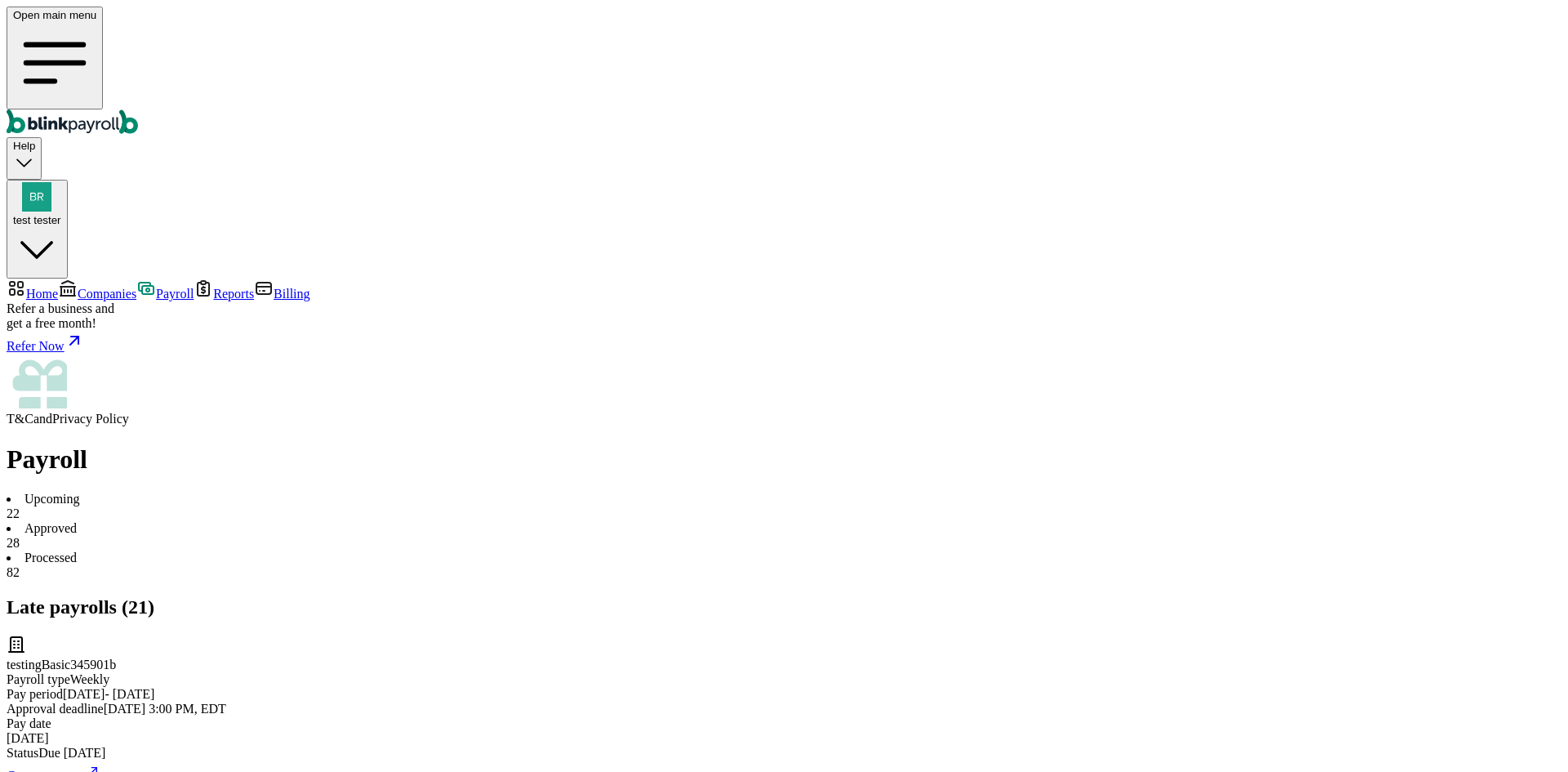
click at [137, 286] on span "Companies" at bounding box center [107, 293] width 59 height 14
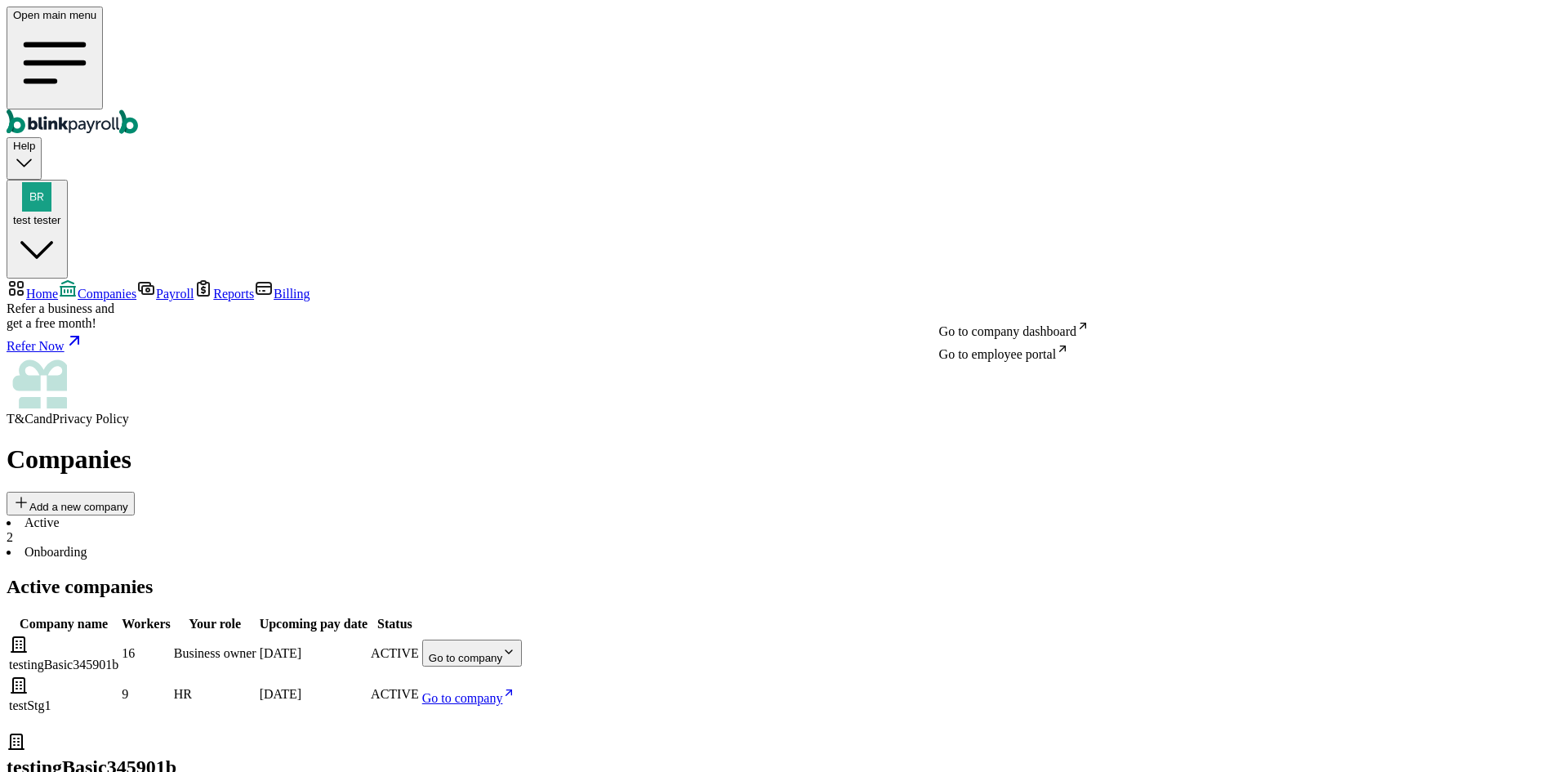
click at [1020, 285] on body "Open main menu Help test tester Home Companies Payroll Reports Billing Refer a …" at bounding box center [783, 535] width 1555 height 1058
click at [1019, 286] on body "Open main menu Help test tester Home Companies Payroll Reports Billing Refer a …" at bounding box center [783, 535] width 1555 height 1058
click at [522, 634] on td "Go to company" at bounding box center [471, 653] width 101 height 39
click at [1031, 300] on body "Open main menu Help test tester Home Companies Payroll Reports Billing Refer a …" at bounding box center [783, 535] width 1555 height 1058
click at [1017, 291] on body "Open main menu Help test tester Home Companies Payroll Reports Billing Refer a …" at bounding box center [783, 535] width 1555 height 1058
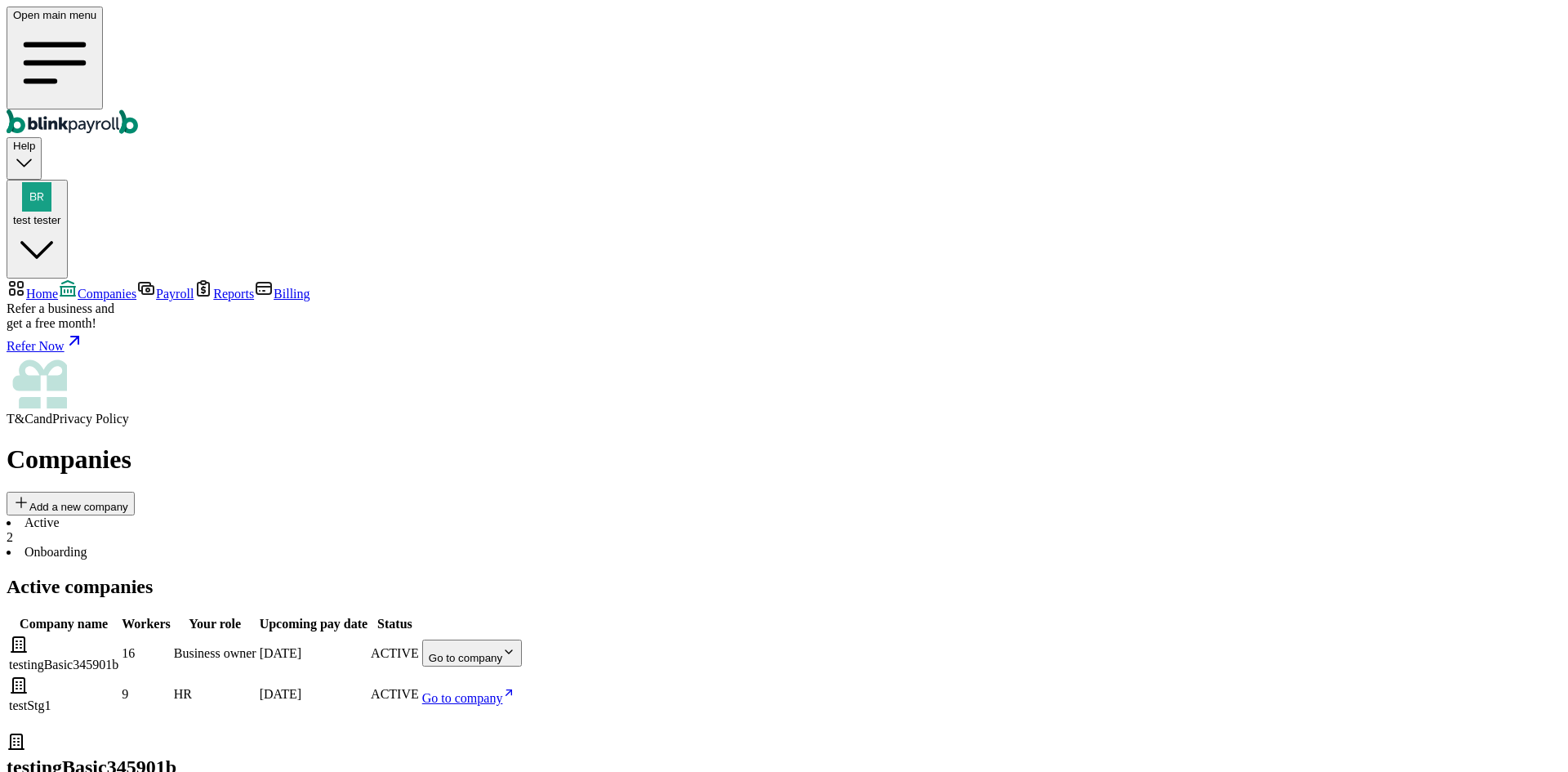
click at [1010, 293] on body "Open main menu Help test tester Home Companies Payroll Reports Billing Refer a …" at bounding box center [783, 535] width 1555 height 1058
click at [1015, 306] on body "Open main menu Help test tester Home Companies Payroll Reports Billing Refer a …" at bounding box center [783, 535] width 1555 height 1058
click at [1015, 302] on body "Open main menu Help test tester Home Companies Payroll Reports Billing Refer a …" at bounding box center [783, 535] width 1555 height 1058
click at [274, 286] on span "Billing" at bounding box center [292, 293] width 36 height 14
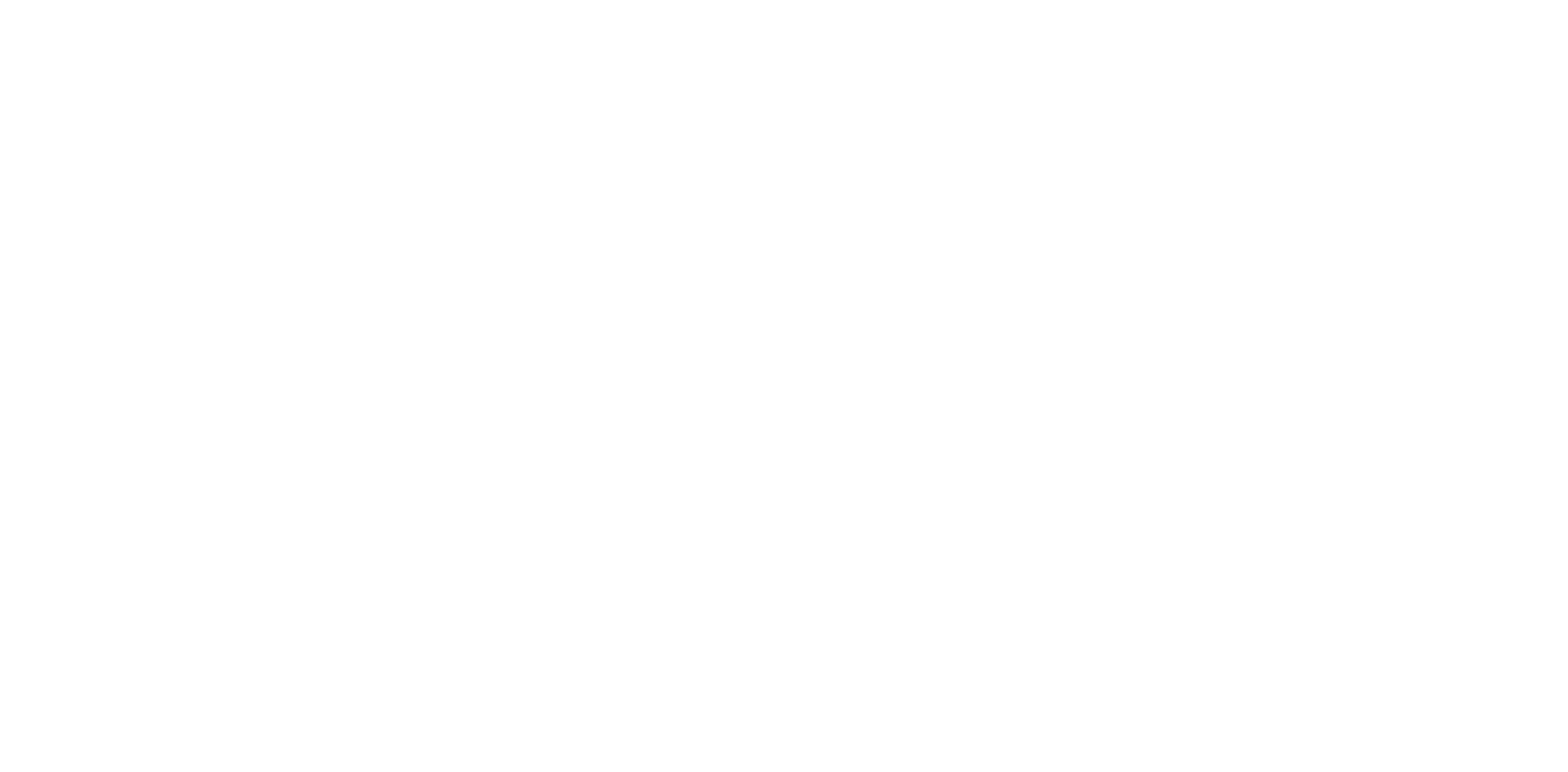
click at [1527, 48] on div at bounding box center [783, 26] width 1555 height 41
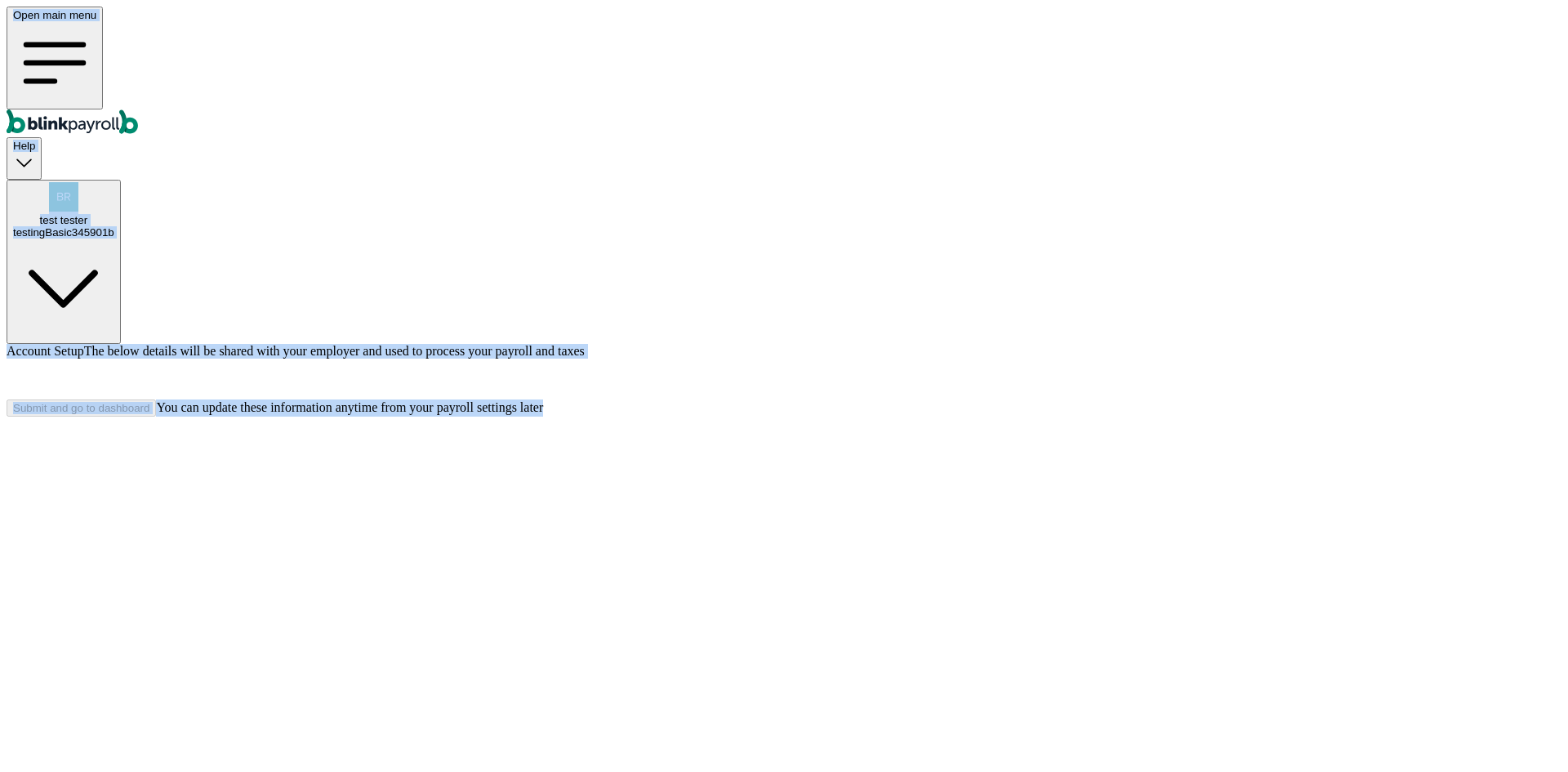
click at [1282, 399] on div at bounding box center [783, 379] width 1555 height 41
click at [1229, 399] on div at bounding box center [783, 379] width 1555 height 41
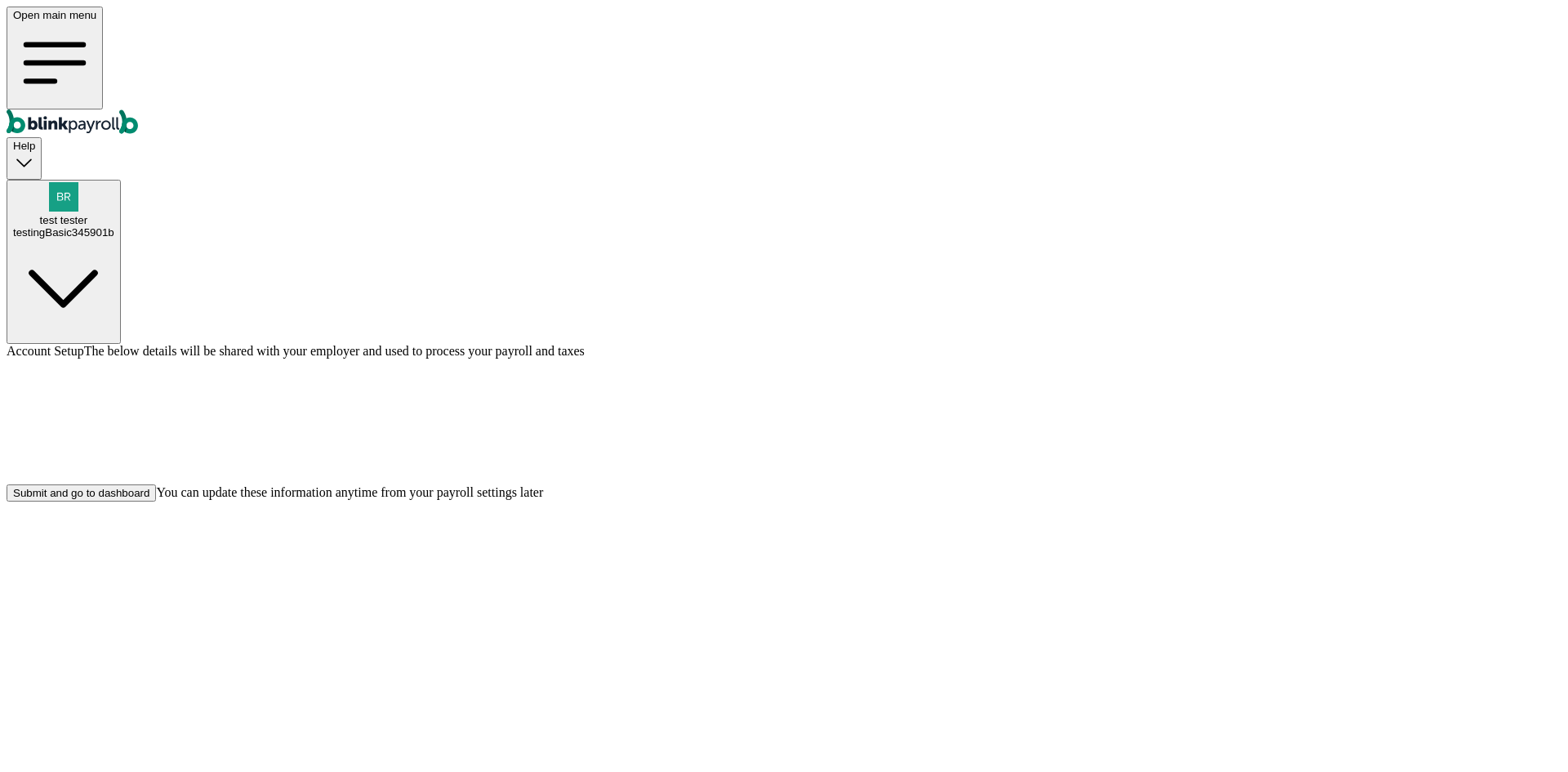
click at [150, 499] on div "Submit and go to dashboard" at bounding box center [81, 493] width 137 height 12
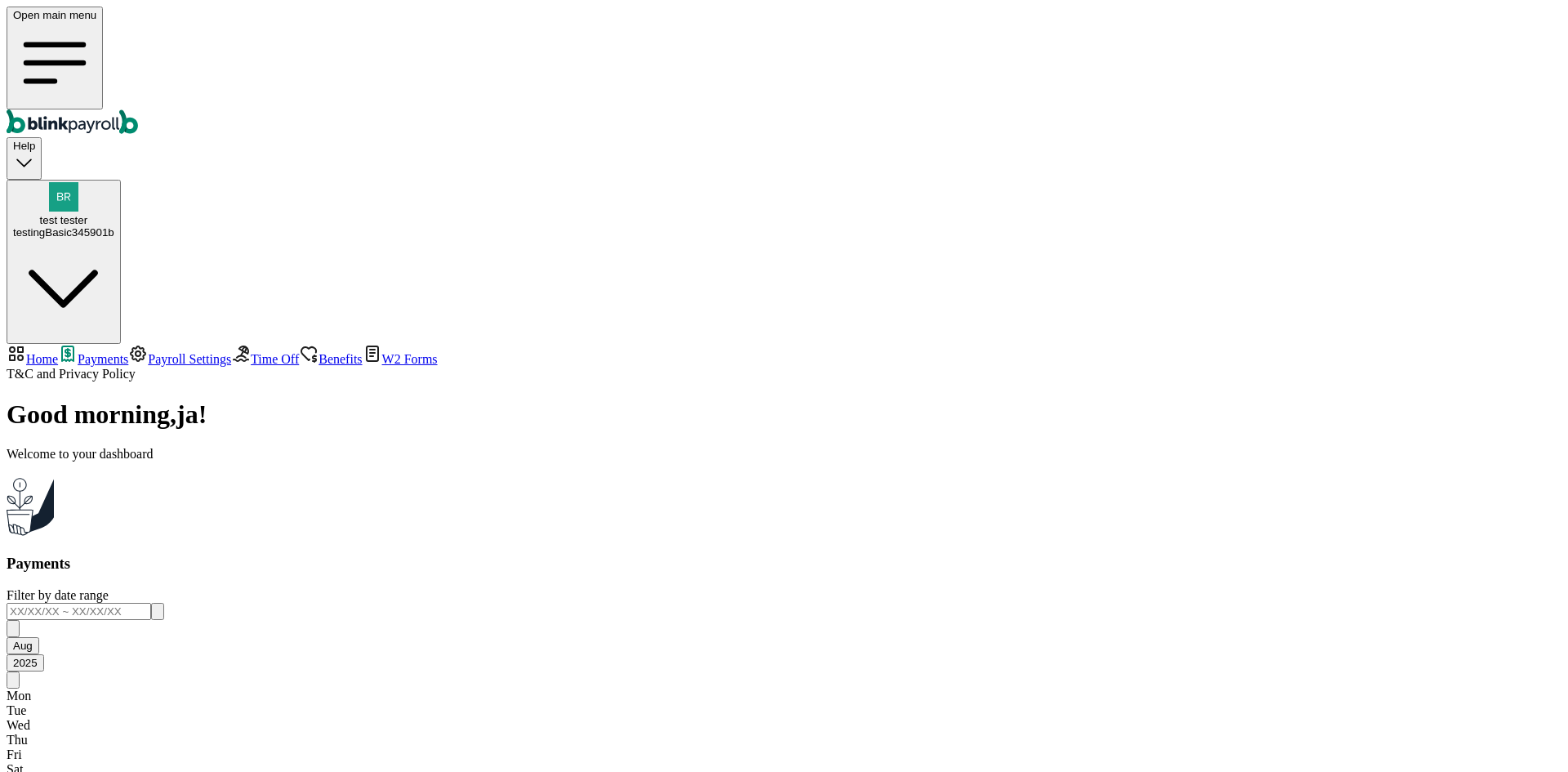
click at [149, 352] on span "Payroll Settings" at bounding box center [189, 359] width 84 height 14
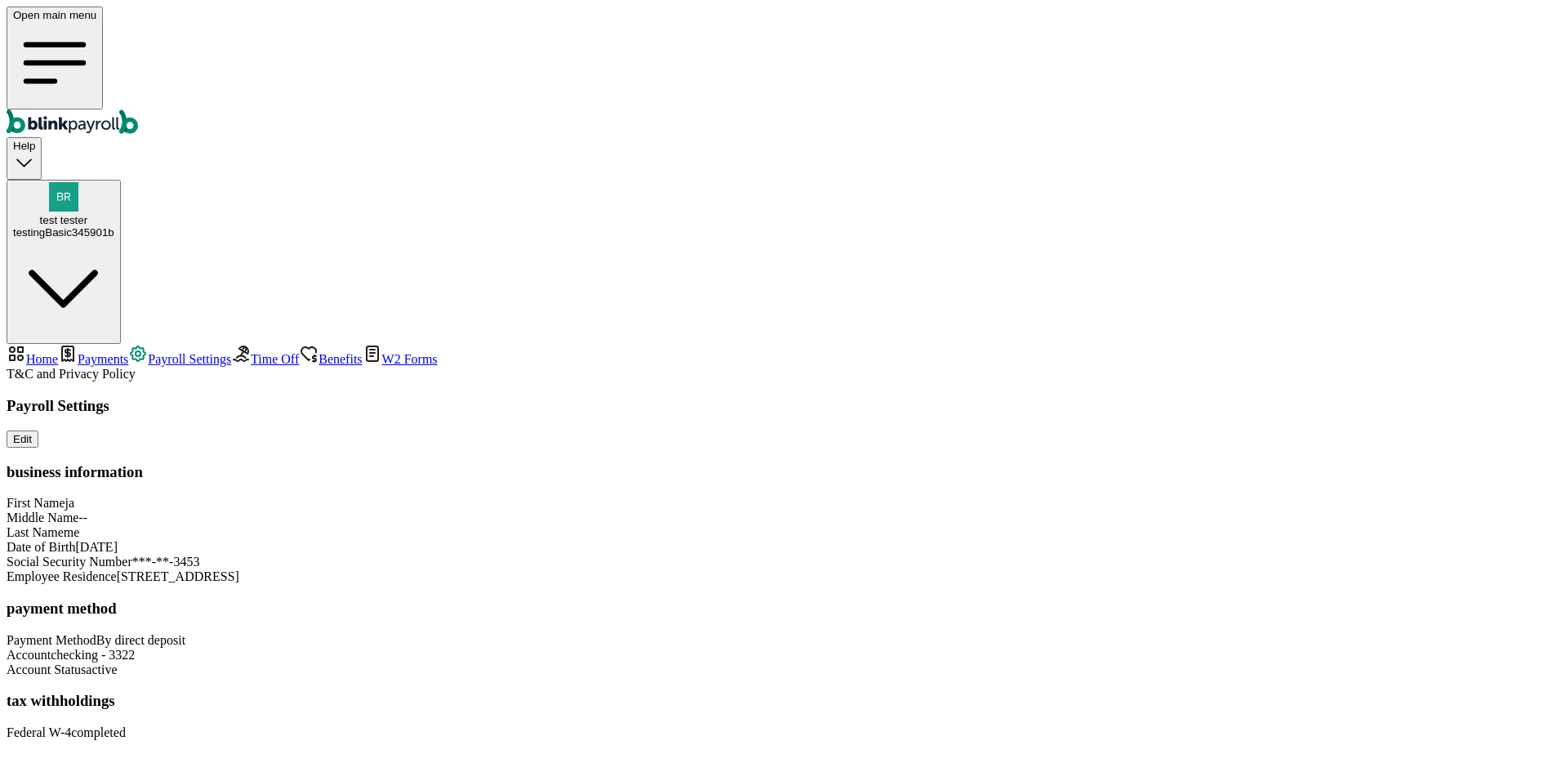
click at [251, 352] on span "Time Off" at bounding box center [275, 359] width 48 height 14
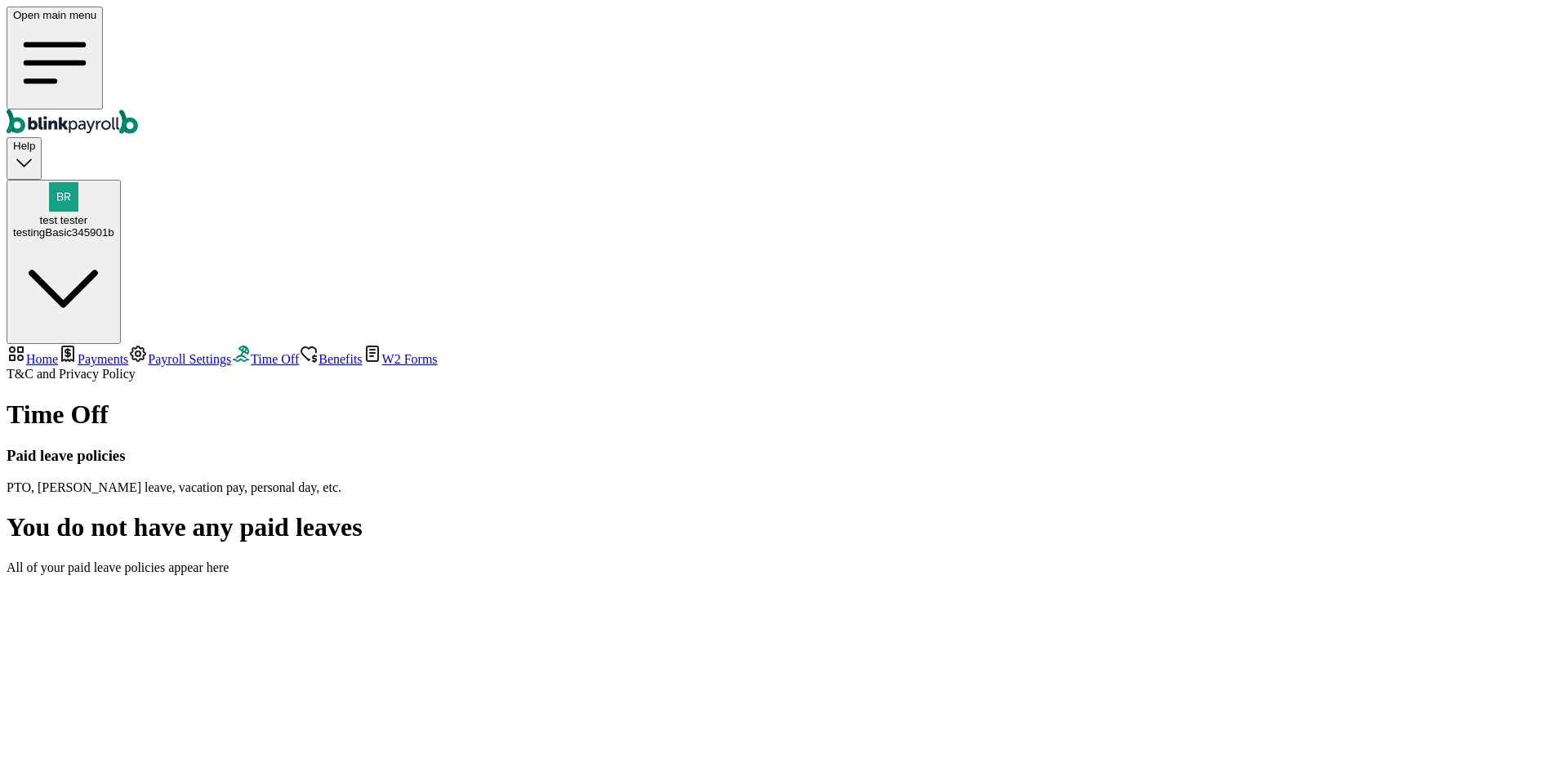
click at [318, 352] on span "Benefits" at bounding box center [339, 359] width 43 height 14
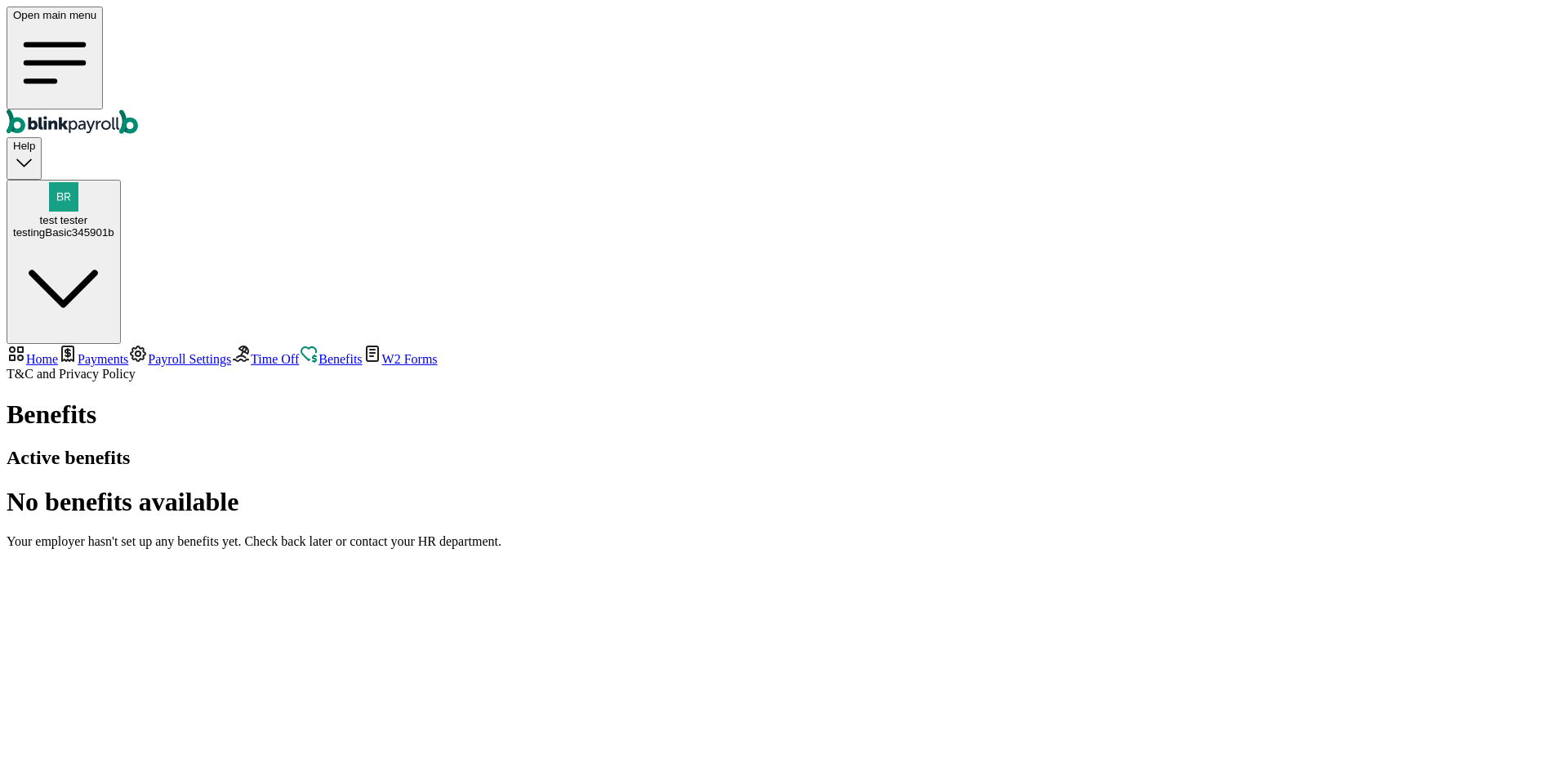
click at [251, 352] on span "Time Off" at bounding box center [275, 359] width 48 height 14
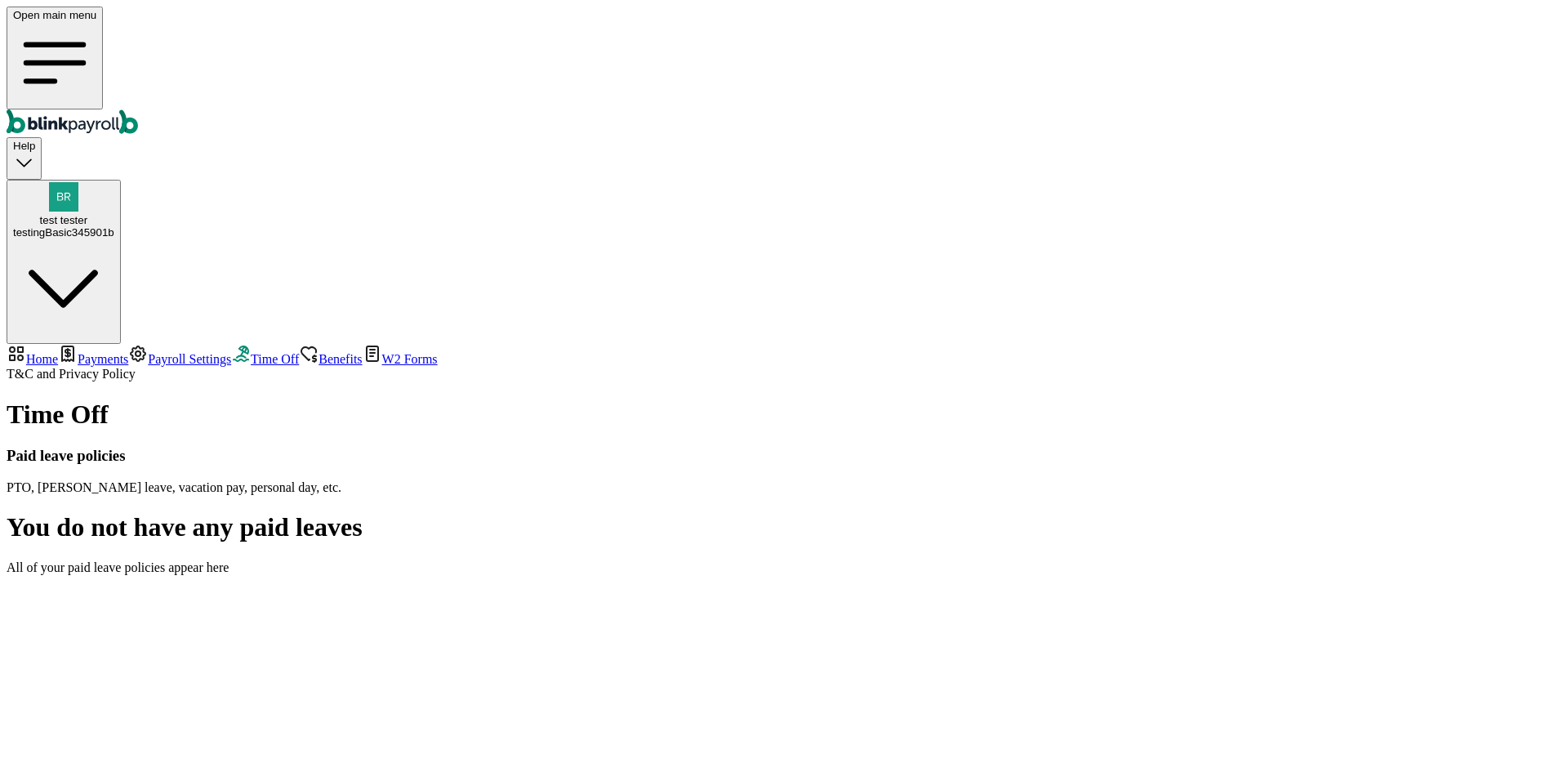
click at [318, 352] on span "Benefits" at bounding box center [339, 359] width 43 height 14
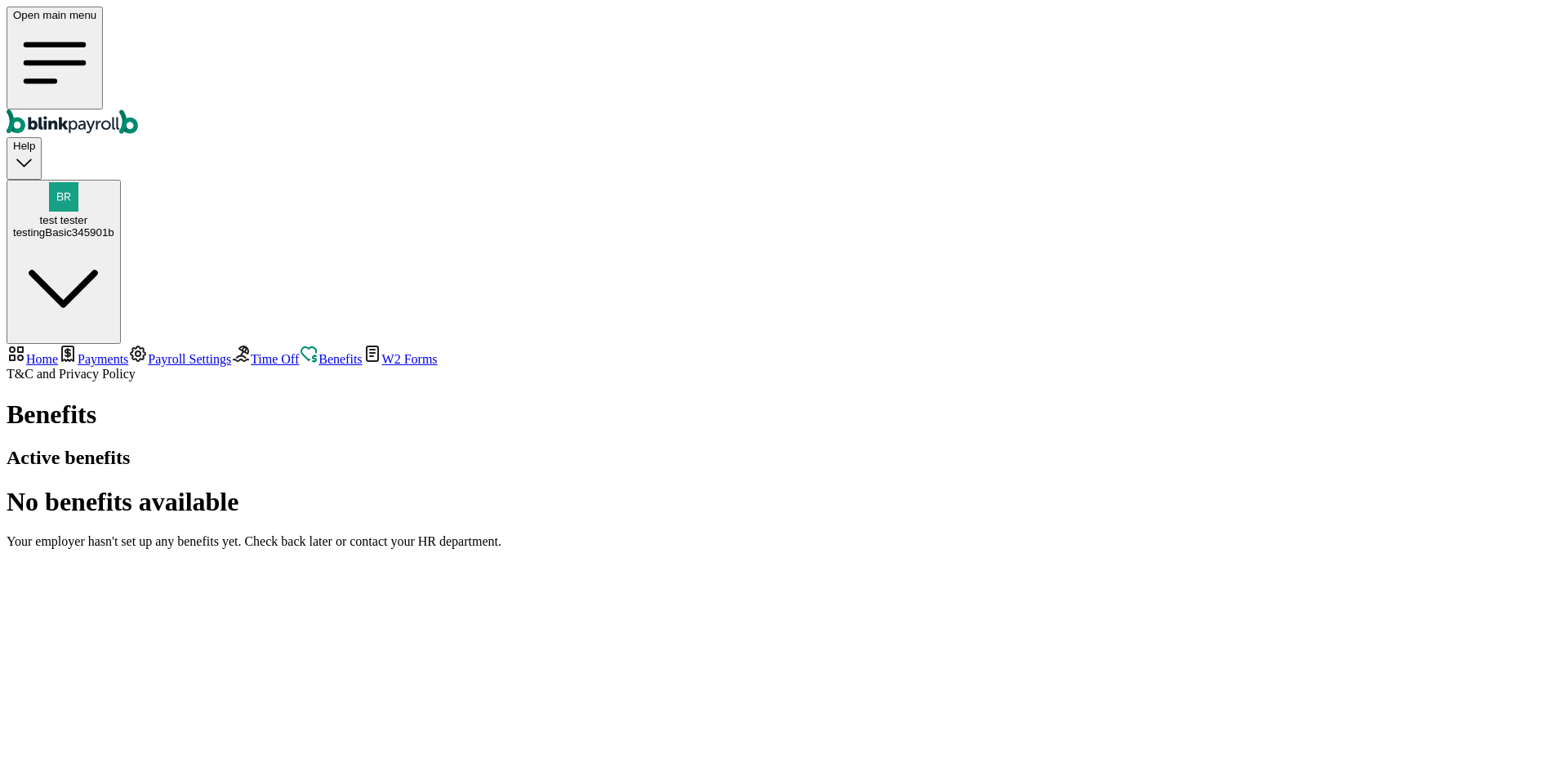
click at [251, 352] on span "Time Off" at bounding box center [275, 359] width 48 height 14
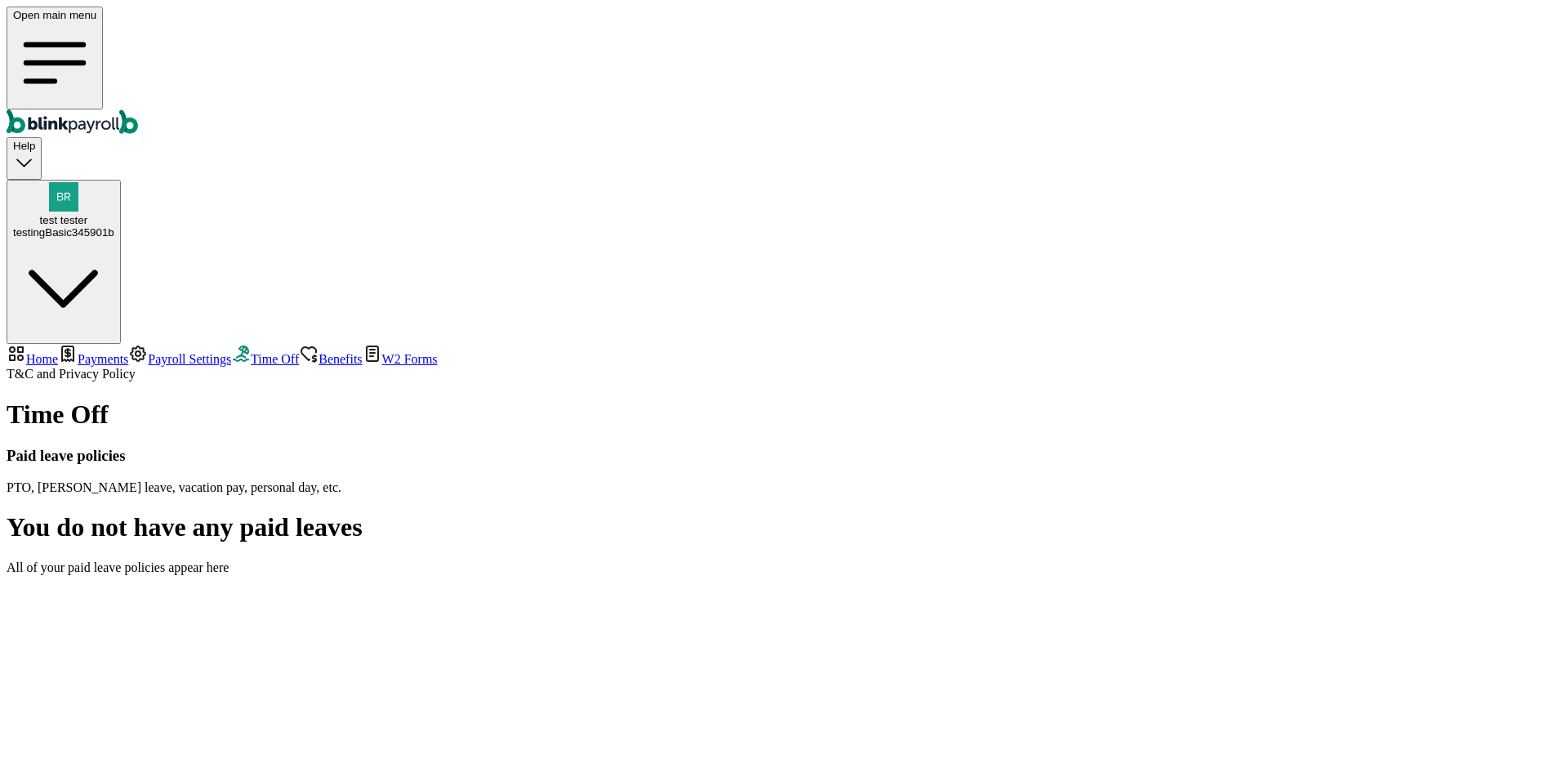
click at [299, 352] on link "Benefits" at bounding box center [329, 359] width 63 height 14
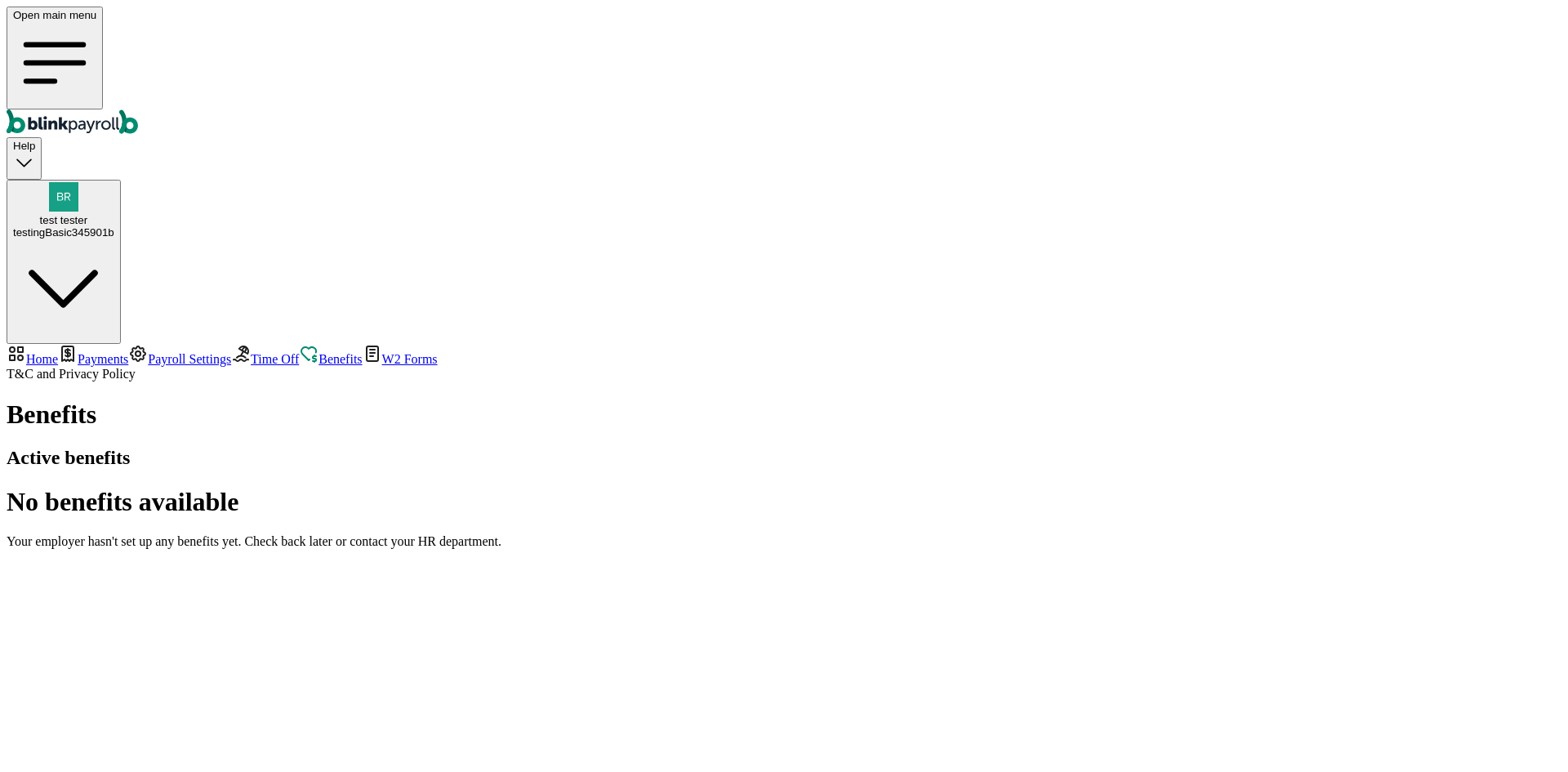
click at [231, 352] on link "Time Off" at bounding box center [264, 359] width 68 height 14
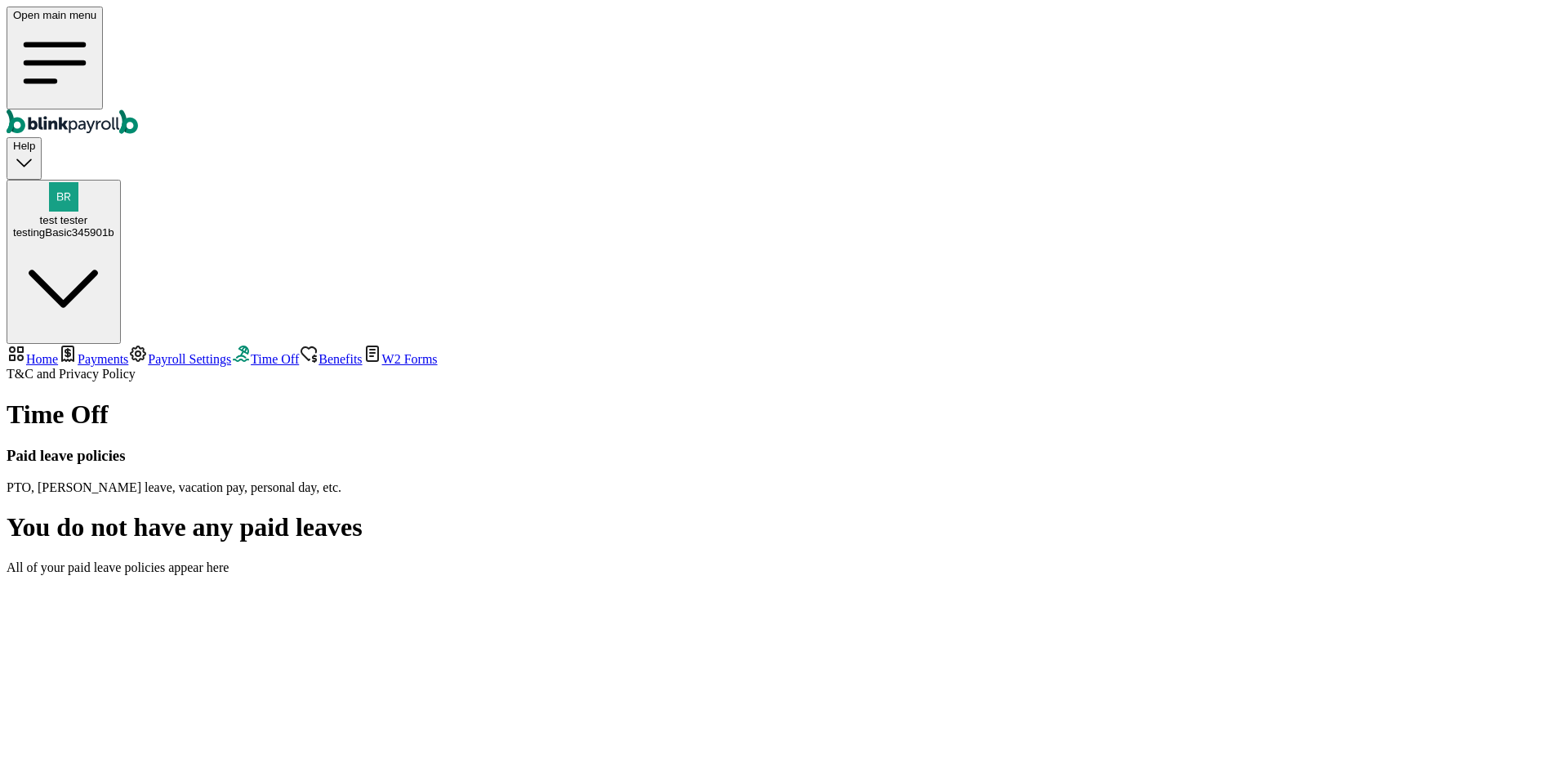
click at [318, 352] on span "Benefits" at bounding box center [339, 359] width 43 height 14
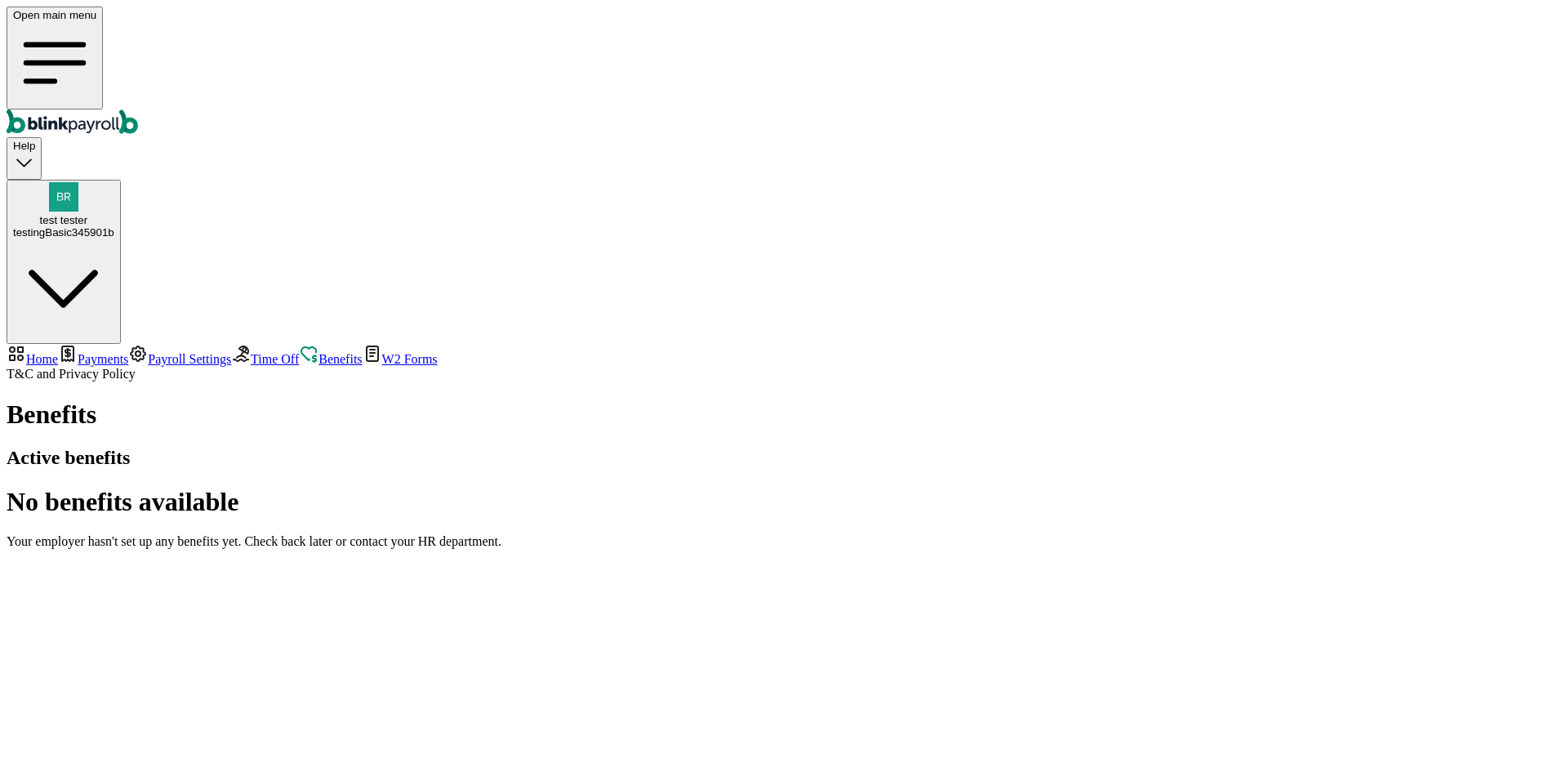
click at [251, 352] on span "Time Off" at bounding box center [275, 359] width 48 height 14
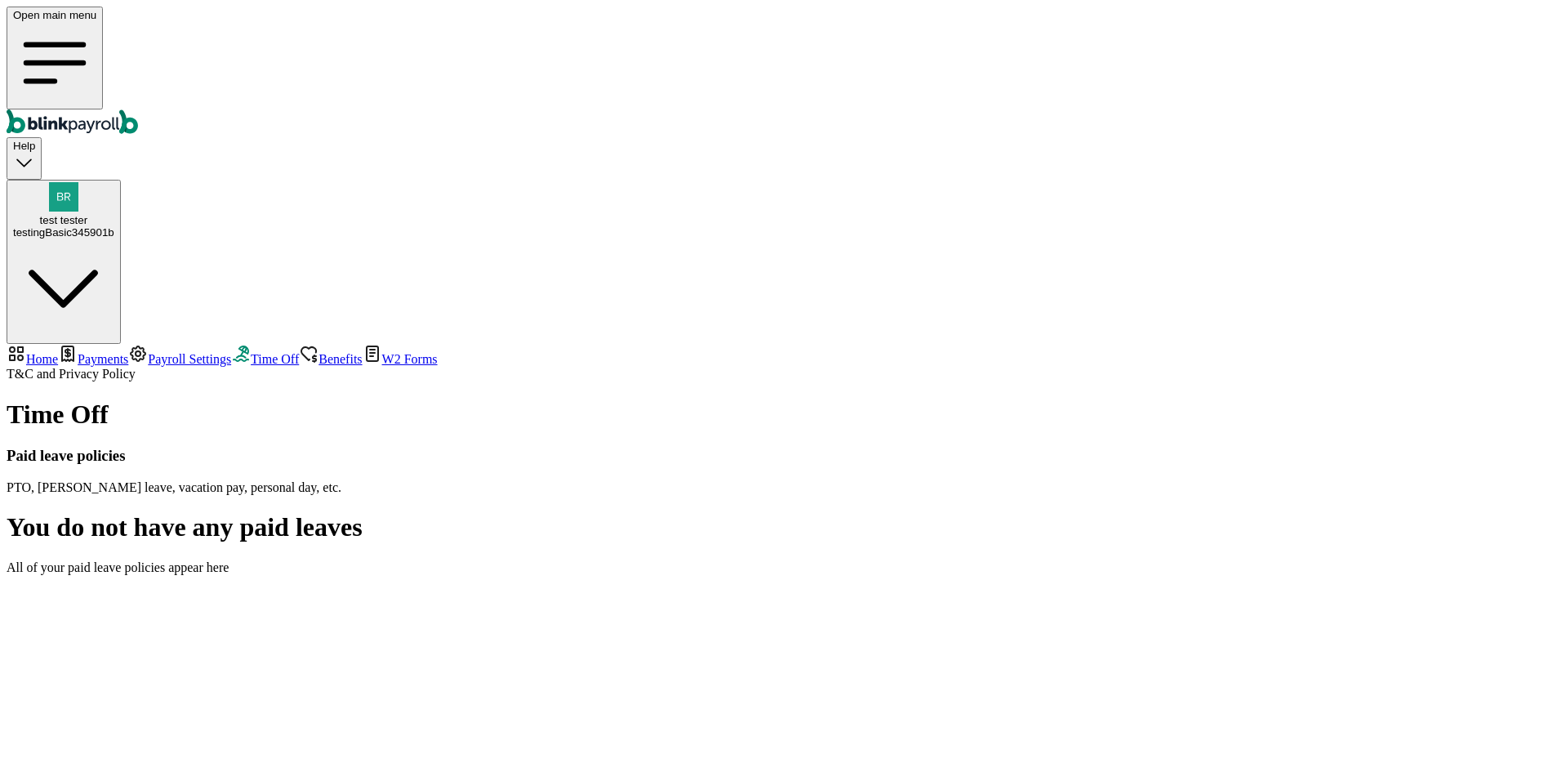
click at [318, 352] on span "Benefits" at bounding box center [339, 359] width 43 height 14
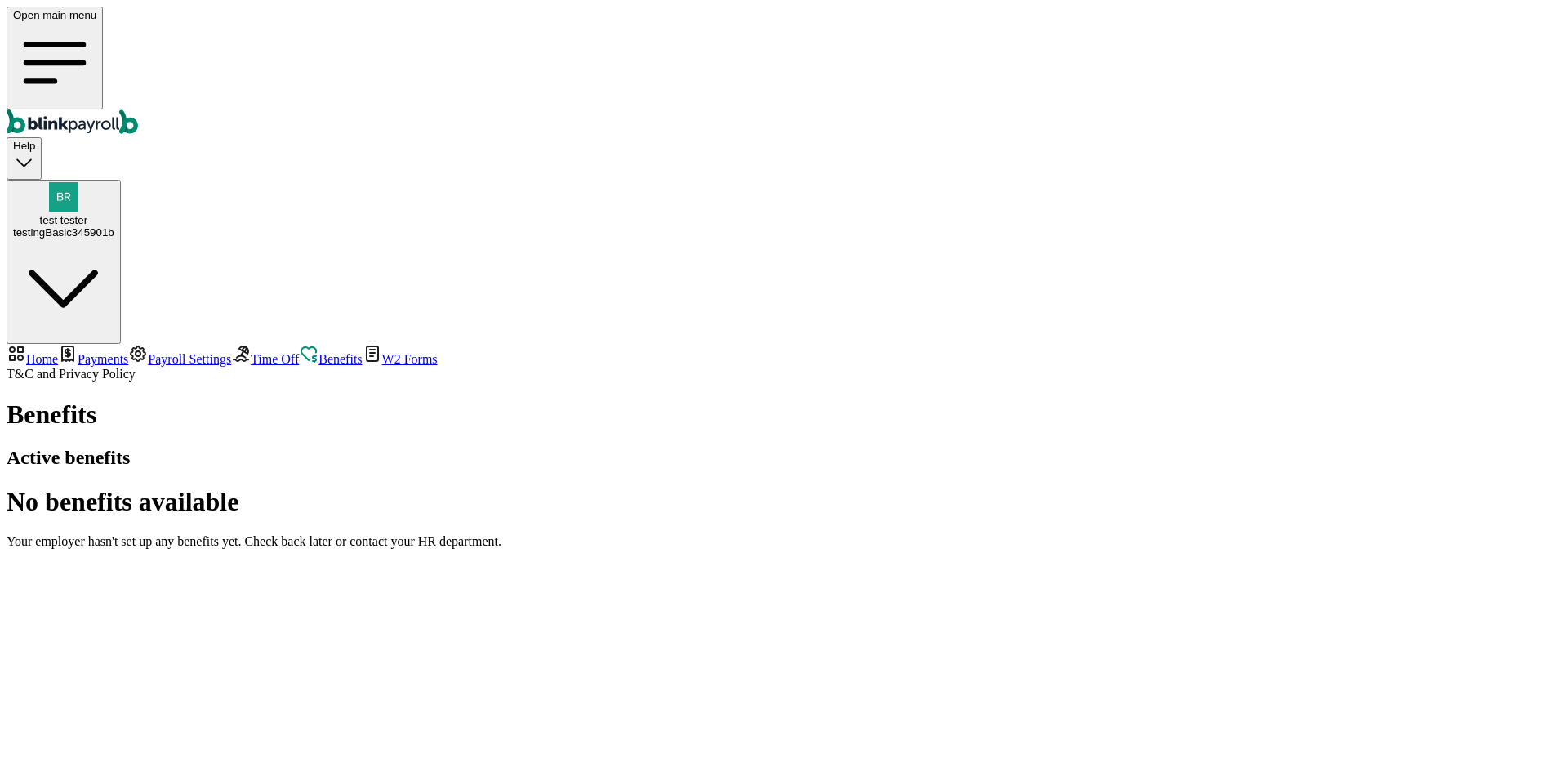
click at [110, 344] on nav "Home Payments Payroll Settings Time Off Benefits W2 Forms T&C and Privacy Policy" at bounding box center [783, 362] width 1555 height 38
click at [231, 352] on link "Time Off" at bounding box center [264, 359] width 68 height 14
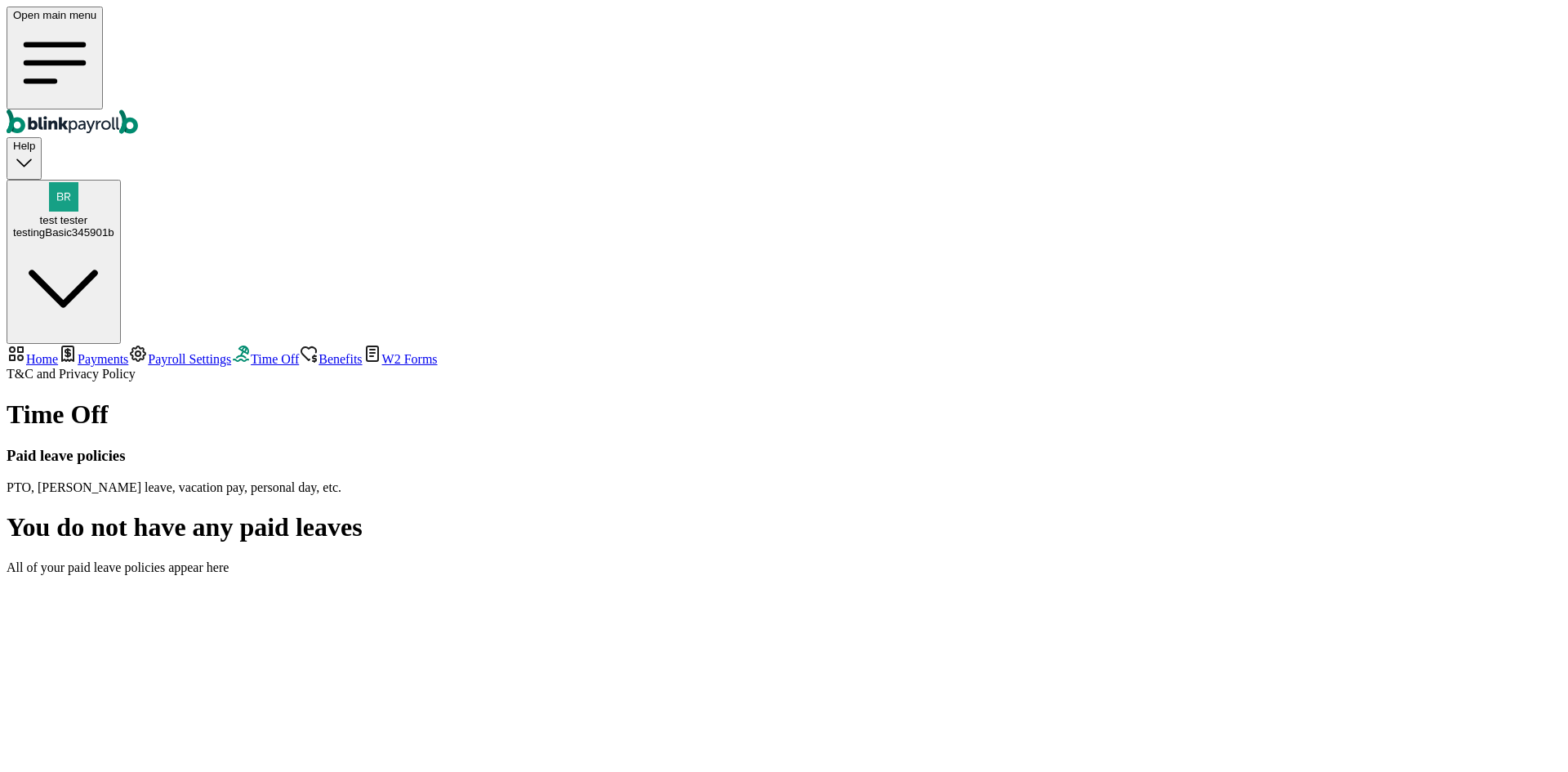
click at [318, 352] on span "Benefits" at bounding box center [339, 359] width 43 height 14
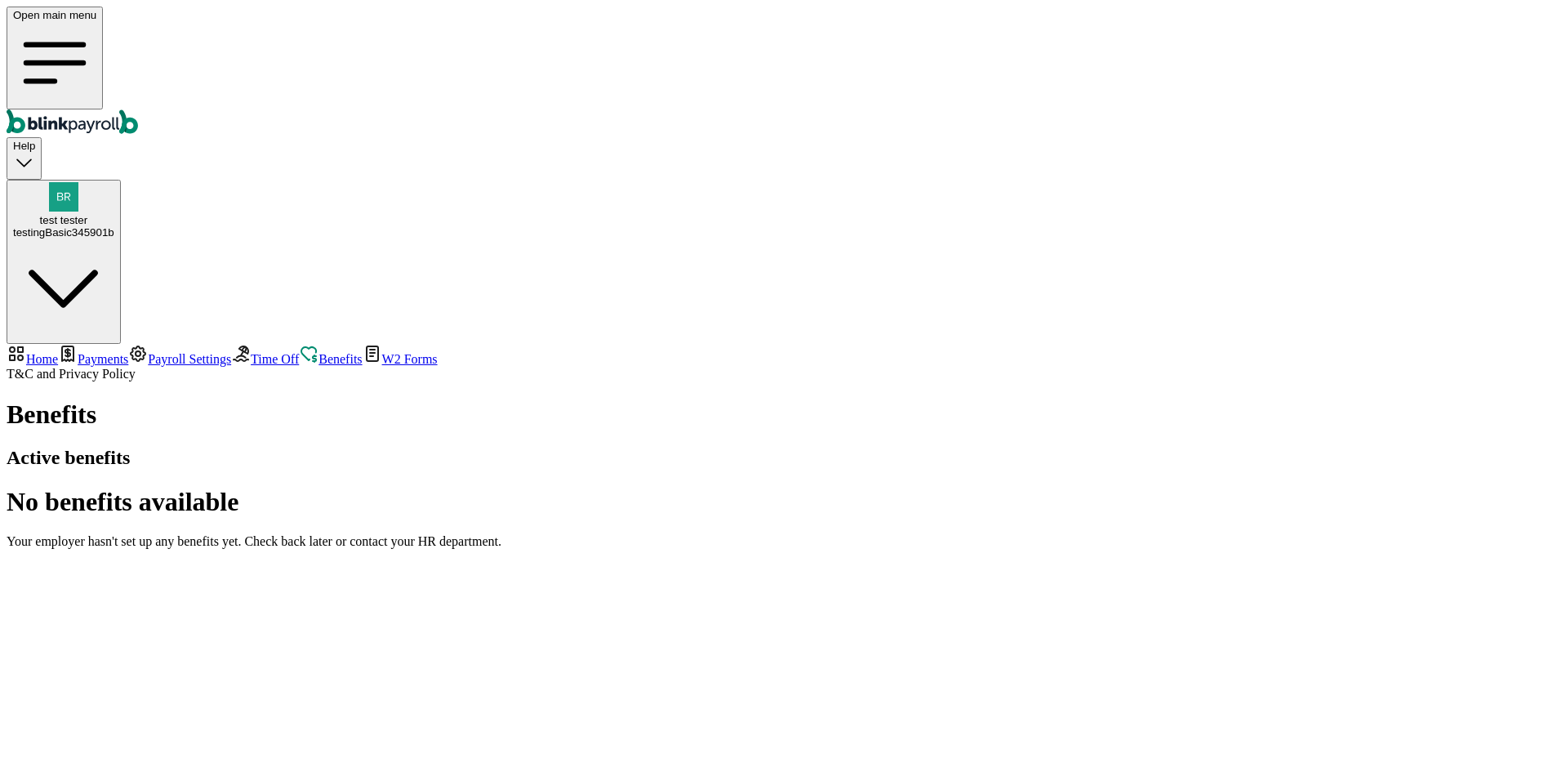
click at [382, 352] on span "W2 Forms" at bounding box center [410, 359] width 55 height 14
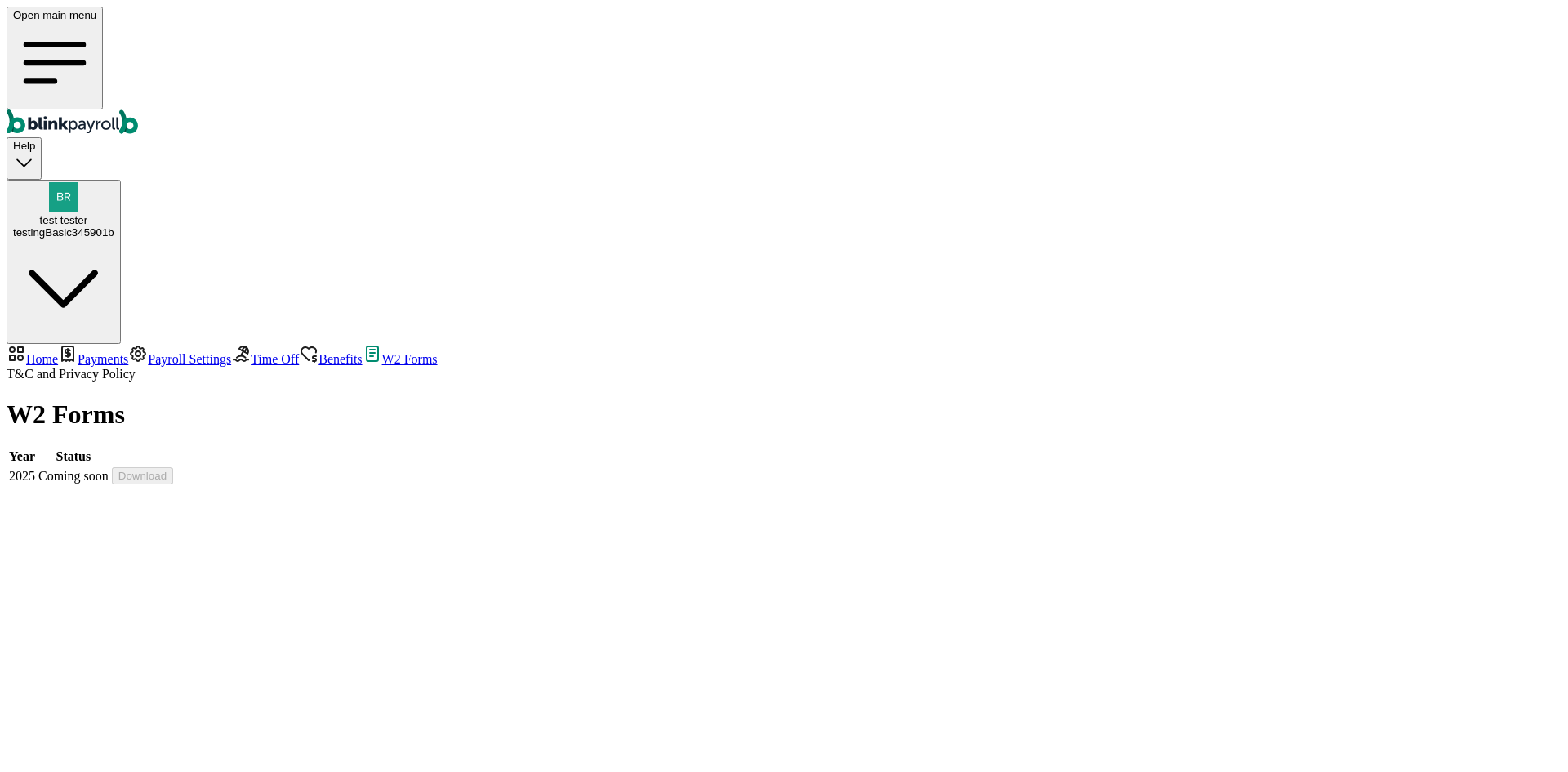
click at [148, 352] on span "Payroll Settings" at bounding box center [189, 359] width 84 height 14
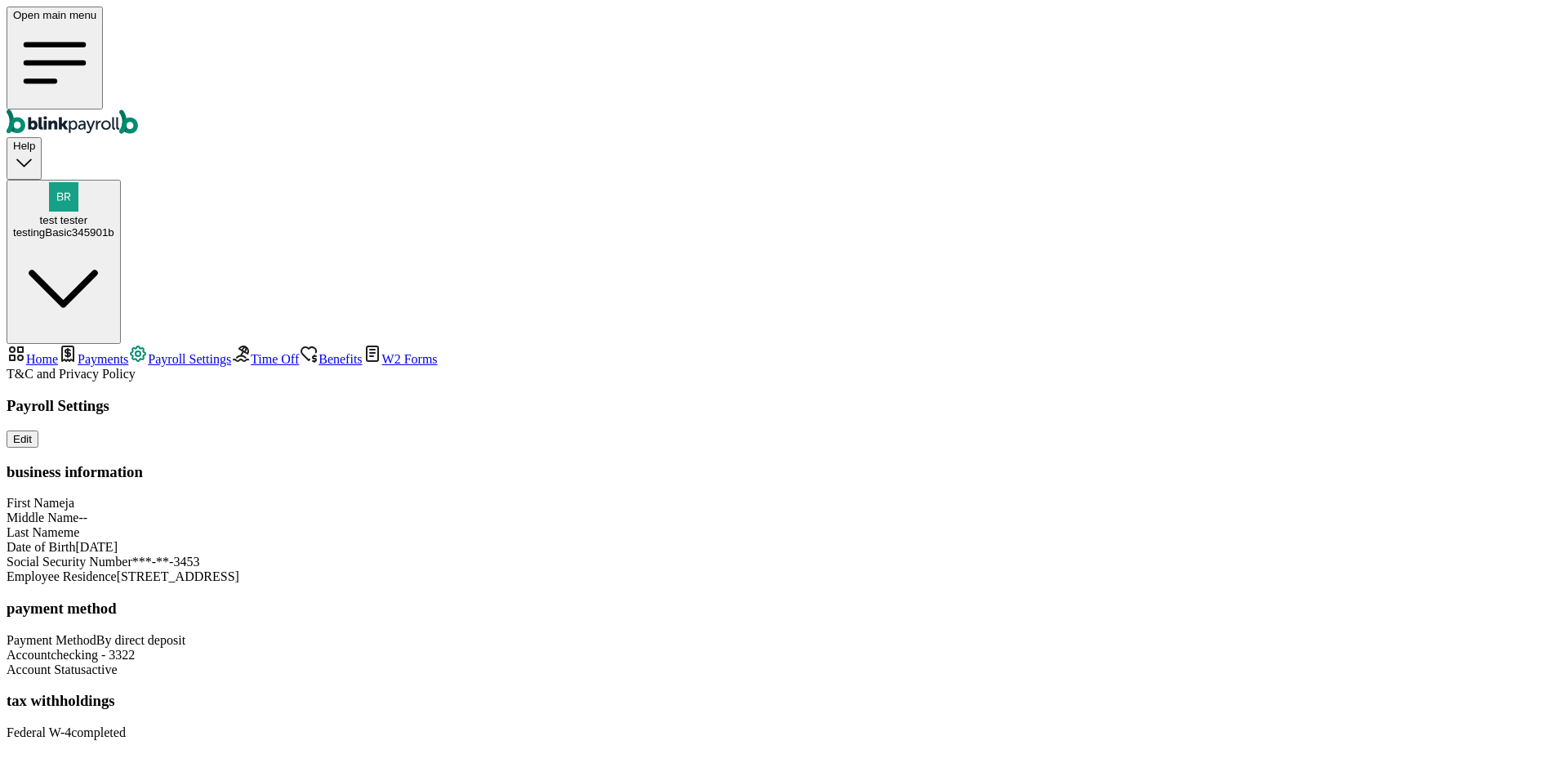
click at [81, 352] on span "Payments" at bounding box center [102, 359] width 50 height 14
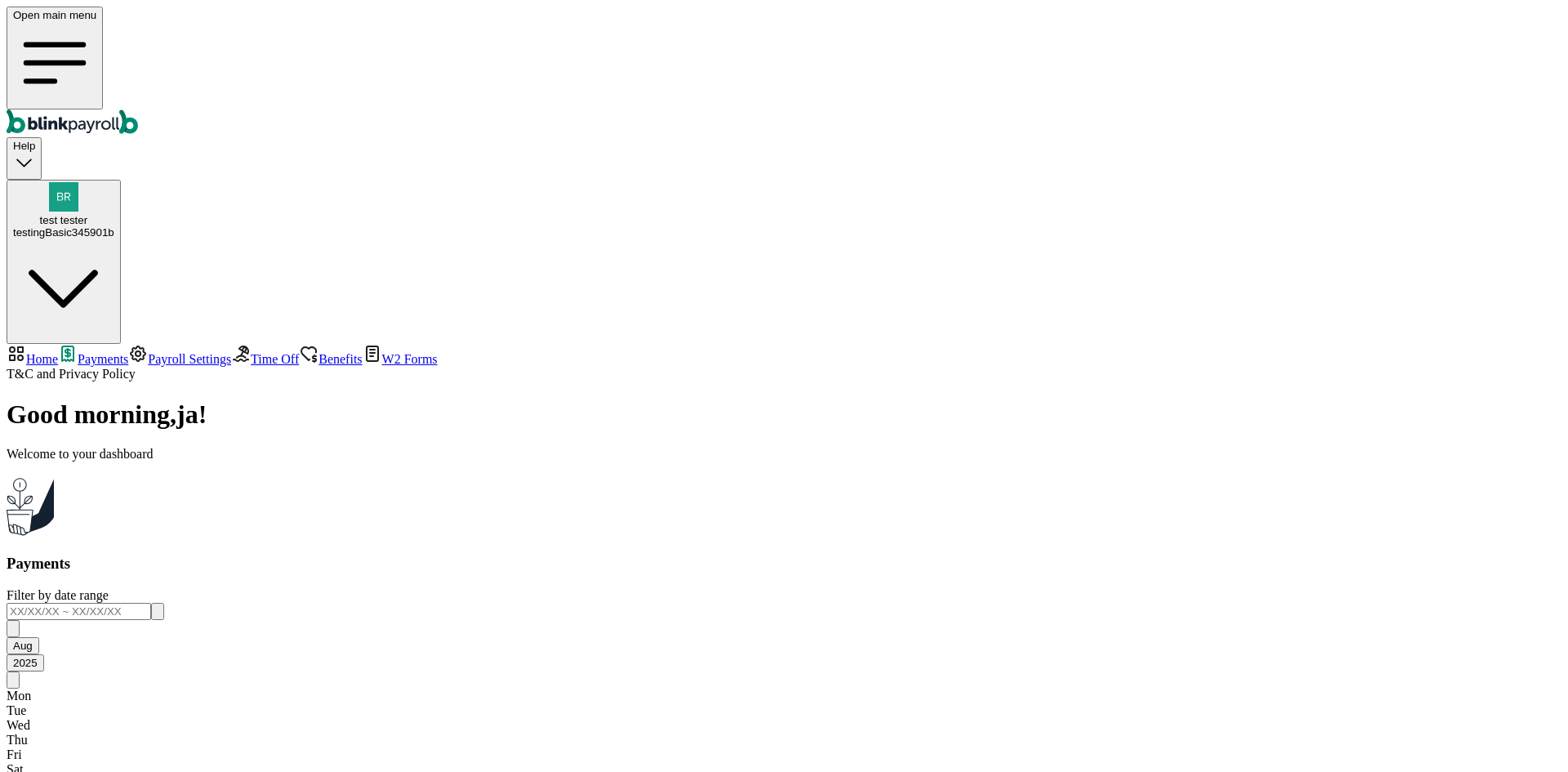
click at [58, 352] on span "Home" at bounding box center [42, 359] width 32 height 14
select select "2025"
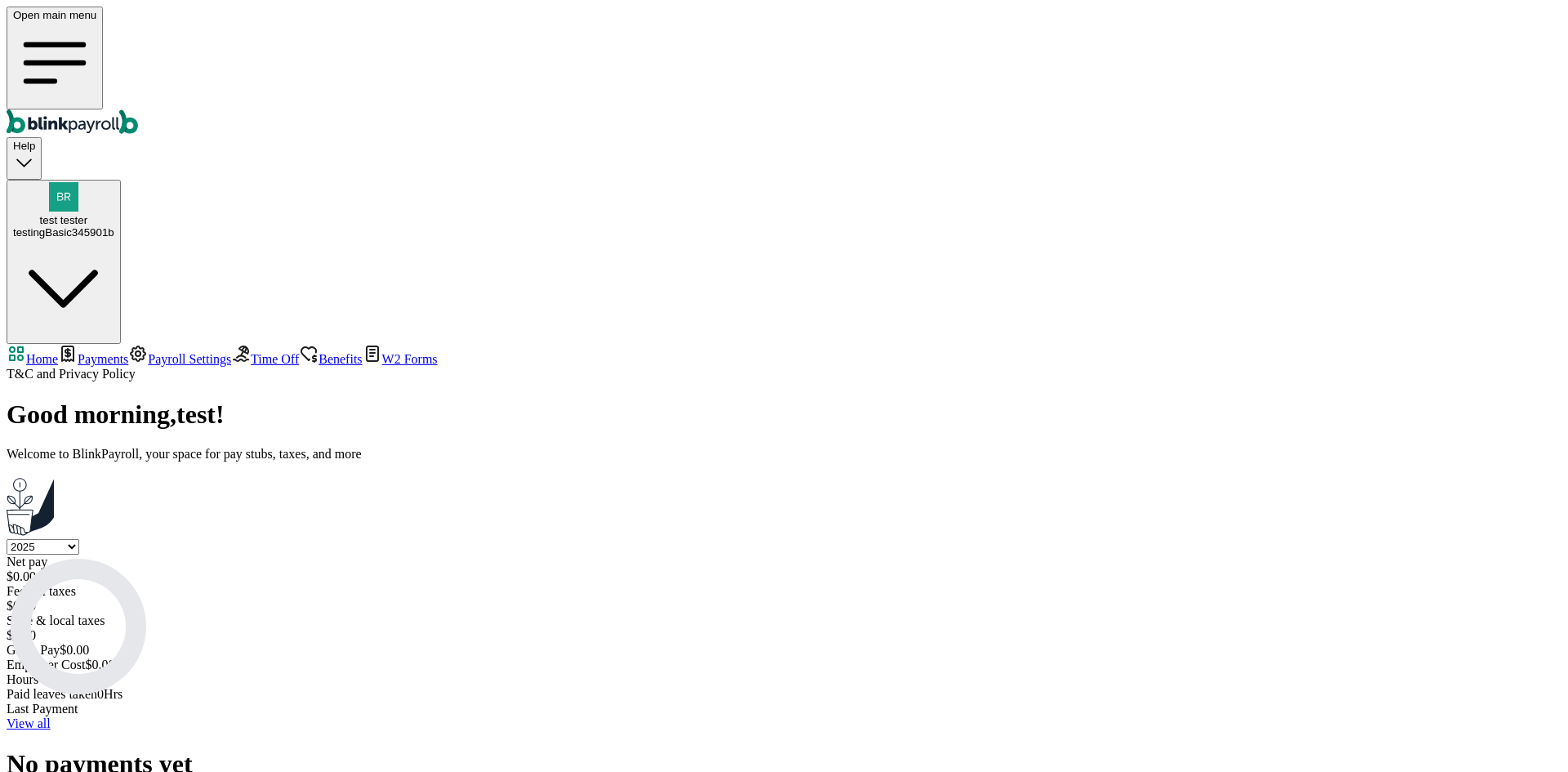
click at [50, 716] on link "View all" at bounding box center [28, 724] width 44 height 14
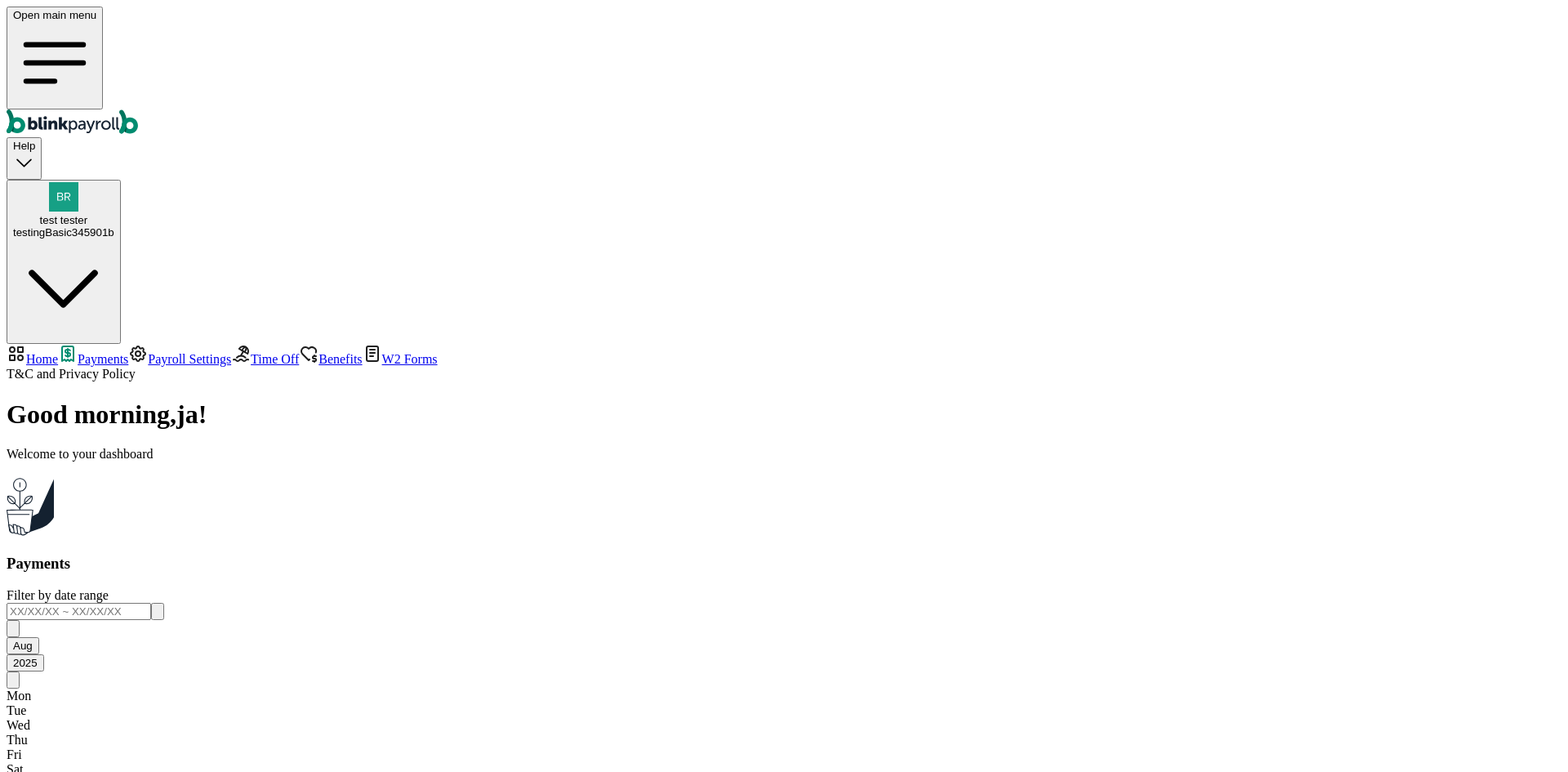
click at [58, 352] on link "Home" at bounding box center [32, 359] width 51 height 14
select select "2025"
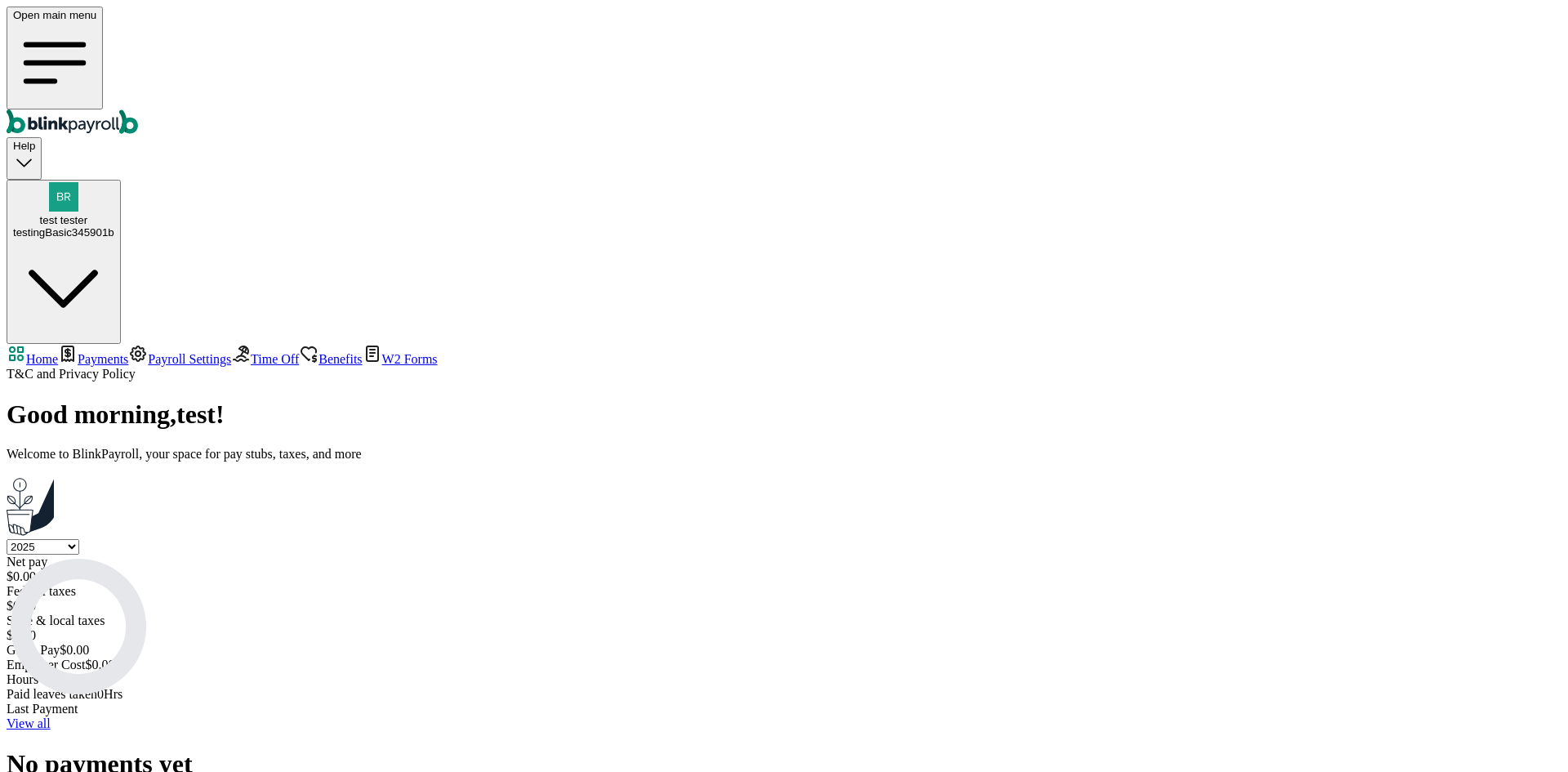
click at [117, 352] on link "Payments" at bounding box center [93, 359] width 70 height 14
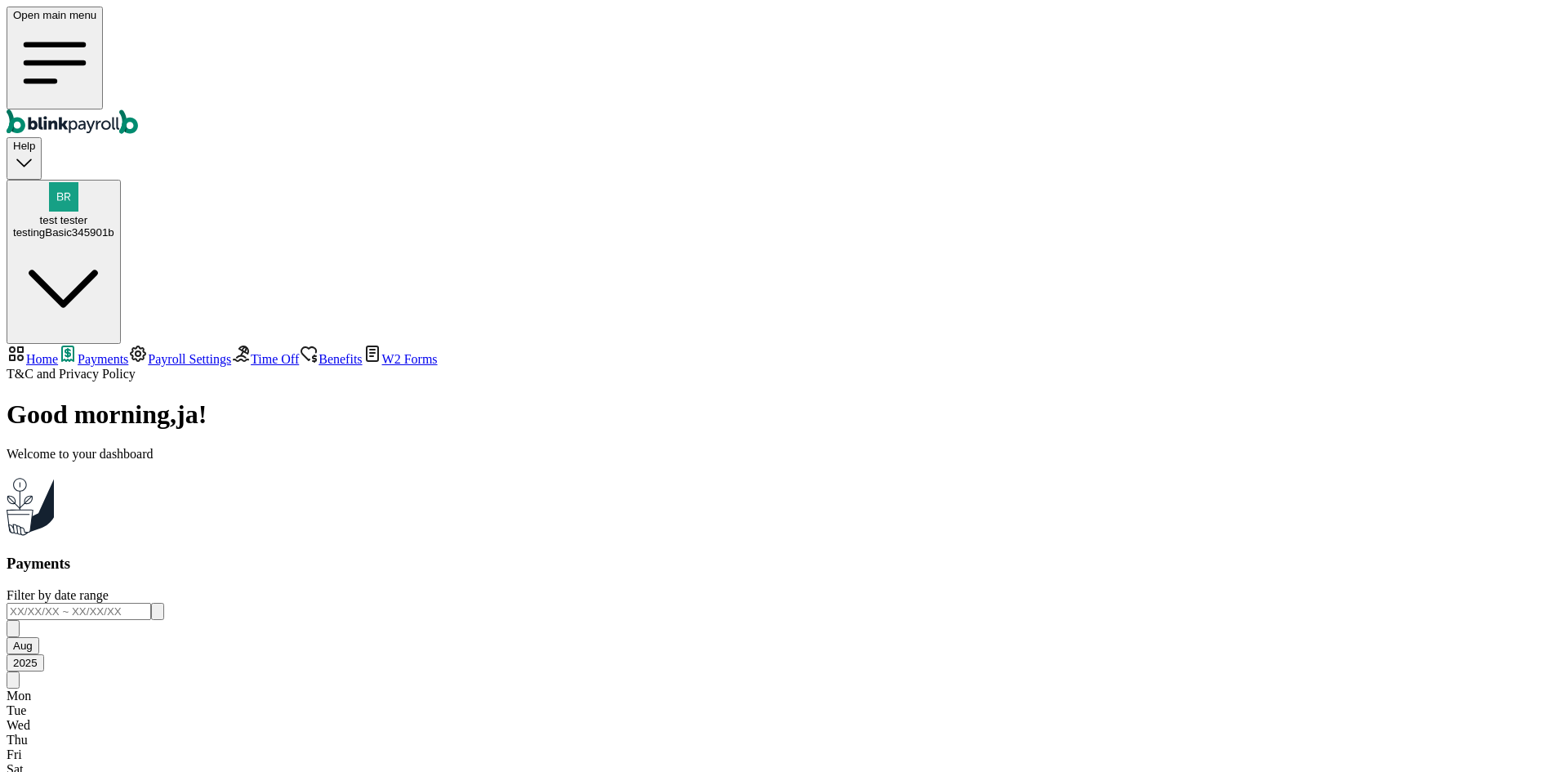
click at [148, 352] on span "Payroll Settings" at bounding box center [189, 359] width 84 height 14
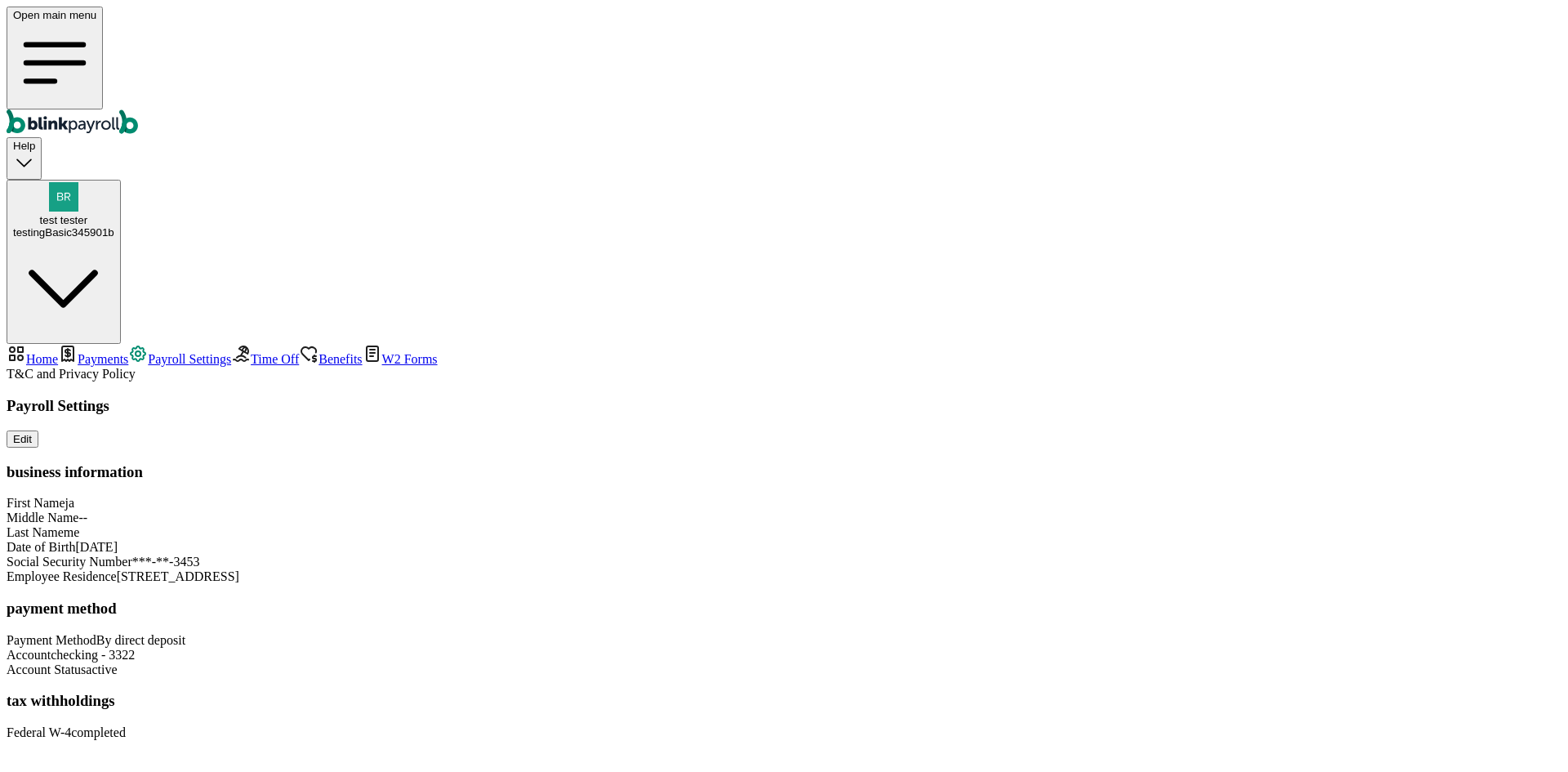
scroll to position [33, 0]
click at [35, 139] on div "Help" at bounding box center [24, 158] width 22 height 37
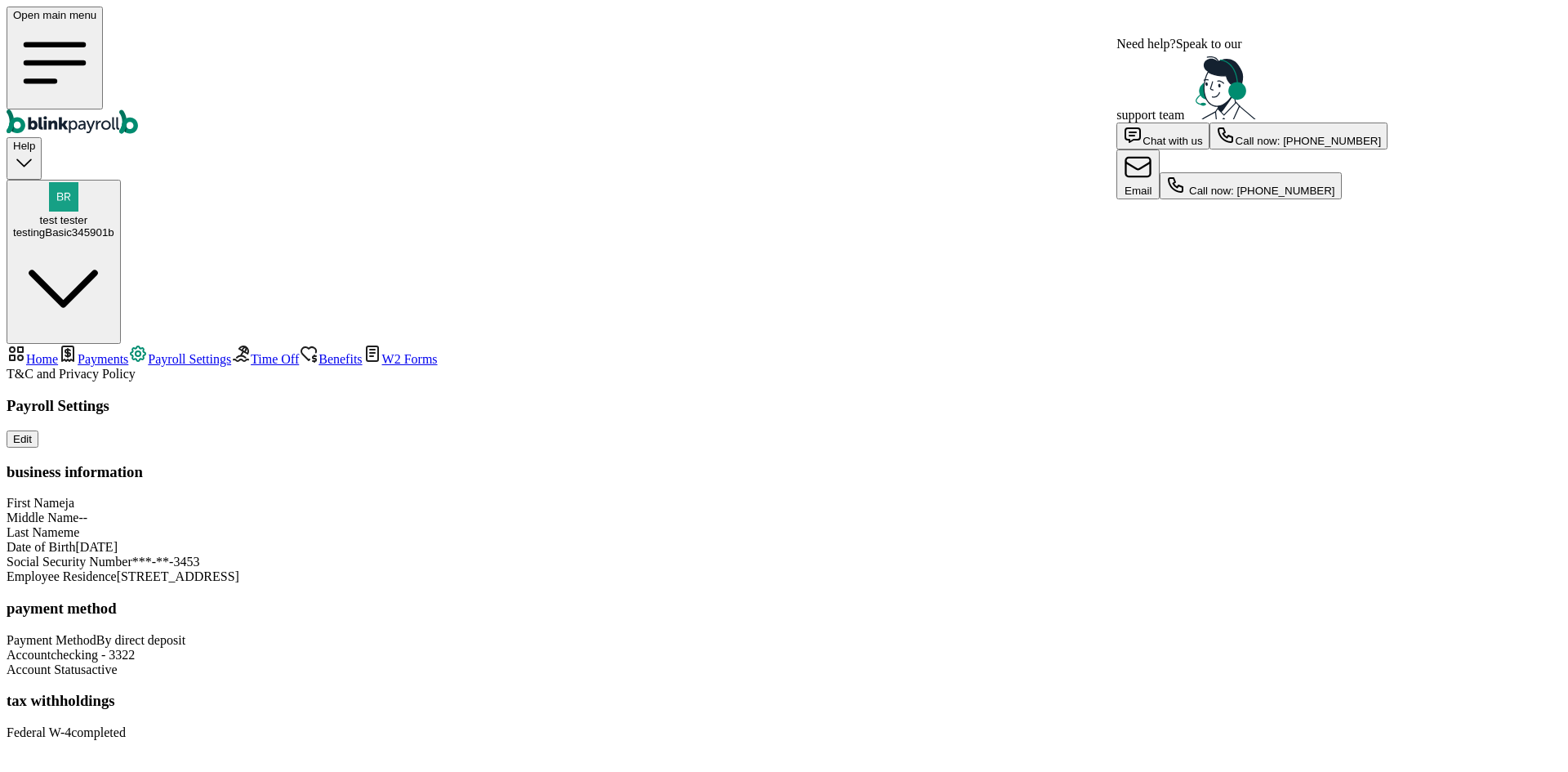
click at [35, 139] on div "Help" at bounding box center [24, 158] width 22 height 37
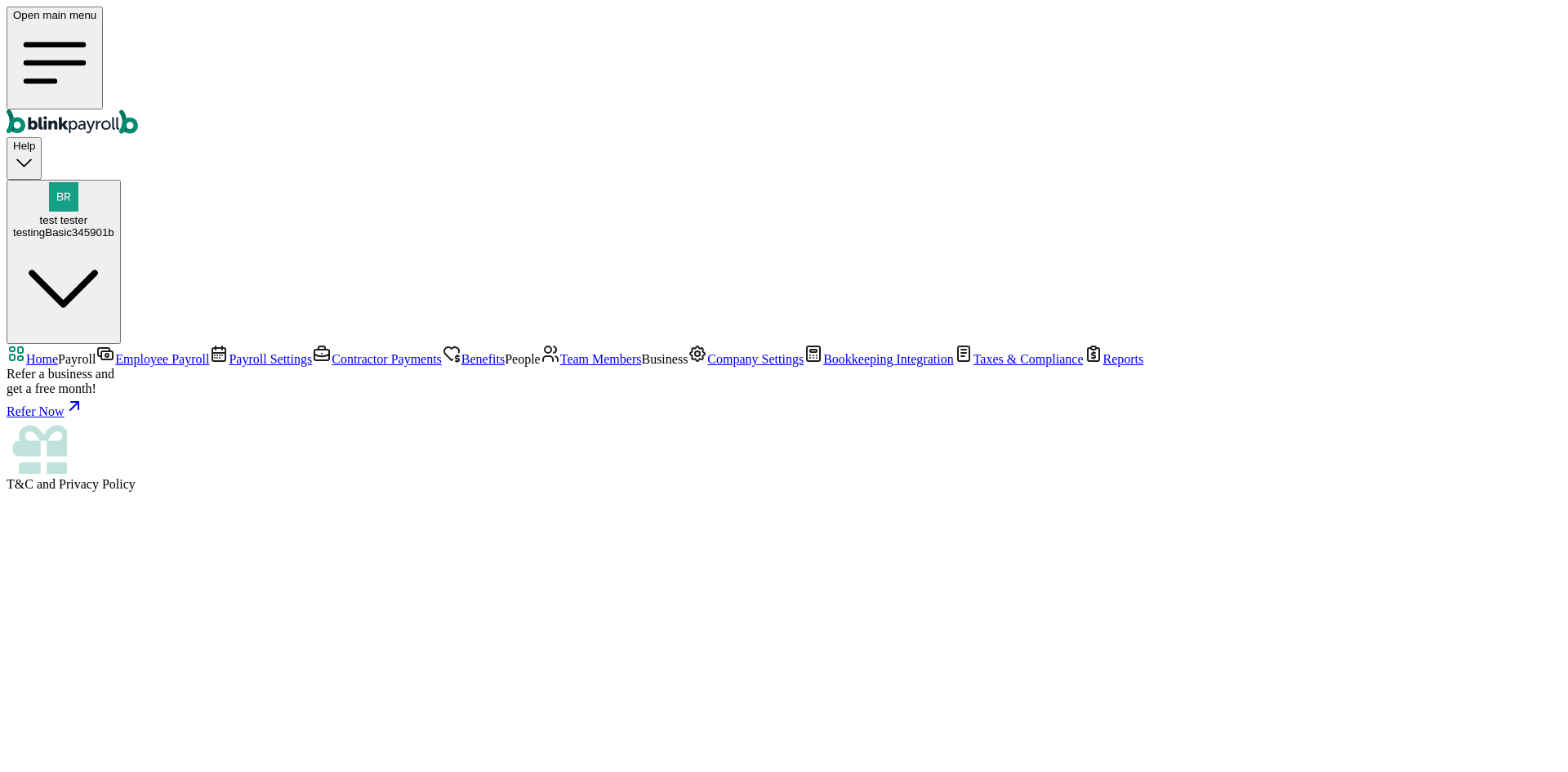
click at [35, 139] on span "Help" at bounding box center [24, 145] width 22 height 12
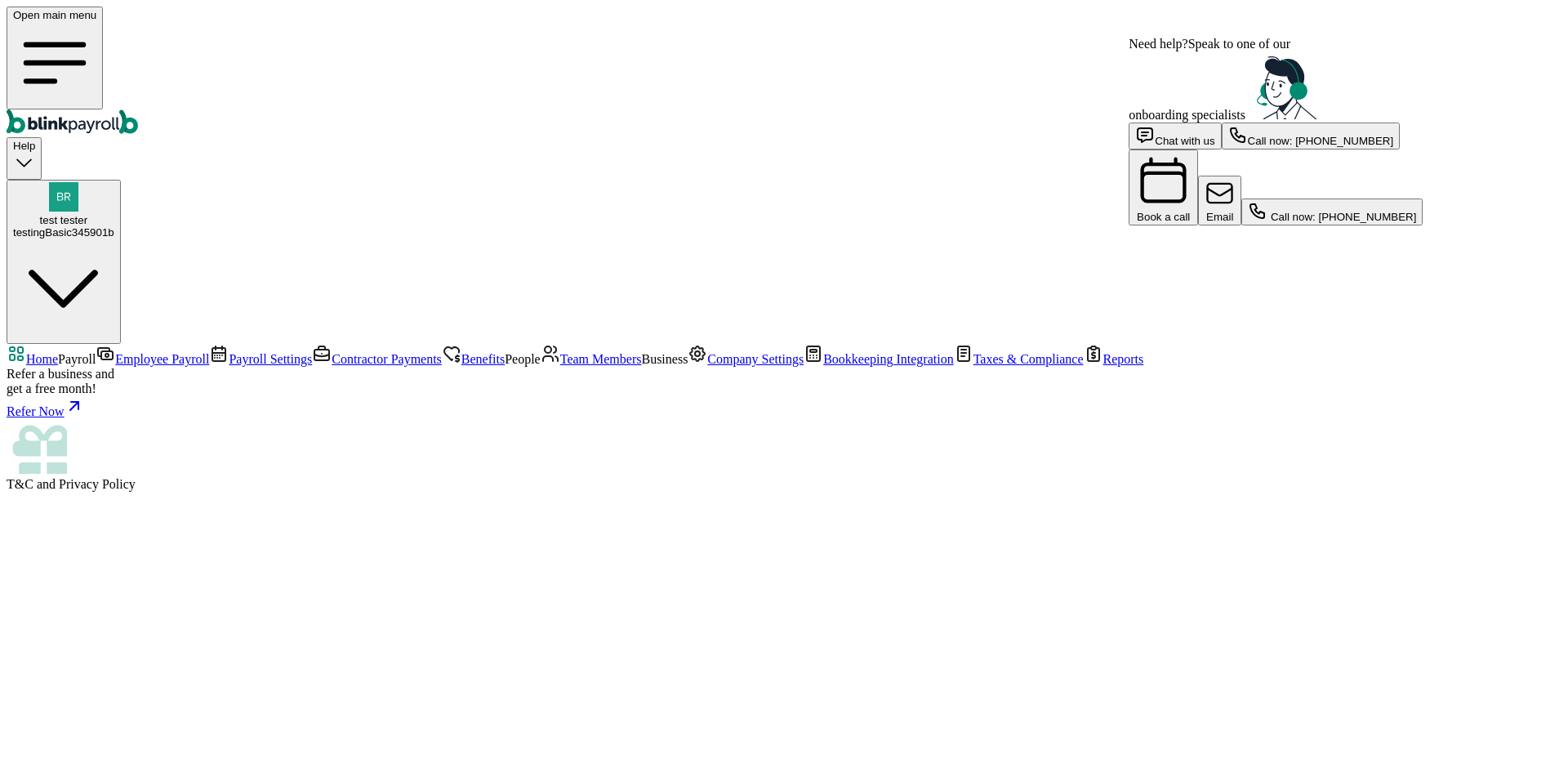
click at [35, 139] on span "Help" at bounding box center [24, 145] width 22 height 12
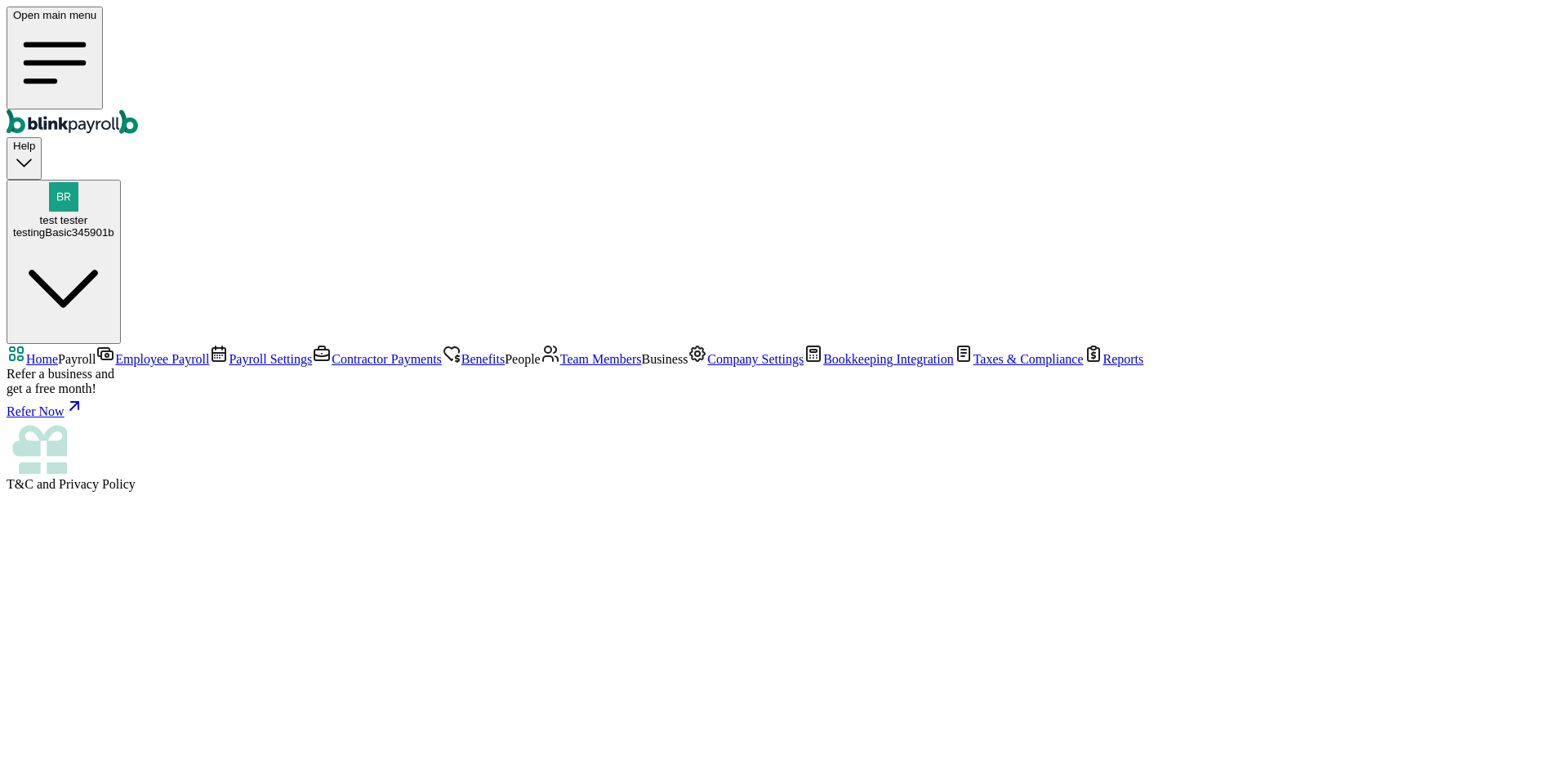
click at [35, 139] on span "Help" at bounding box center [24, 145] width 22 height 12
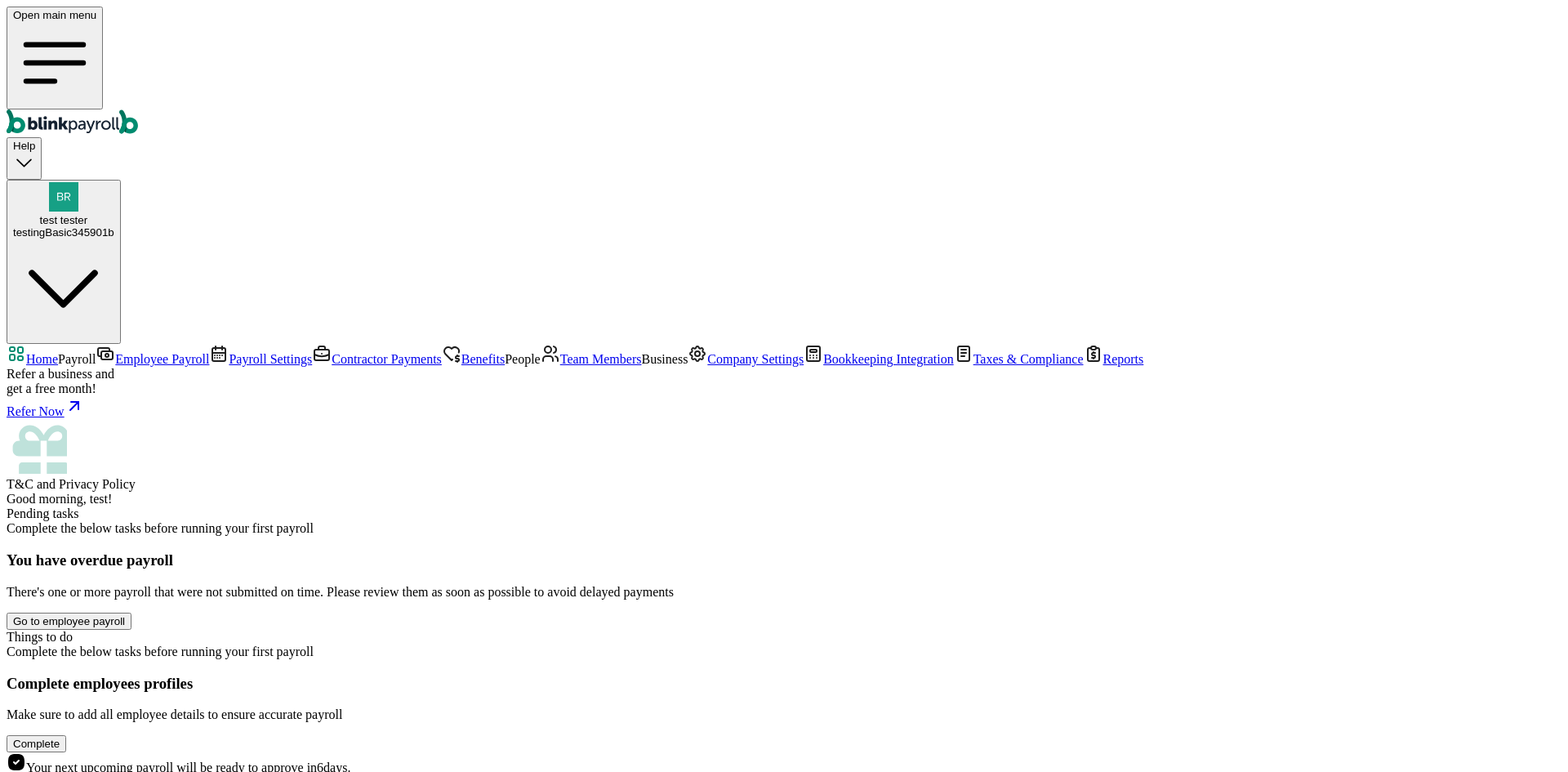
scroll to position [102, 0]
click at [560, 366] on span "Team Members" at bounding box center [601, 359] width 82 height 14
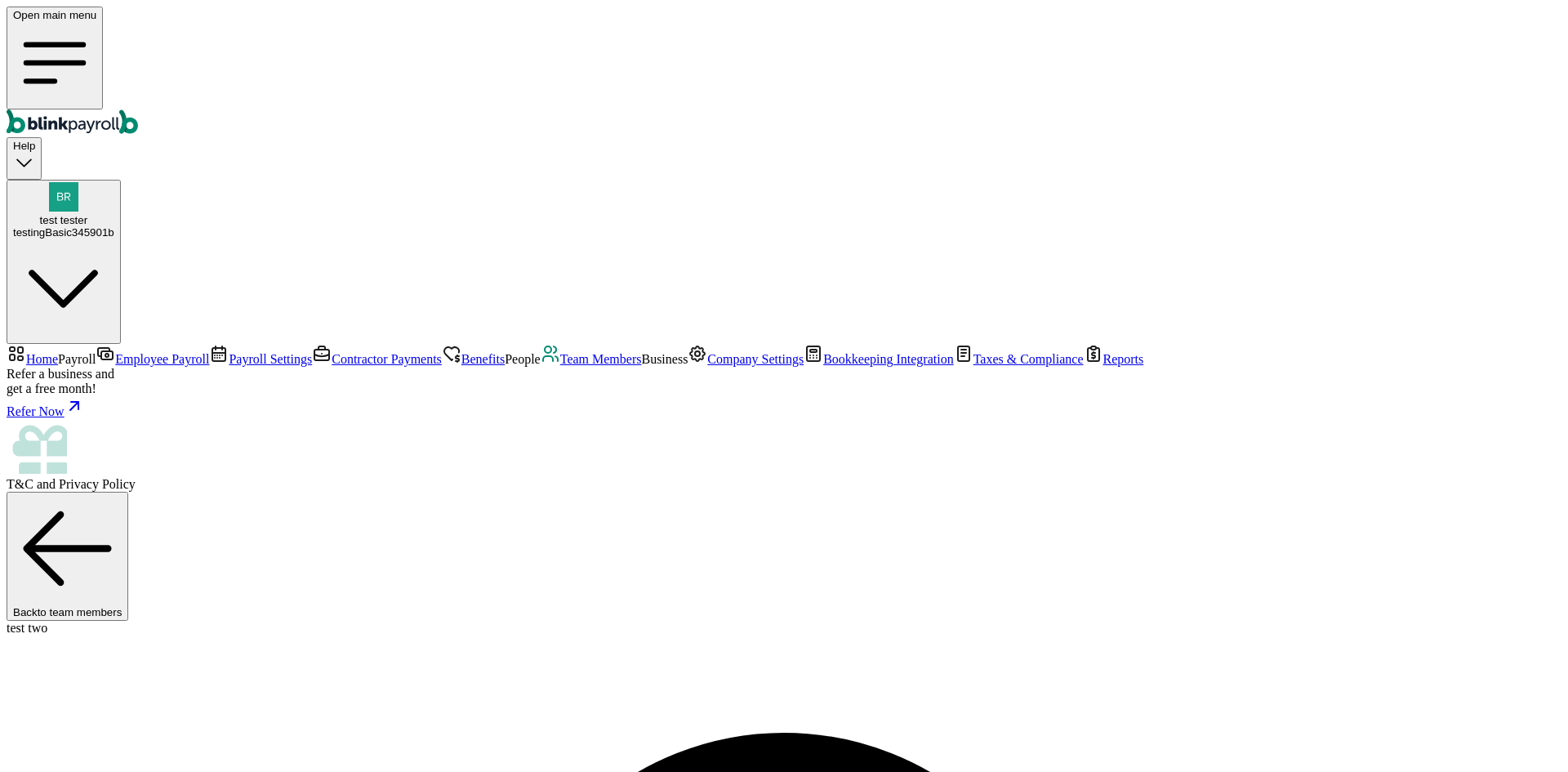
select select "3 1 Dallas Ct"
select select "2"
